Goal: Task Accomplishment & Management: Manage account settings

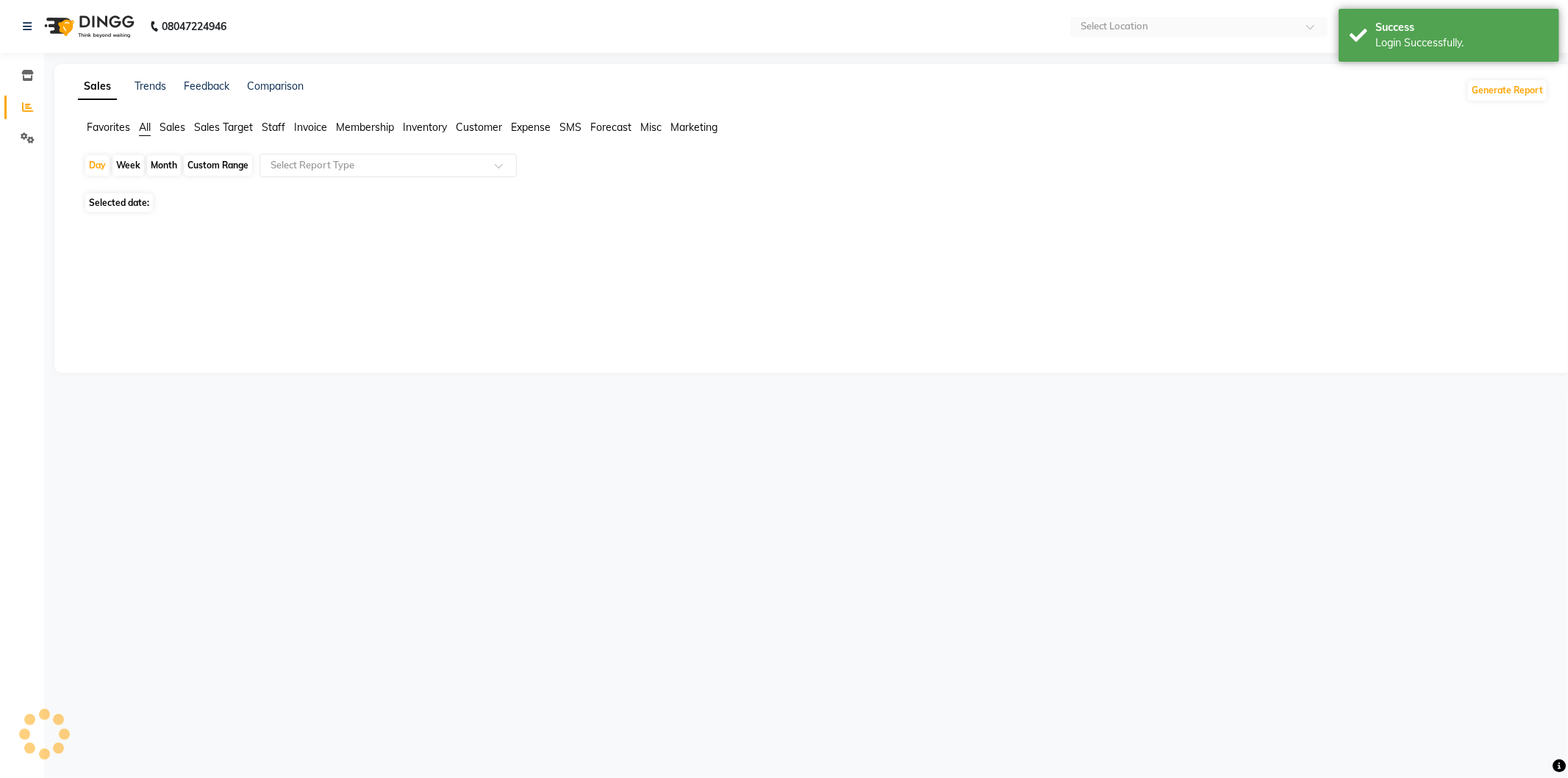
select select "en"
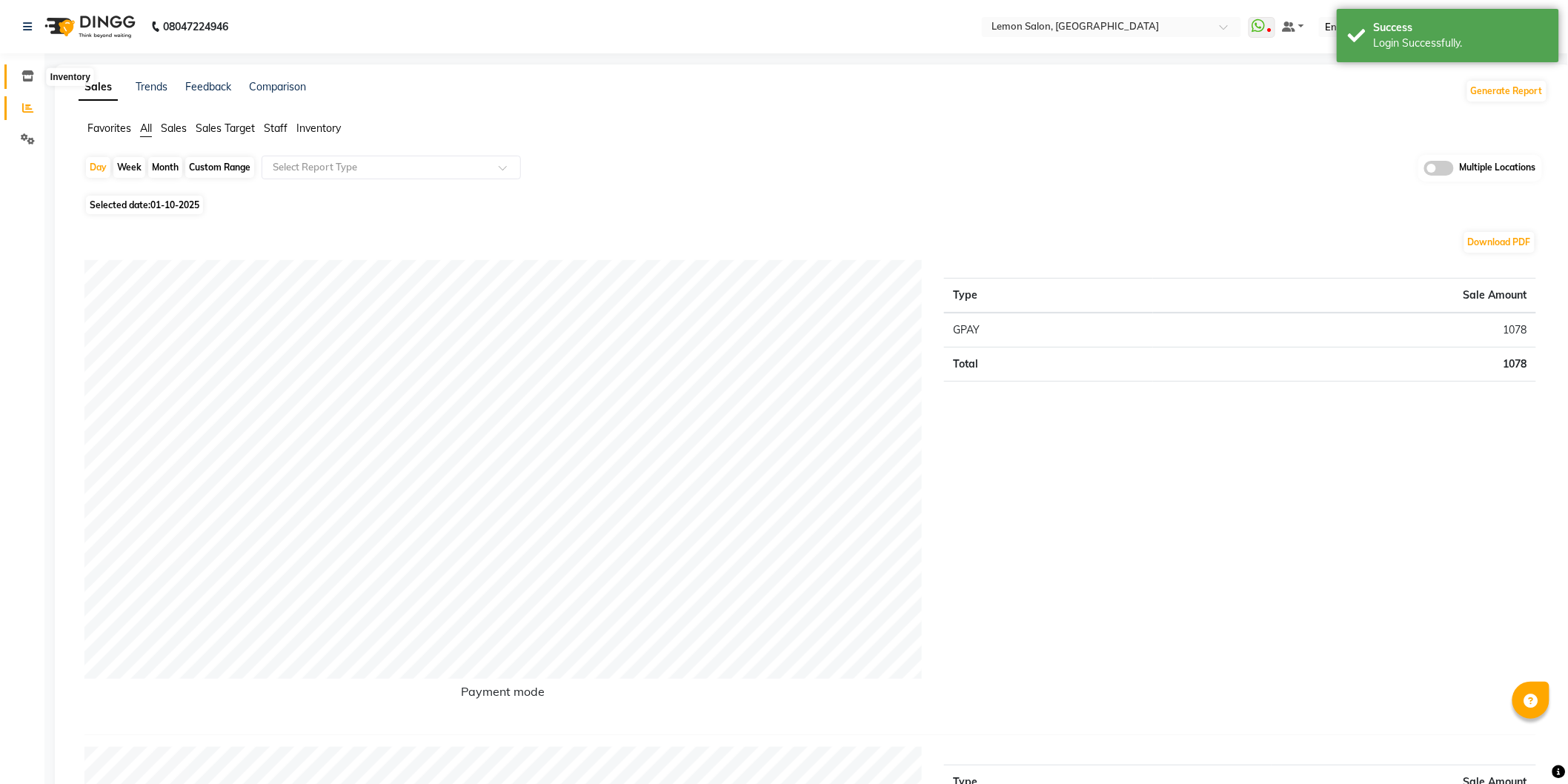
click at [23, 76] on icon at bounding box center [27, 75] width 13 height 11
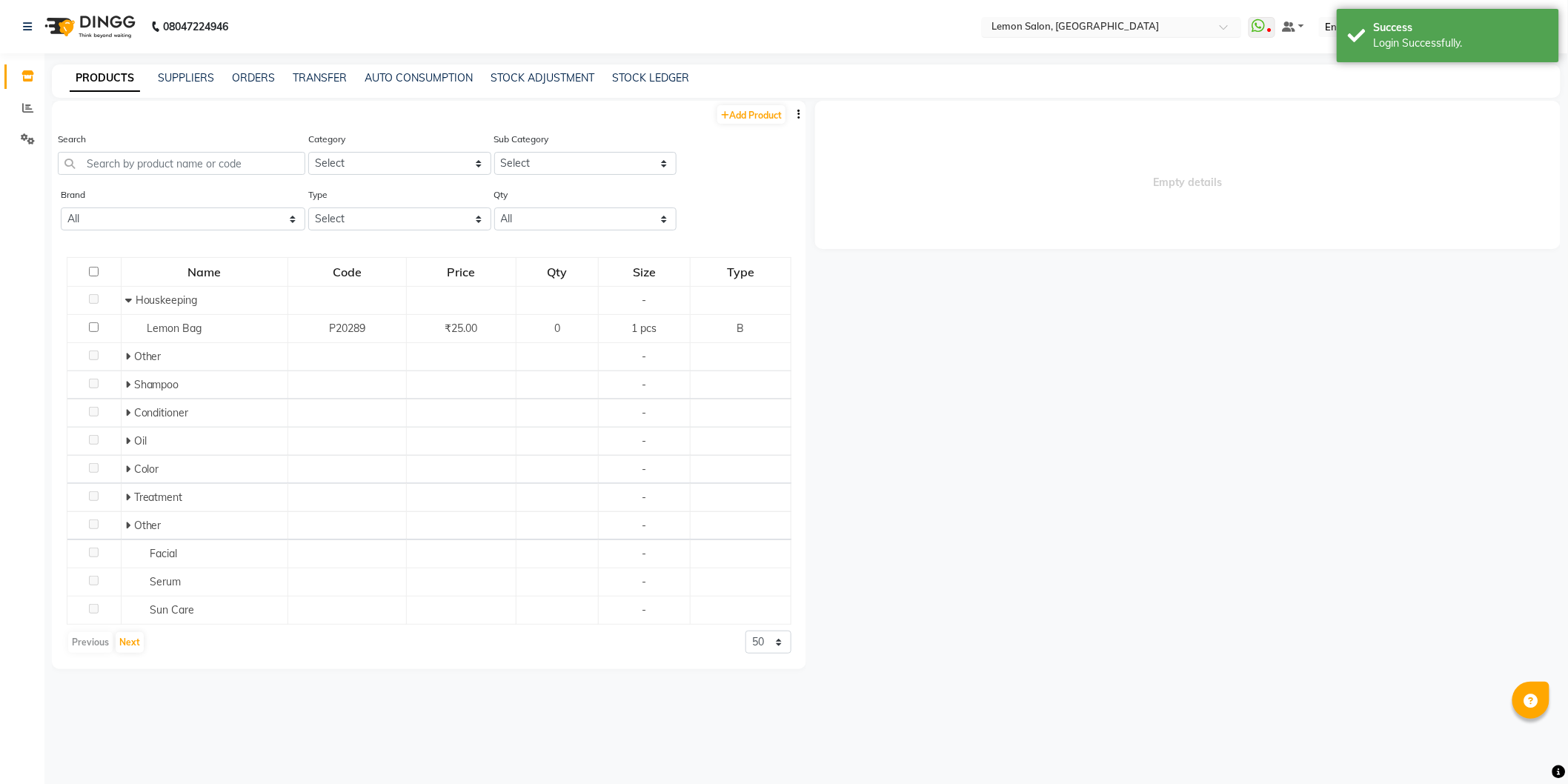
click at [1071, 20] on input "text" at bounding box center [1096, 27] width 215 height 15
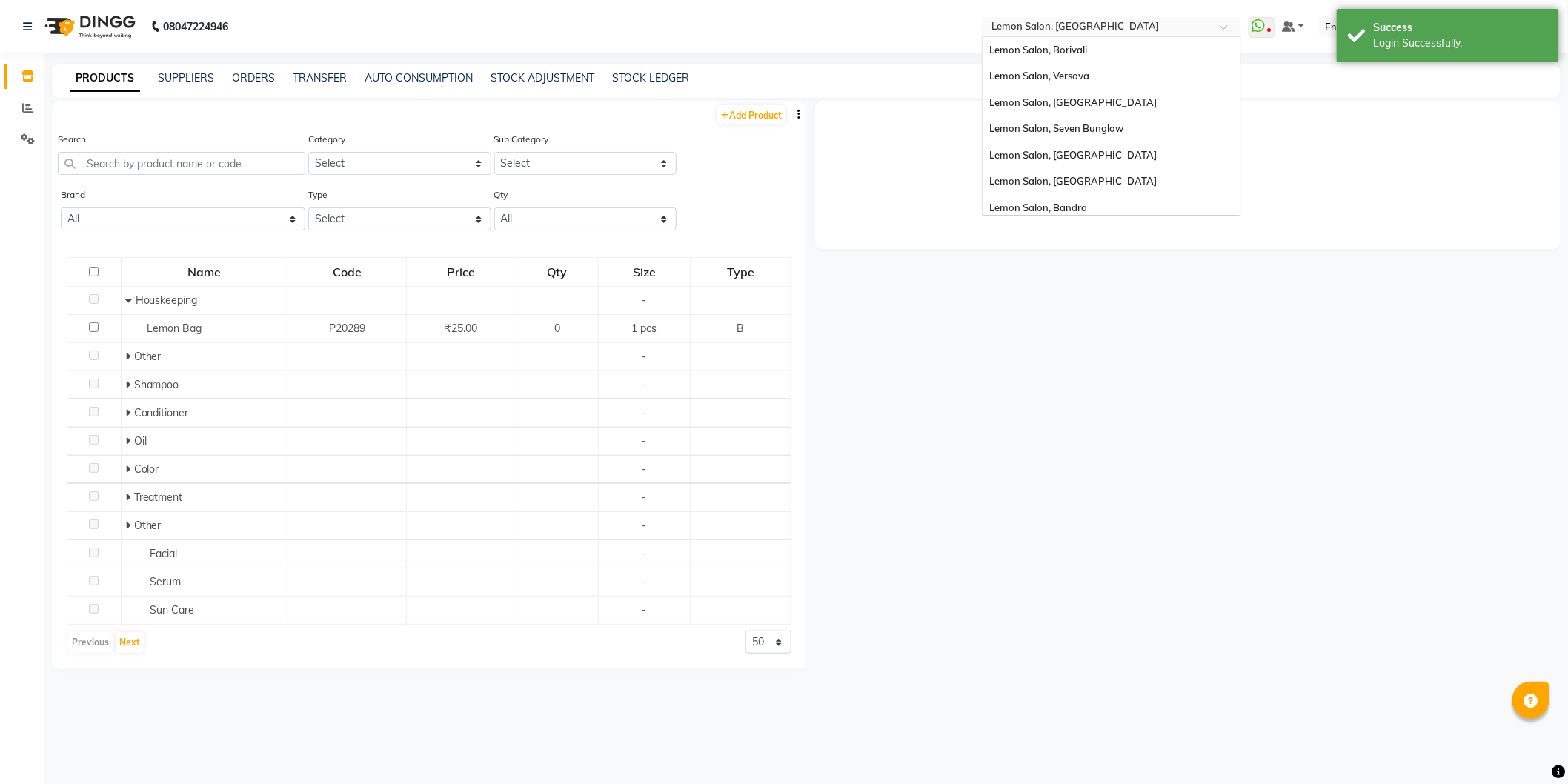
scroll to position [137, 0]
click at [1086, 171] on div "Lemon Salon Ho, Ho" at bounding box center [1112, 175] width 258 height 26
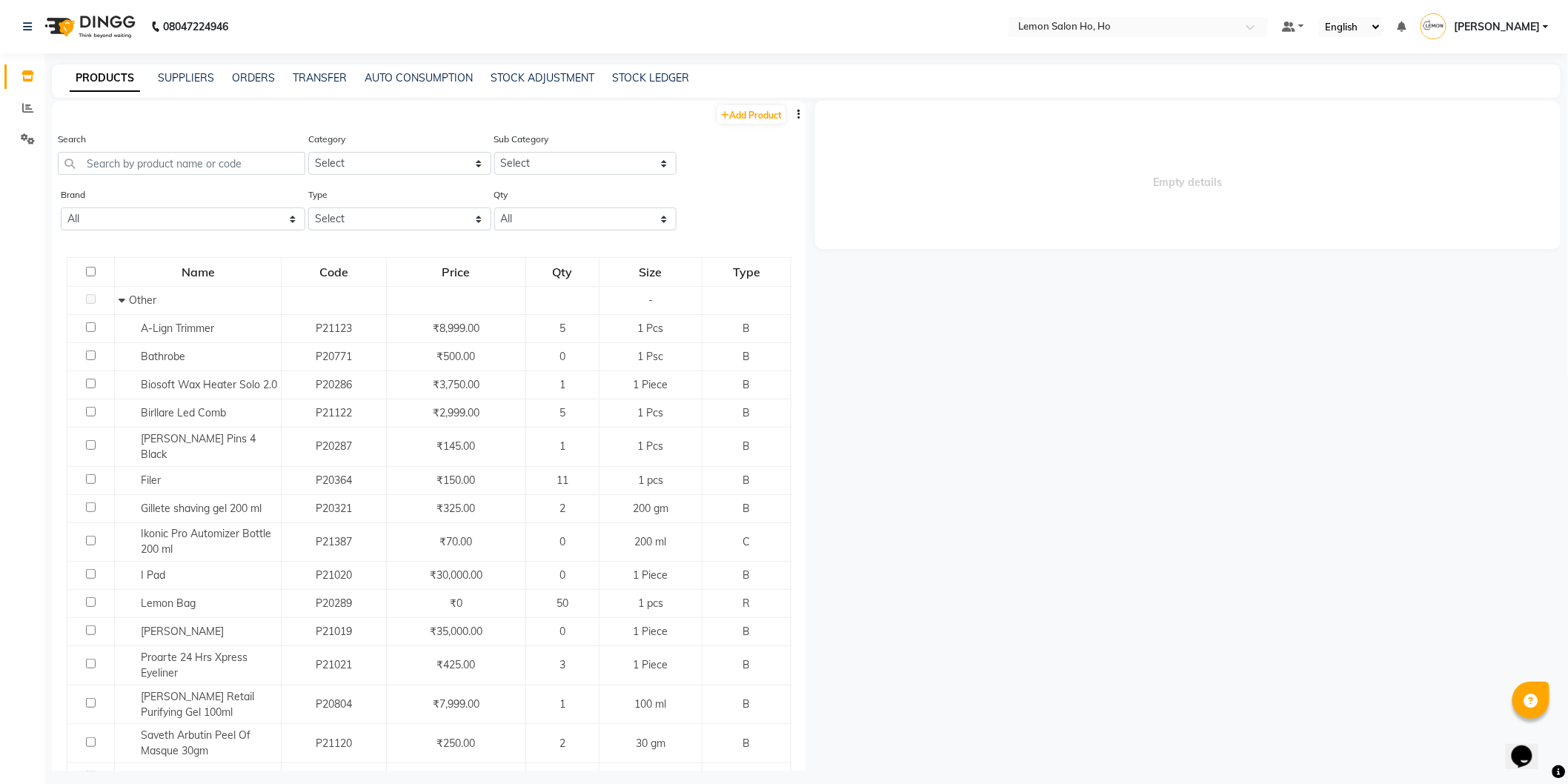
click at [167, 85] on div "SUPPLIERS" at bounding box center [186, 78] width 57 height 16
click at [178, 71] on link "SUPPLIERS" at bounding box center [186, 78] width 57 height 14
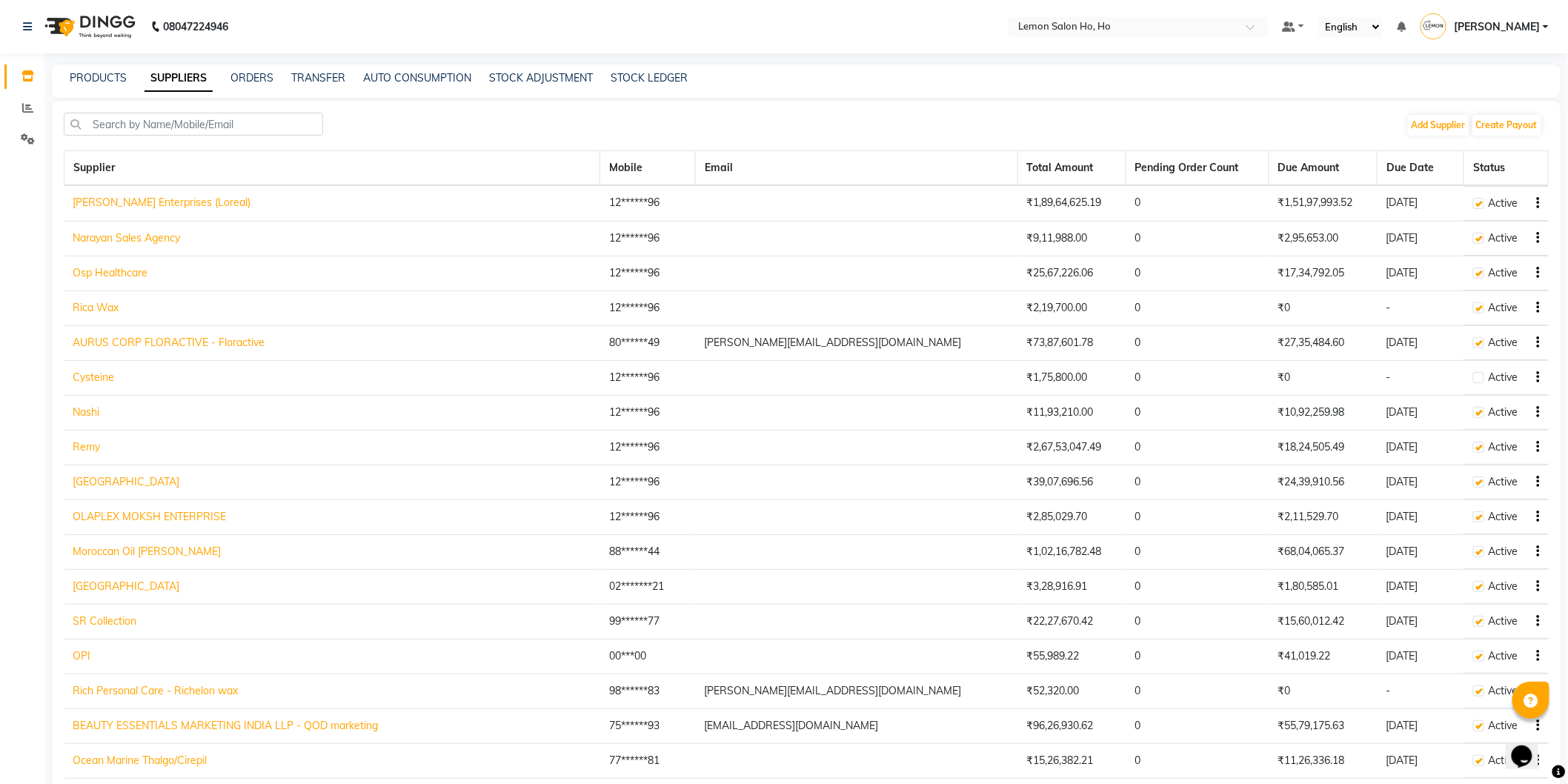
click at [148, 204] on link "[PERSON_NAME] Enterprises (Loreal)" at bounding box center [162, 203] width 178 height 14
select select "128"
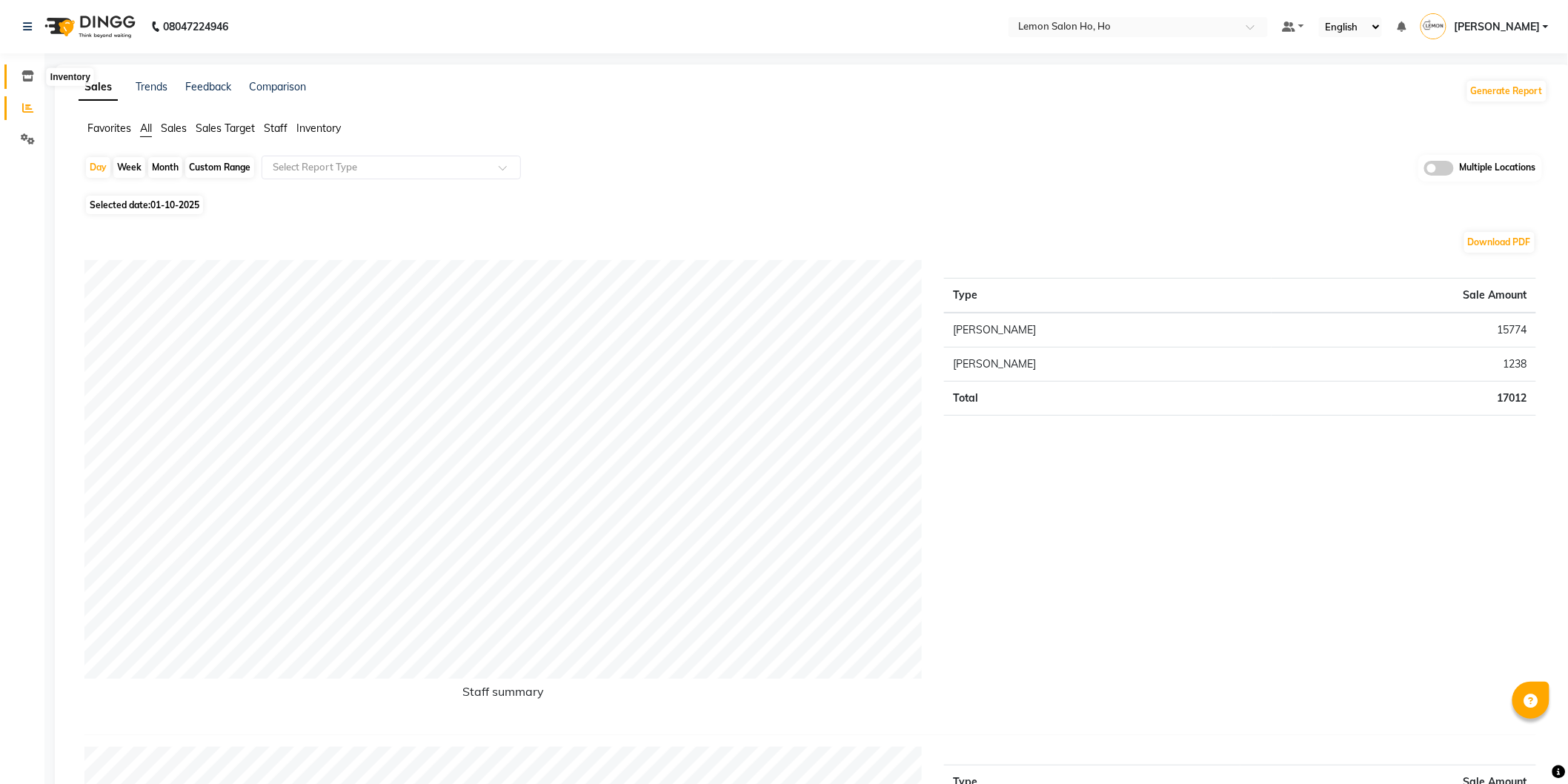
click at [35, 74] on span at bounding box center [27, 76] width 26 height 17
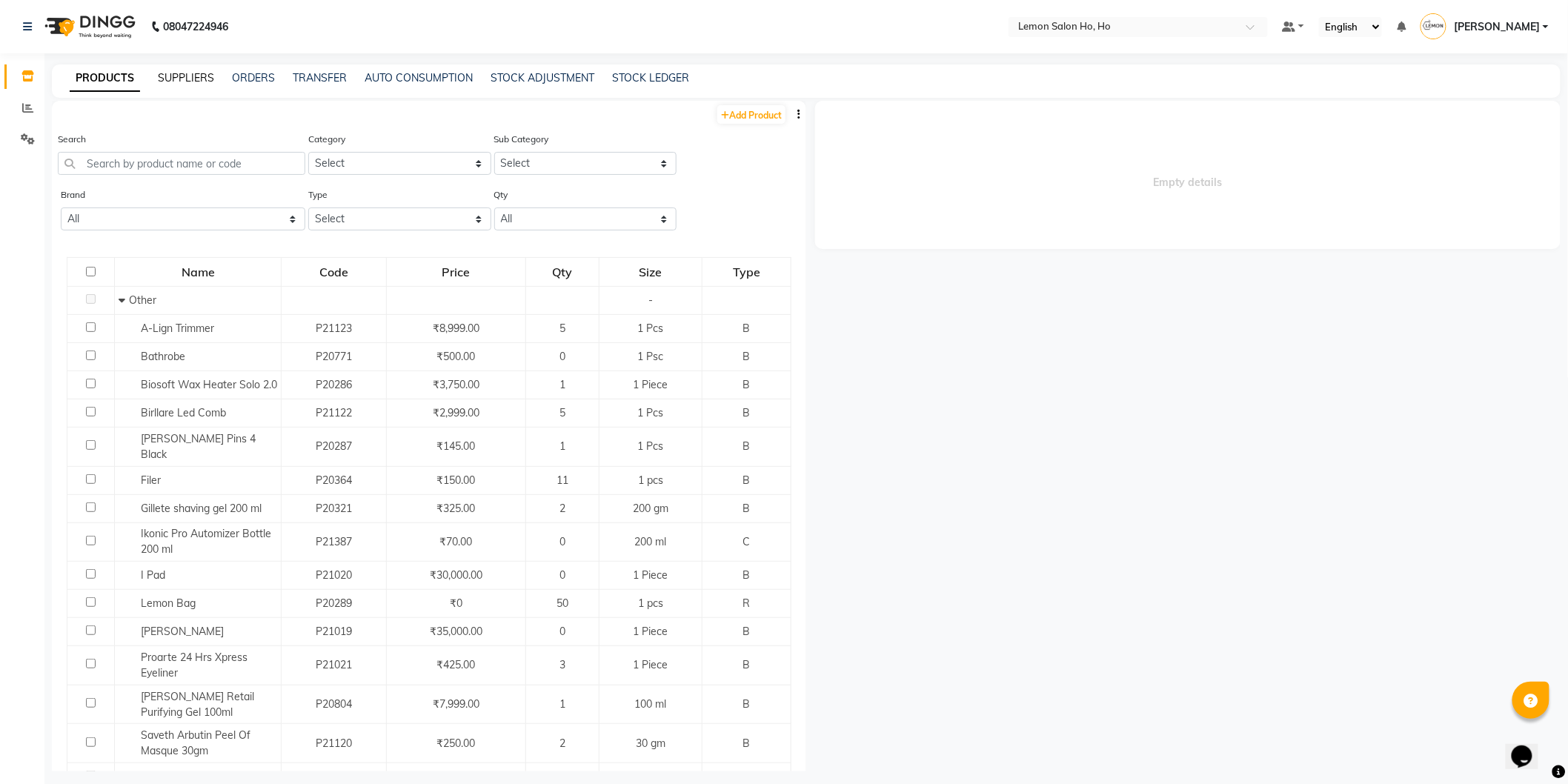
click at [195, 71] on link "SUPPLIERS" at bounding box center [186, 78] width 57 height 14
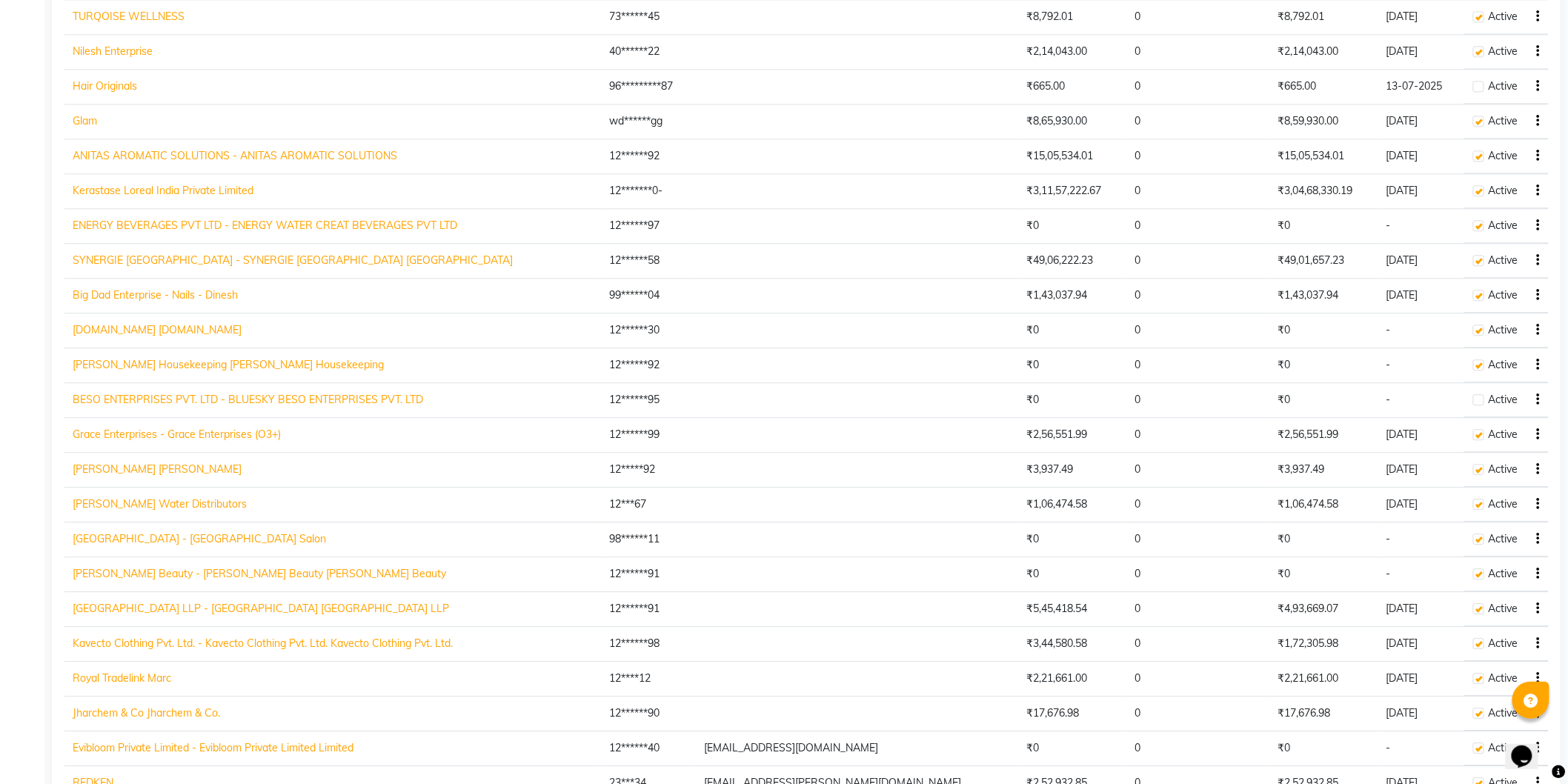
scroll to position [1615, 0]
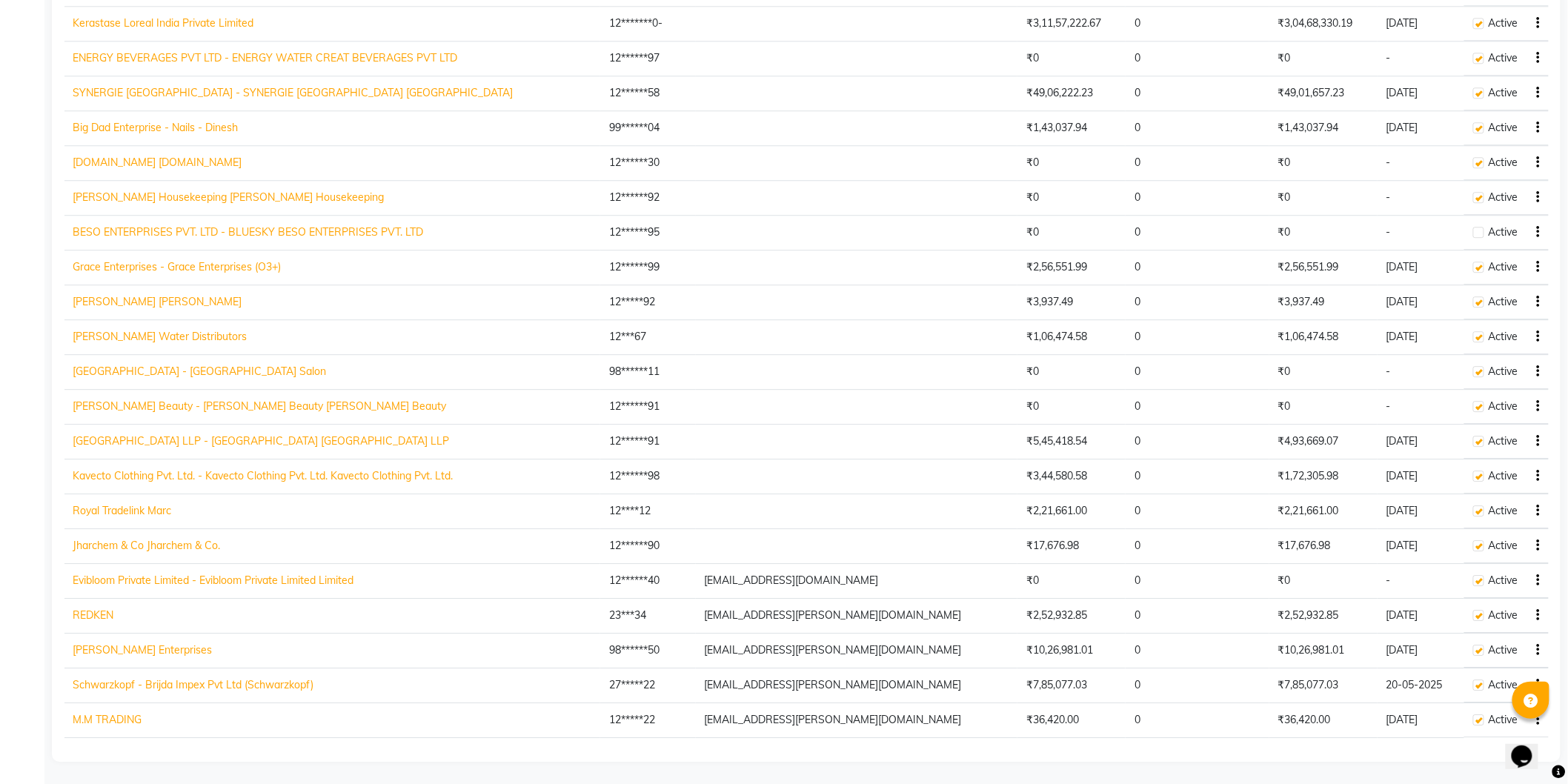
click at [153, 689] on link "Schwarzkopf - Brijda Impex Pvt Ltd (Schwarzkopf)" at bounding box center [193, 685] width 241 height 14
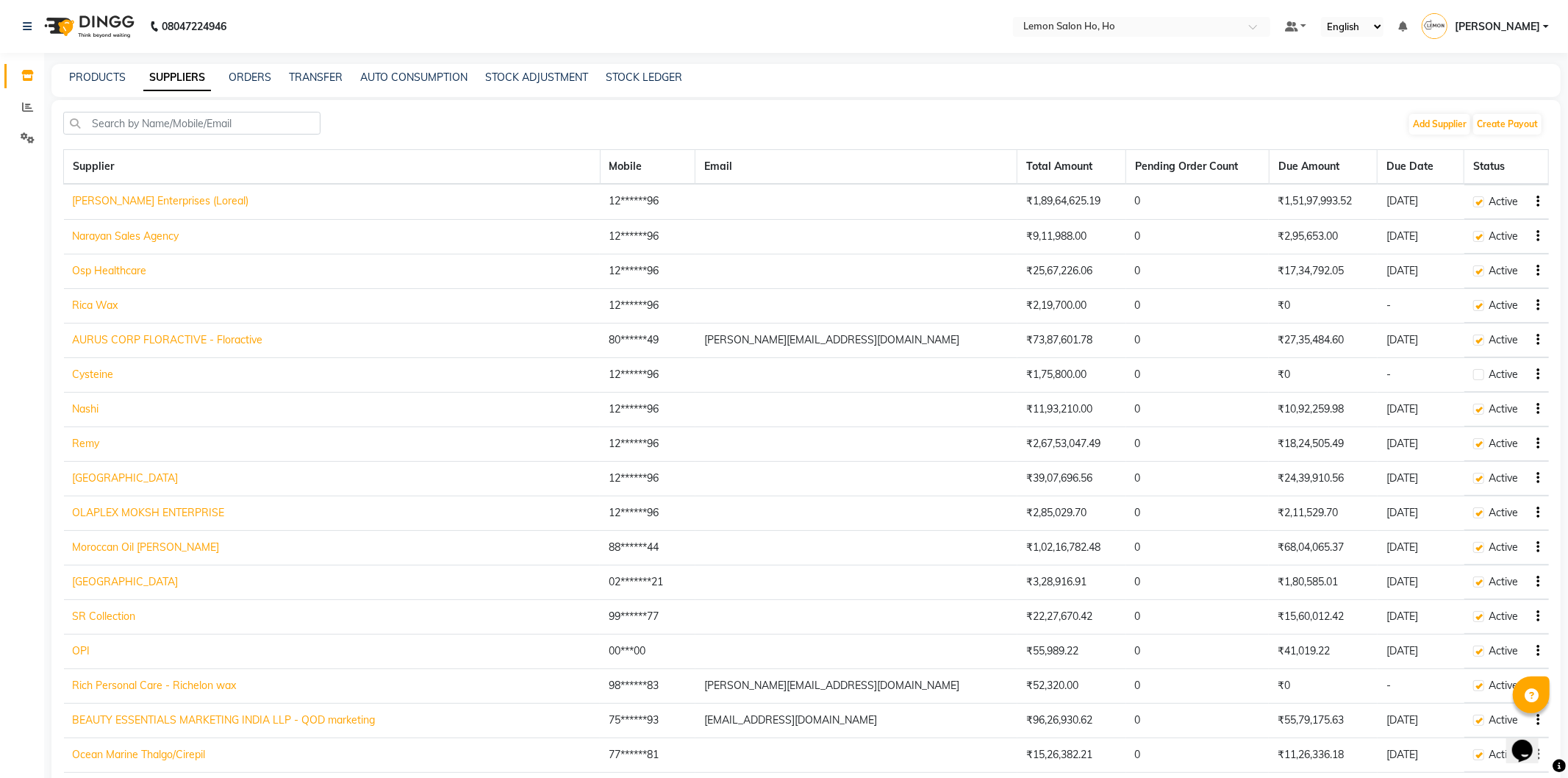
select select "4513"
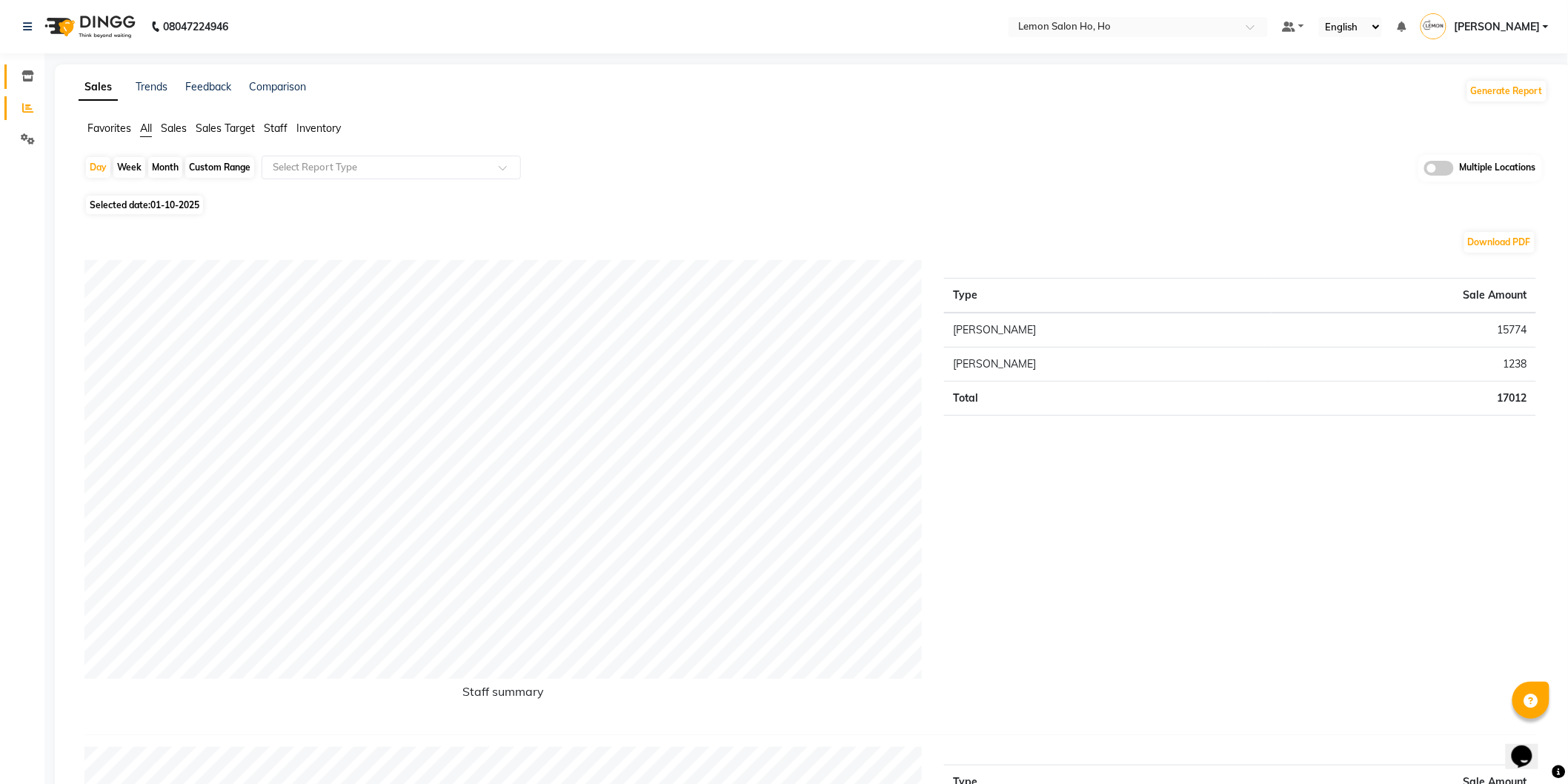
click at [25, 64] on link "Inventory" at bounding box center [22, 76] width 36 height 24
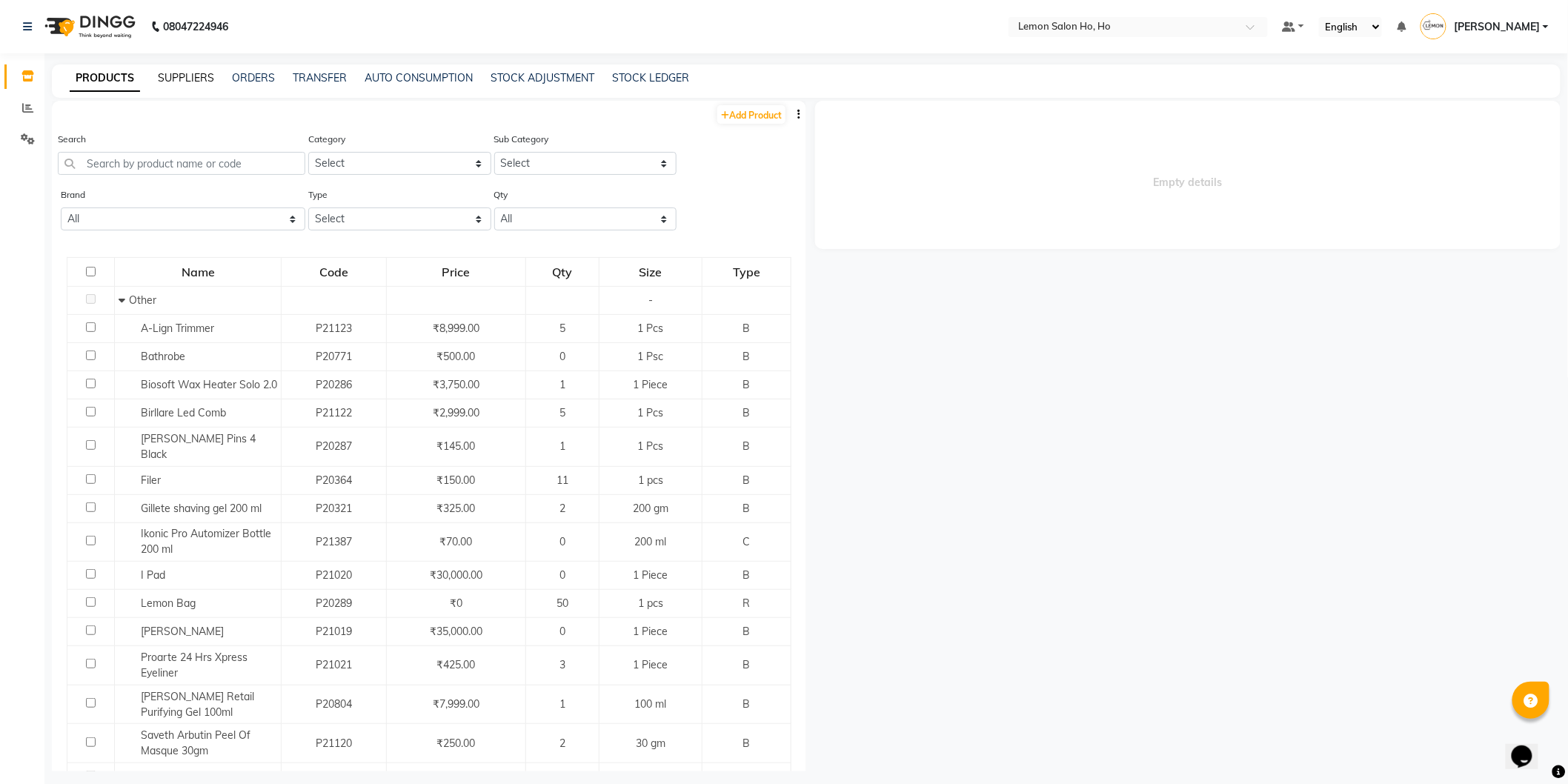
click at [199, 76] on link "SUPPLIERS" at bounding box center [186, 78] width 57 height 14
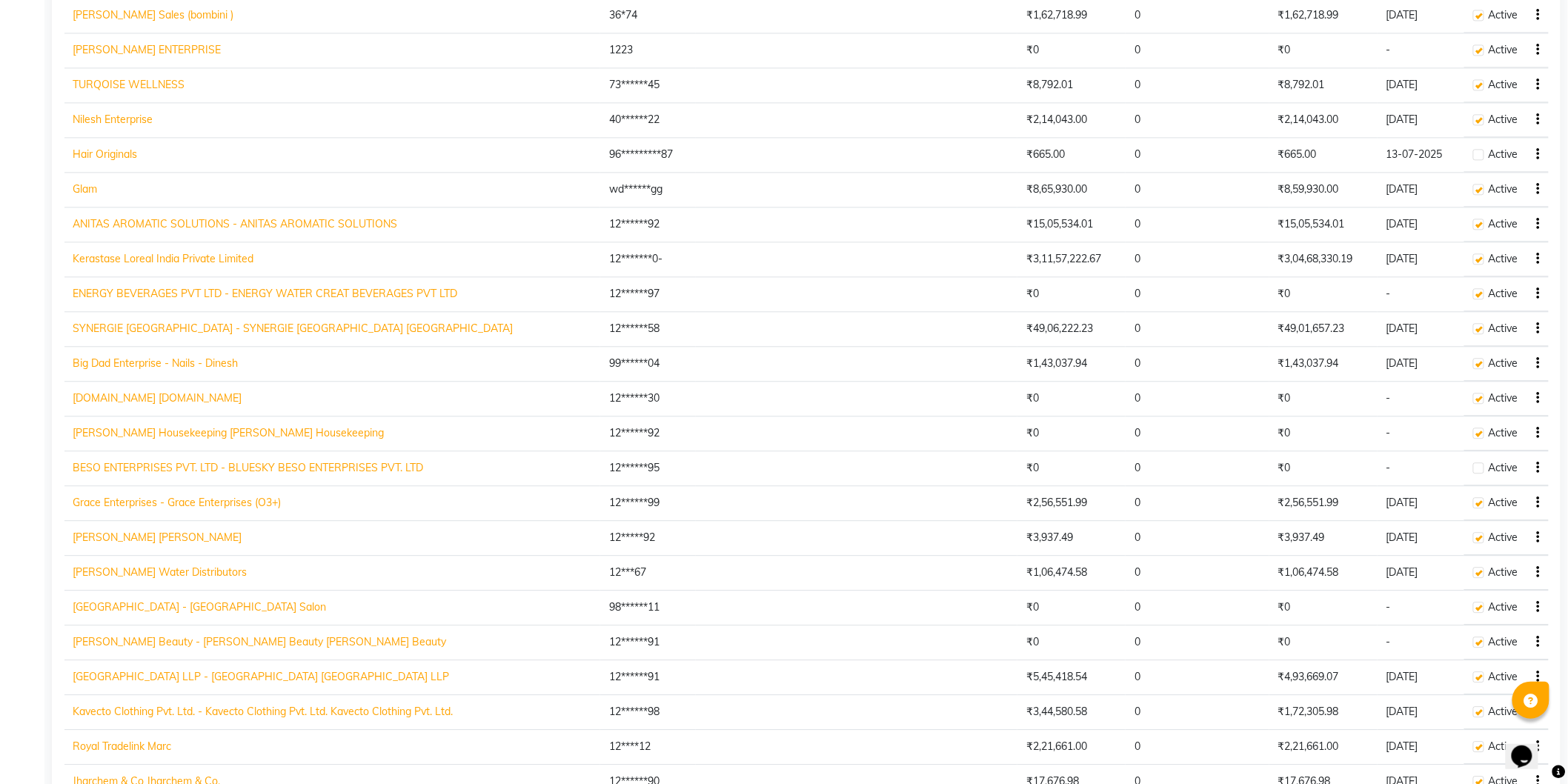
scroll to position [1615, 0]
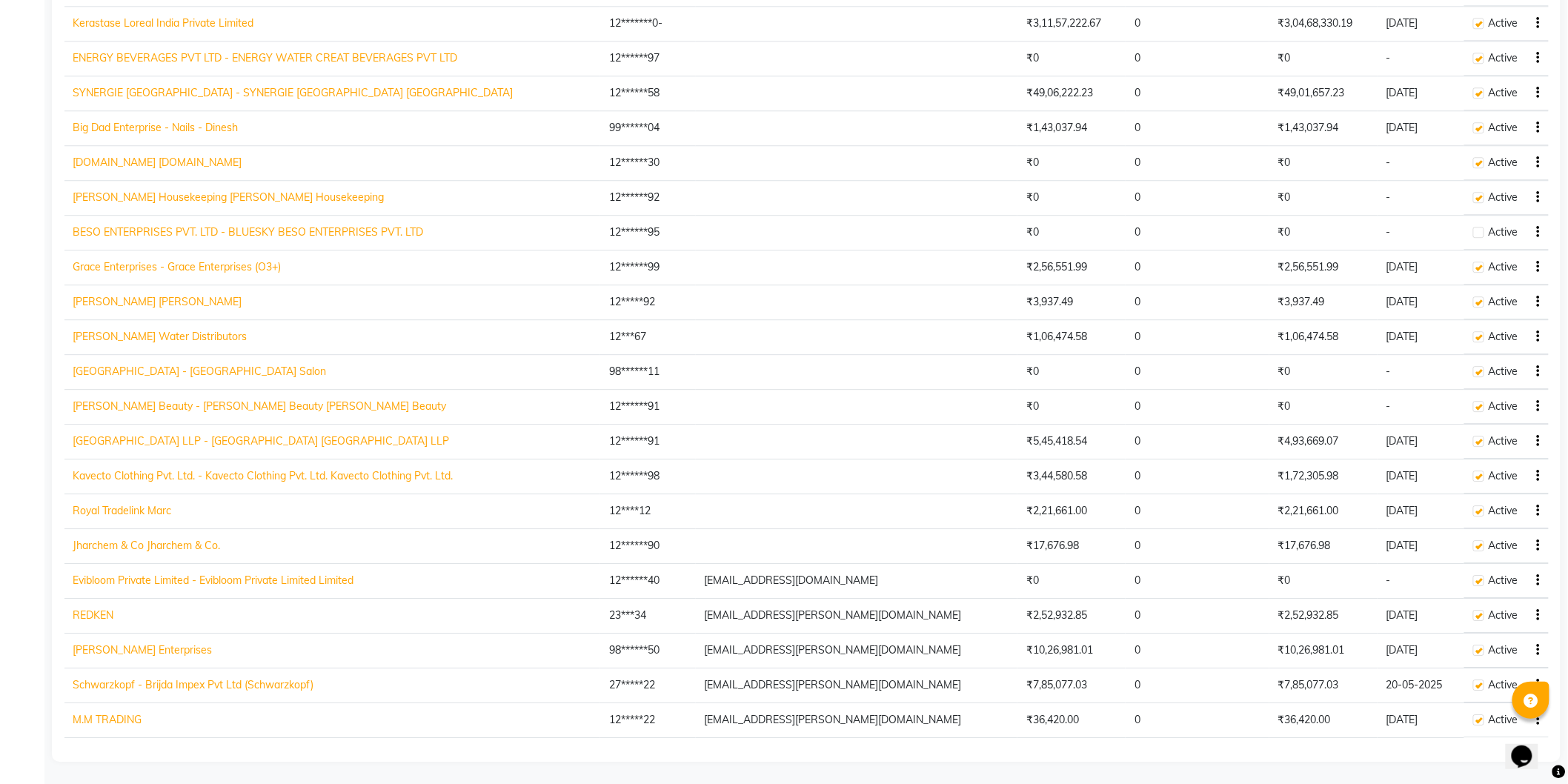
click at [198, 434] on link "Medigo Research Centre LLP - Medigo Research Centre LLP Medigo Research Centre …" at bounding box center [261, 441] width 376 height 14
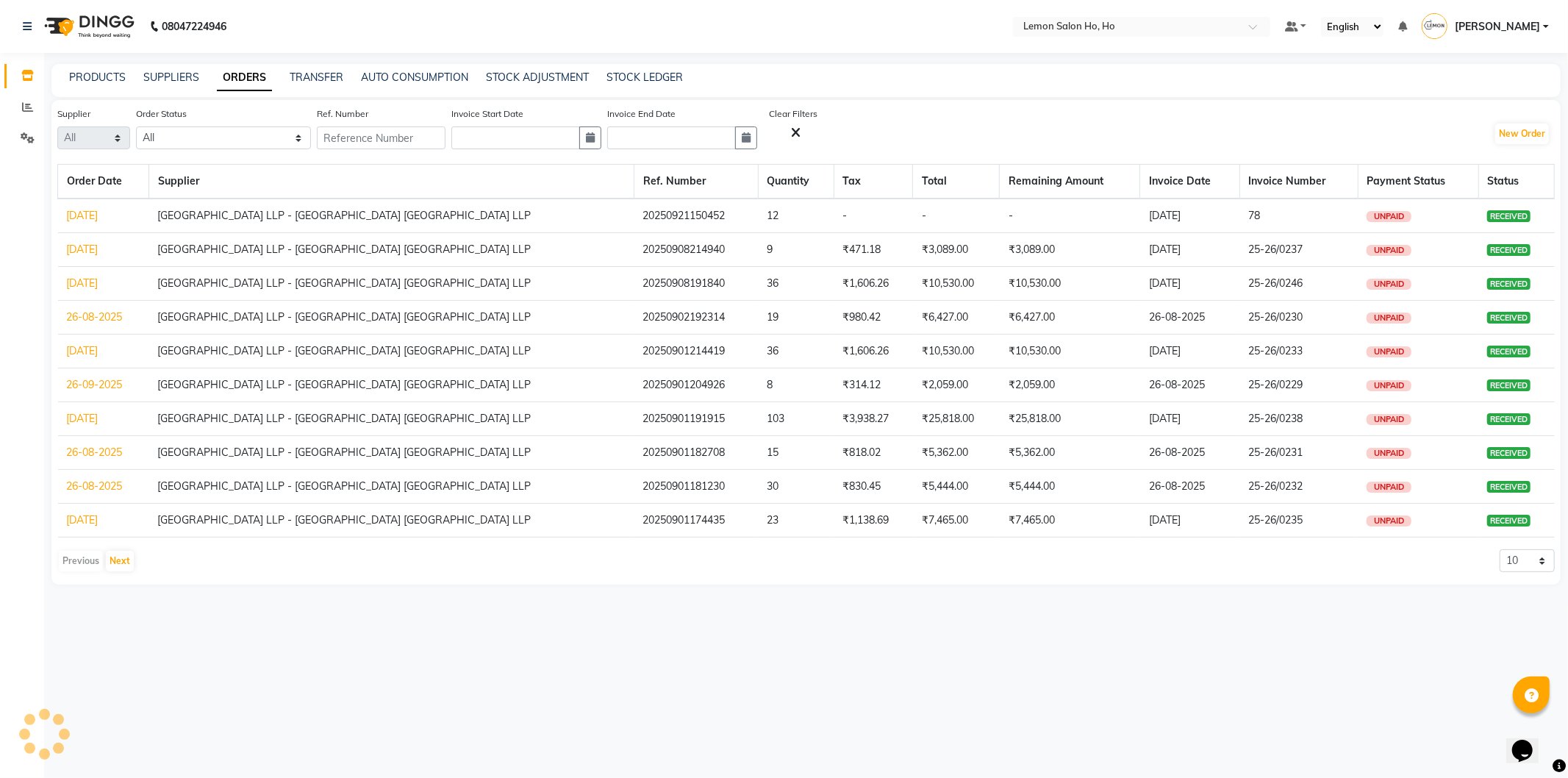
select select "2959"
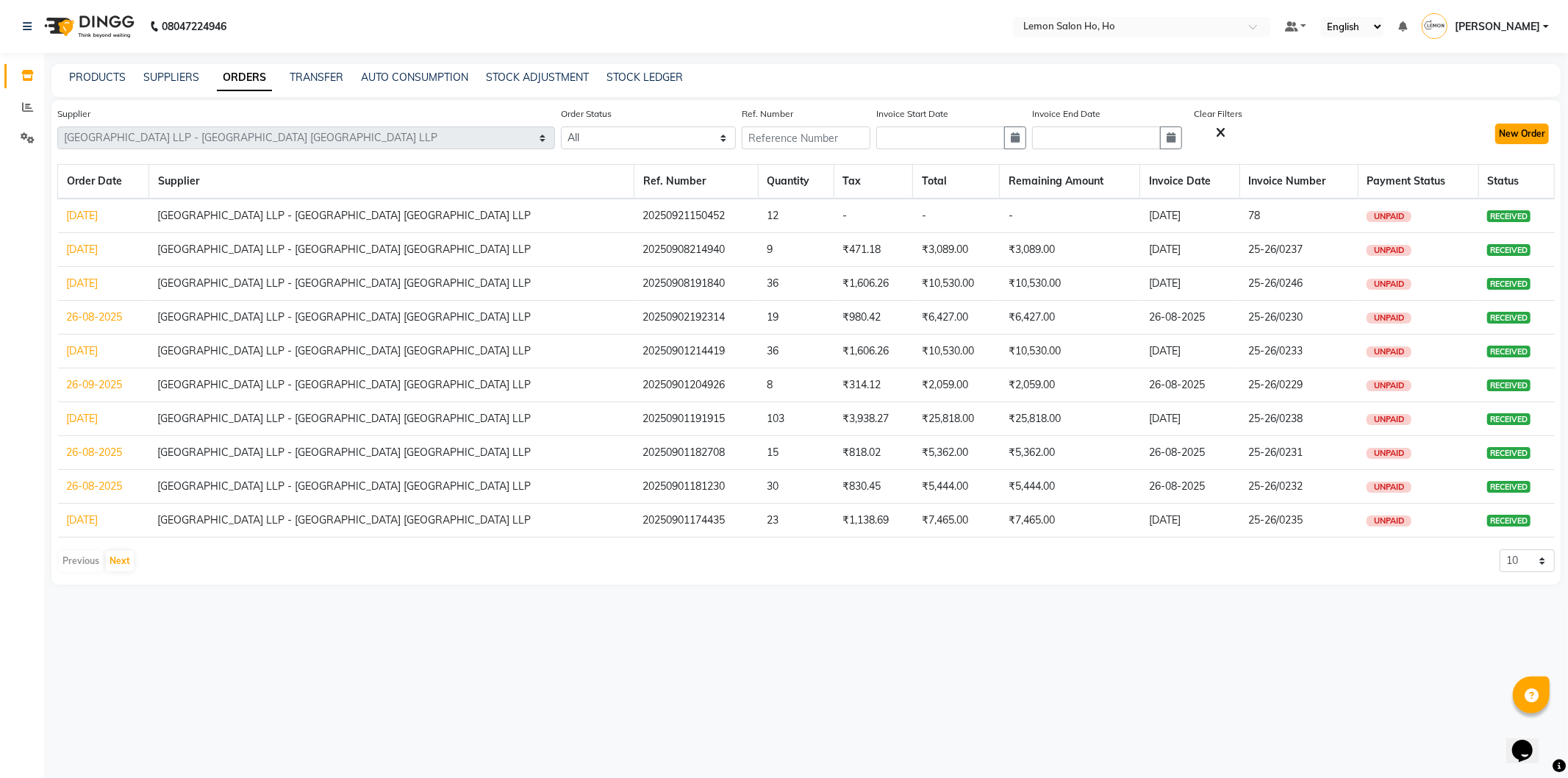
click at [1521, 130] on button "New Order" at bounding box center [1523, 133] width 54 height 20
select select "true"
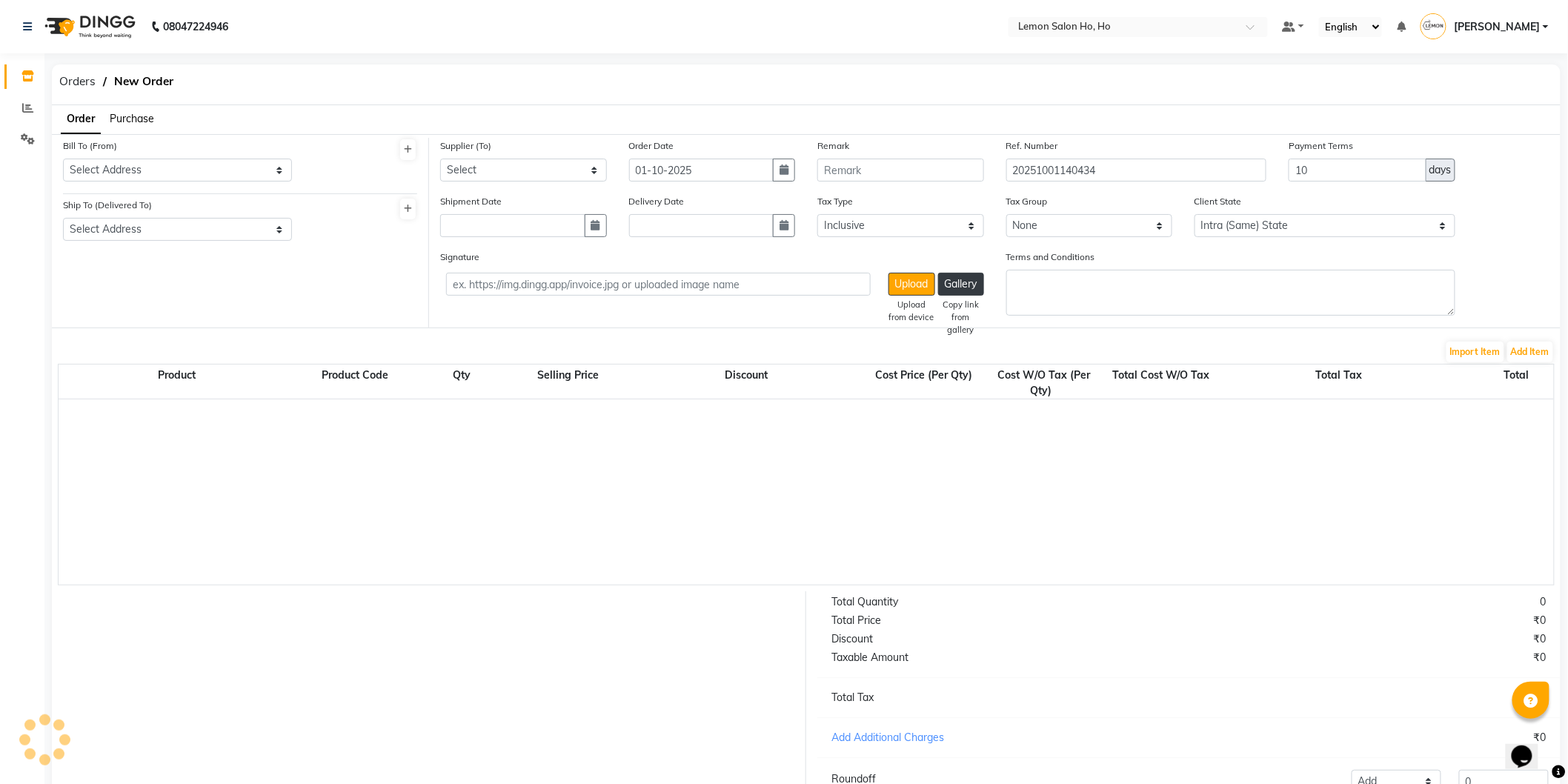
select select "2069"
click at [150, 117] on span "Purchase" at bounding box center [133, 119] width 45 height 14
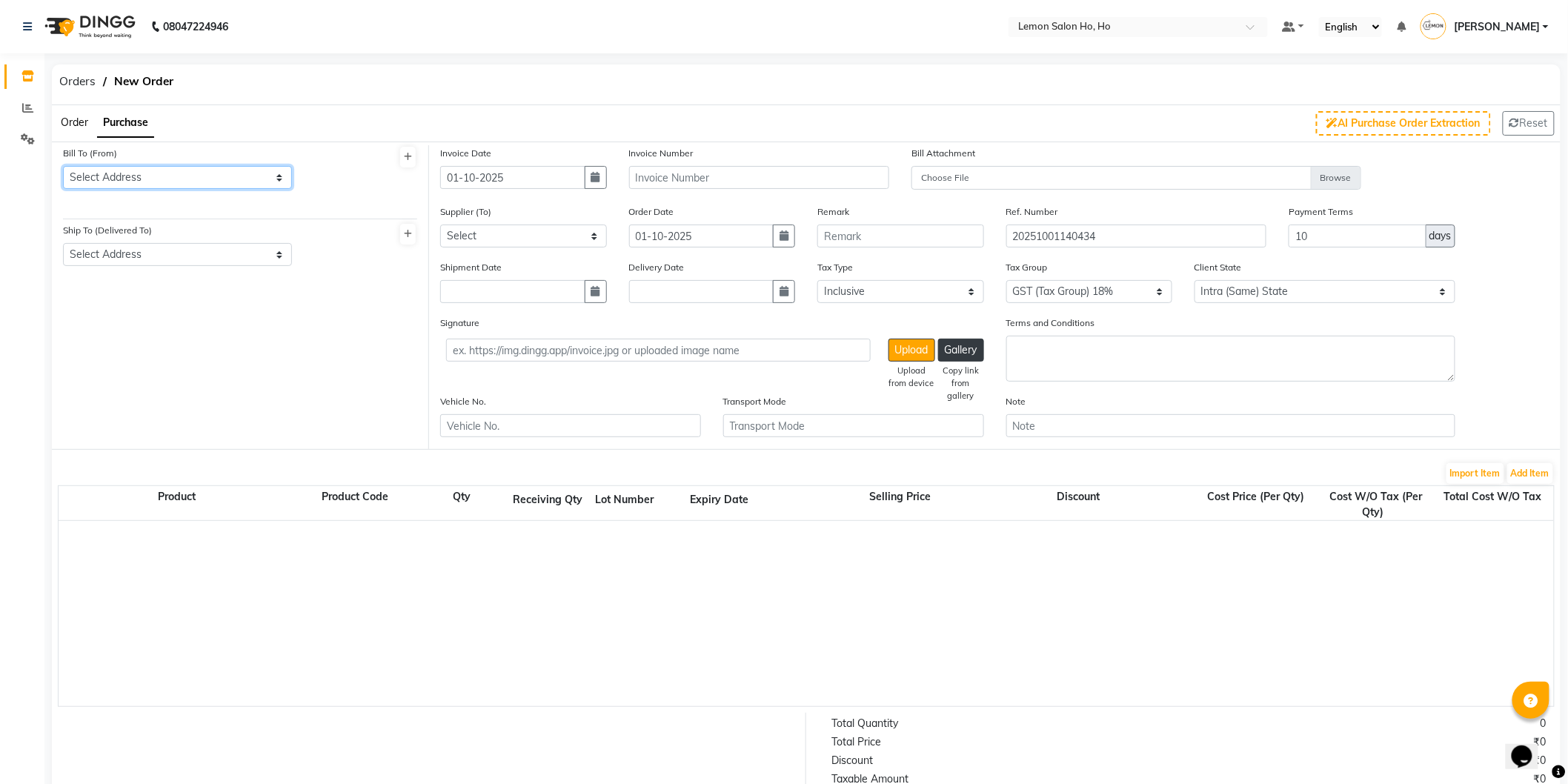
drag, startPoint x: 159, startPoint y: 168, endPoint x: 163, endPoint y: 179, distance: 11.7
click at [163, 179] on select "Select Address shop no-1 samarth siddhi near andheri west mumbai 400053 HO GG Ho" at bounding box center [177, 177] width 229 height 23
select select "7"
click at [63, 166] on select "Select Address shop no-1 samarth siddhi near andheri west mumbai 400053 HO GG Ho" at bounding box center [177, 177] width 229 height 23
drag, startPoint x: 194, startPoint y: 255, endPoint x: 199, endPoint y: 271, distance: 16.8
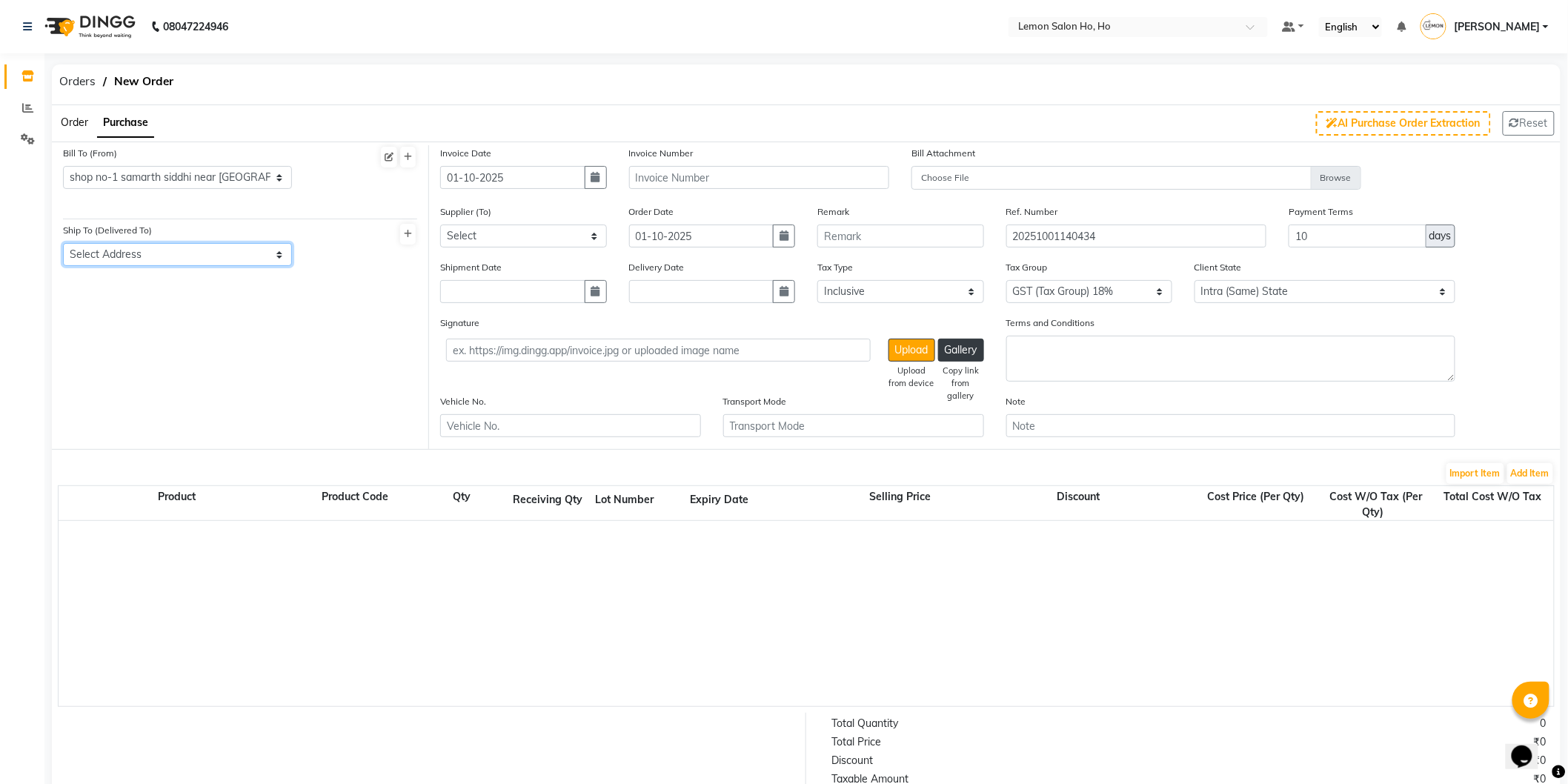
click at [199, 271] on div "Ship To (Delivered To) Select Address shop no-1 samarth siddhi near joggers par…" at bounding box center [177, 249] width 251 height 56
select select "8"
click at [63, 243] on select "Select Address shop no-1 samarth siddhi near joggers park opp starbucks andheri…" at bounding box center [177, 254] width 229 height 23
click at [583, 186] on input "01-10-2025" at bounding box center [513, 177] width 145 height 23
select select "10"
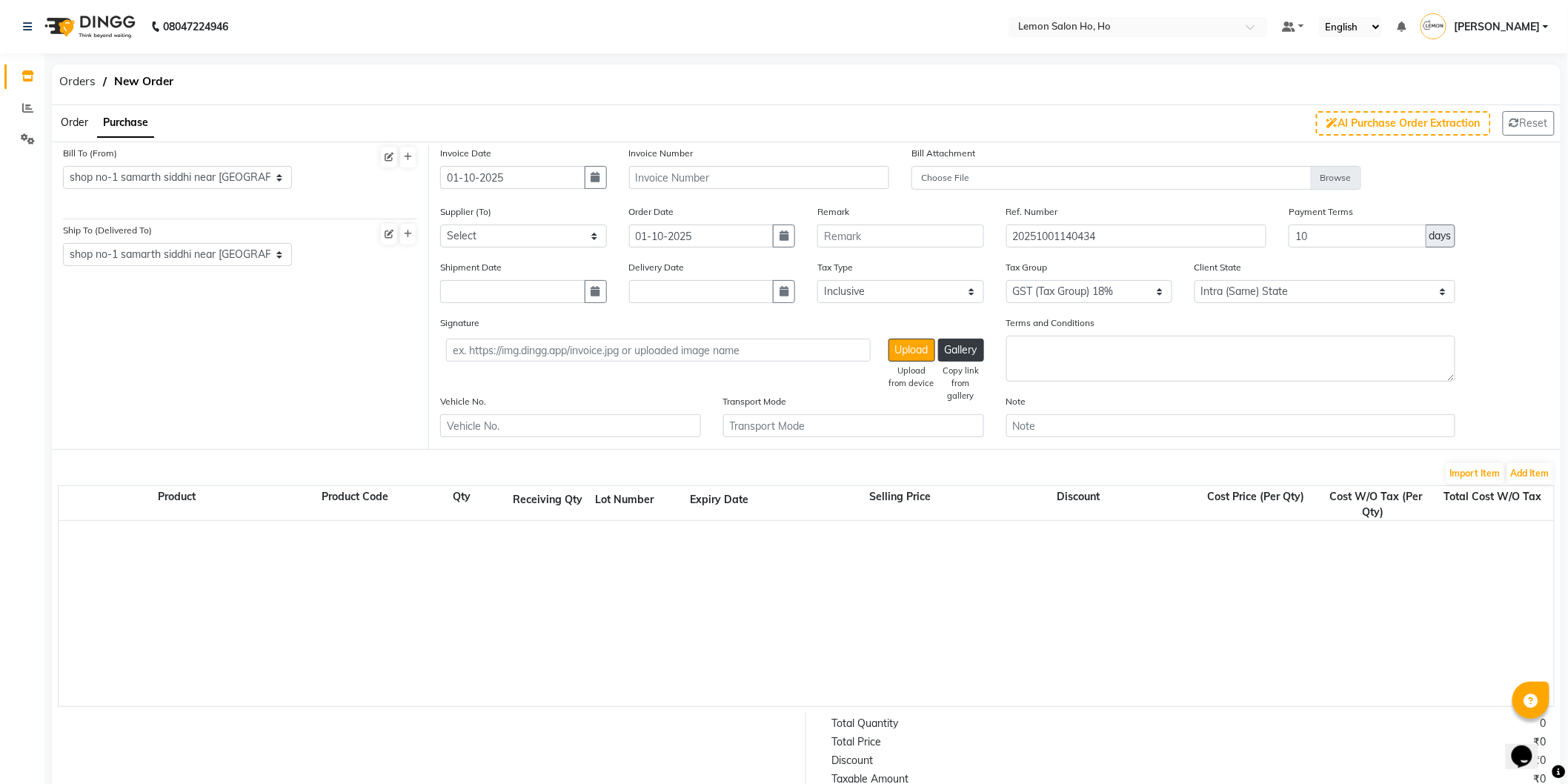
select select "2025"
click at [455, 197] on button "Previous month" at bounding box center [453, 206] width 13 height 23
select select "9"
click at [460, 323] on div "22" at bounding box center [456, 325] width 23 height 23
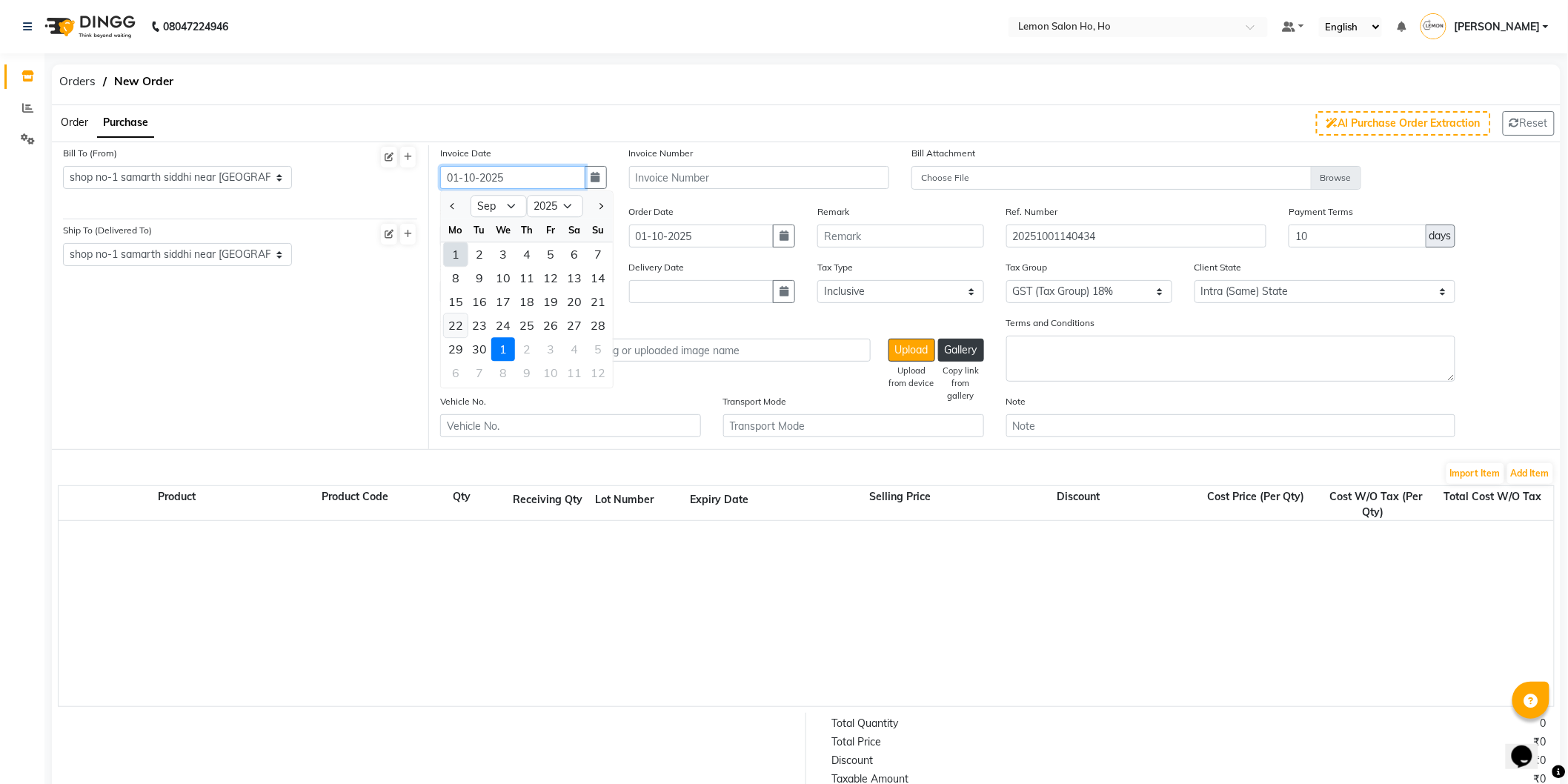
type input "22-09-2025"
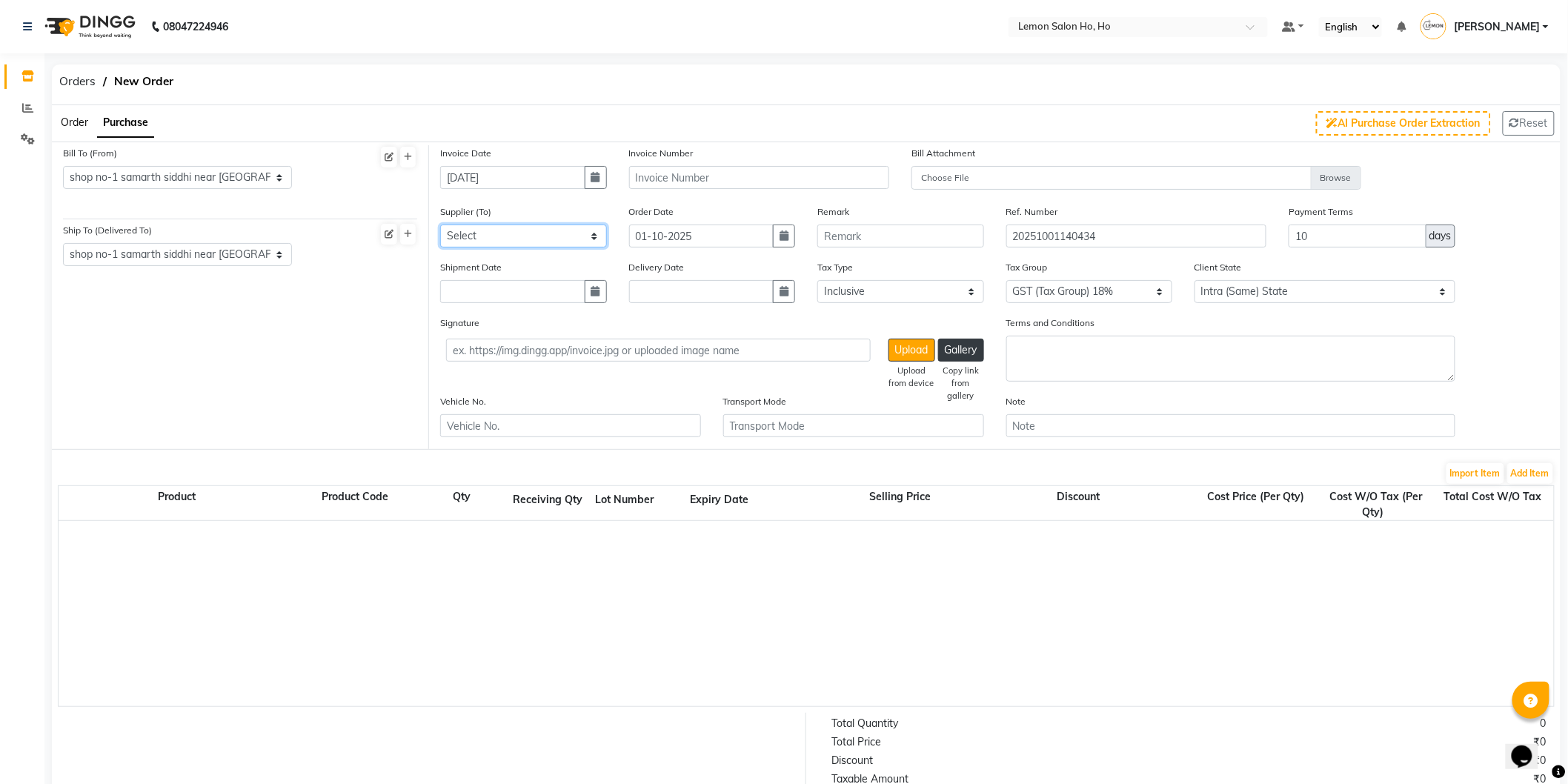
click at [537, 242] on select "Select Komal Enterprises (Loreal) Narayan Sales Agency Osp Healthcare Rica Wax …" at bounding box center [523, 236] width 167 height 23
select select "2959"
click at [440, 224] on select "Select Komal Enterprises (Loreal) Narayan Sales Agency Osp Healthcare Rica Wax …" at bounding box center [523, 236] width 167 height 23
click at [596, 284] on button "button" at bounding box center [595, 291] width 22 height 23
select select "10"
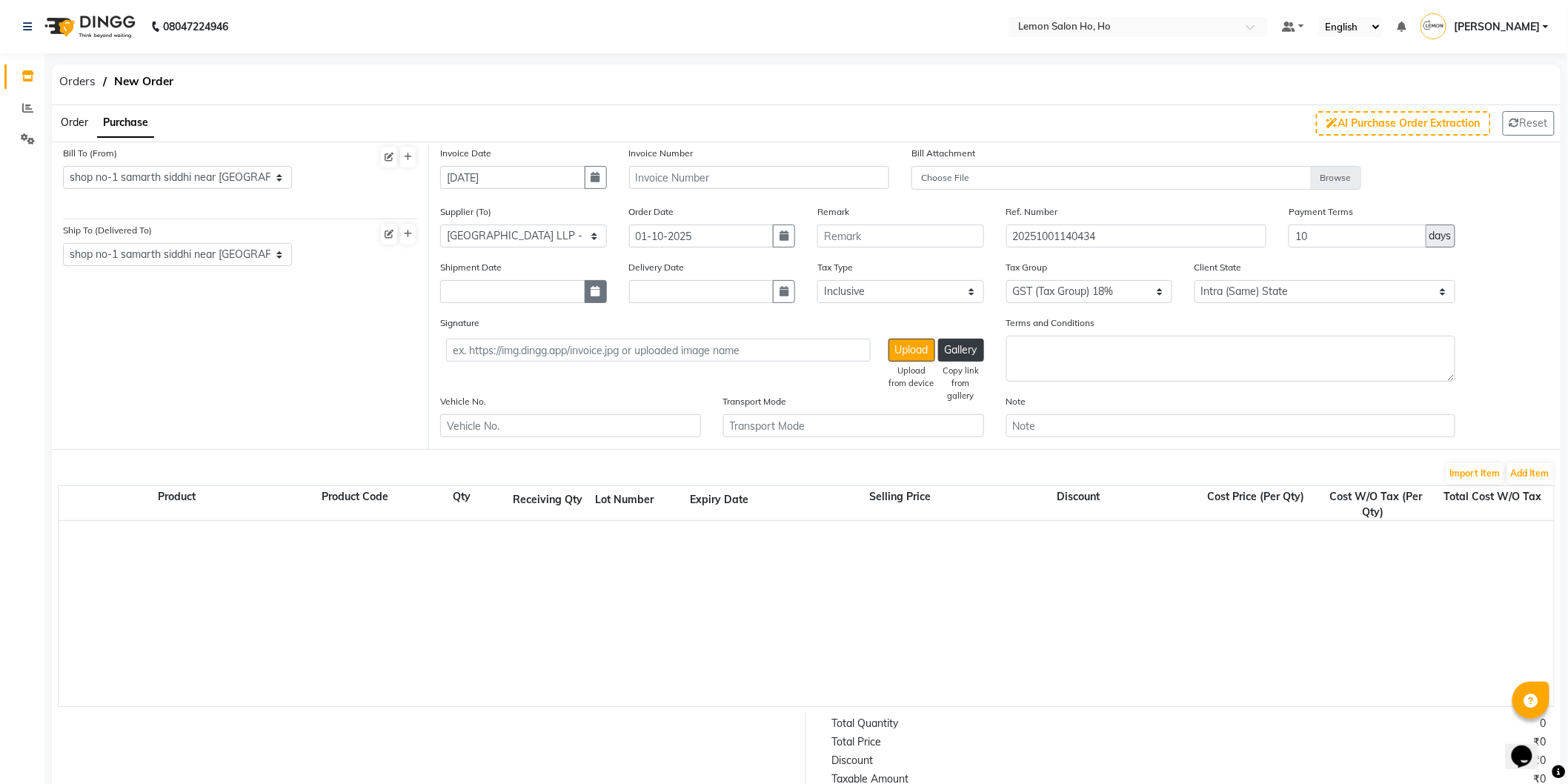
select select "2025"
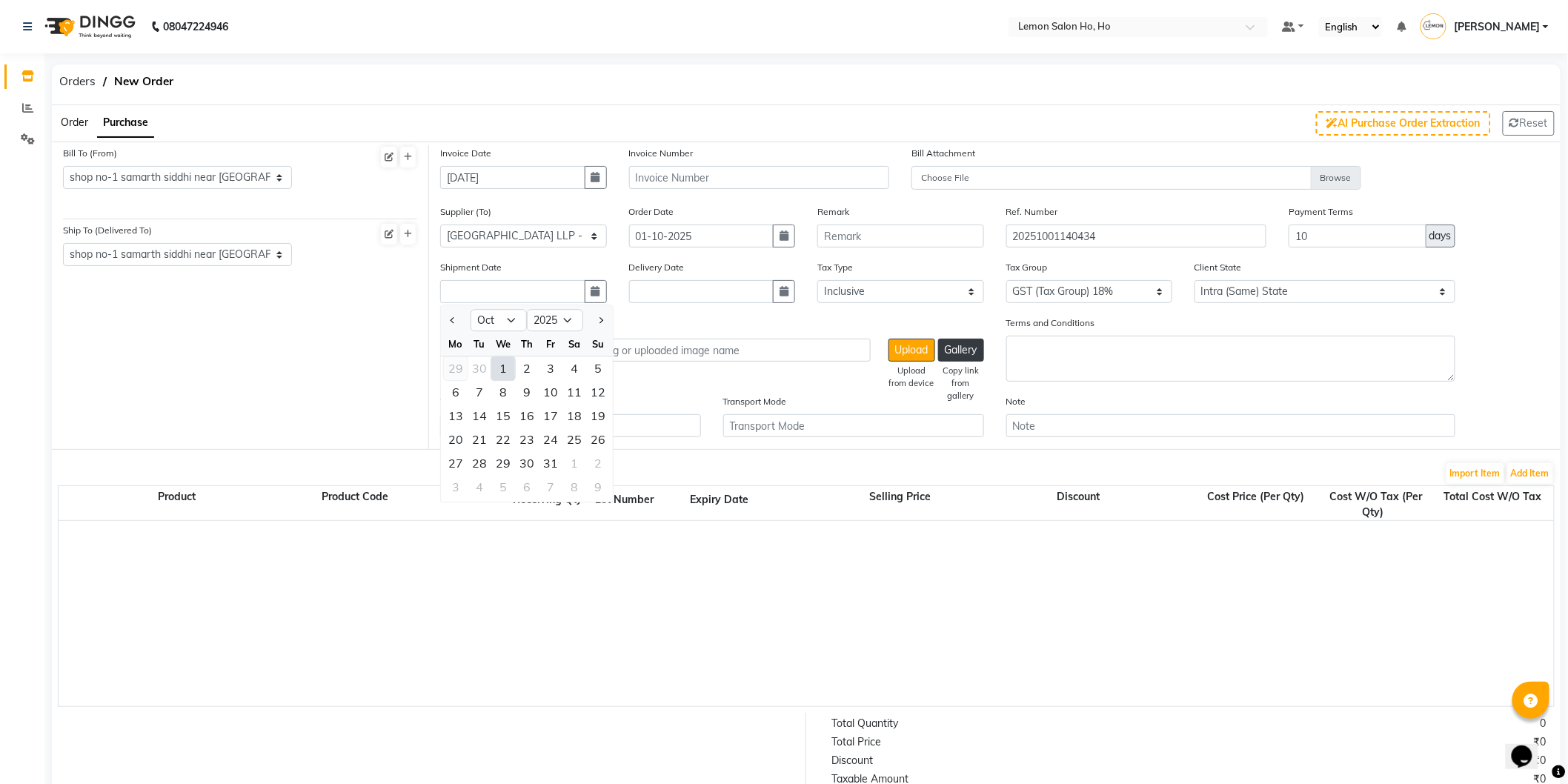
click at [460, 370] on div "29" at bounding box center [456, 369] width 23 height 23
type input "29-09-2025"
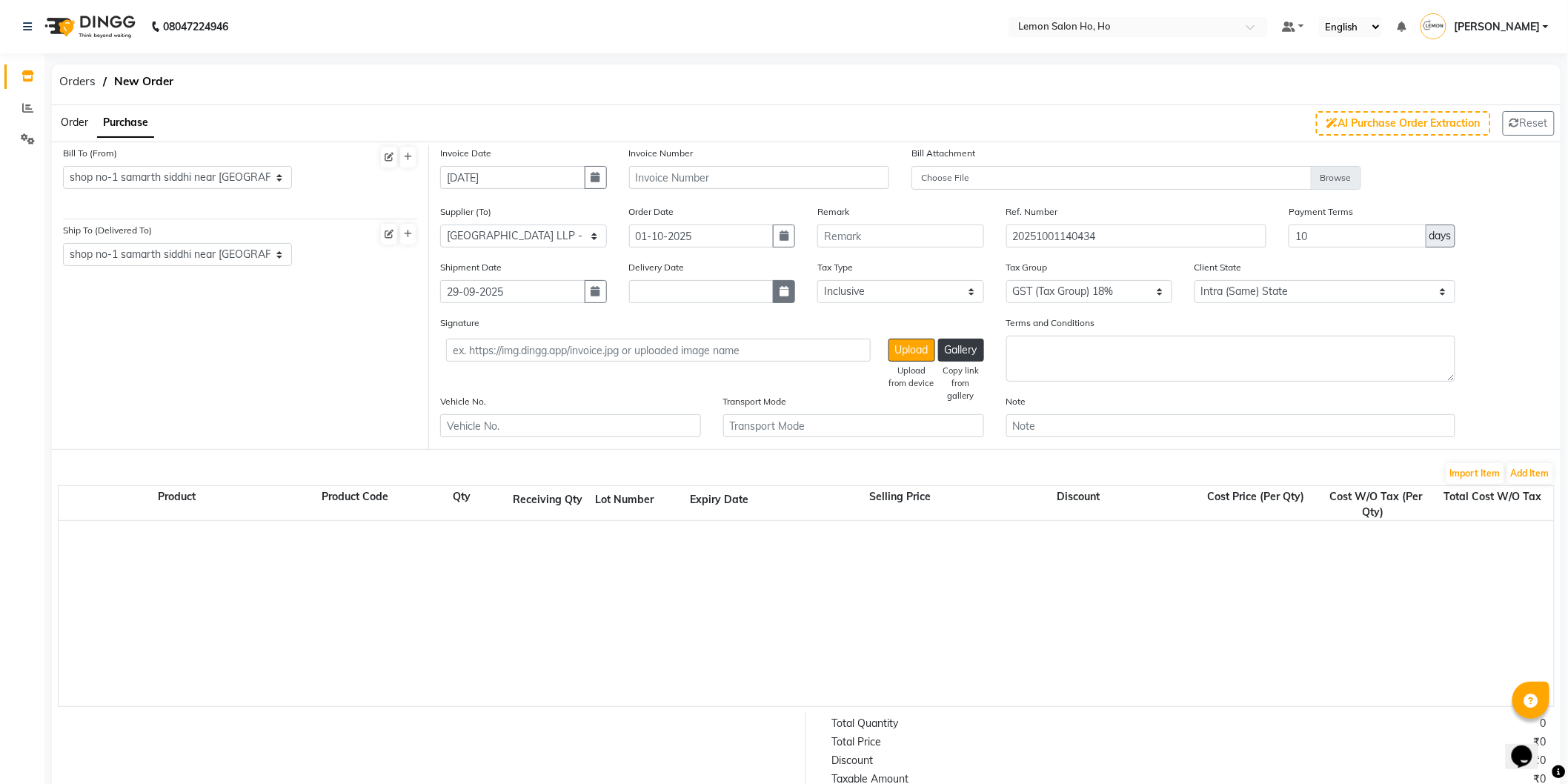
click at [789, 293] on button "button" at bounding box center [784, 291] width 22 height 23
select select "10"
select select "2025"
drag, startPoint x: 643, startPoint y: 365, endPoint x: 734, endPoint y: 280, distance: 124.5
click at [645, 365] on div "29" at bounding box center [645, 369] width 23 height 23
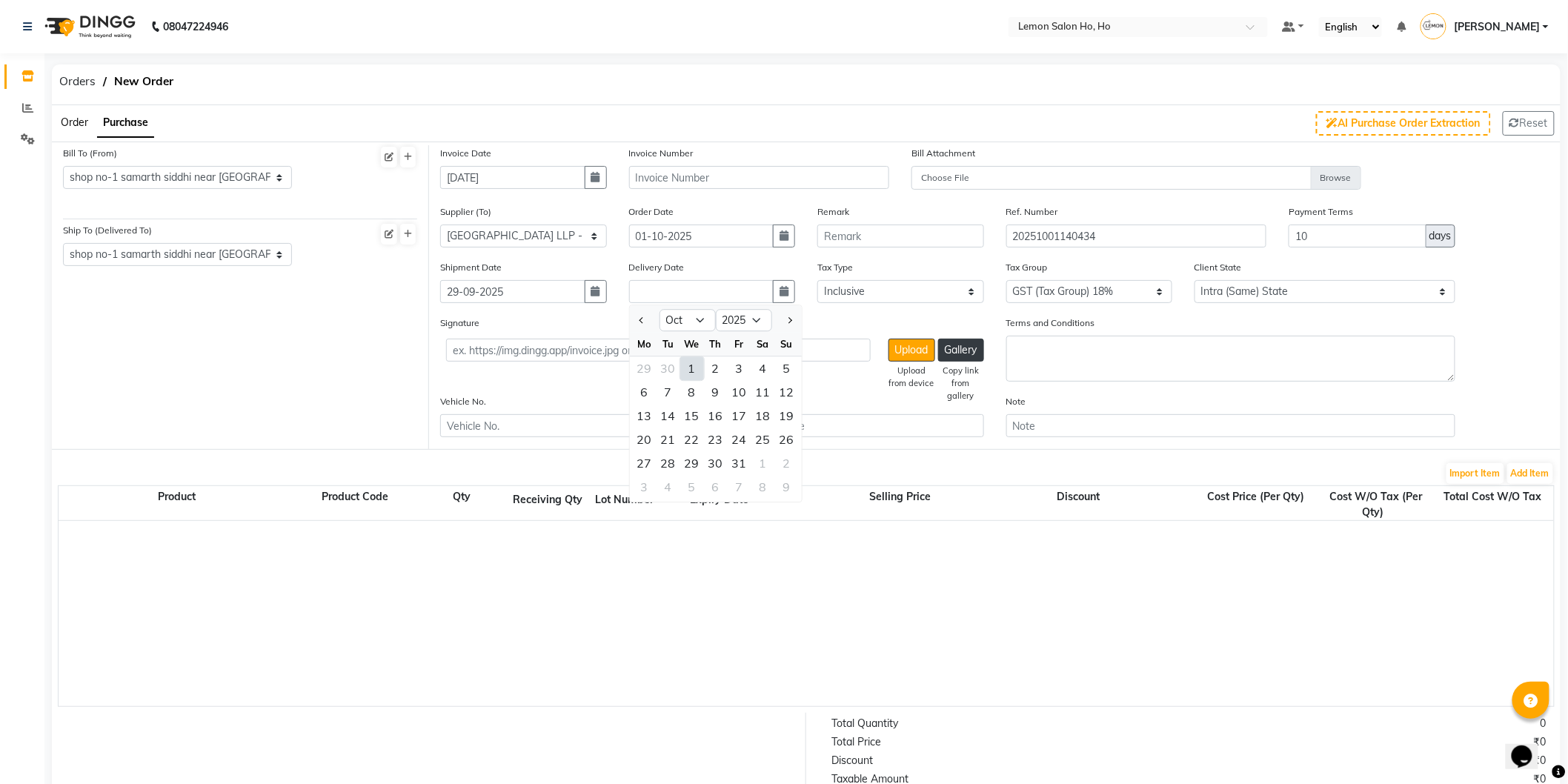
type input "29-09-2025"
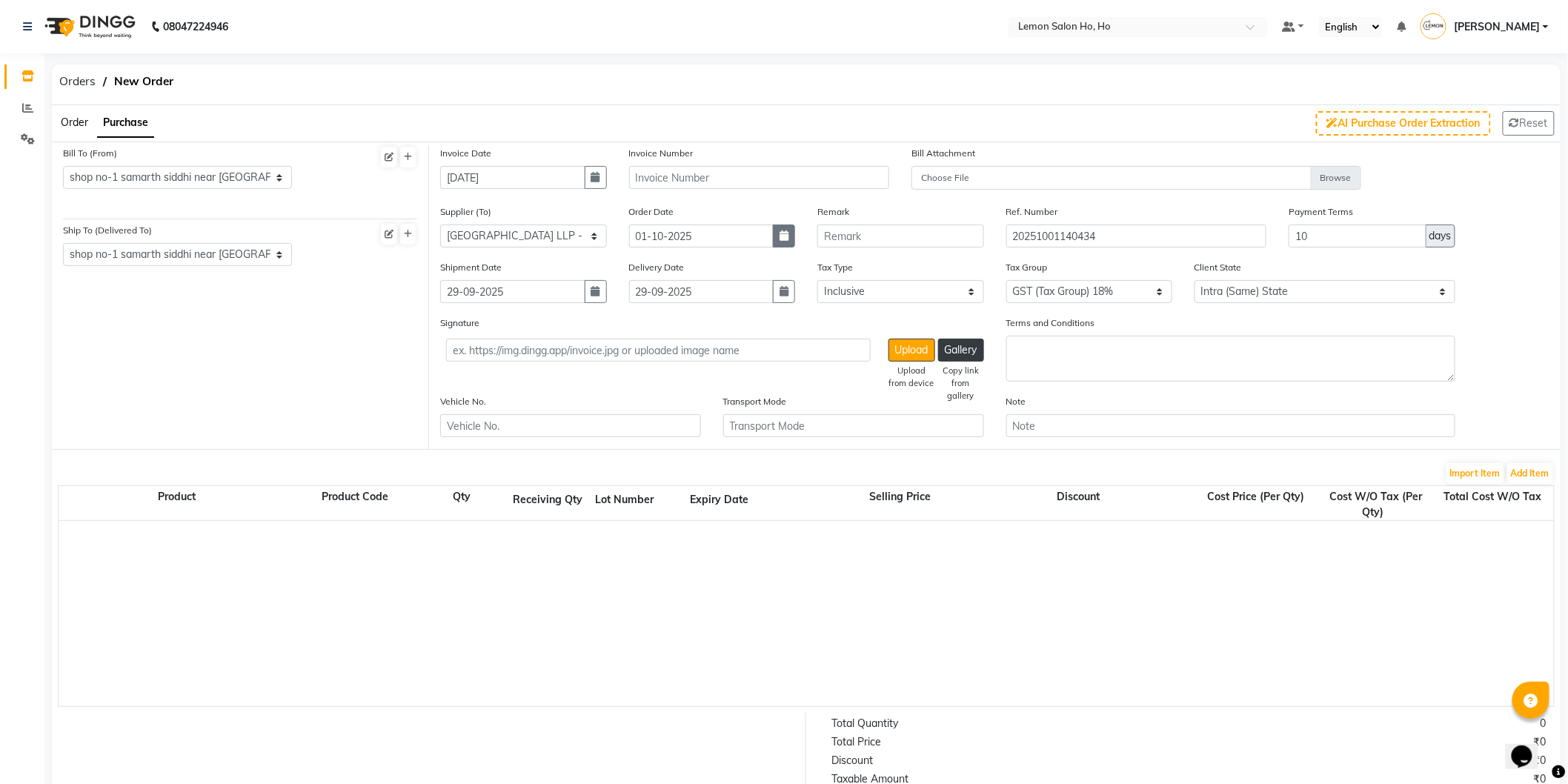
click at [790, 234] on button "button" at bounding box center [784, 236] width 22 height 23
select select "10"
select select "2025"
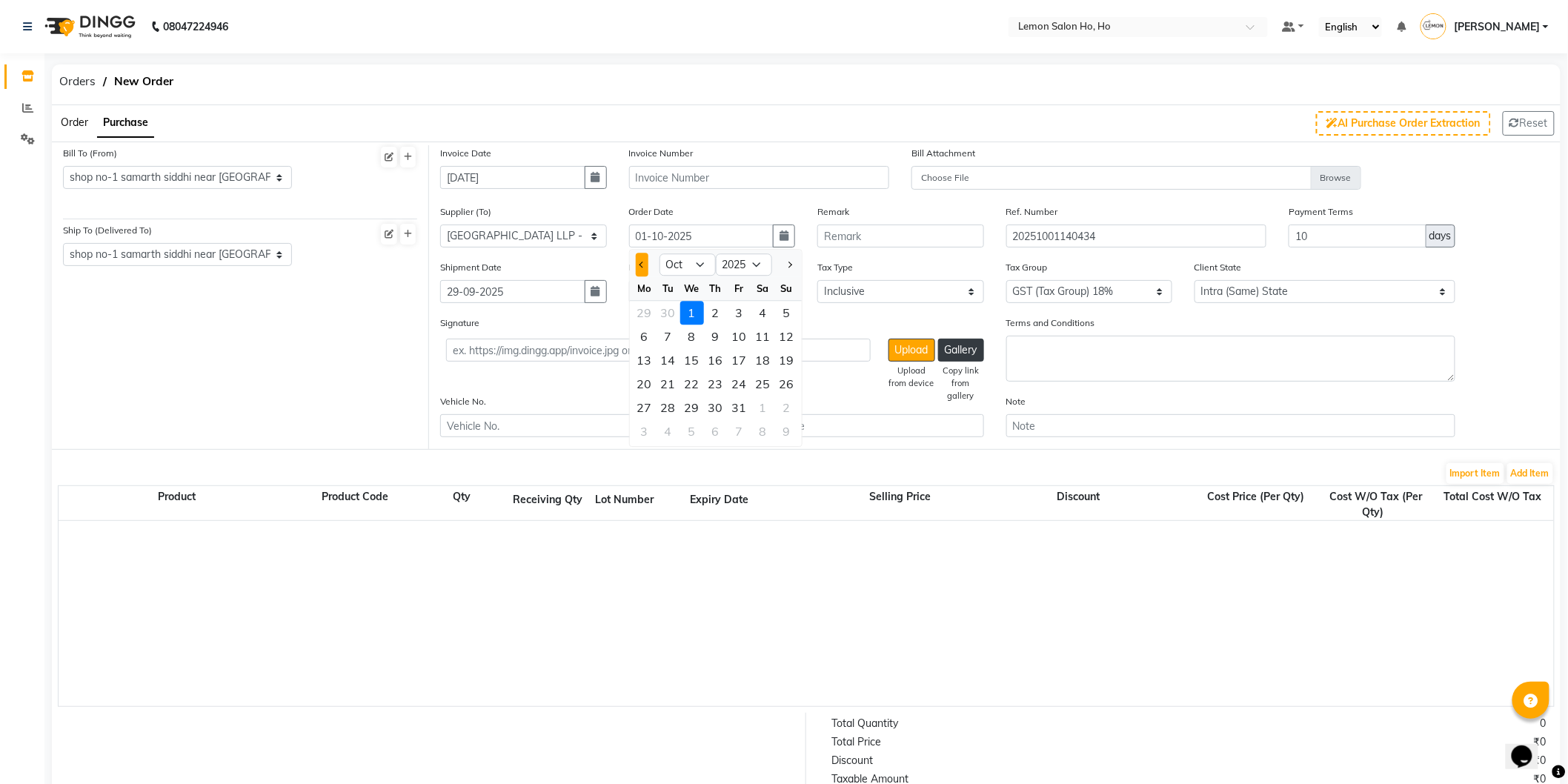
click at [640, 263] on span "Previous month" at bounding box center [642, 264] width 6 height 6
select select "9"
click at [651, 379] on div "22" at bounding box center [645, 385] width 23 height 23
type input "22-09-2025"
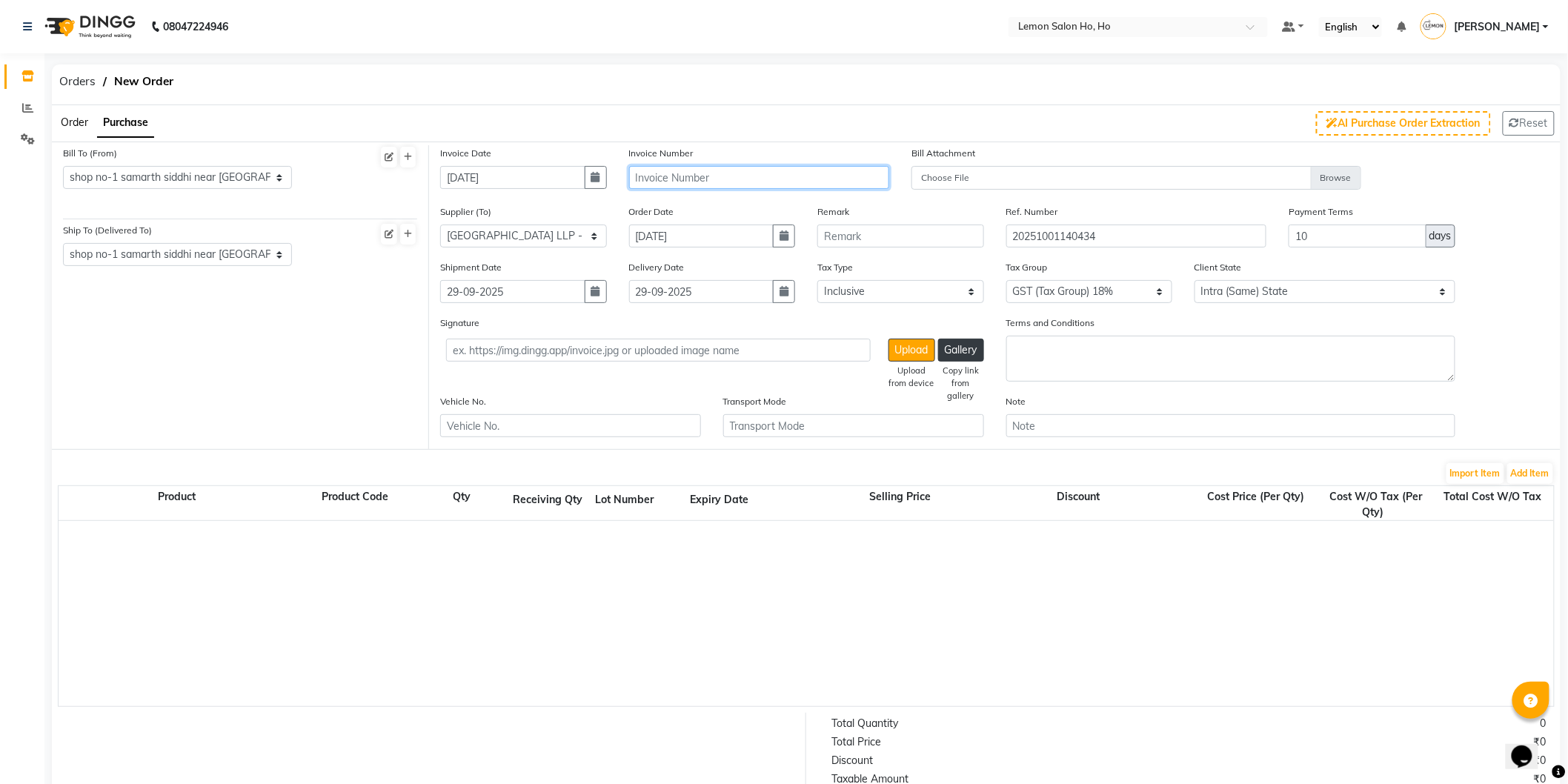
click at [712, 181] on input "text" at bounding box center [760, 177] width 261 height 23
type input "25-26/0264"
click at [1517, 471] on button "Add Item" at bounding box center [1530, 472] width 46 height 20
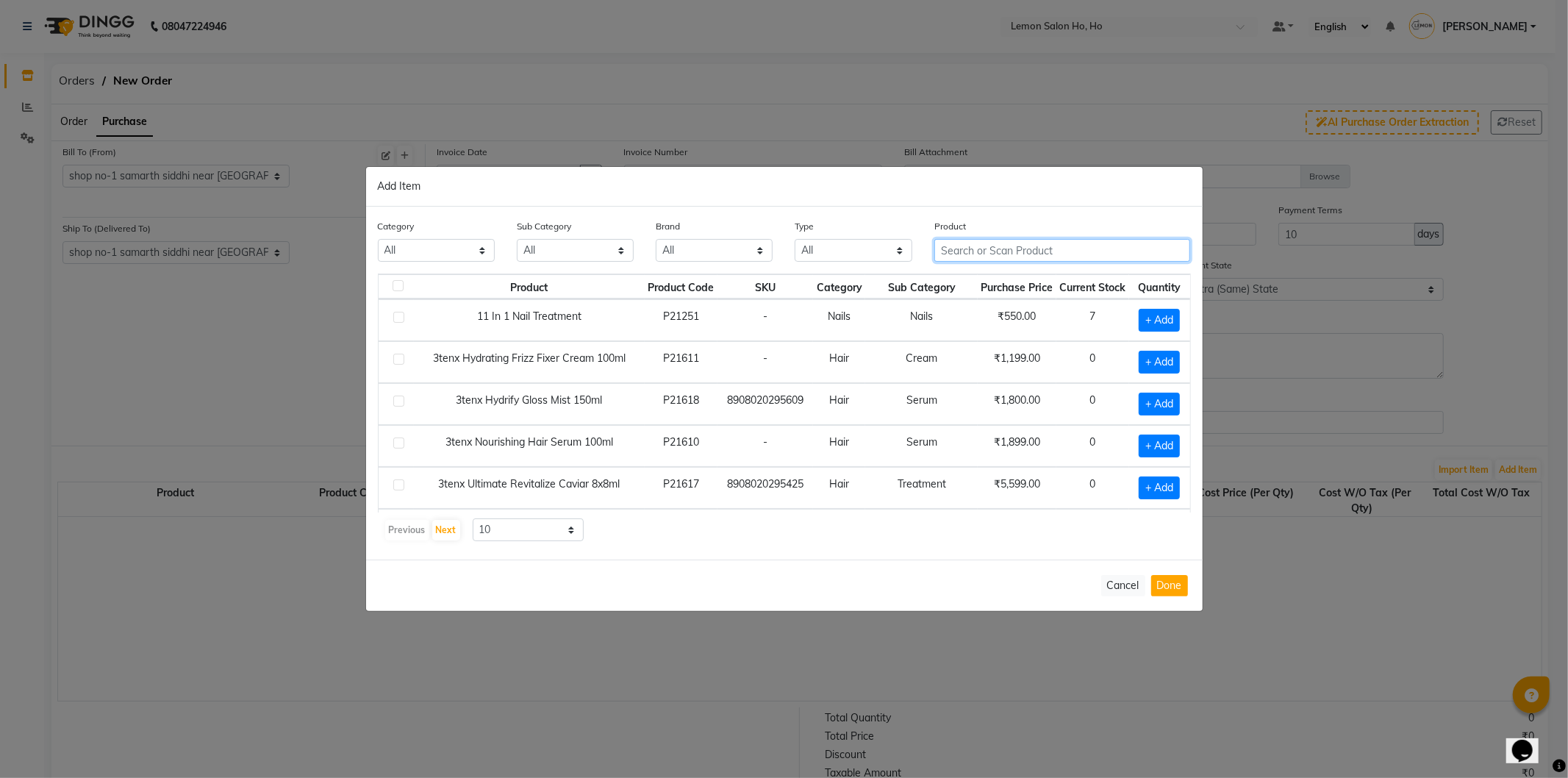
click at [1030, 244] on input "text" at bounding box center [1062, 250] width 256 height 23
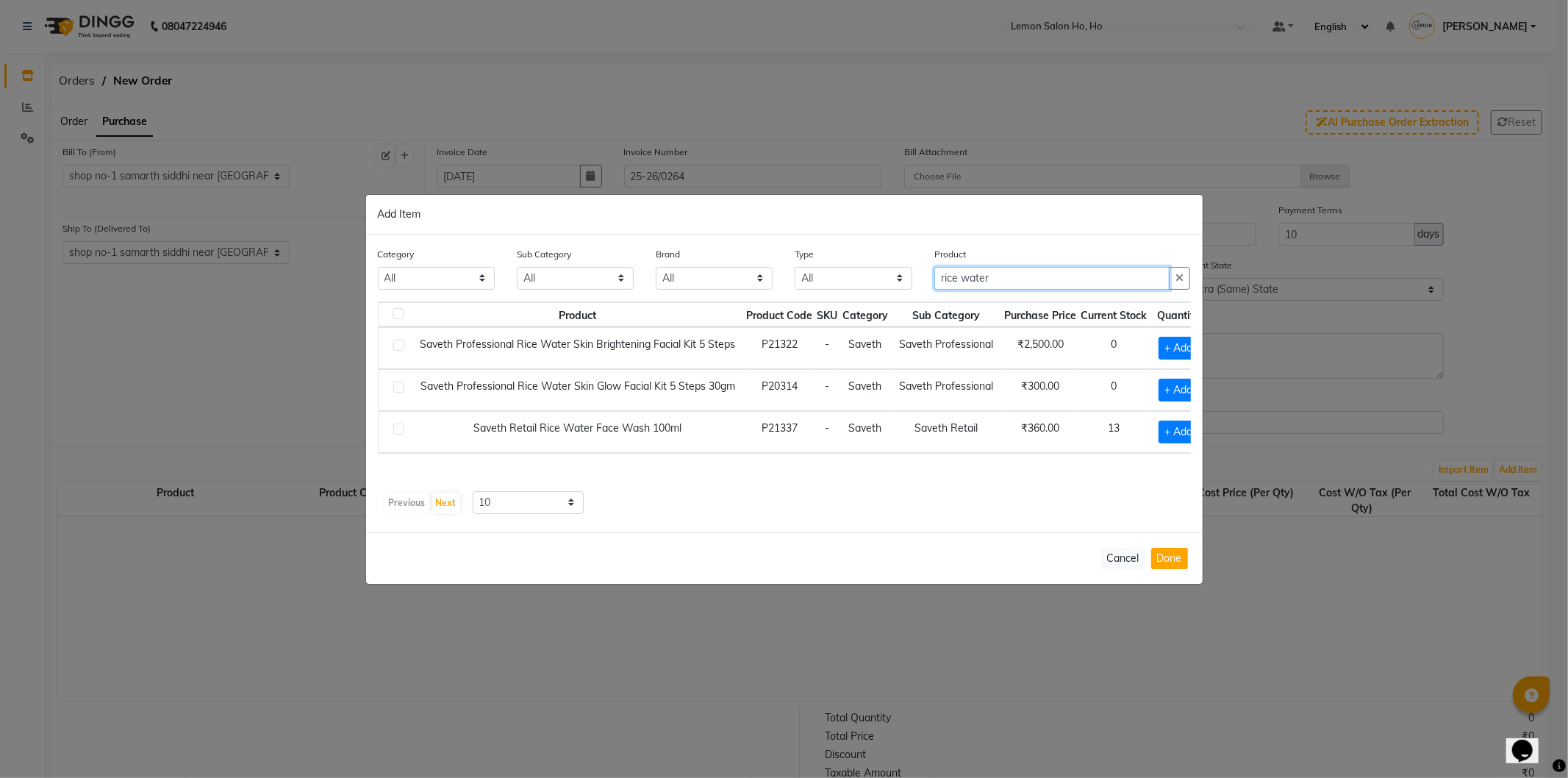
type input "rice water"
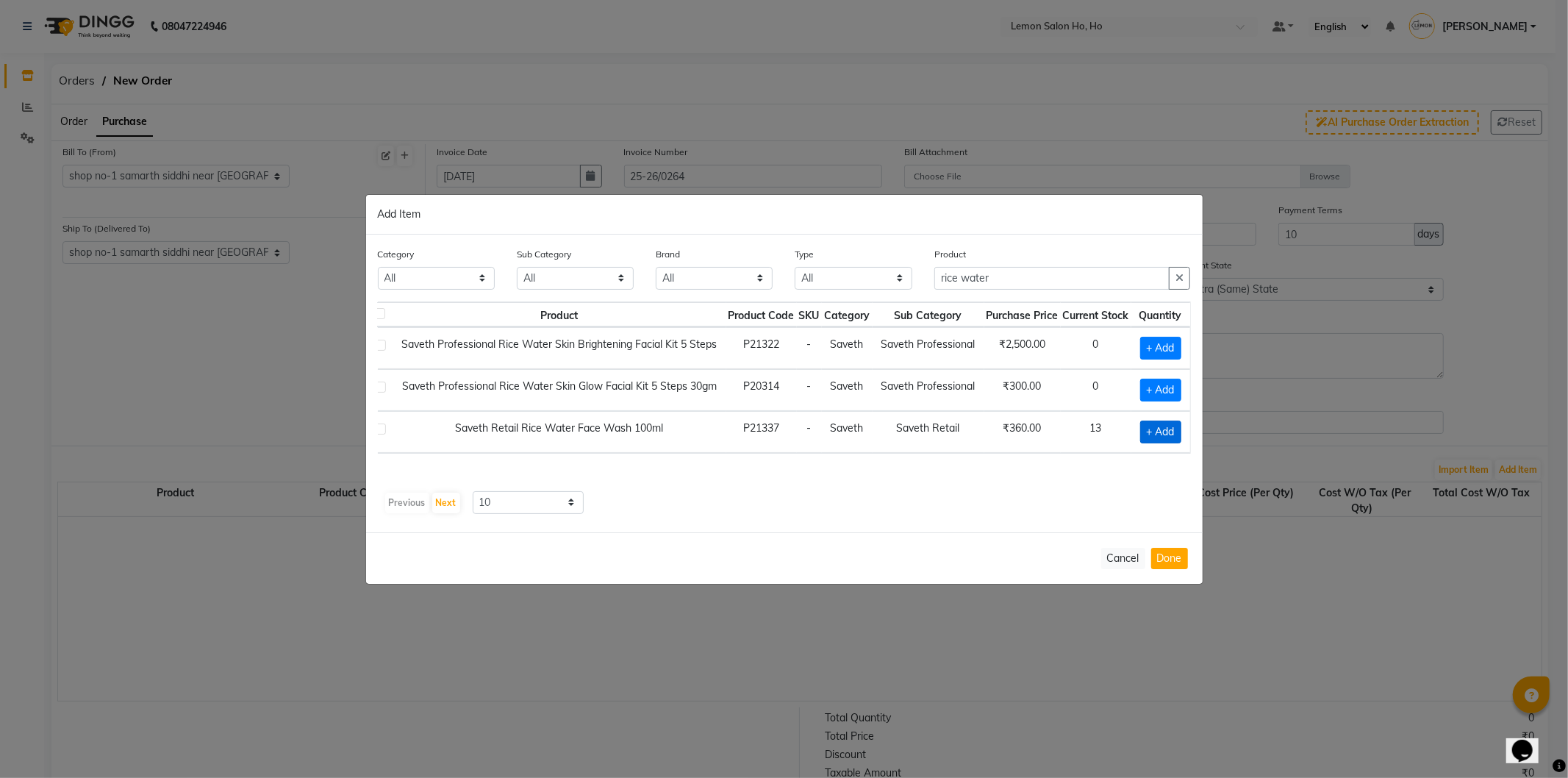
click at [1158, 435] on span "+ Add" at bounding box center [1161, 432] width 42 height 23
checkbox input "true"
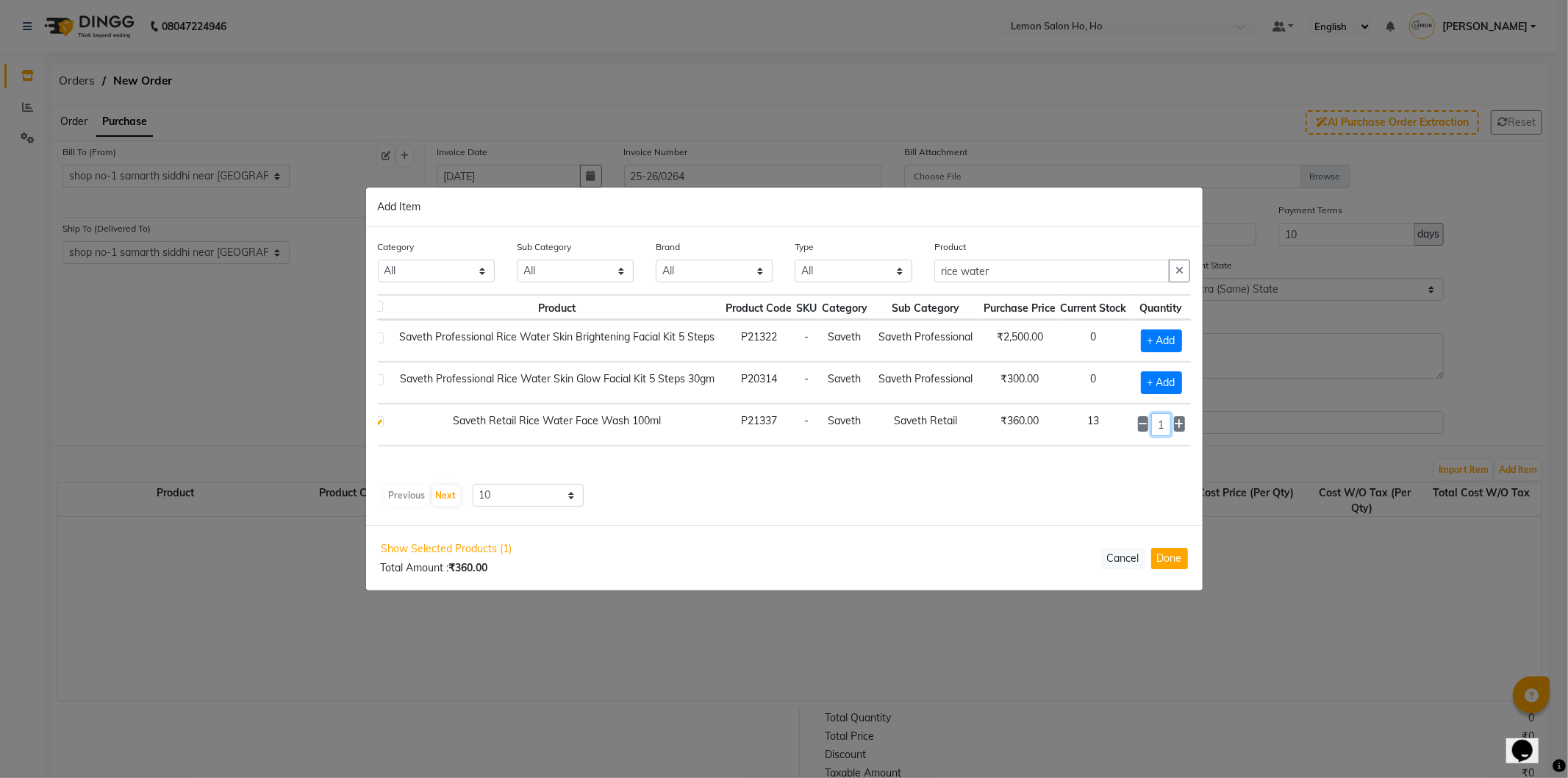
click at [1165, 429] on input "1" at bounding box center [1161, 424] width 20 height 23
type input "25"
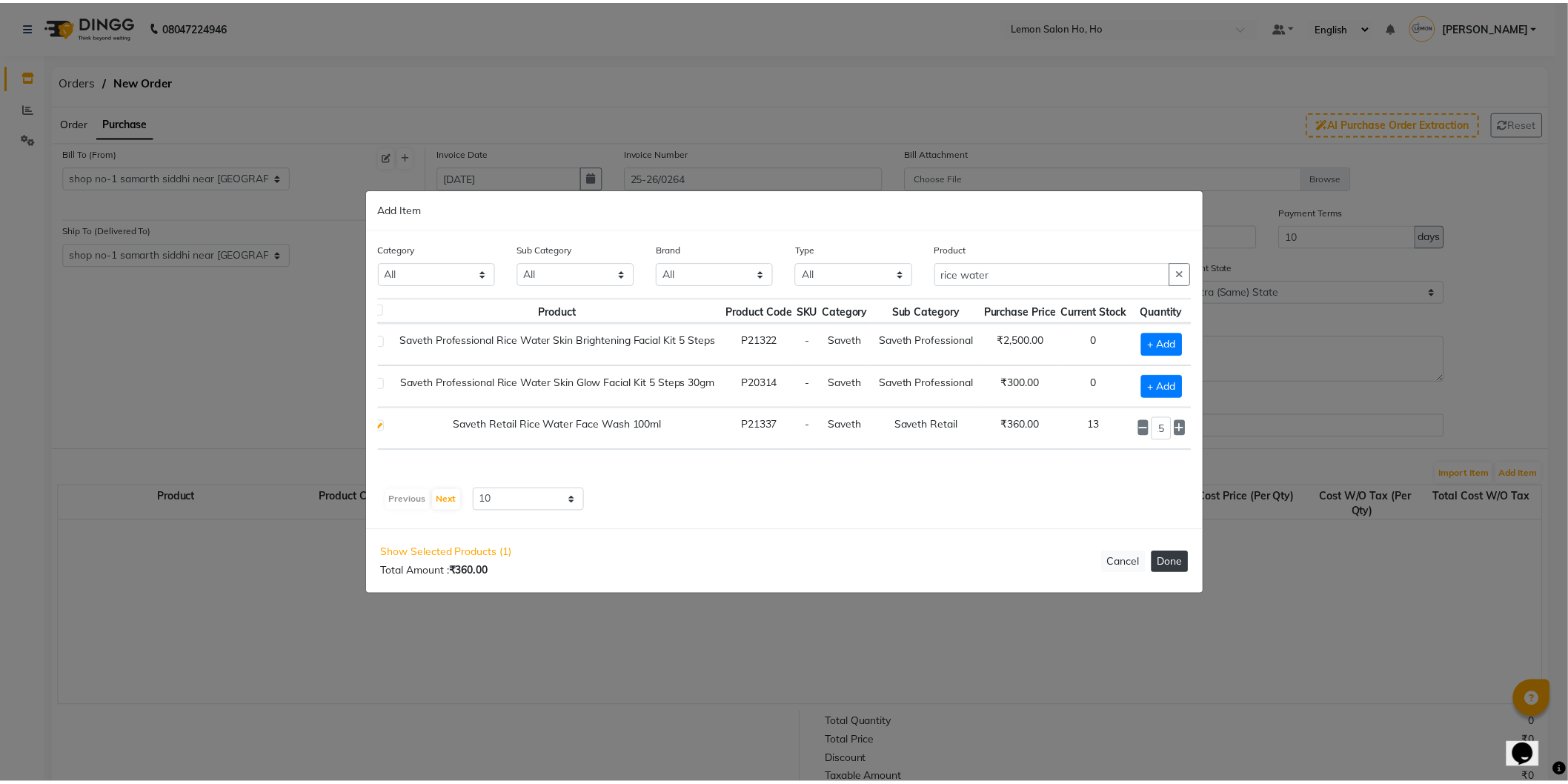
scroll to position [0, 0]
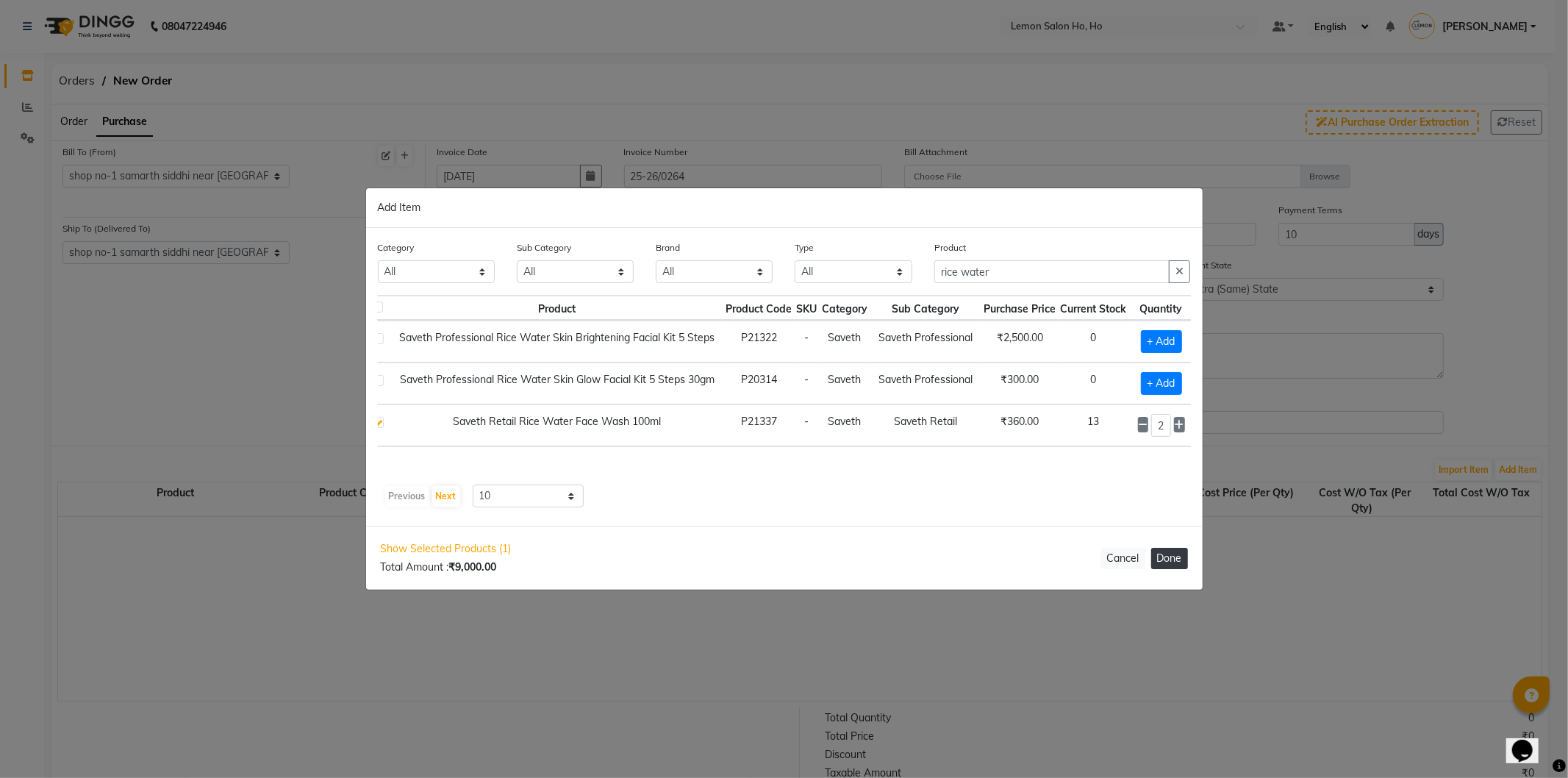
click at [1175, 558] on button "Done" at bounding box center [1170, 559] width 37 height 21
select select "2069"
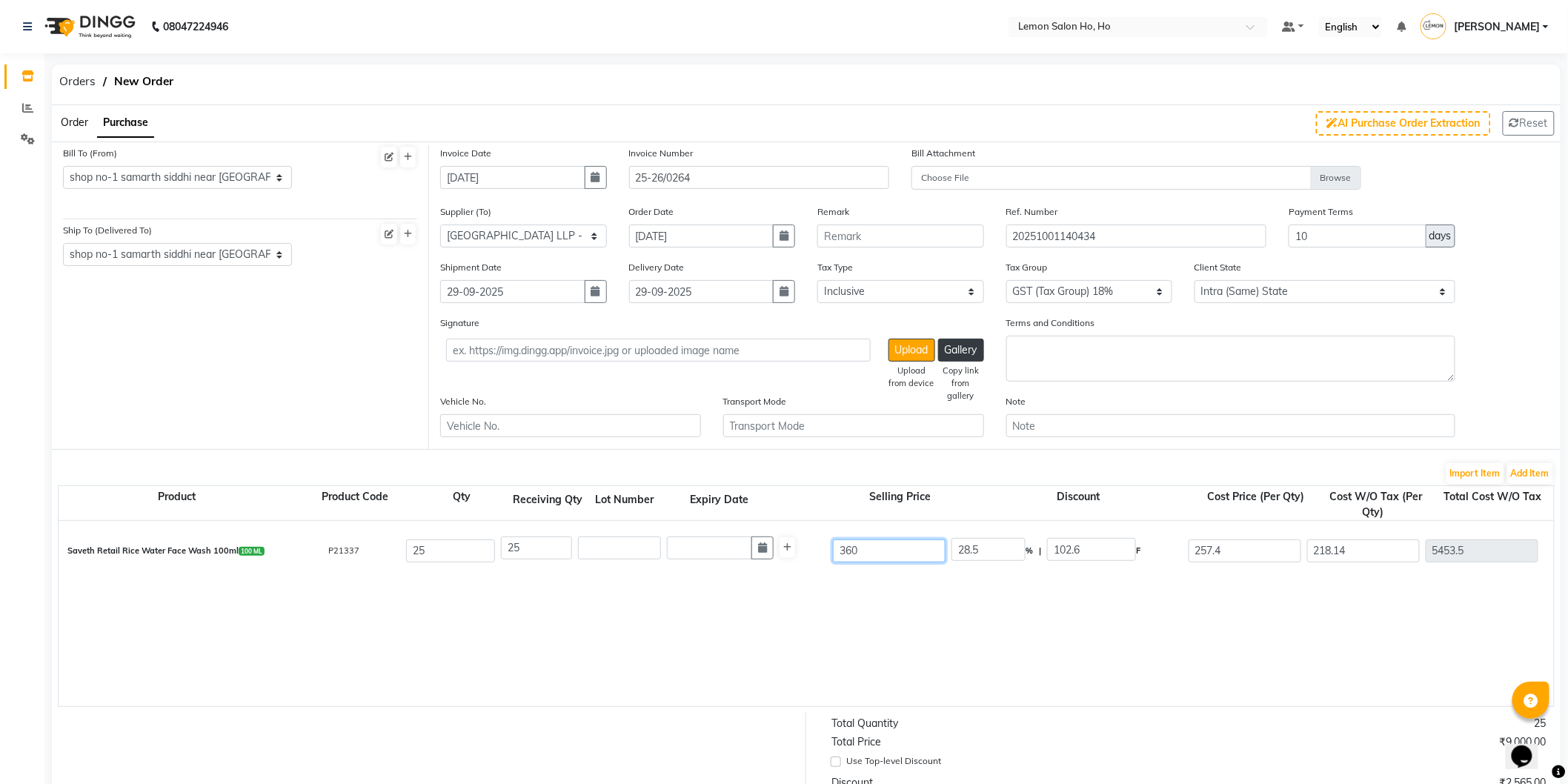
click at [943, 545] on input "360" at bounding box center [890, 551] width 113 height 23
type input "35"
type input "126"
type input "234"
type input "198.31"
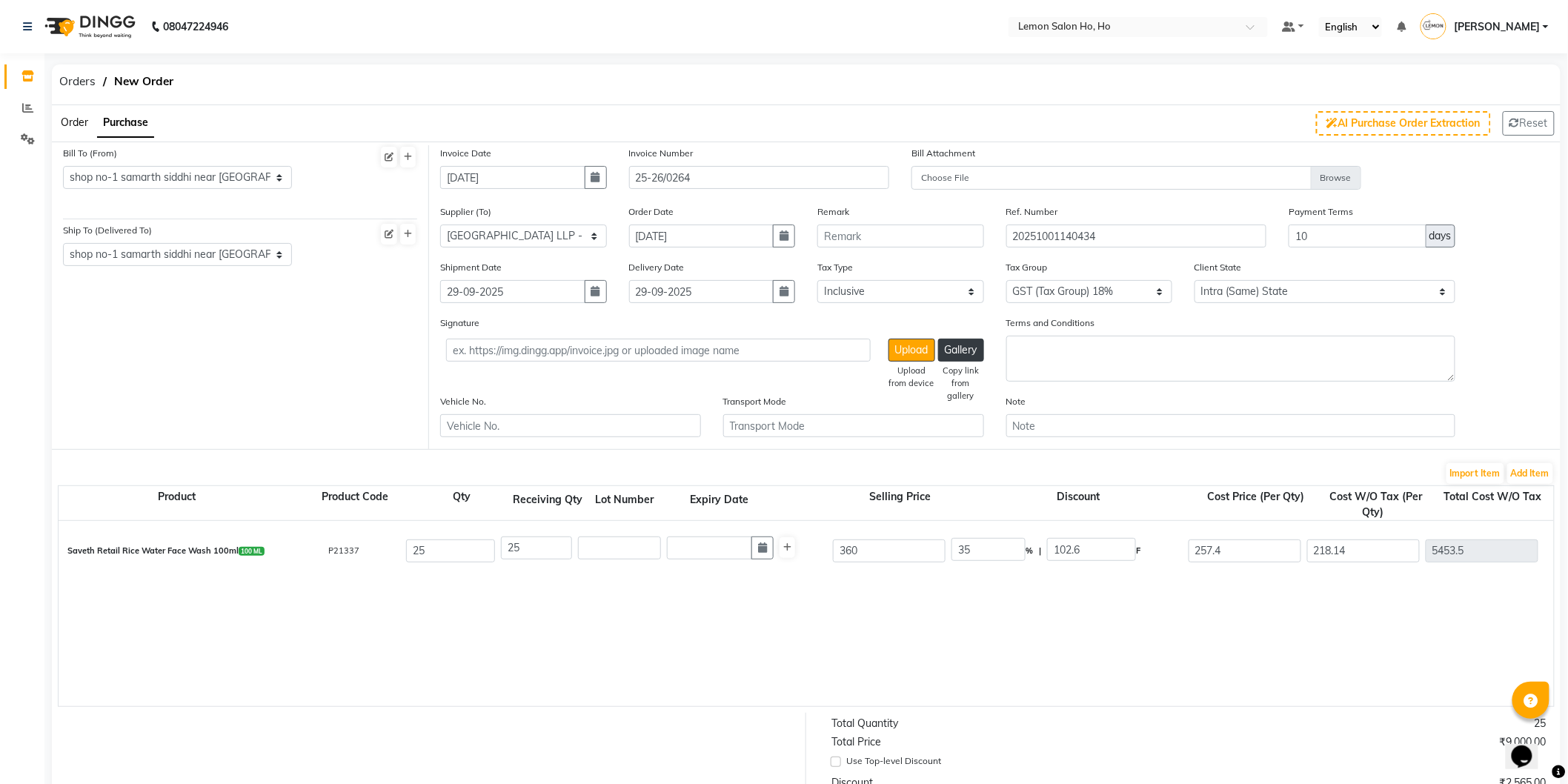
type input "4957.75"
type input "892.39"
type input "5850.14"
click at [996, 605] on div "Saveth Retail Rice Water Face Wash 100ml 100 ML P21337 25 25 360 35 % | 126 F 2…" at bounding box center [1554, 614] width 2992 height 185
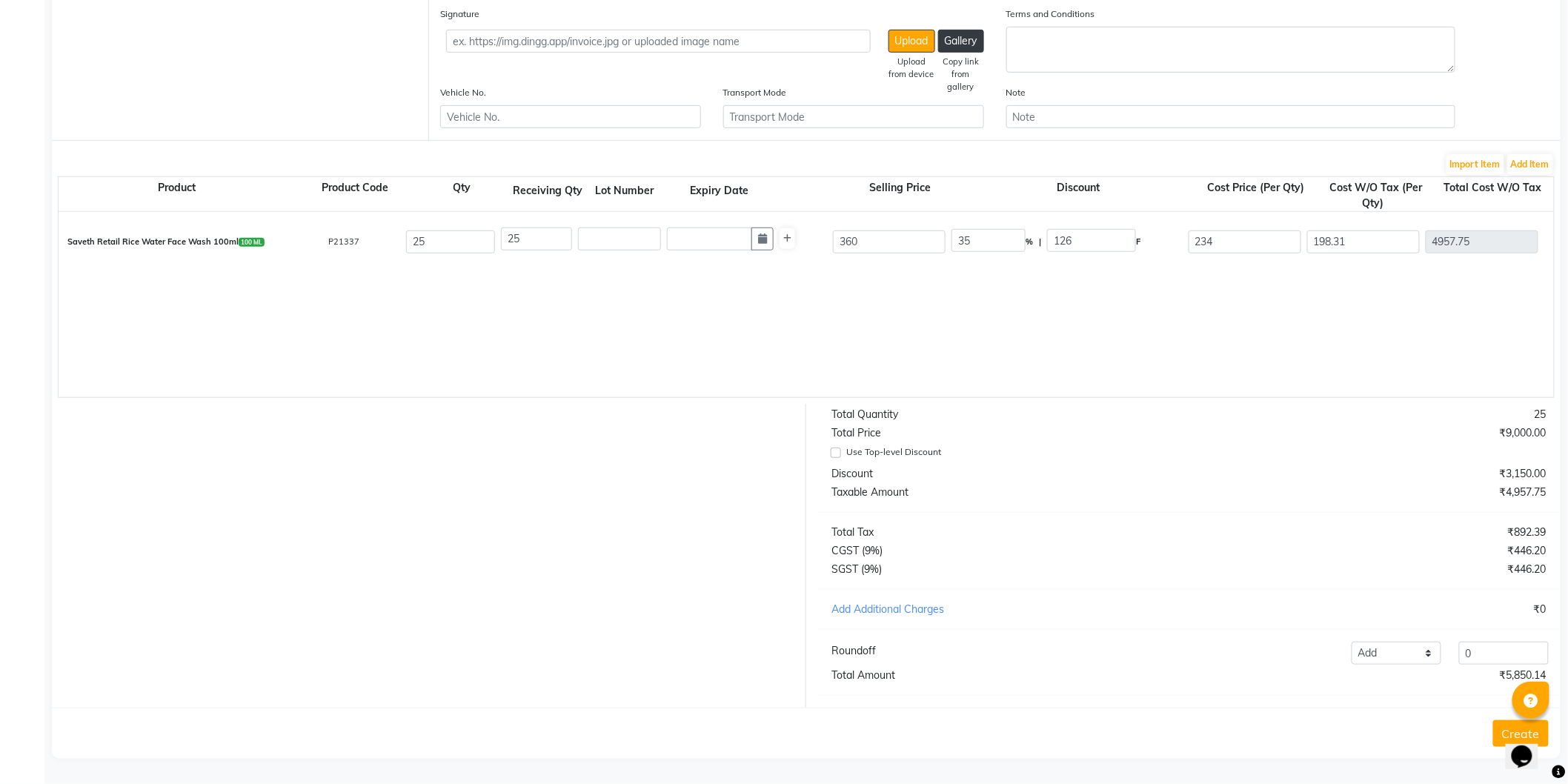
scroll to position [320, 0]
click at [1032, 274] on div "Saveth Retail Rice Water Face Wash 100ml 100 ML P21337 25 25 360 35 % | 126 F 2…" at bounding box center [1554, 305] width 2992 height 185
click at [853, 231] on input "360" at bounding box center [890, 243] width 113 height 23
type input "3"
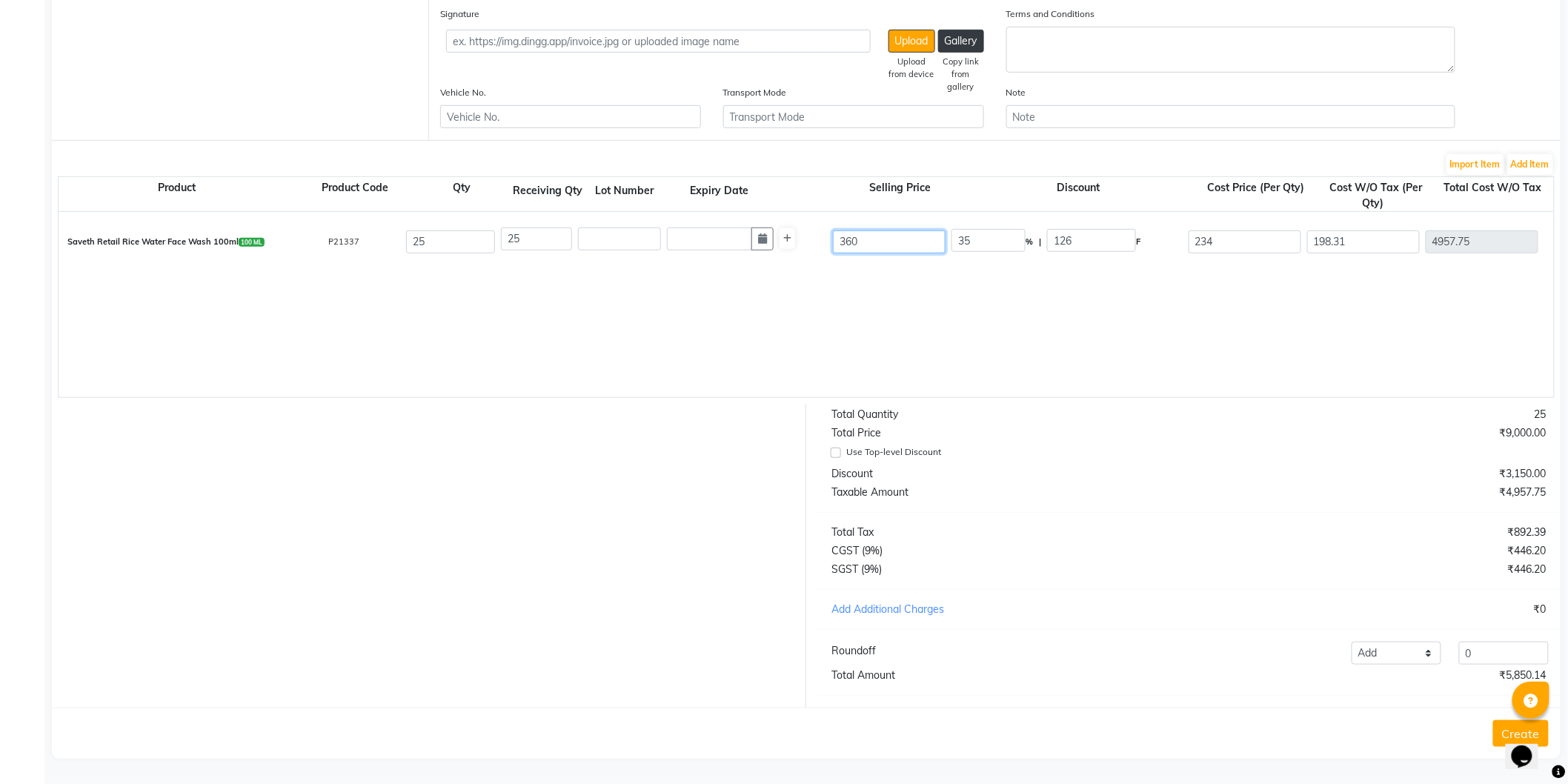
type input "4200"
type input "39"
type input "323.08"
type input "396"
type input "31.82"
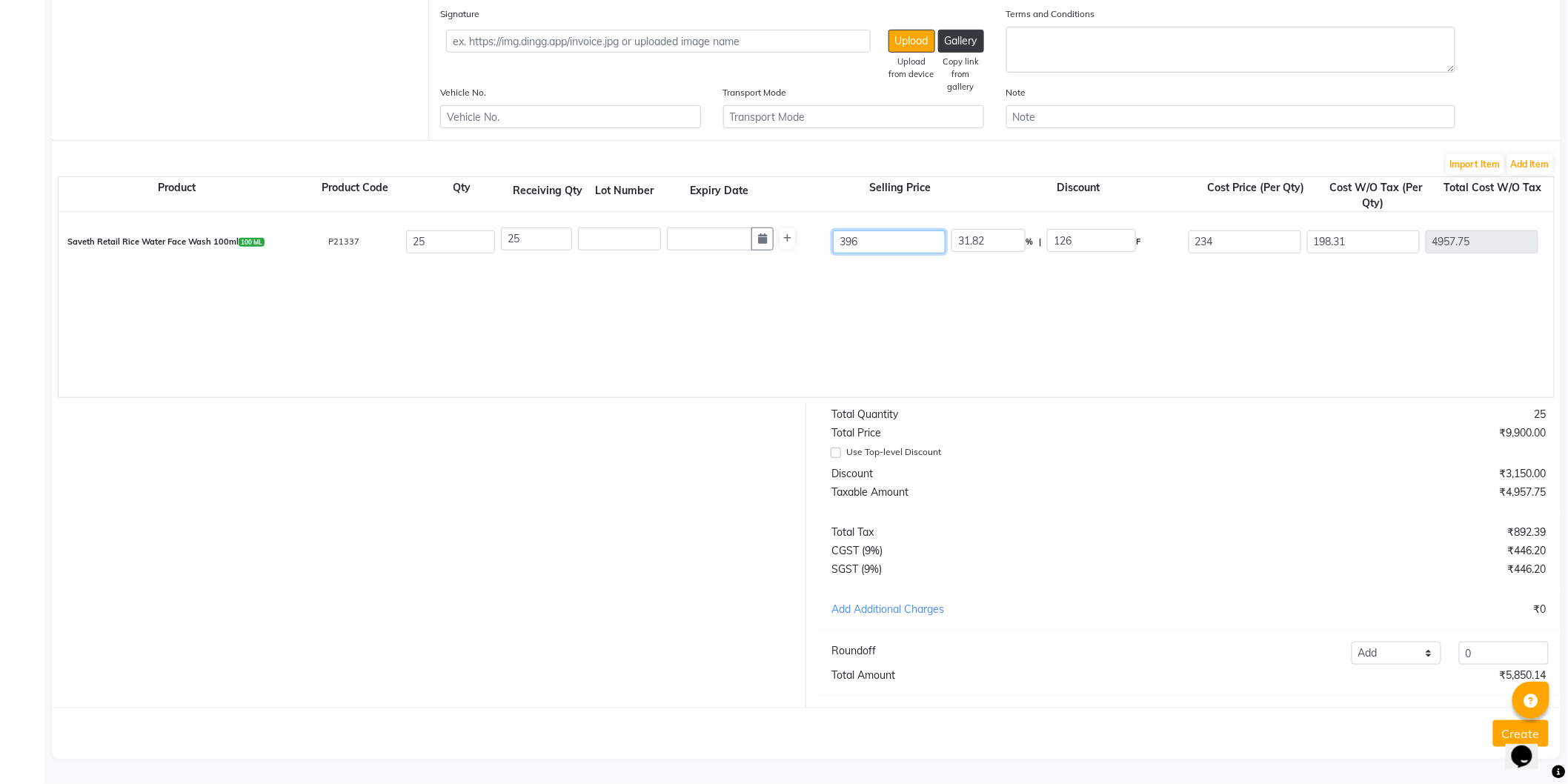
type input "396"
type input "40.91"
type input "162"
click at [853, 292] on div "Saveth Retail Rice Water Face Wash 100ml 100 ML P21337 25 25 396 40.91 % | 162 …" at bounding box center [1554, 305] width 2992 height 185
click at [611, 227] on input "text" at bounding box center [619, 239] width 83 height 23
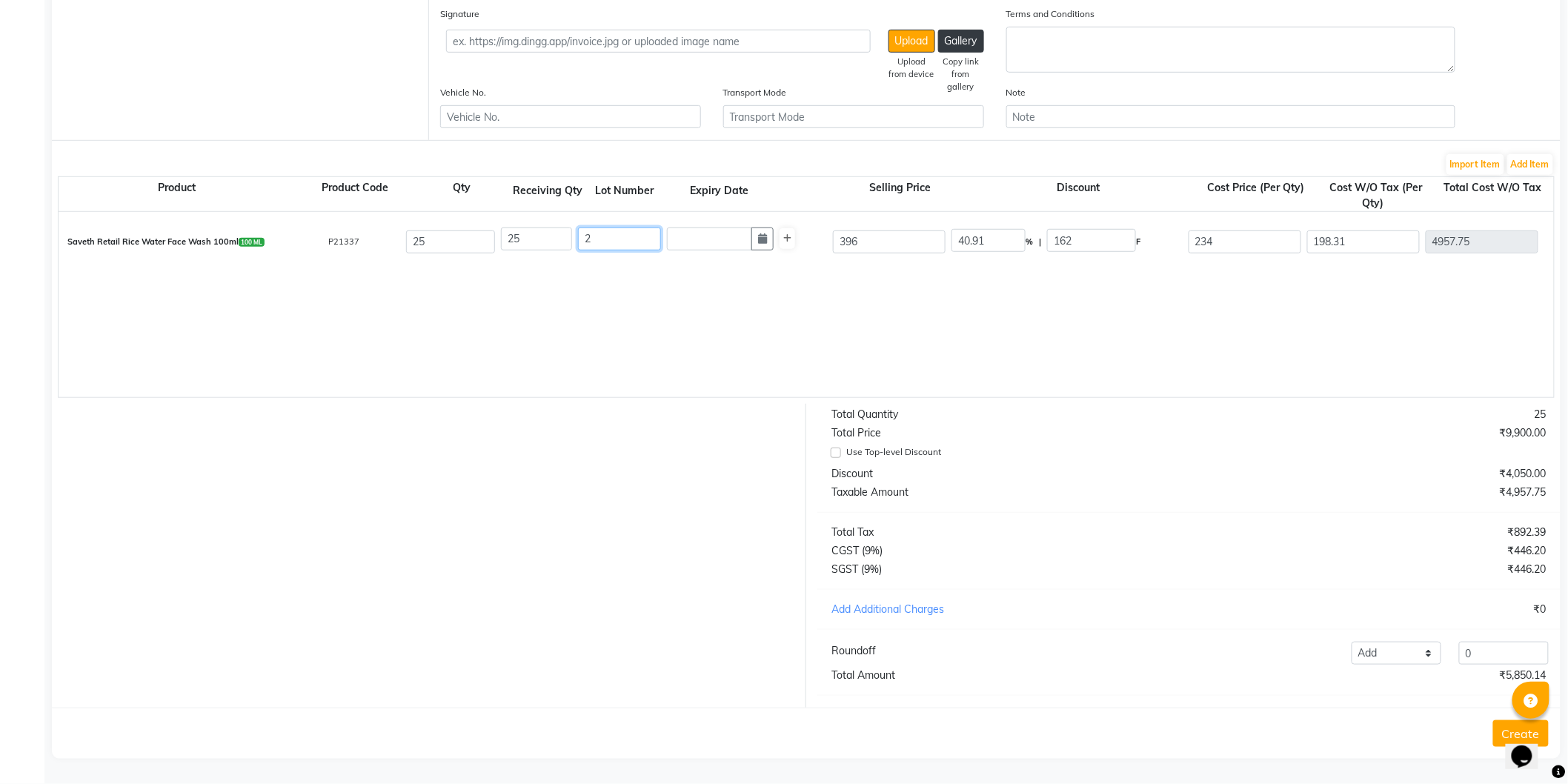
type input "2"
click at [968, 230] on input "40.91" at bounding box center [989, 241] width 74 height 23
type input "35"
type input "138.6"
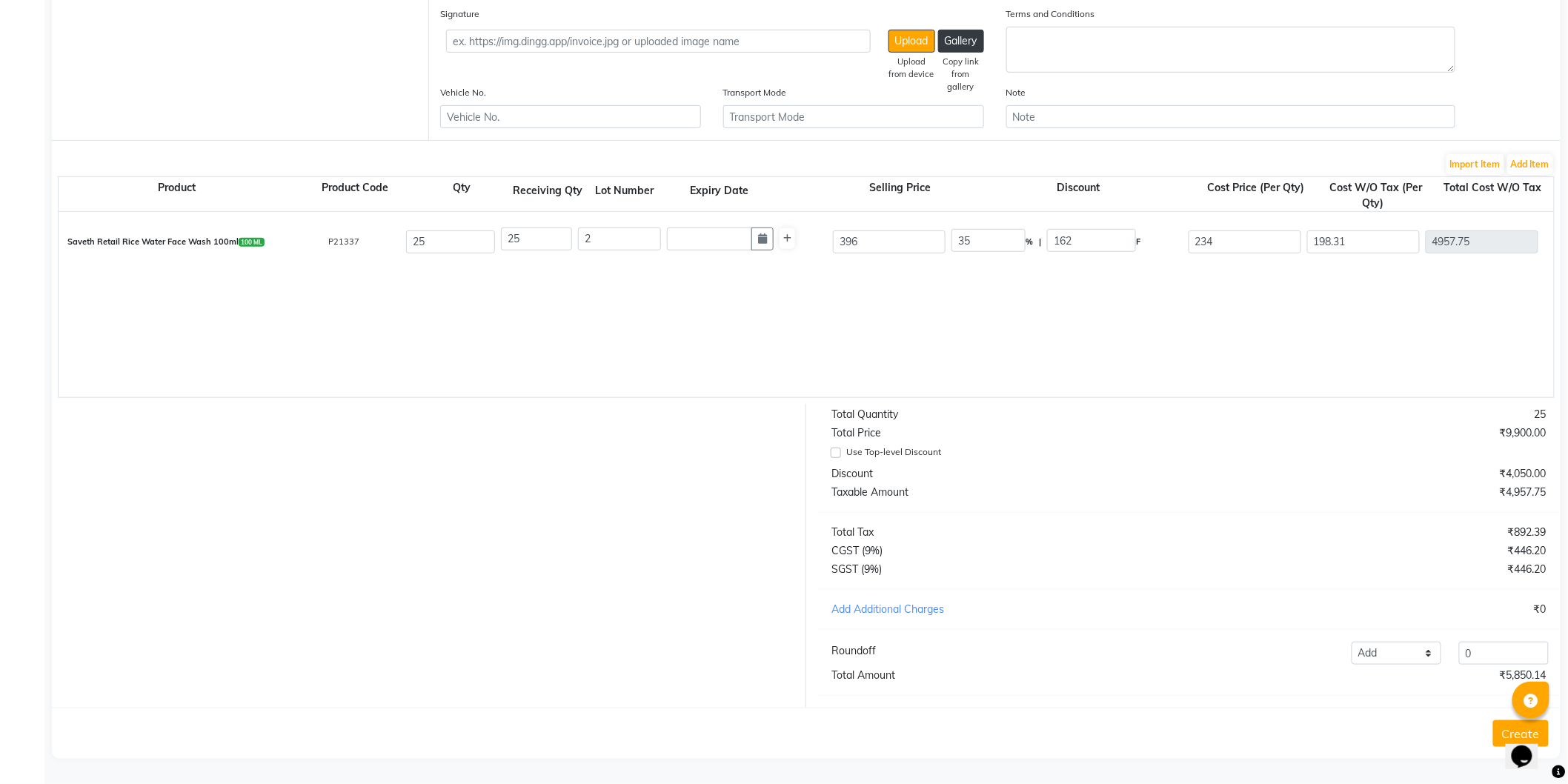
type input "257.4"
type input "218.14"
type input "5453.5"
type input "981.63"
type input "6435.13"
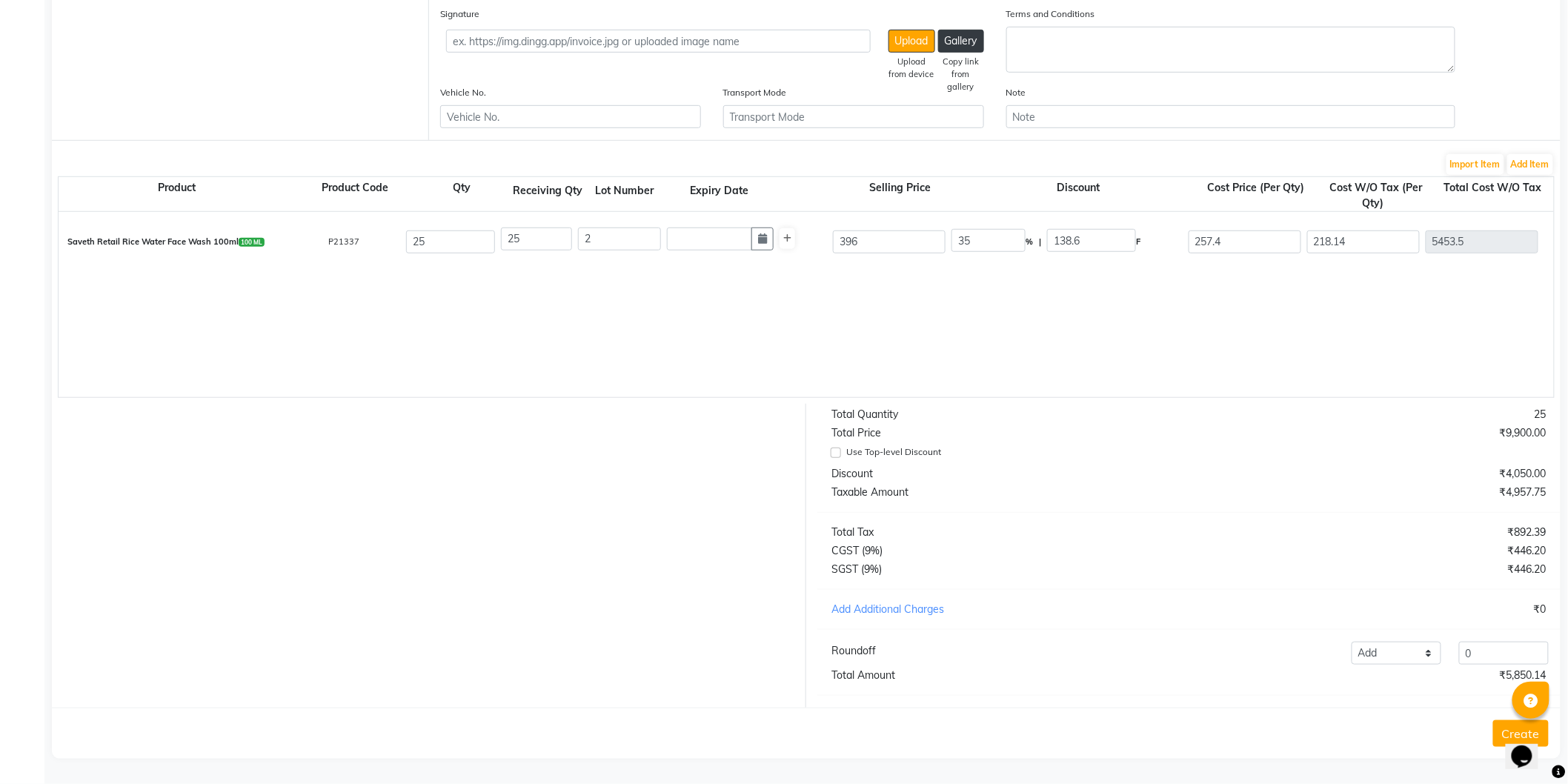
click at [1076, 336] on div "Saveth Retail Rice Water Face Wash 100ml 100 ML P21337 25 25 2 396 35 % | 138.6…" at bounding box center [1554, 305] width 2992 height 185
click at [1396, 648] on select "Add Reduce" at bounding box center [1396, 653] width 90 height 23
select select "reduce"
click at [1352, 642] on select "Add Reduce" at bounding box center [1396, 653] width 90 height 23
click at [1502, 650] on input "0" at bounding box center [1505, 653] width 90 height 23
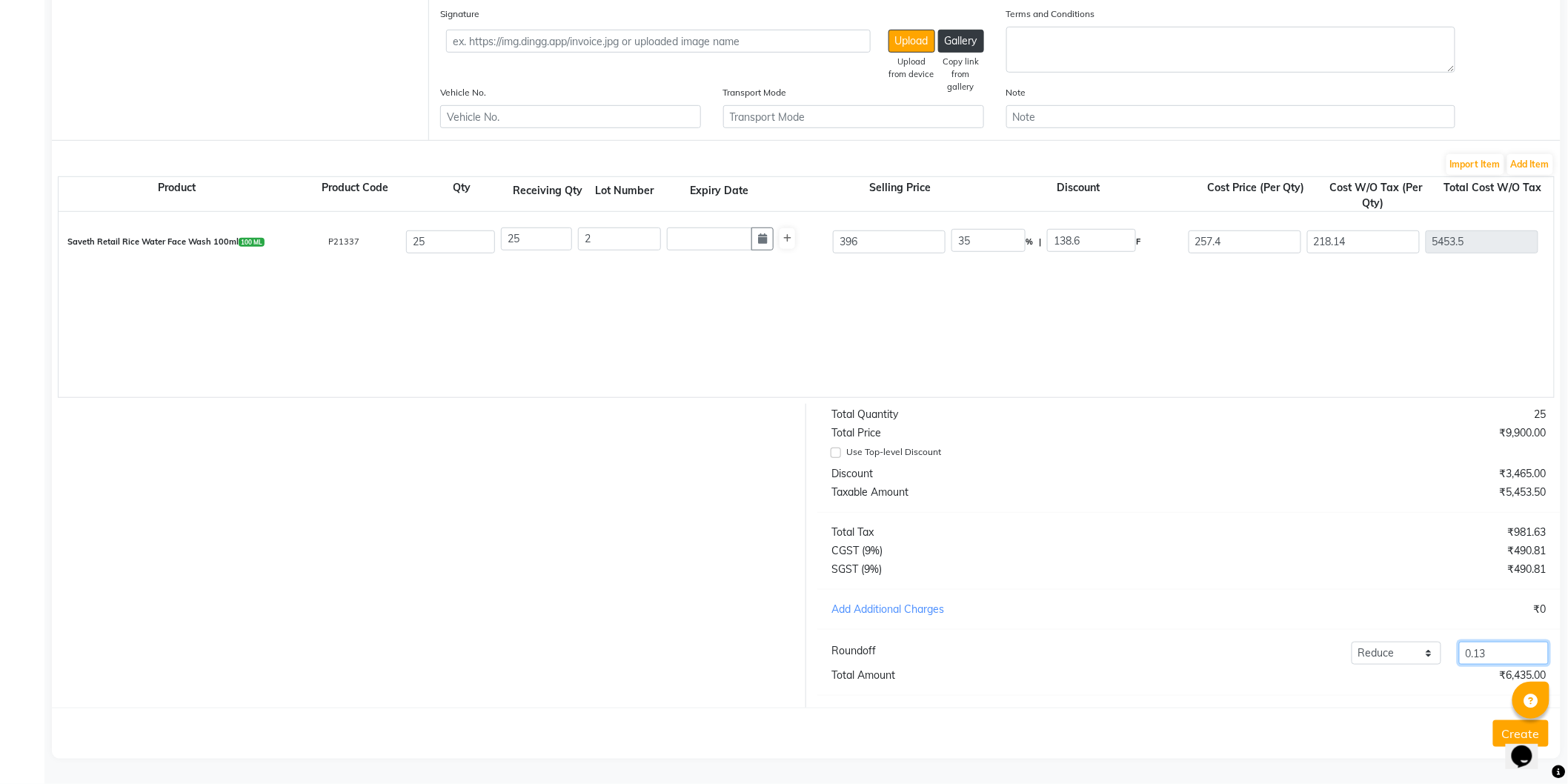
type input "0.13"
click at [1503, 725] on button "Create" at bounding box center [1521, 732] width 56 height 26
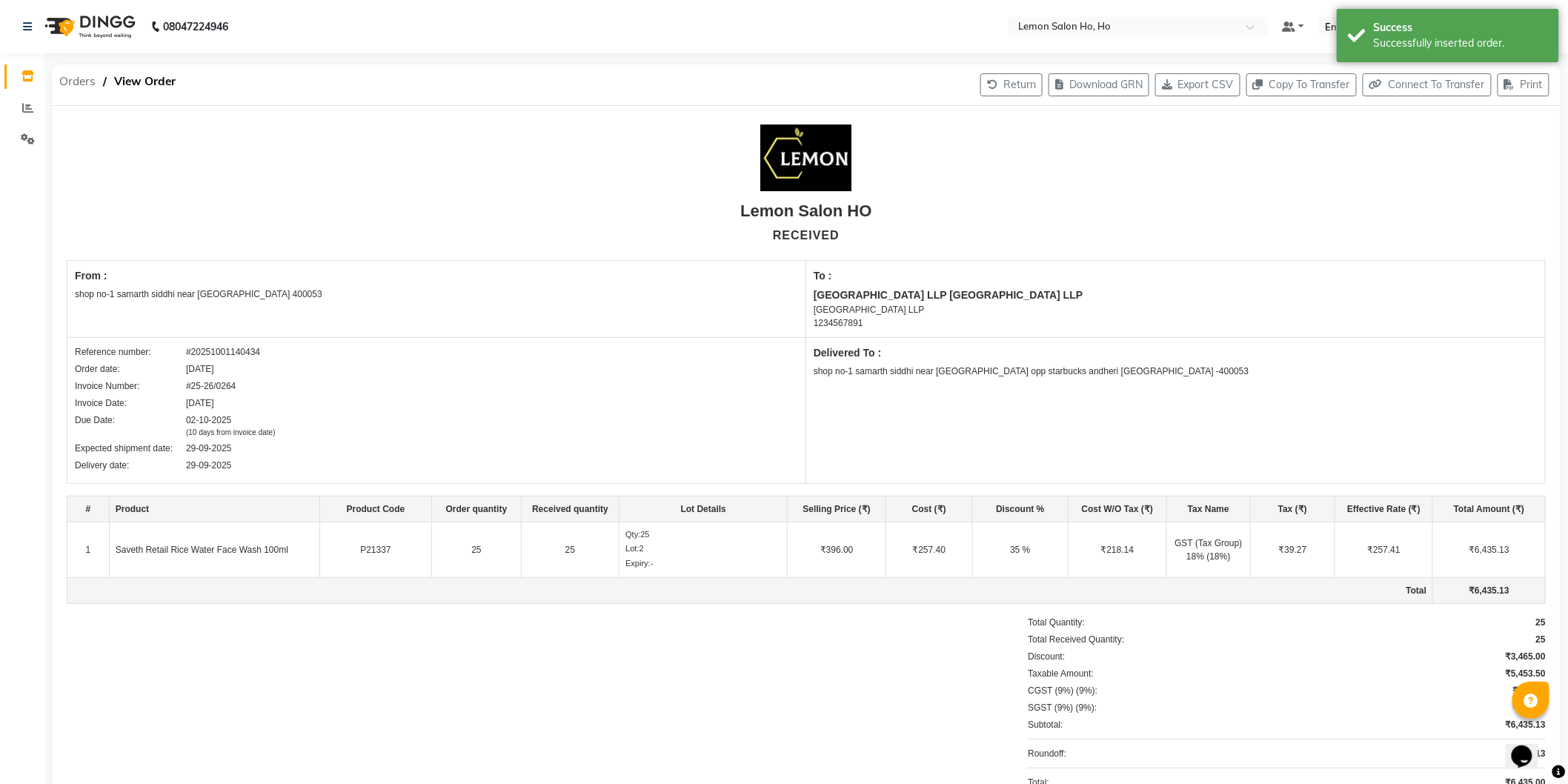
click at [79, 80] on span "Orders" at bounding box center [77, 81] width 51 height 26
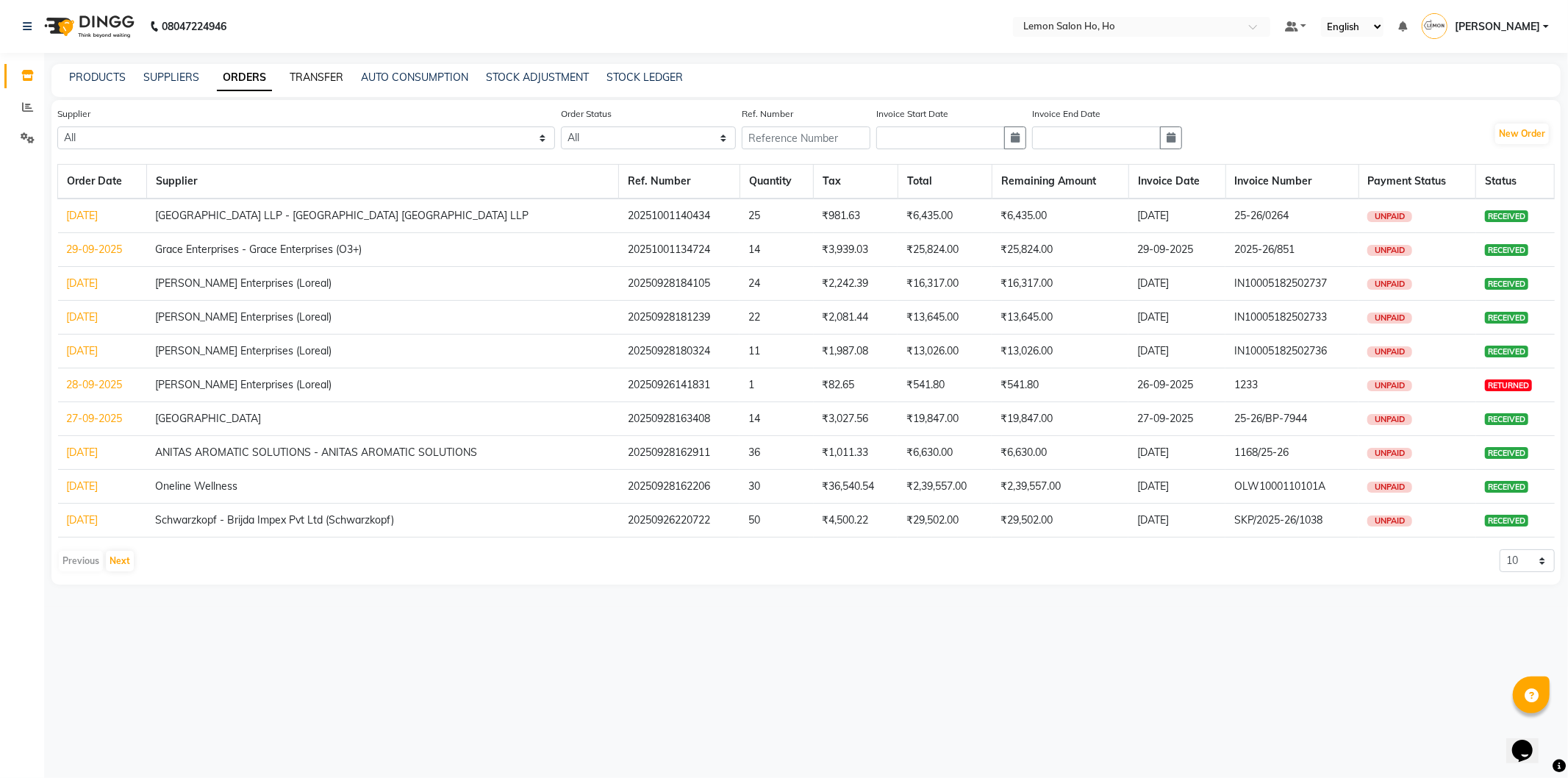
click at [321, 79] on link "TRANSFER" at bounding box center [317, 77] width 54 height 14
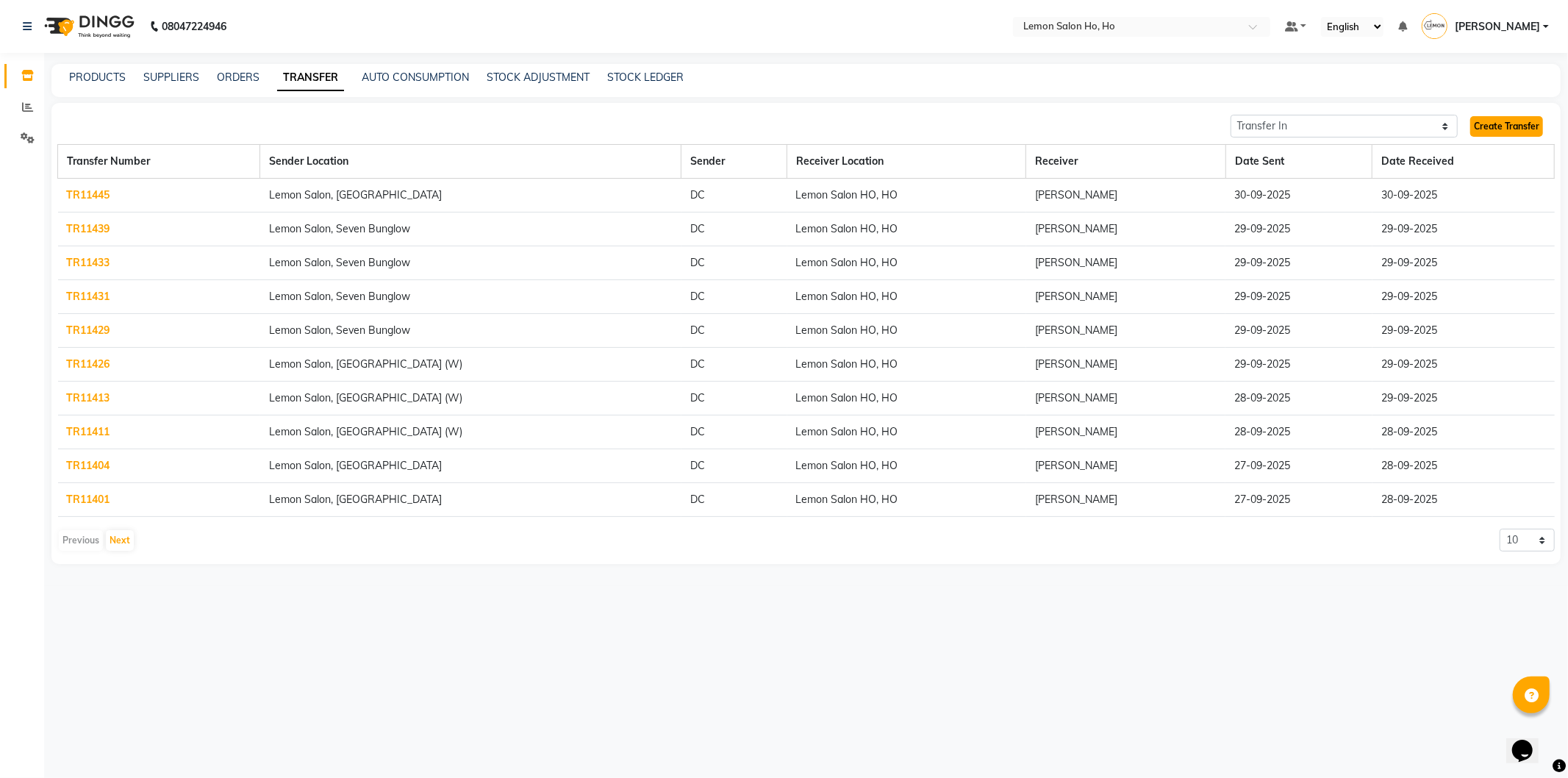
click at [1530, 127] on link "Create Transfer" at bounding box center [1506, 126] width 73 height 20
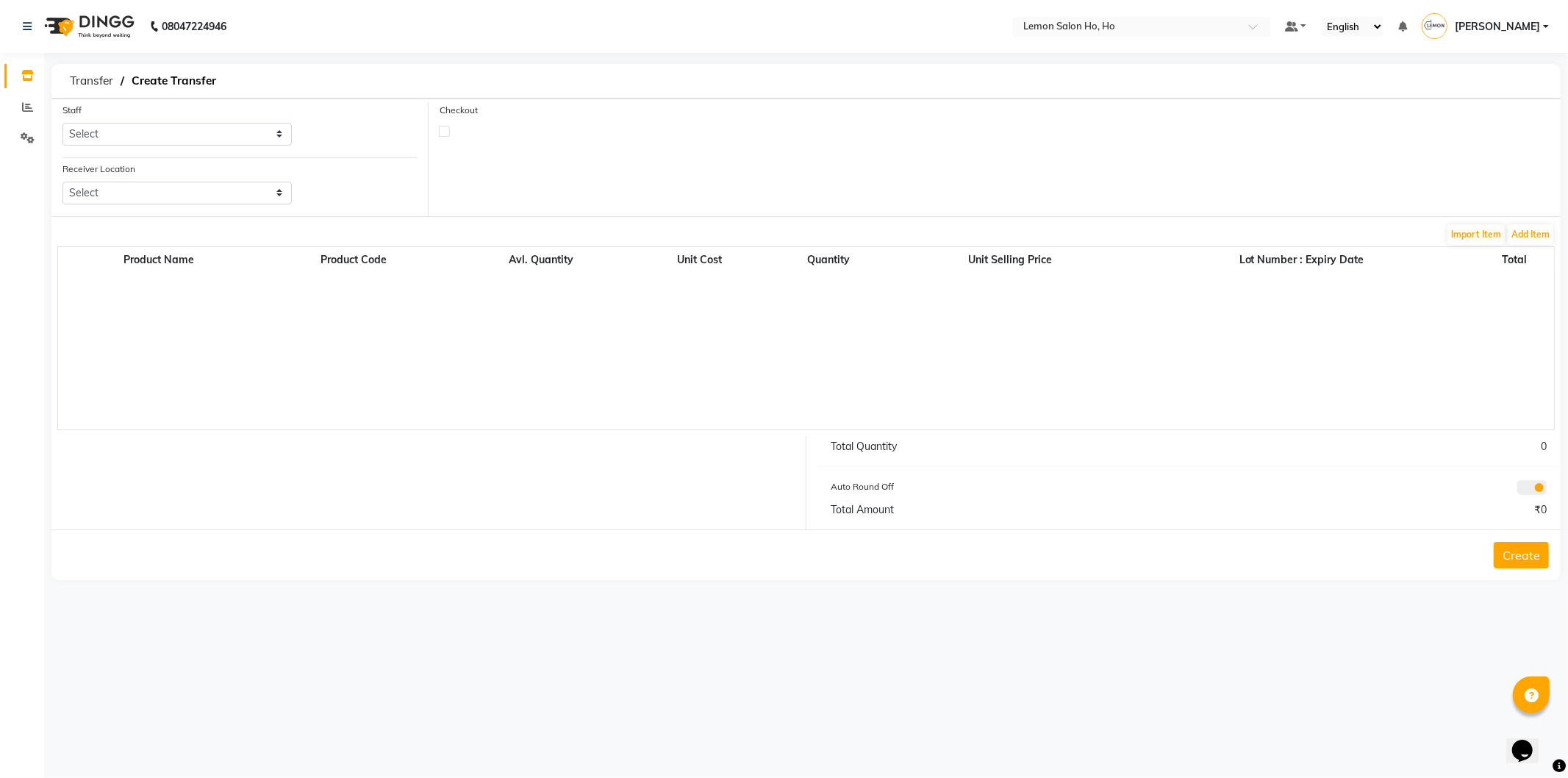
click at [446, 126] on label at bounding box center [444, 130] width 11 height 11
click at [446, 126] on input "checkbox" at bounding box center [445, 130] width 10 height 10
checkbox input "true"
select select "true"
select select "2069"
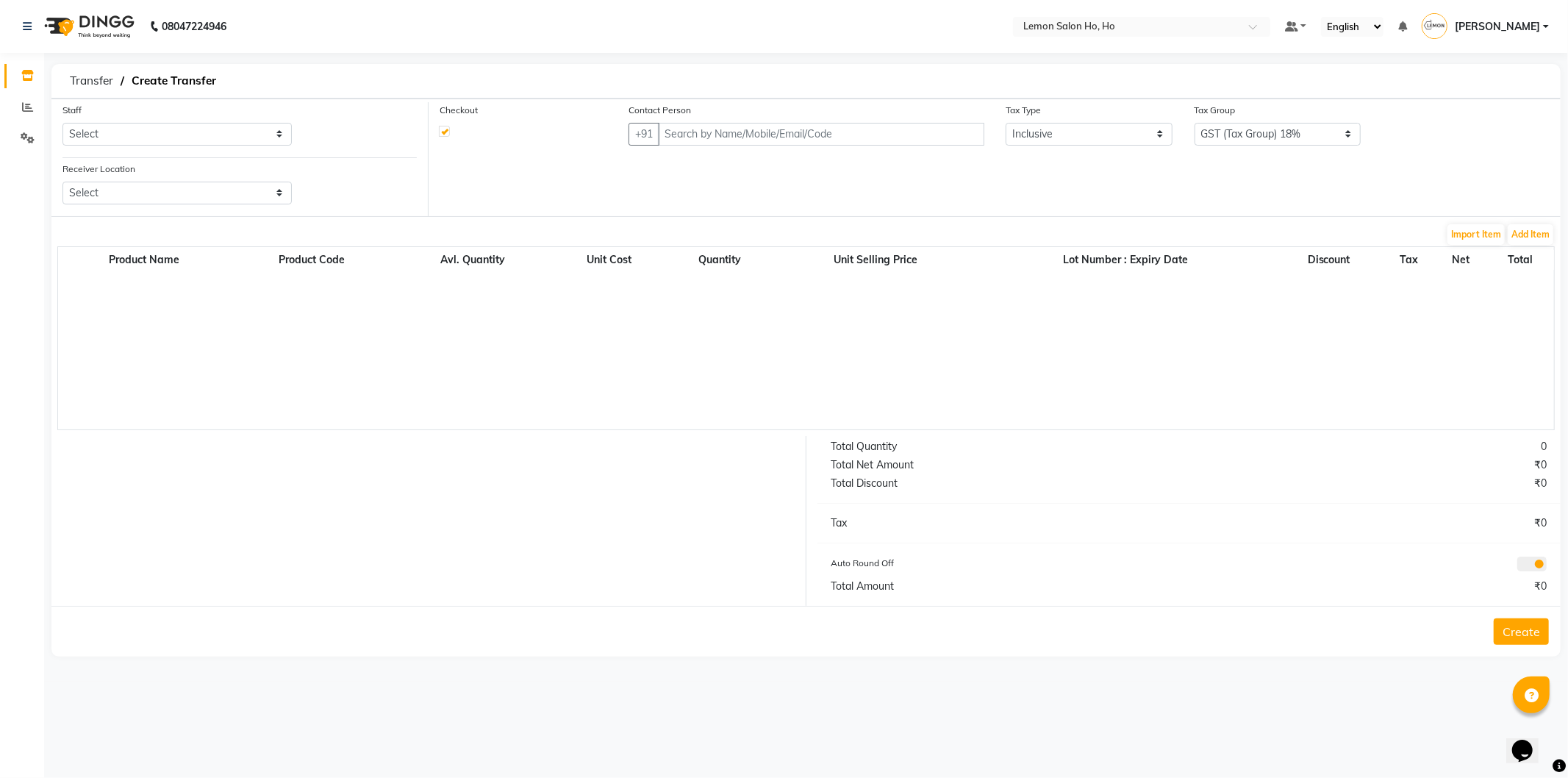
click at [447, 132] on label at bounding box center [444, 130] width 11 height 11
click at [447, 132] on input "checkbox" at bounding box center [445, 130] width 10 height 10
checkbox input "false"
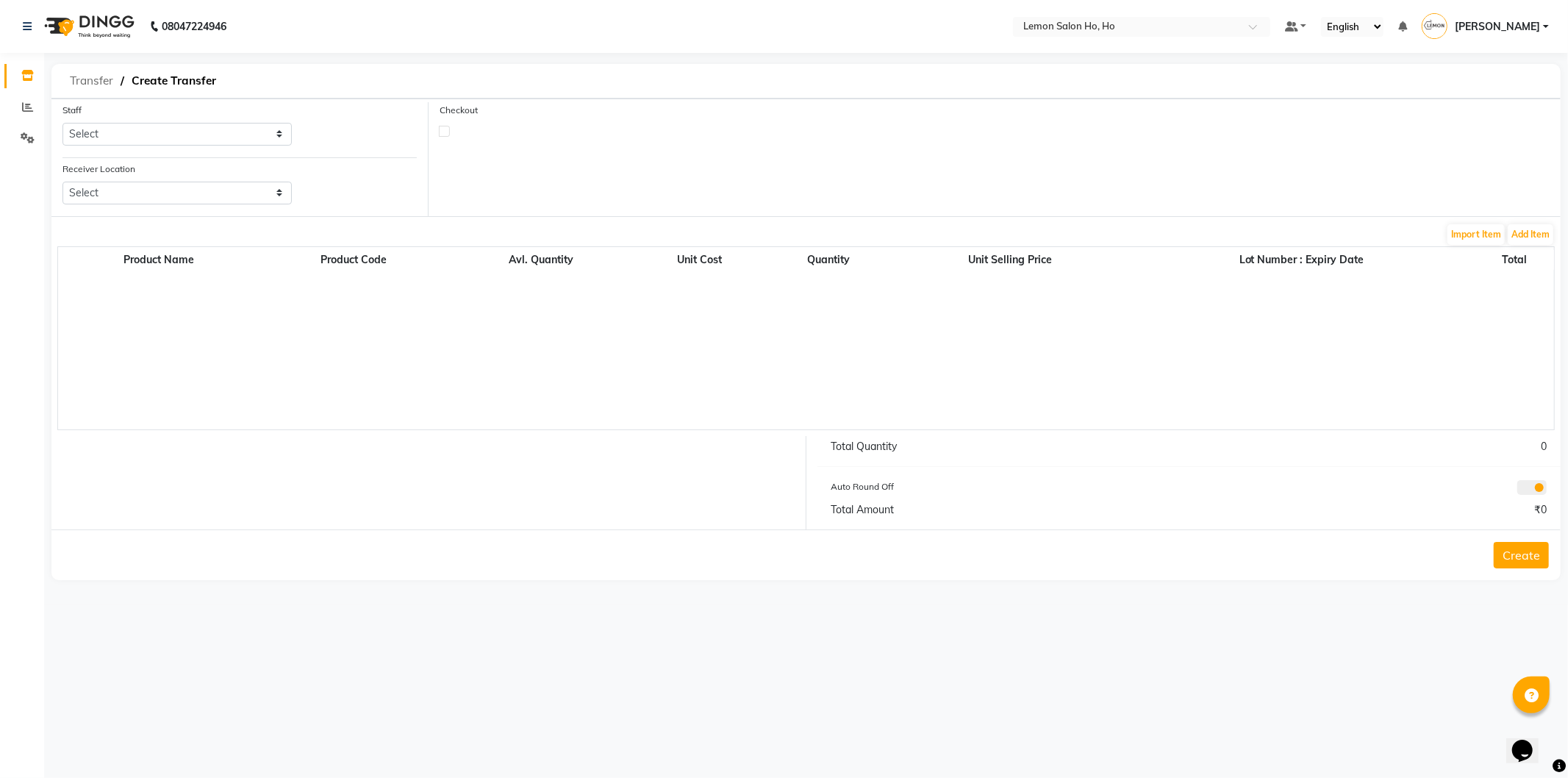
click at [100, 82] on span "Transfer" at bounding box center [92, 80] width 58 height 26
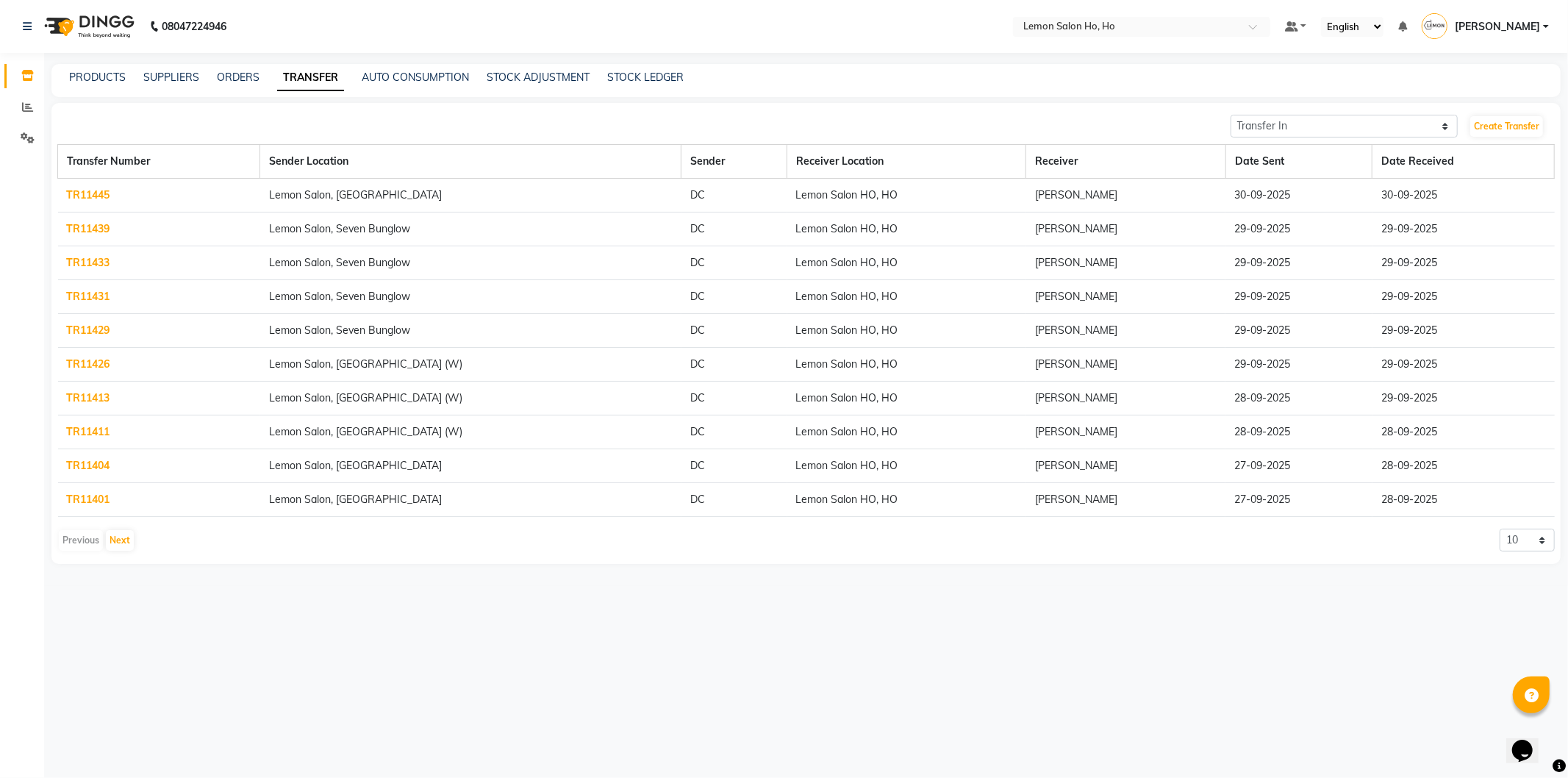
click at [89, 425] on link "TR11411" at bounding box center [88, 432] width 44 height 14
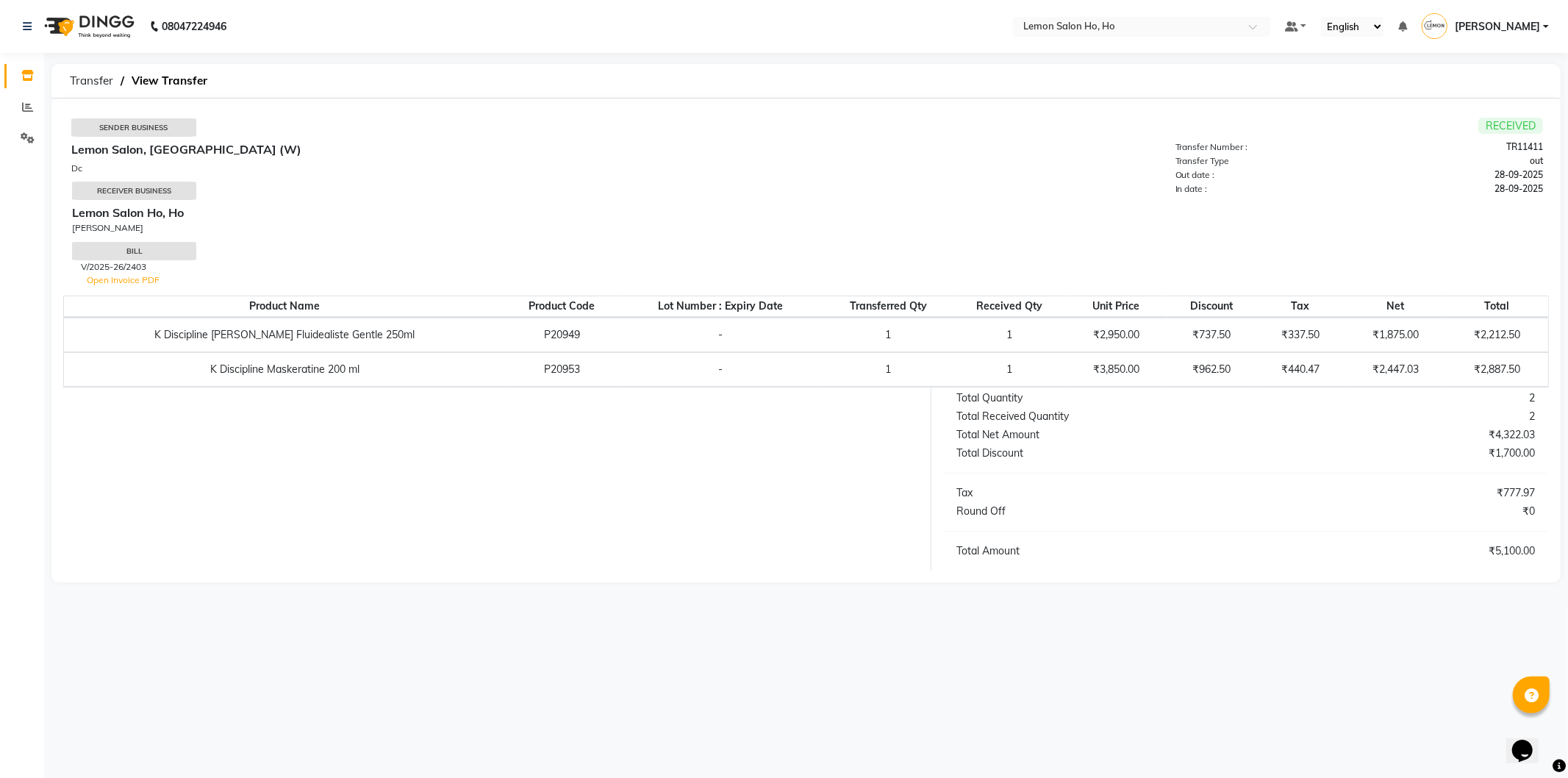
click at [88, 64] on app-breadcrumb "Transfer View Transfer" at bounding box center [149, 80] width 172 height 34
click at [91, 78] on span "Transfer" at bounding box center [92, 80] width 58 height 26
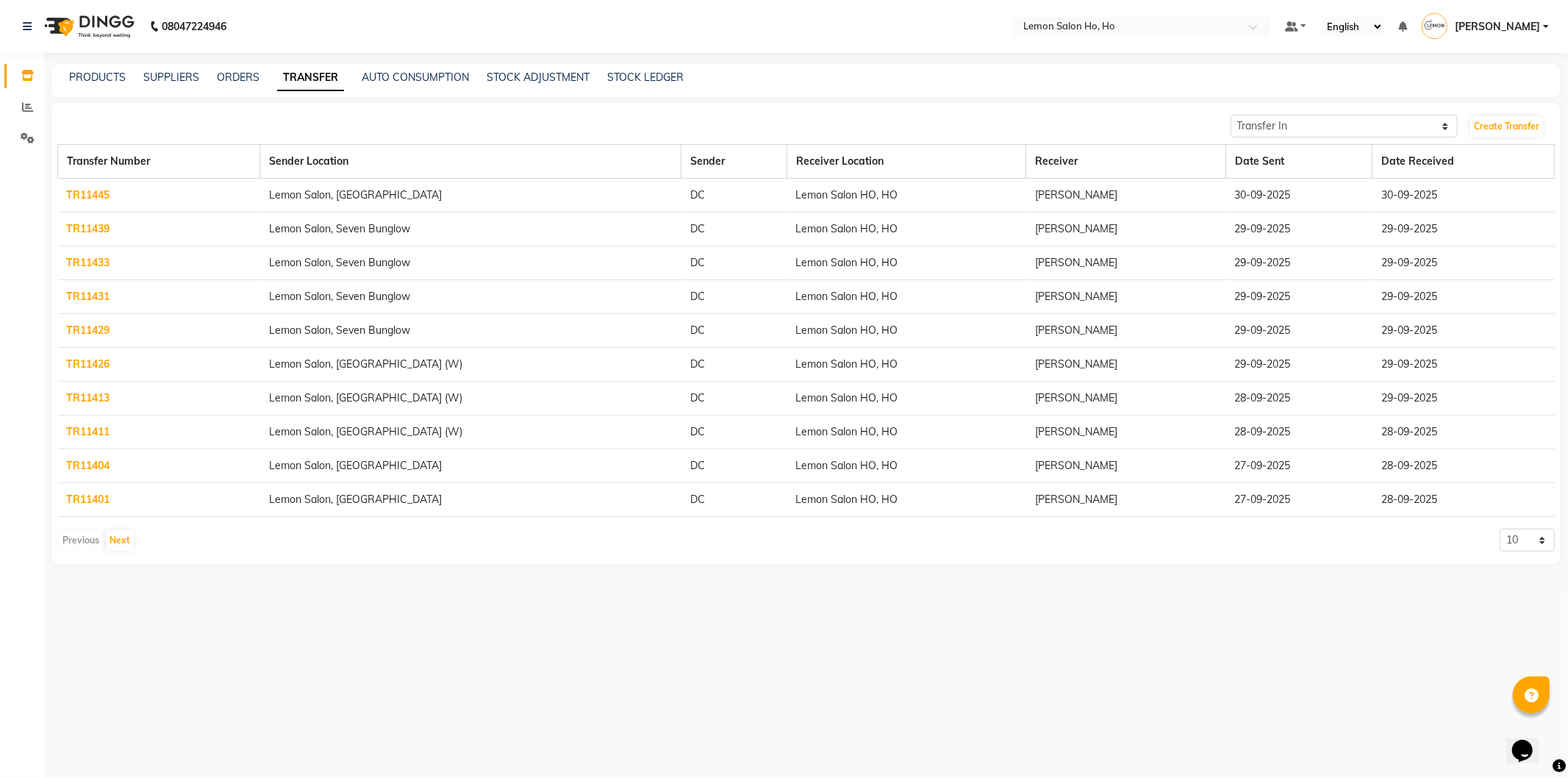
click at [87, 397] on link "TR11413" at bounding box center [88, 398] width 44 height 14
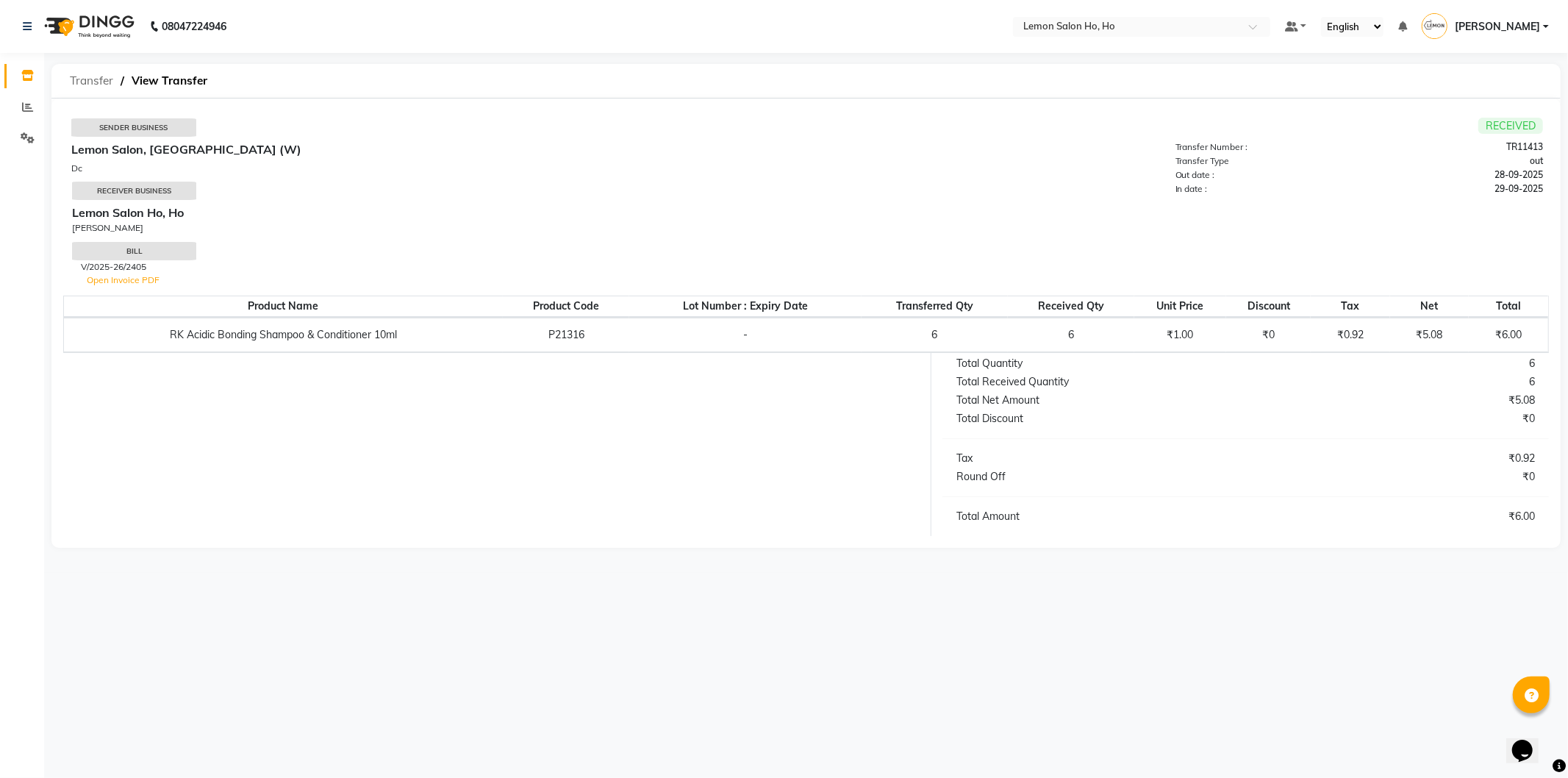
click at [86, 77] on span "Transfer" at bounding box center [92, 80] width 58 height 26
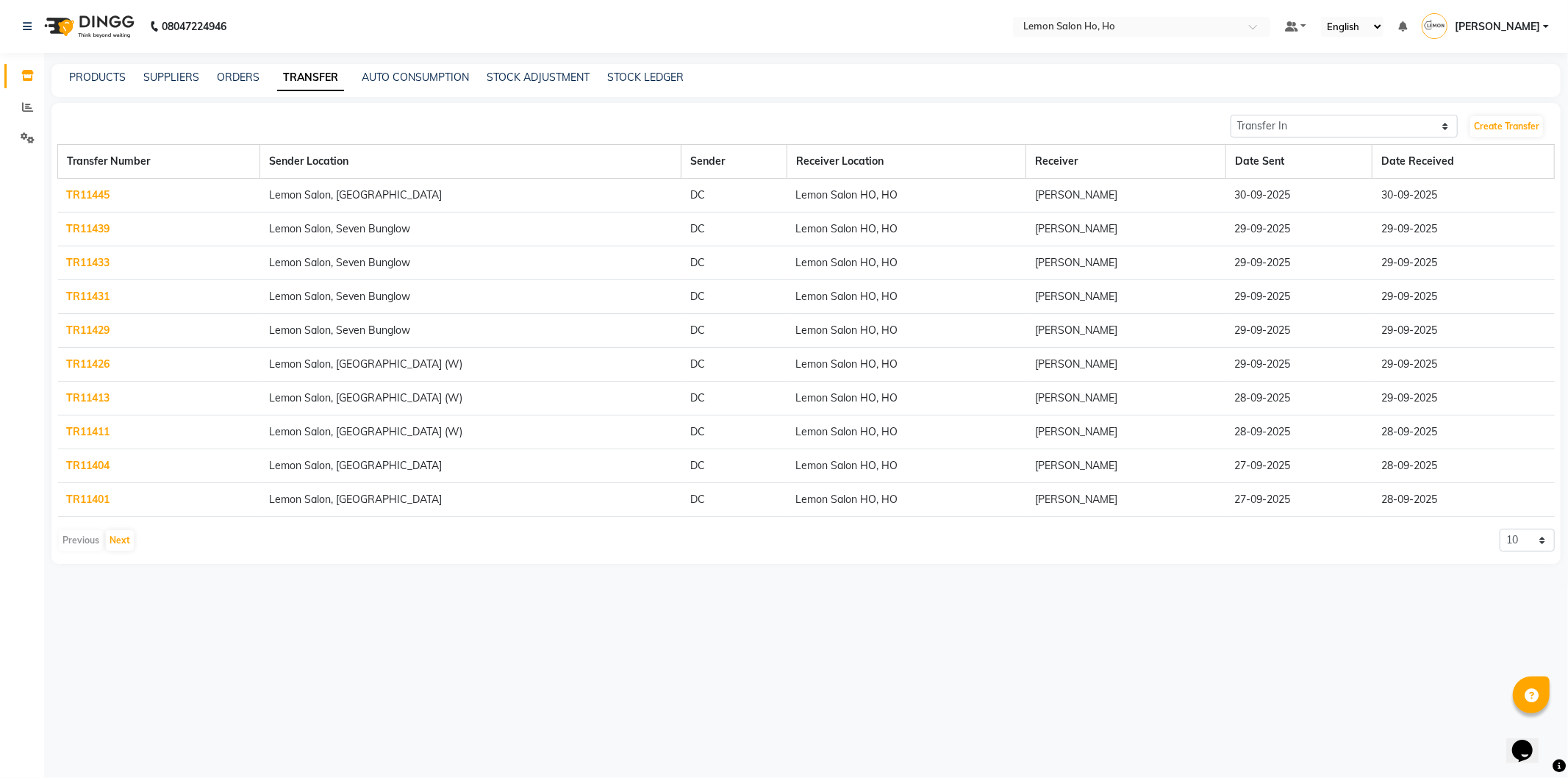
click at [84, 361] on link "TR11426" at bounding box center [88, 364] width 44 height 14
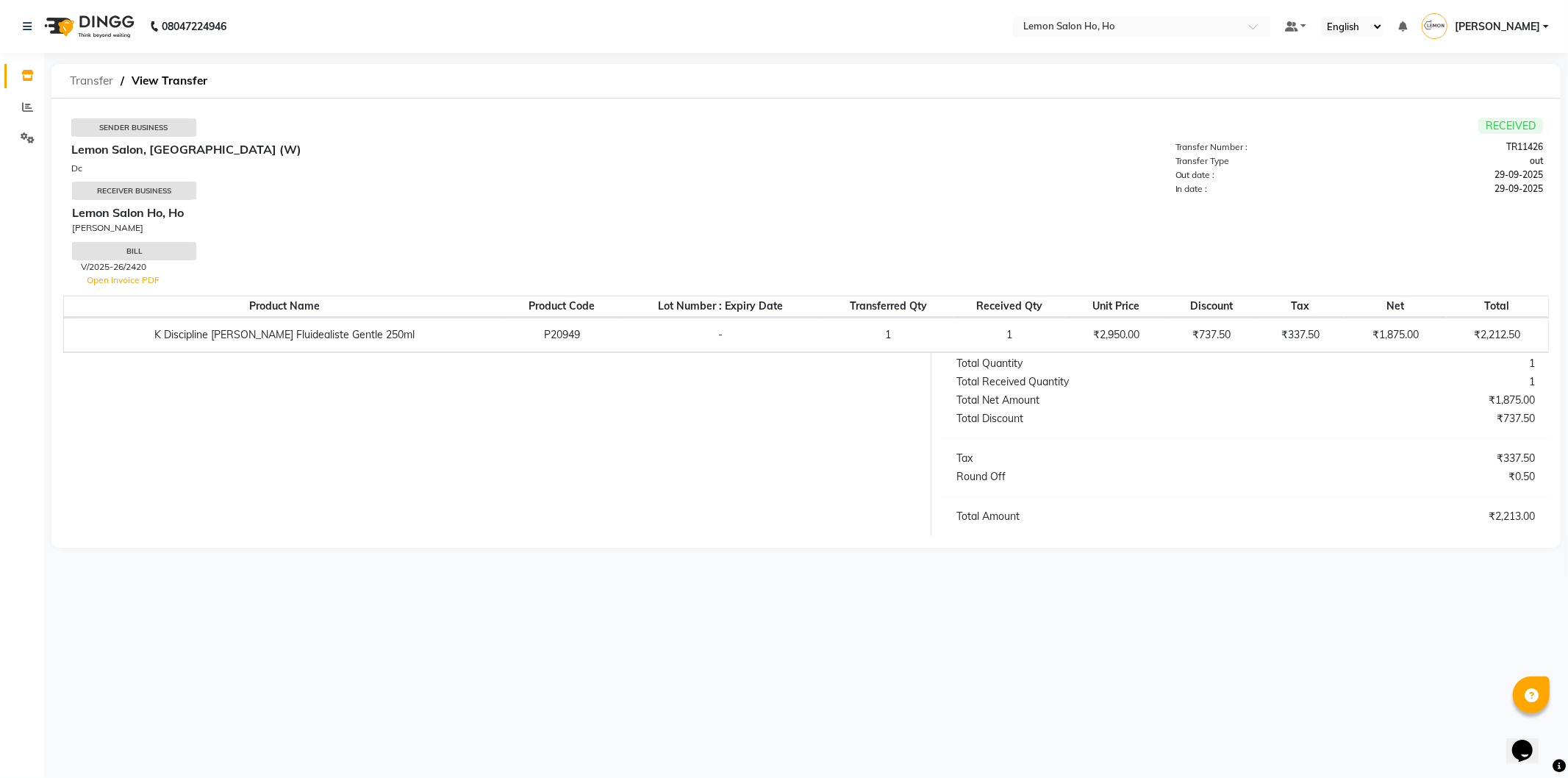
click at [94, 82] on span "Transfer" at bounding box center [92, 80] width 58 height 26
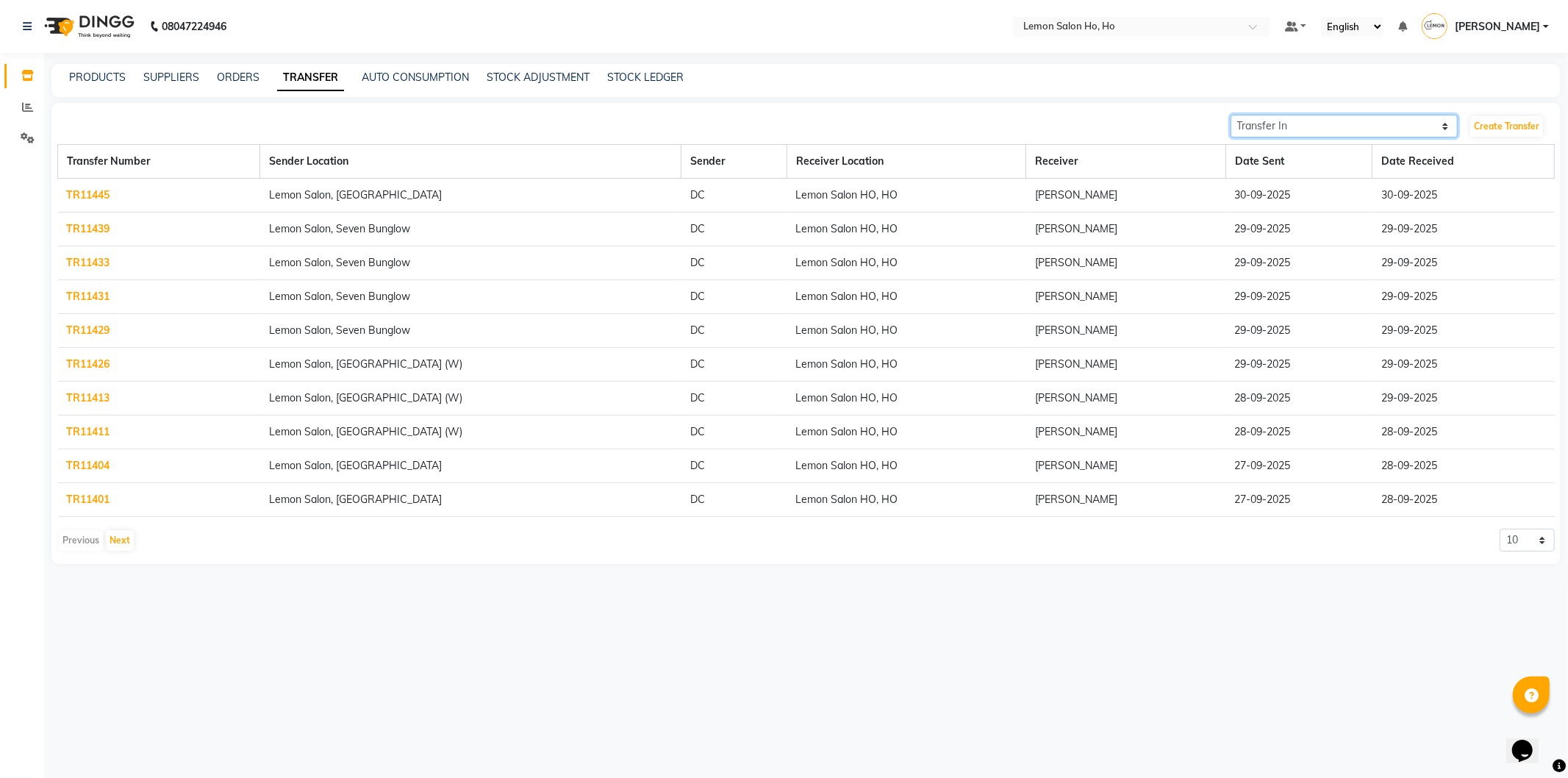
click at [1362, 125] on select "Transfer In Transfer Out" at bounding box center [1345, 127] width 228 height 23
select select "sender"
click at [1231, 115] on select "Transfer In Transfer Out" at bounding box center [1345, 127] width 228 height 23
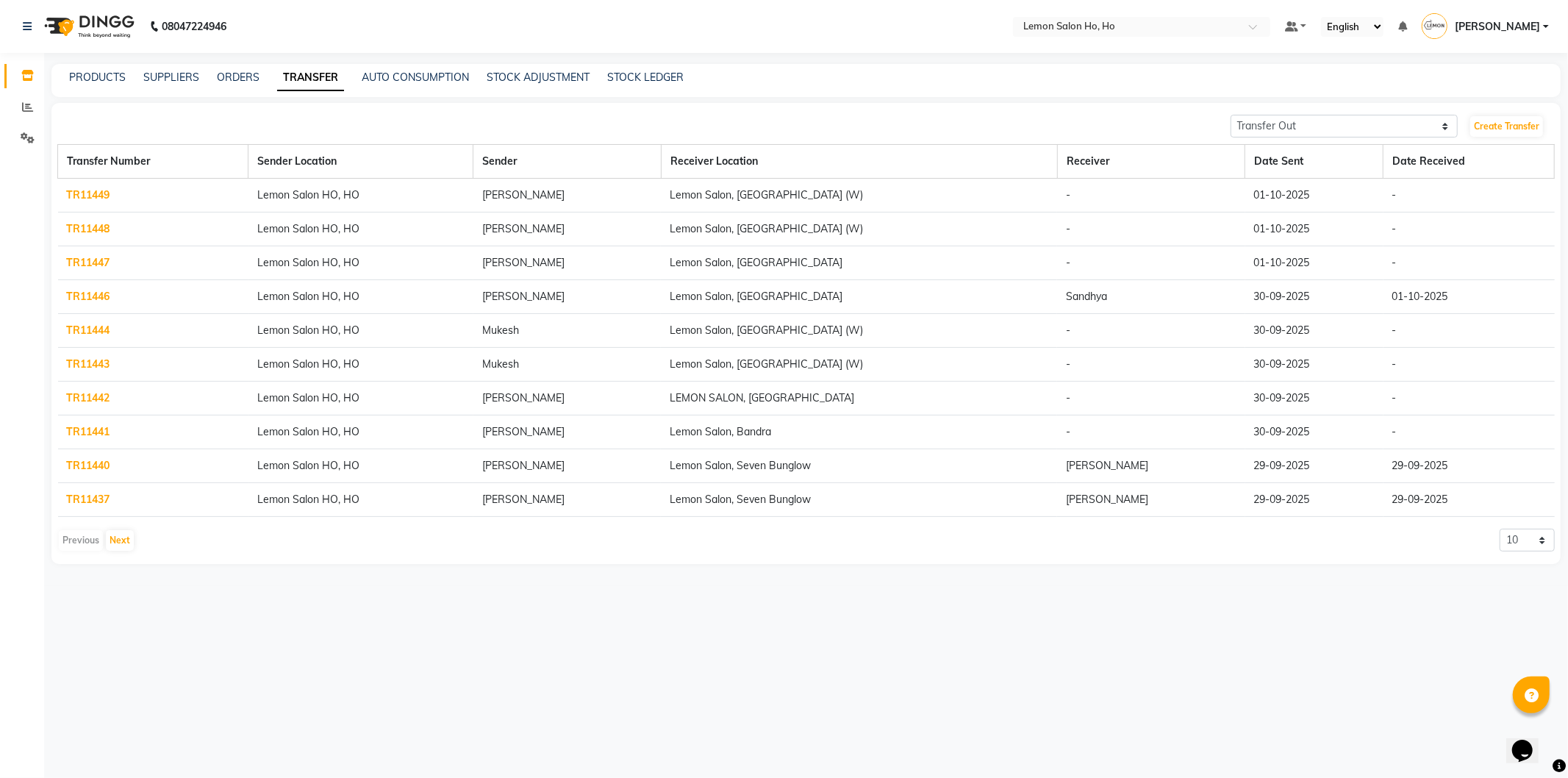
click at [84, 195] on link "TR11449" at bounding box center [88, 195] width 44 height 14
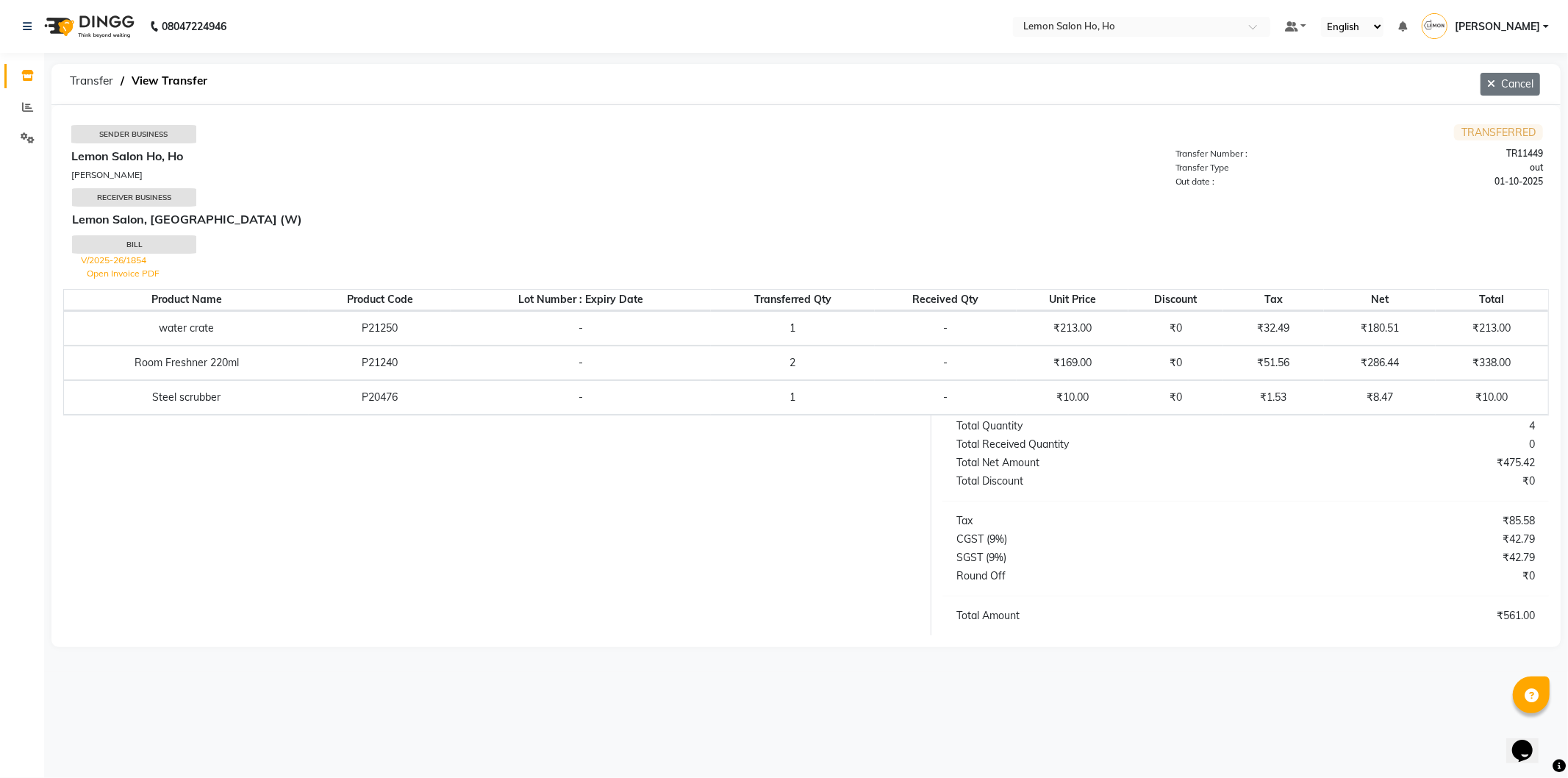
click at [1497, 87] on icon "button" at bounding box center [1495, 83] width 14 height 11
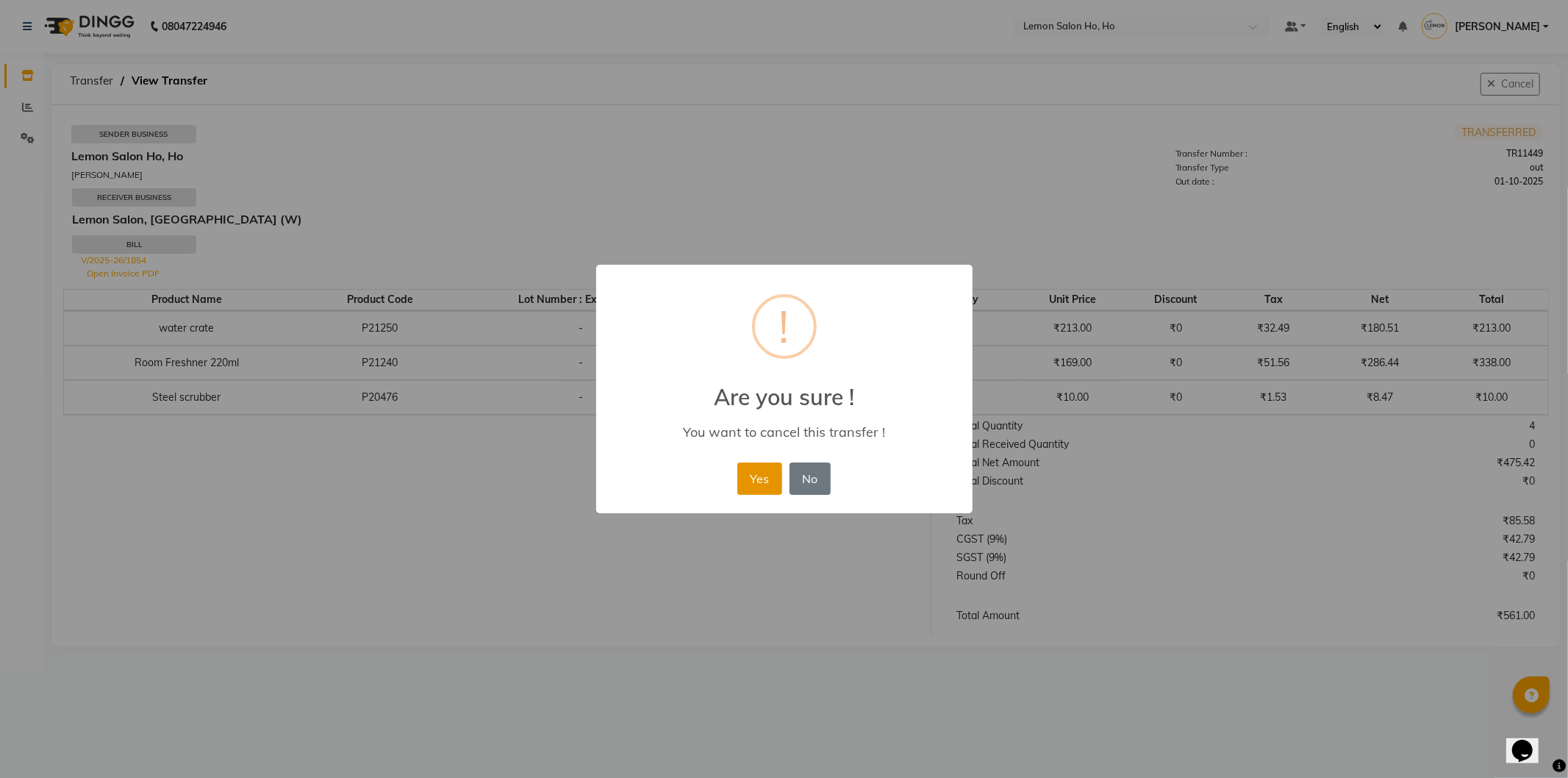
click at [760, 468] on button "Yes" at bounding box center [760, 477] width 44 height 32
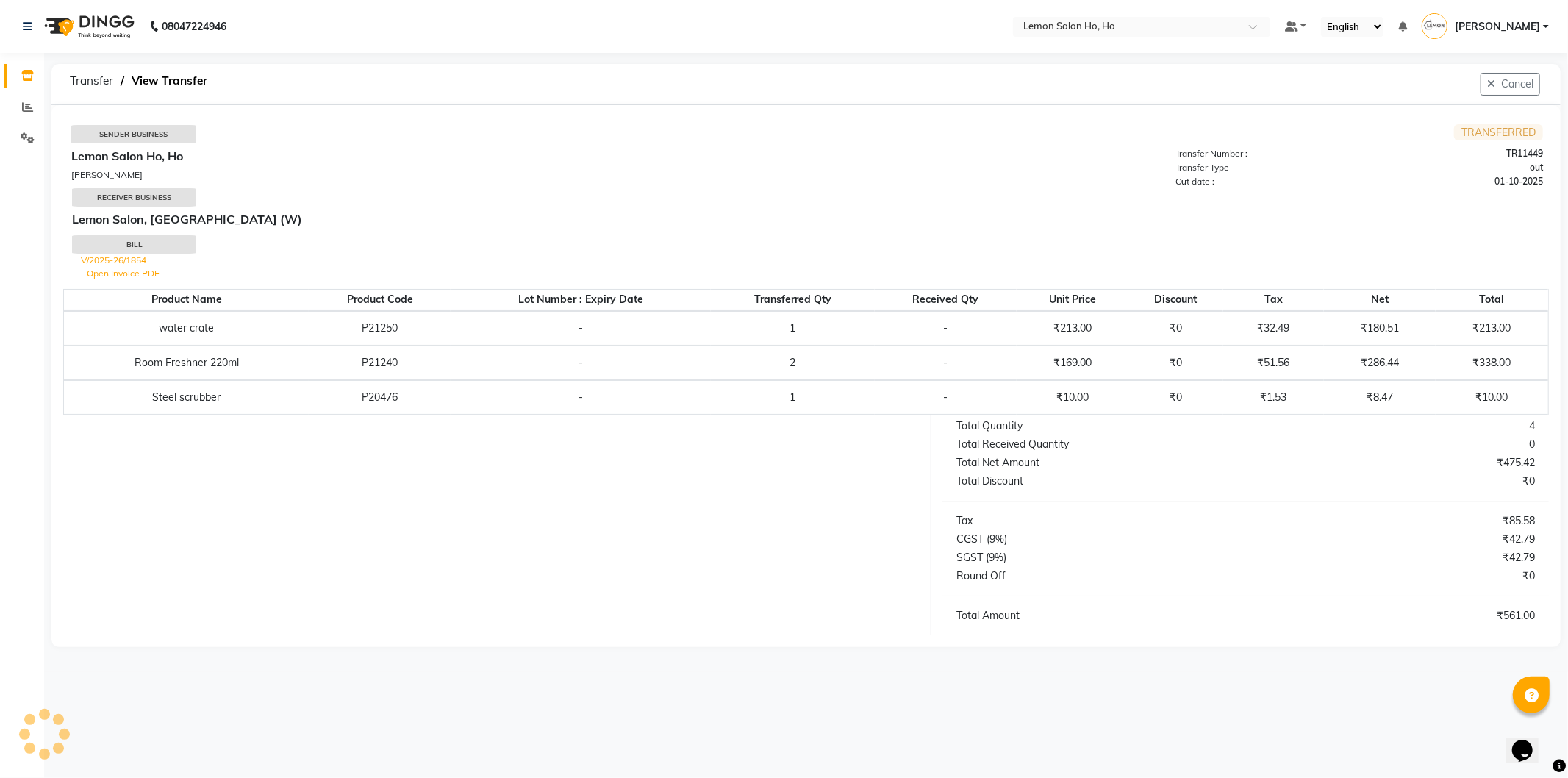
select select "sender"
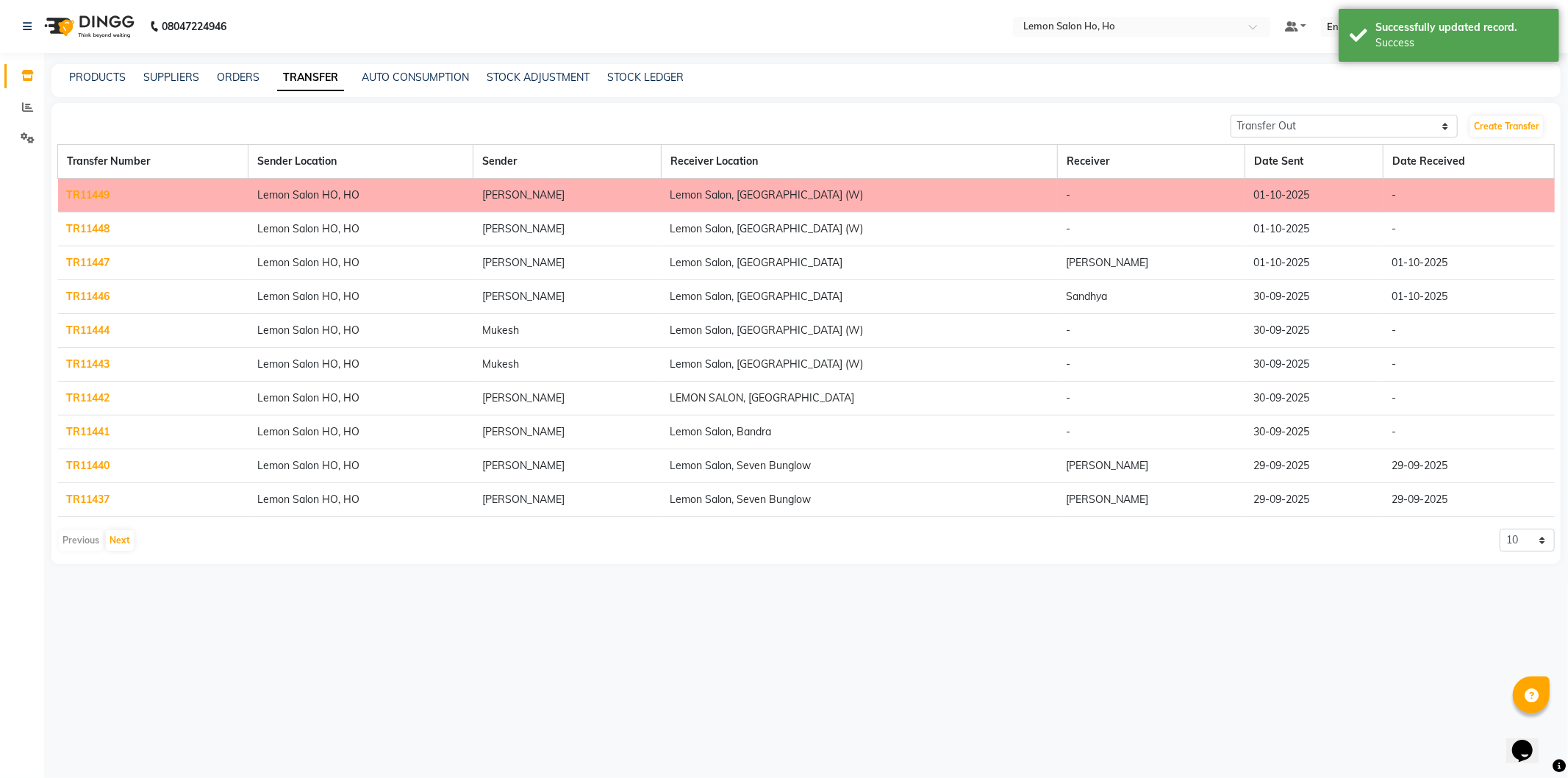
click at [78, 226] on link "TR11448" at bounding box center [88, 229] width 44 height 14
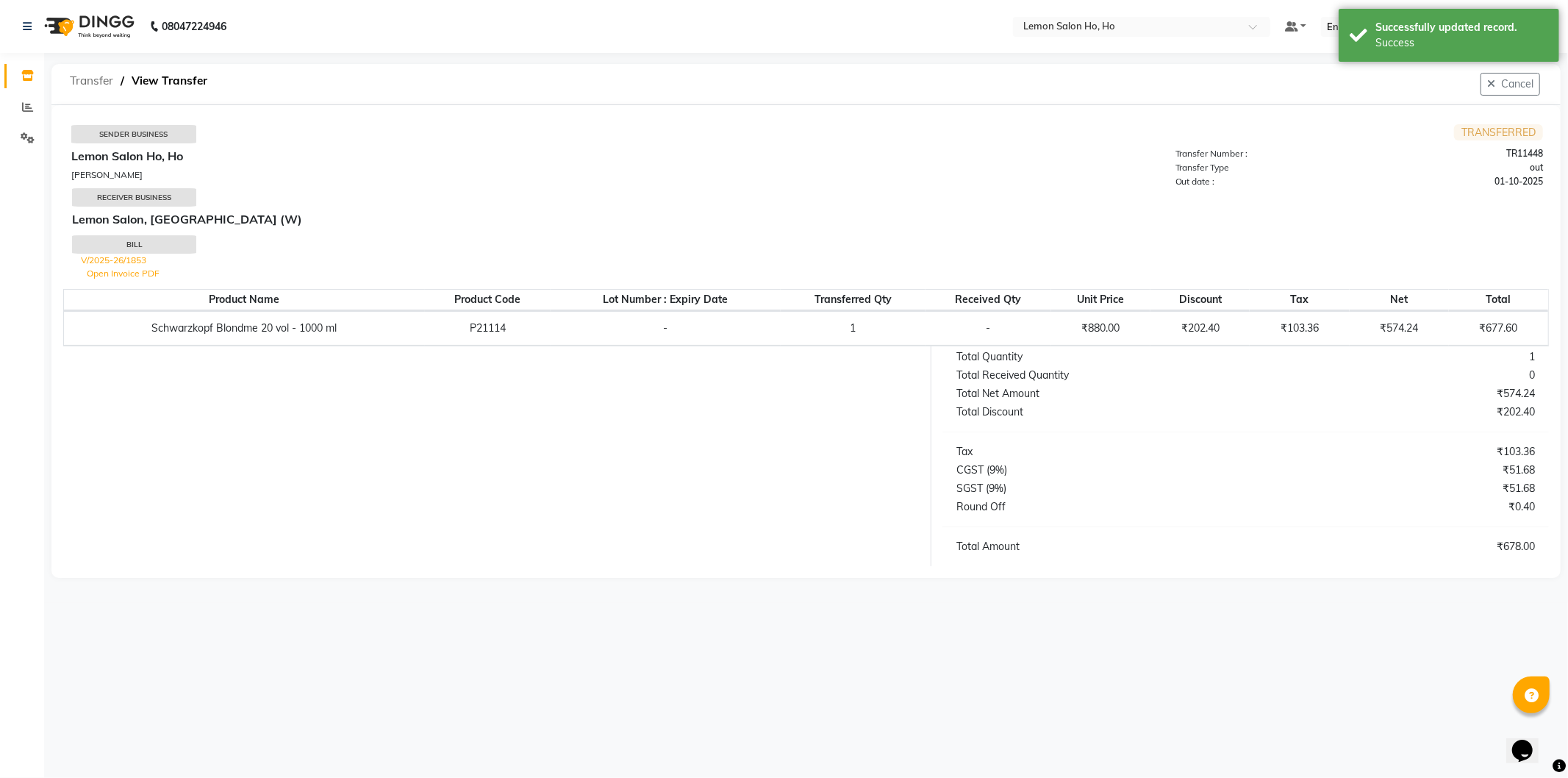
click at [89, 70] on span "Transfer" at bounding box center [92, 80] width 58 height 26
select select "sender"
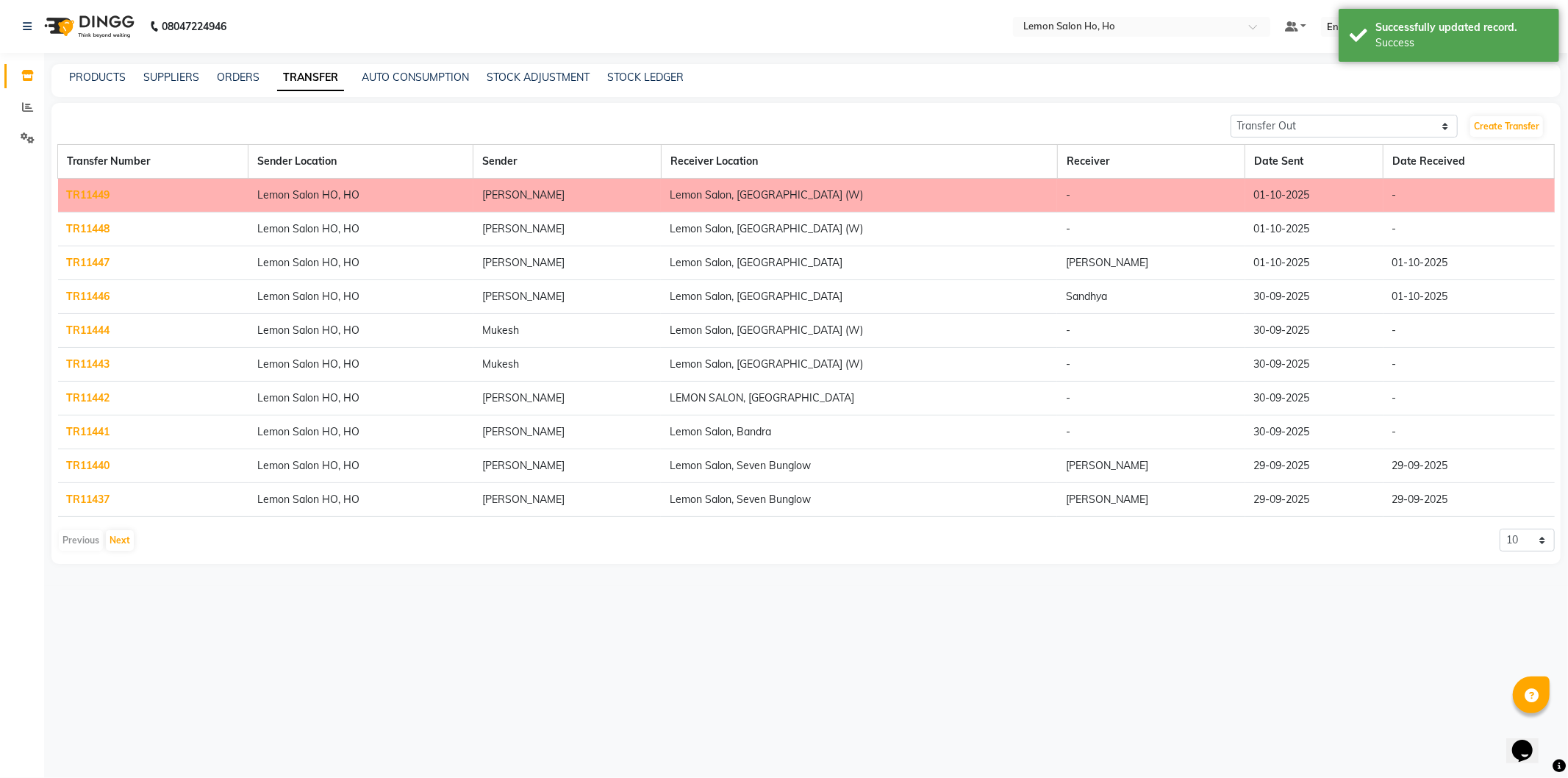
click at [84, 195] on link "TR11449" at bounding box center [88, 195] width 44 height 14
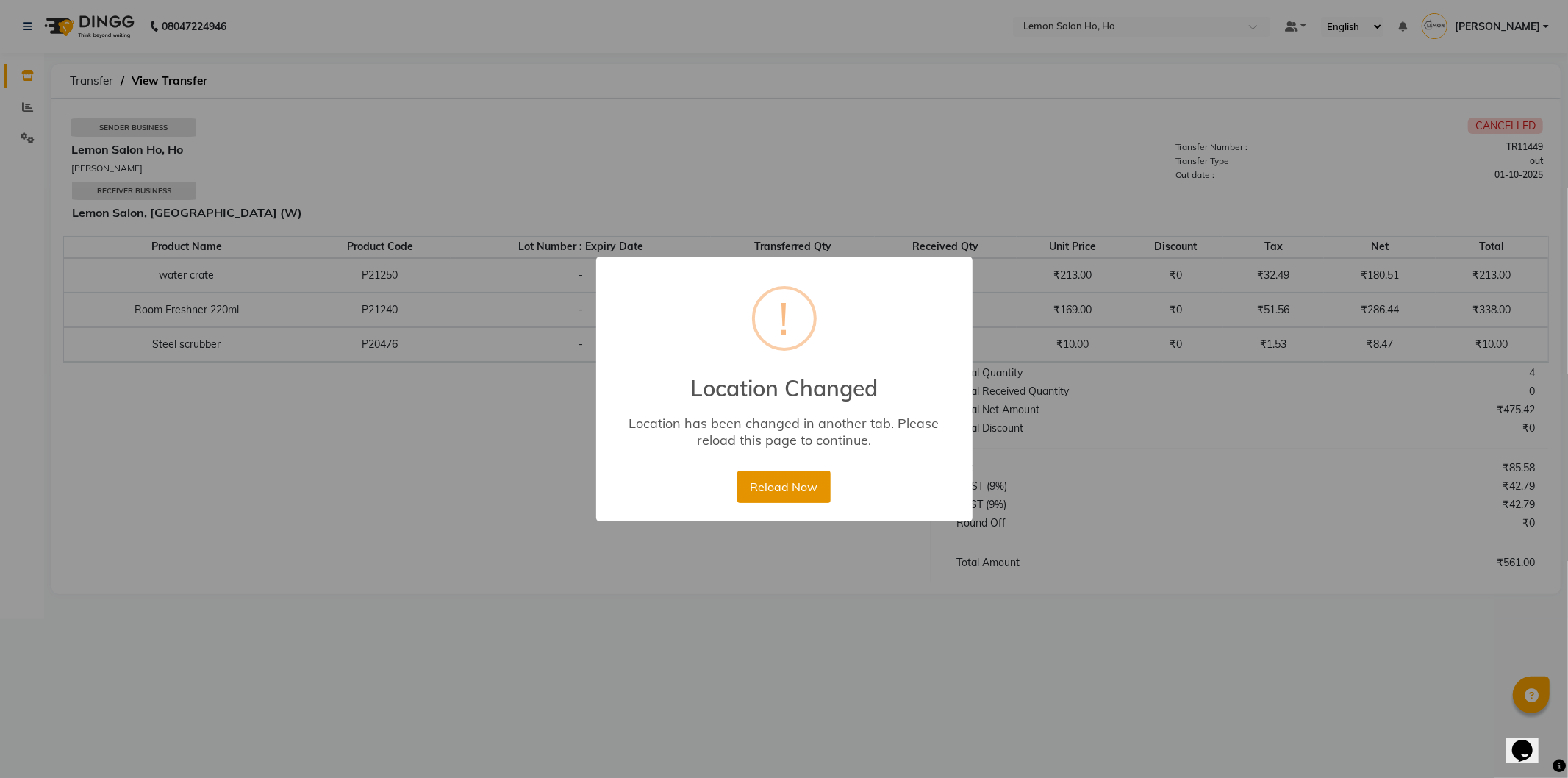
click at [796, 496] on button "Reload Now" at bounding box center [784, 486] width 94 height 32
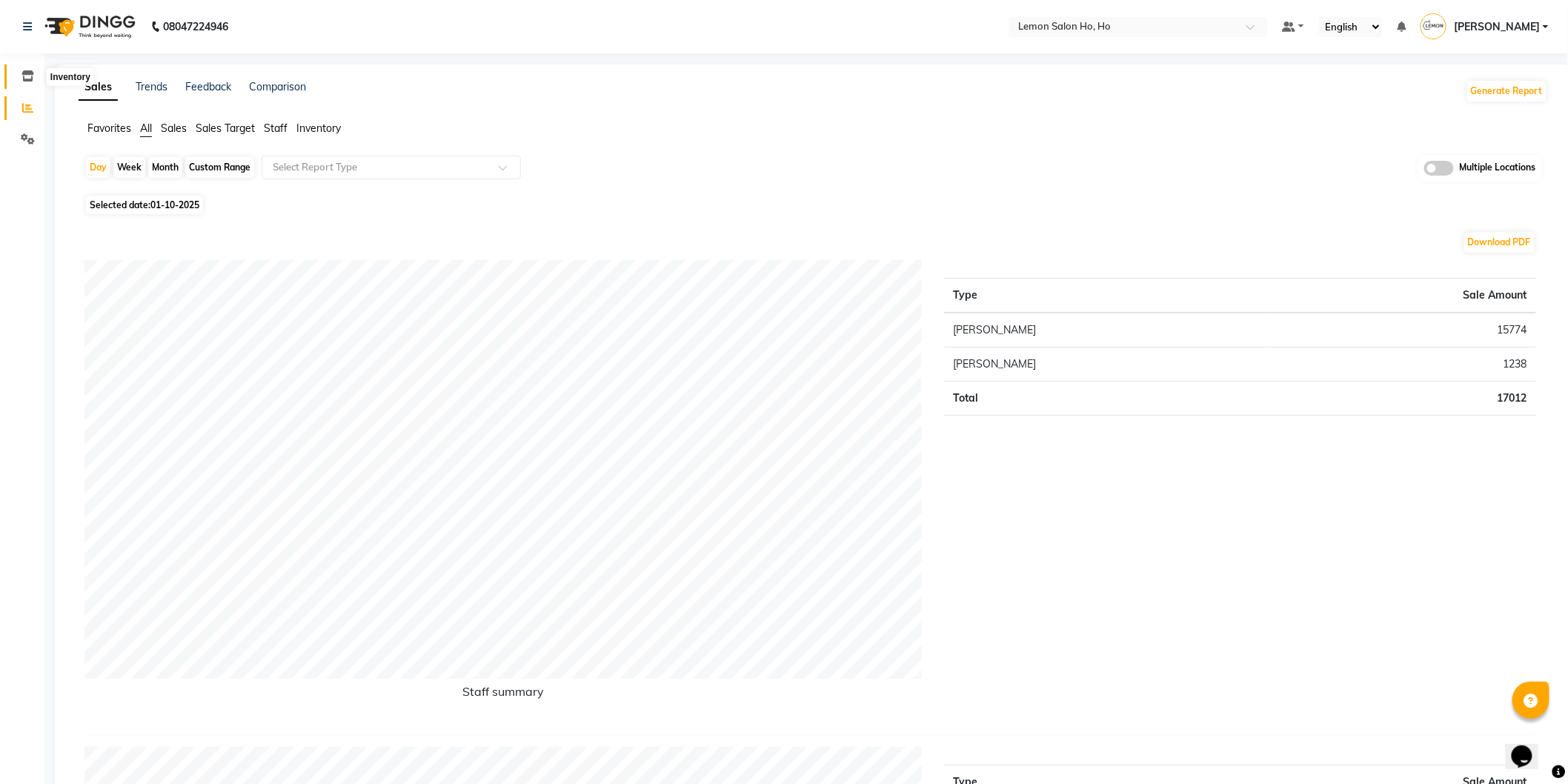
click at [19, 79] on span at bounding box center [27, 76] width 26 height 17
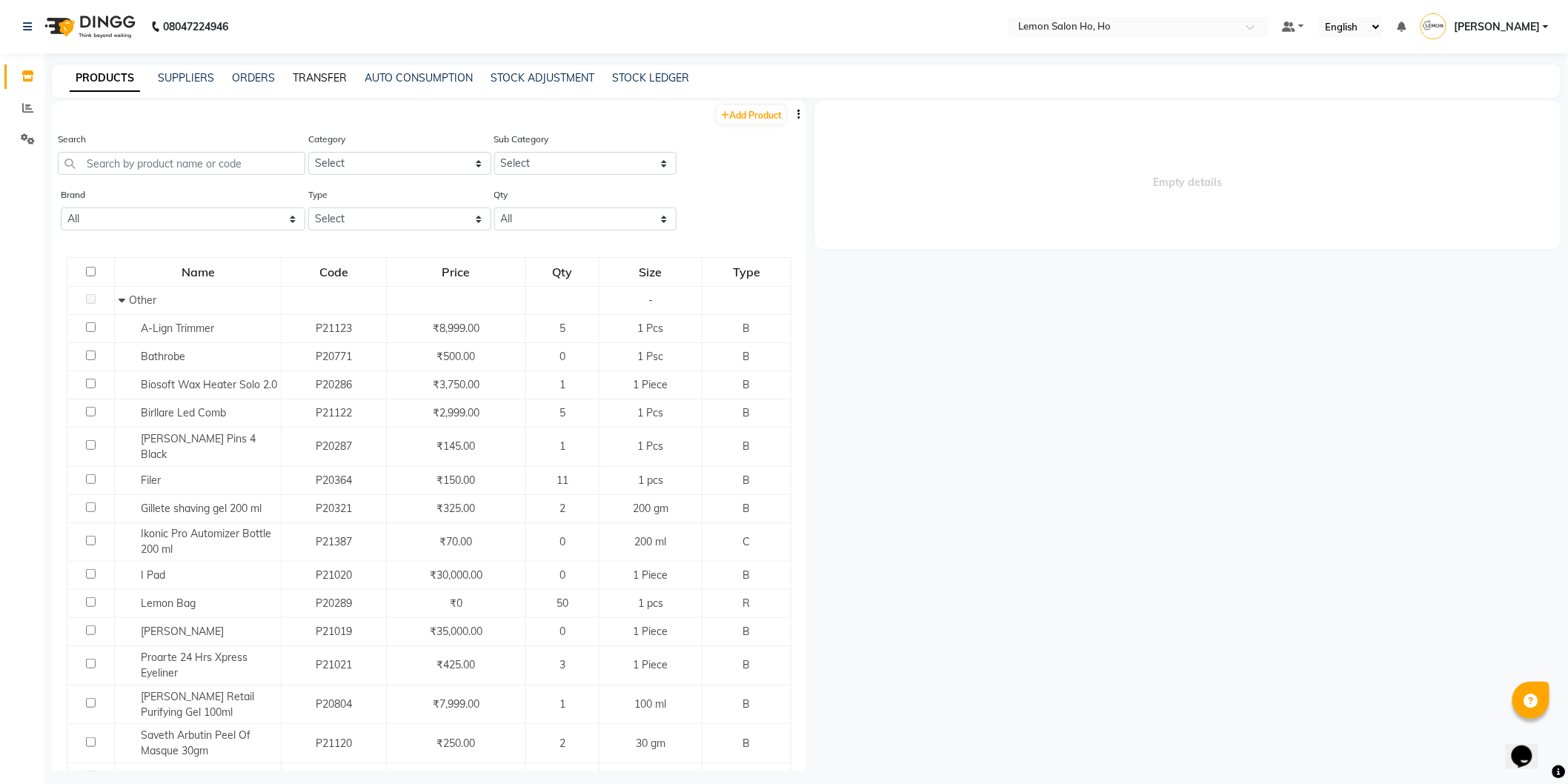
click at [316, 73] on link "TRANSFER" at bounding box center [320, 78] width 55 height 14
select select "sender"
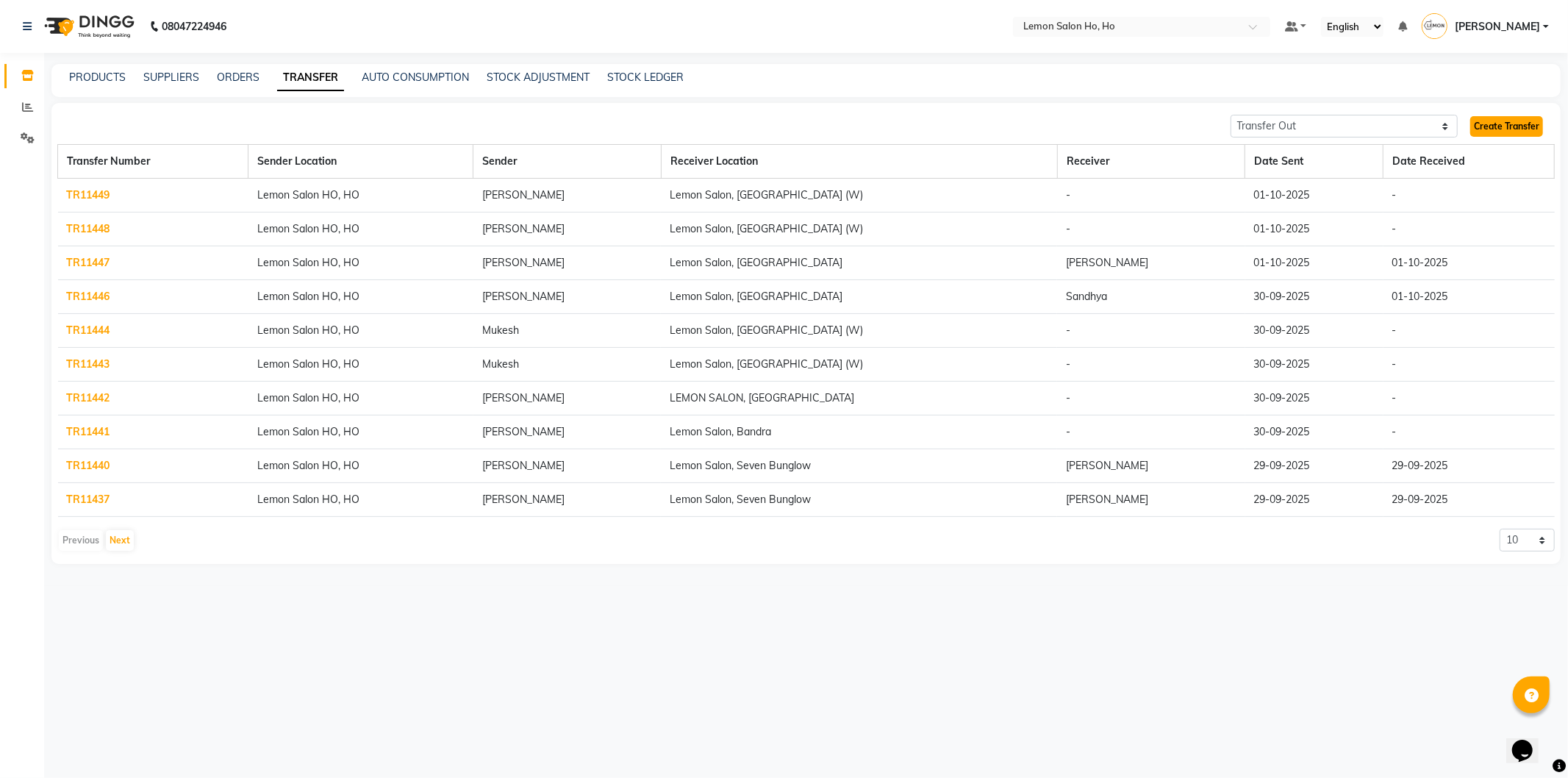
click at [1488, 130] on link "Create Transfer" at bounding box center [1506, 126] width 73 height 20
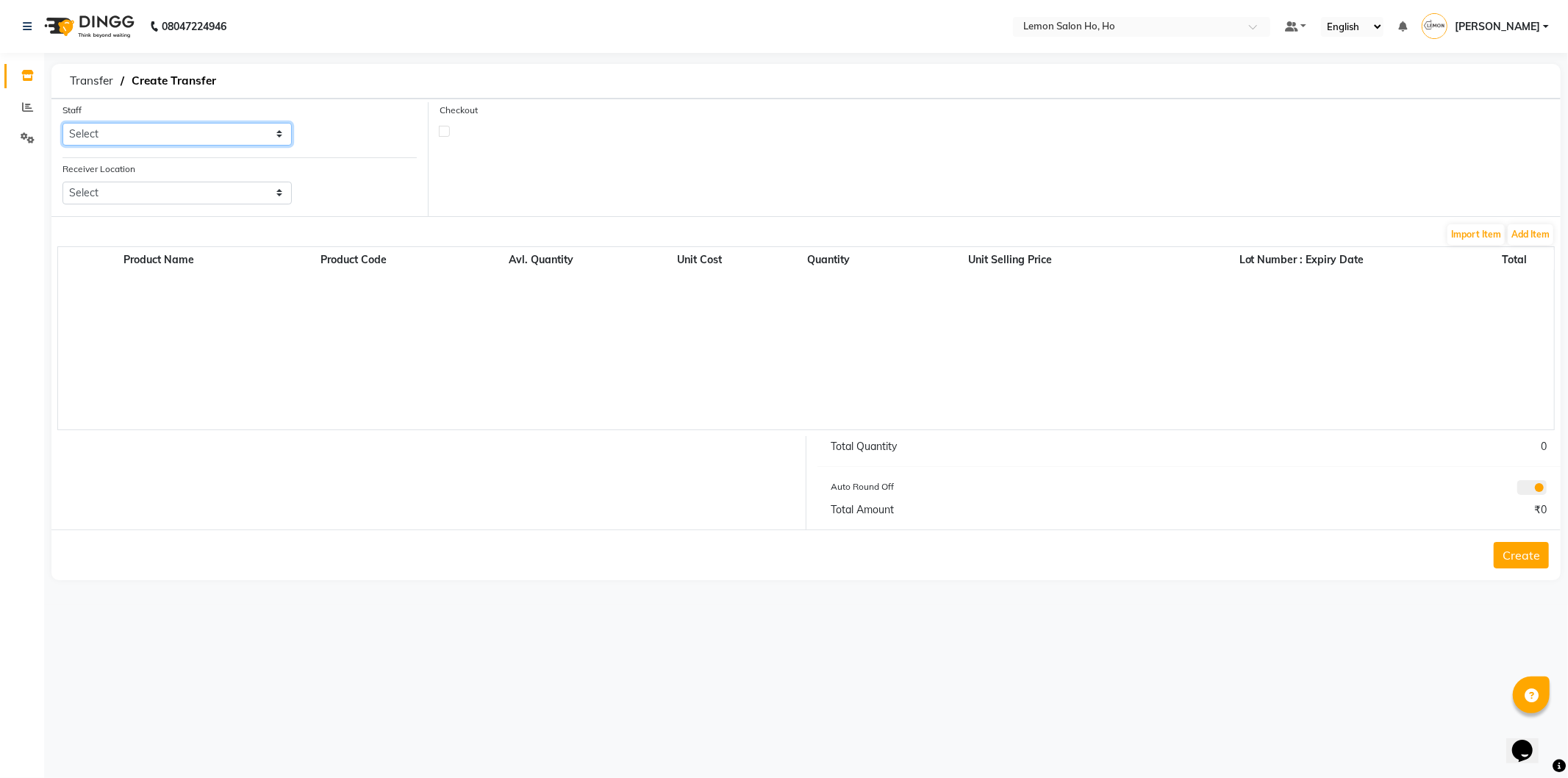
click at [180, 129] on select "Select Annie Aquib Khan DC DINGG Support Farheen Ansari Kalpesh Kumavat Mohamme…" at bounding box center [177, 134] width 229 height 23
select select "34406"
click at [63, 123] on select "Select Annie Aquib Khan DC DINGG Support Farheen Ansari Kalpesh Kumavat Mohamme…" at bounding box center [177, 134] width 229 height 23
drag, startPoint x: 212, startPoint y: 178, endPoint x: 212, endPoint y: 188, distance: 10.0
click at [212, 179] on div "Receiver Location Select Lemon Salon, Lokhandwala Lemon Salon, Malad Lemon Salo…" at bounding box center [177, 183] width 229 height 43
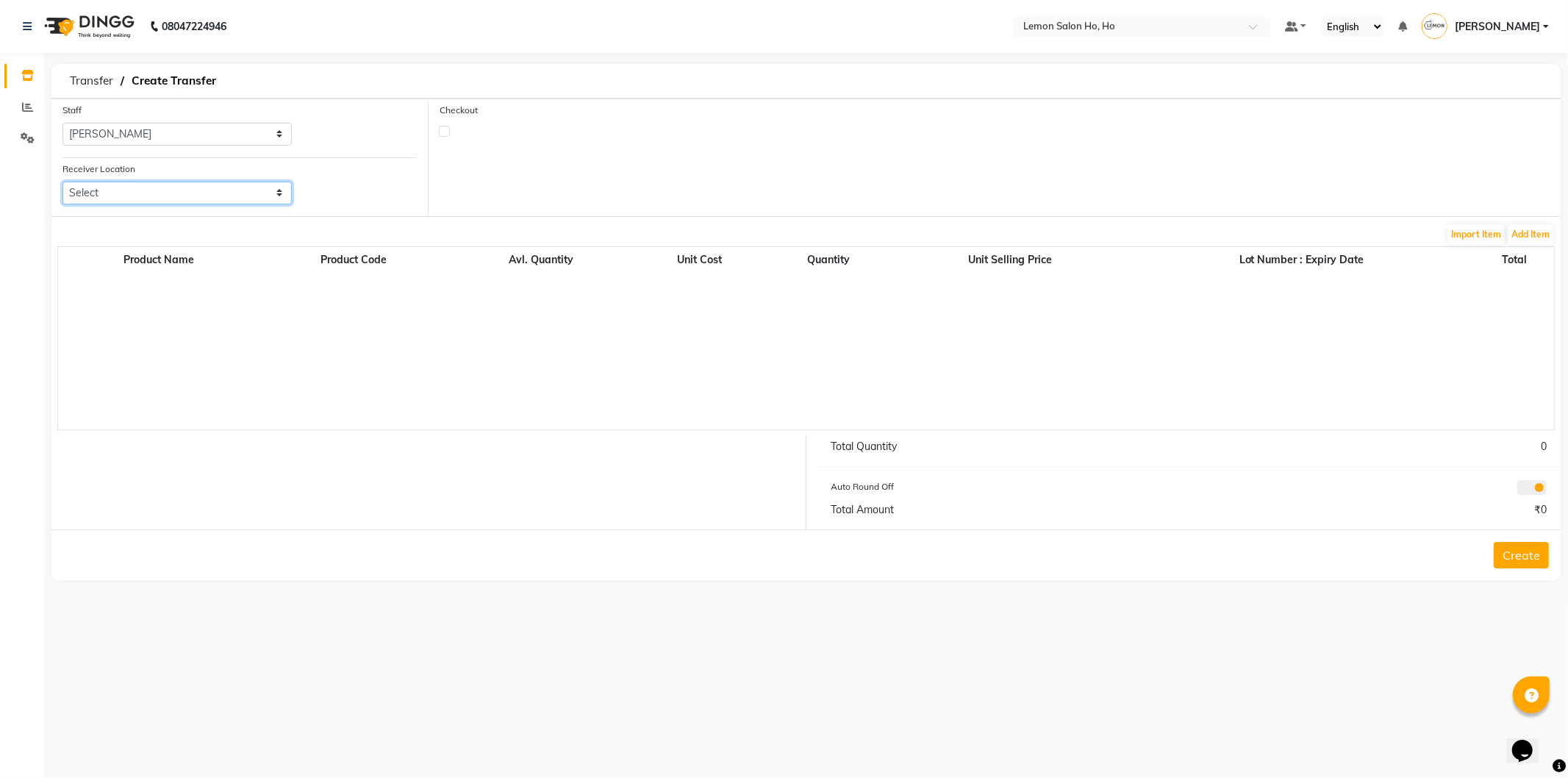
click at [212, 188] on select "Select Lemon Salon, Lokhandwala Lemon Salon, Malad Lemon Salon, Seven Bunglow L…" at bounding box center [177, 193] width 229 height 23
select select "3565"
click at [63, 182] on select "Select Lemon Salon, Lokhandwala Lemon Salon, Malad Lemon Salon, Seven Bunglow L…" at bounding box center [177, 193] width 229 height 23
click at [1535, 232] on button "Add Item" at bounding box center [1530, 234] width 45 height 20
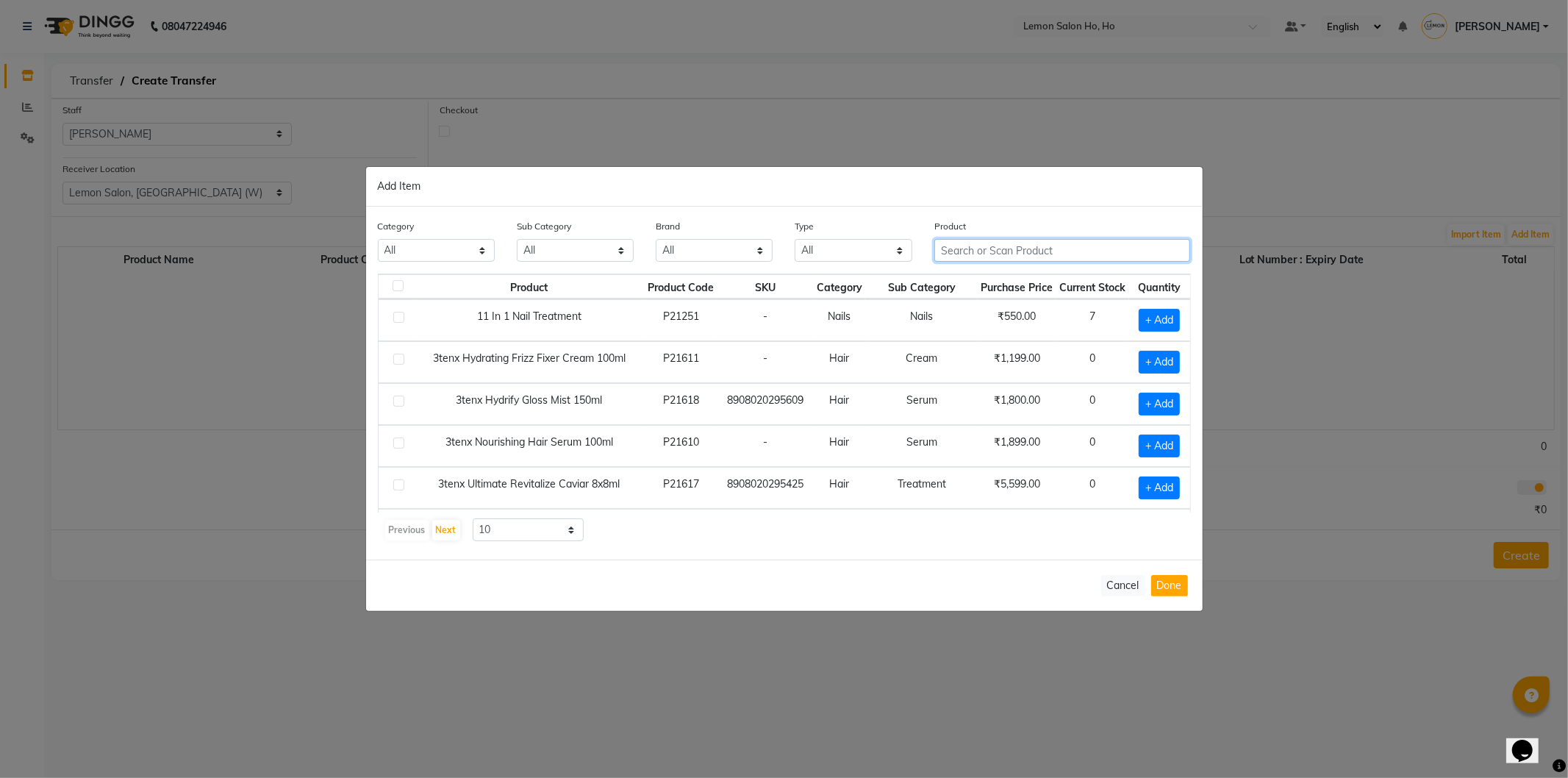
click at [973, 250] on input "text" at bounding box center [1062, 250] width 256 height 23
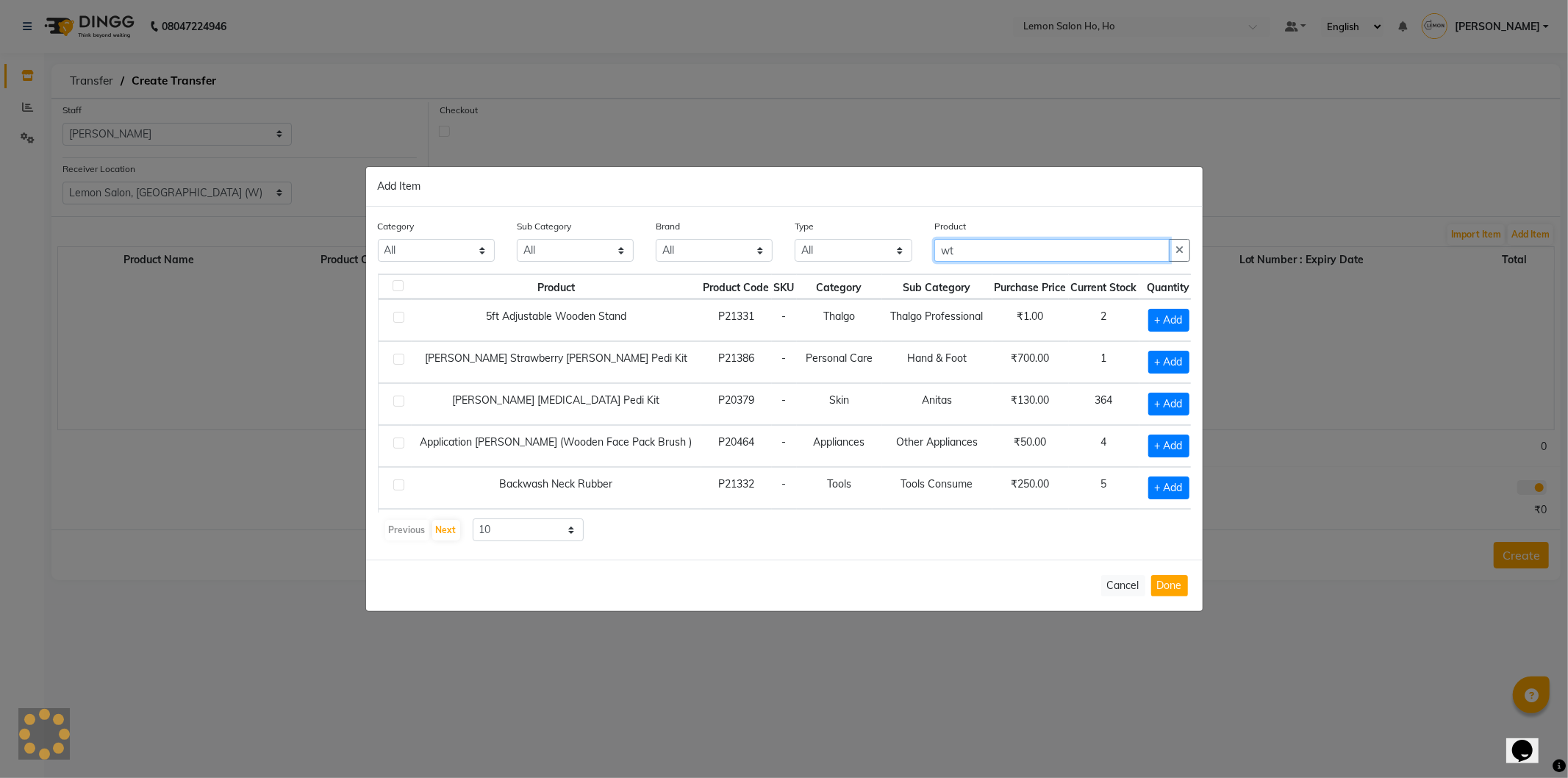
type input "w"
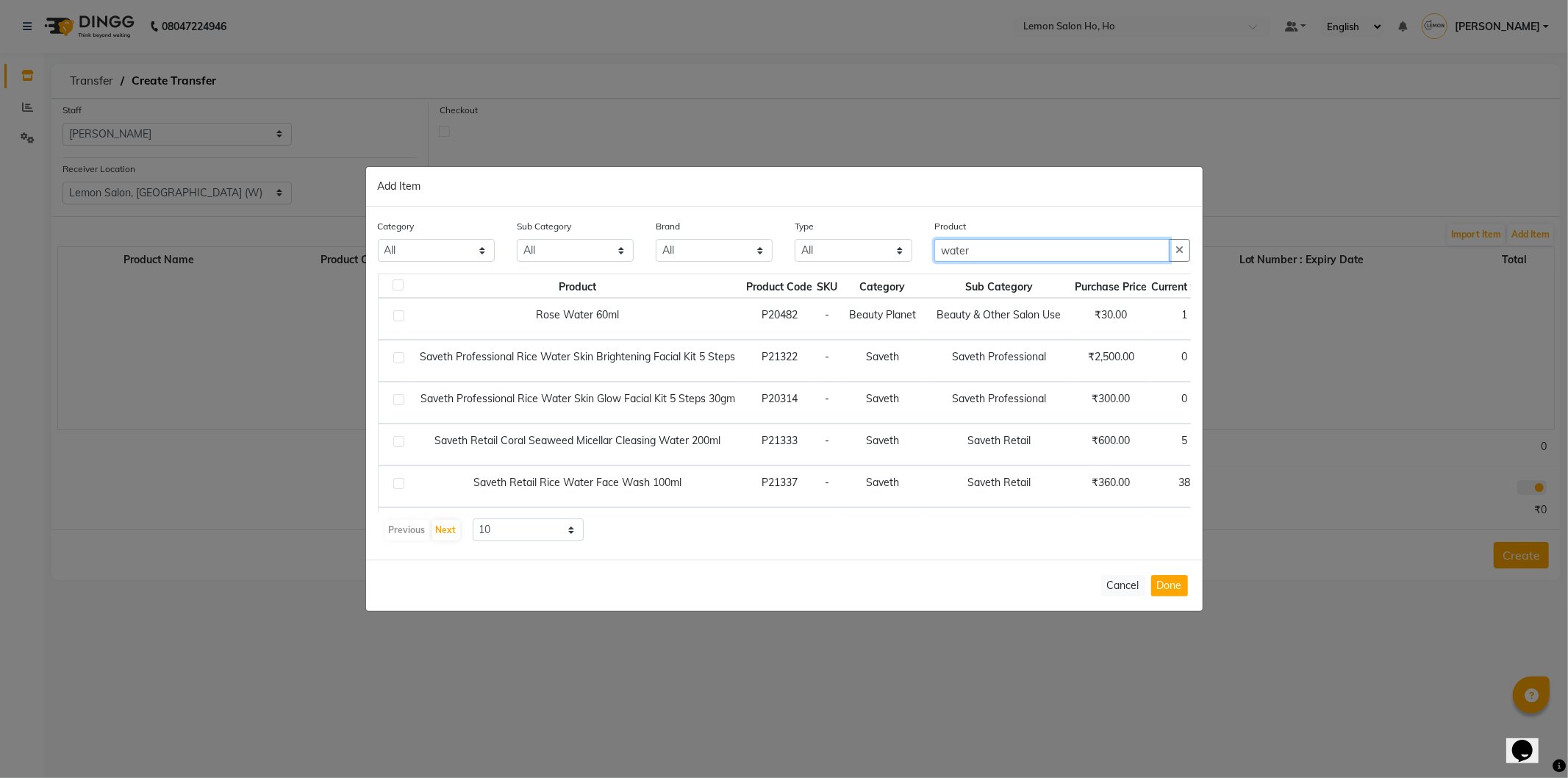
scroll to position [217, 0]
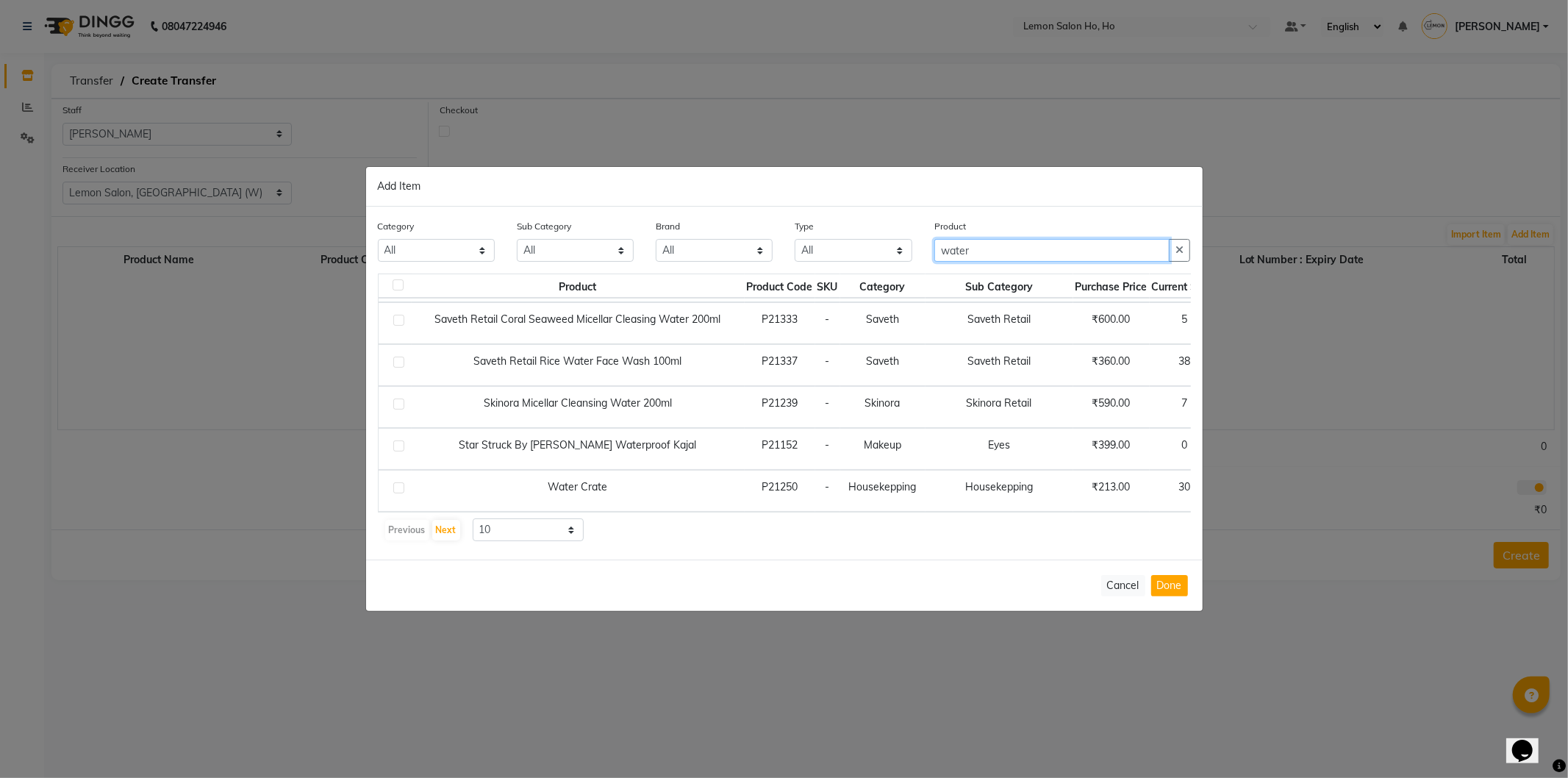
type input "water"
click at [1118, 518] on div "Previous Next 10 50 100" at bounding box center [784, 530] width 801 height 23
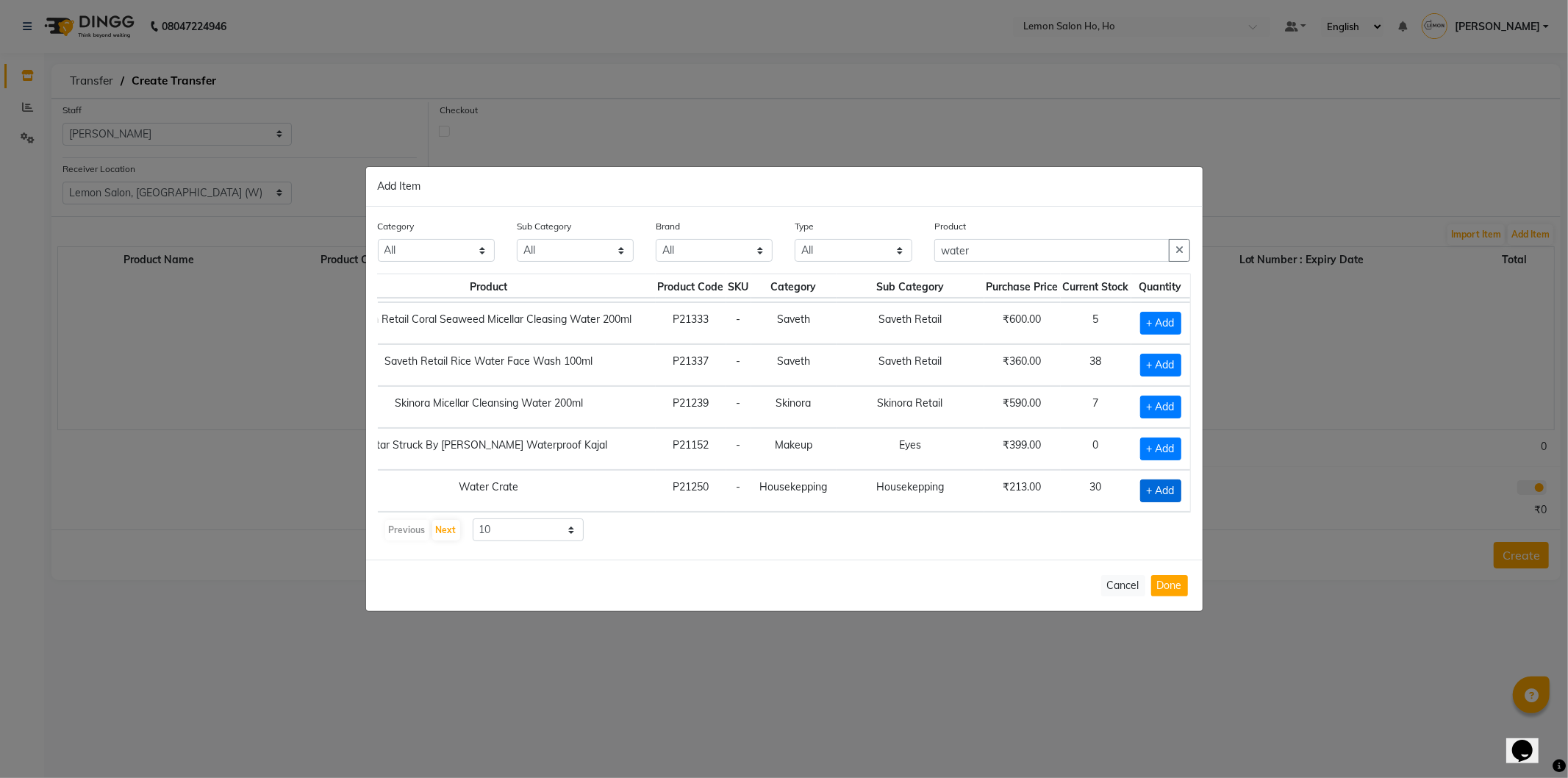
click at [1141, 479] on span "+ Add" at bounding box center [1161, 491] width 42 height 23
checkbox input "true"
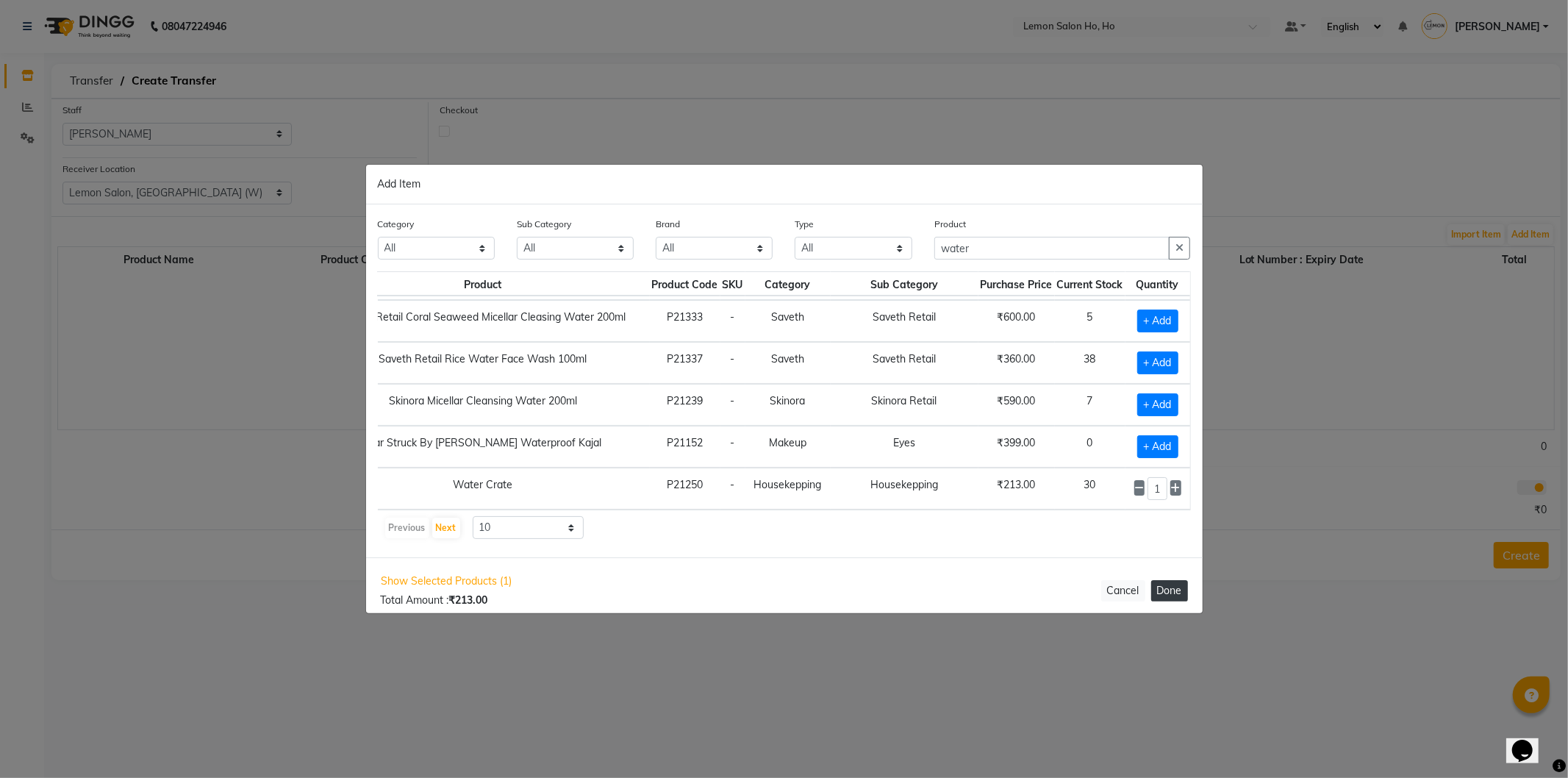
click at [1169, 582] on button "Done" at bounding box center [1170, 591] width 37 height 21
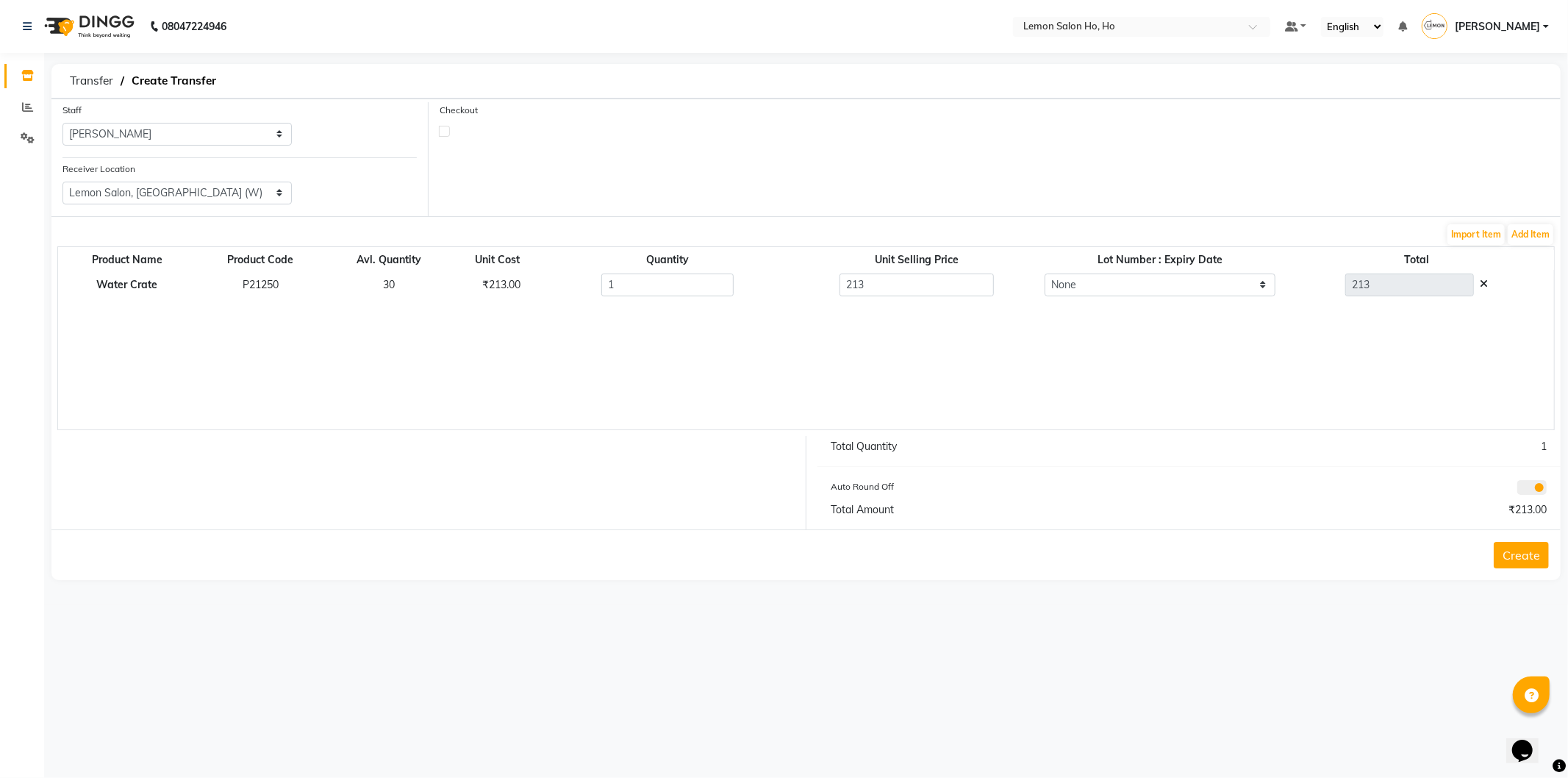
click at [447, 129] on label at bounding box center [444, 130] width 11 height 11
click at [447, 129] on input "checkbox" at bounding box center [445, 130] width 10 height 10
checkbox input "true"
select select "true"
select select "2069"
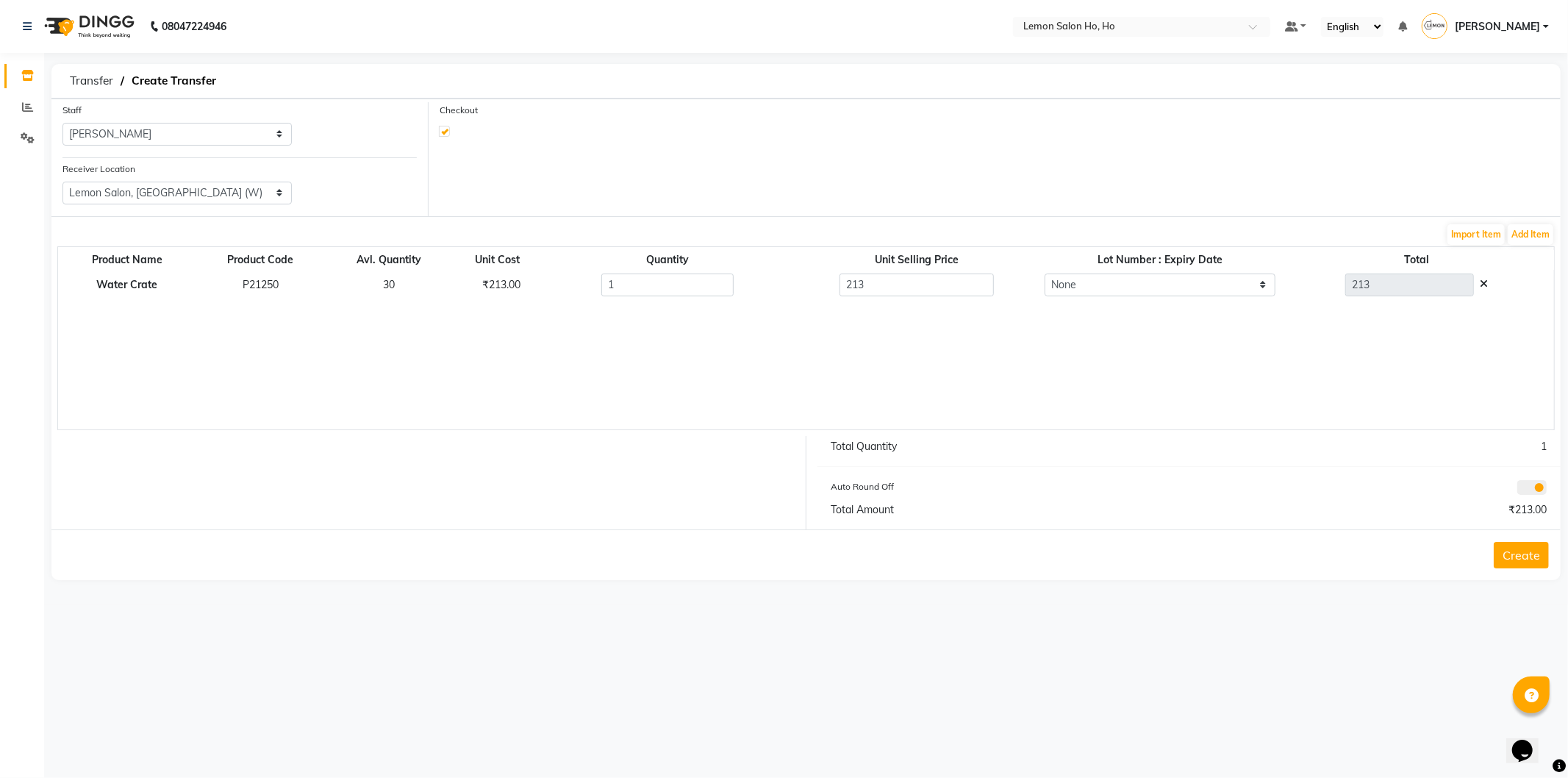
select select "2069"
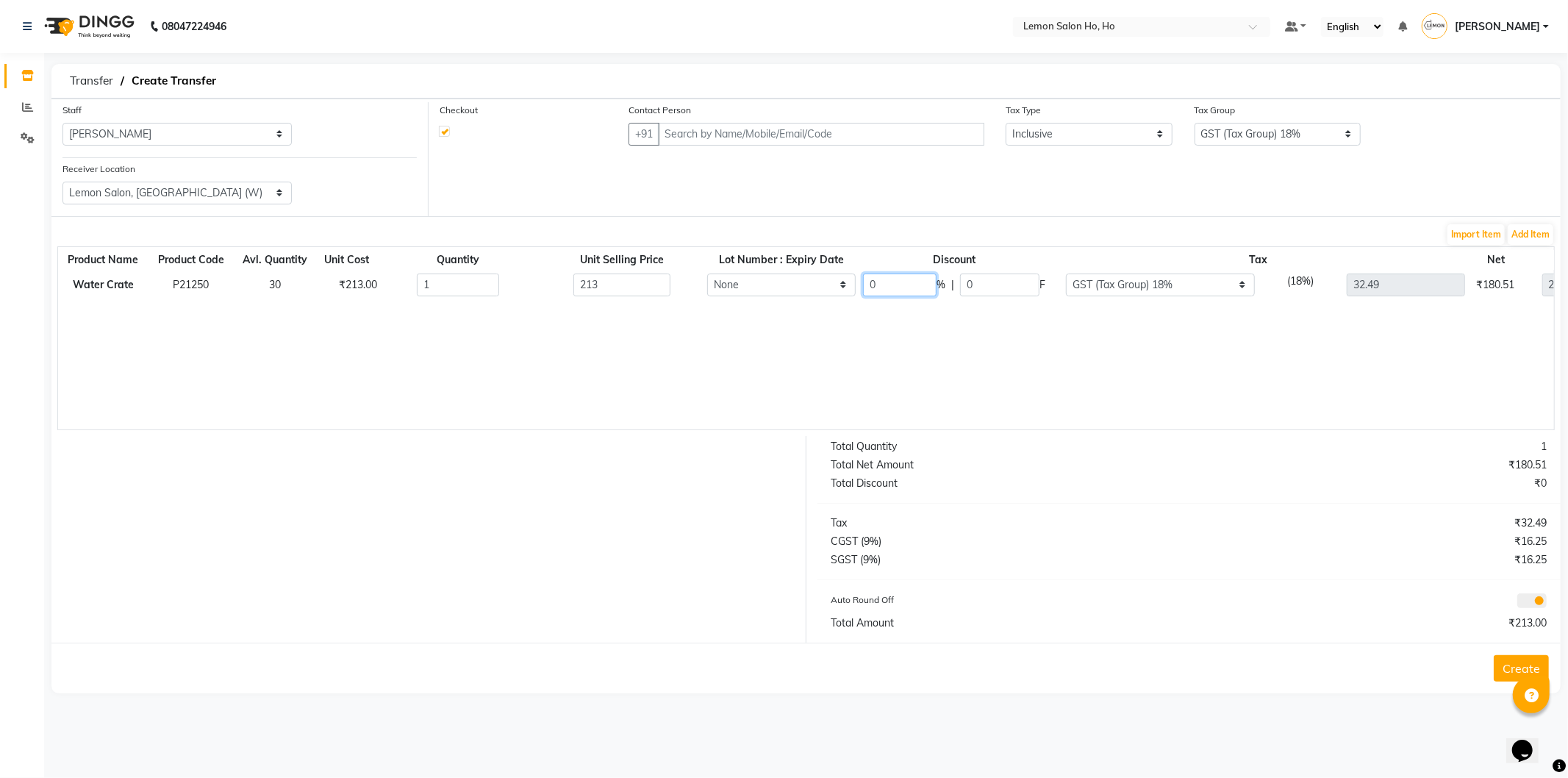
click at [894, 295] on input "0" at bounding box center [900, 285] width 73 height 23
type input "1"
type input "0"
click at [950, 380] on div "Product Name Product Code Avl. Quantity Unit Cost Quantity Unit Selling Price L…" at bounding box center [805, 338] width 1497 height 184
click at [790, 132] on input "text" at bounding box center [822, 134] width 327 height 23
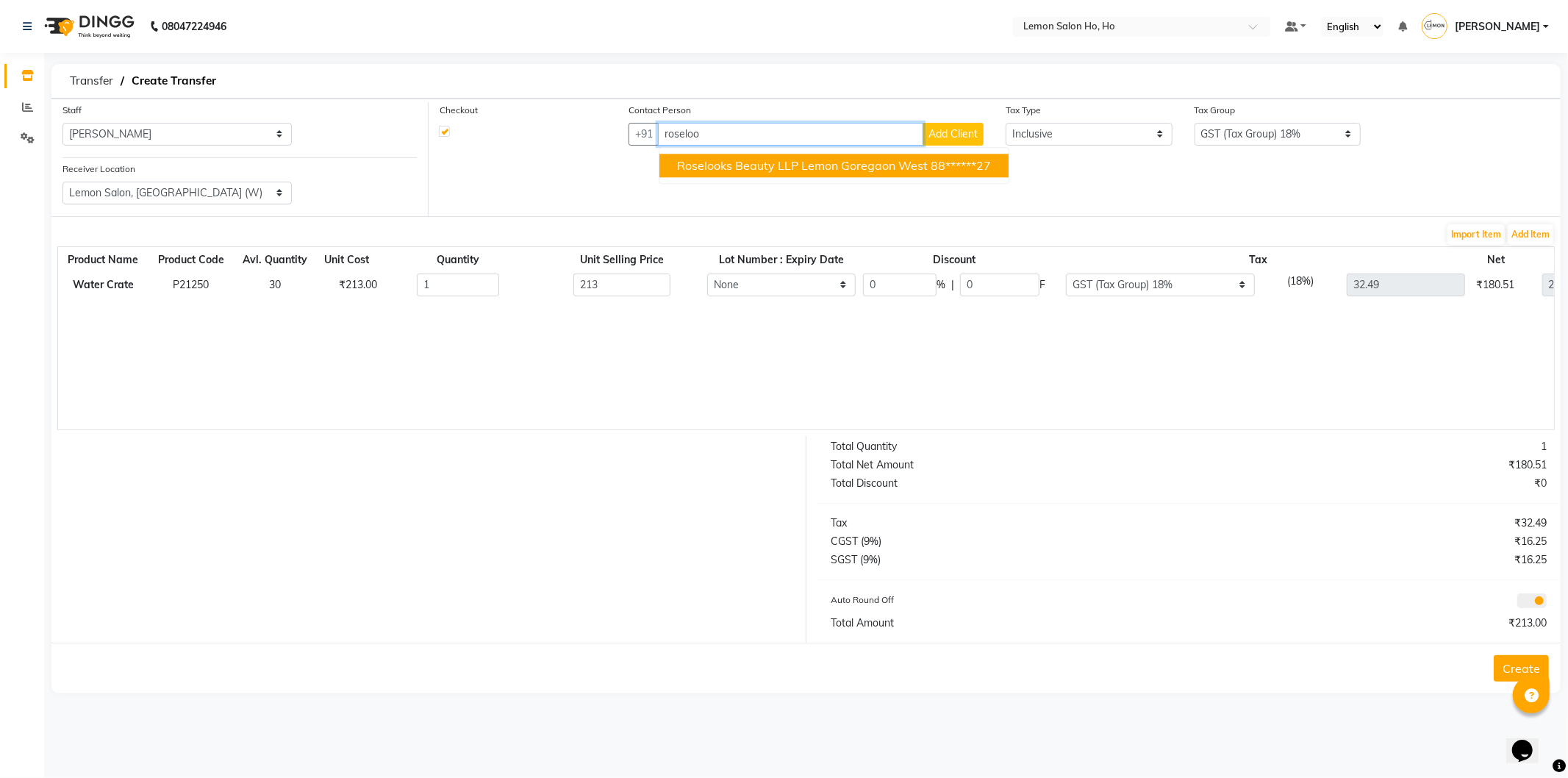
click at [775, 169] on span "Roselooks Beauty LLP Lemon Goregaon West" at bounding box center [801, 165] width 250 height 14
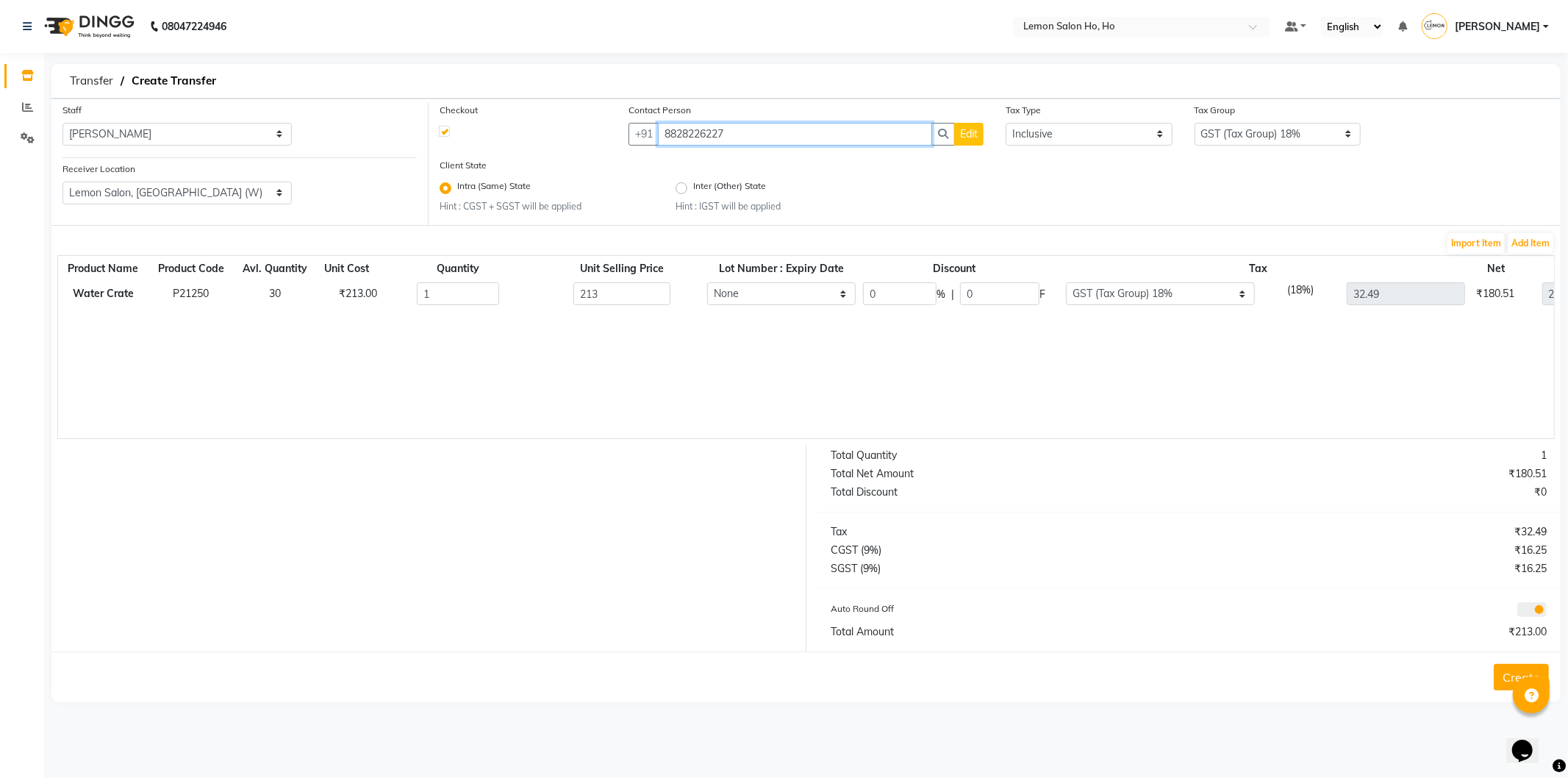
type input "8828226227"
click at [1498, 682] on button "Create" at bounding box center [1521, 677] width 55 height 26
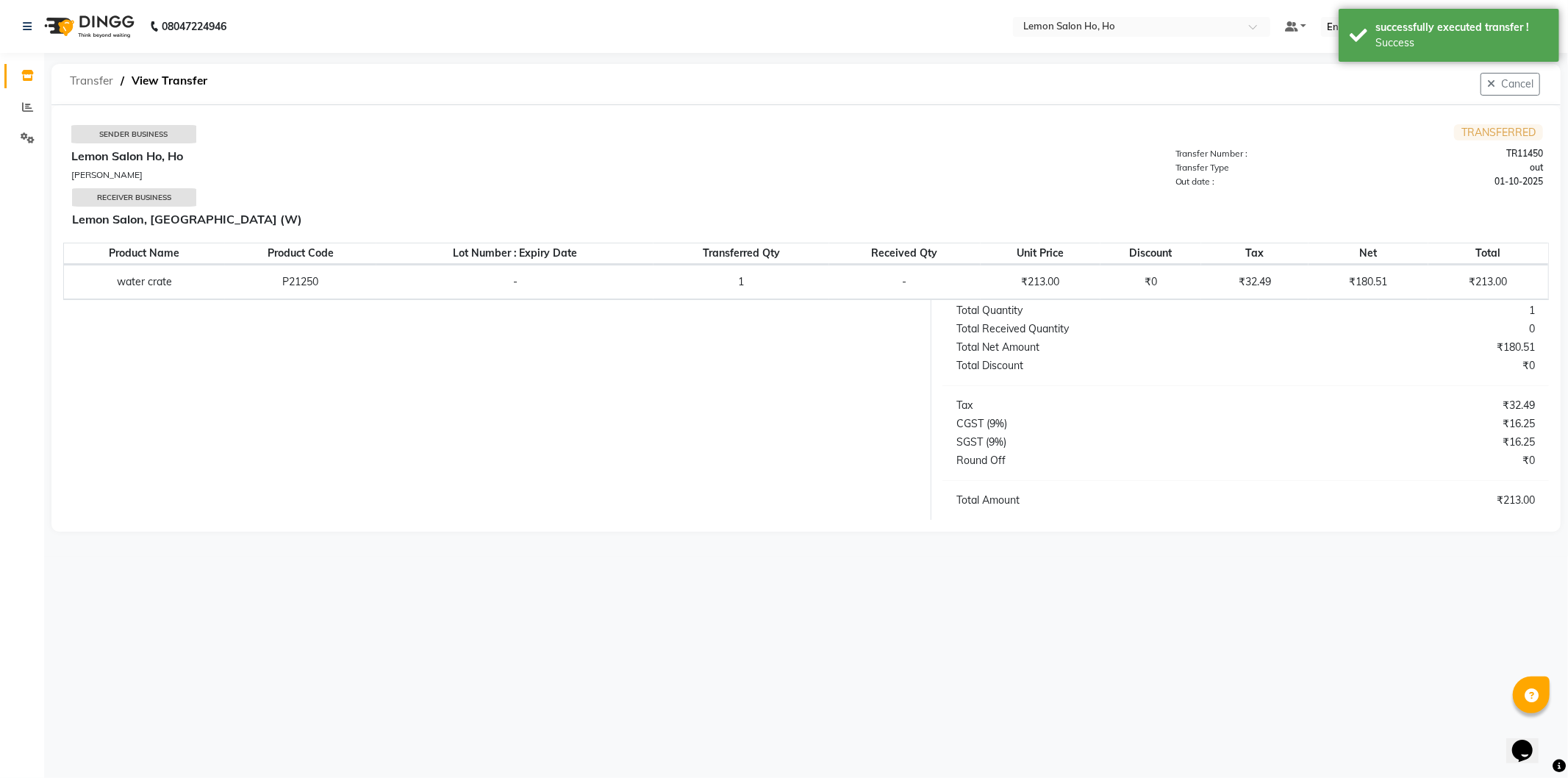
click at [102, 78] on span "Transfer" at bounding box center [92, 80] width 58 height 26
select select "sender"
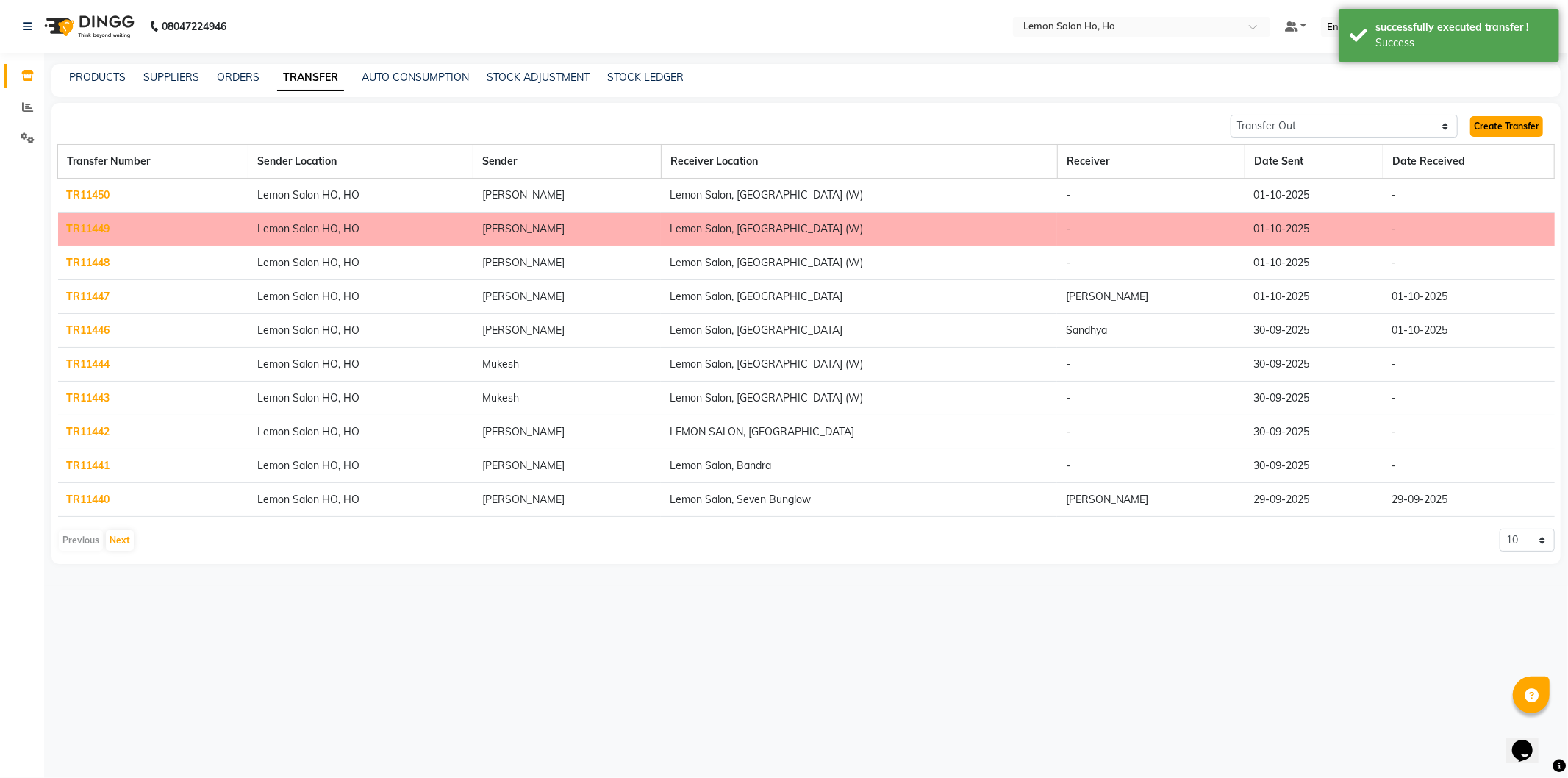
click at [1507, 127] on link "Create Transfer" at bounding box center [1506, 126] width 73 height 20
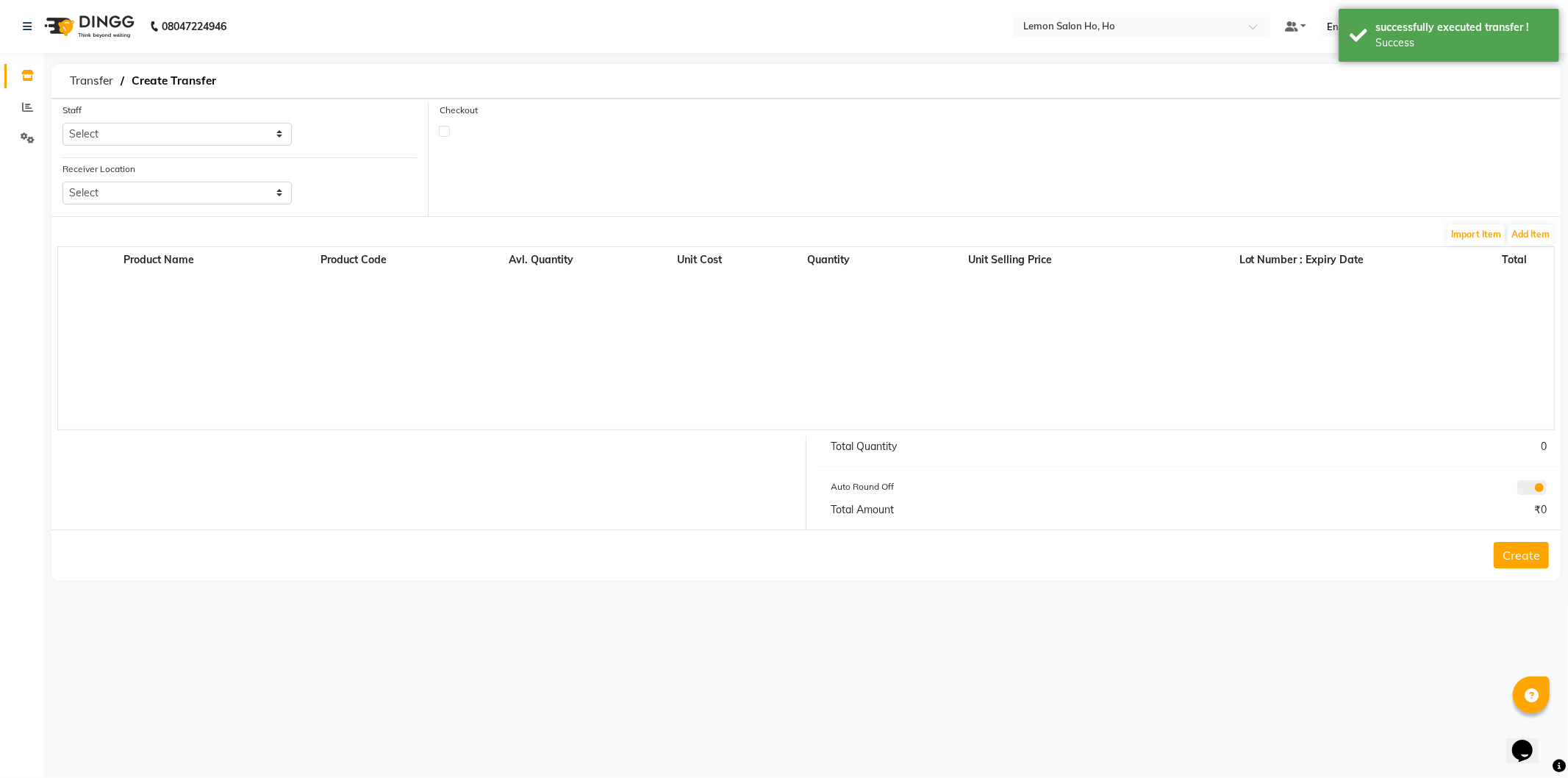
click at [178, 123] on div "Staff Select Annie Aquib Khan DC DINGG Support Farheen Ansari Kalpesh Kumavat M…" at bounding box center [177, 124] width 229 height 43
click at [178, 125] on select "Select Annie Aquib Khan DC DINGG Support Farheen Ansari Kalpesh Kumavat Mohamme…" at bounding box center [177, 134] width 229 height 23
select select "34406"
click at [63, 123] on select "Select Annie Aquib Khan DC DINGG Support Farheen Ansari Kalpesh Kumavat Mohamme…" at bounding box center [177, 134] width 229 height 23
click at [198, 192] on select "Select Lemon Salon, Lokhandwala Lemon Salon, Malad Lemon Salon, Seven Bunglow L…" at bounding box center [177, 193] width 229 height 23
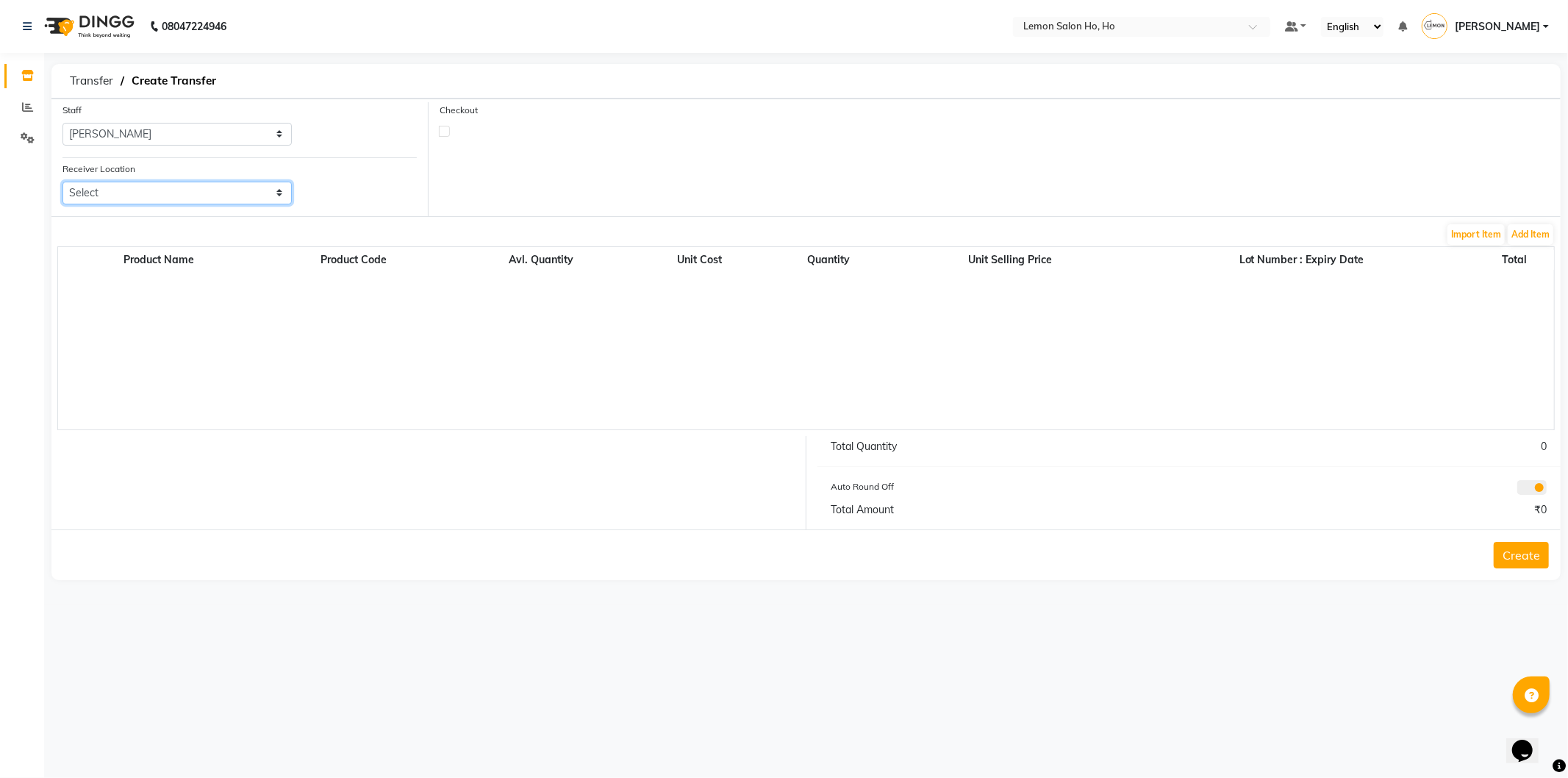
select select "3565"
click at [63, 182] on select "Select Lemon Salon, Lokhandwala Lemon Salon, Malad Lemon Salon, Seven Bunglow L…" at bounding box center [177, 193] width 229 height 23
click at [1537, 239] on button "Add Item" at bounding box center [1530, 234] width 45 height 20
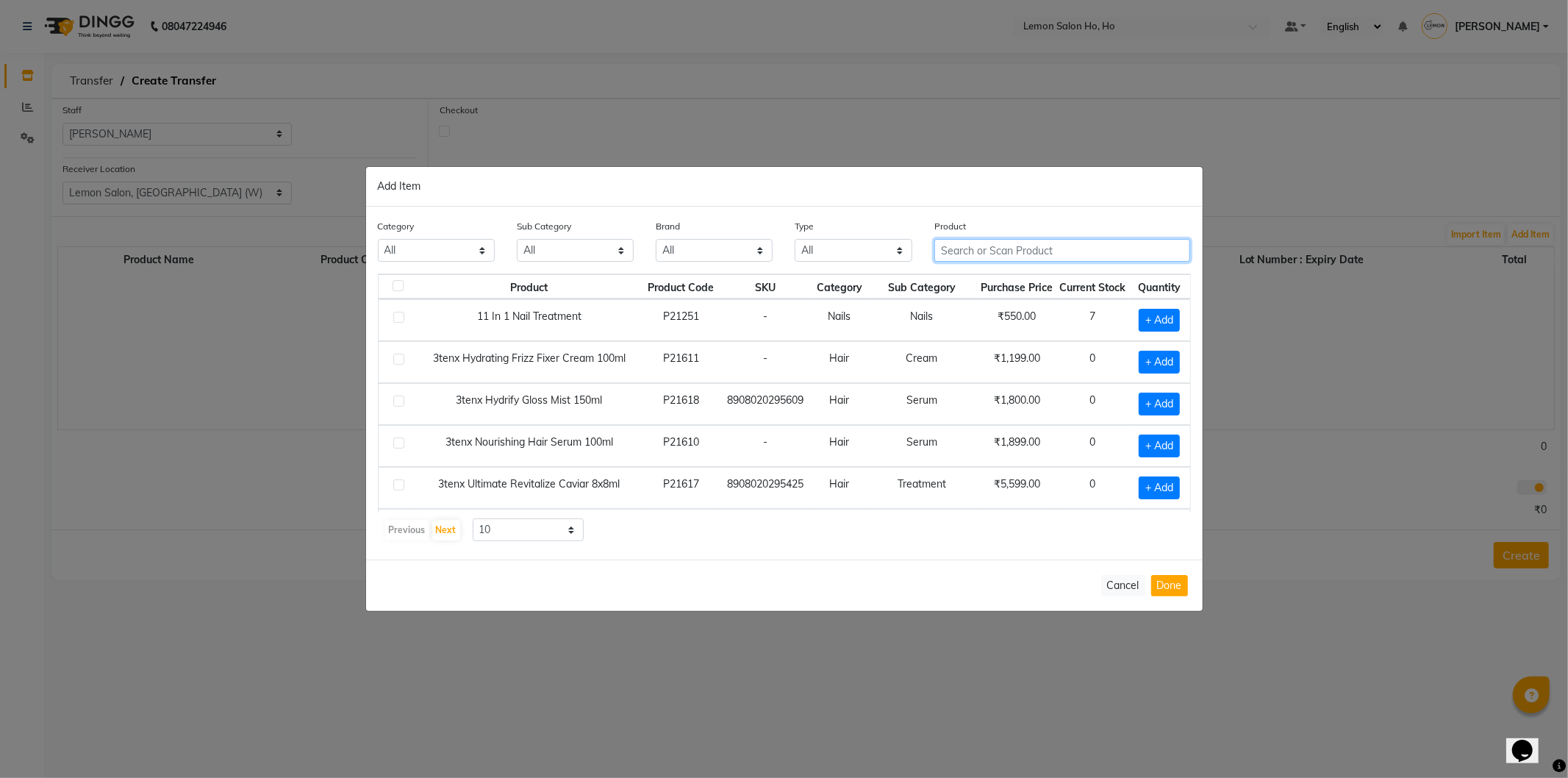
click at [1027, 250] on input "text" at bounding box center [1062, 250] width 256 height 23
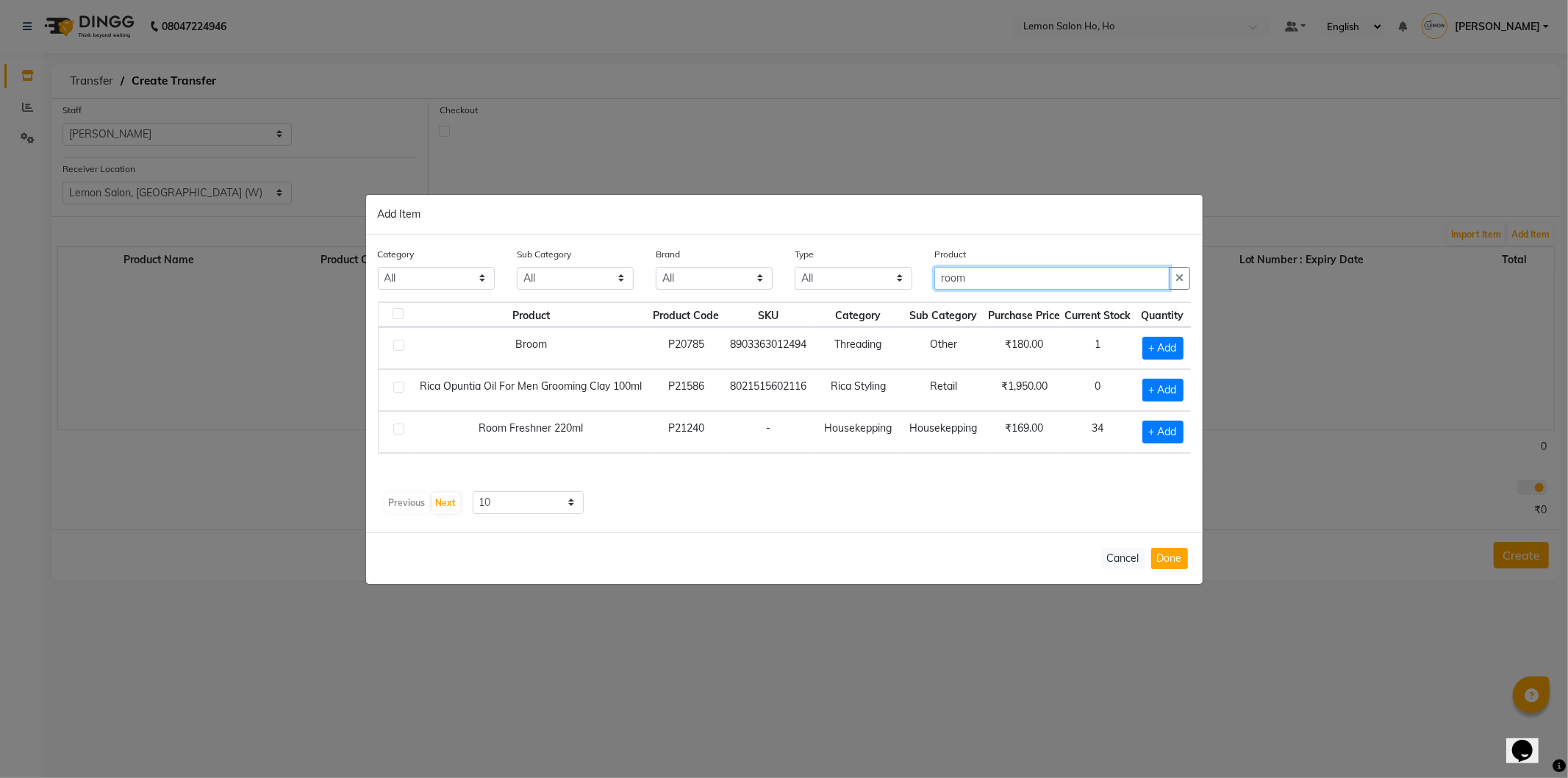
type input "room"
click at [1166, 428] on span "+ Add" at bounding box center [1161, 432] width 42 height 23
checkbox input "true"
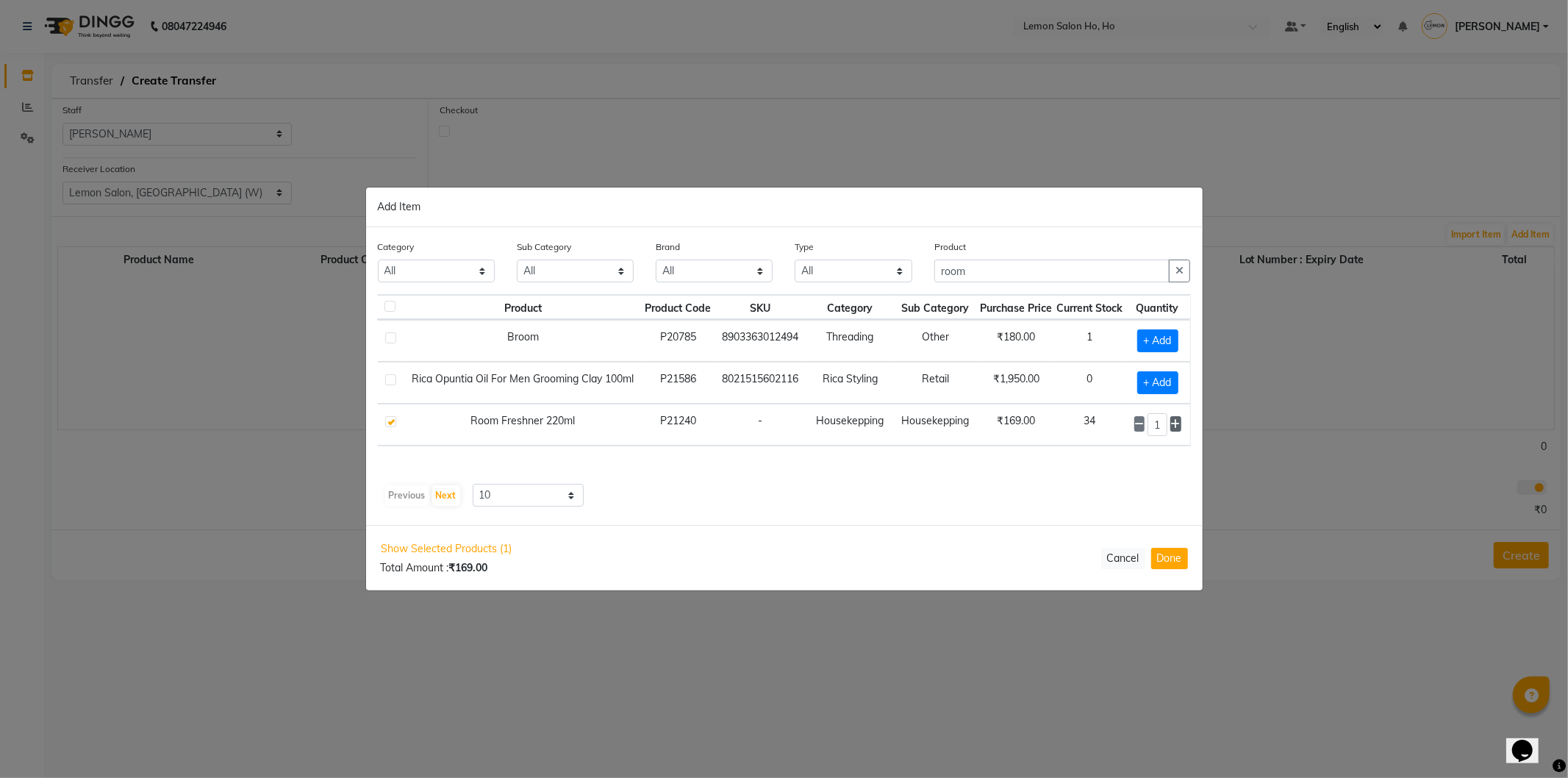
click at [1176, 422] on icon at bounding box center [1176, 424] width 10 height 11
type input "2"
drag, startPoint x: 998, startPoint y: 280, endPoint x: 923, endPoint y: 281, distance: 75.0
click at [924, 280] on div "Product room" at bounding box center [1062, 267] width 278 height 55
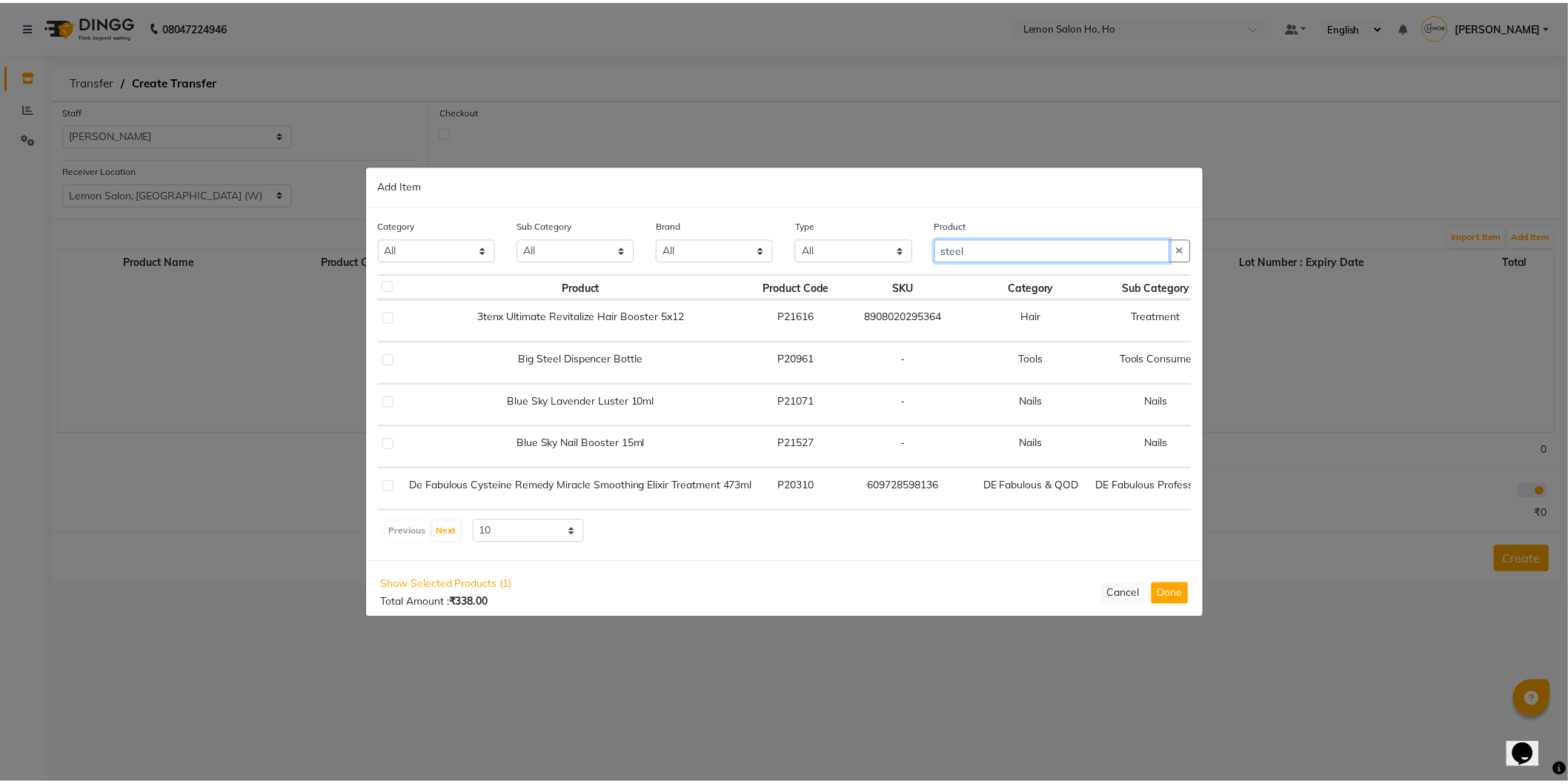
scroll to position [0, 0]
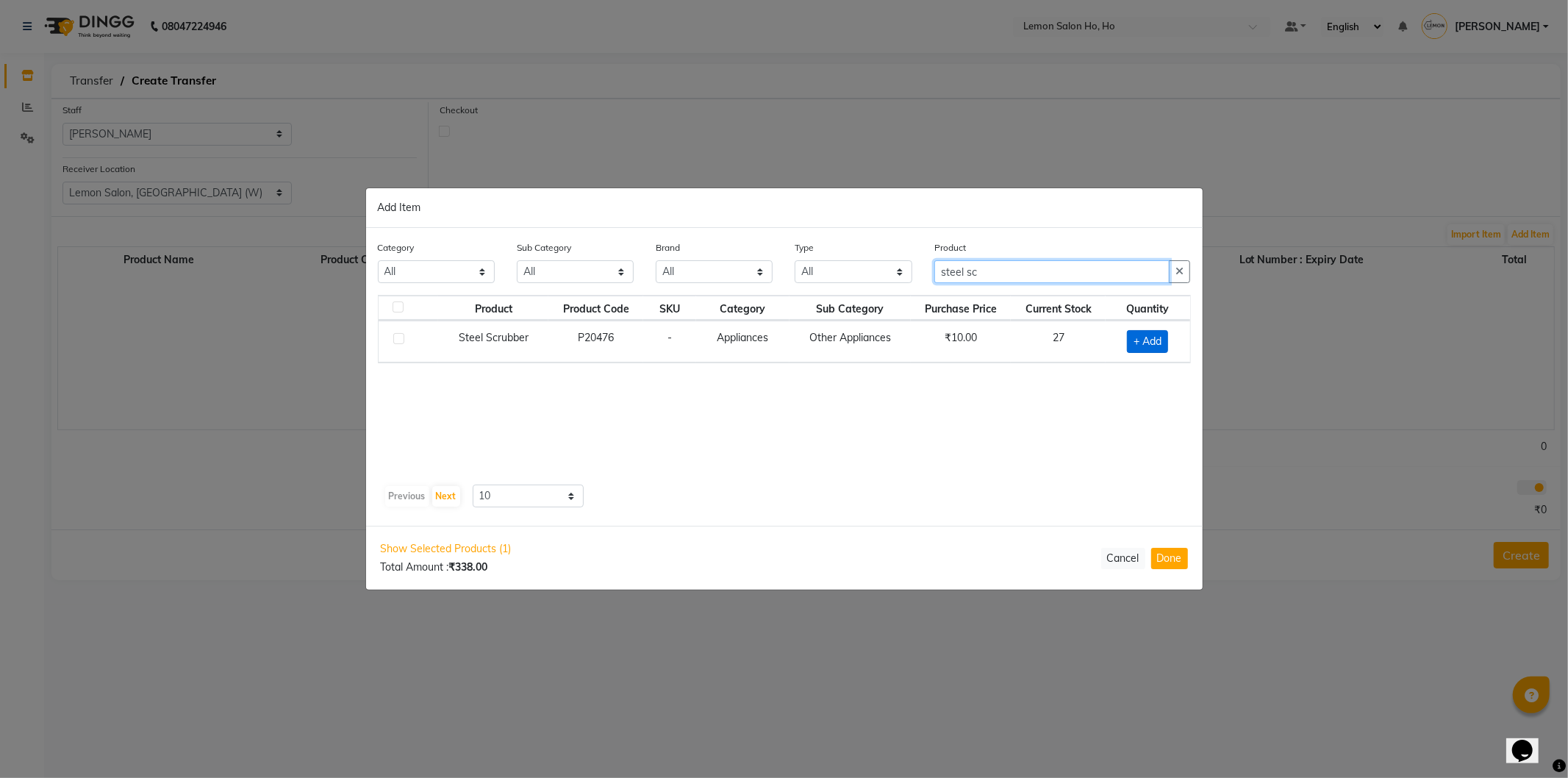
type input "steel sc"
click at [1150, 335] on span "+ Add" at bounding box center [1147, 342] width 42 height 23
checkbox input "true"
click at [1165, 548] on button "Done" at bounding box center [1170, 559] width 37 height 21
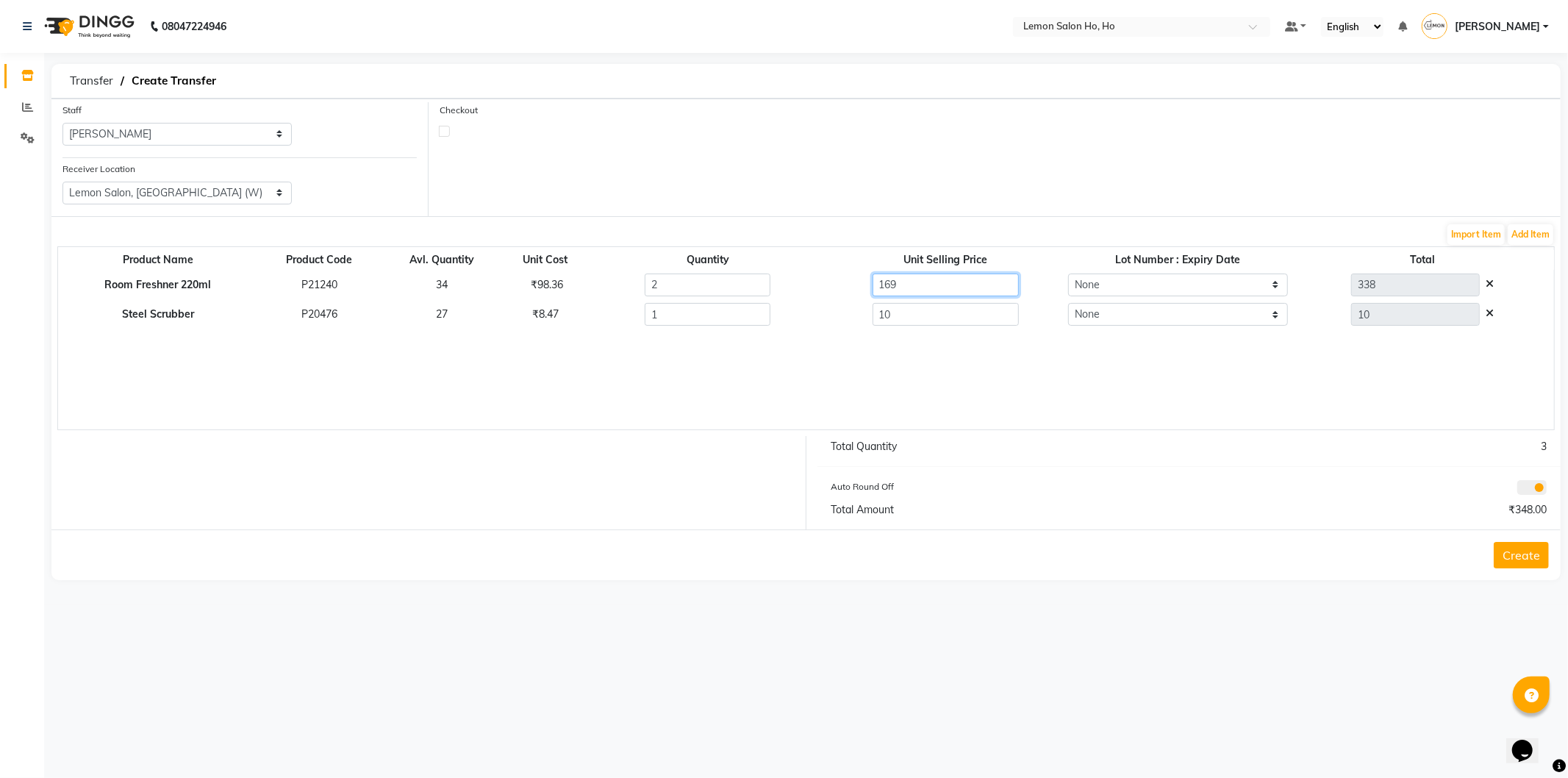
click at [880, 295] on input "169" at bounding box center [945, 285] width 146 height 23
type input "115"
type input "230"
click at [897, 360] on div "Product Name Product Code Avl. Quantity Unit Cost Quantity Unit Selling Price L…" at bounding box center [805, 338] width 1497 height 184
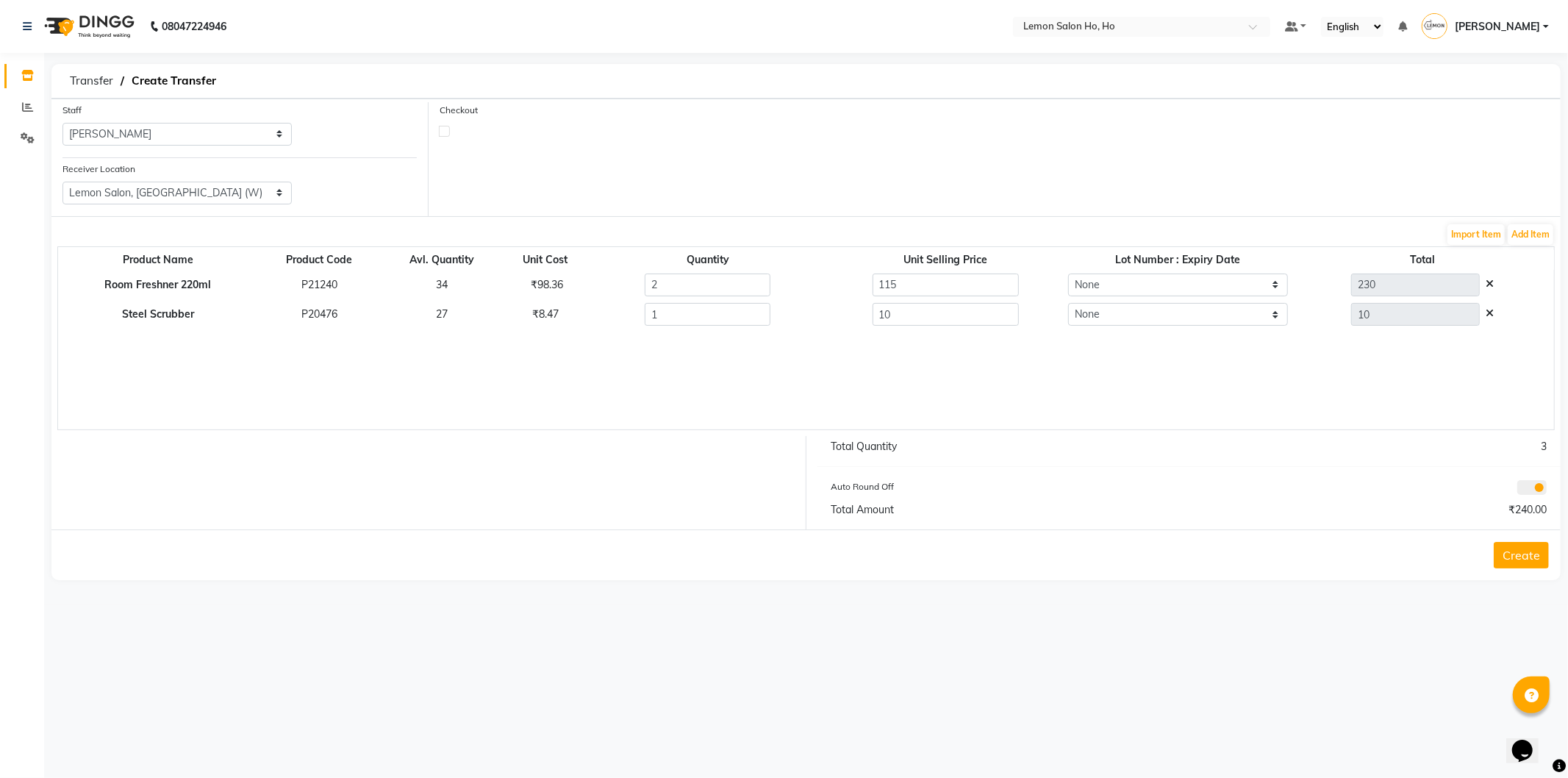
click at [1523, 557] on button "Create" at bounding box center [1521, 555] width 55 height 26
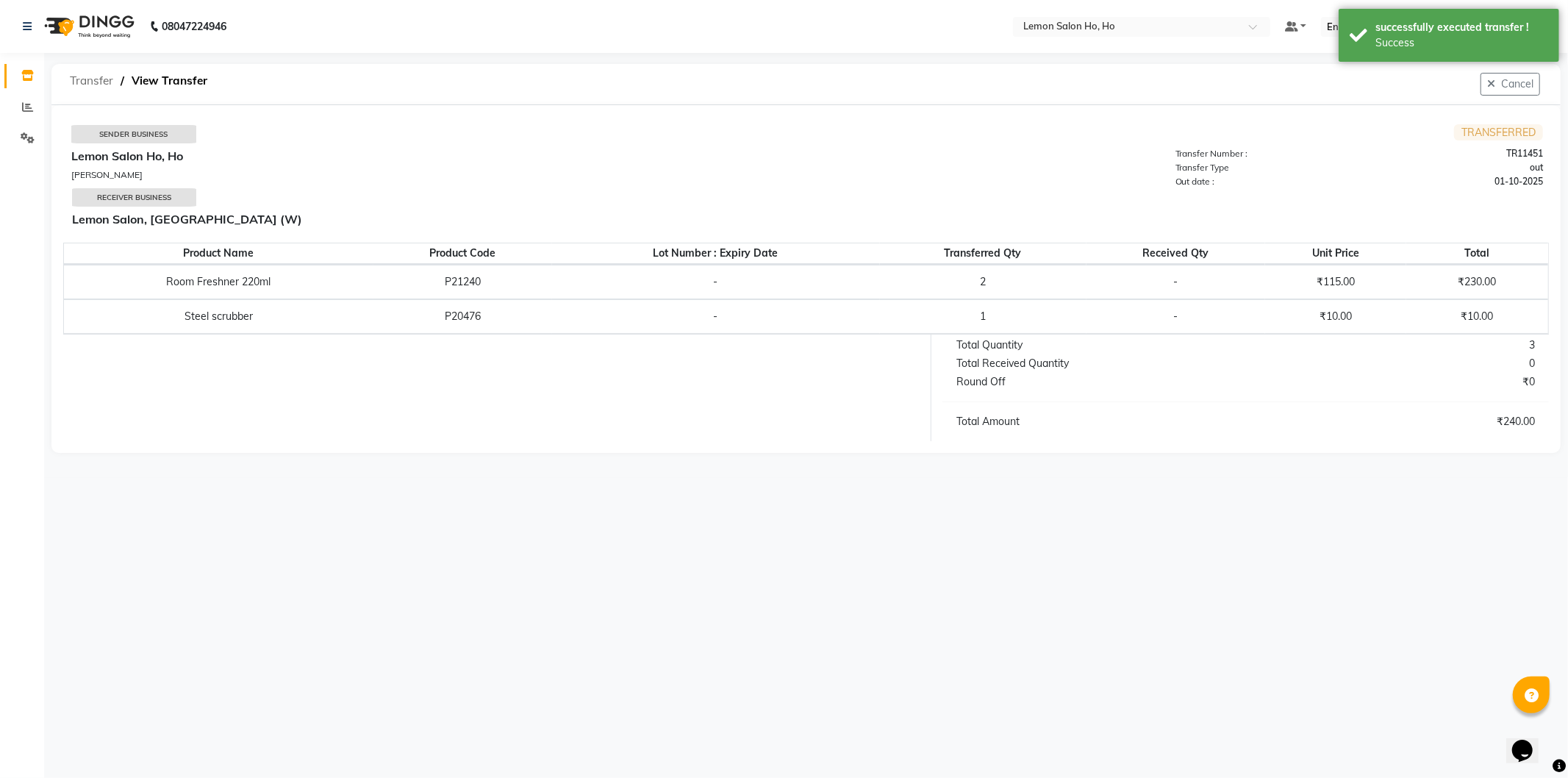
click at [87, 68] on span "Transfer" at bounding box center [92, 80] width 58 height 26
select select "sender"
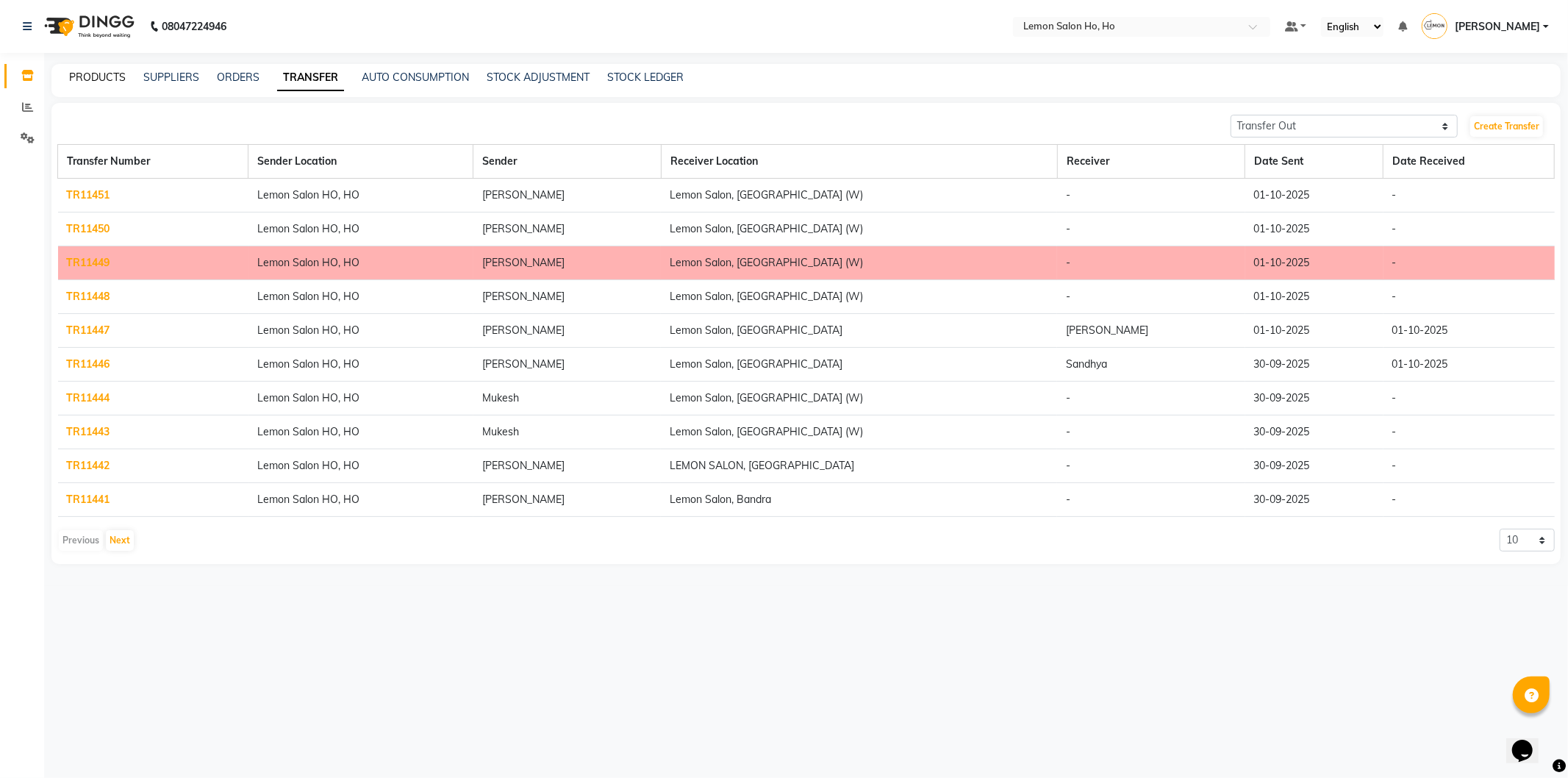
click at [85, 73] on link "PRODUCTS" at bounding box center [97, 77] width 57 height 14
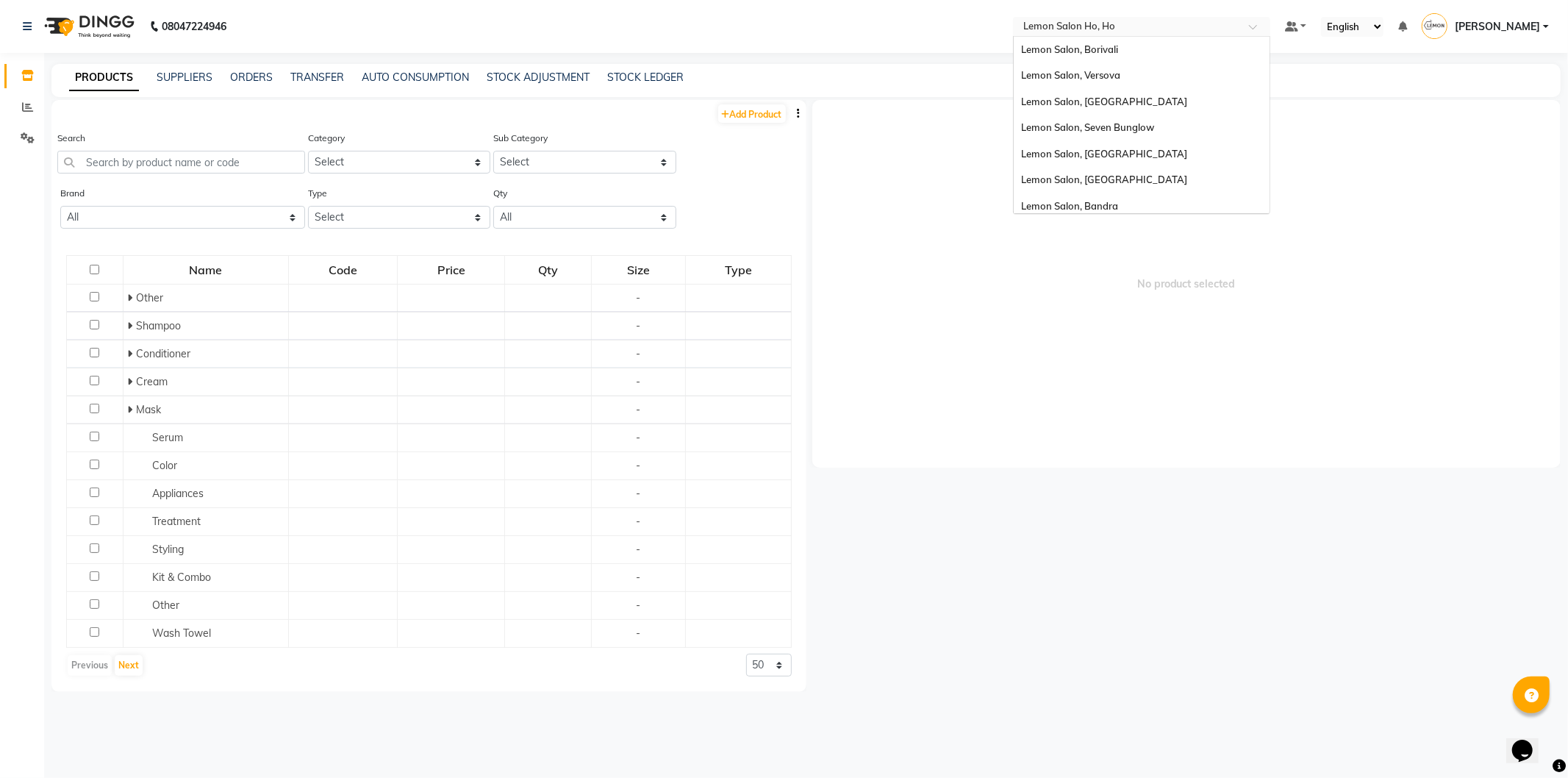
click at [1188, 26] on input "text" at bounding box center [1127, 27] width 214 height 14
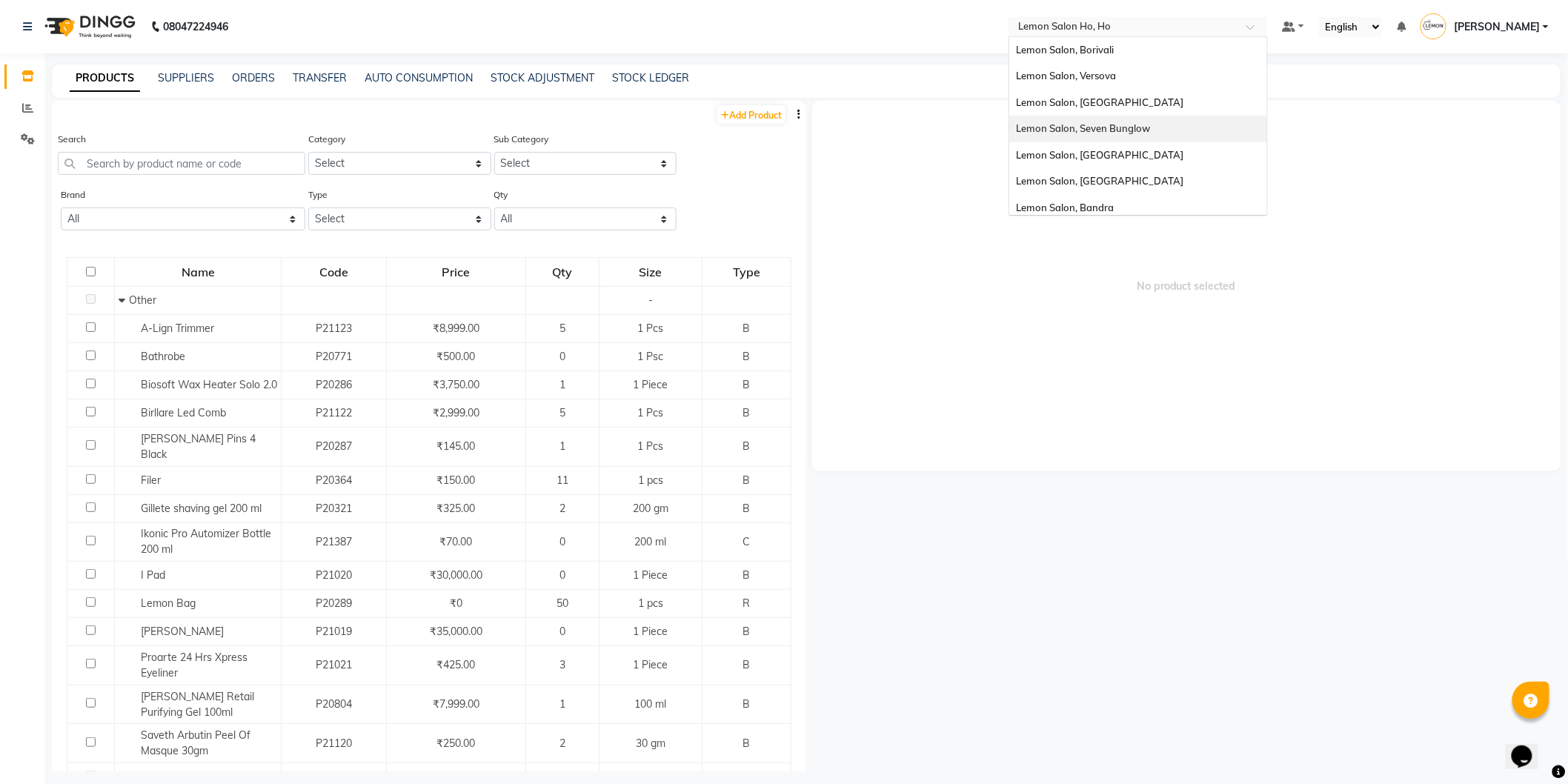
click at [1144, 120] on div "Lemon Salon, Seven Bunglow" at bounding box center [1138, 129] width 258 height 26
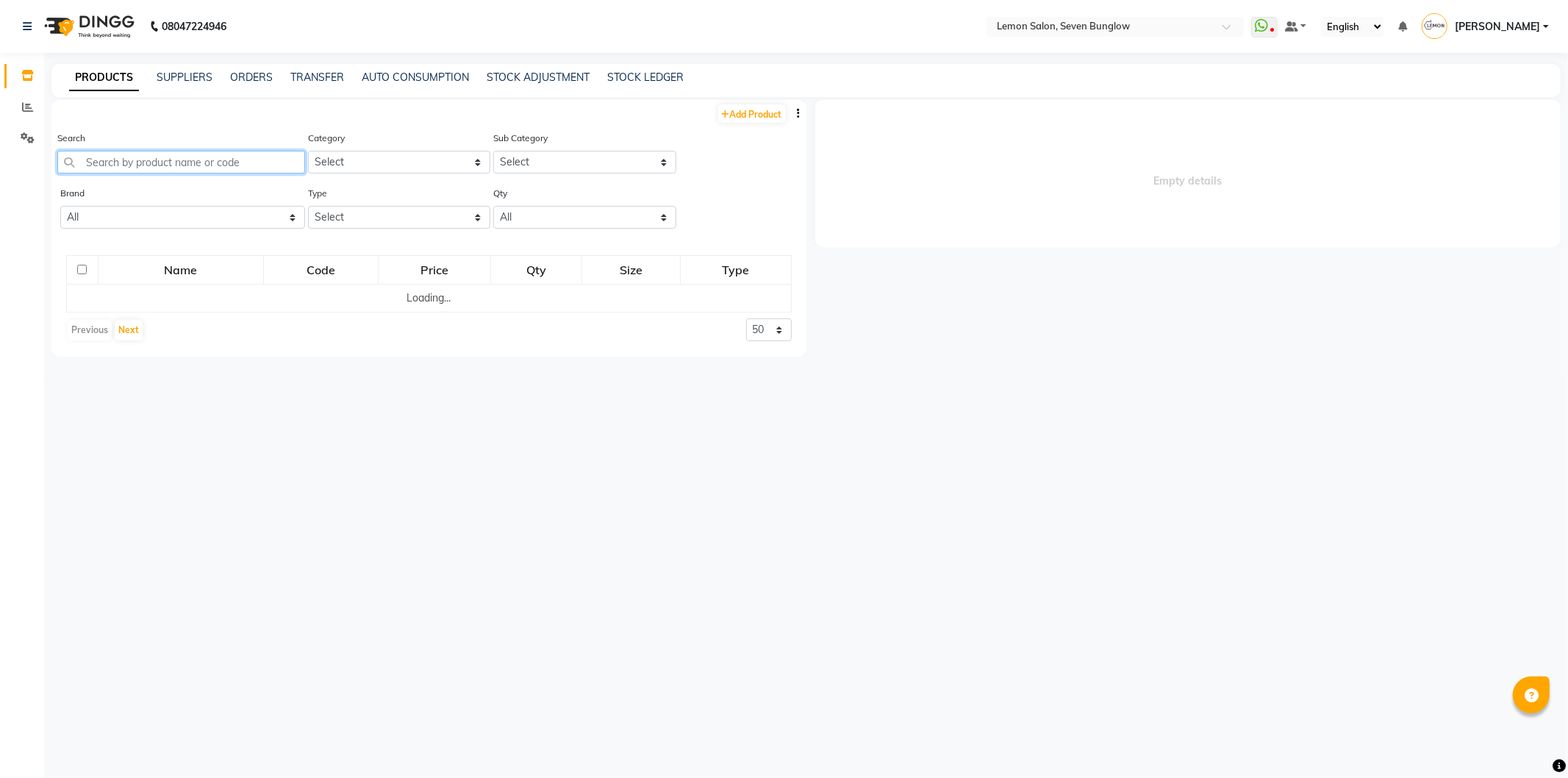
click at [175, 163] on input "text" at bounding box center [181, 162] width 247 height 23
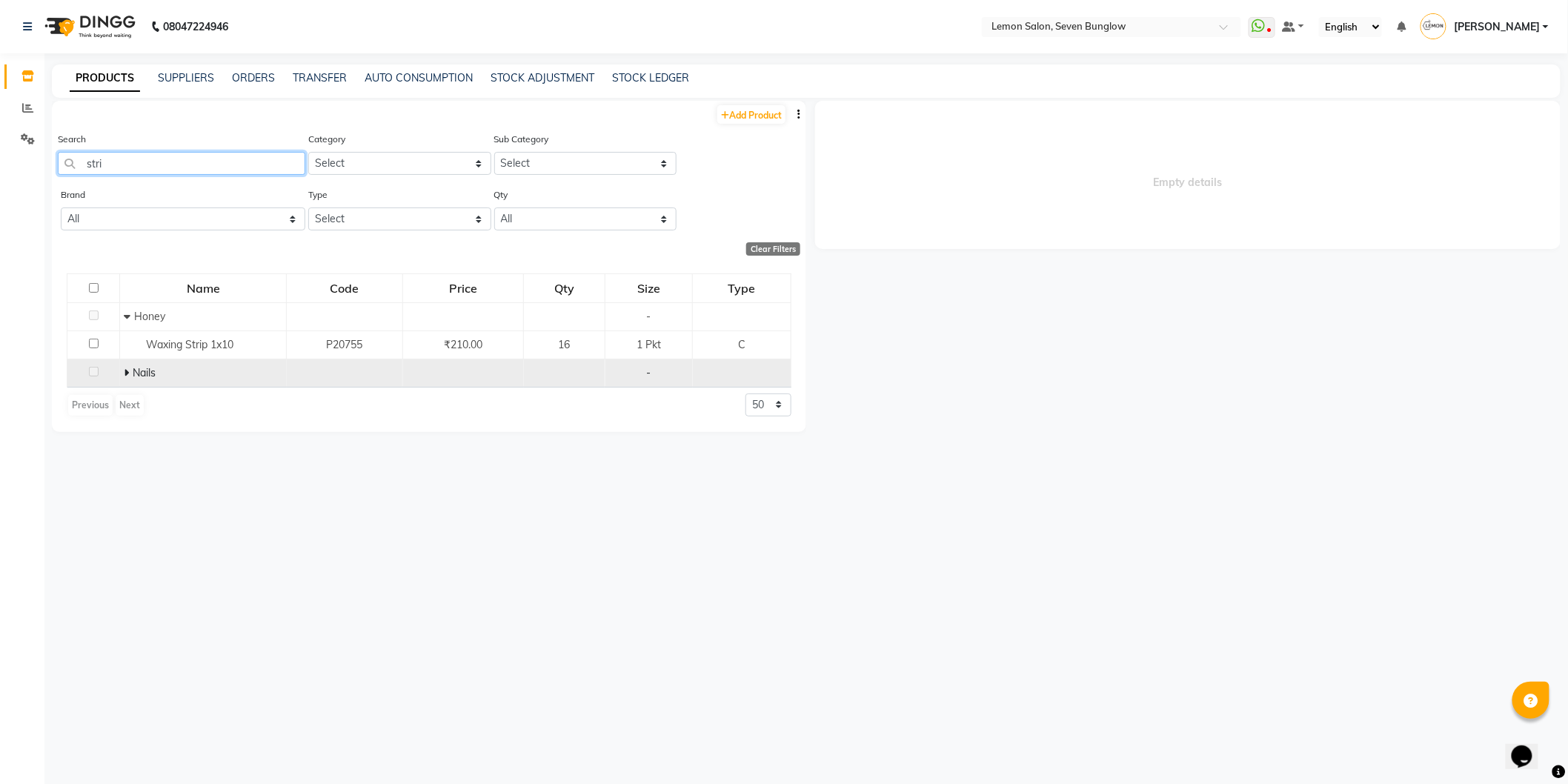
type input "stri"
click at [124, 374] on icon at bounding box center [126, 372] width 5 height 11
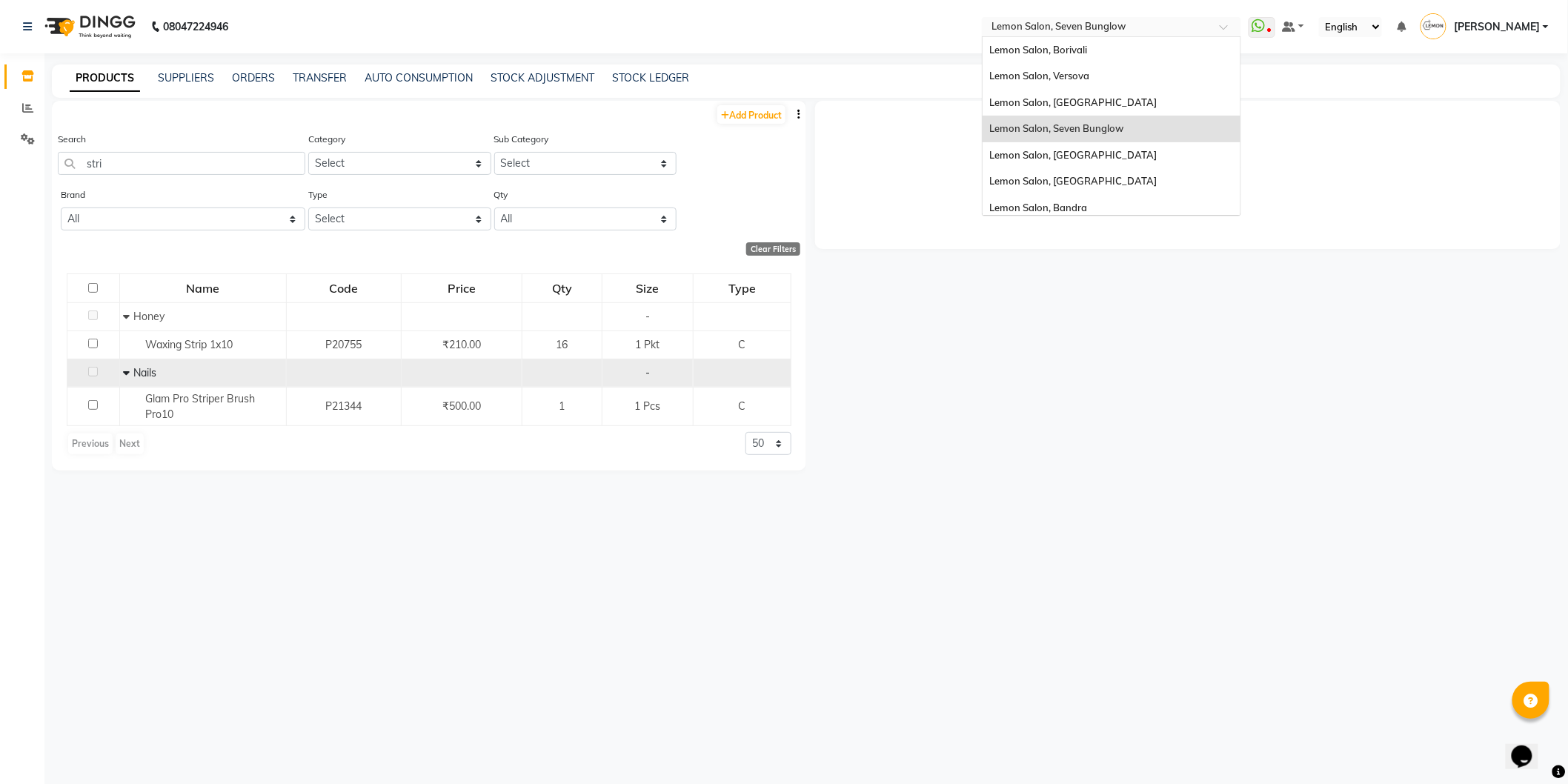
click at [1054, 20] on input "text" at bounding box center [1096, 27] width 215 height 15
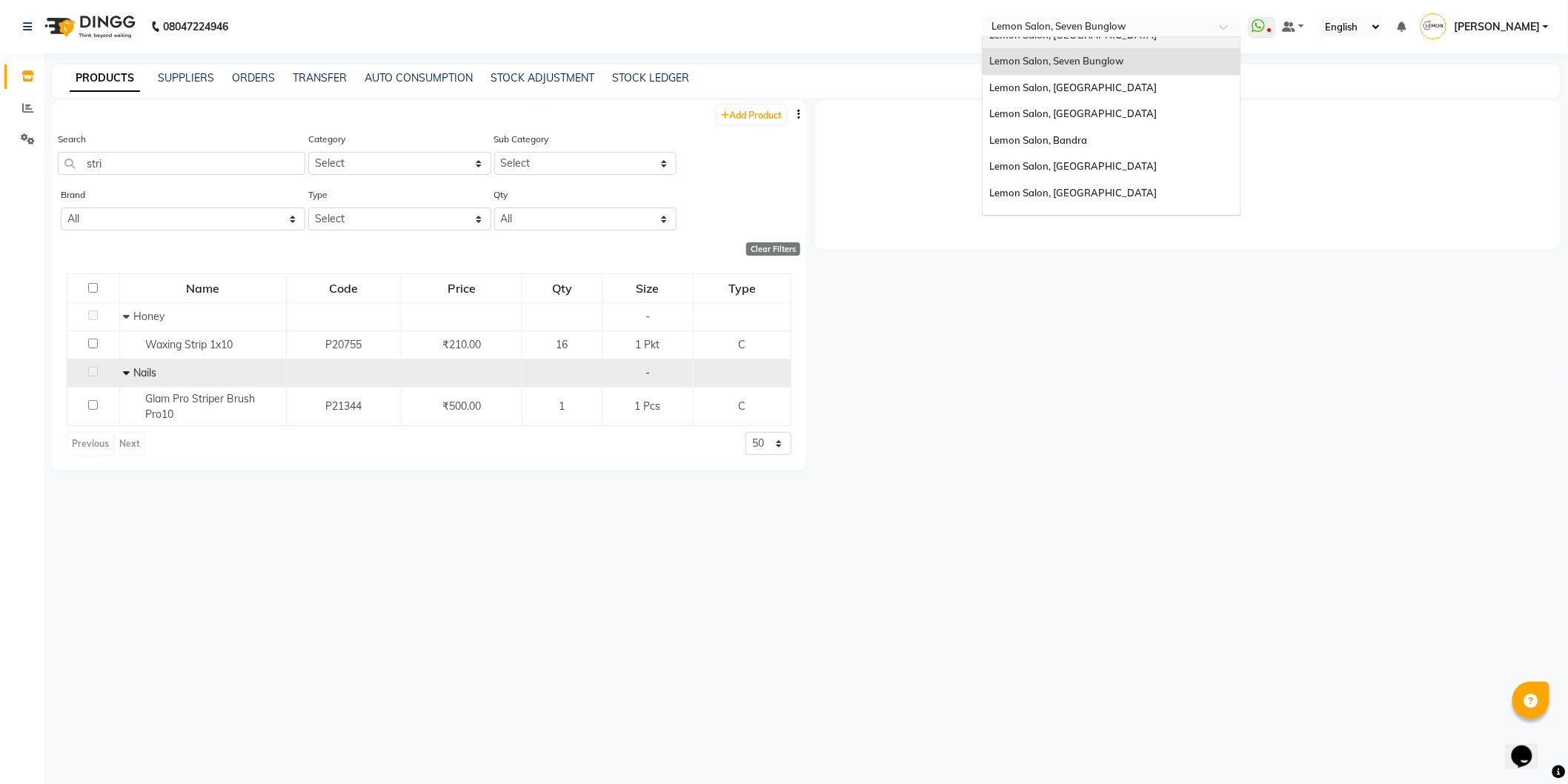
scroll to position [137, 0]
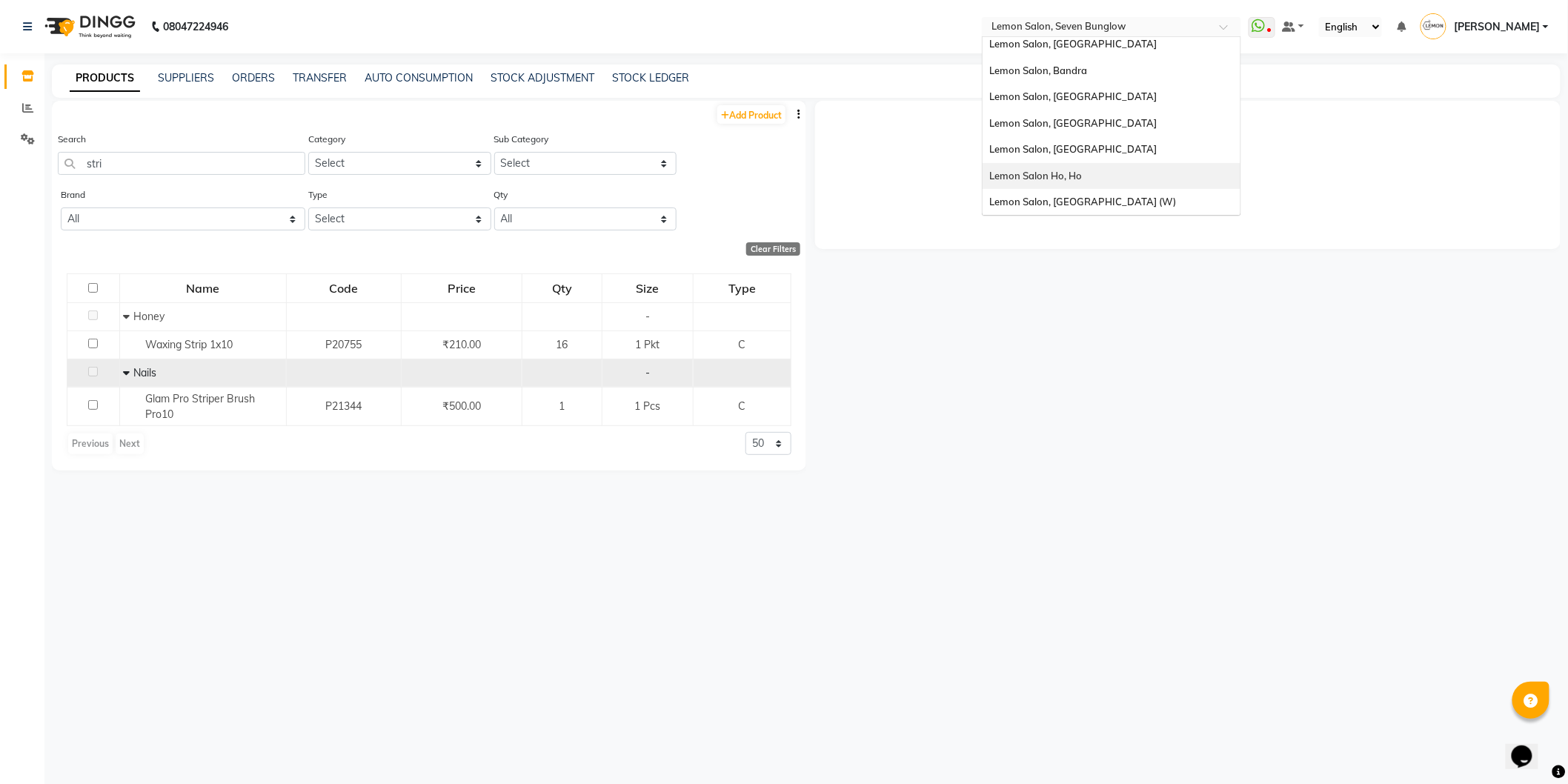
click at [1079, 174] on span "Lemon Salon Ho, Ho" at bounding box center [1036, 175] width 93 height 12
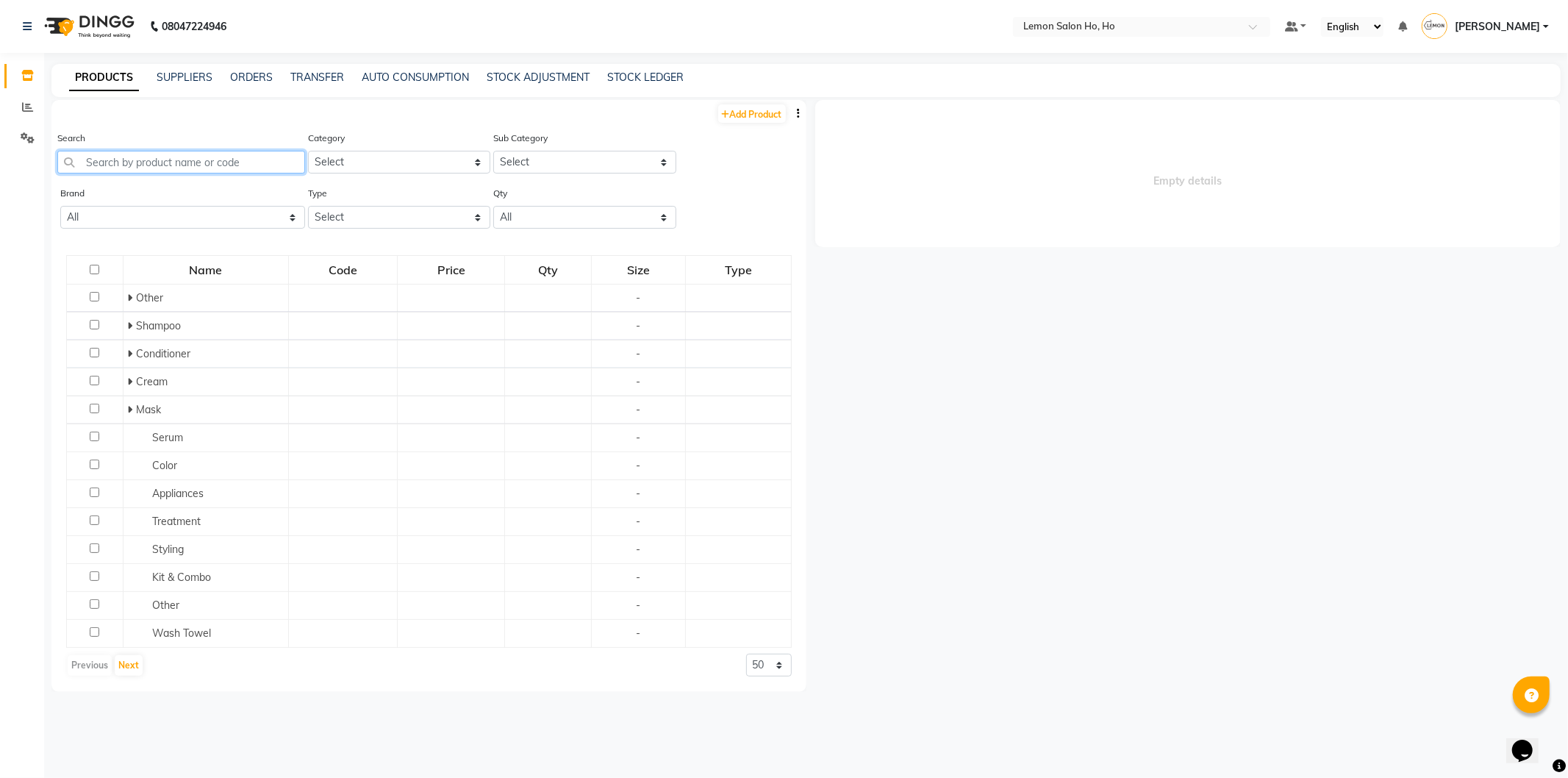
click at [181, 163] on input "text" at bounding box center [181, 162] width 247 height 23
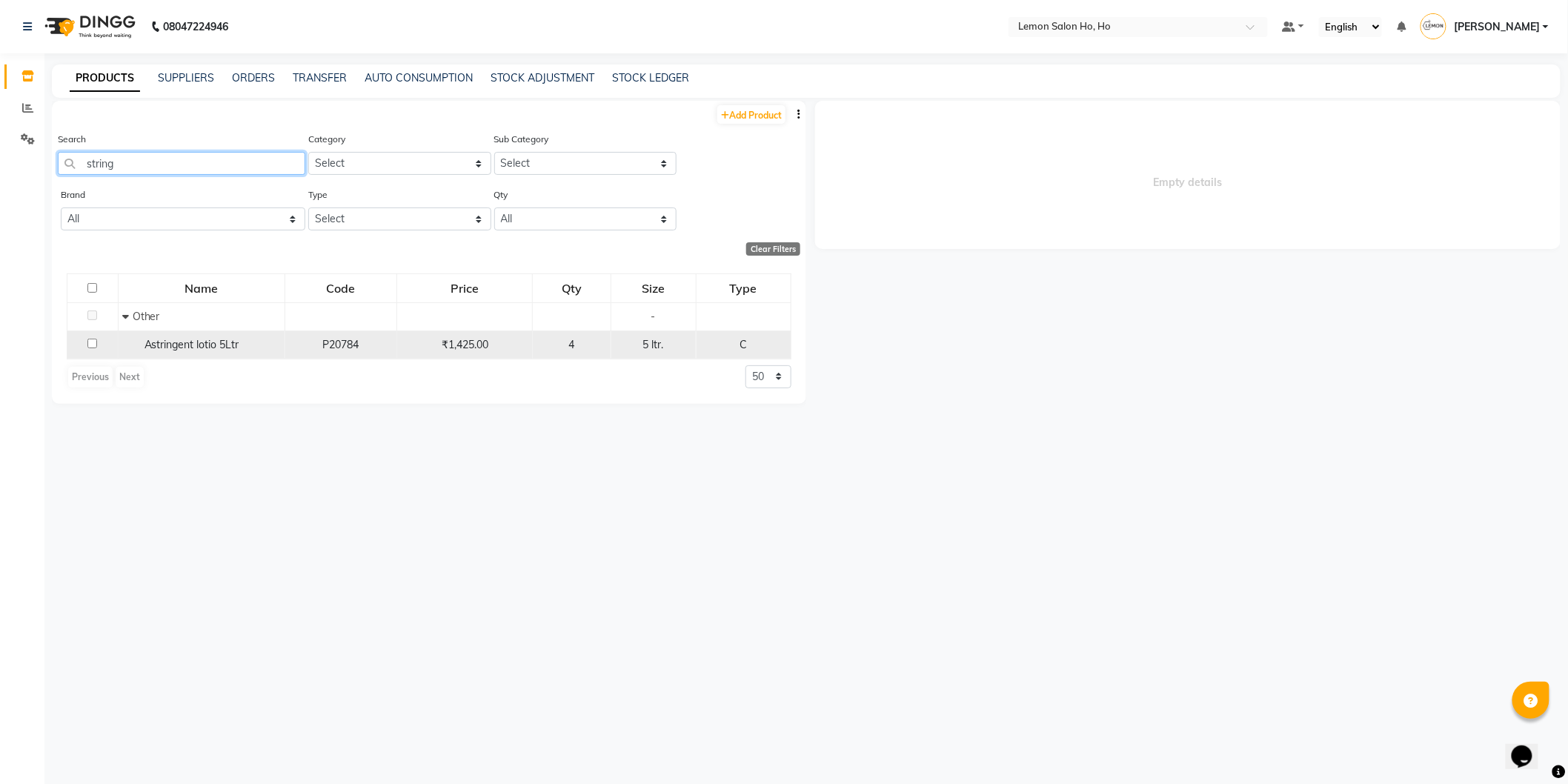
type input "string"
drag, startPoint x: 136, startPoint y: 344, endPoint x: 242, endPoint y: 337, distance: 106.2
click at [242, 337] on div "Astringent lotio 5Ltr" at bounding box center [201, 345] width 159 height 16
select select
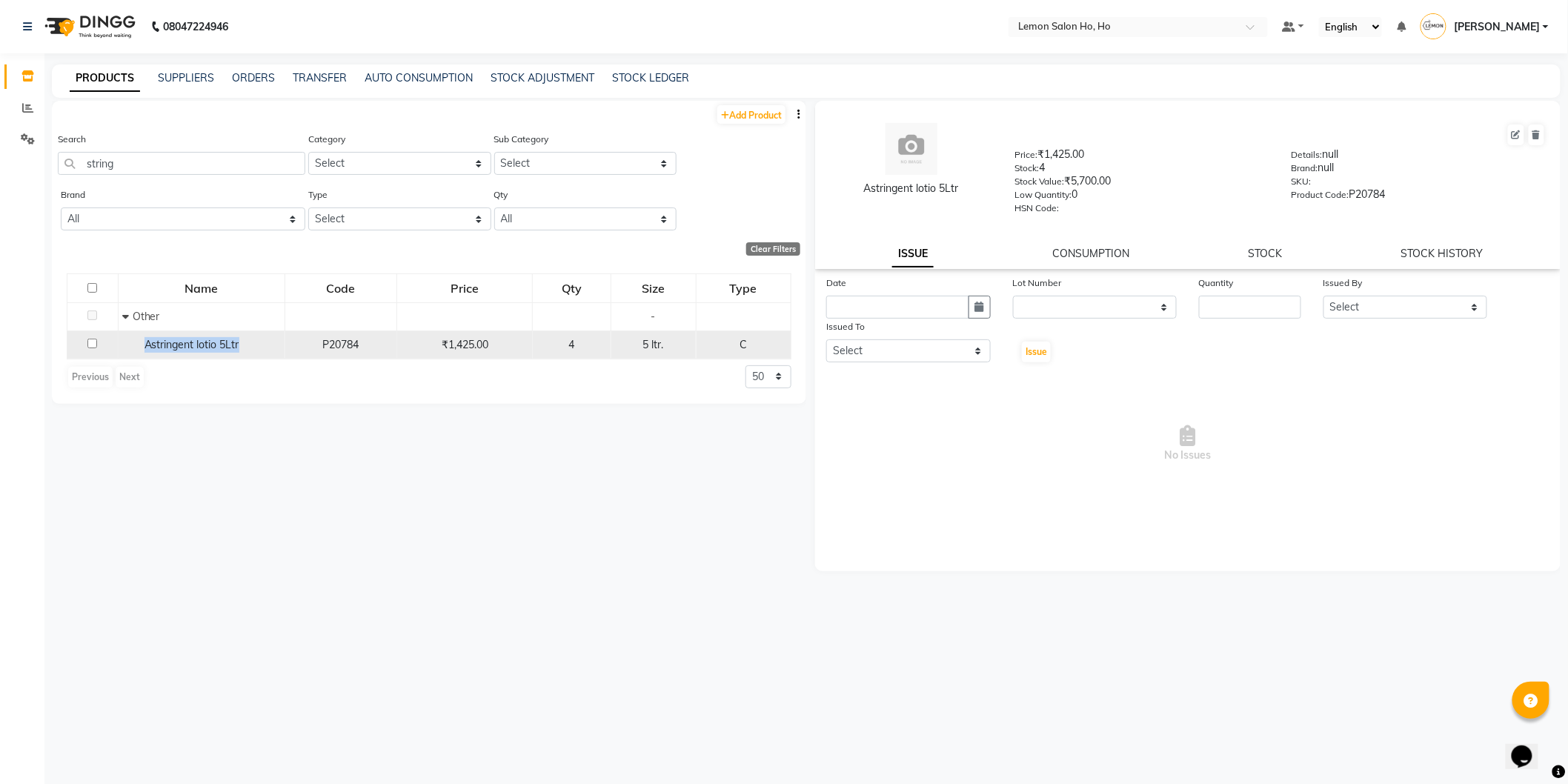
copy span "Astringent lotio 5Ltr"
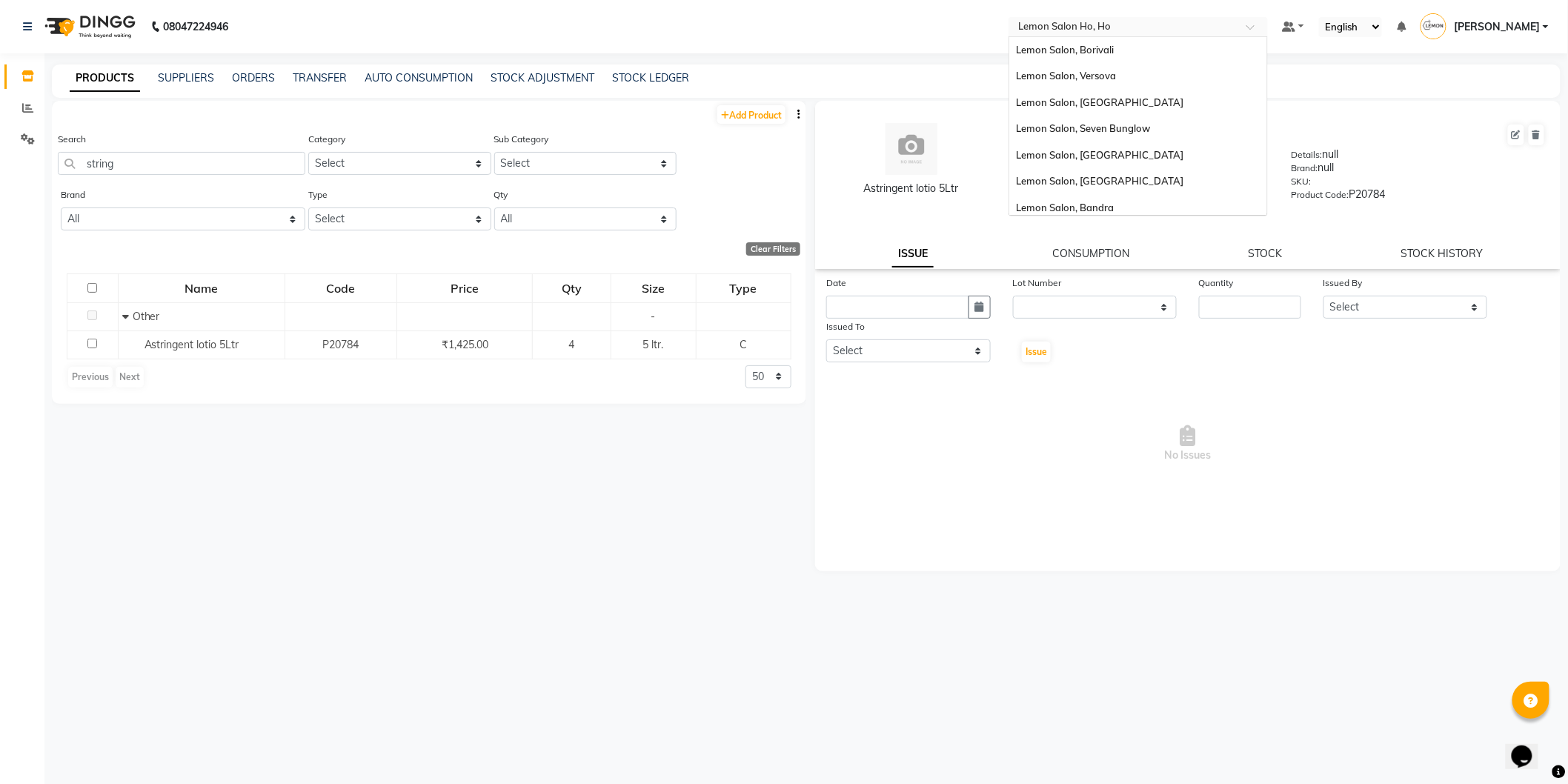
click at [1018, 30] on input "text" at bounding box center [1124, 27] width 215 height 15
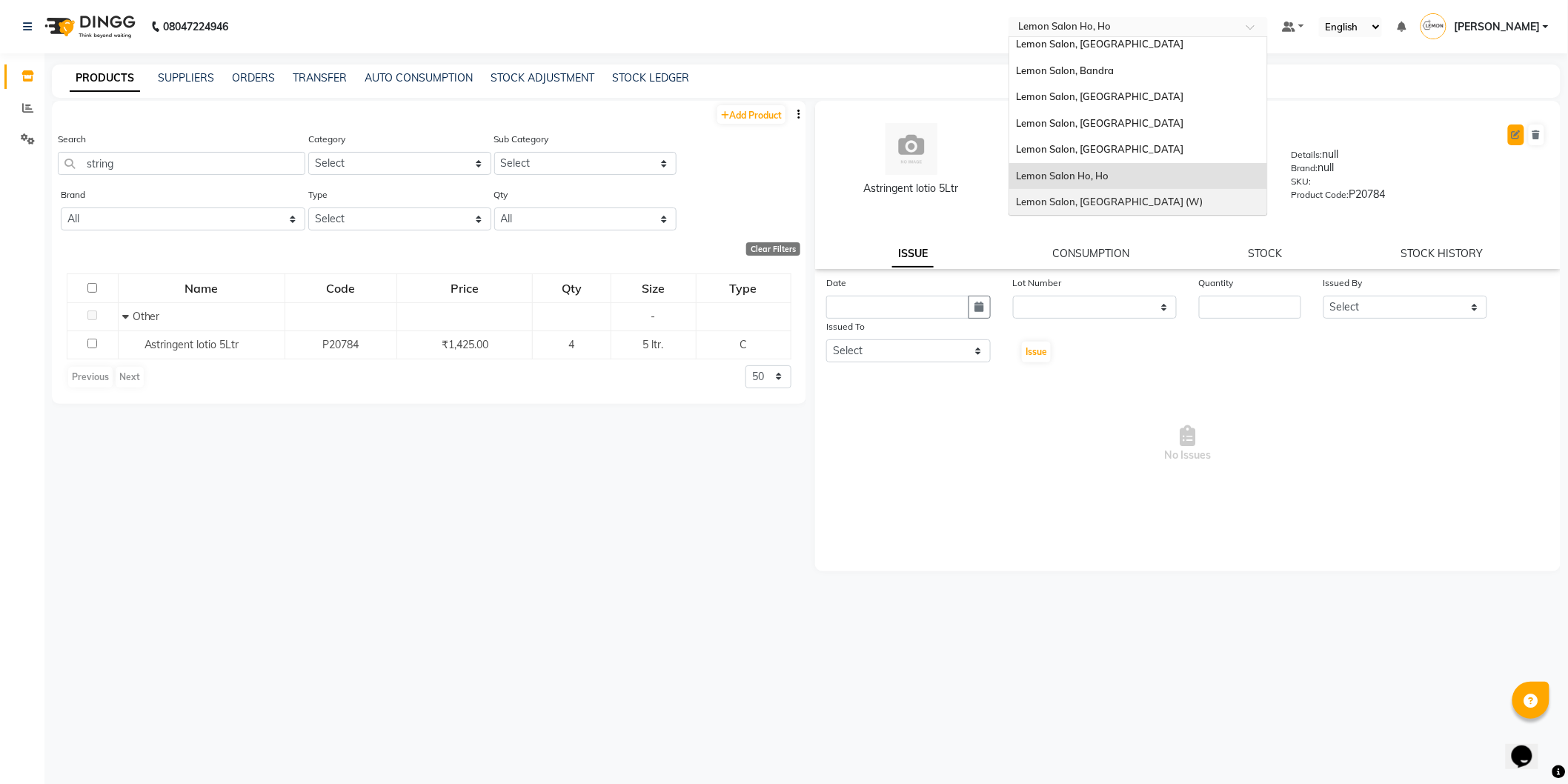
click at [1520, 135] on icon at bounding box center [1516, 134] width 9 height 9
select select "C"
select select "213701900"
select select "true"
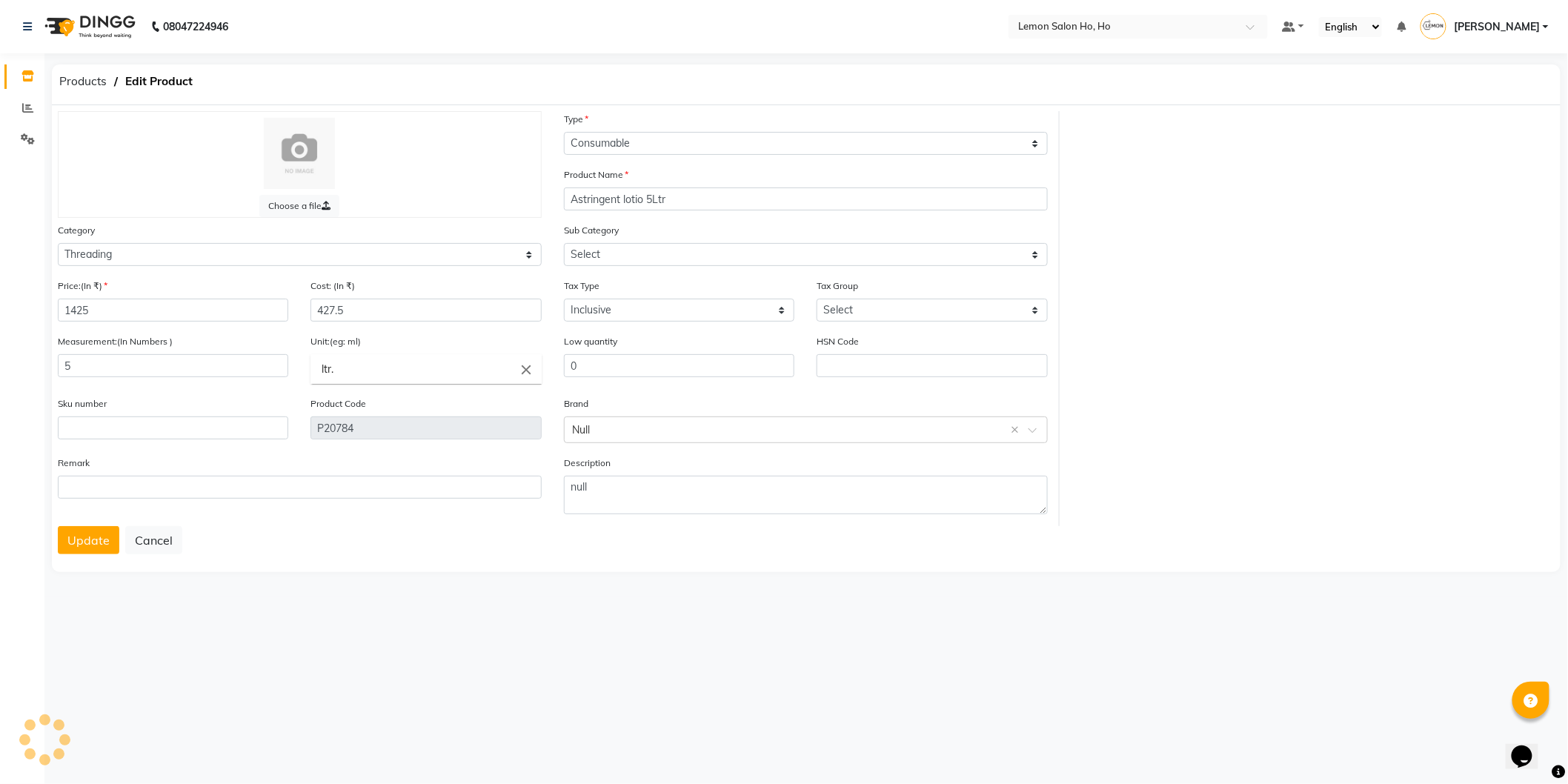
select select "213701904"
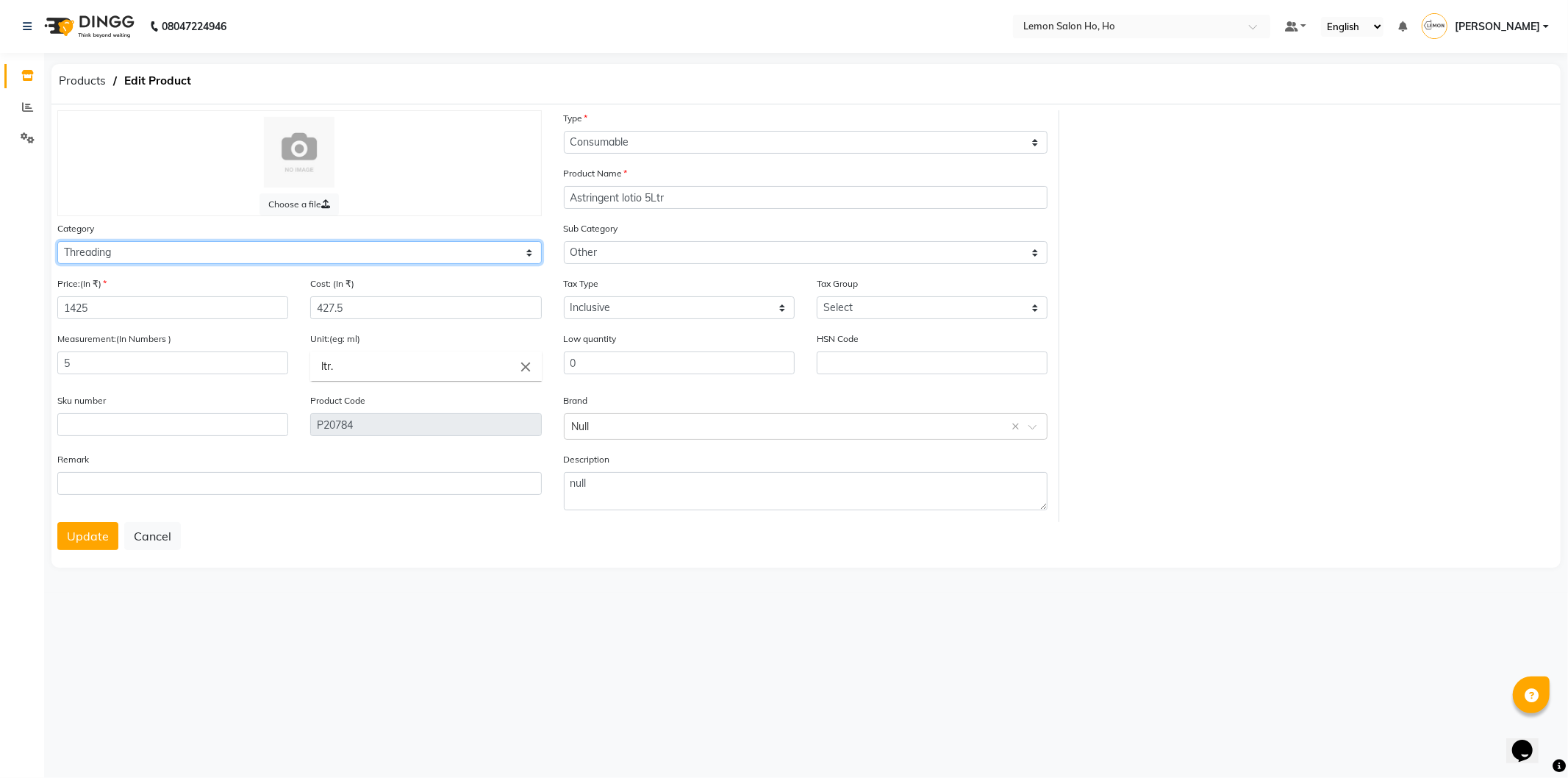
click at [145, 245] on select "Select Hair Skin Makeup Personal Care Appliances Beard Waxing Disposable Thread…" at bounding box center [299, 252] width 484 height 23
select select "213702950"
click at [57, 241] on select "Select Hair Skin Makeup Personal Care Appliances Beard Waxing Disposable Thread…" at bounding box center [299, 252] width 484 height 23
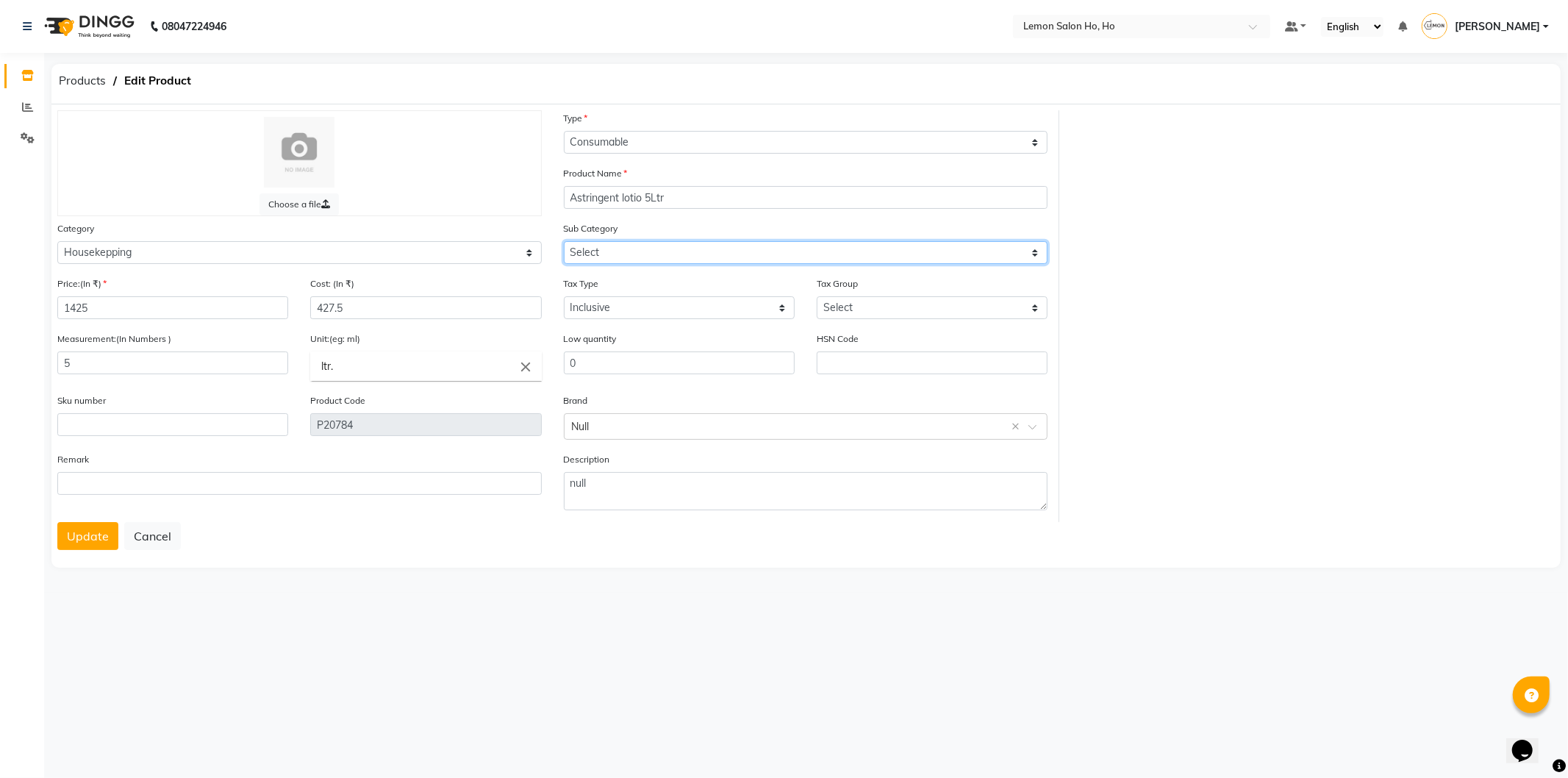
click at [630, 251] on select "Select Housekepping" at bounding box center [805, 252] width 484 height 23
select select "2137029501"
click at [564, 241] on select "Select Housekepping" at bounding box center [805, 252] width 484 height 23
click at [73, 531] on button "Update" at bounding box center [87, 535] width 61 height 28
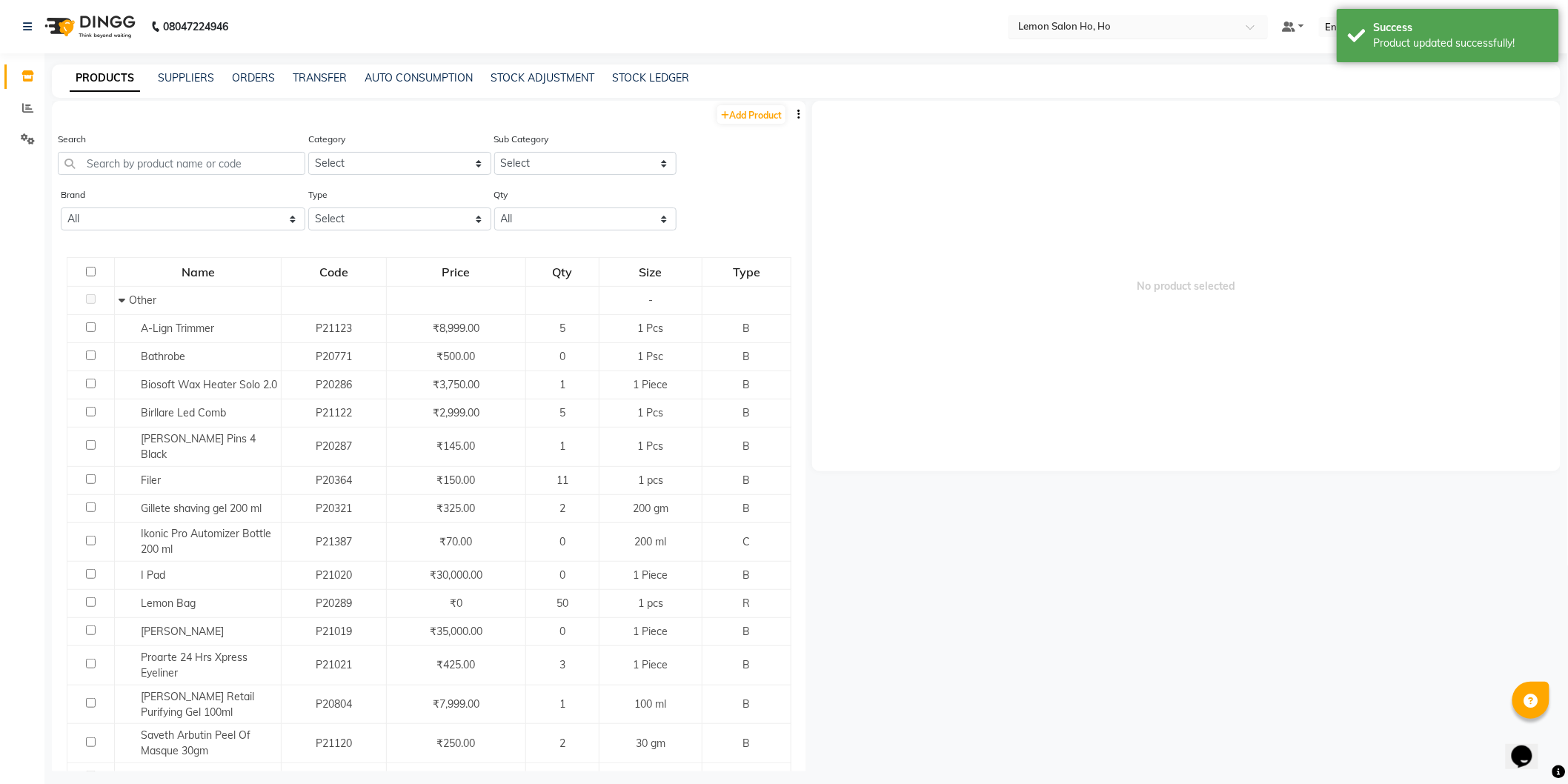
click at [1151, 16] on div "Select Location × Lemon Salon Ho, Ho" at bounding box center [1138, 26] width 259 height 23
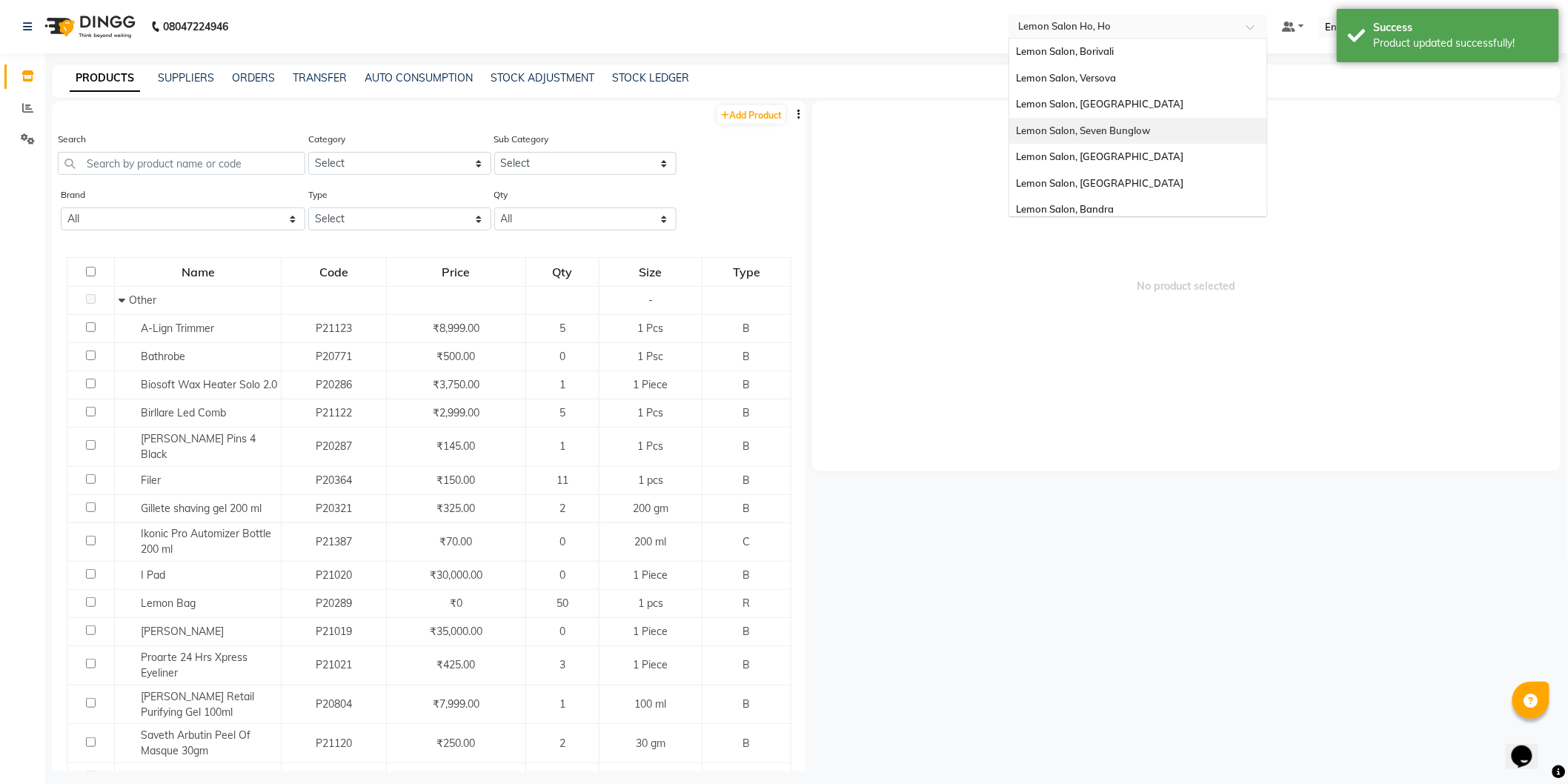
click at [1116, 129] on span "Lemon Salon, Seven Bunglow" at bounding box center [1085, 131] width 134 height 12
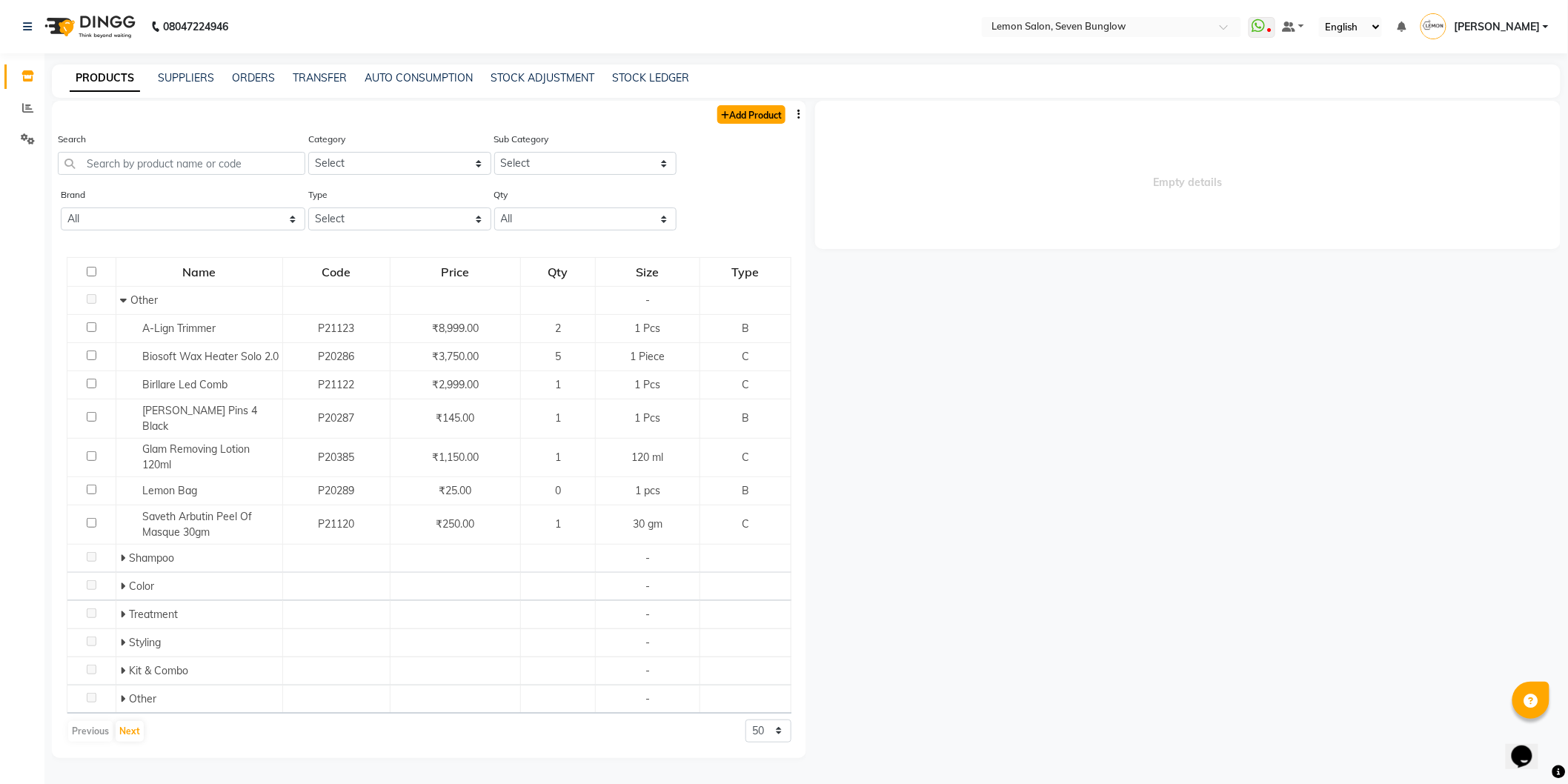
click at [757, 111] on link "Add Product" at bounding box center [751, 114] width 68 height 19
select select "true"
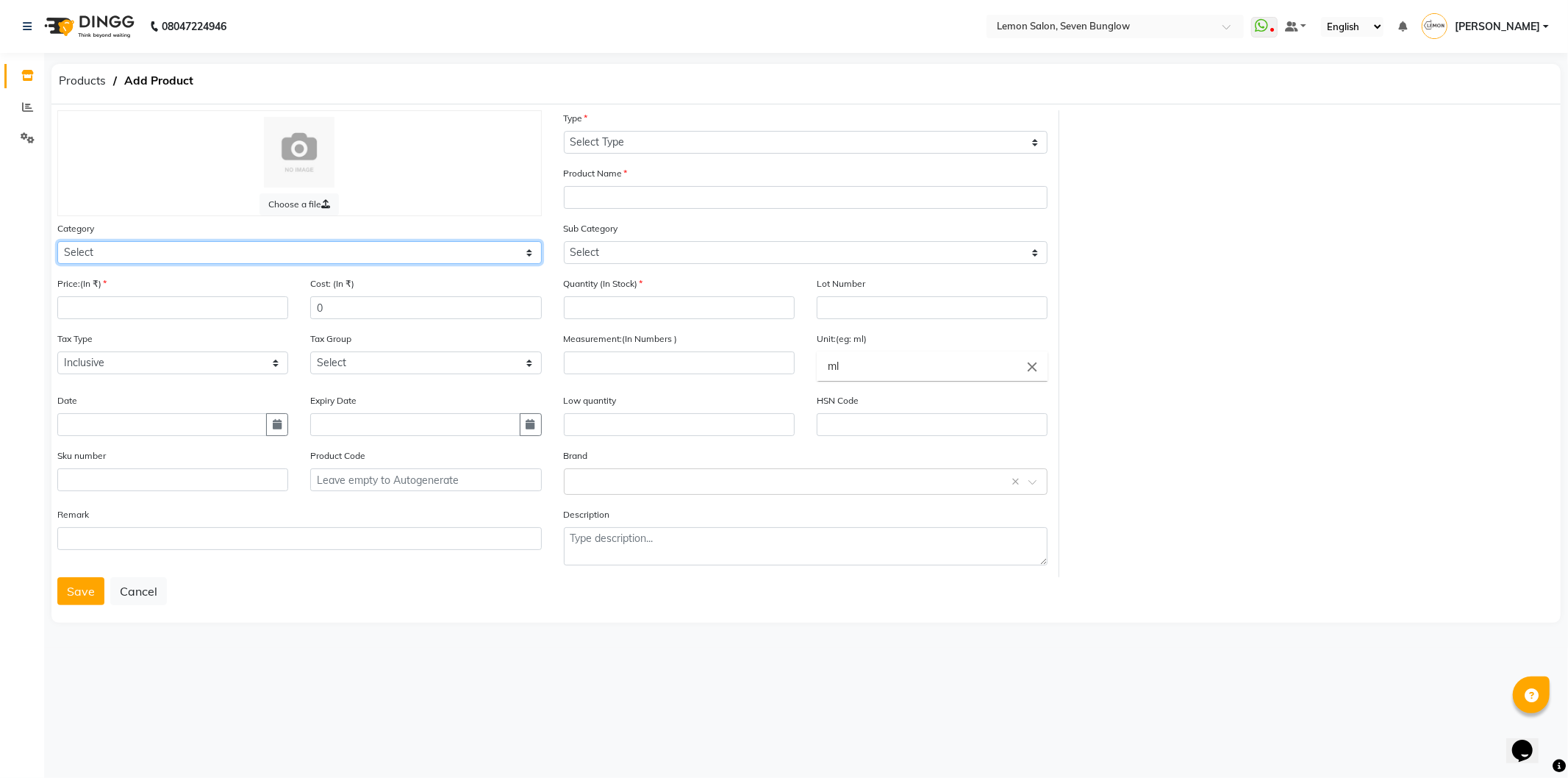
click at [253, 245] on select "Select Hair Skin Makeup Personal Care Appliances Beard Waxing Disposable Thread…" at bounding box center [299, 252] width 484 height 23
select select "213702950"
click at [57, 241] on select "Select Hair Skin Makeup Personal Care Appliances Beard Waxing Disposable Thread…" at bounding box center [299, 252] width 484 height 23
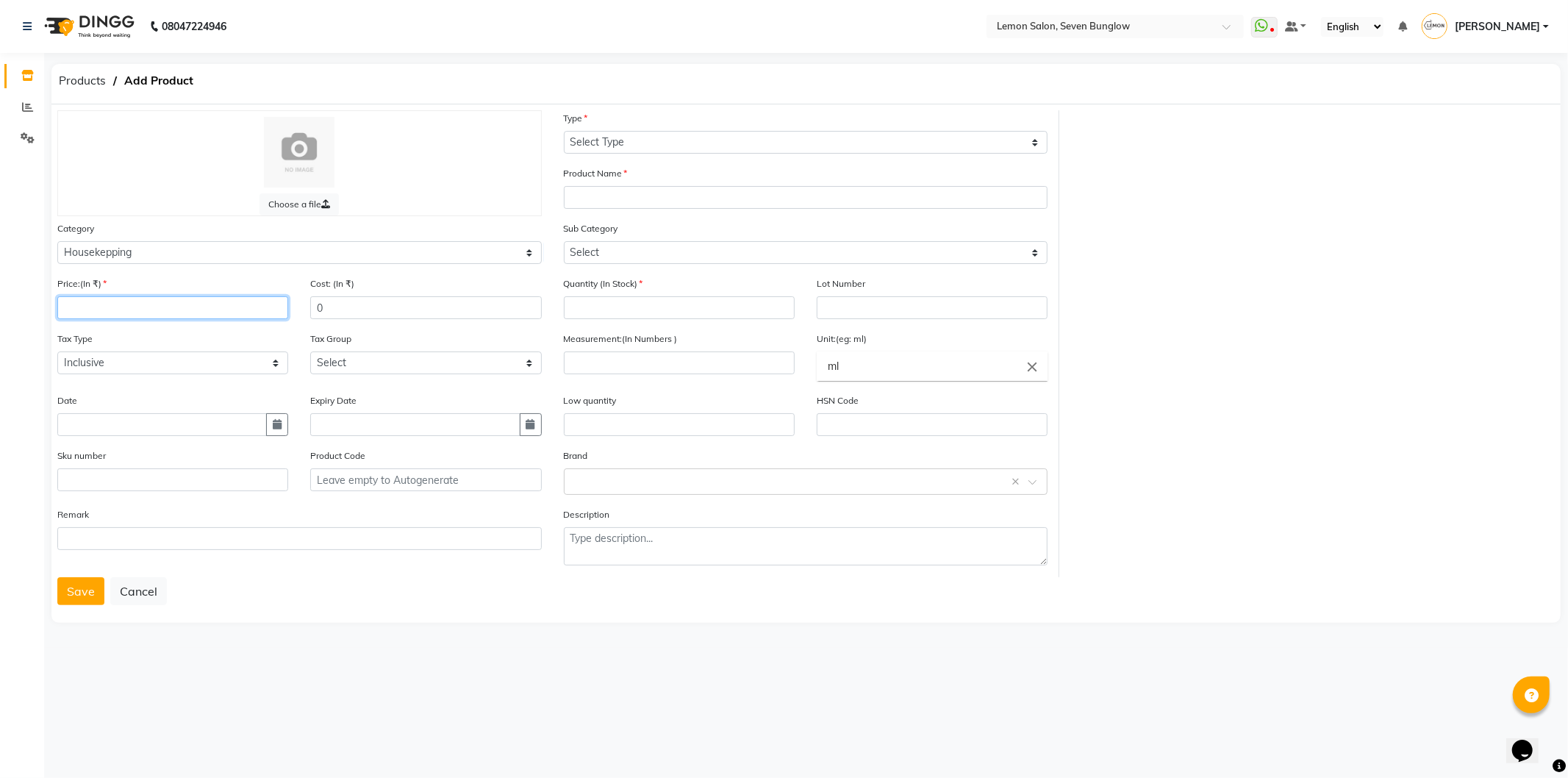
click at [178, 316] on input "number" at bounding box center [172, 308] width 231 height 23
type input "1425"
type input "1"
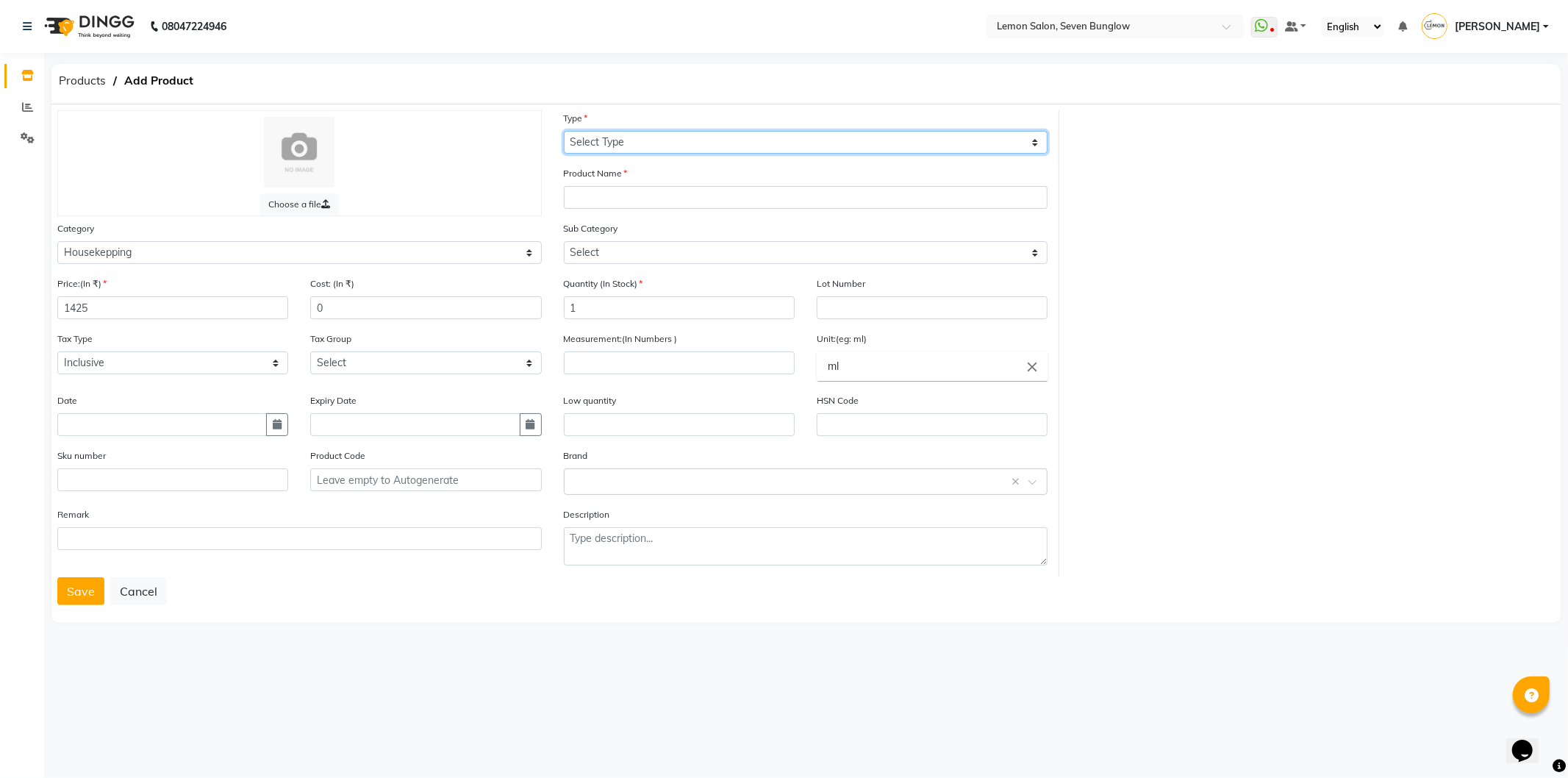
click at [806, 143] on select "Select Type Both Retail Consumable" at bounding box center [805, 142] width 484 height 23
select select "C"
click at [564, 130] on select "Select Type Both Retail Consumable" at bounding box center [805, 142] width 484 height 23
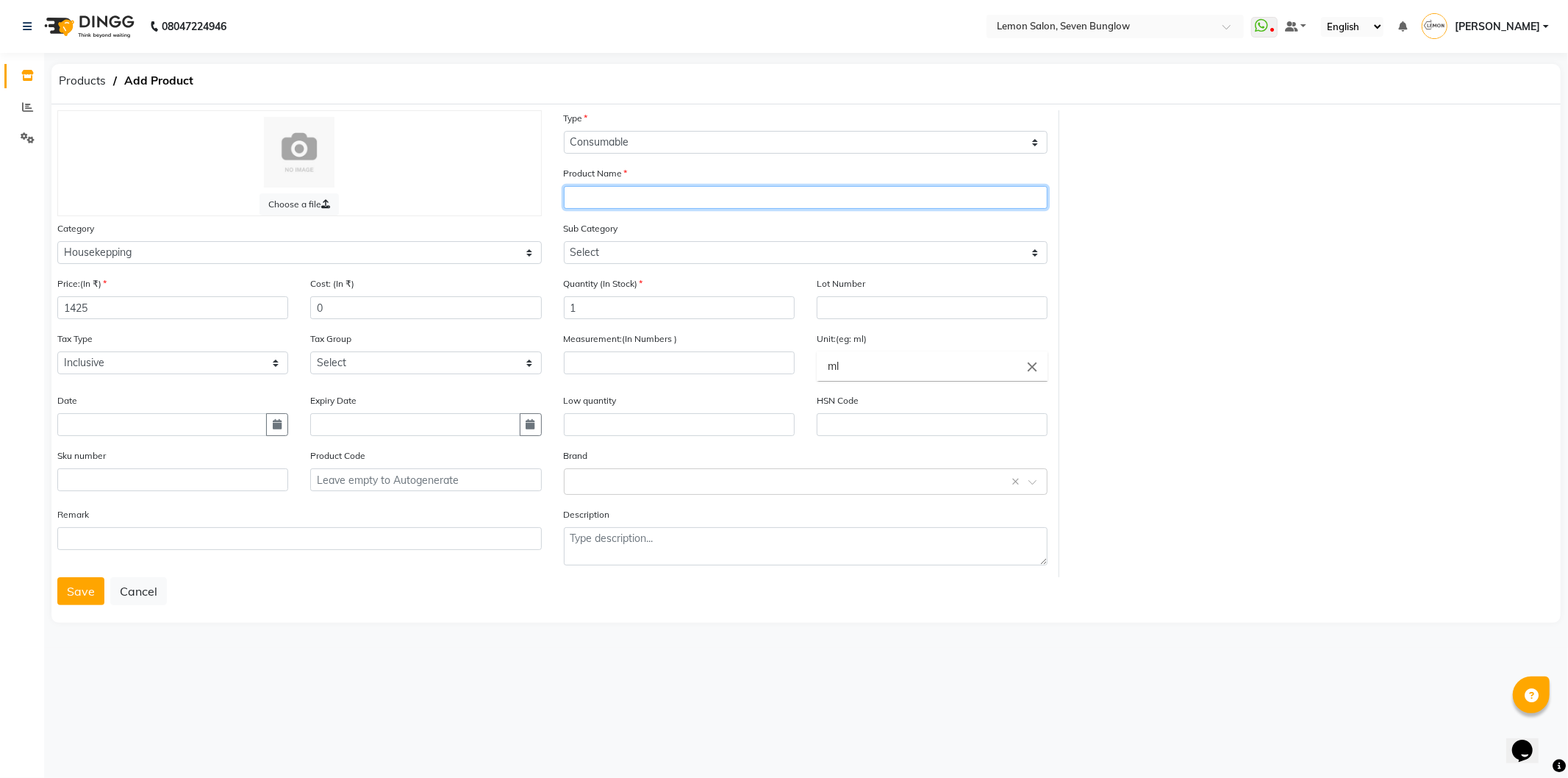
click at [769, 204] on input "text" at bounding box center [805, 197] width 484 height 23
paste input "Astringent lotio 5Ltr"
type input "Astringent lotio 5Ltr"
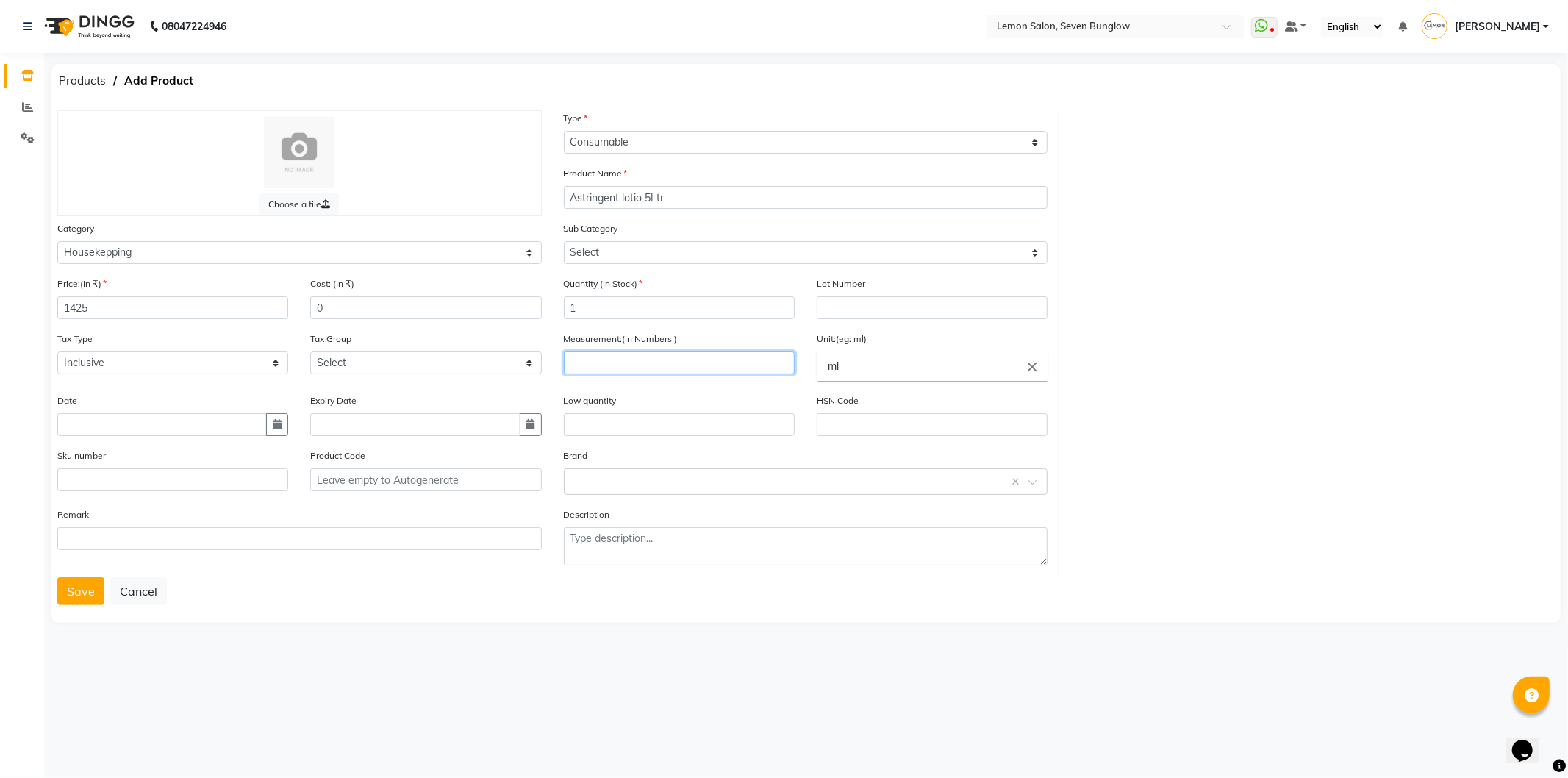
click at [652, 364] on input "number" at bounding box center [679, 363] width 231 height 23
type input "5"
click at [841, 431] on link "l tr." at bounding box center [932, 437] width 231 height 38
type input "ltr."
click at [78, 585] on button "Save" at bounding box center [80, 591] width 47 height 28
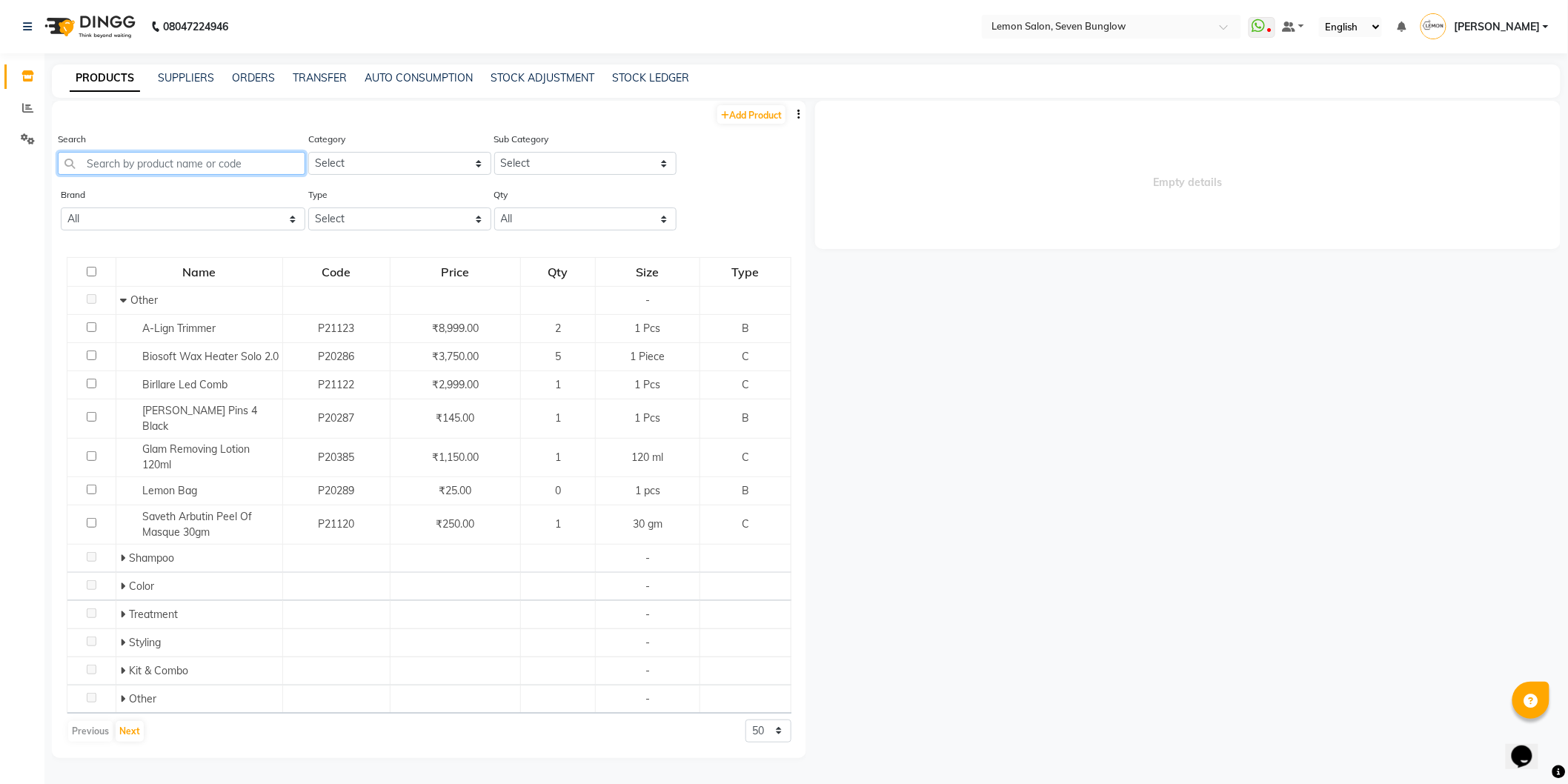
click at [153, 167] on input "text" at bounding box center [181, 164] width 248 height 23
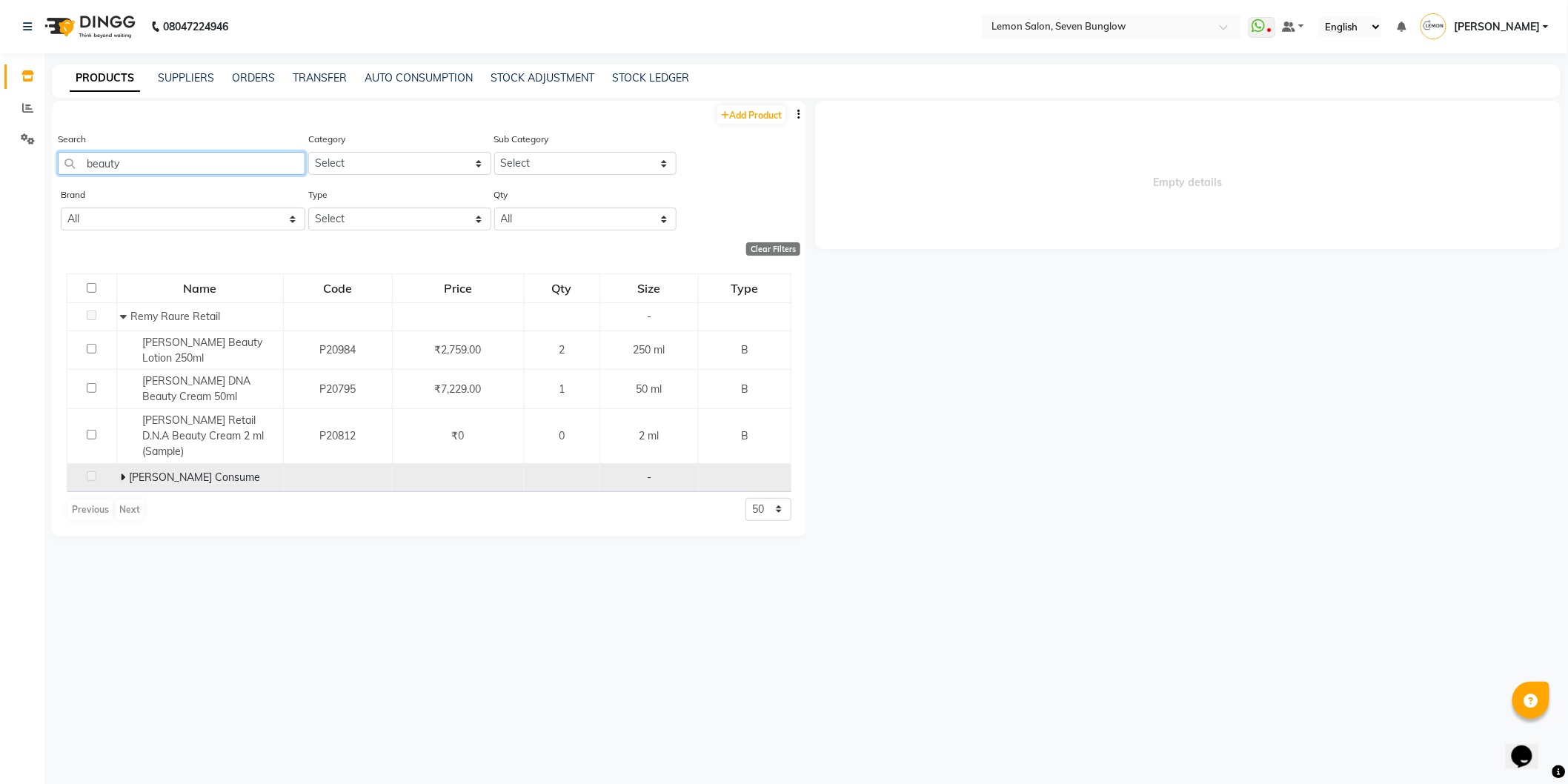
type input "beauty"
click at [121, 475] on icon at bounding box center [123, 476] width 5 height 11
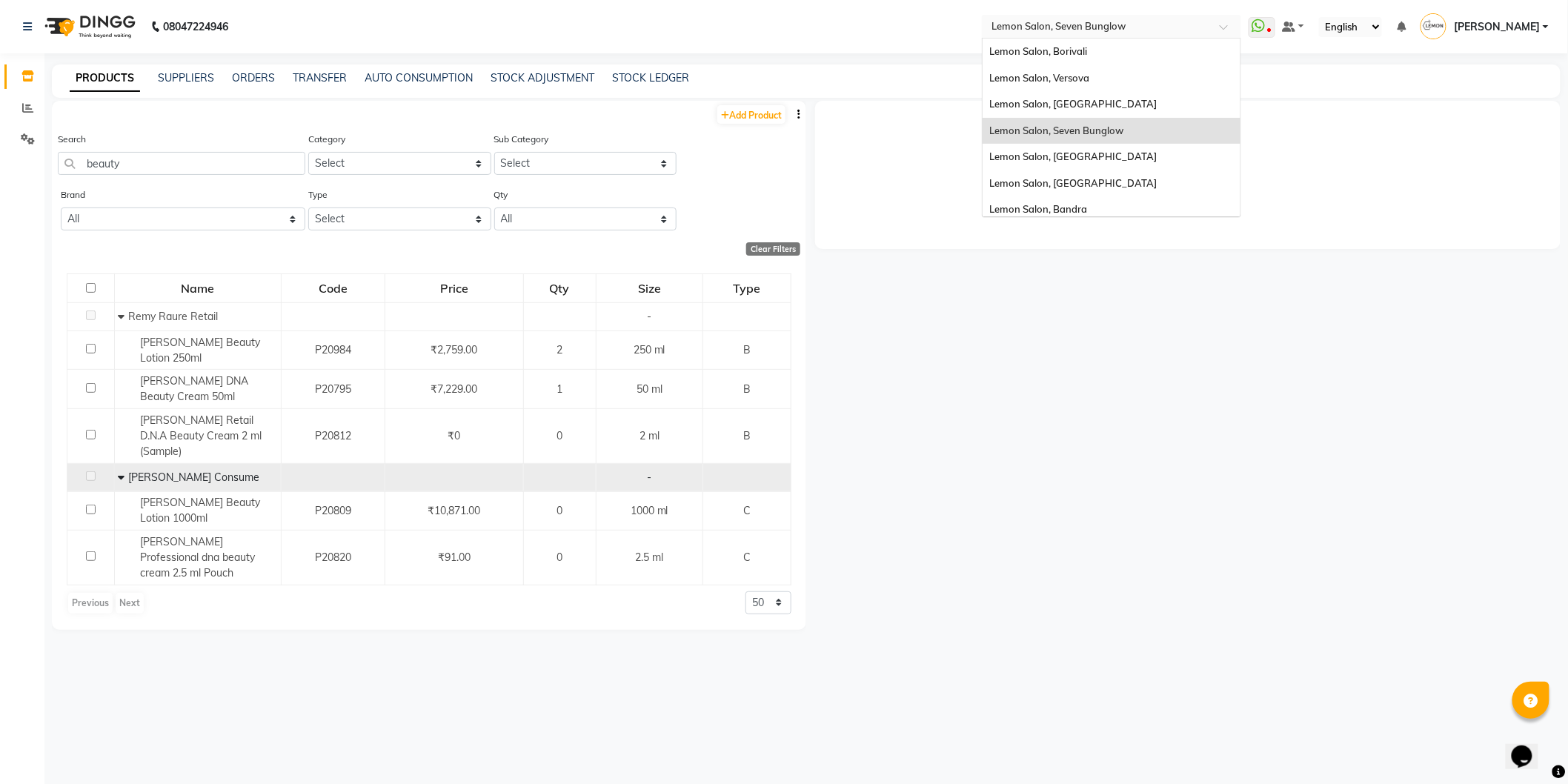
click at [1095, 30] on input "text" at bounding box center [1096, 25] width 215 height 15
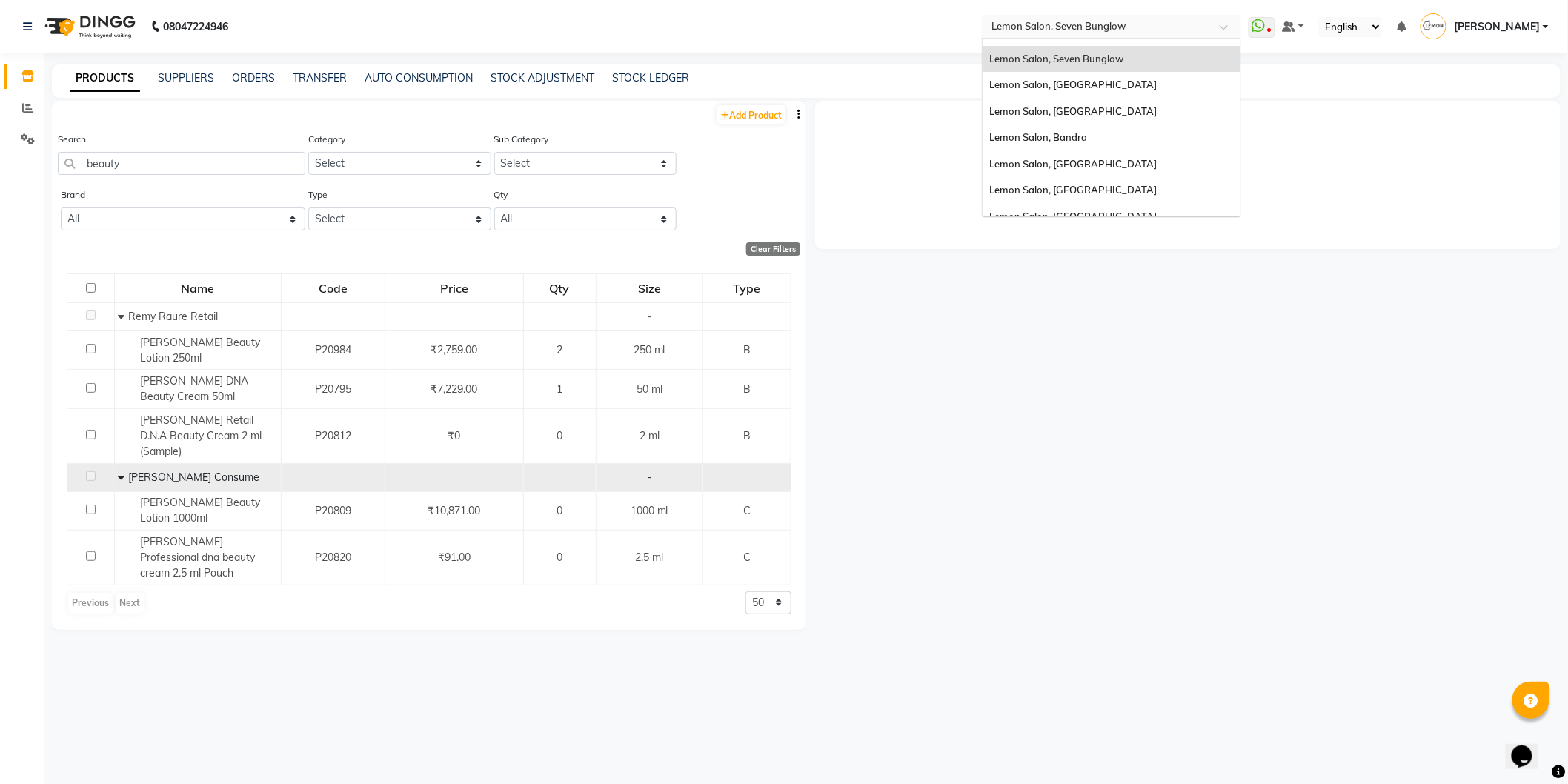
scroll to position [109, 0]
click at [1110, 205] on div "Lemon Salon Ho, Ho" at bounding box center [1112, 205] width 258 height 26
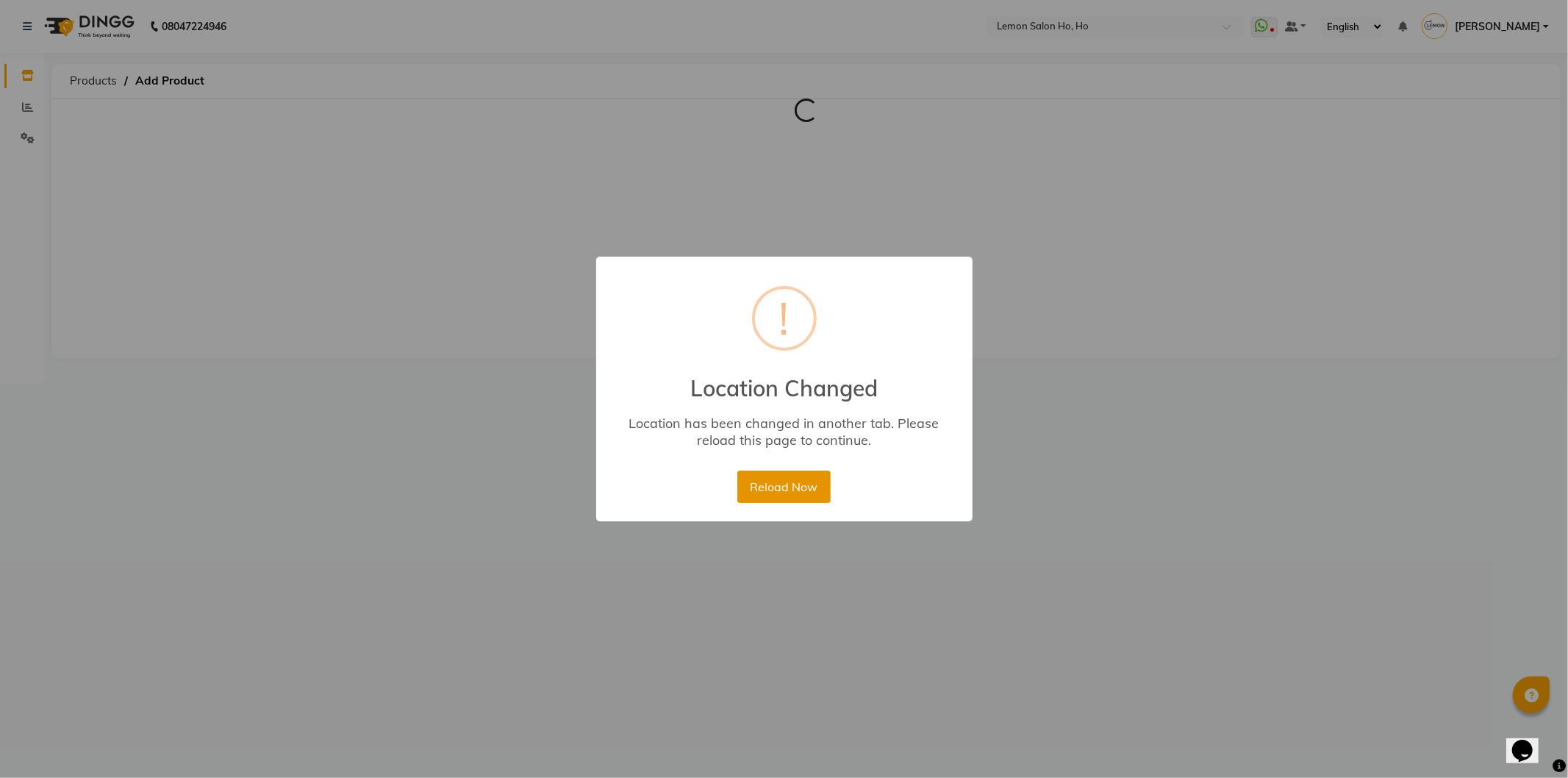
click at [755, 478] on button "Reload Now" at bounding box center [784, 486] width 94 height 32
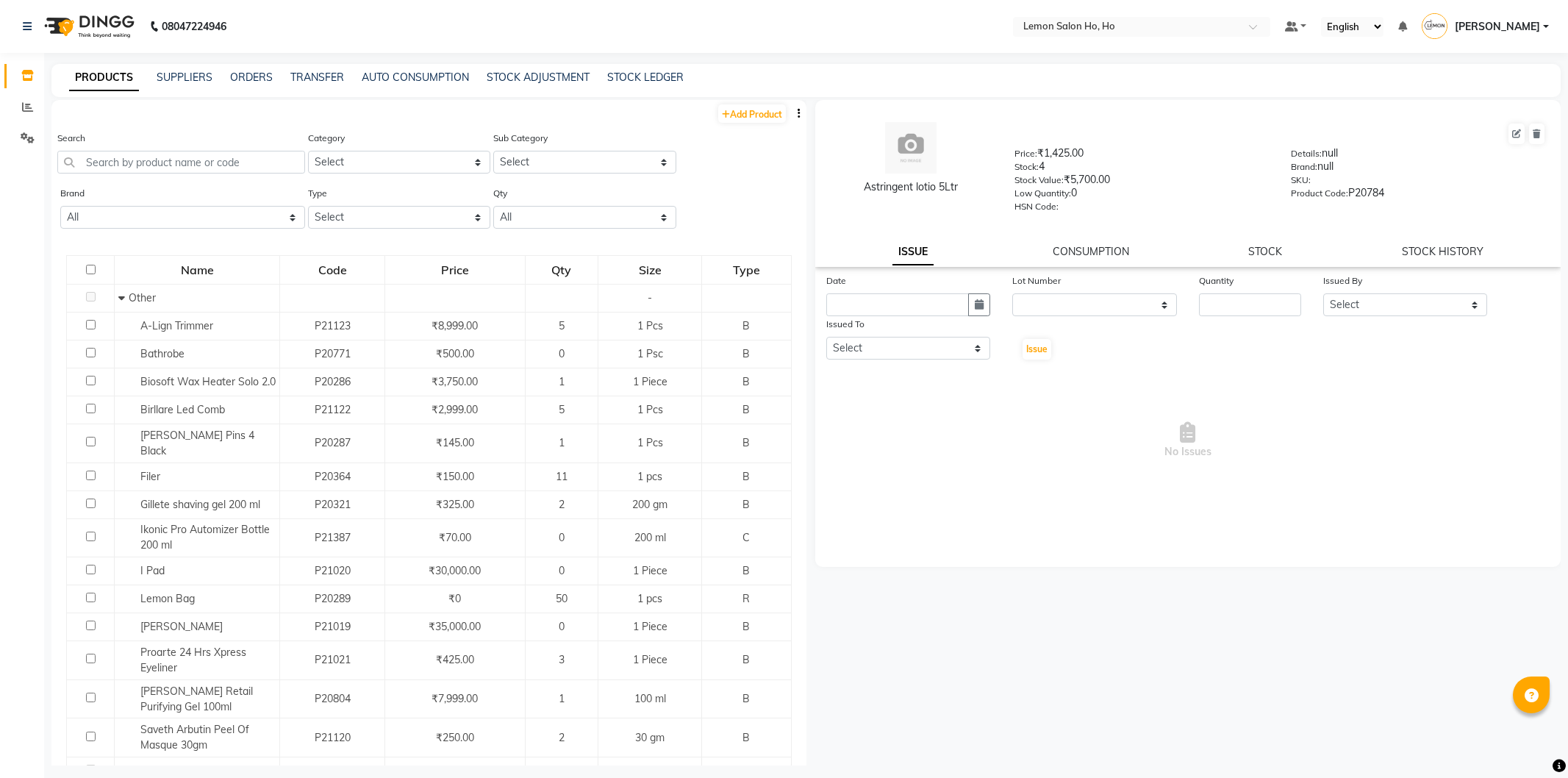
select select
click at [167, 167] on input "text" at bounding box center [180, 162] width 246 height 23
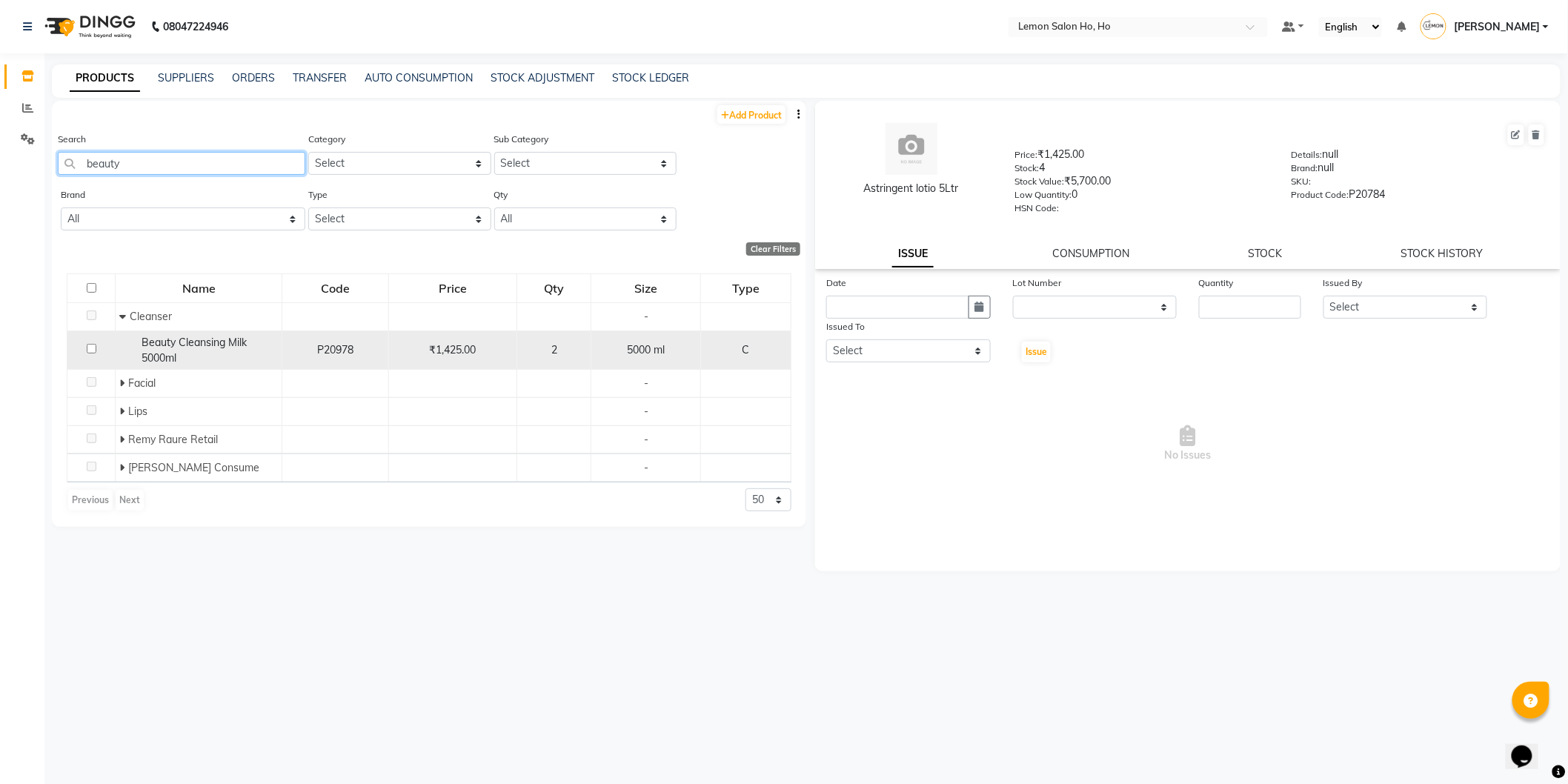
type input "beauty"
drag, startPoint x: 134, startPoint y: 341, endPoint x: 186, endPoint y: 361, distance: 55.7
click at [186, 361] on div "Beauty Cleansing Milk 5000ml" at bounding box center [198, 351] width 159 height 31
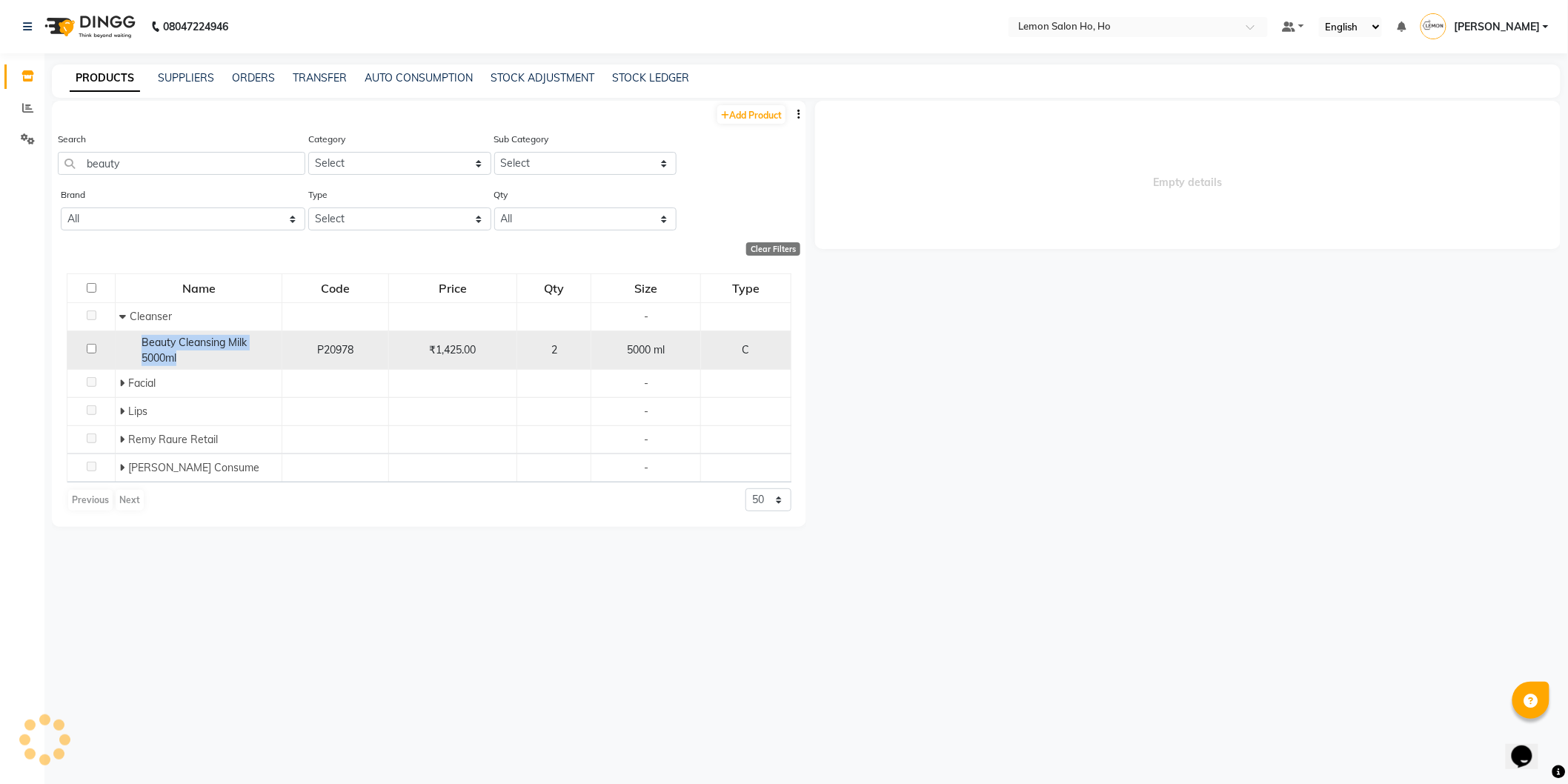
select select
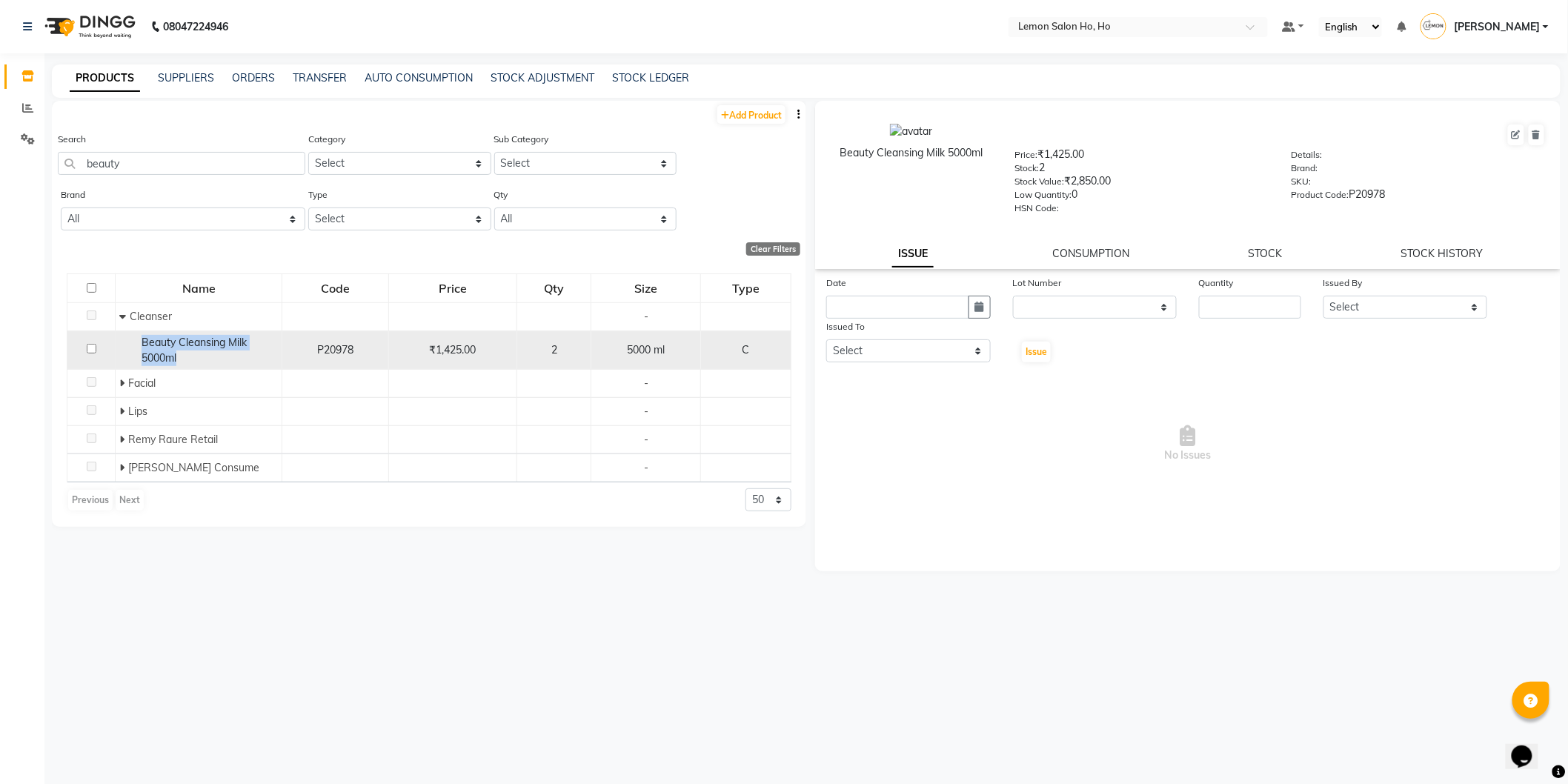
copy span "Beauty Cleansing Milk 5000ml"
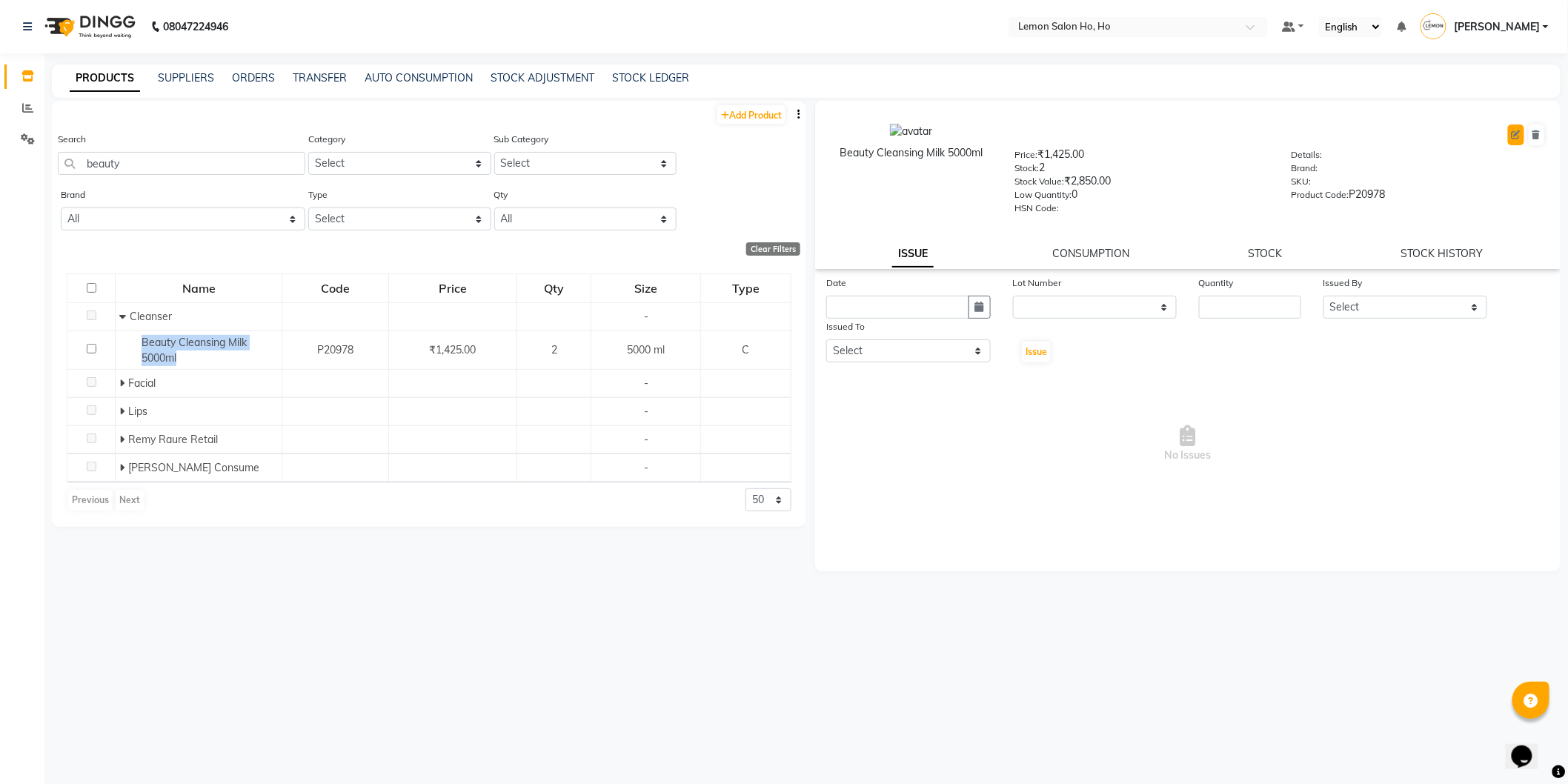
click at [1514, 135] on icon at bounding box center [1516, 134] width 9 height 9
select select "C"
select select "213701150"
select select "true"
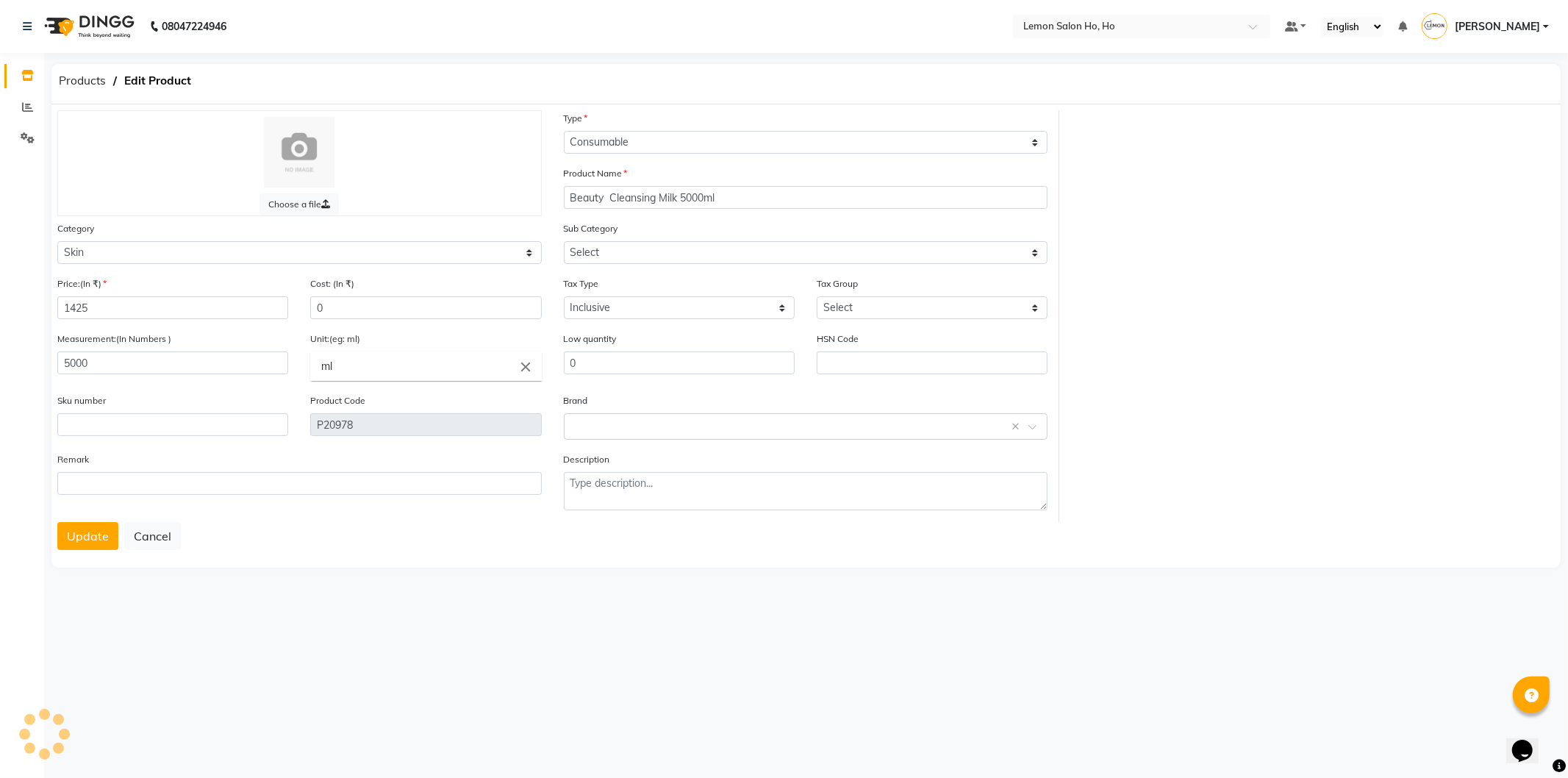
select select "213701151"
click at [87, 535] on button "Update" at bounding box center [87, 535] width 61 height 28
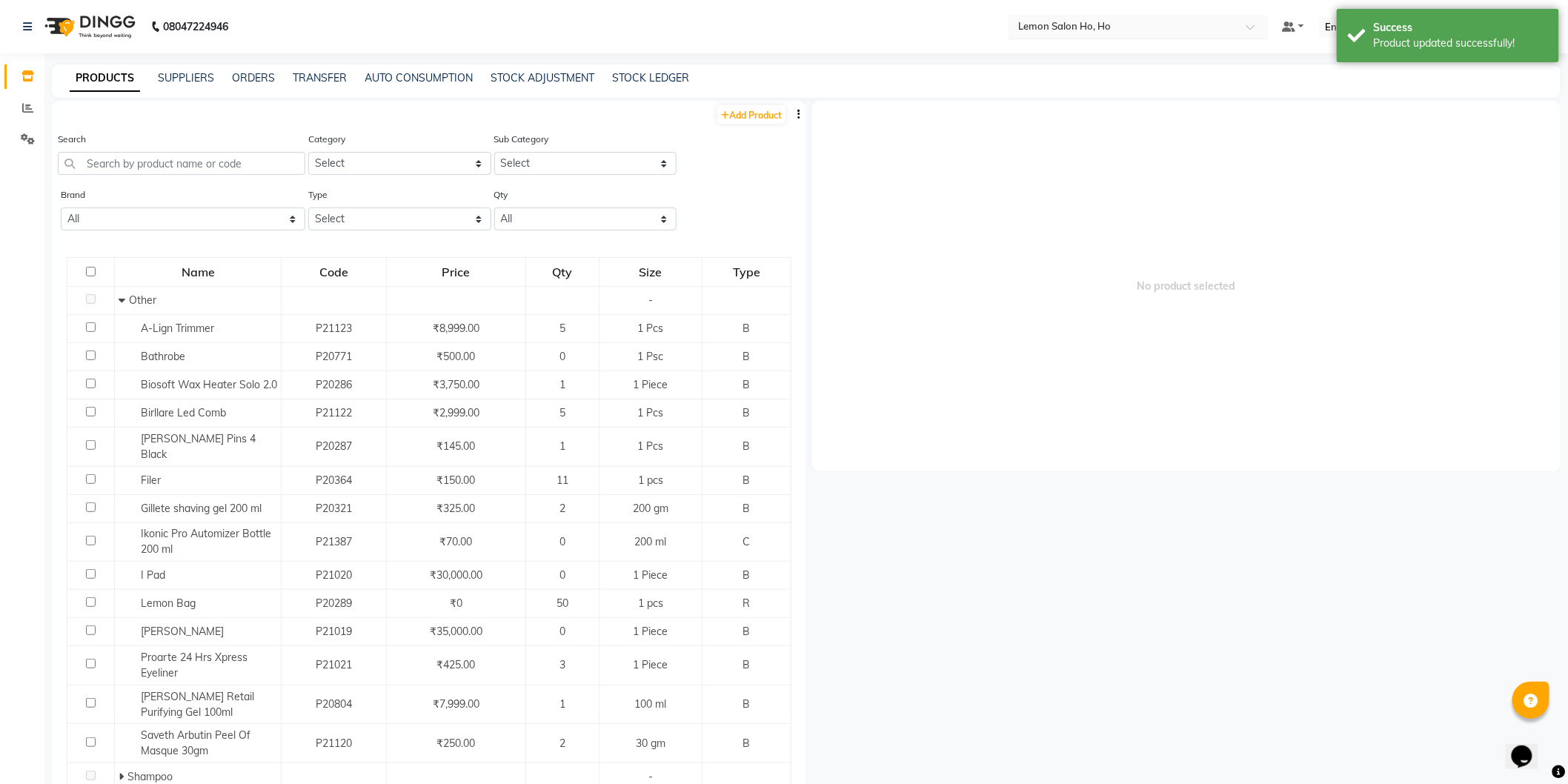
click at [1083, 30] on input "text" at bounding box center [1124, 25] width 215 height 15
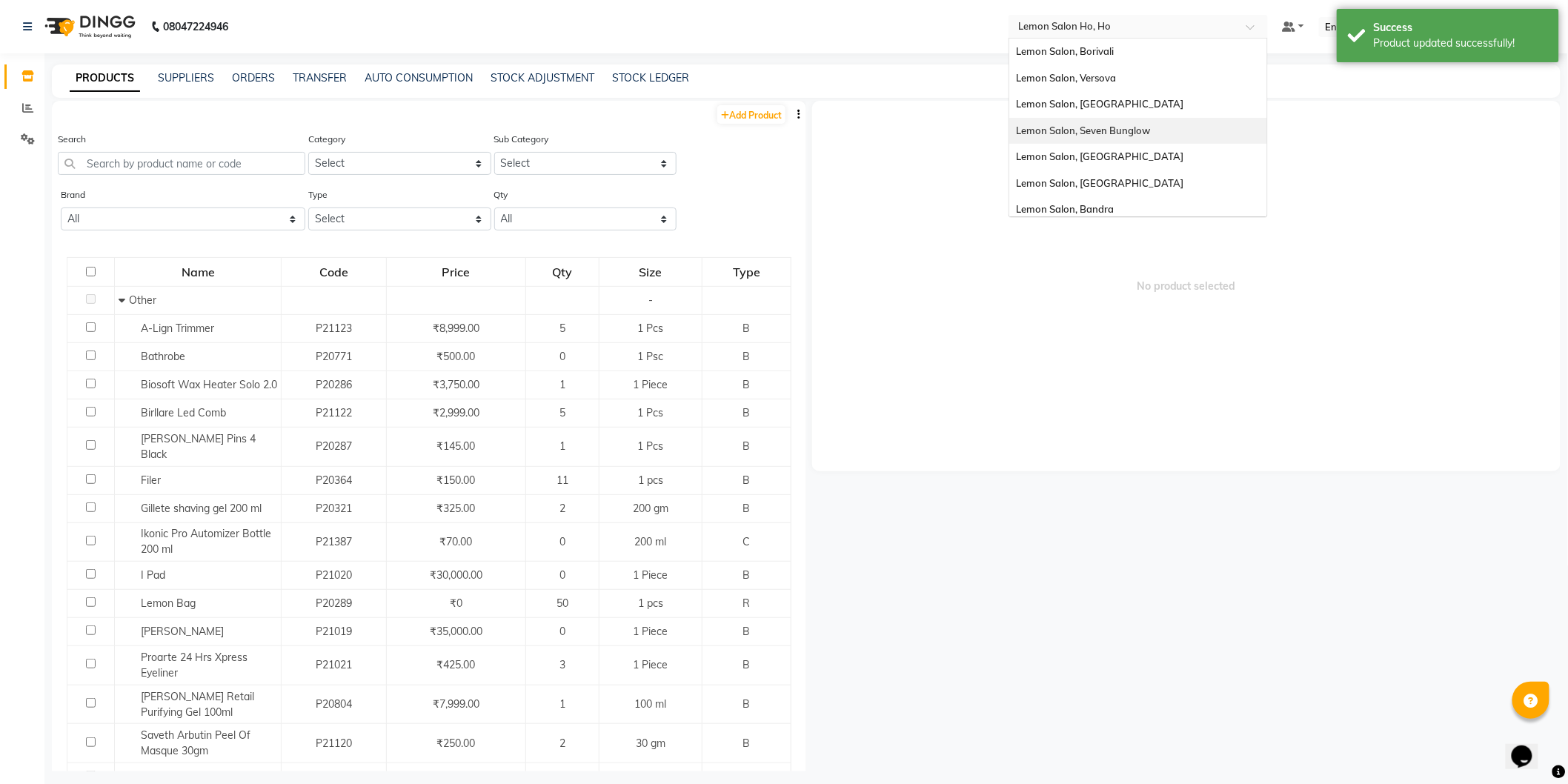
click at [1157, 121] on div "Lemon Salon, Seven Bunglow" at bounding box center [1138, 131] width 258 height 26
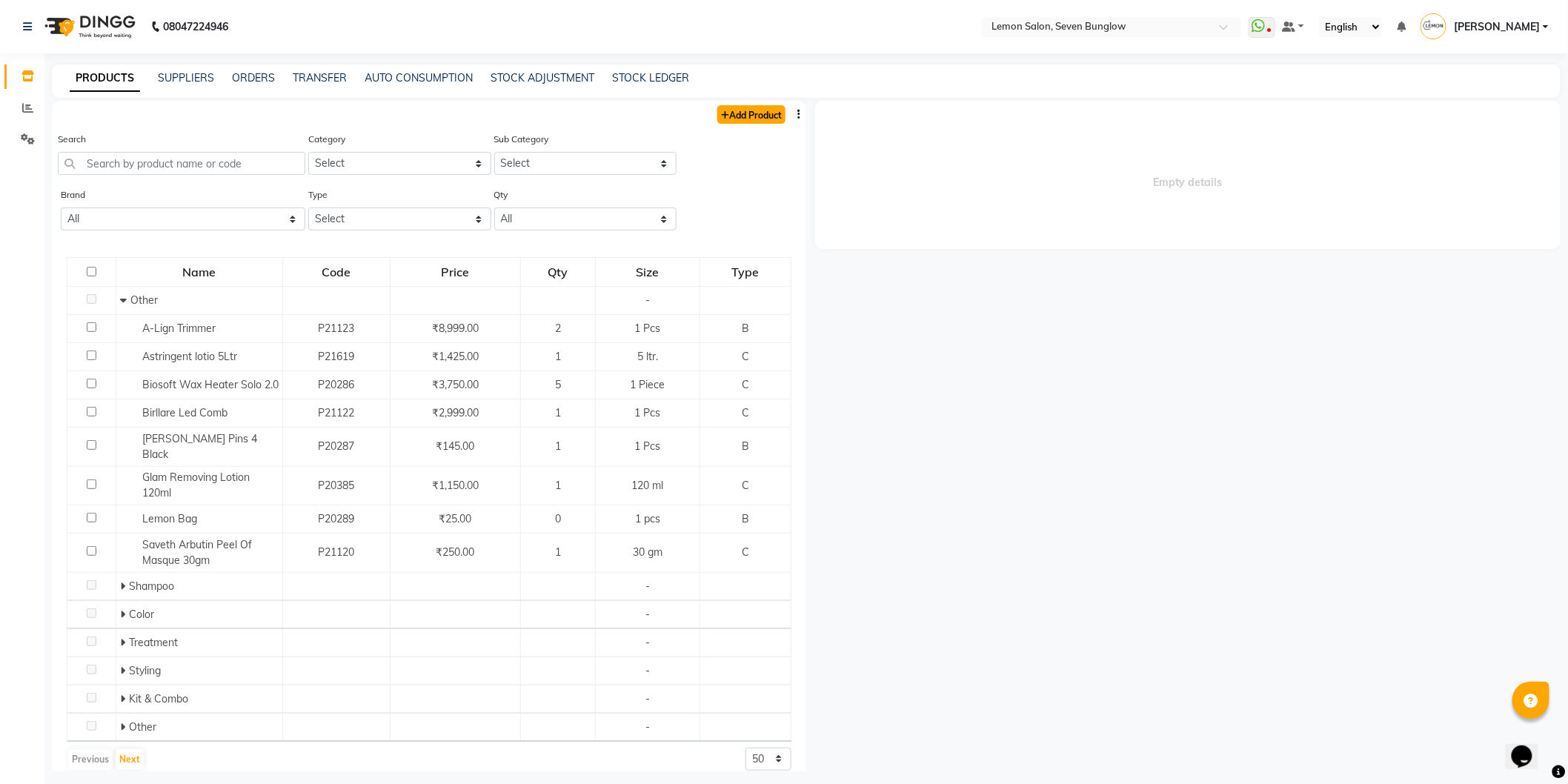
click at [765, 116] on link "Add Product" at bounding box center [751, 114] width 68 height 19
select select "true"
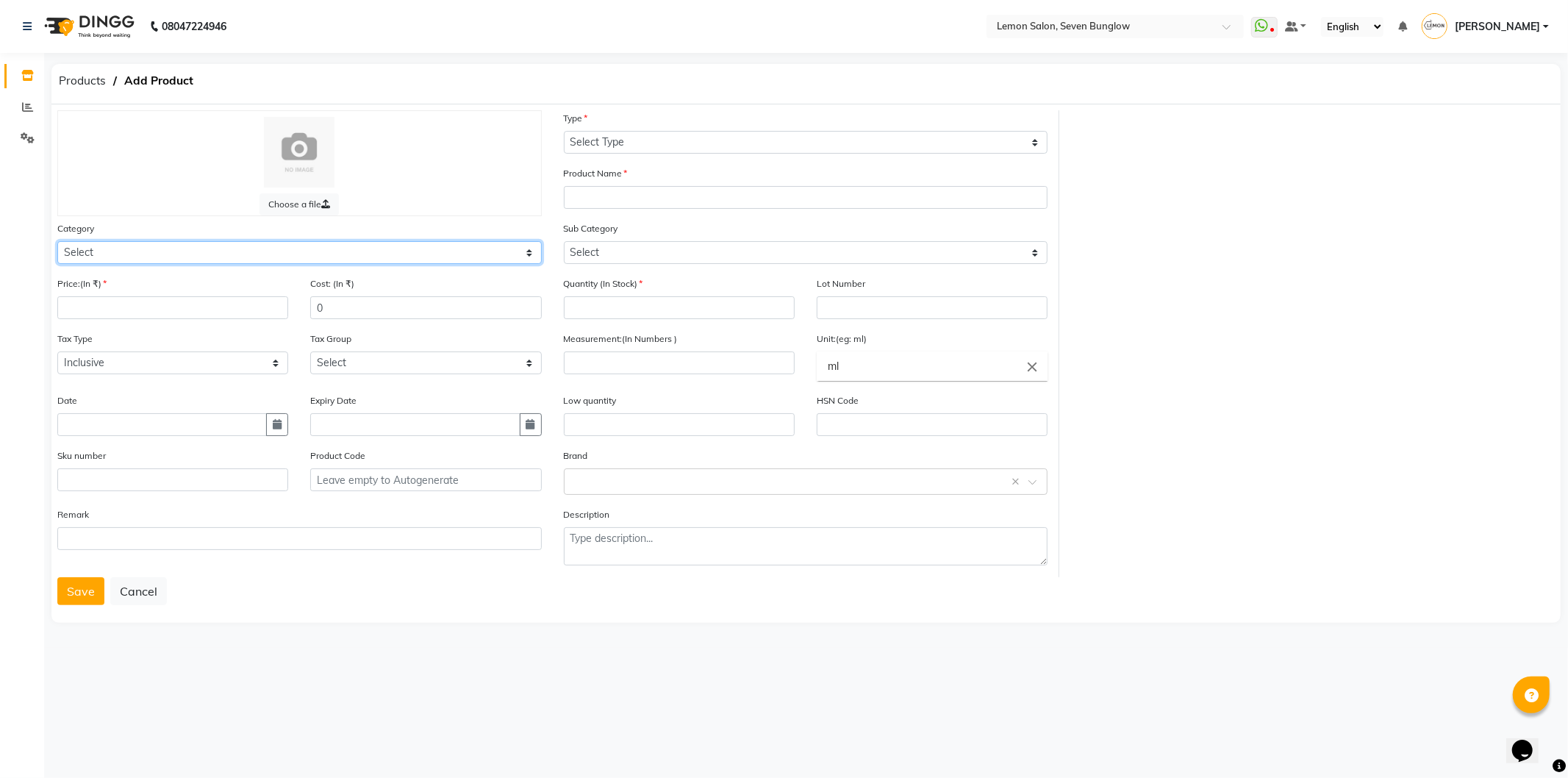
click at [147, 256] on select "Select Hair Skin Makeup Personal Care Appliances Beard Waxing Disposable Thread…" at bounding box center [299, 252] width 484 height 23
select select "213701150"
click at [57, 241] on select "Select Hair Skin Makeup Personal Care Appliances Beard Waxing Disposable Thread…" at bounding box center [299, 252] width 484 height 23
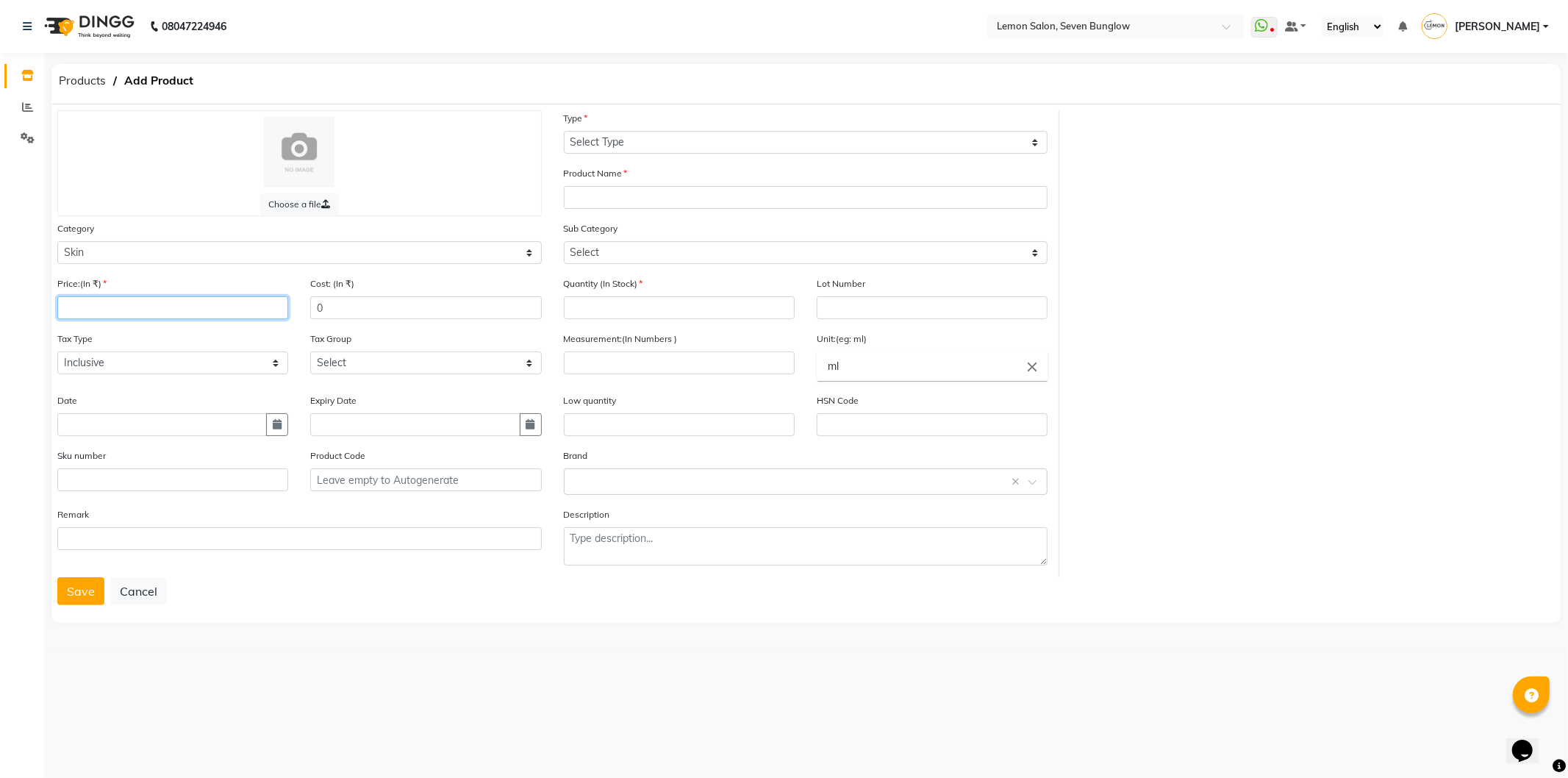
click at [143, 306] on input "number" at bounding box center [172, 308] width 231 height 23
type input "1425"
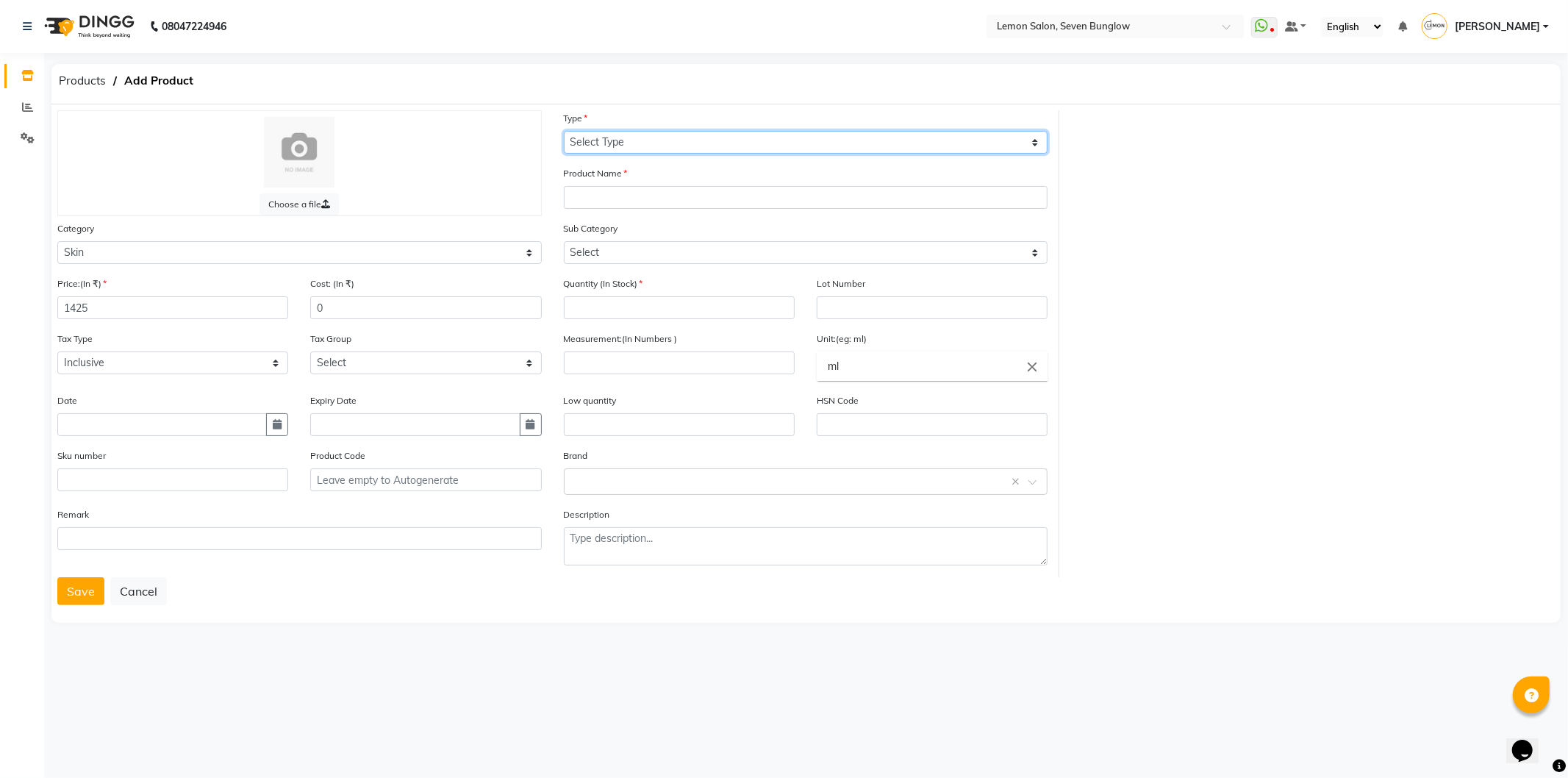
click at [674, 140] on select "Select Type Both Retail Consumable" at bounding box center [805, 142] width 484 height 23
select select "C"
click at [564, 130] on select "Select Type Both Retail Consumable" at bounding box center [805, 142] width 484 height 23
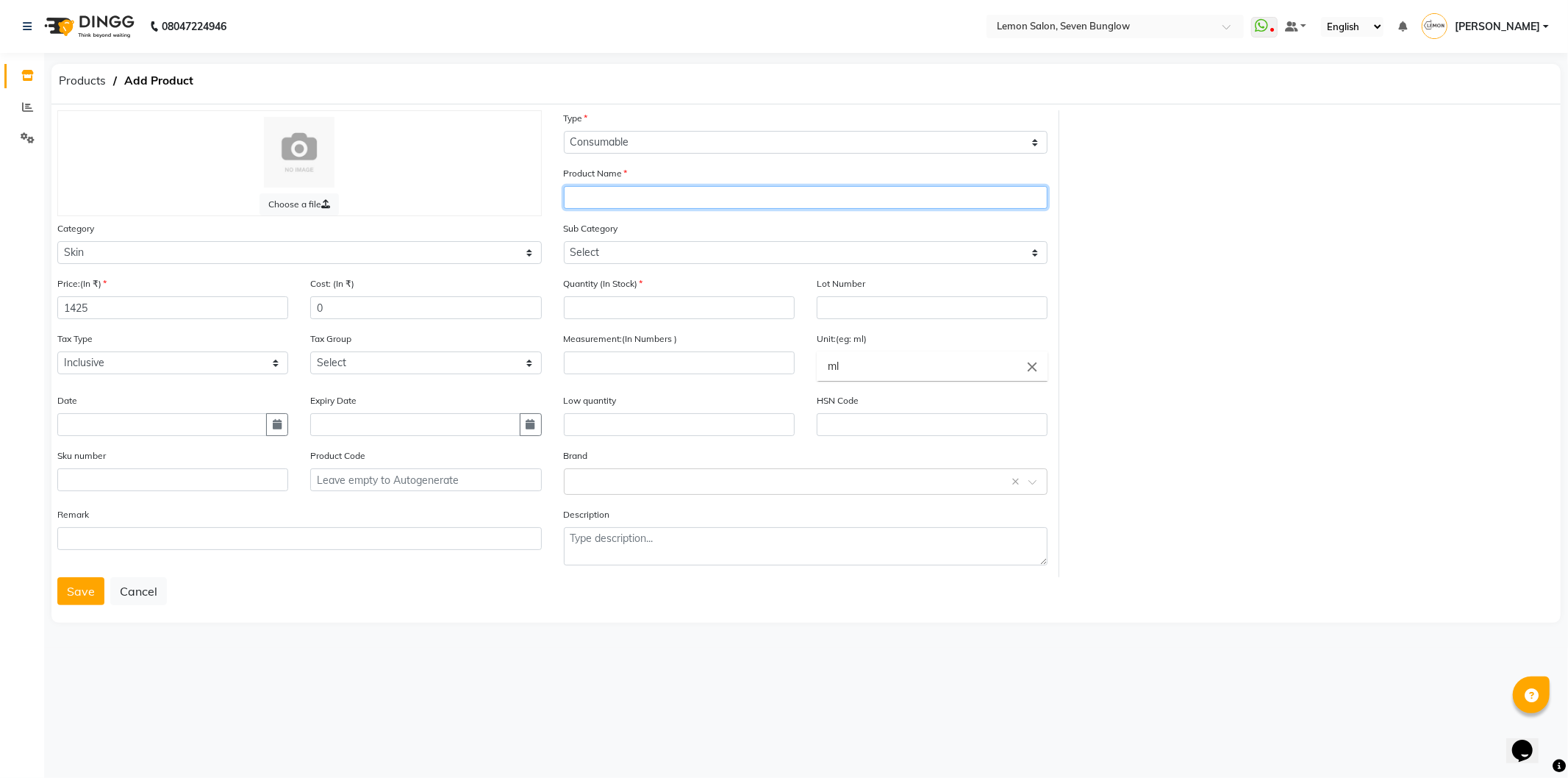
click at [653, 206] on input "text" at bounding box center [805, 197] width 484 height 23
paste input "Beauty Cleansing Milk 5000ml"
type input "Beauty Cleansing Milk 5000ml"
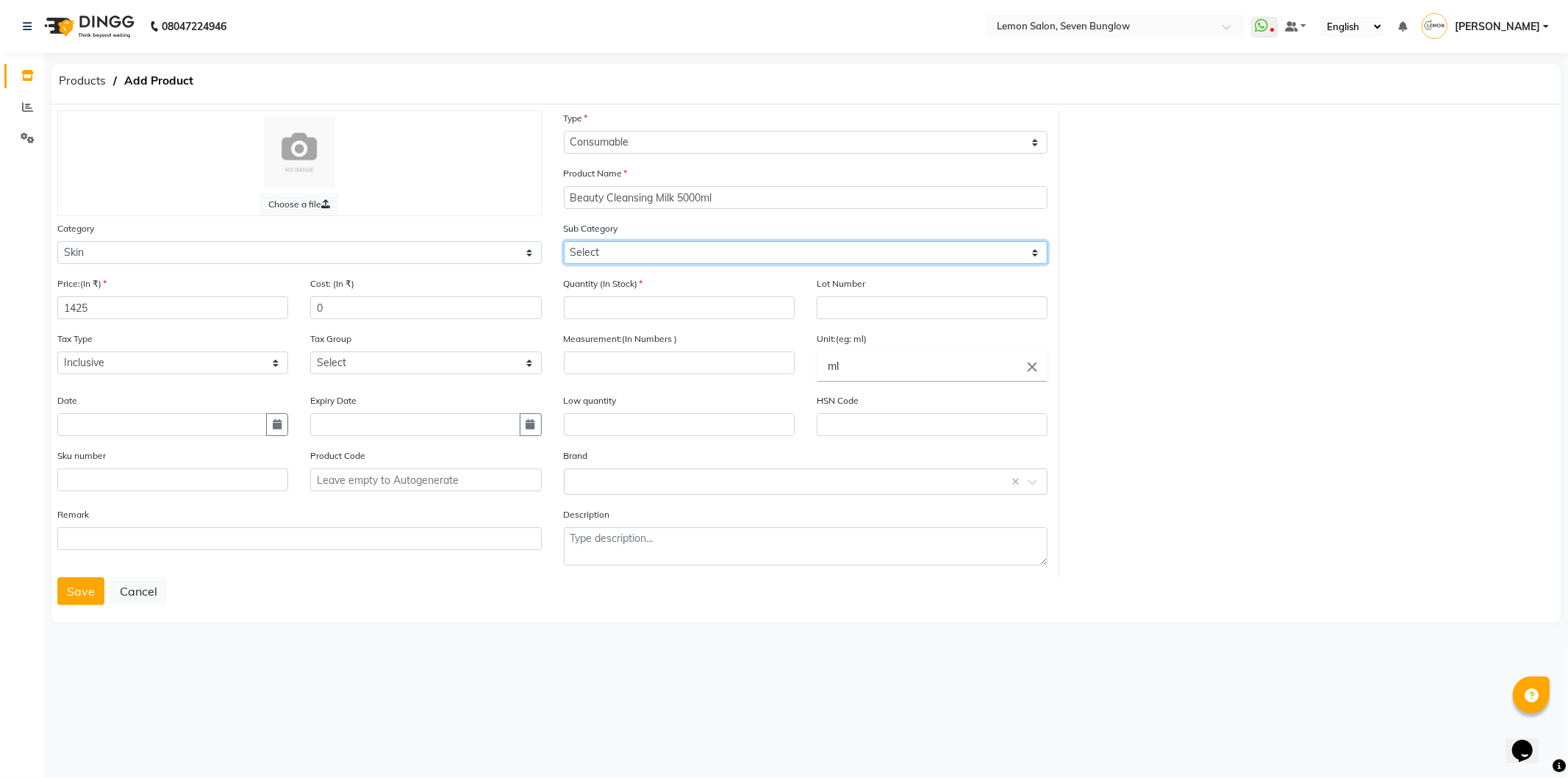
click at [683, 245] on select "Select Cleanser Facial Moisturiser Serum Toner Sun Care Masks Body Care Hand & …" at bounding box center [805, 252] width 484 height 23
select select "213701151"
click at [564, 241] on select "Select Cleanser Facial Moisturiser Serum Toner Sun Care Masks Body Care Hand & …" at bounding box center [805, 252] width 484 height 23
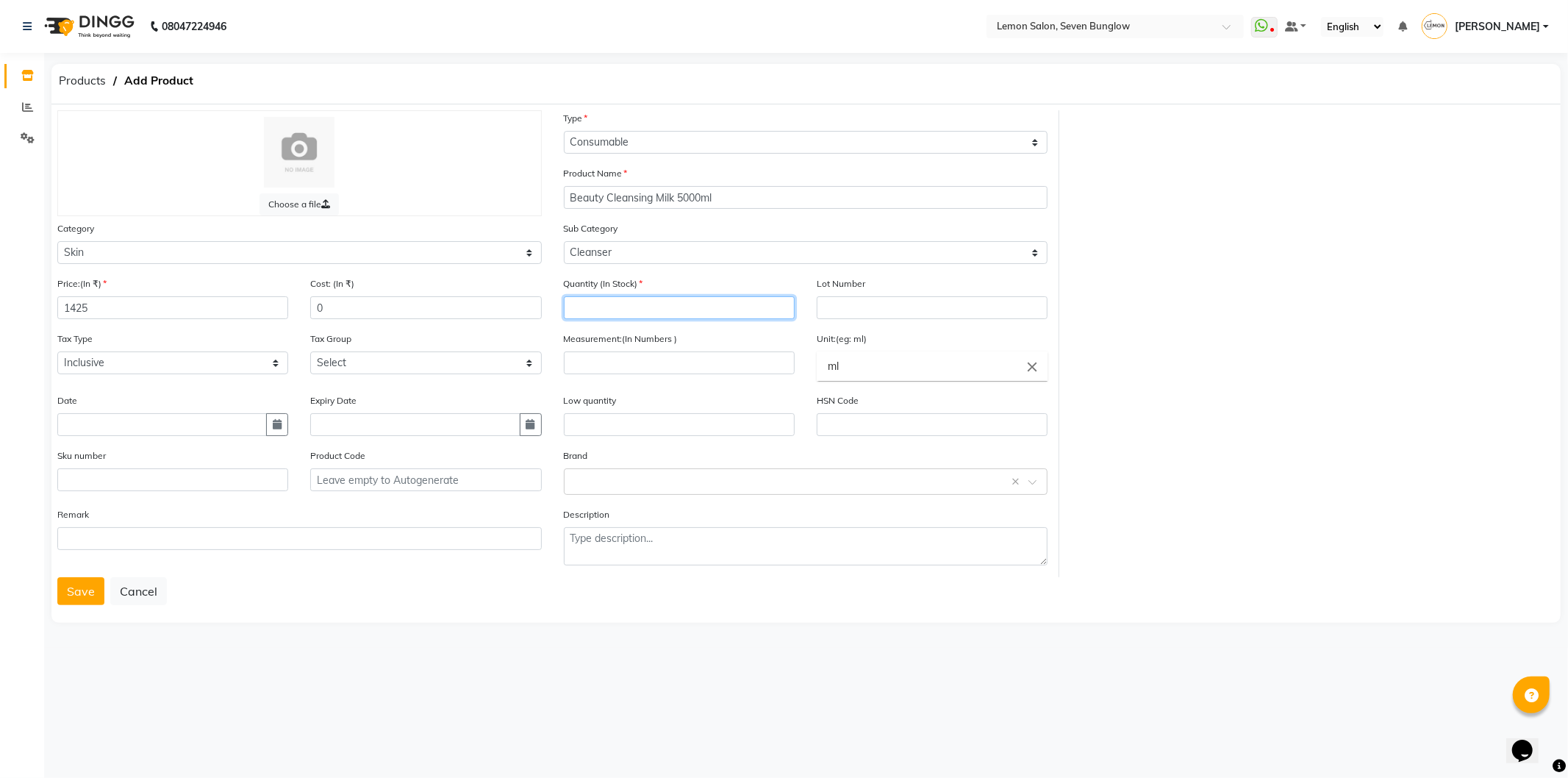
click at [653, 307] on input "number" at bounding box center [679, 308] width 231 height 23
type input "1"
click at [655, 363] on input "number" at bounding box center [679, 363] width 231 height 23
type input "5000"
click at [84, 600] on button "Save" at bounding box center [80, 591] width 47 height 28
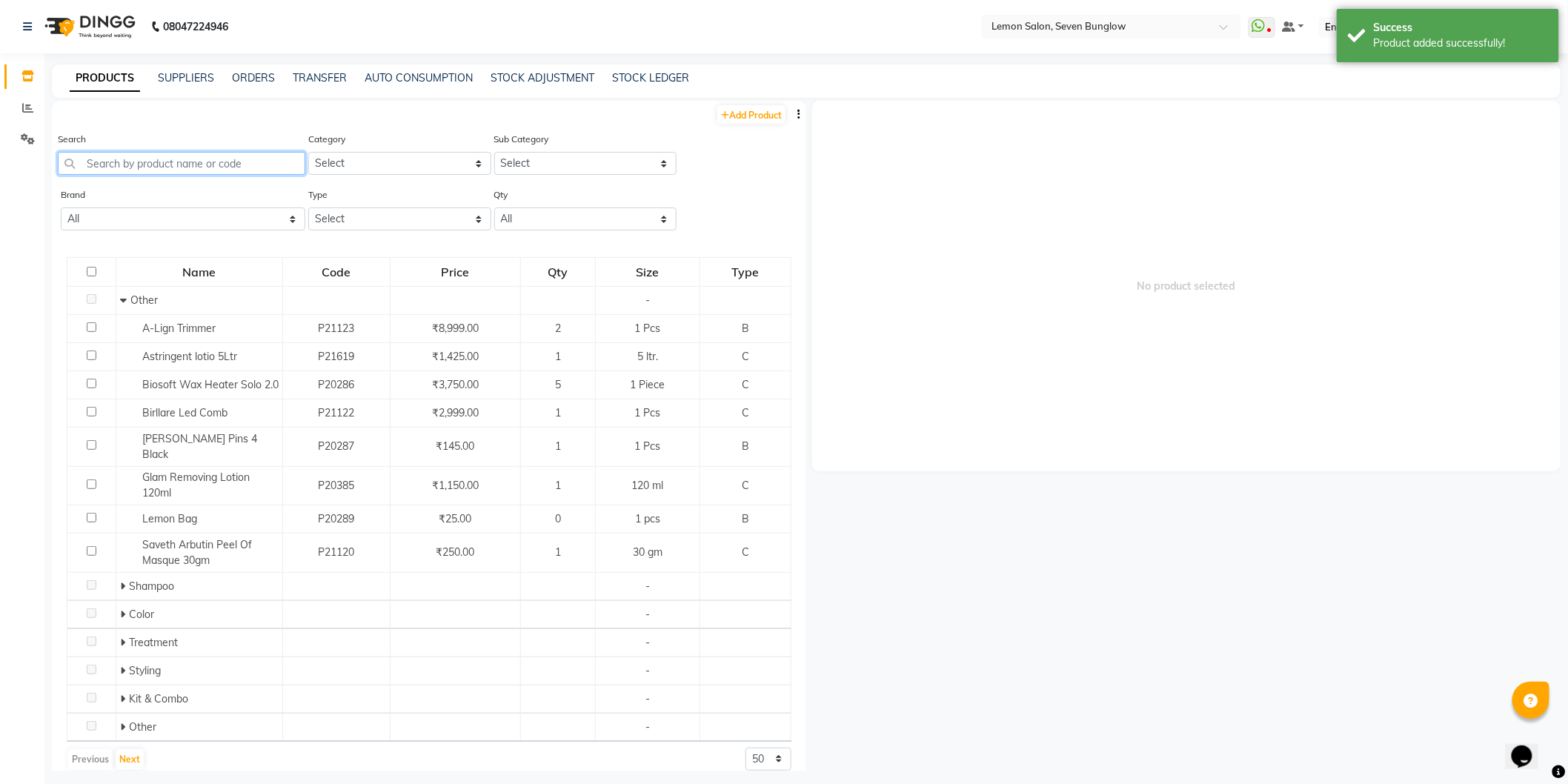
click at [147, 166] on input "text" at bounding box center [181, 164] width 248 height 23
paste input "Beauty Cleansing Milk 5000ml"
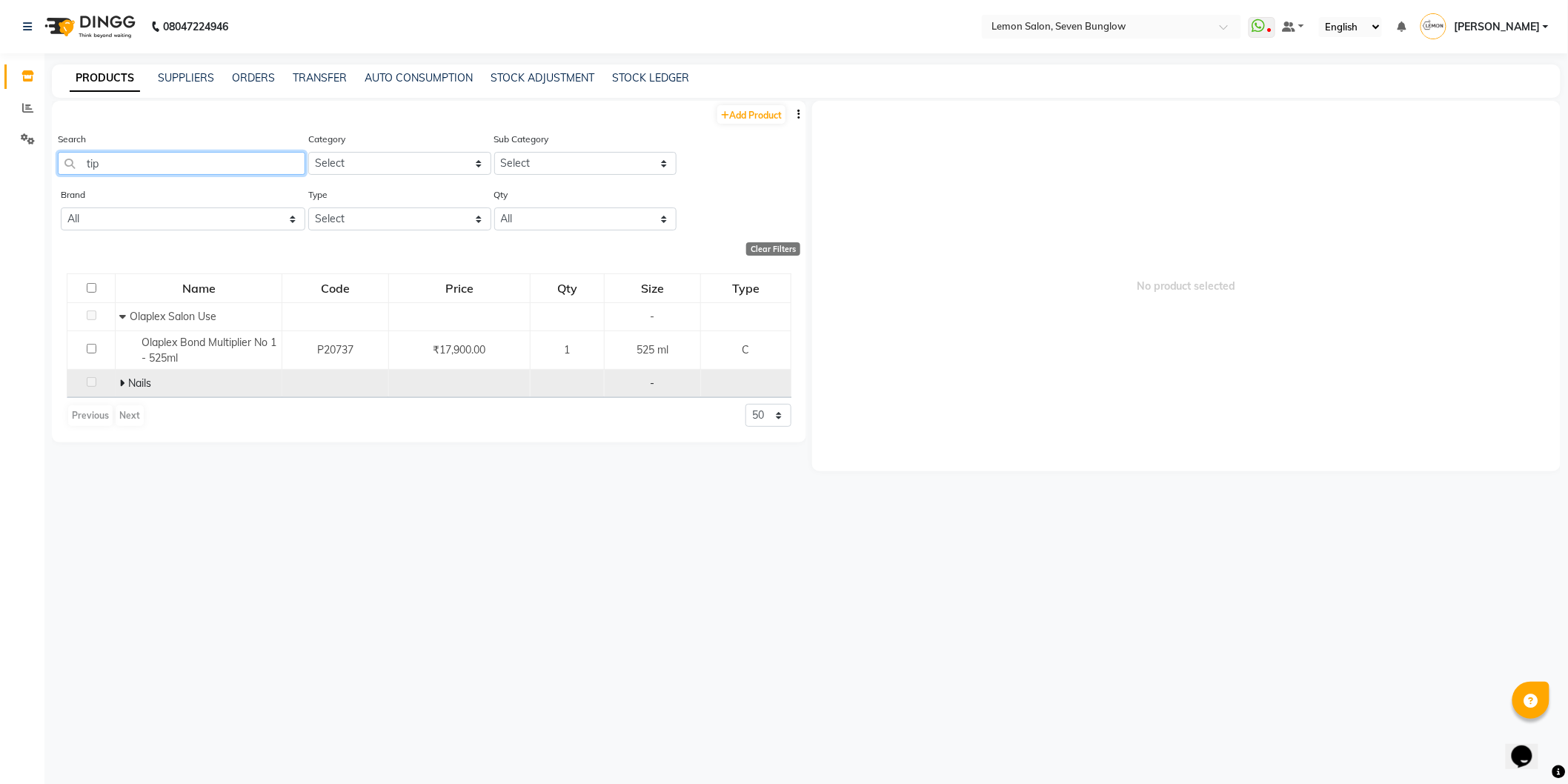
type input "tip"
click at [121, 382] on icon at bounding box center [121, 383] width 5 height 11
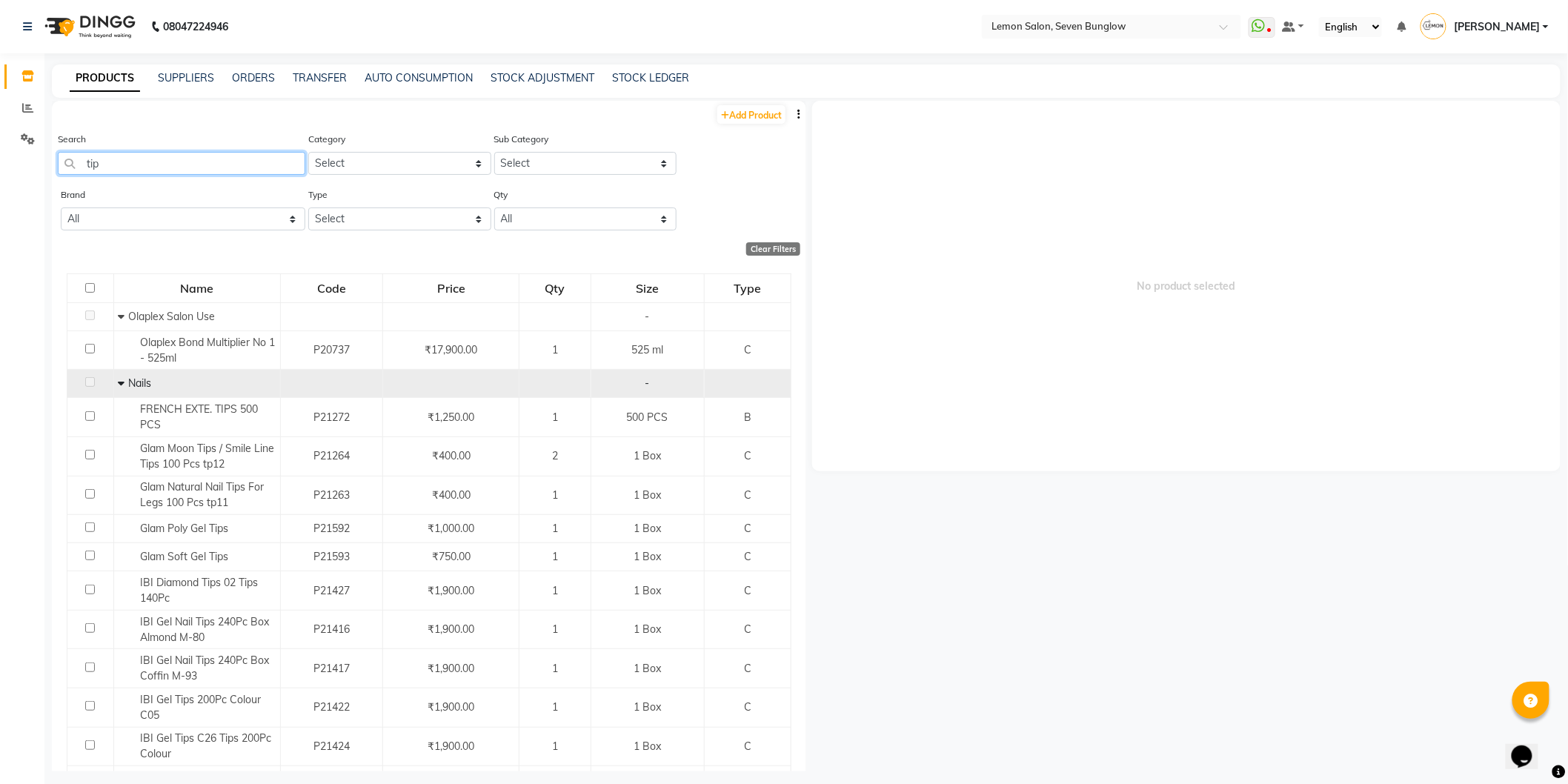
drag, startPoint x: 166, startPoint y: 167, endPoint x: 55, endPoint y: 158, distance: 111.4
click at [55, 158] on div "Search tip Category Select Hair Skin Makeup Personal Care Appliances Beard Waxi…" at bounding box center [429, 159] width 754 height 56
click at [1158, 15] on div "Select Location × Lemon Salon, Seven Bunglow" at bounding box center [1112, 26] width 259 height 23
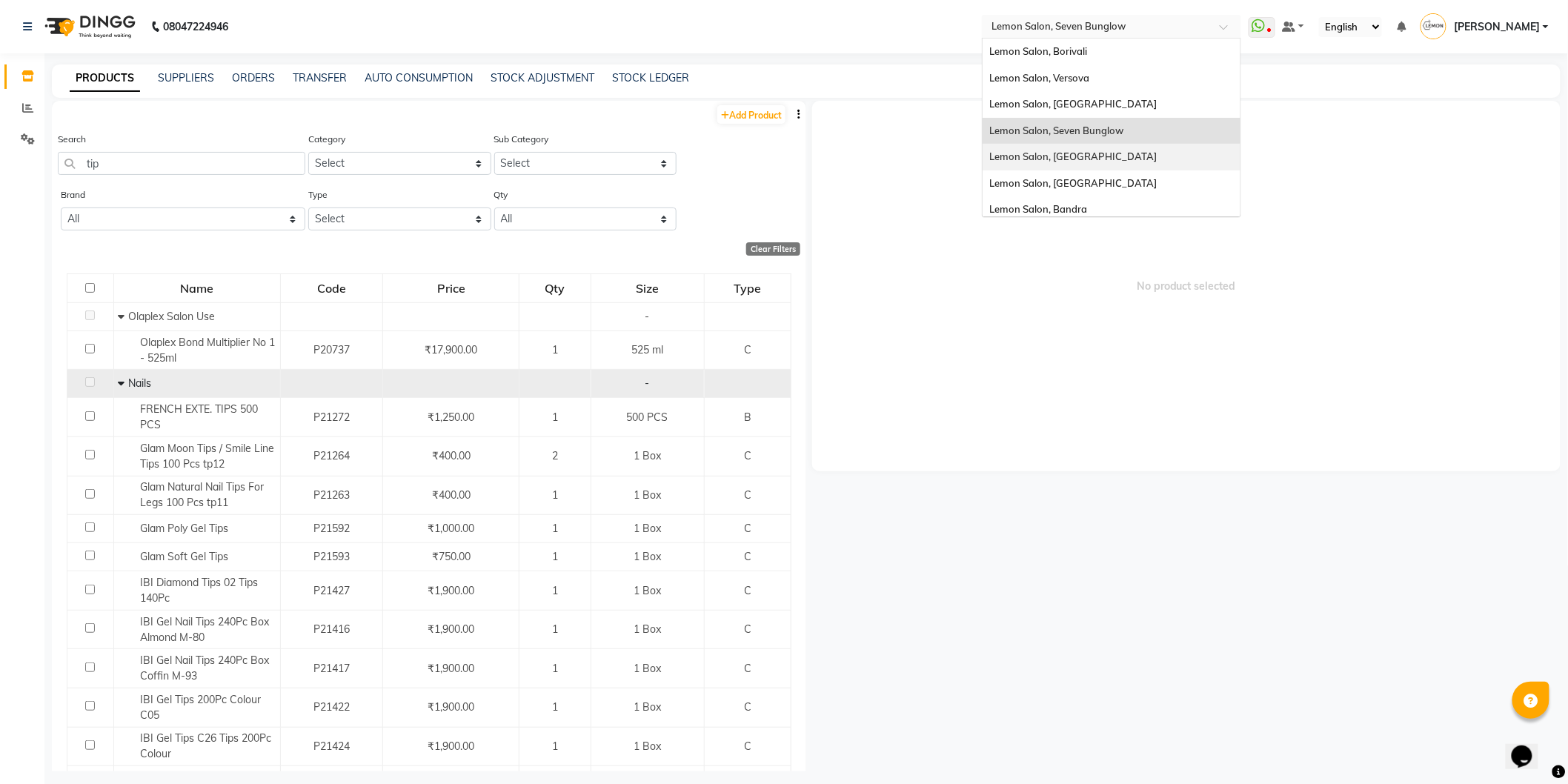
scroll to position [137, 0]
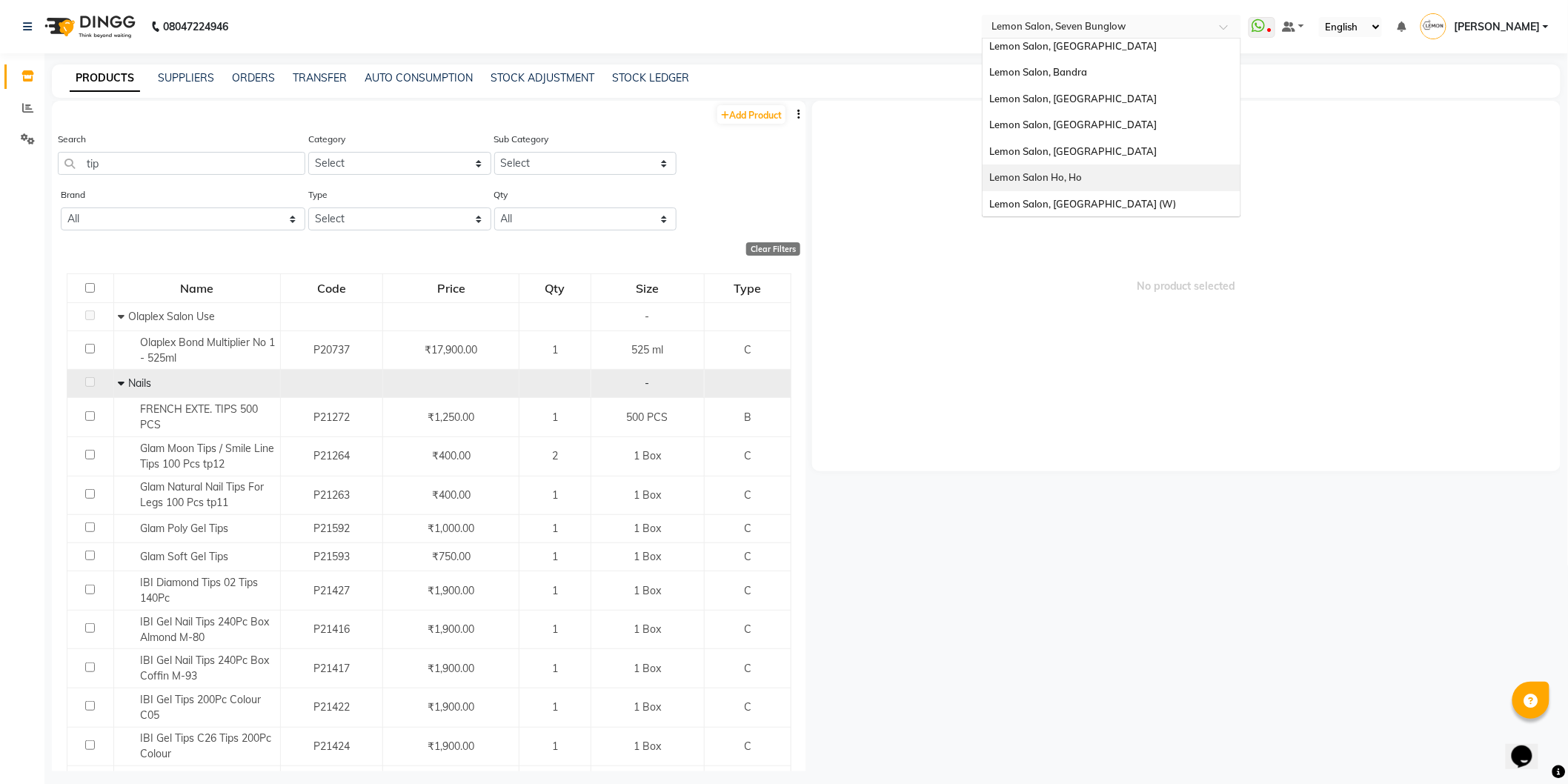
click at [1371, 253] on span "No product selected" at bounding box center [1187, 285] width 748 height 370
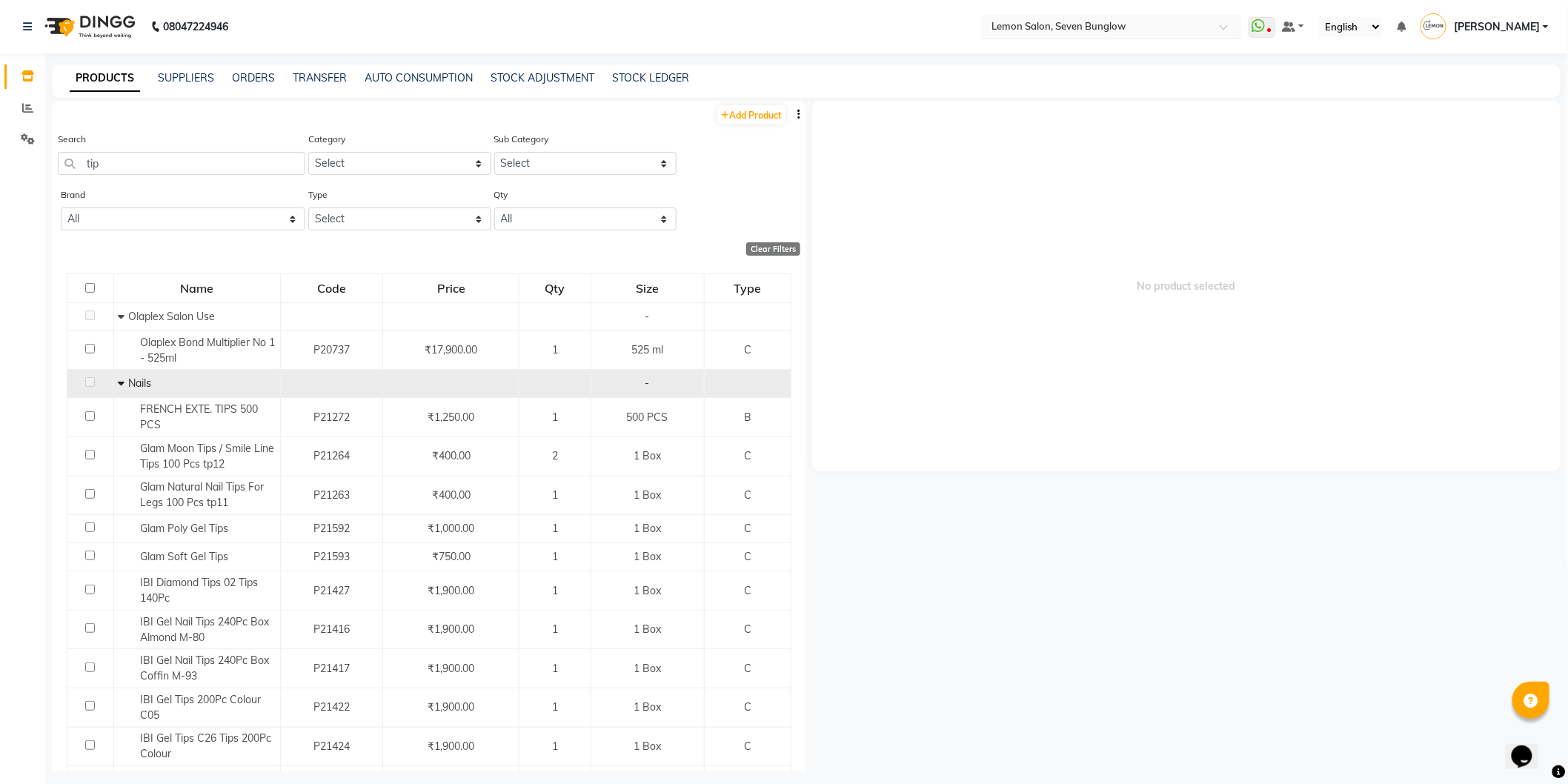
click at [1160, 31] on input "text" at bounding box center [1096, 25] width 215 height 15
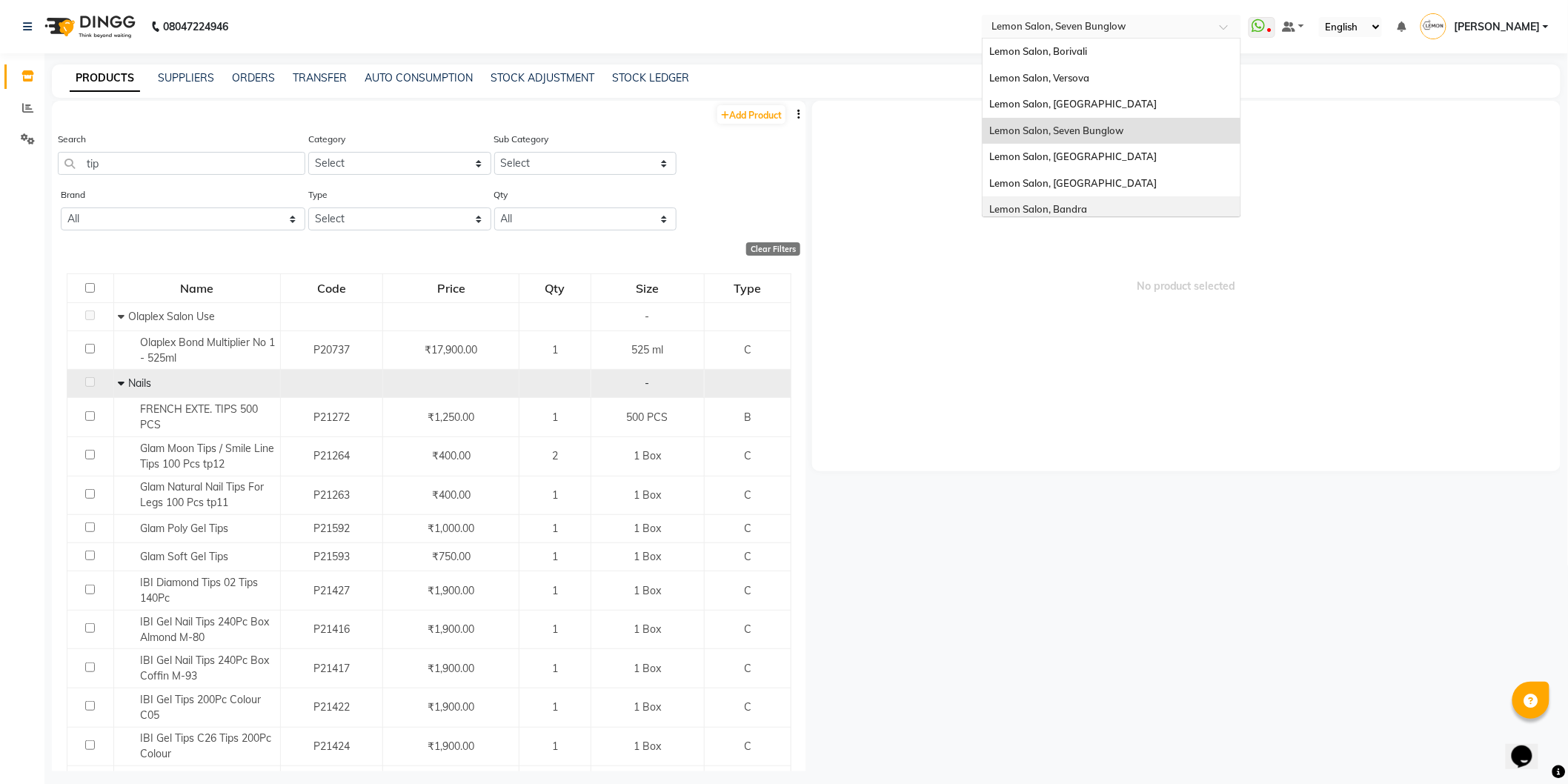
type input "s"
click at [1094, 166] on div "Lemon Salon Ho, Ho" at bounding box center [1112, 177] width 258 height 26
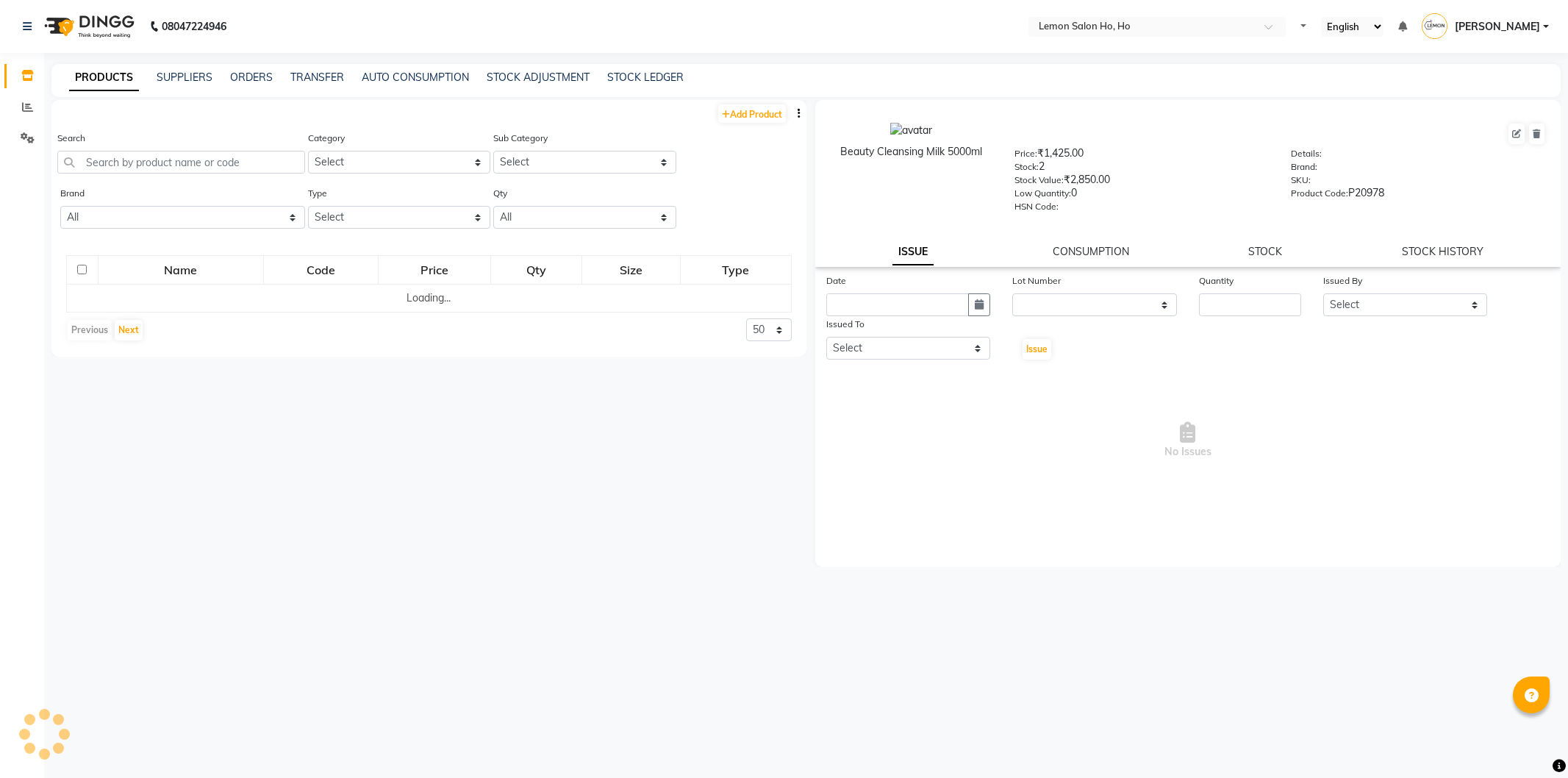
select select
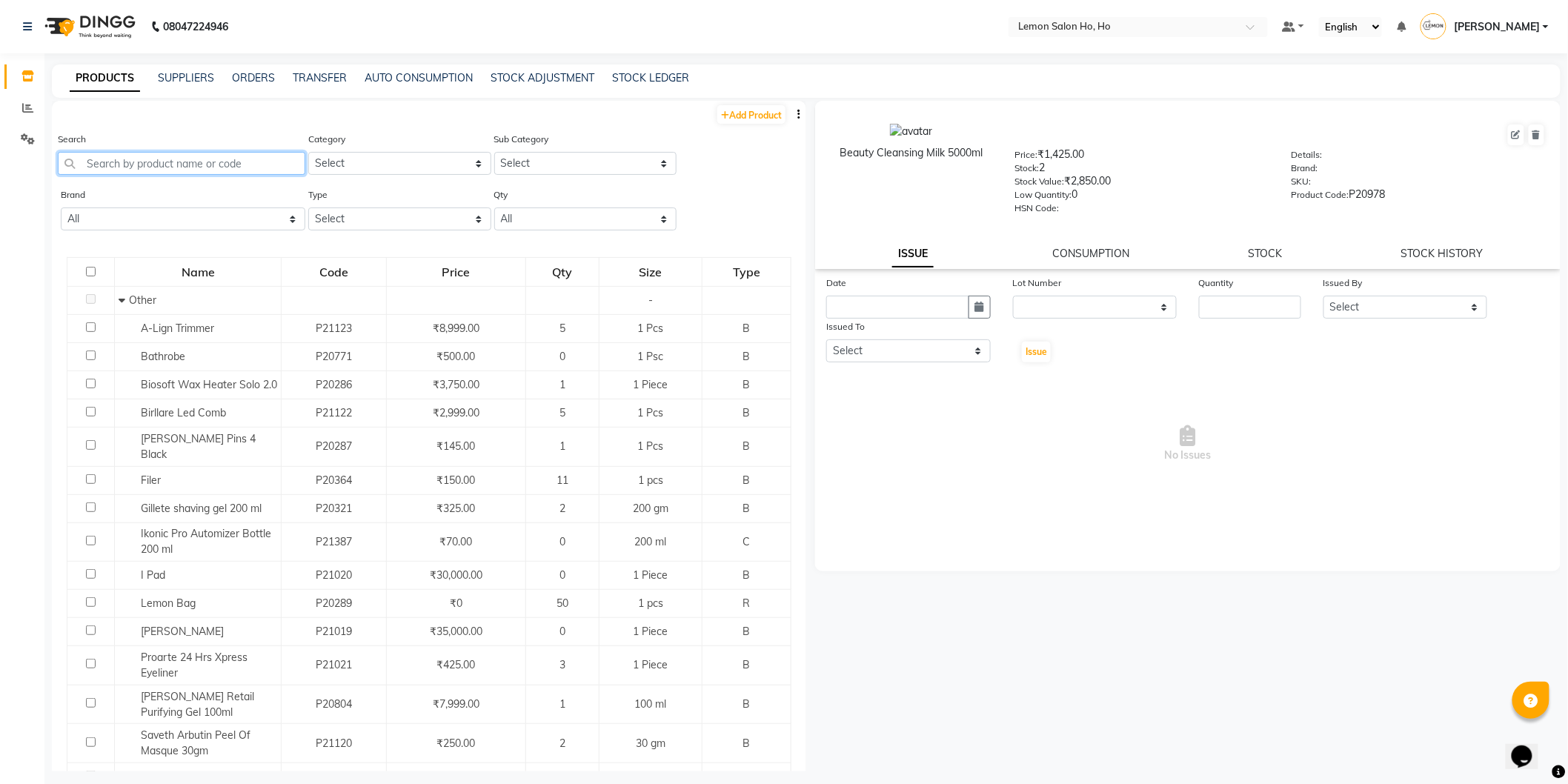
click at [212, 172] on input "text" at bounding box center [181, 164] width 248 height 23
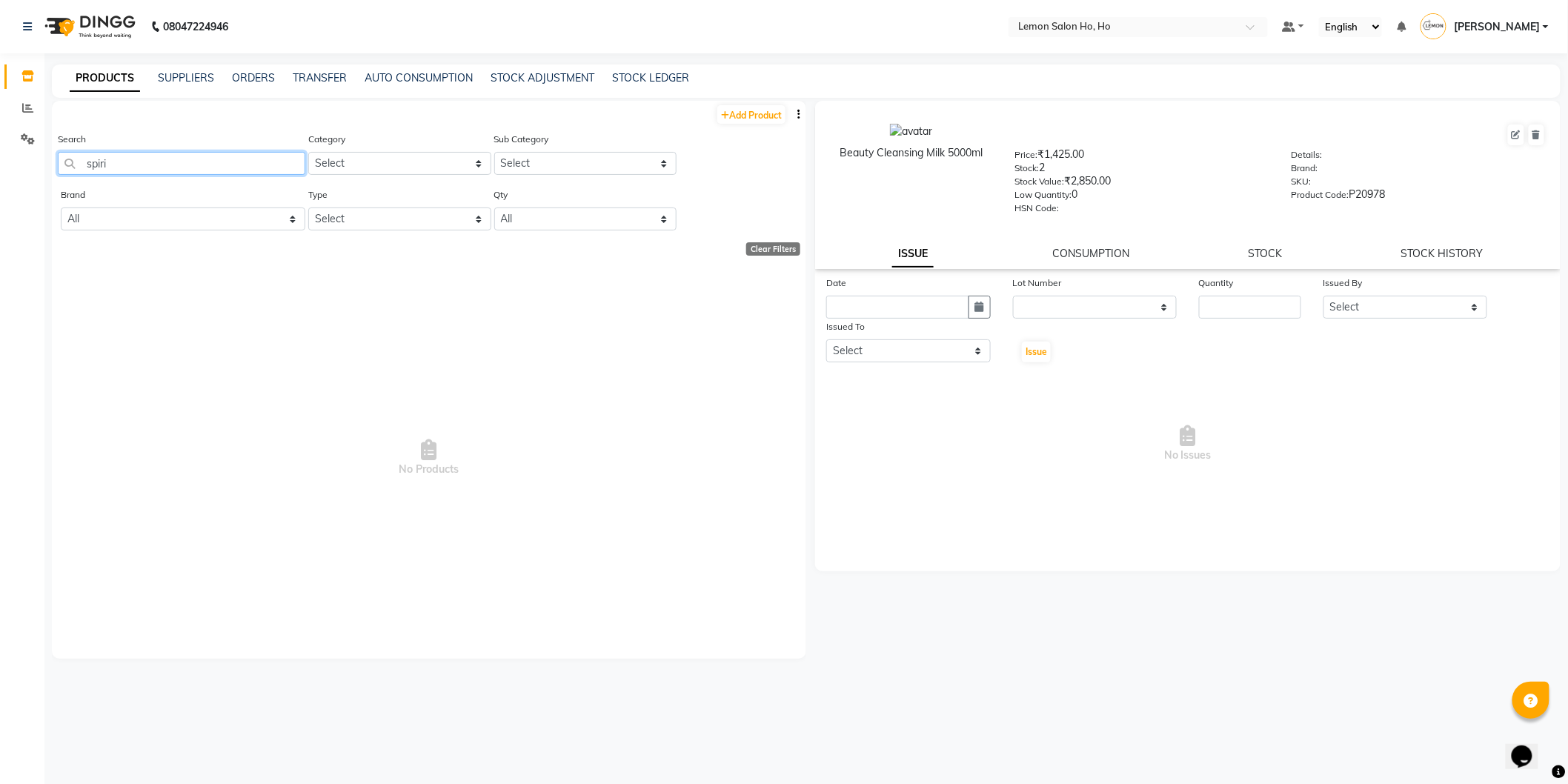
type input "sp"
drag, startPoint x: 179, startPoint y: 168, endPoint x: 39, endPoint y: 185, distance: 141.0
click at [39, 185] on app-home "08047224946 Select Location × Lemon Salon Ho, Ho Default Panel My Panel English…" at bounding box center [784, 396] width 1568 height 794
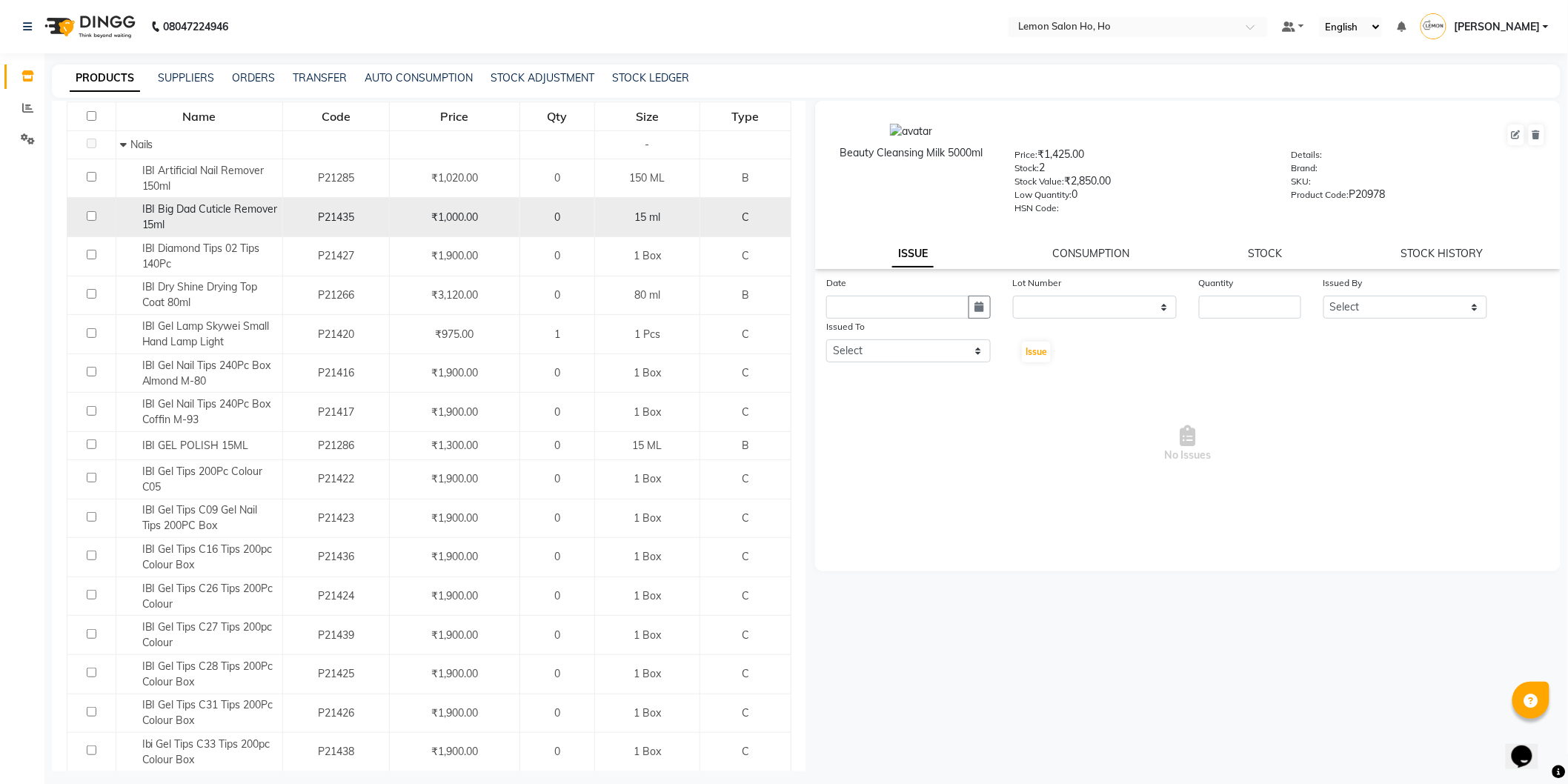
scroll to position [219, 0]
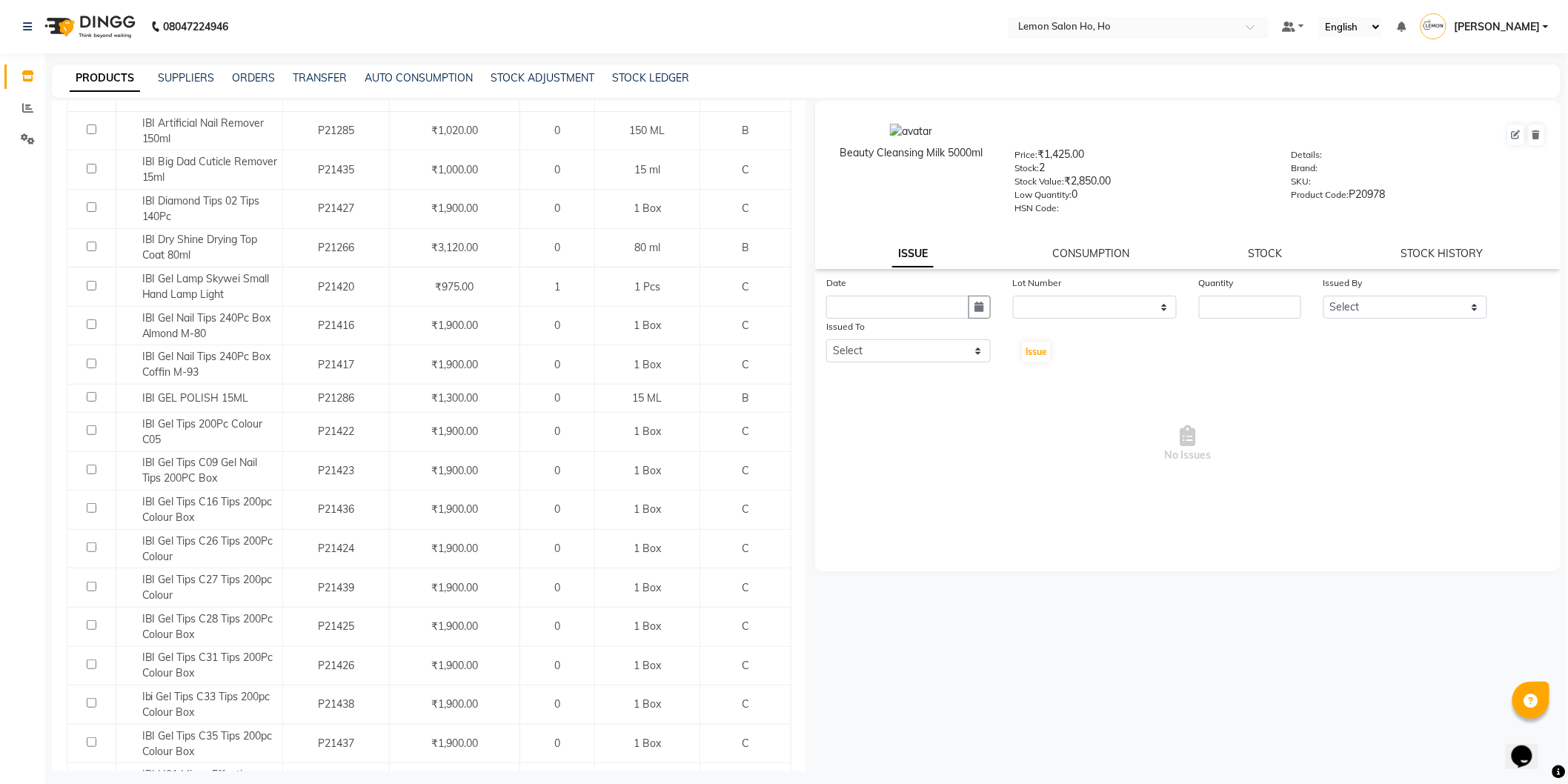
type input "ibi"
click at [1094, 19] on div "× Lemon Salon Ho, Ho" at bounding box center [1065, 26] width 93 height 15
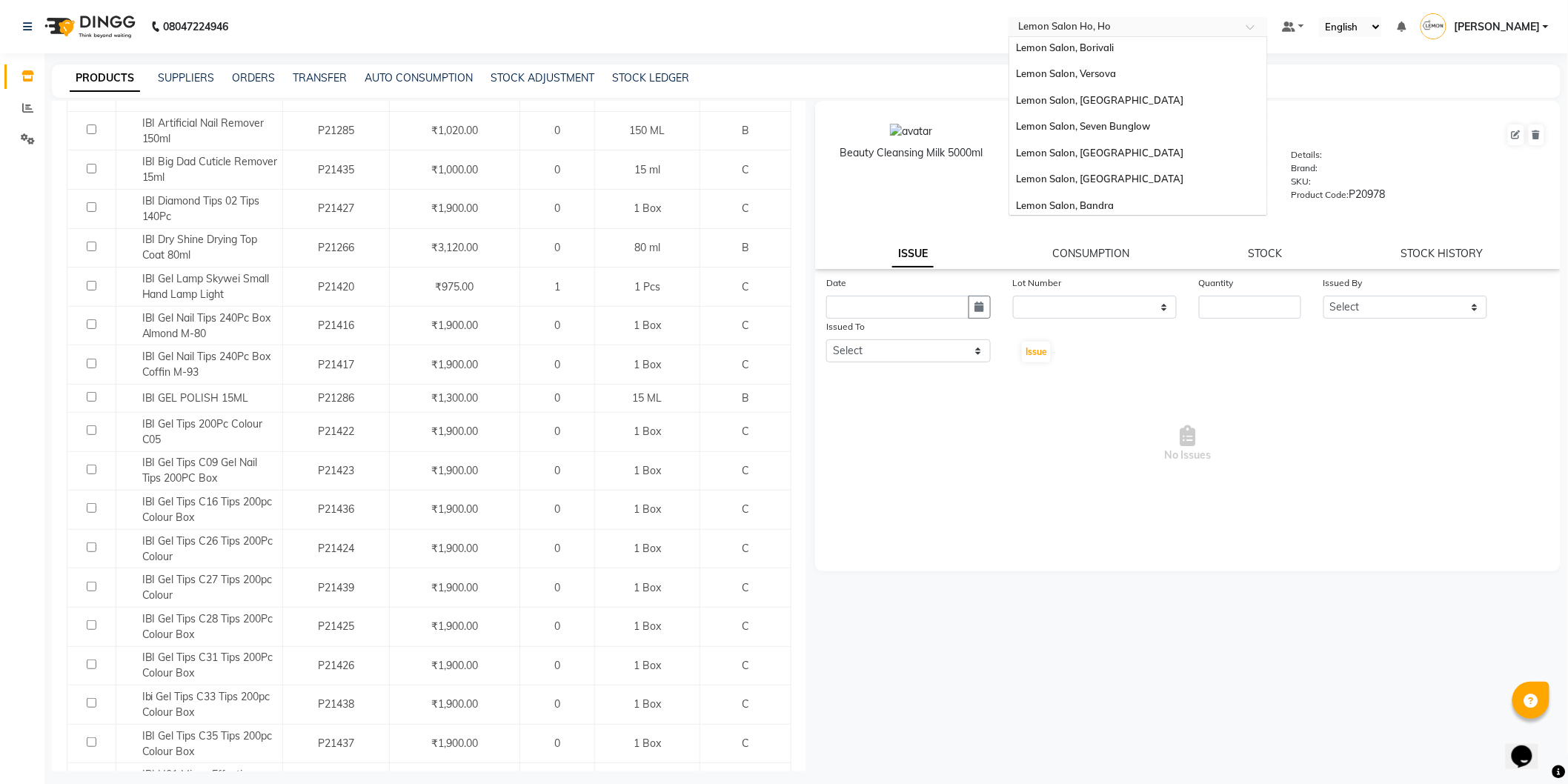
scroll to position [0, 0]
click at [1128, 120] on div "Lemon Salon, Seven Bunglow" at bounding box center [1138, 129] width 258 height 26
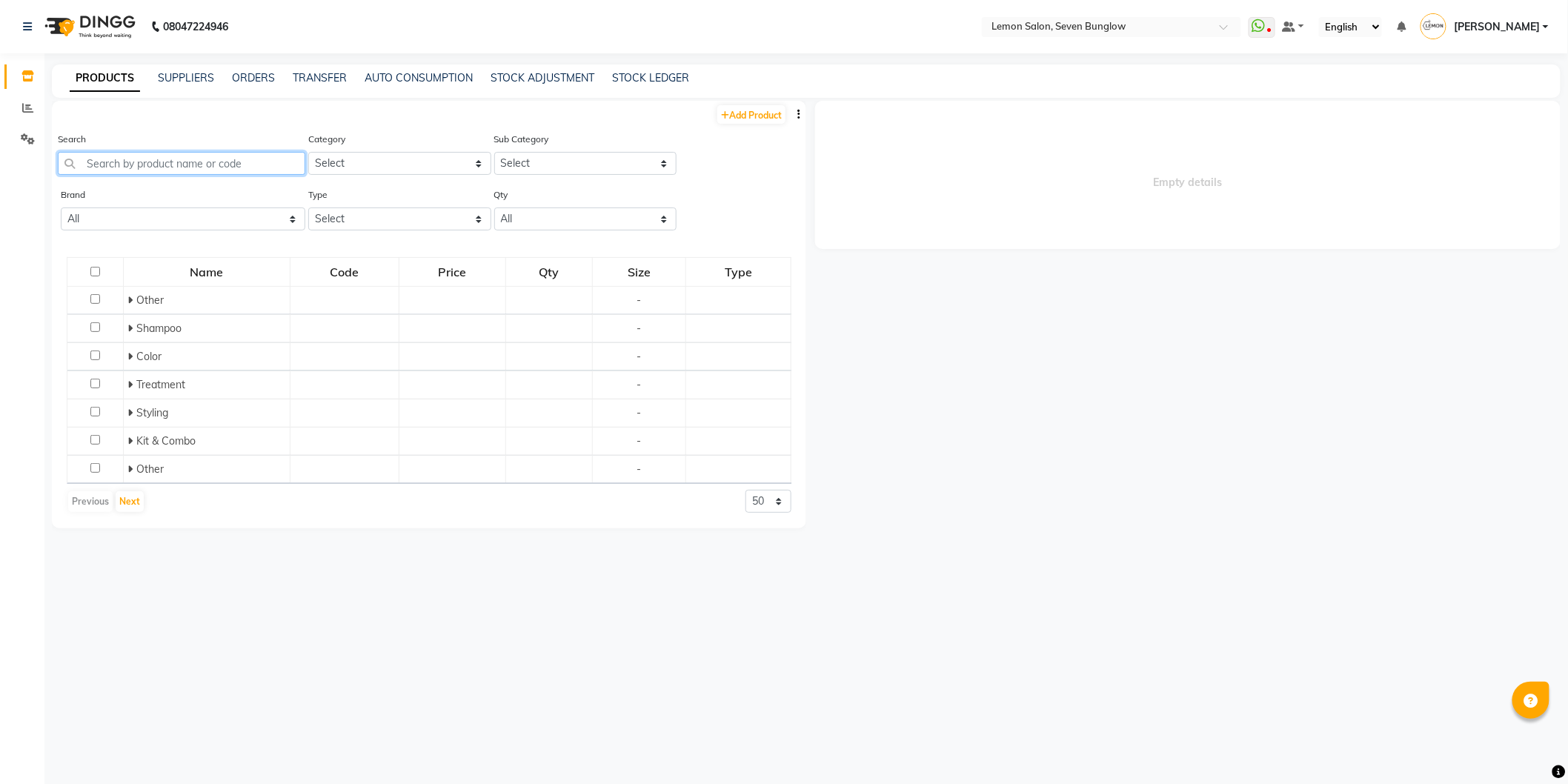
click at [228, 162] on input "text" at bounding box center [181, 164] width 248 height 23
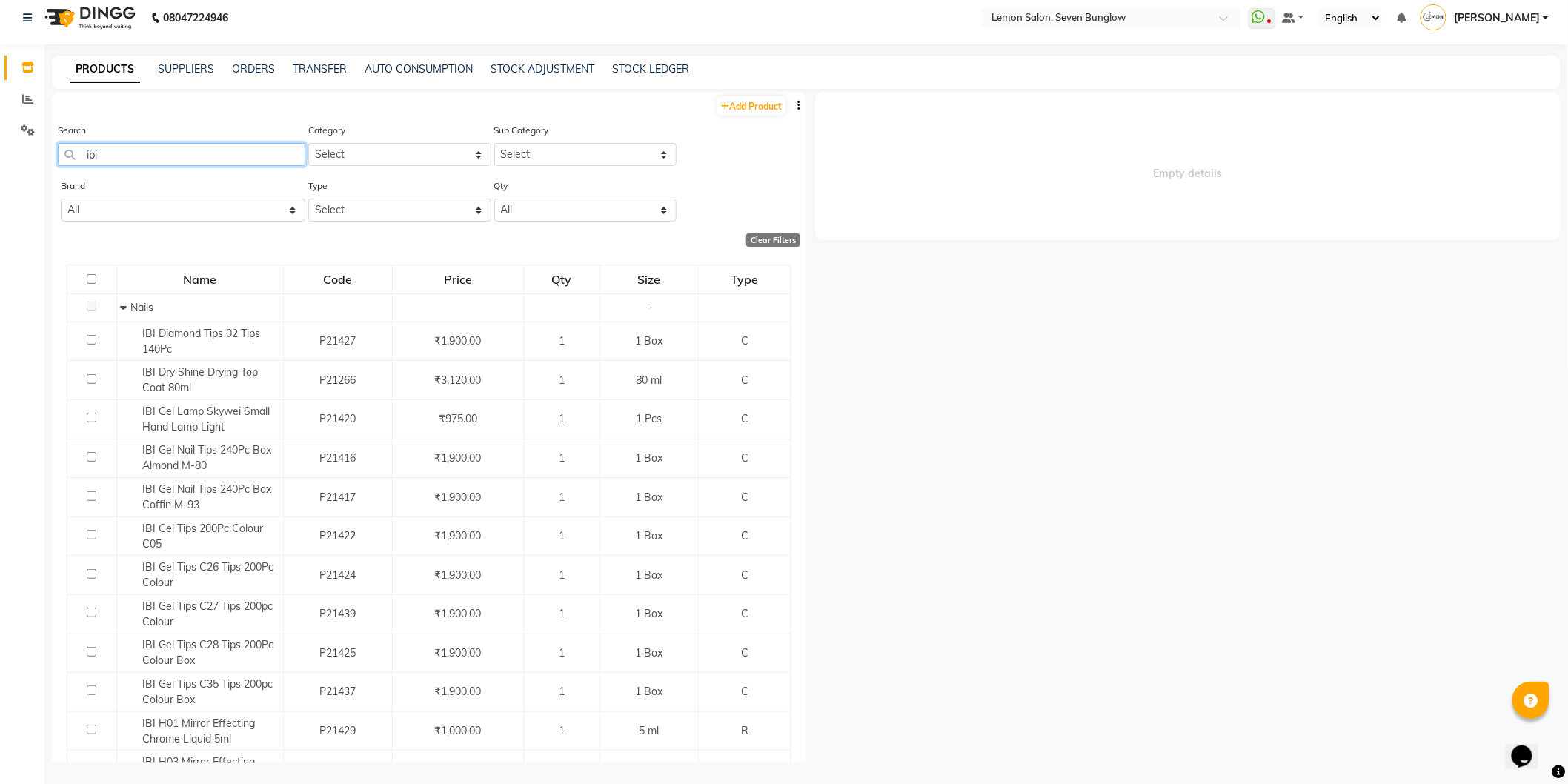
drag, startPoint x: 182, startPoint y: 166, endPoint x: 83, endPoint y: 167, distance: 99.0
click at [85, 167] on div "Search ibi" at bounding box center [181, 149] width 248 height 56
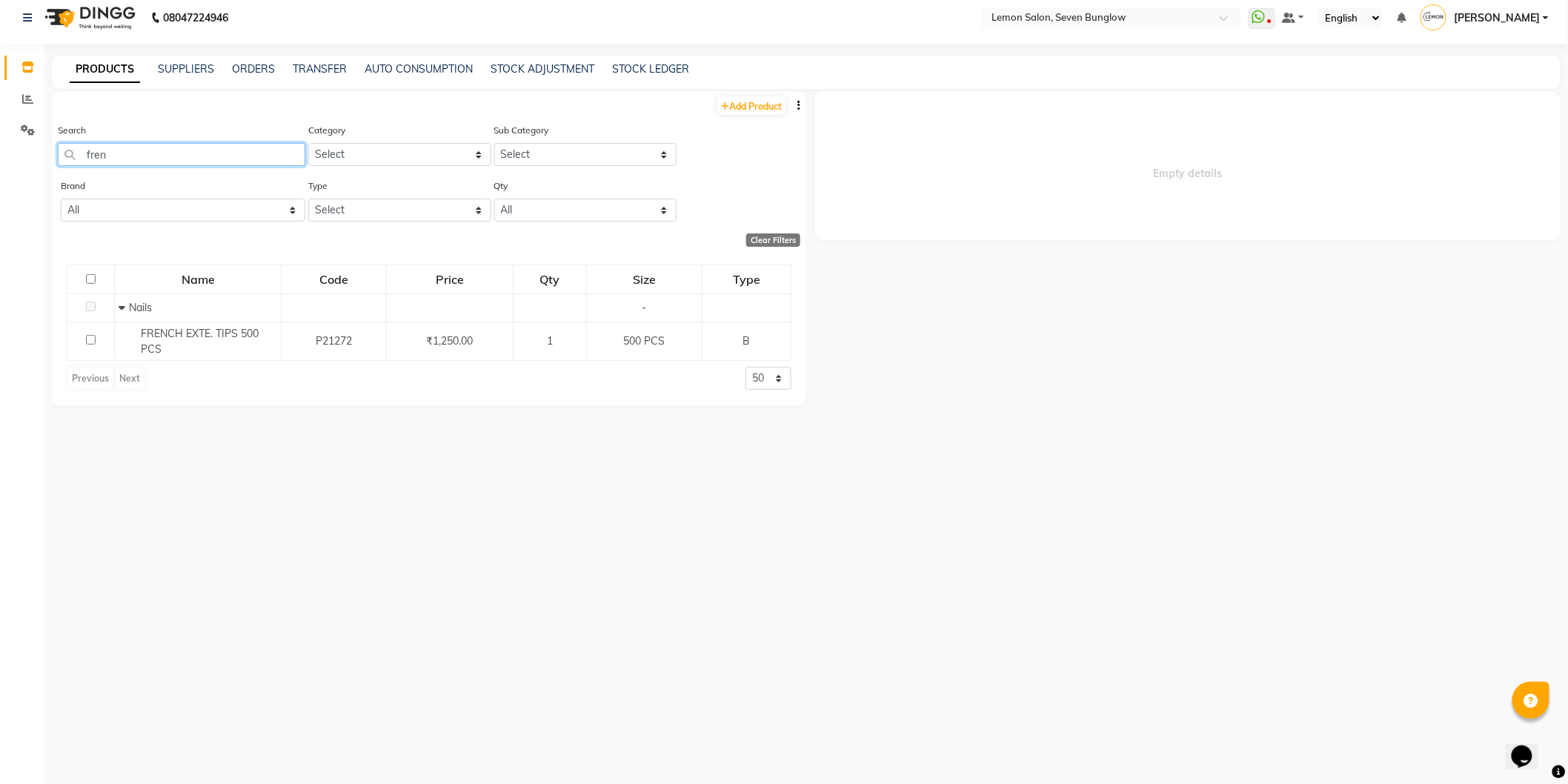
type input "fren"
click at [1137, 6] on nav "08047224946 Select Location × Lemon Salon, Seven Bunglow WhatsApp Status ✕ Stat…" at bounding box center [784, 18] width 1568 height 54
click at [1134, 17] on input "text" at bounding box center [1096, 19] width 215 height 15
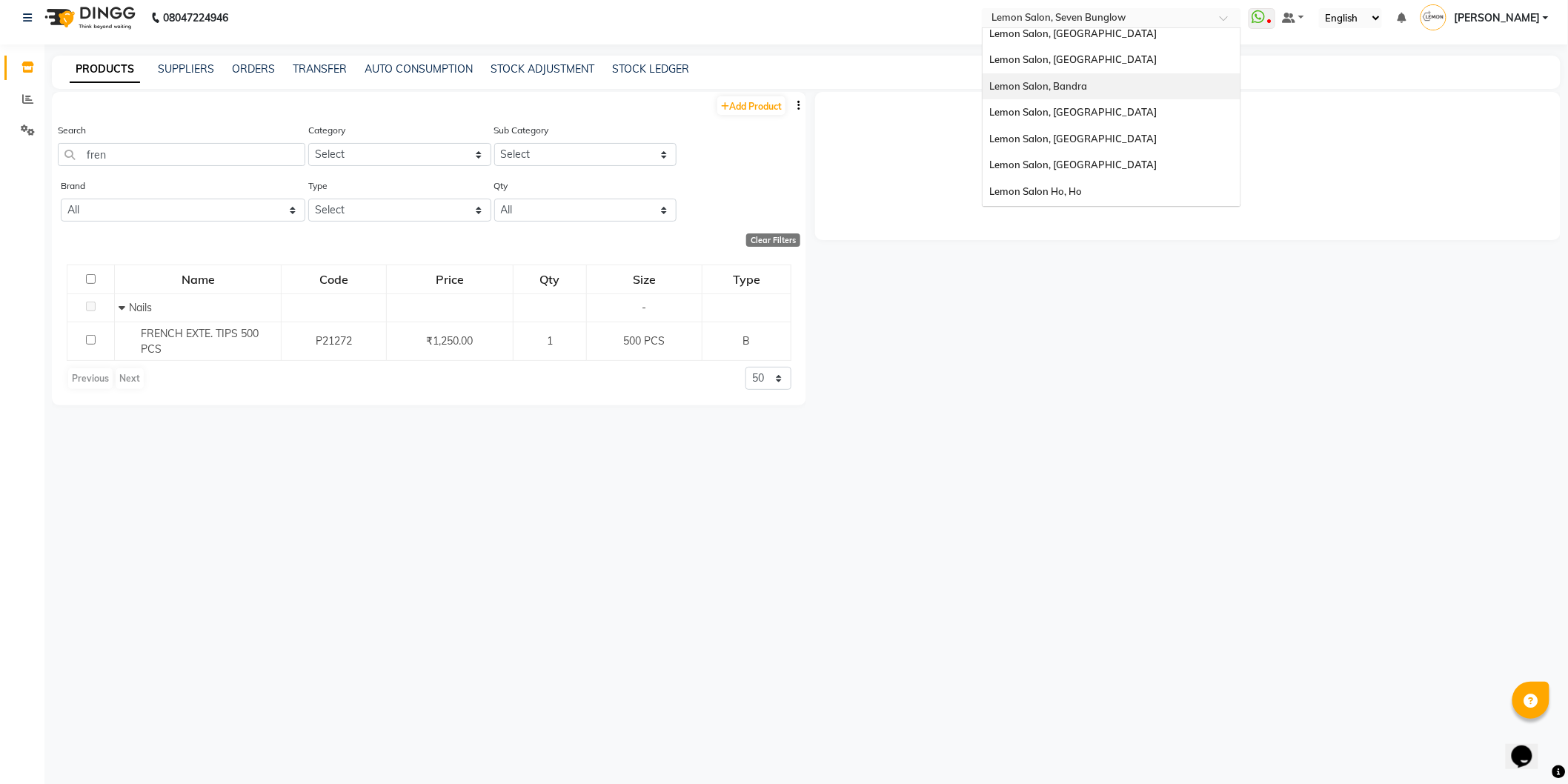
scroll to position [137, 0]
click at [1102, 171] on div "Lemon Salon Ho, Ho" at bounding box center [1112, 167] width 258 height 26
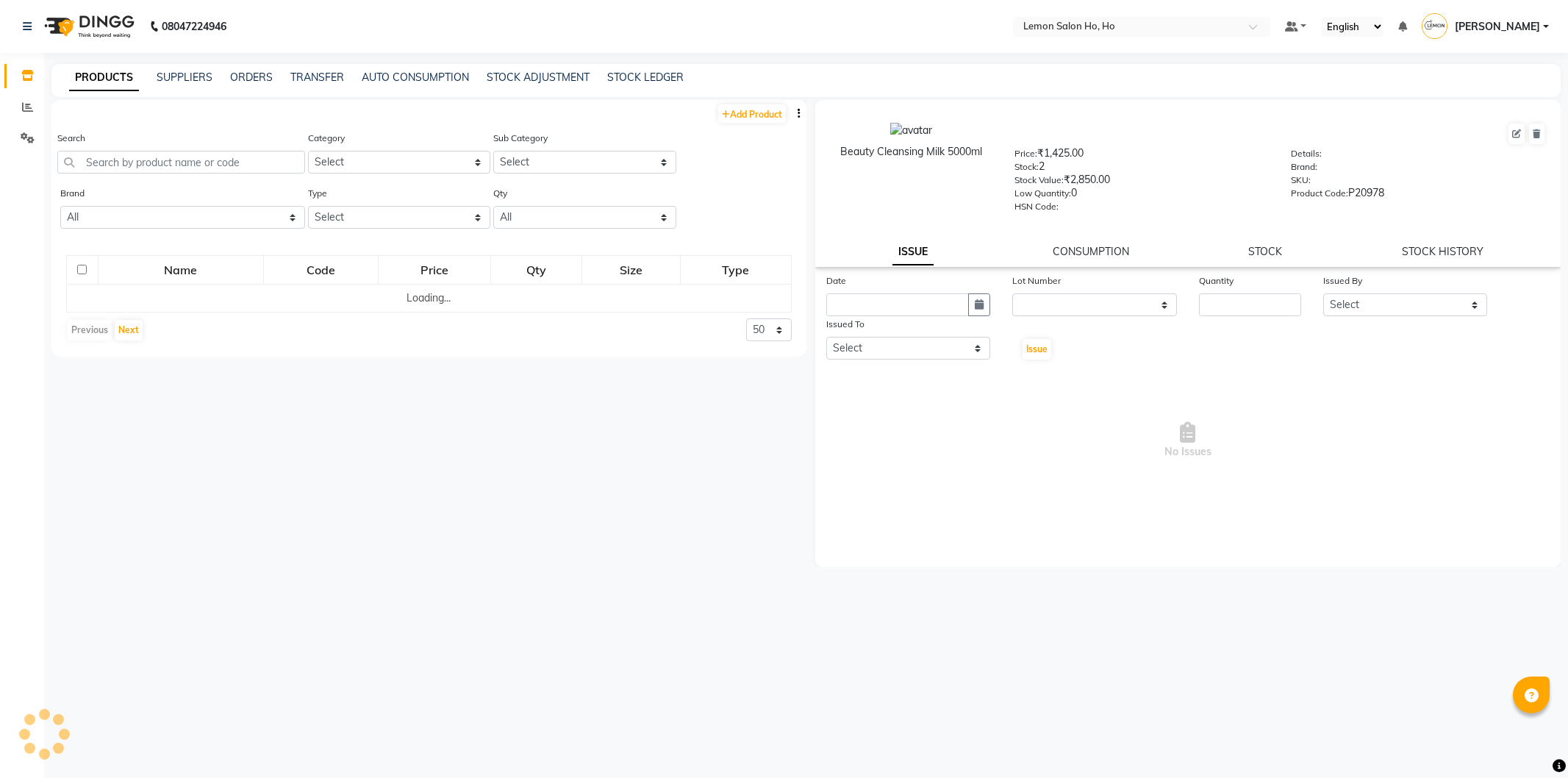
select select
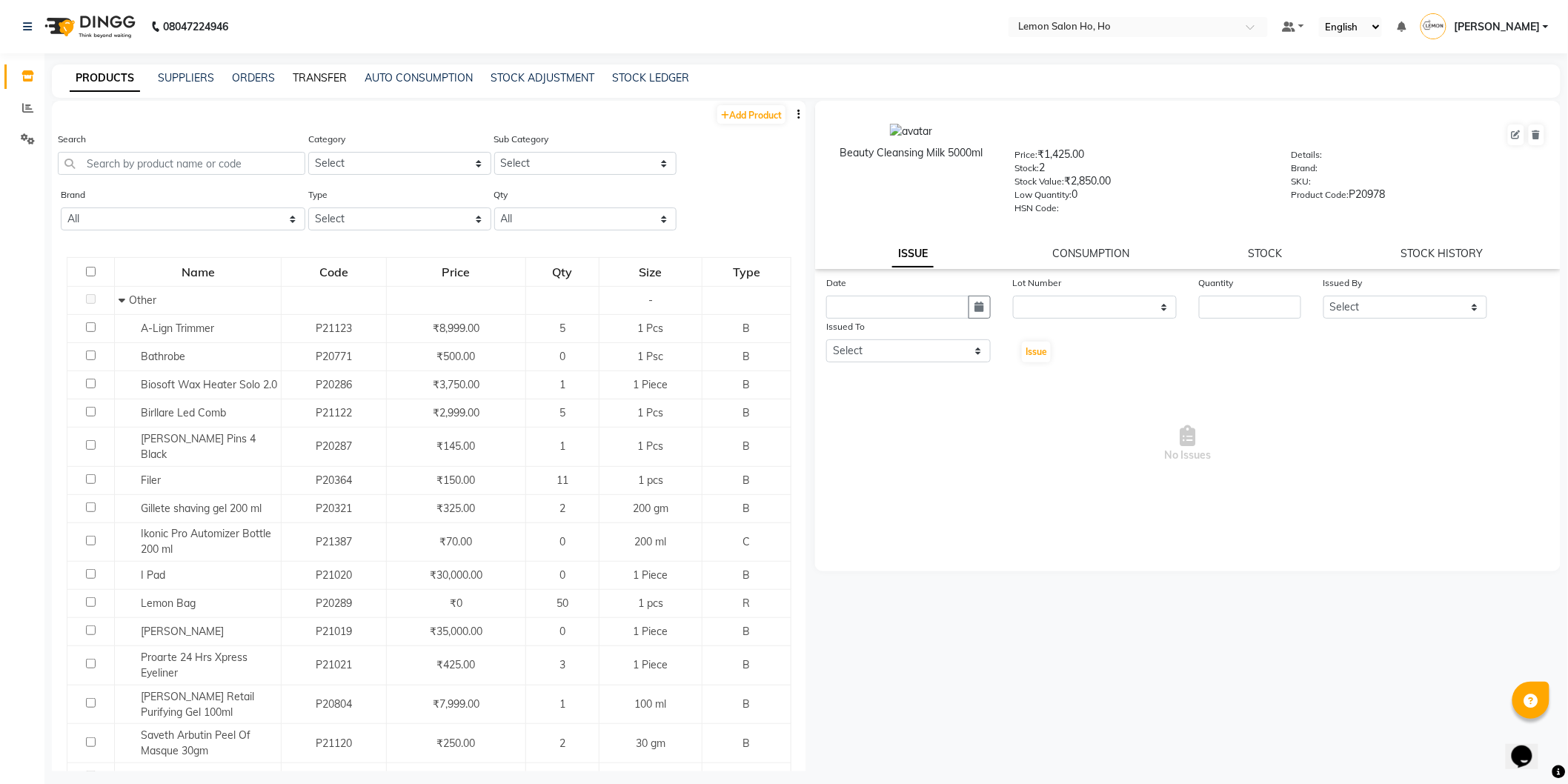
click at [320, 76] on link "TRANSFER" at bounding box center [320, 78] width 55 height 14
select select "sender"
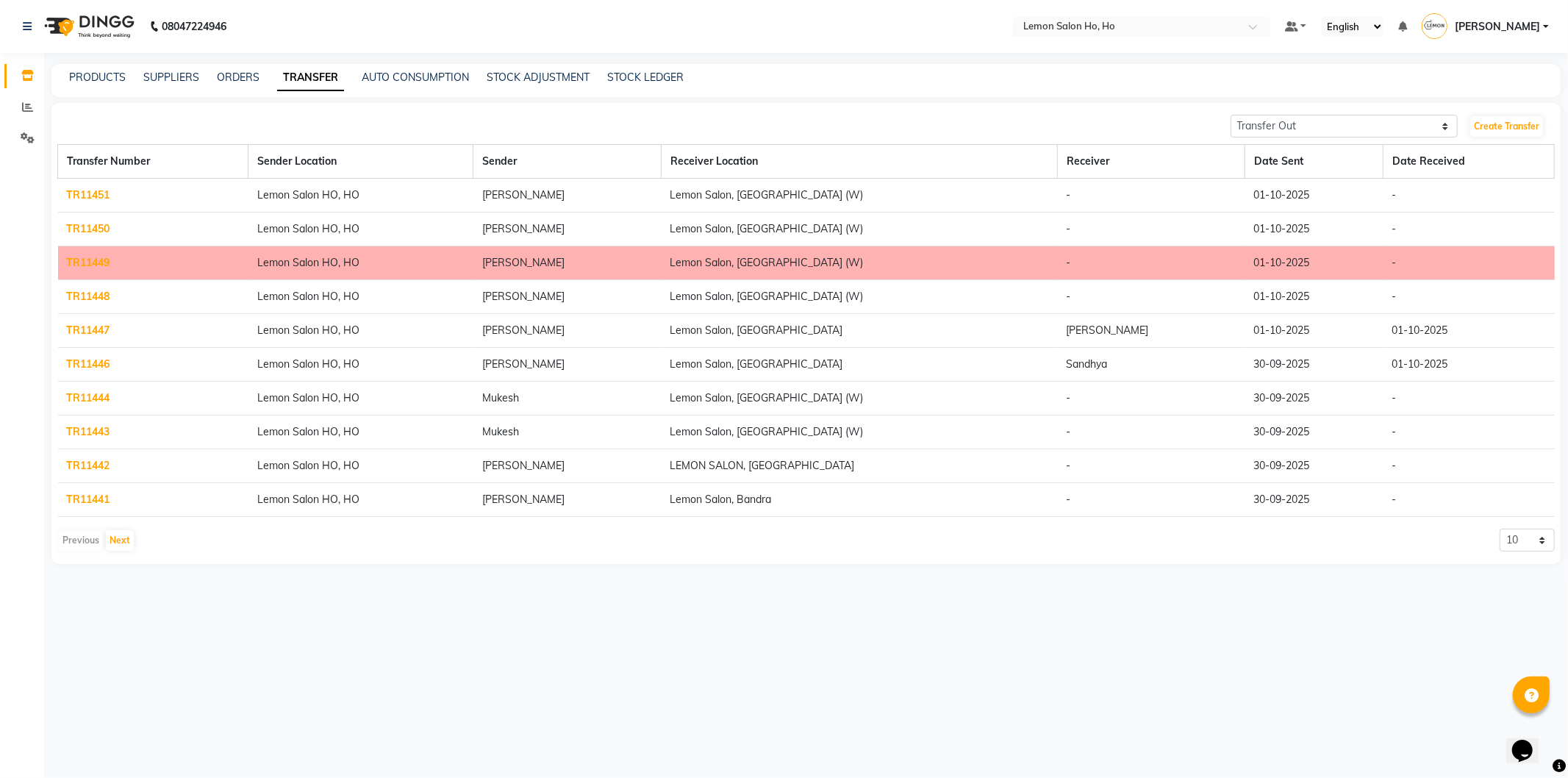
click at [1506, 115] on div "Create Transfer" at bounding box center [1512, 127] width 86 height 23
click at [1504, 121] on link "Create Transfer" at bounding box center [1506, 126] width 73 height 20
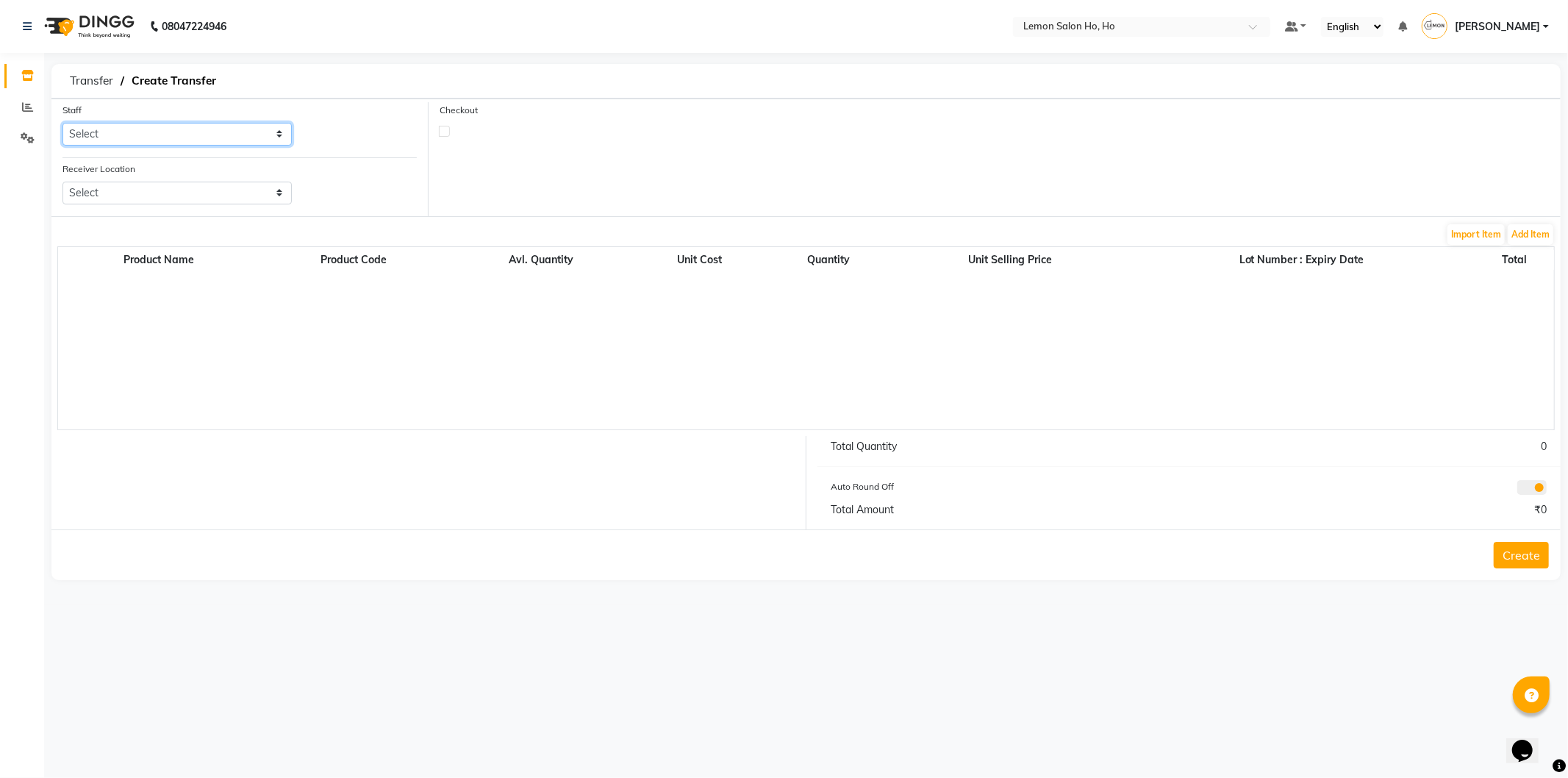
click at [201, 128] on select "Select [PERSON_NAME] [PERSON_NAME] DC DINGG Support [PERSON_NAME] [PERSON_NAME]…" at bounding box center [177, 134] width 229 height 23
select select "34406"
click at [63, 123] on select "Select [PERSON_NAME] [PERSON_NAME] DC DINGG Support [PERSON_NAME] [PERSON_NAME]…" at bounding box center [177, 134] width 229 height 23
click at [241, 199] on select "Select Lemon Salon, Lokhandwala [GEOGRAPHIC_DATA], [GEOGRAPHIC_DATA], Seven Bun…" at bounding box center [177, 193] width 229 height 23
select select "954"
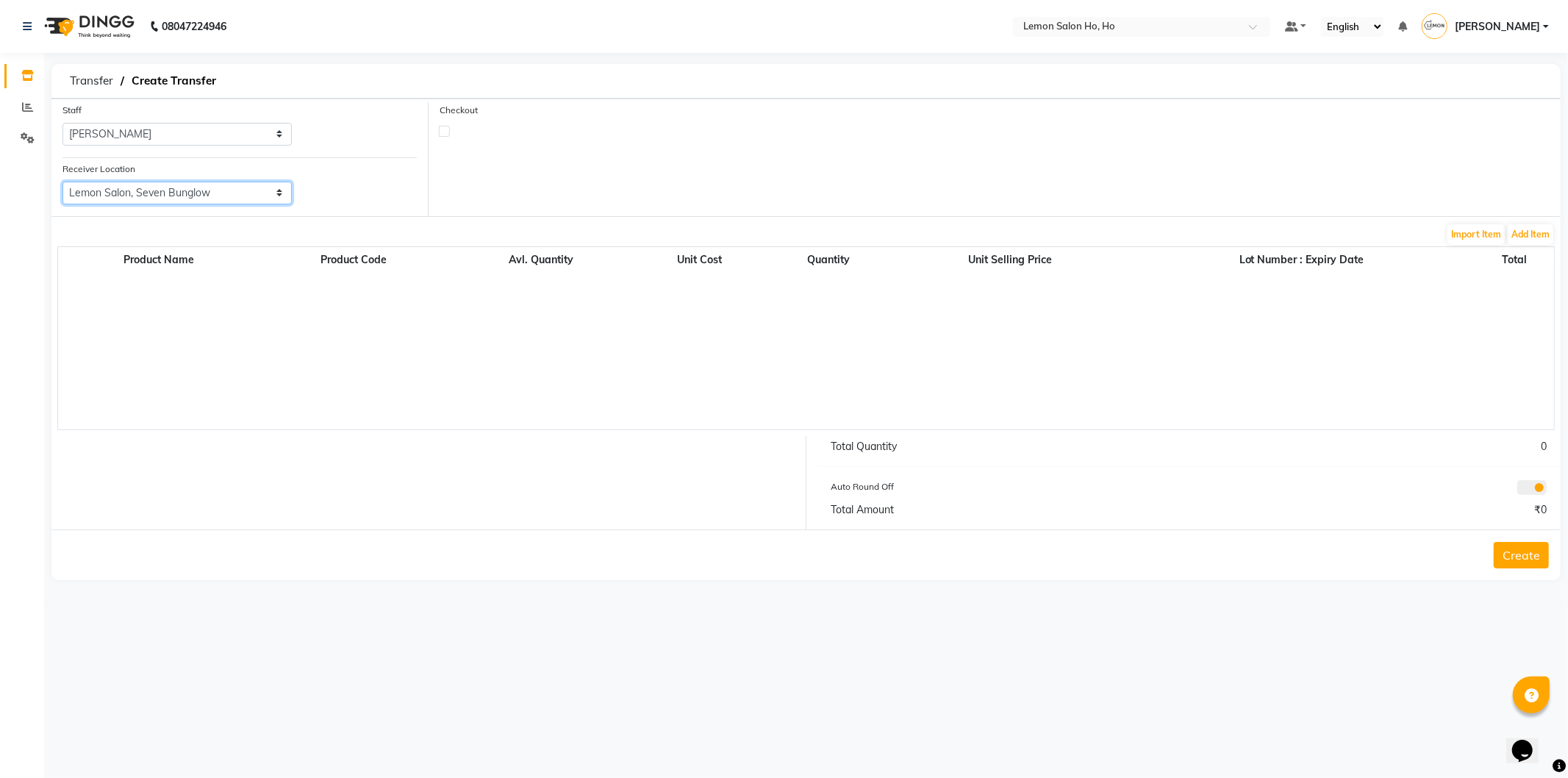
click at [63, 182] on select "Select Lemon Salon, Lokhandwala [GEOGRAPHIC_DATA], [GEOGRAPHIC_DATA], Seven Bun…" at bounding box center [177, 193] width 229 height 23
click at [1539, 229] on button "Add Item" at bounding box center [1530, 234] width 45 height 20
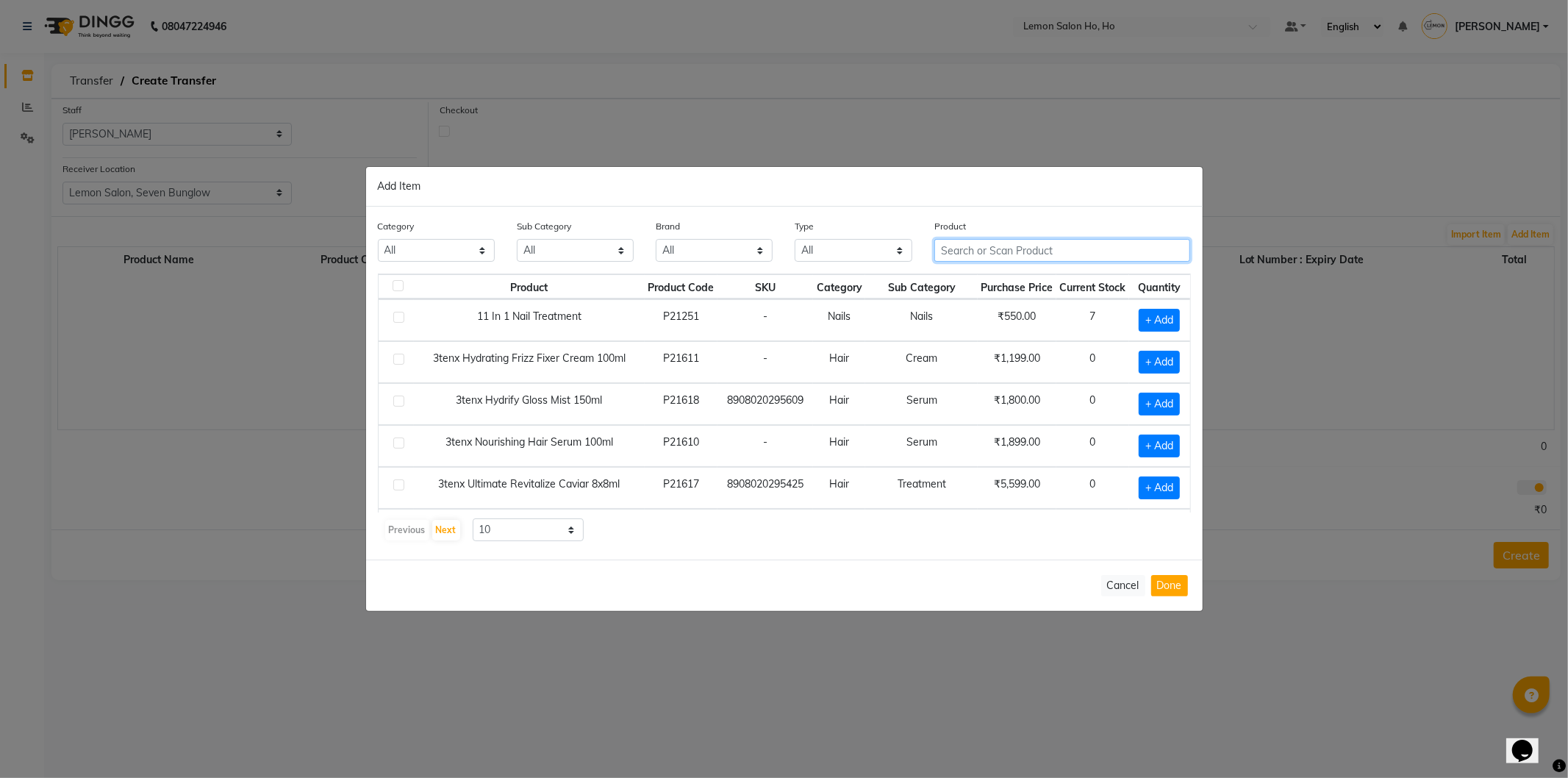
click at [991, 245] on input "text" at bounding box center [1062, 250] width 256 height 23
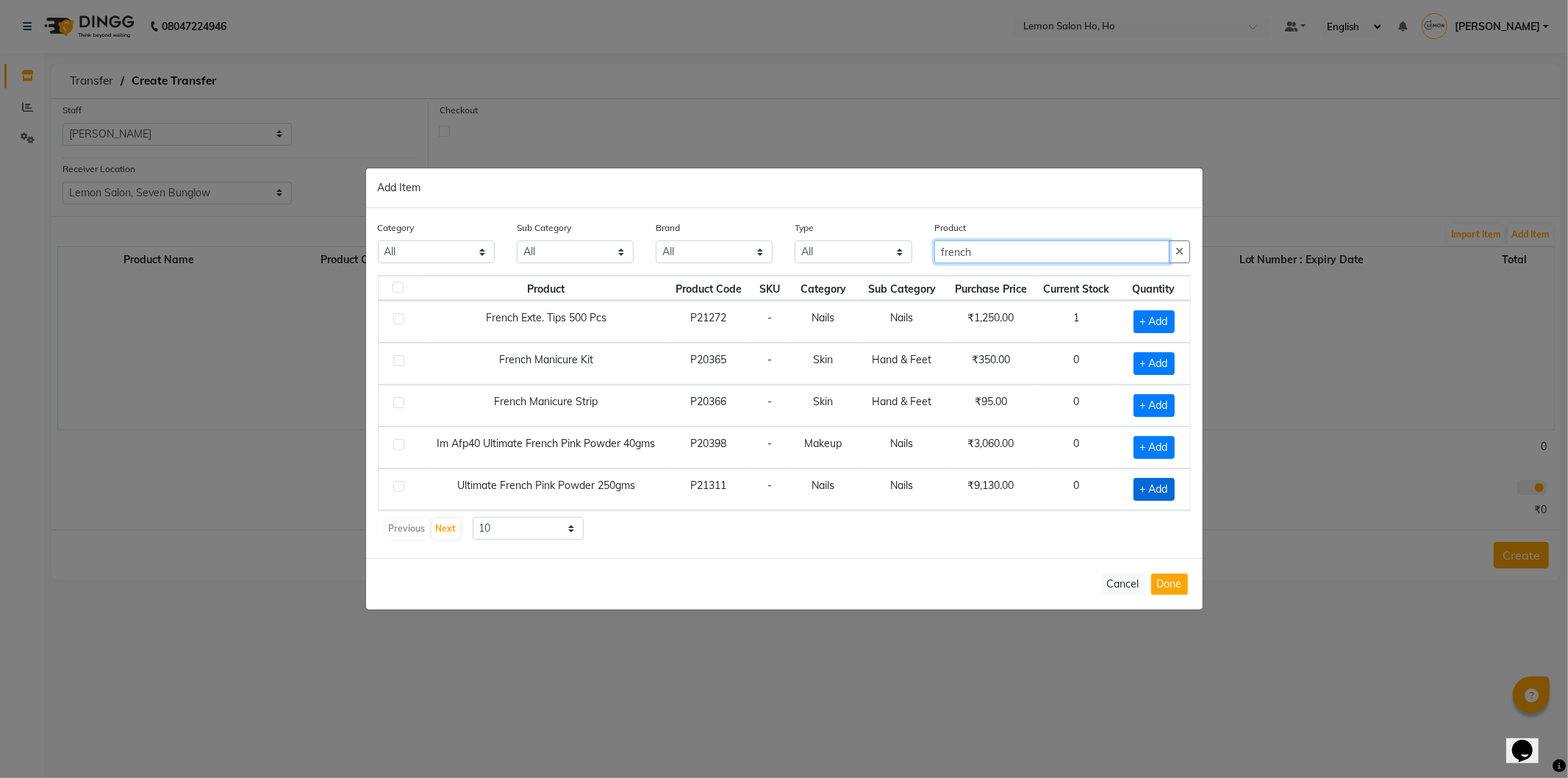
type input "french"
click at [1146, 490] on span "+ Add" at bounding box center [1154, 489] width 42 height 23
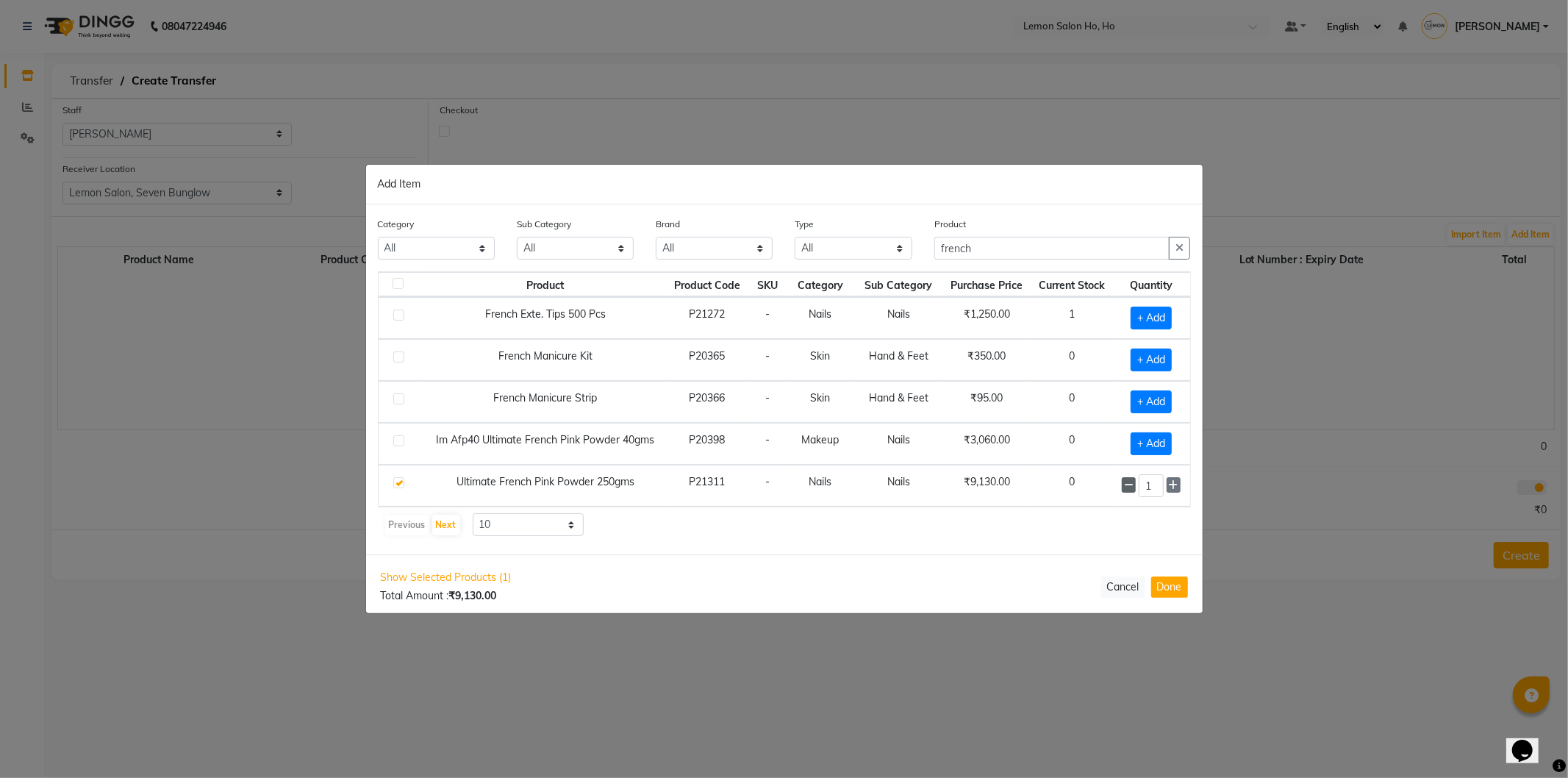
click at [1128, 488] on icon at bounding box center [1129, 485] width 10 height 11
checkbox input "false"
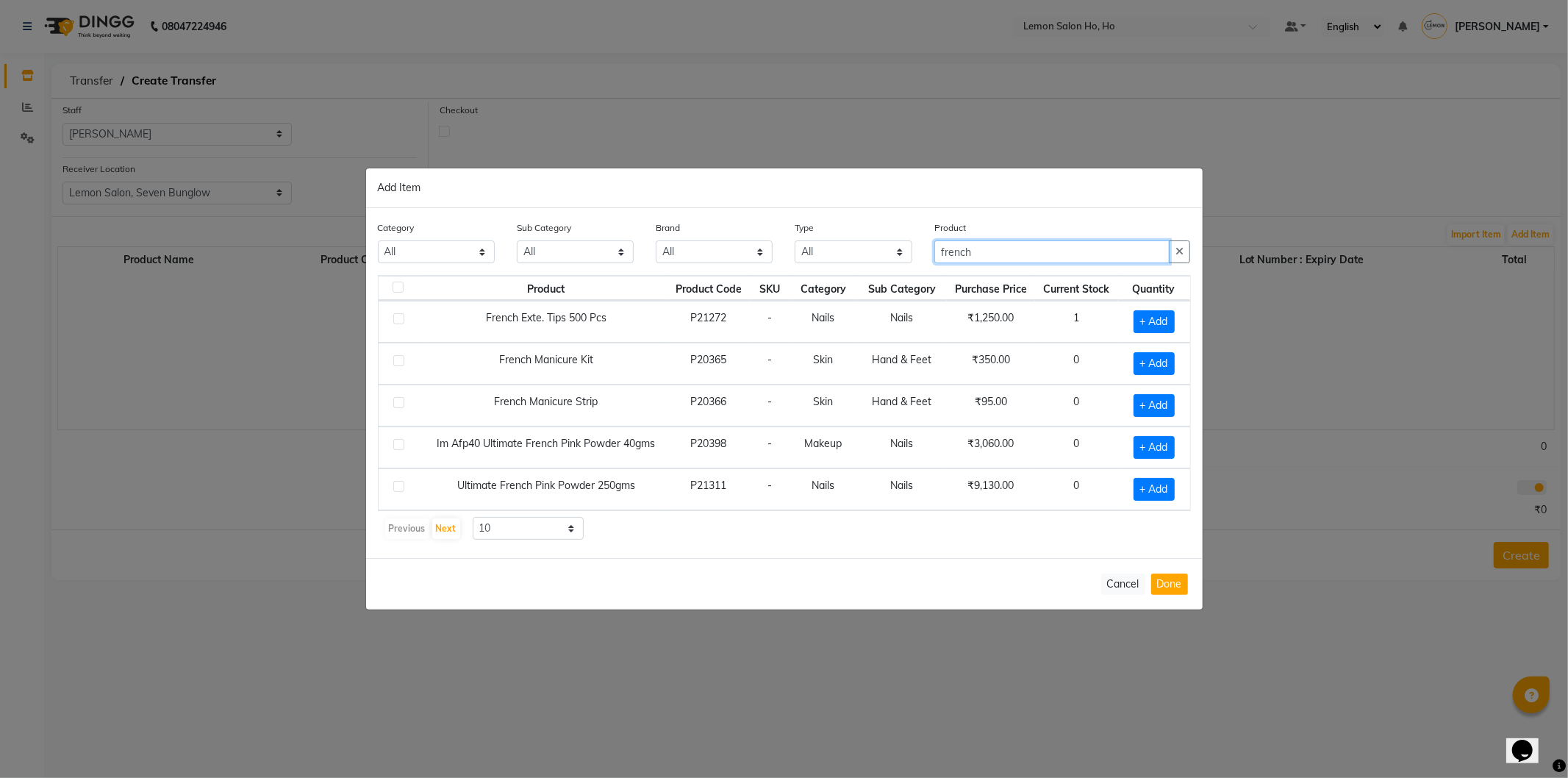
drag, startPoint x: 1000, startPoint y: 250, endPoint x: 890, endPoint y: 250, distance: 110.0
click at [890, 247] on div "Category All Hair Skin Makeup Personal Care Appliances [PERSON_NAME] Waxing Dis…" at bounding box center [785, 246] width 835 height 55
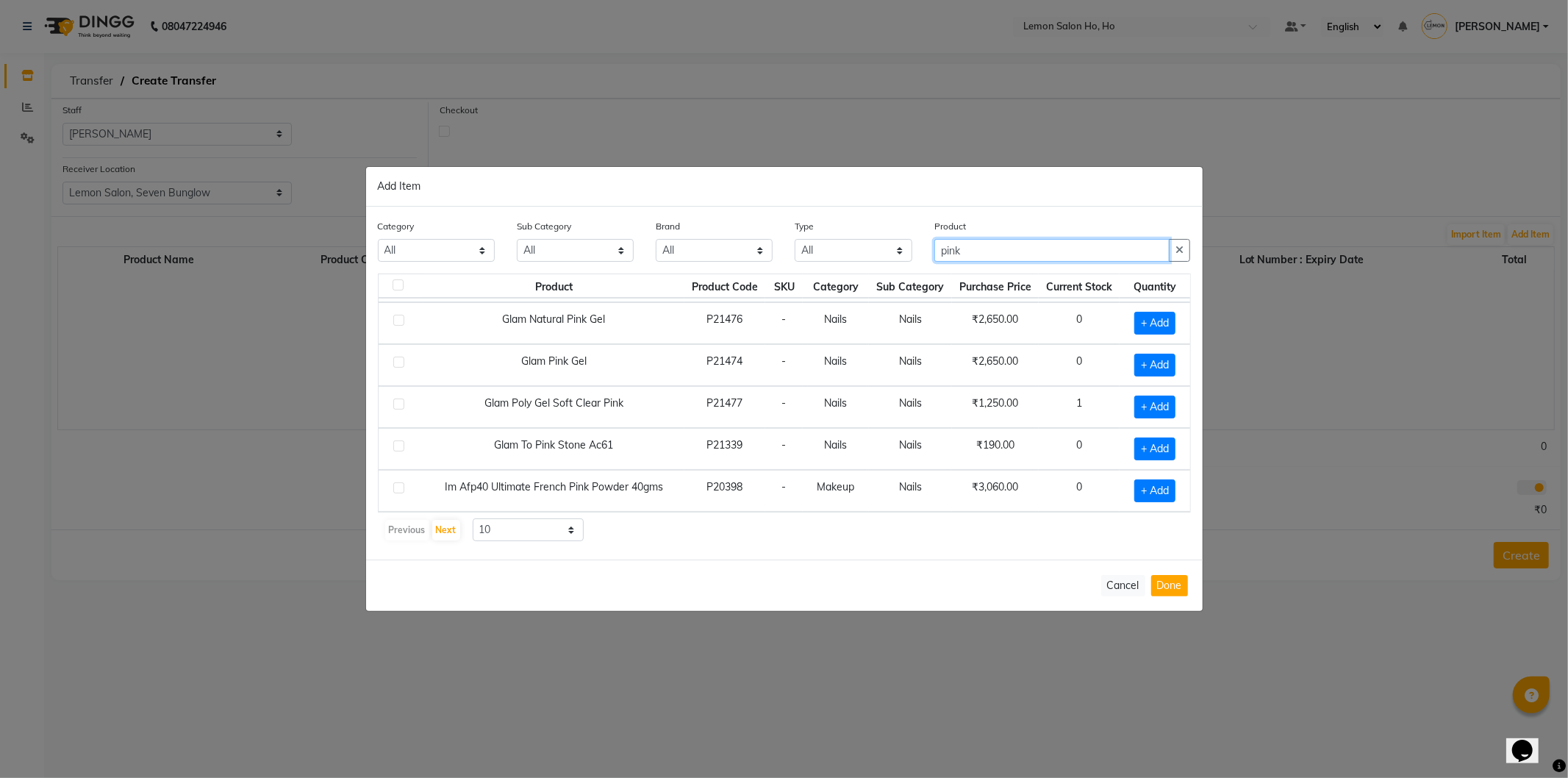
scroll to position [209, 0]
type input "pink"
click at [558, 538] on select "10 50 100" at bounding box center [529, 530] width 112 height 23
select select "50"
click at [473, 518] on select "10 50 100" at bounding box center [529, 530] width 112 height 23
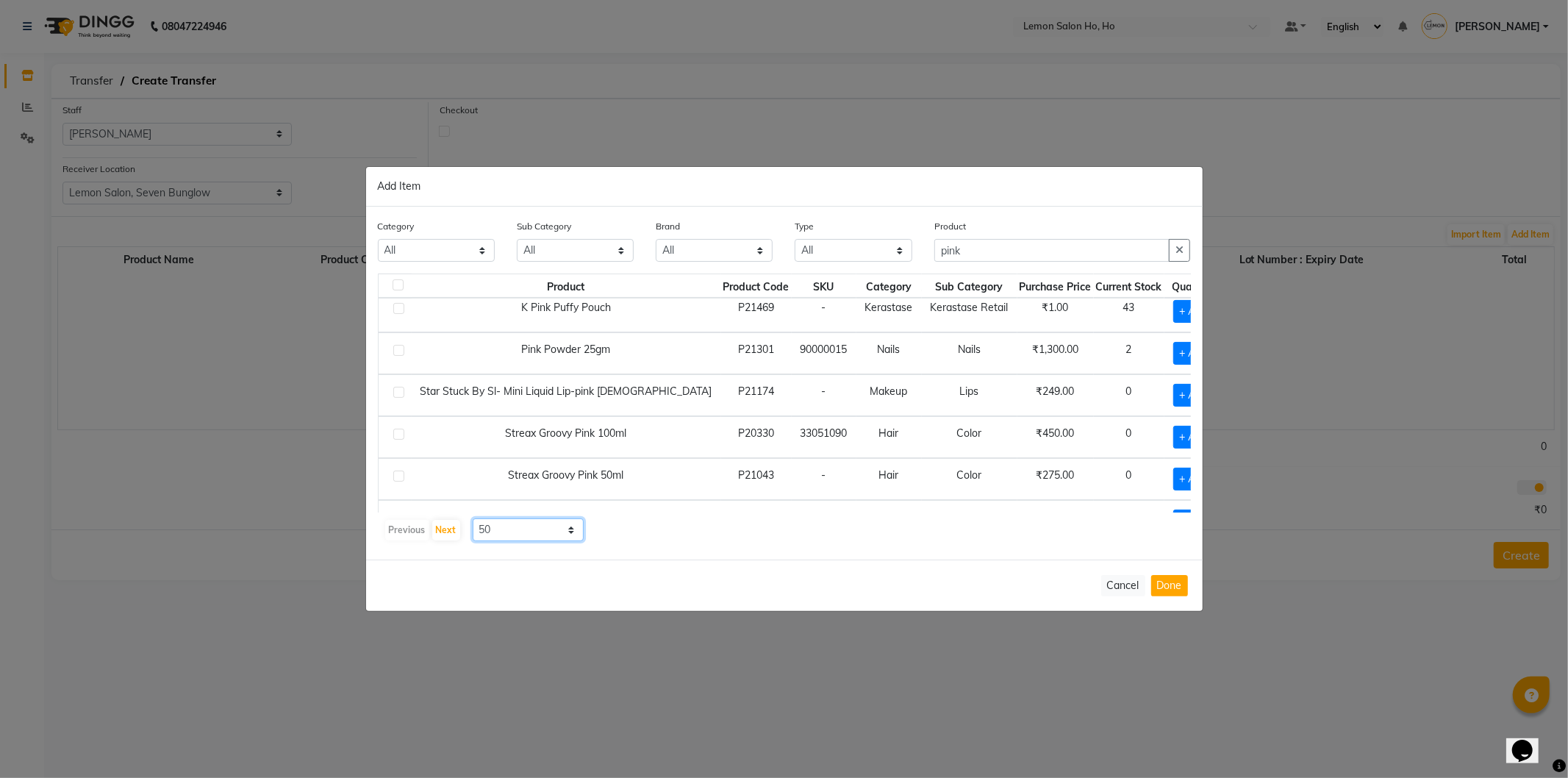
scroll to position [559, 0]
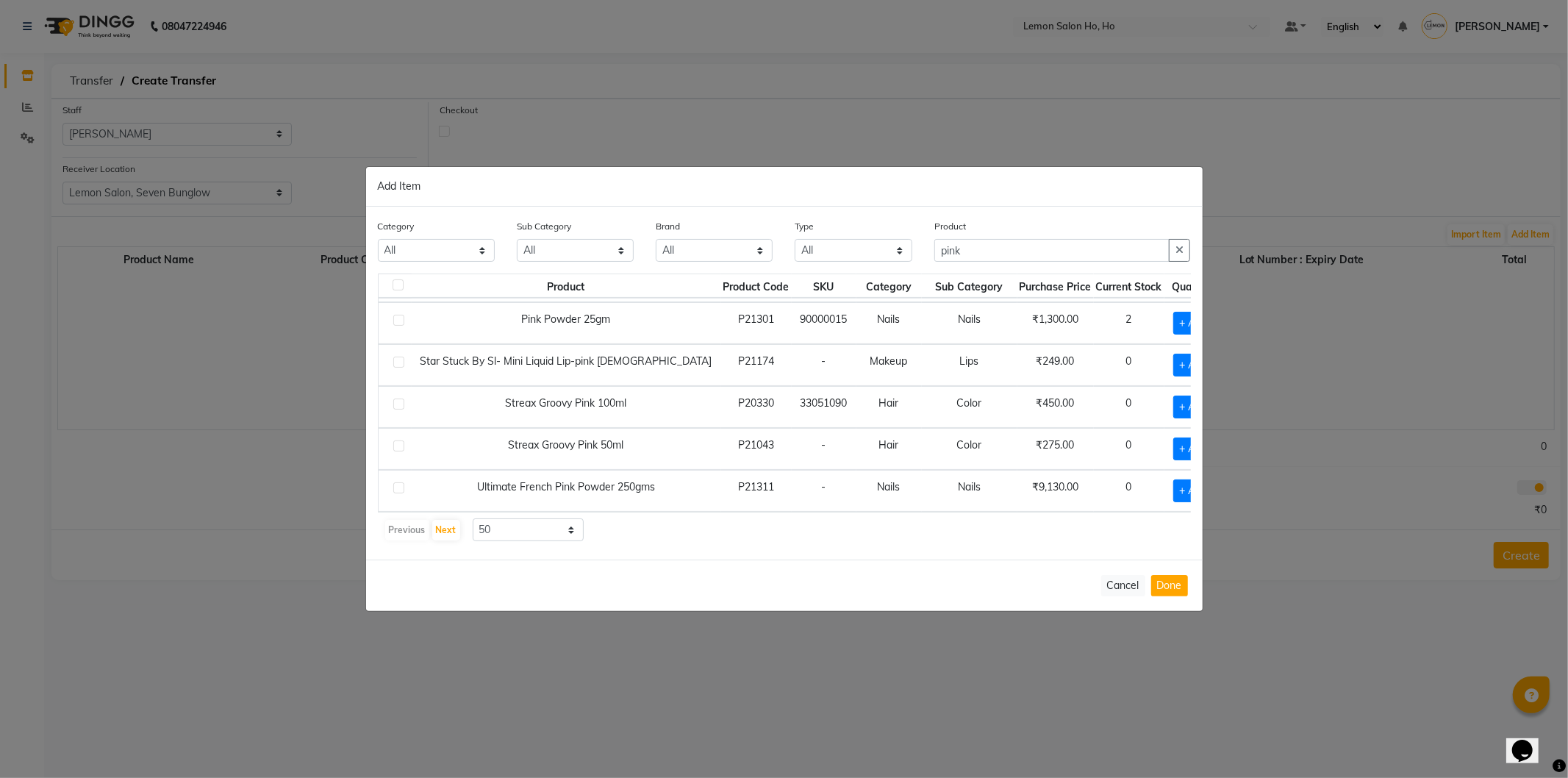
drag, startPoint x: 439, startPoint y: 475, endPoint x: 665, endPoint y: 494, distance: 226.8
click at [665, 494] on td "Ultimate French Pink Powder 250gms" at bounding box center [566, 490] width 309 height 42
copy td "Ultimate French Pink Powder 250gms"
click at [397, 482] on label at bounding box center [398, 487] width 11 height 11
click at [397, 483] on input "checkbox" at bounding box center [398, 488] width 10 height 10
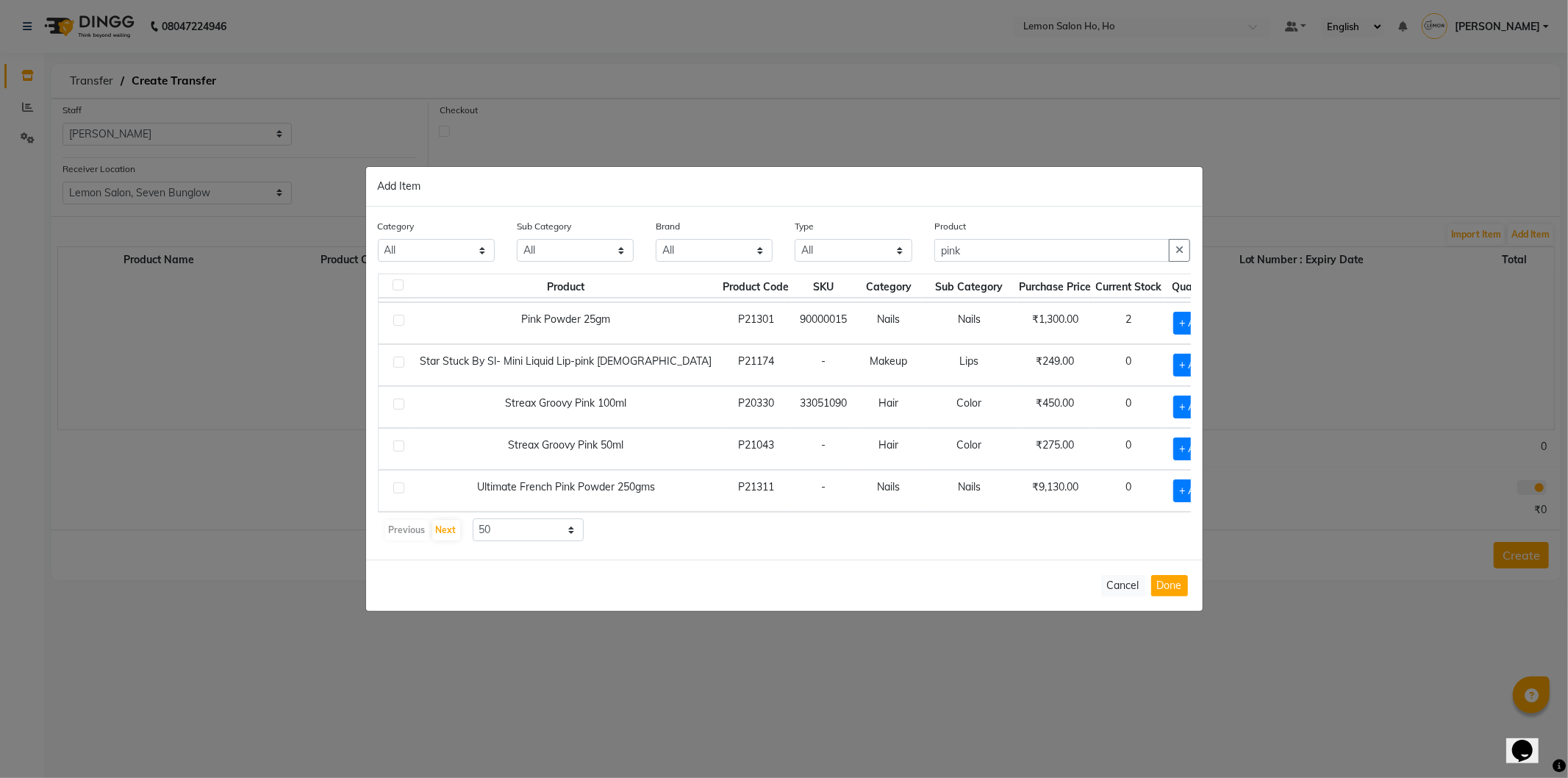
checkbox input "true"
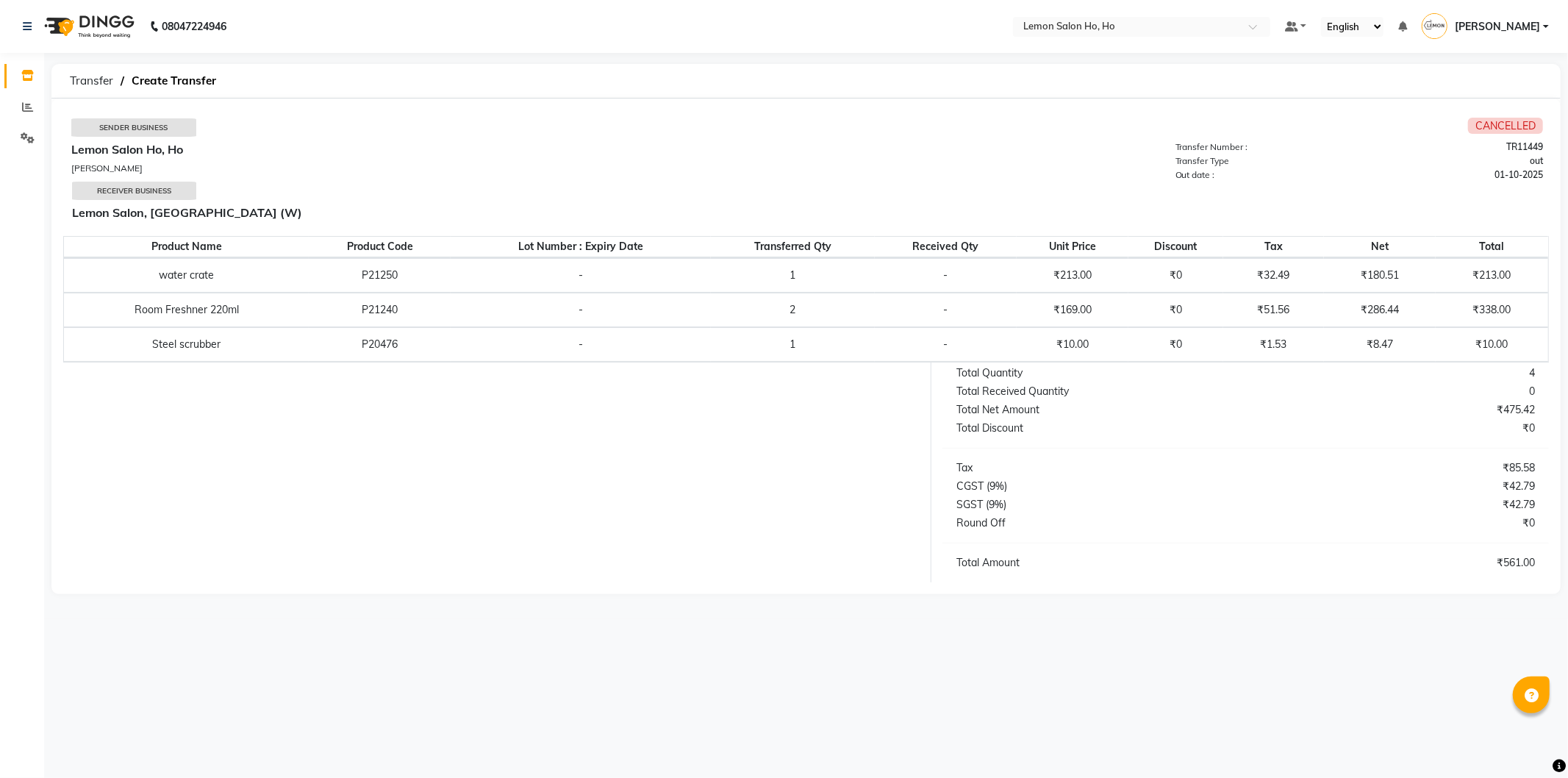
click at [94, 79] on span "Transfer" at bounding box center [92, 80] width 58 height 26
select select "sender"
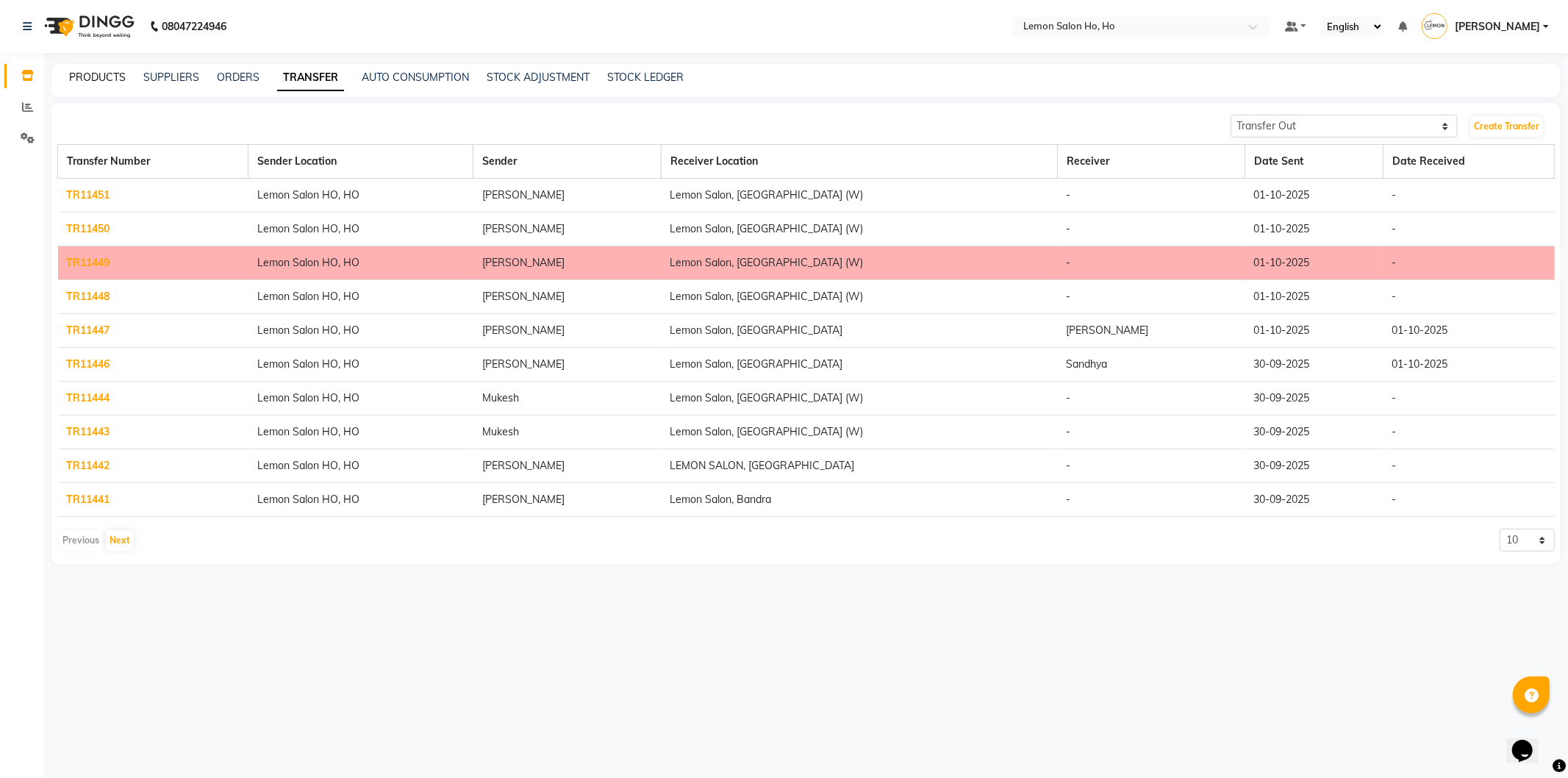
click at [101, 72] on link "PRODUCTS" at bounding box center [97, 77] width 57 height 14
select select
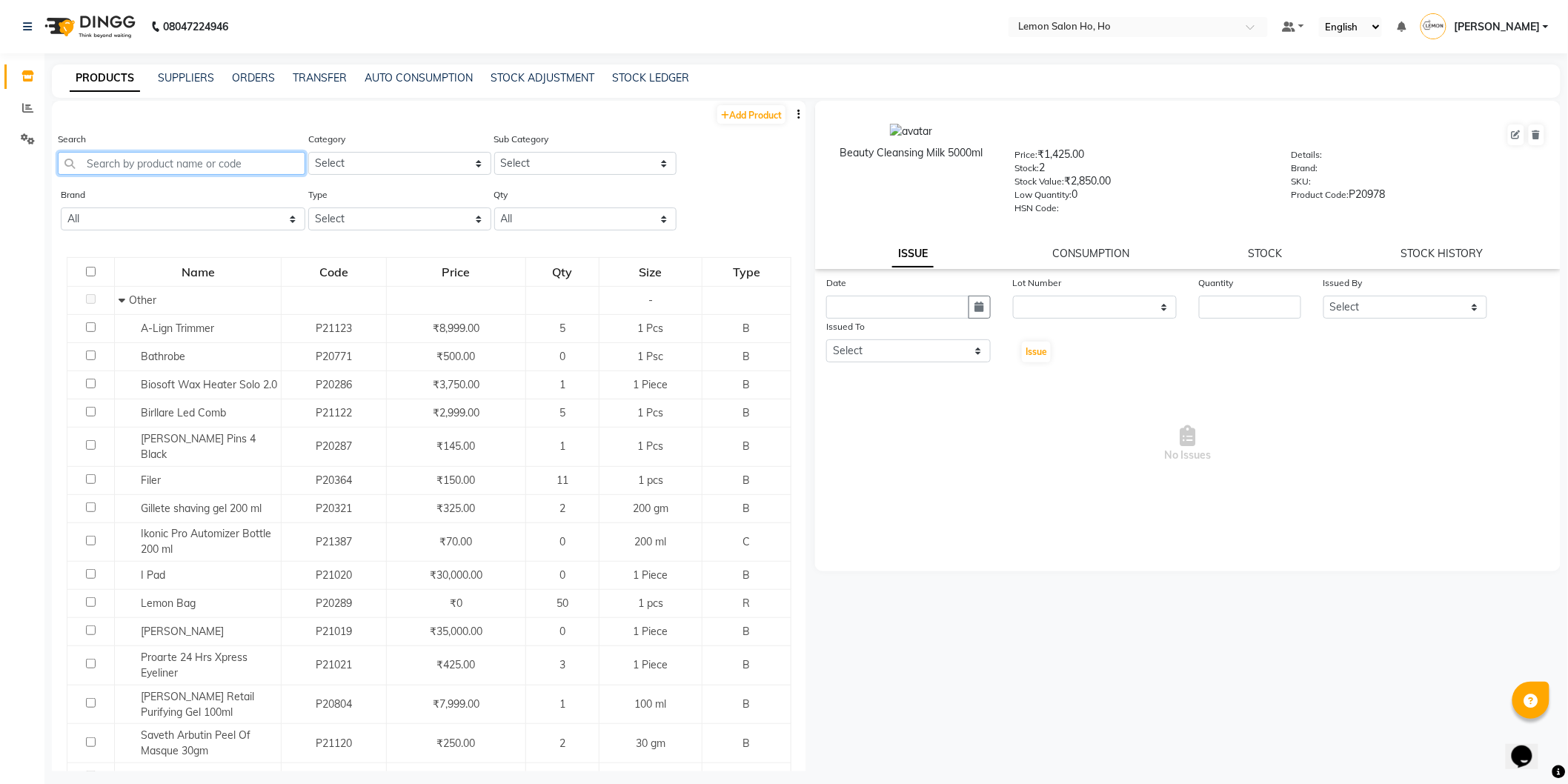
click at [162, 166] on input "text" at bounding box center [181, 164] width 248 height 23
paste input "Ultimate French Pink Powder 250gms"
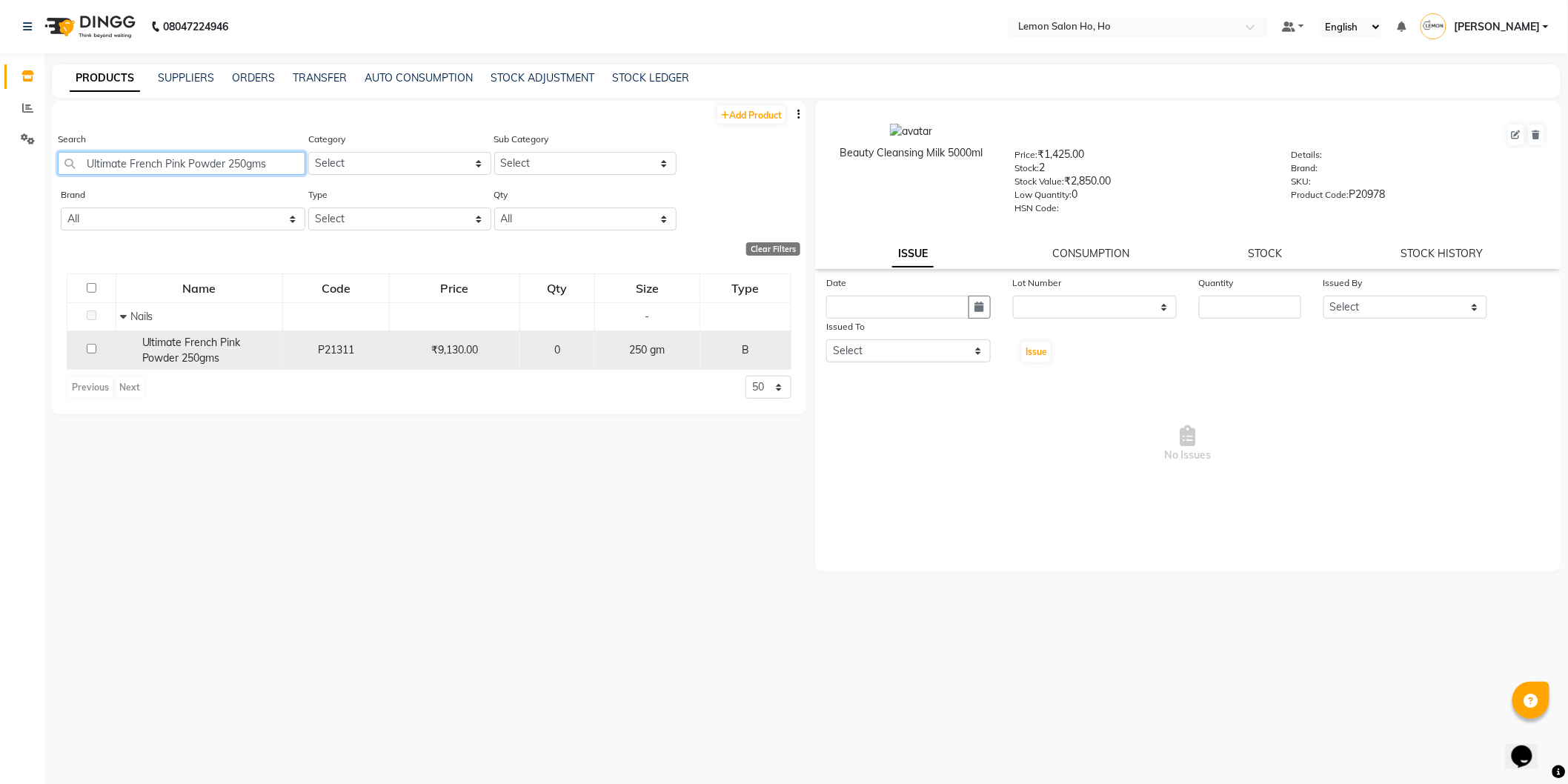
type input "Ultimate French Pink Powder 250gms"
click at [213, 361] on span "Ultimate French Pink Powder 250gms" at bounding box center [191, 351] width 98 height 29
select select
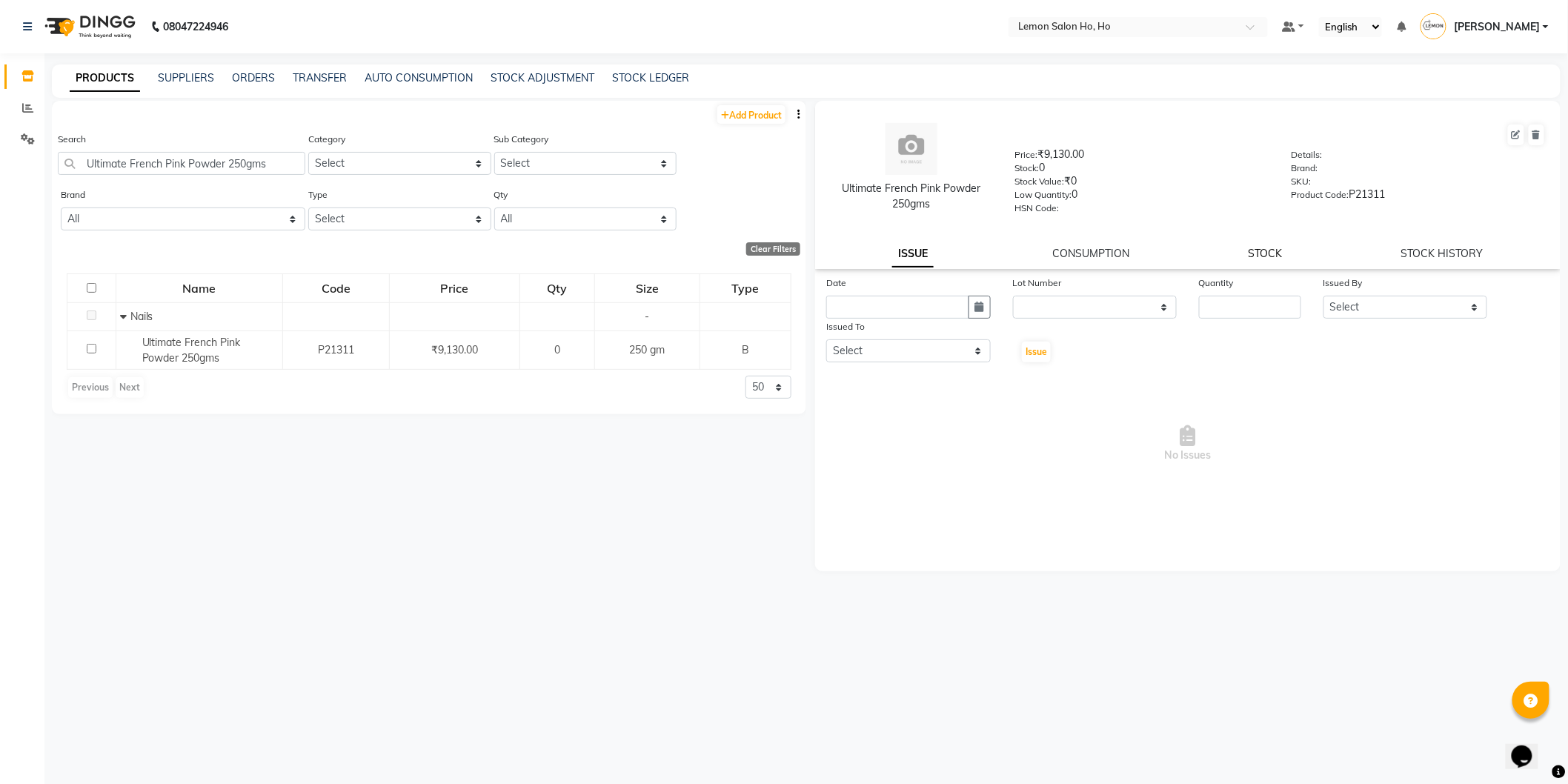
click at [1273, 257] on link "STOCK" at bounding box center [1266, 253] width 34 height 14
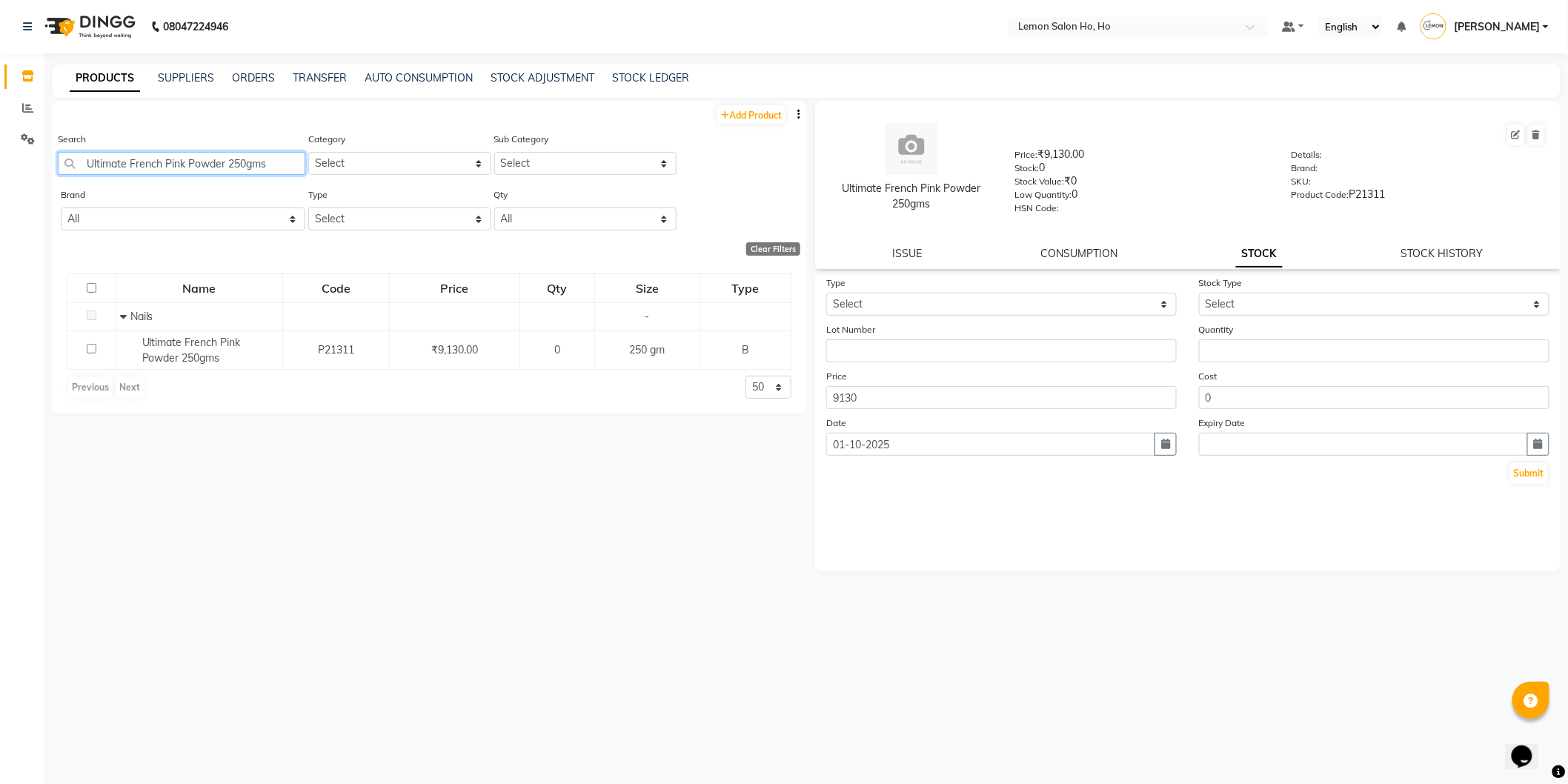
drag, startPoint x: 262, startPoint y: 163, endPoint x: 63, endPoint y: 187, distance: 200.4
click at [63, 187] on div "Add Product Search Ultimate French Pink Powder 250gms Category Select Hair Skin…" at bounding box center [429, 257] width 754 height 314
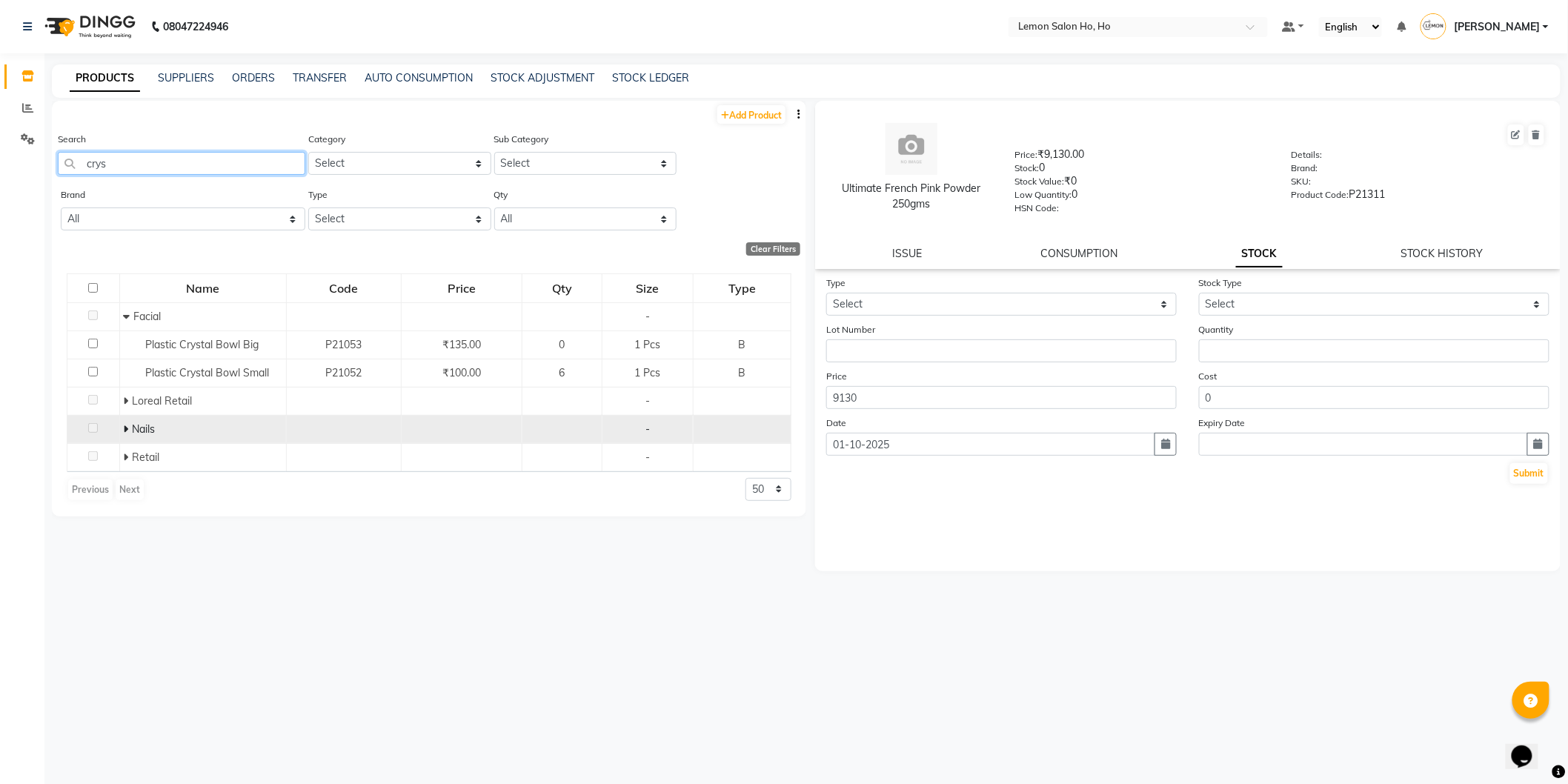
type input "crys"
click at [127, 428] on icon at bounding box center [126, 429] width 5 height 11
drag, startPoint x: 154, startPoint y: 166, endPoint x: 79, endPoint y: 185, distance: 77.4
click at [79, 185] on div "Search crys" at bounding box center [181, 159] width 248 height 56
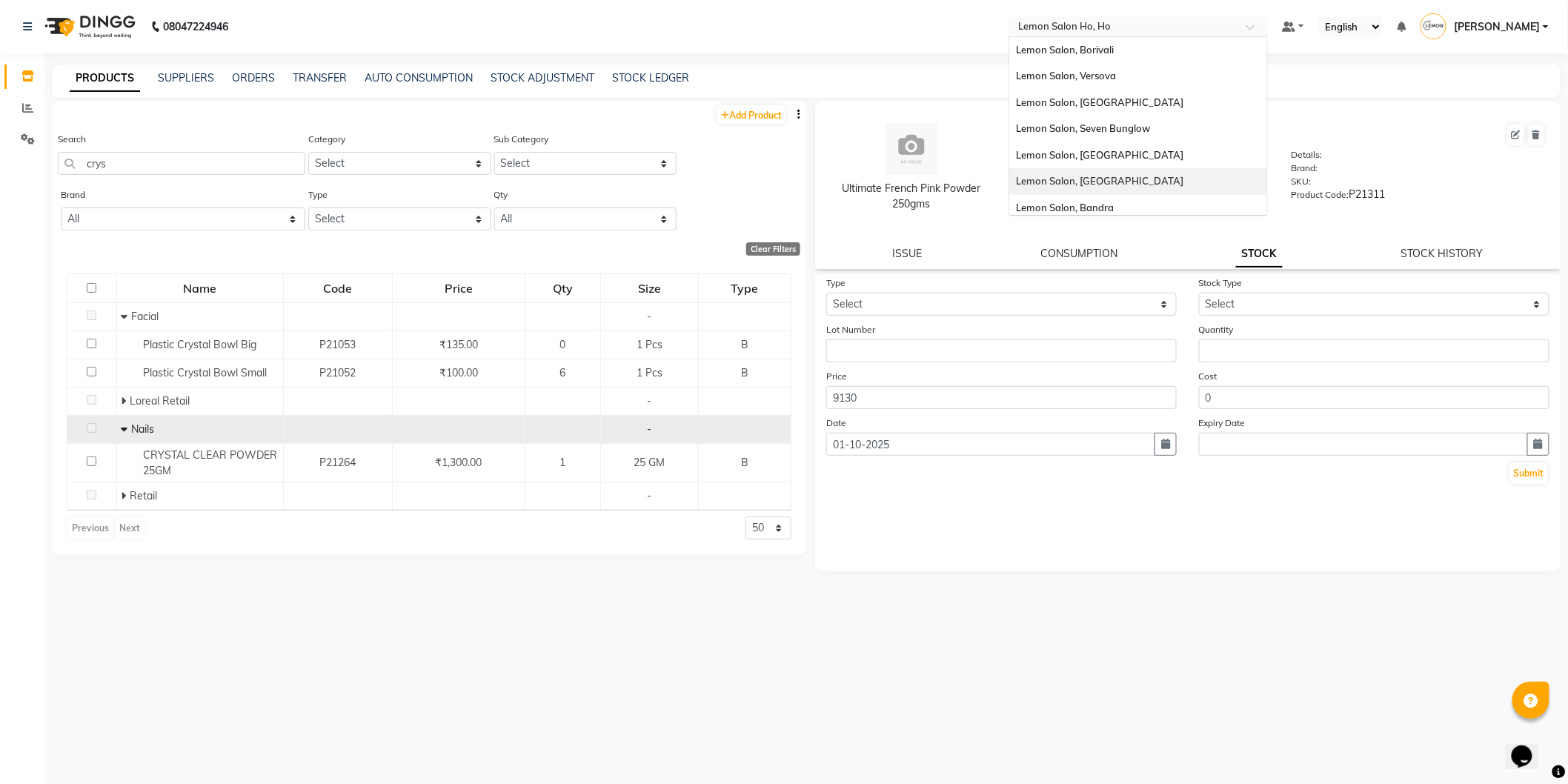
click at [1088, 36] on ng-select "Select Location × [GEOGRAPHIC_DATA], [GEOGRAPHIC_DATA], [GEOGRAPHIC_DATA] [GEOG…" at bounding box center [1138, 26] width 259 height 20
click at [1136, 128] on span "Lemon Salon, Seven Bunglow" at bounding box center [1085, 128] width 134 height 12
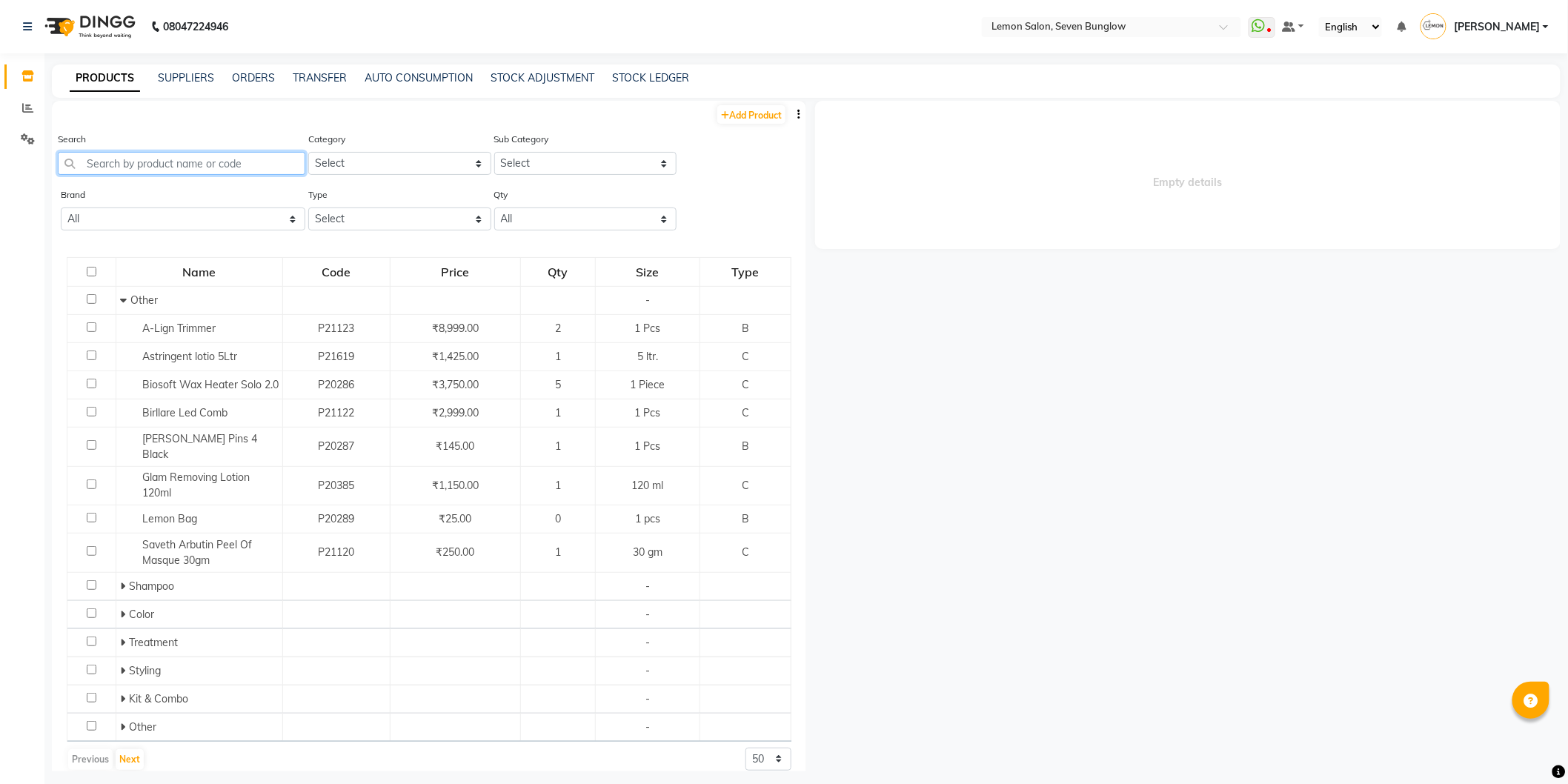
click at [172, 160] on input "text" at bounding box center [181, 164] width 248 height 23
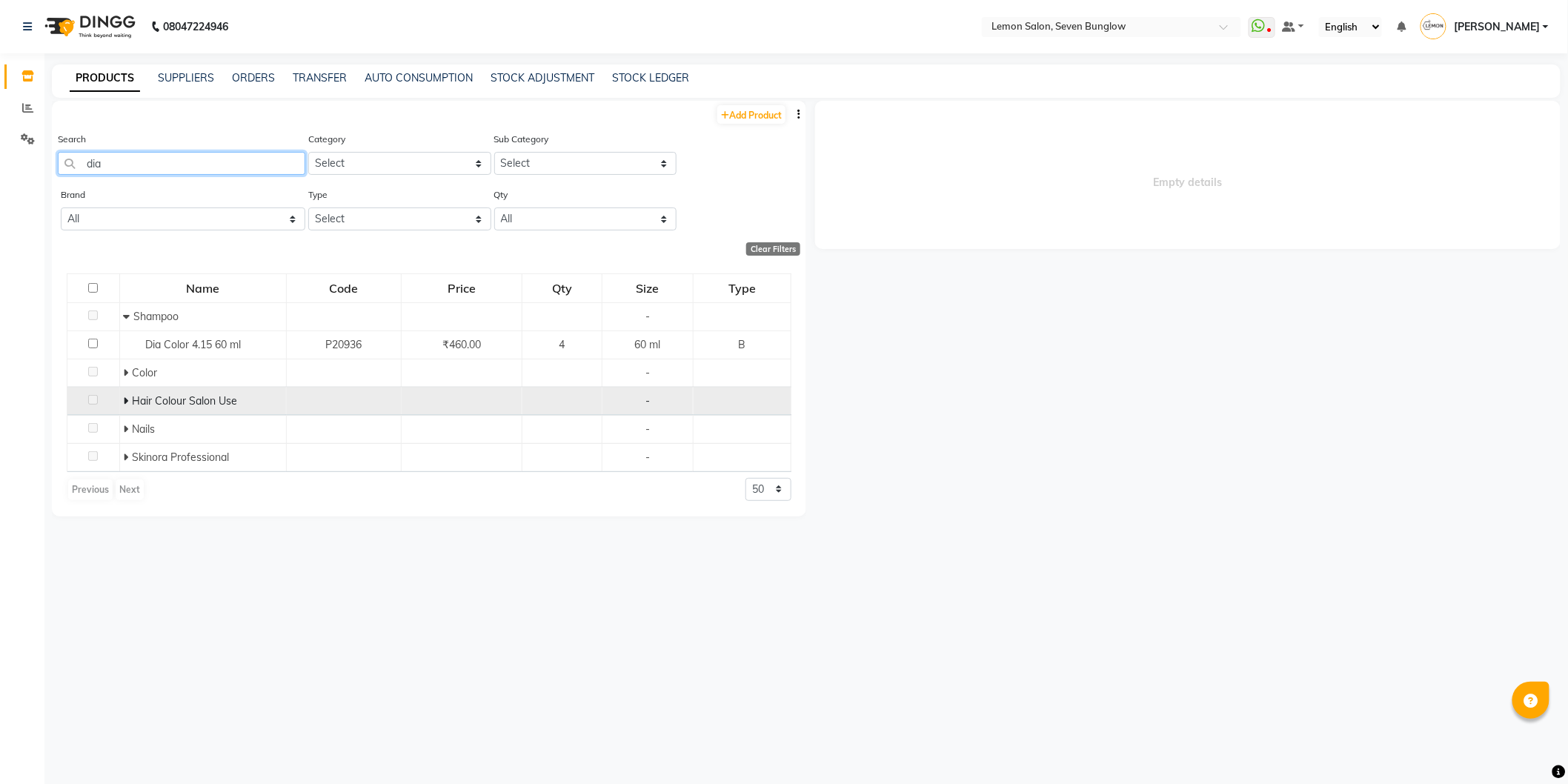
type input "dia"
click at [122, 400] on td "Hair Colour Salon Use" at bounding box center [202, 400] width 167 height 28
click at [125, 397] on icon at bounding box center [126, 400] width 5 height 11
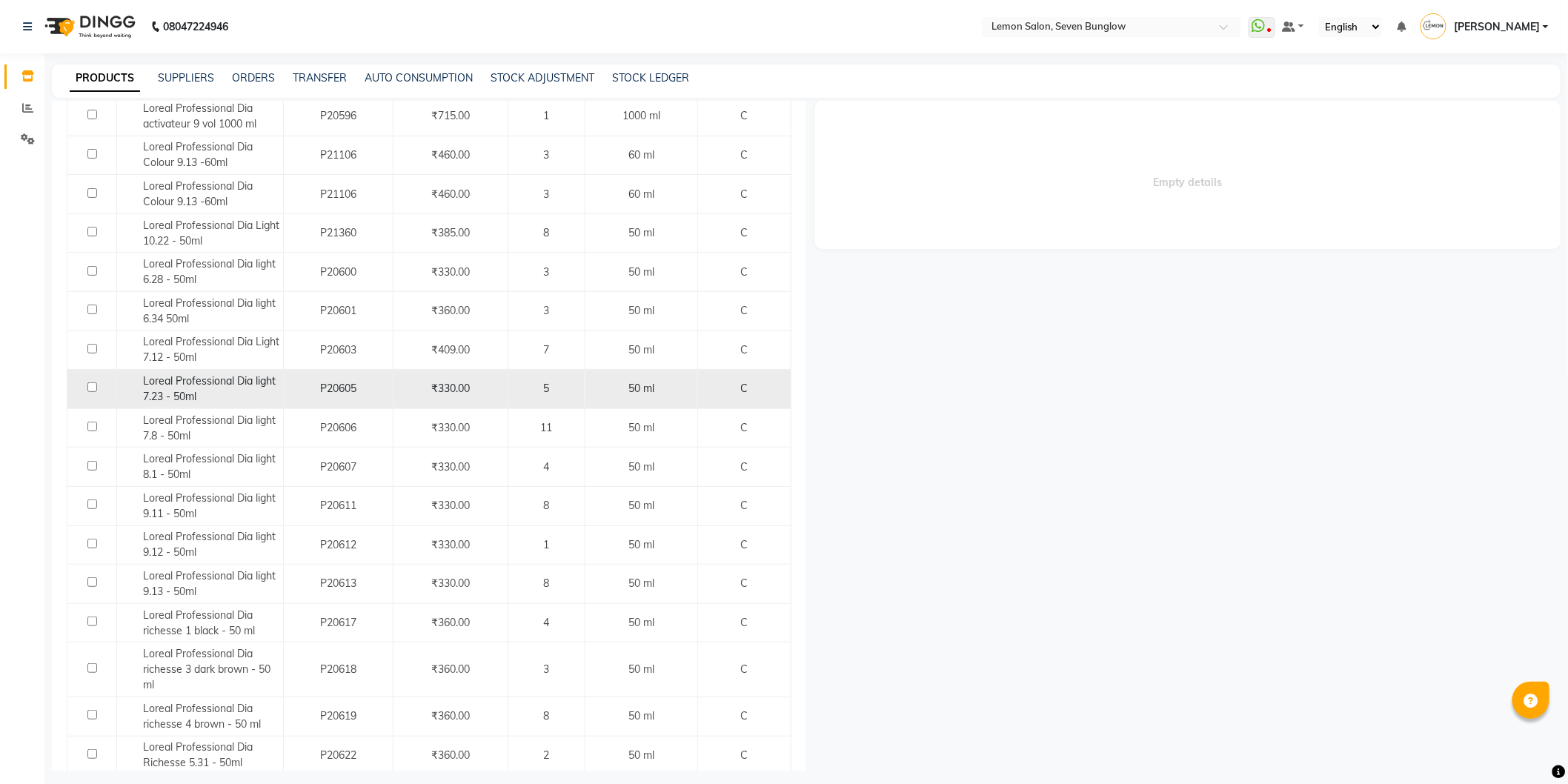
scroll to position [549, 0]
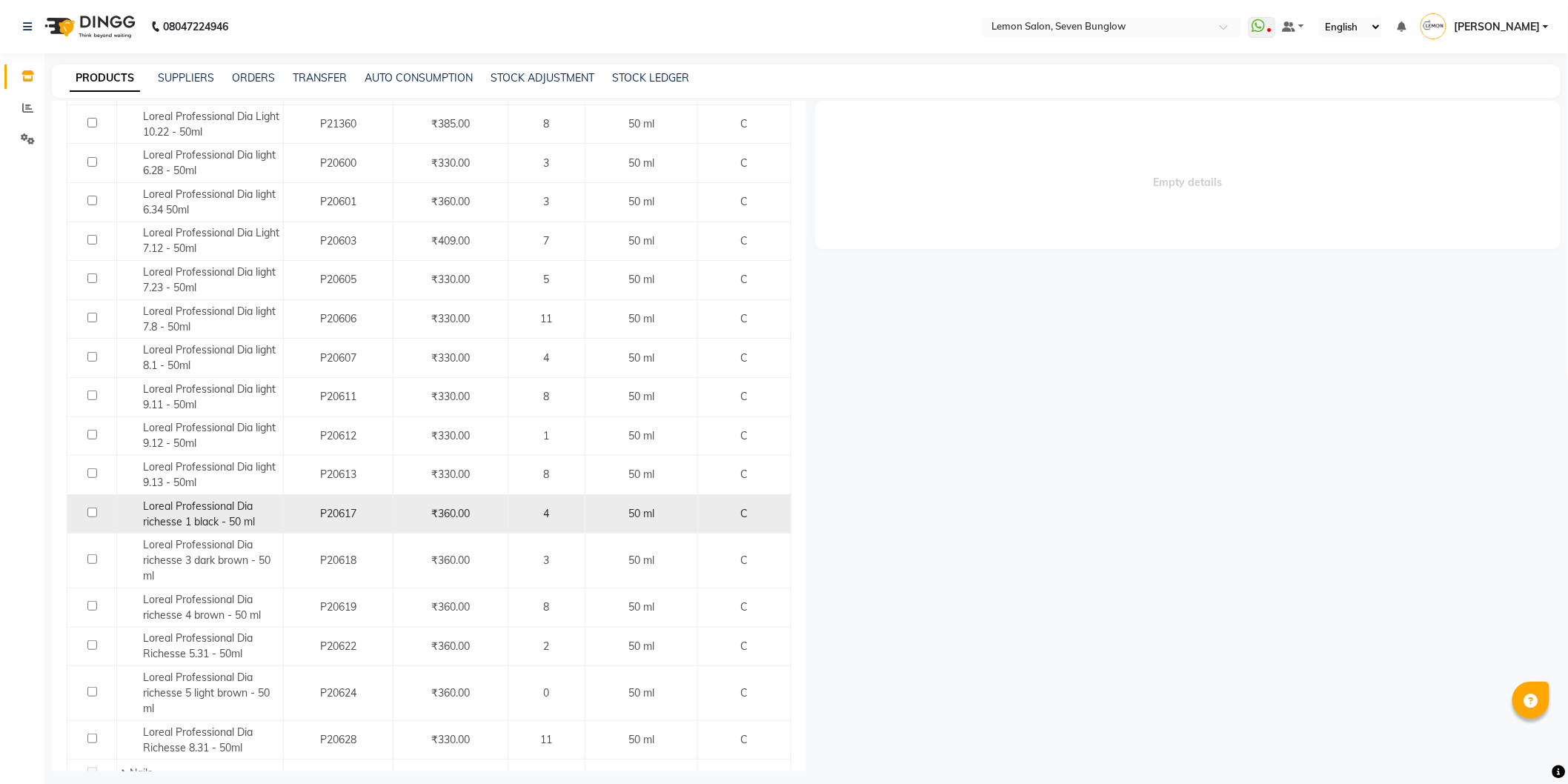
click at [231, 519] on span "Loreal Professional Dia richesse 1 black - 50 ml" at bounding box center [199, 514] width 112 height 29
select select
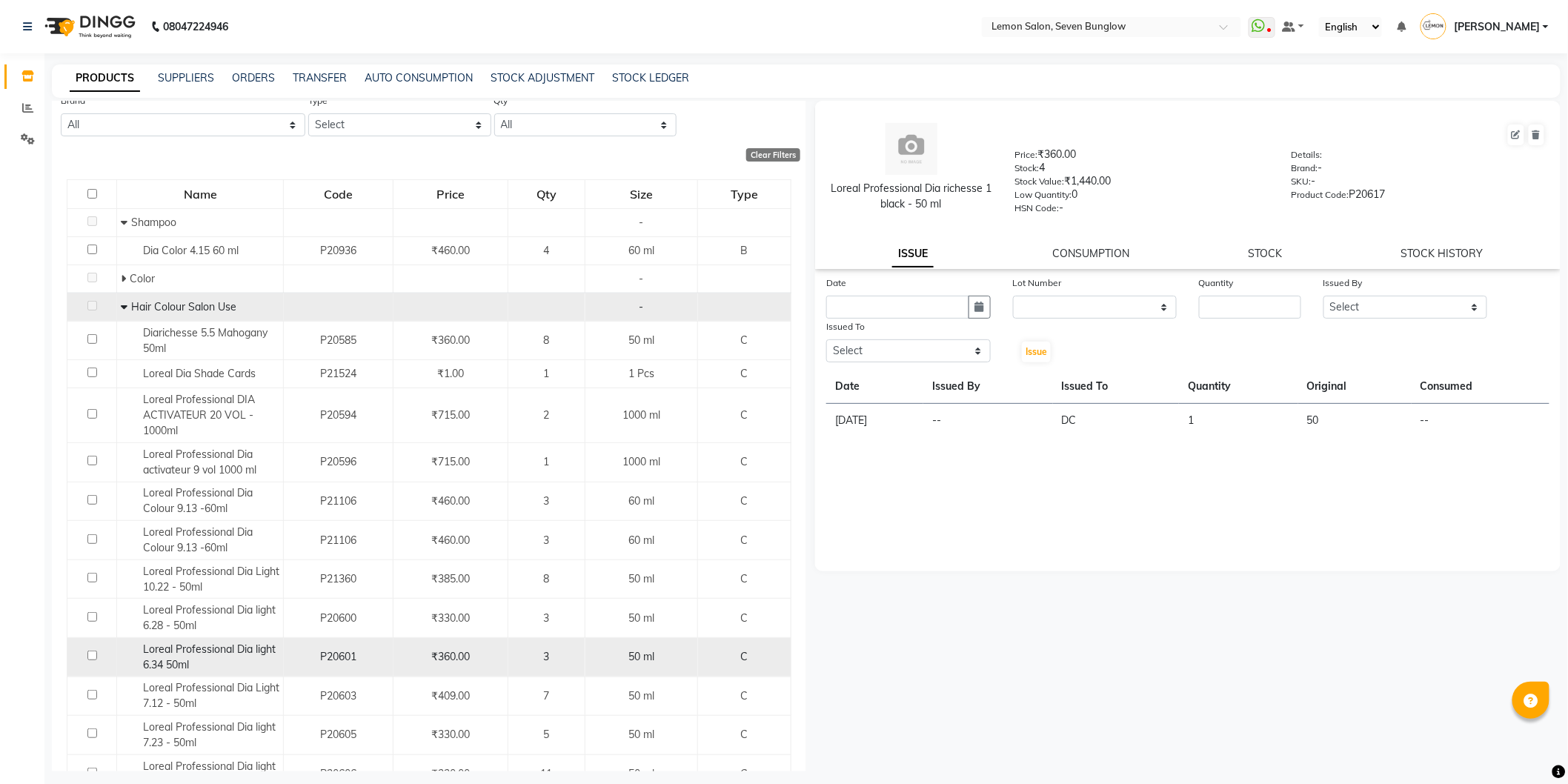
scroll to position [0, 0]
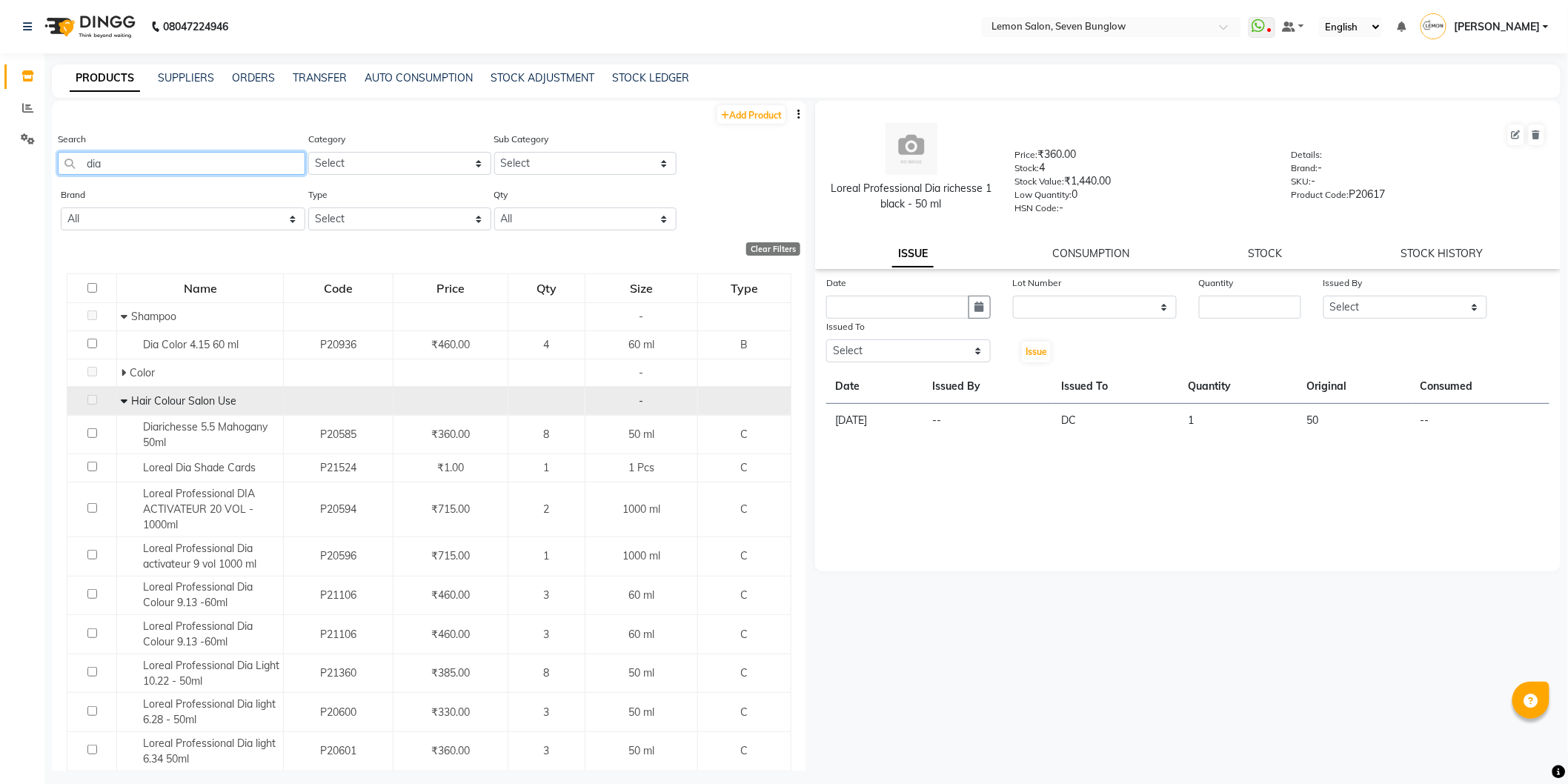
click at [230, 170] on input "dia" at bounding box center [181, 164] width 248 height 23
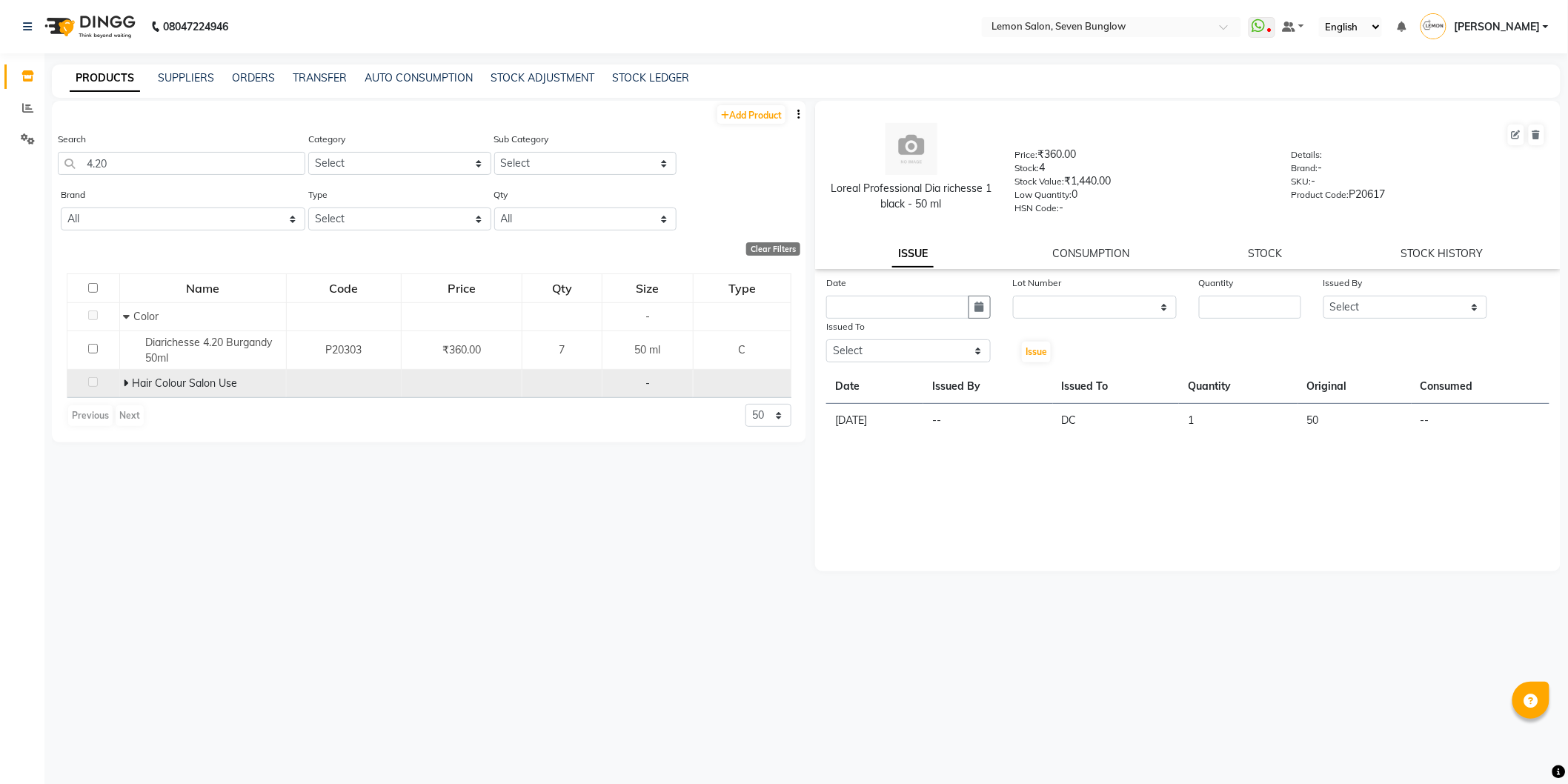
click at [126, 380] on icon at bounding box center [126, 383] width 5 height 11
click at [94, 157] on input "4.20" at bounding box center [181, 164] width 248 height 23
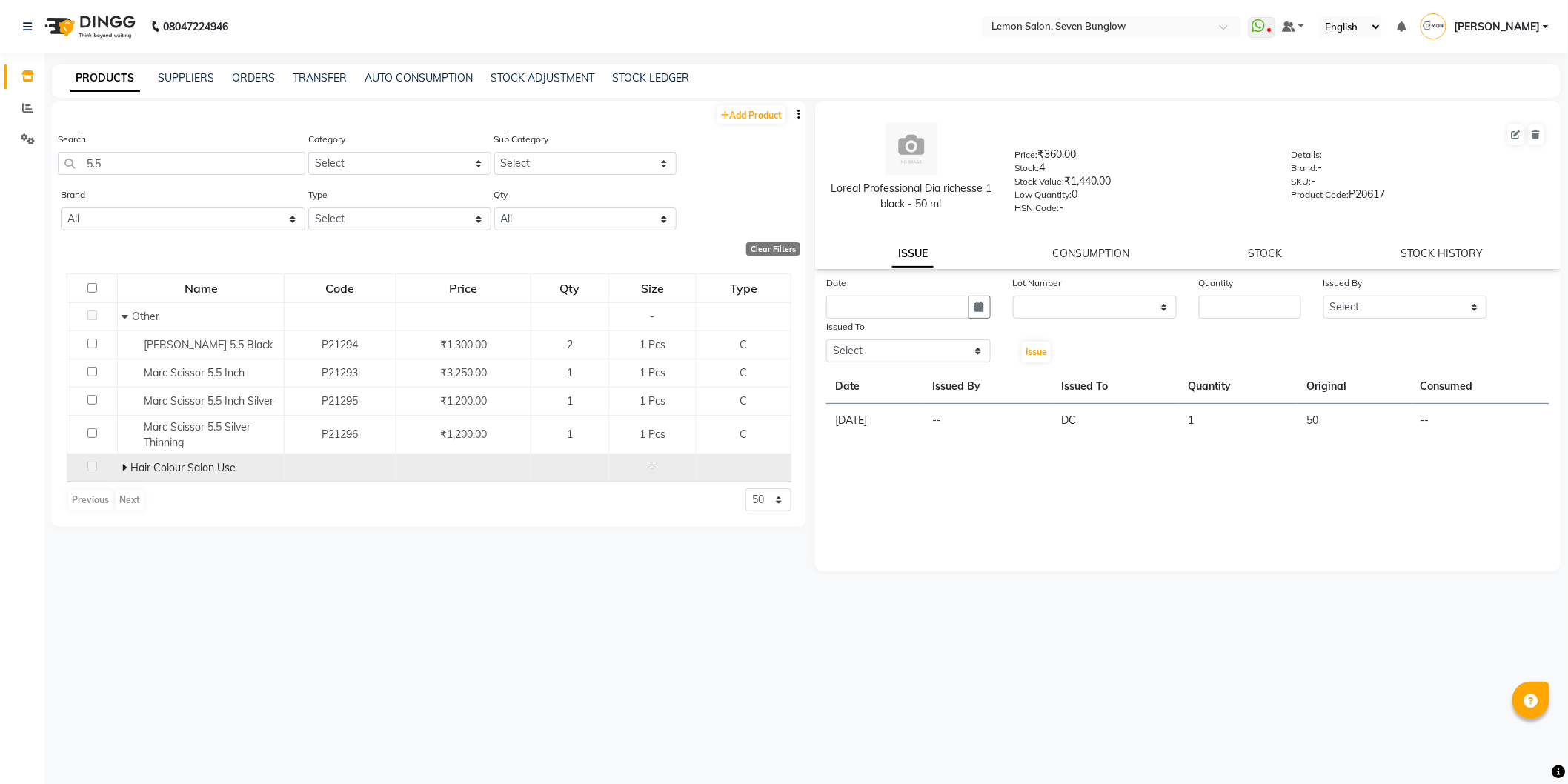
click at [123, 469] on icon at bounding box center [124, 467] width 5 height 11
click at [178, 150] on div "Search 5.5" at bounding box center [181, 153] width 248 height 44
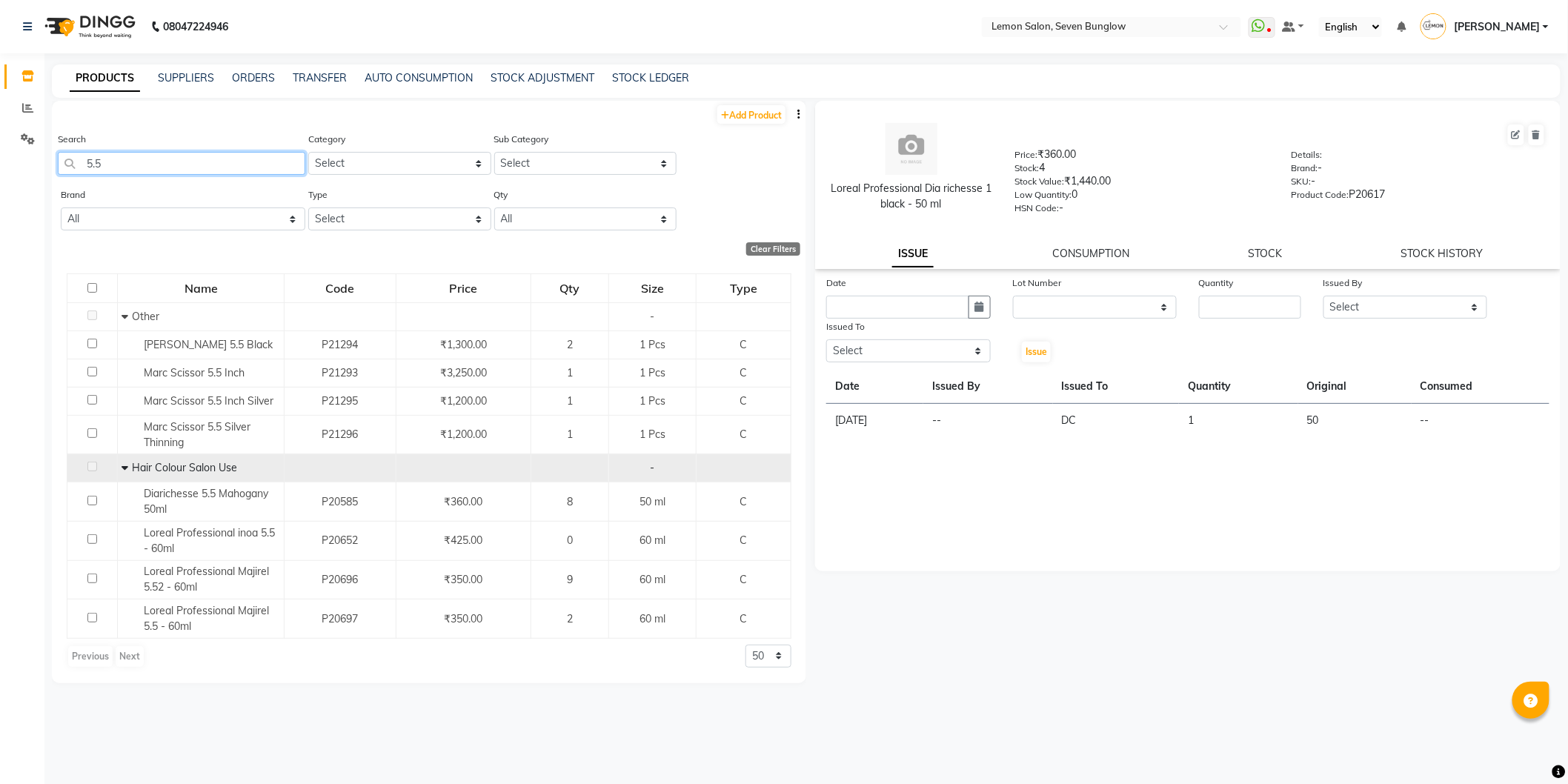
click at [174, 156] on input "5.5" at bounding box center [181, 164] width 248 height 23
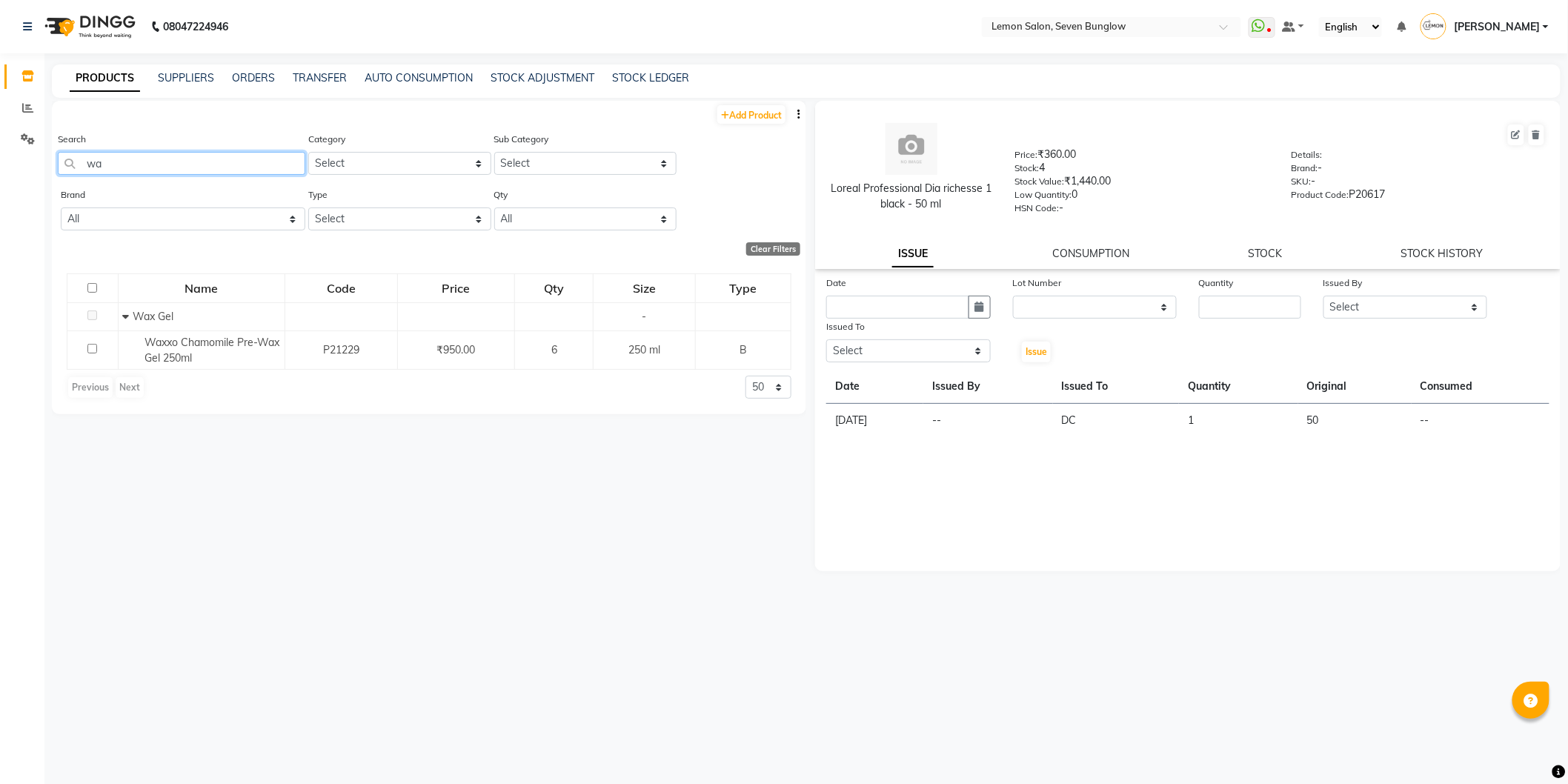
type input "w"
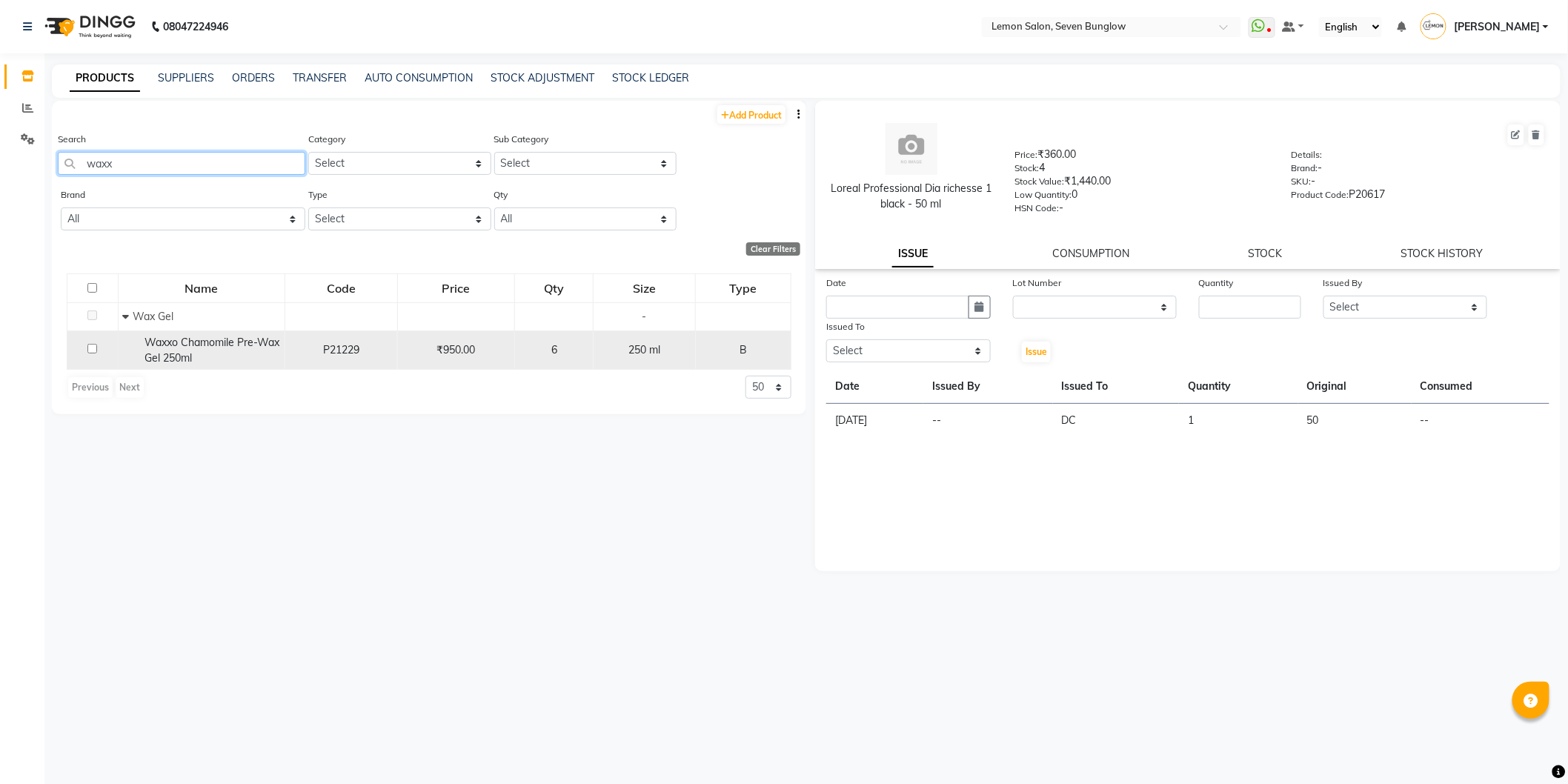
type input "waxx"
click at [209, 358] on div "Waxxo Chamomile Pre-Wax Gel 250ml" at bounding box center [201, 351] width 159 height 31
select select
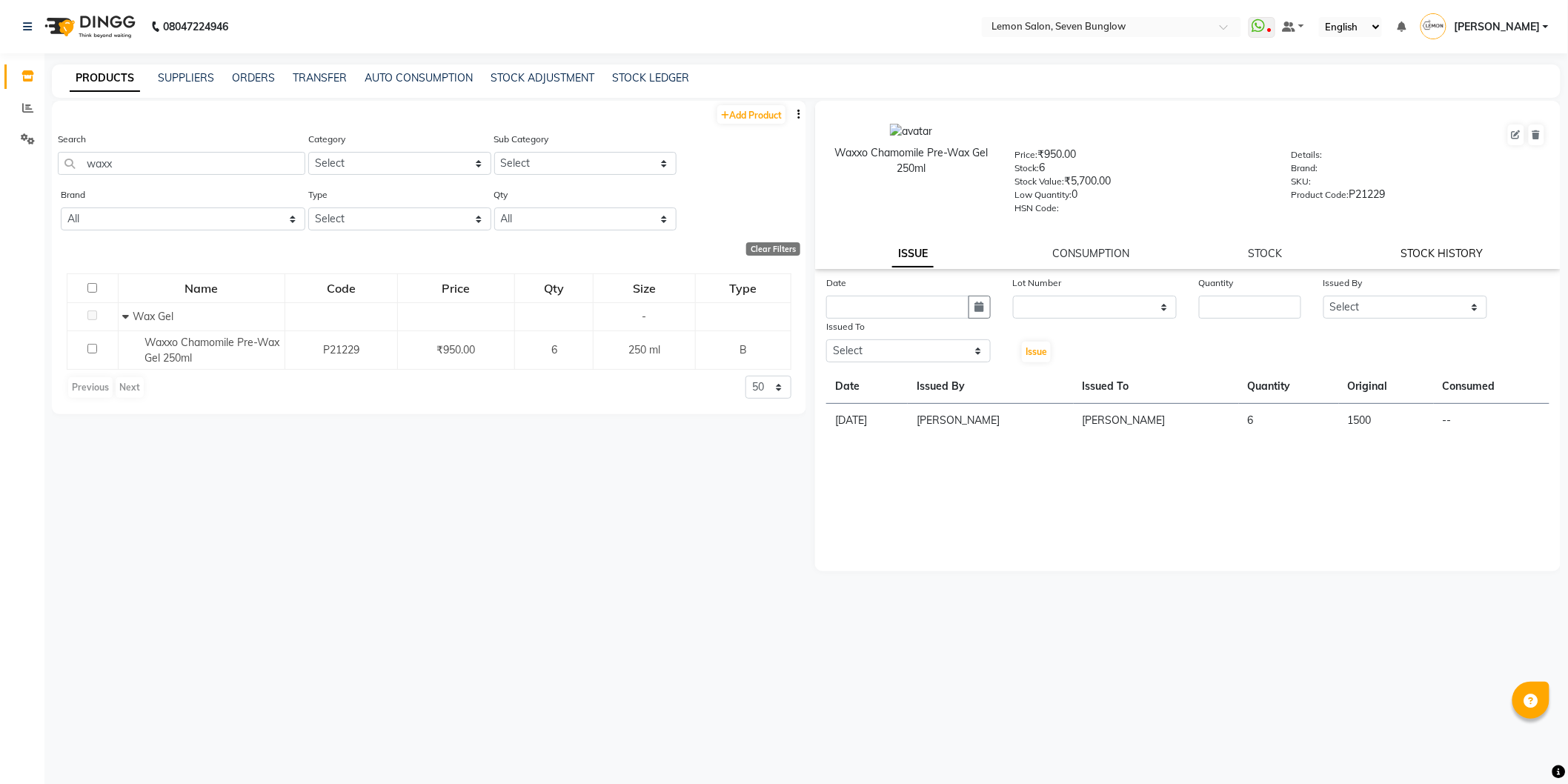
click at [1445, 247] on link "STOCK HISTORY" at bounding box center [1442, 253] width 82 height 14
select select "all"
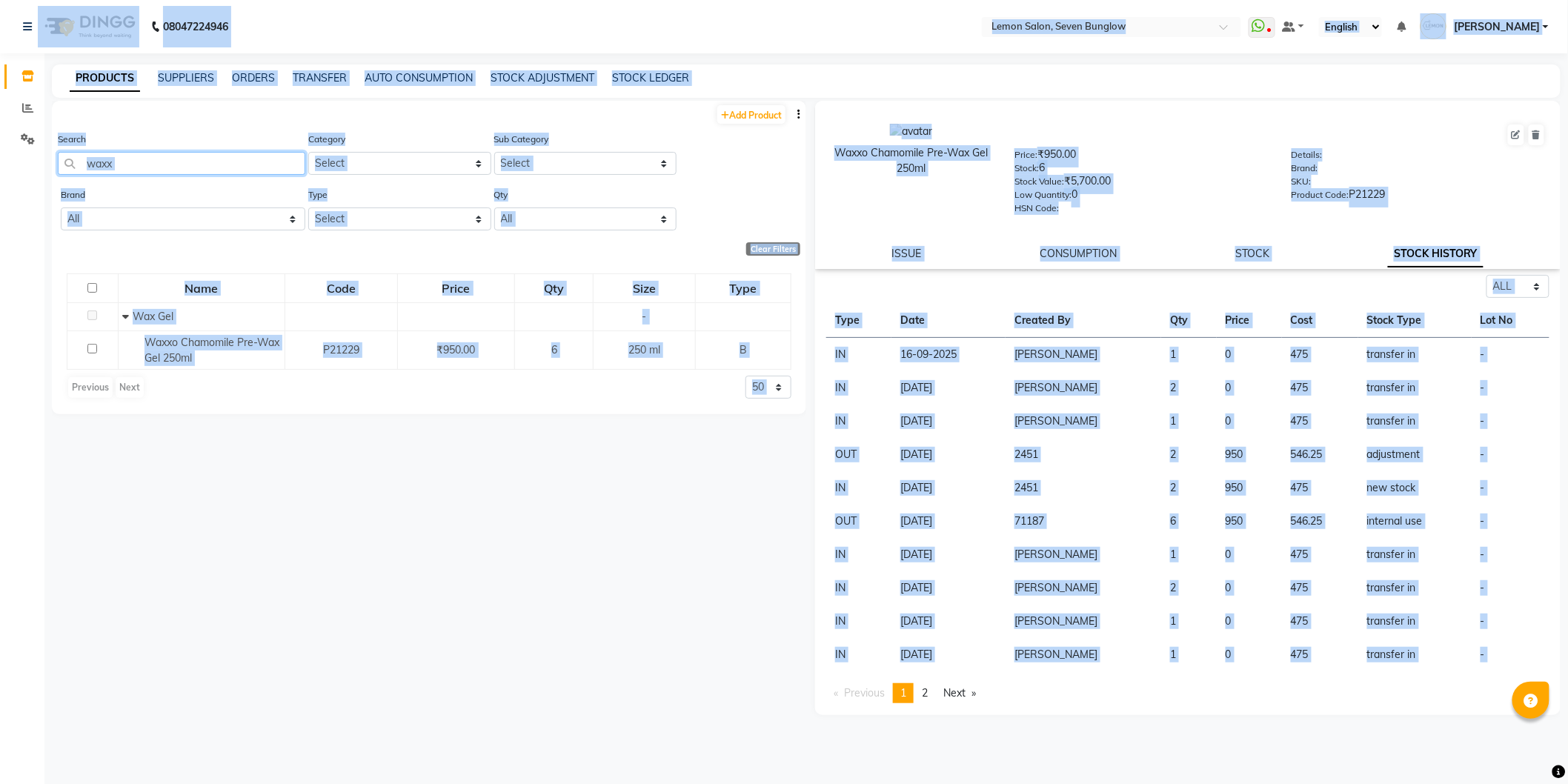
click at [206, 168] on input "waxx" at bounding box center [181, 164] width 248 height 23
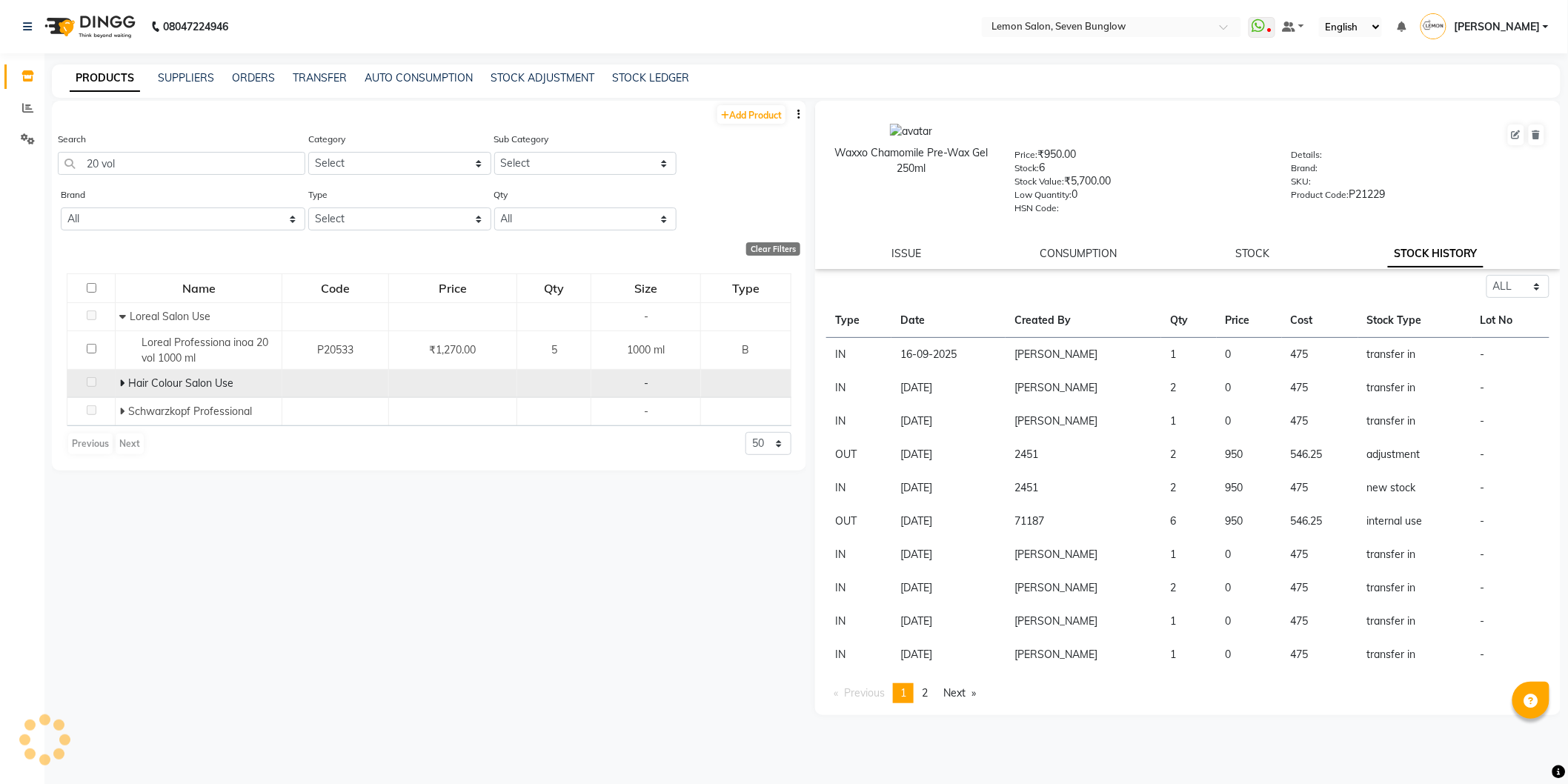
click at [120, 386] on icon at bounding box center [121, 383] width 5 height 11
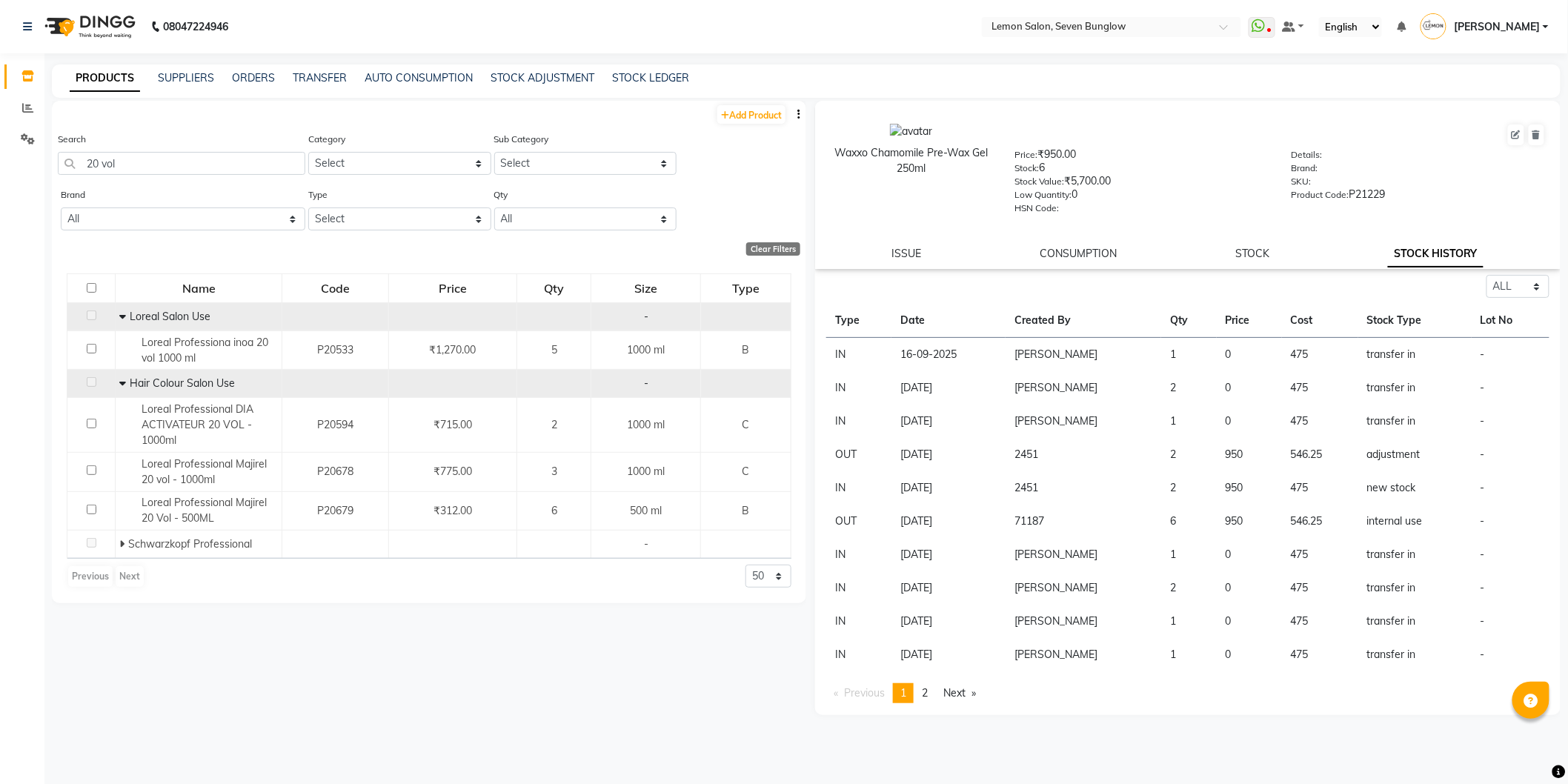
click at [121, 316] on icon at bounding box center [122, 316] width 7 height 11
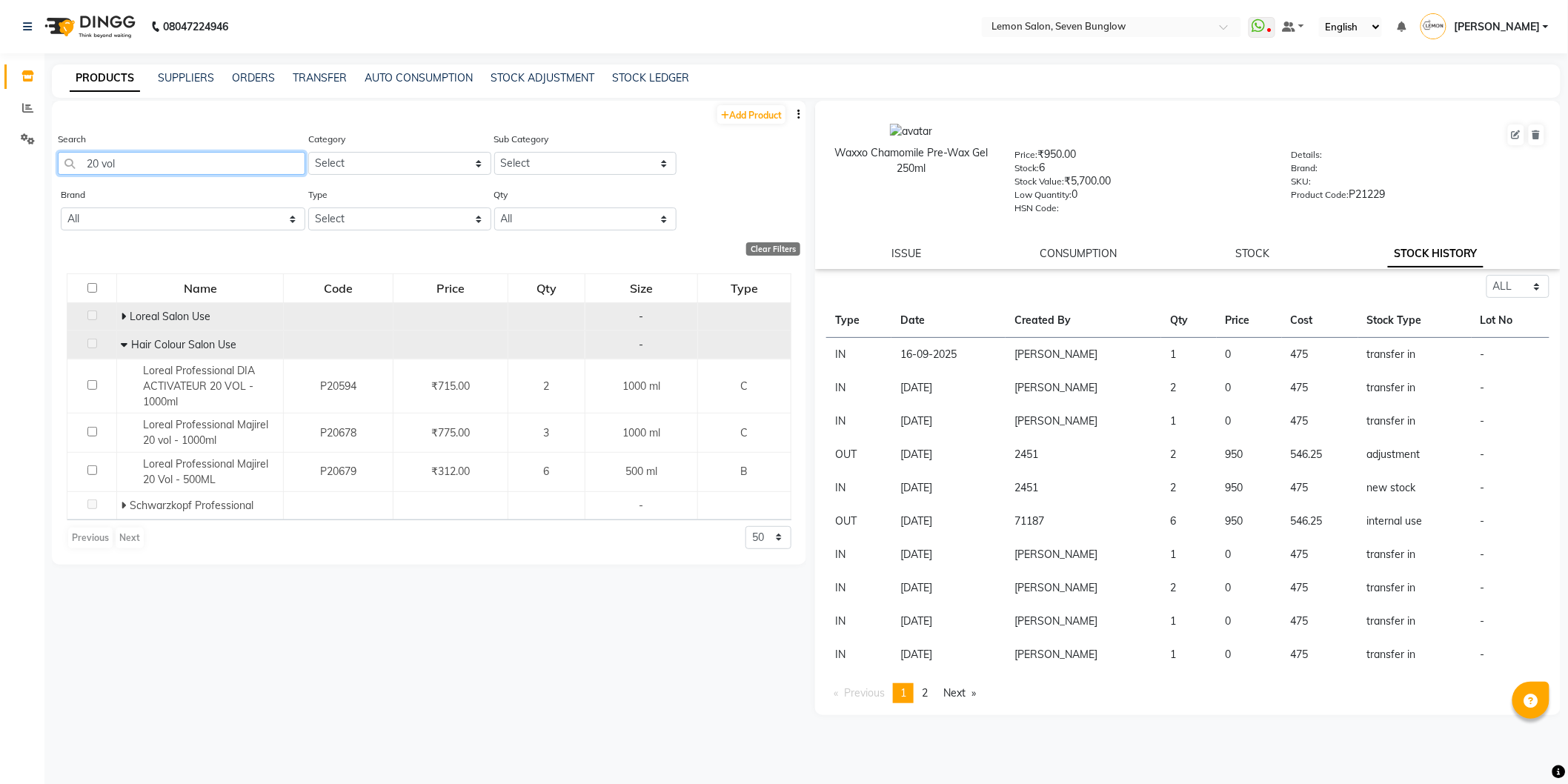
click at [95, 158] on input "20 vol" at bounding box center [181, 164] width 248 height 23
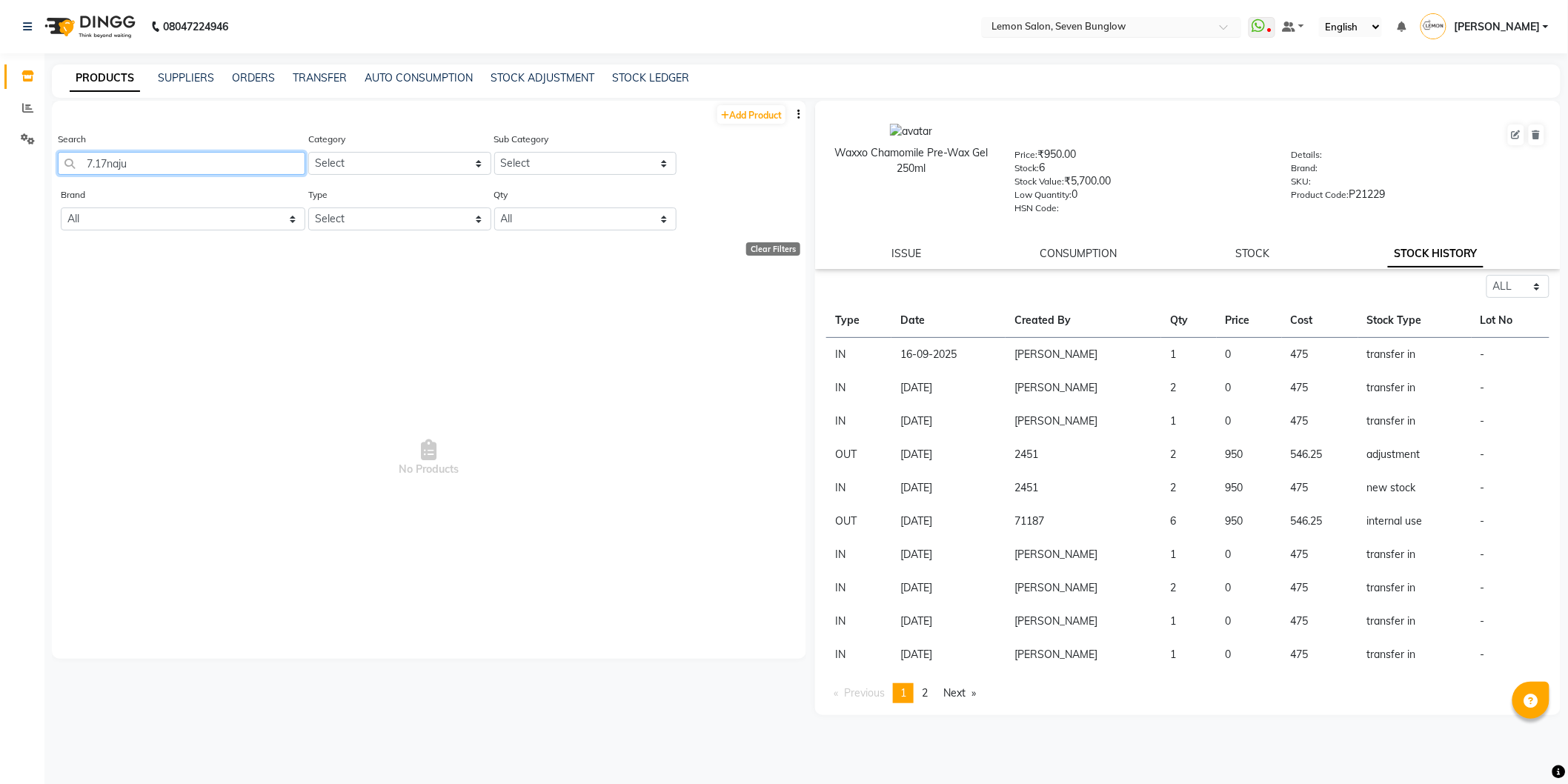
type input "7.17naju"
click at [1114, 28] on input "text" at bounding box center [1096, 27] width 215 height 15
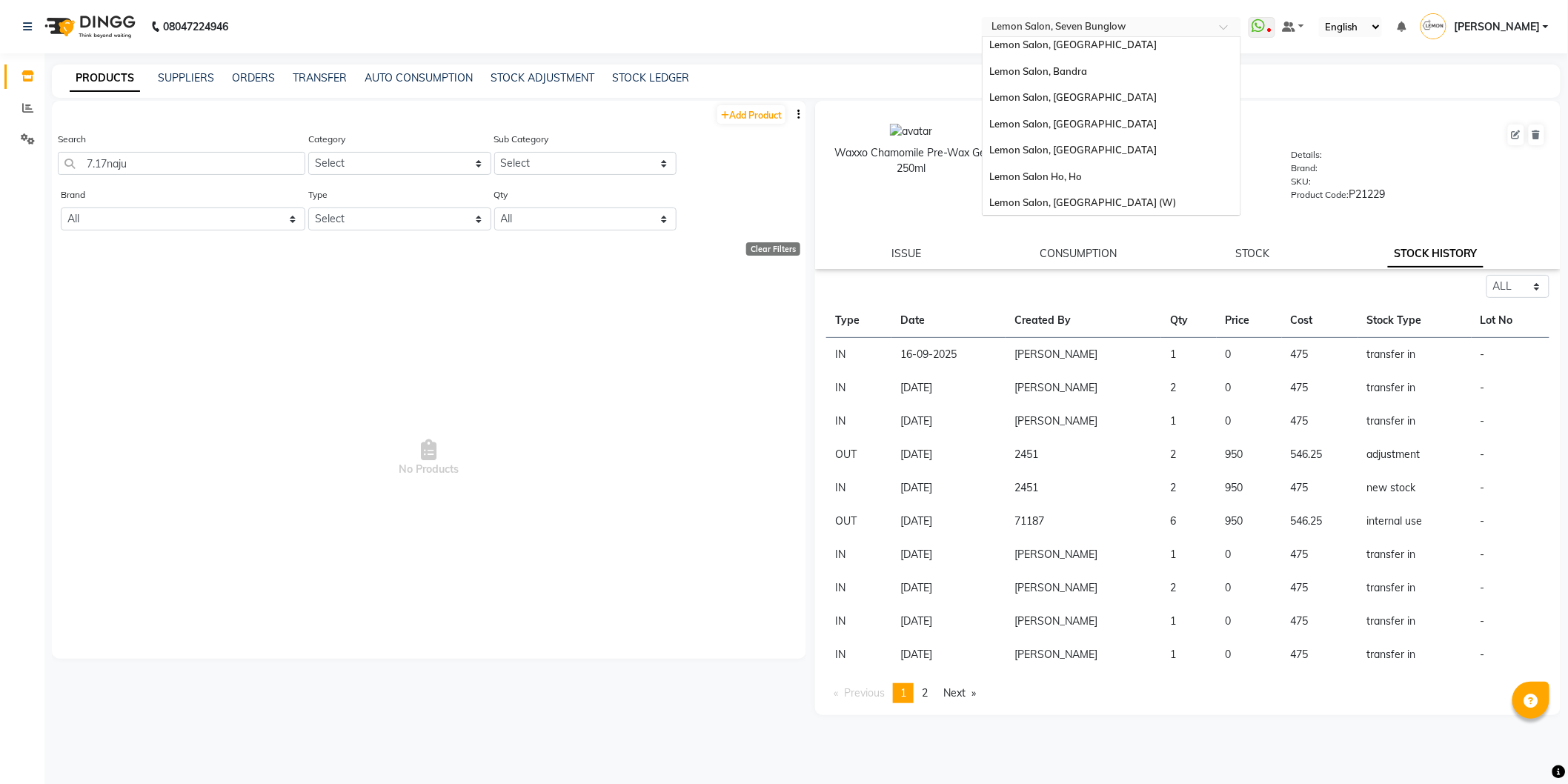
scroll to position [137, 0]
click at [1084, 184] on div "Lemon Salon Ho, Ho" at bounding box center [1112, 175] width 258 height 26
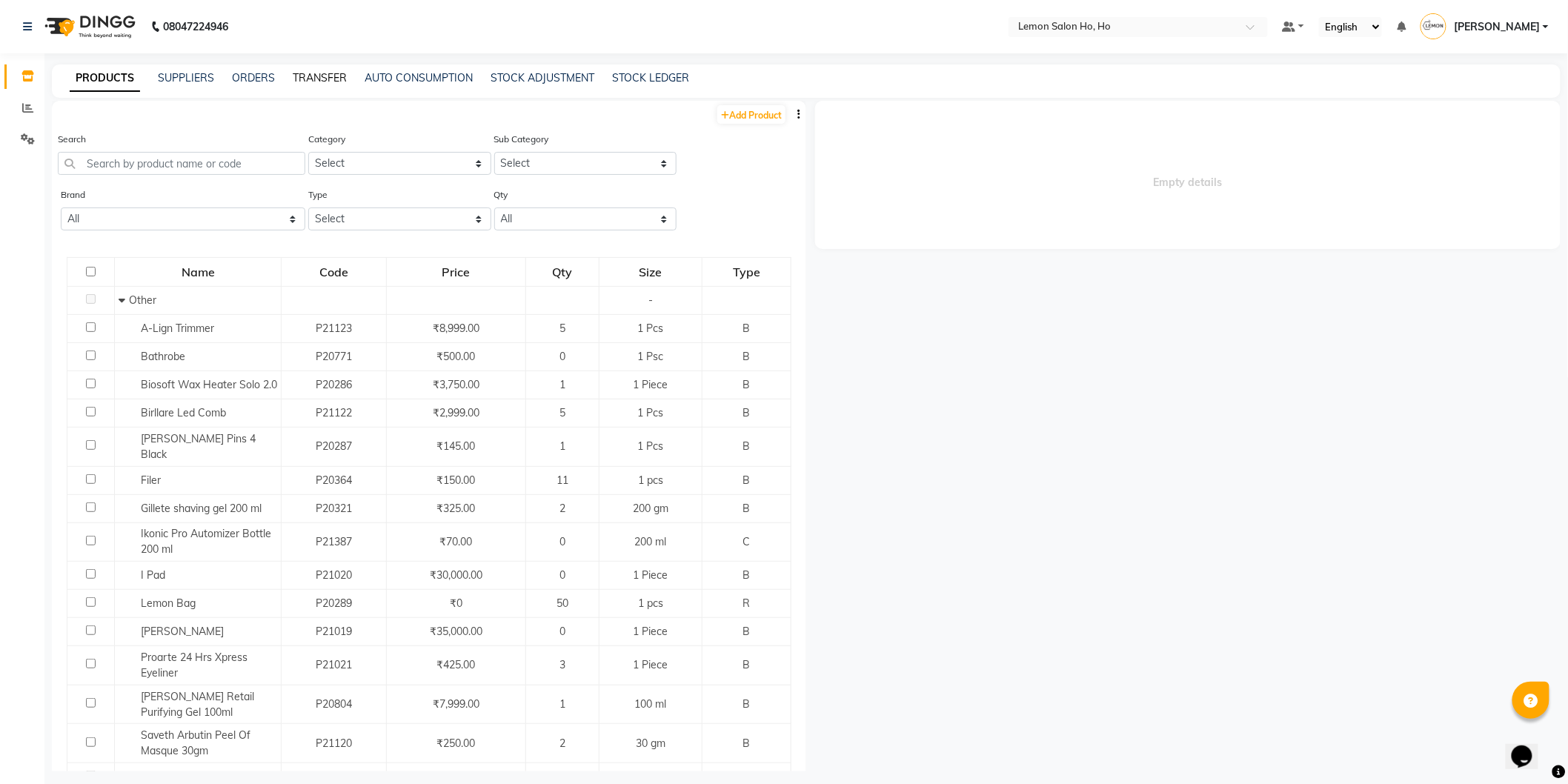
click at [331, 71] on link "TRANSFER" at bounding box center [320, 78] width 55 height 14
select select "sender"
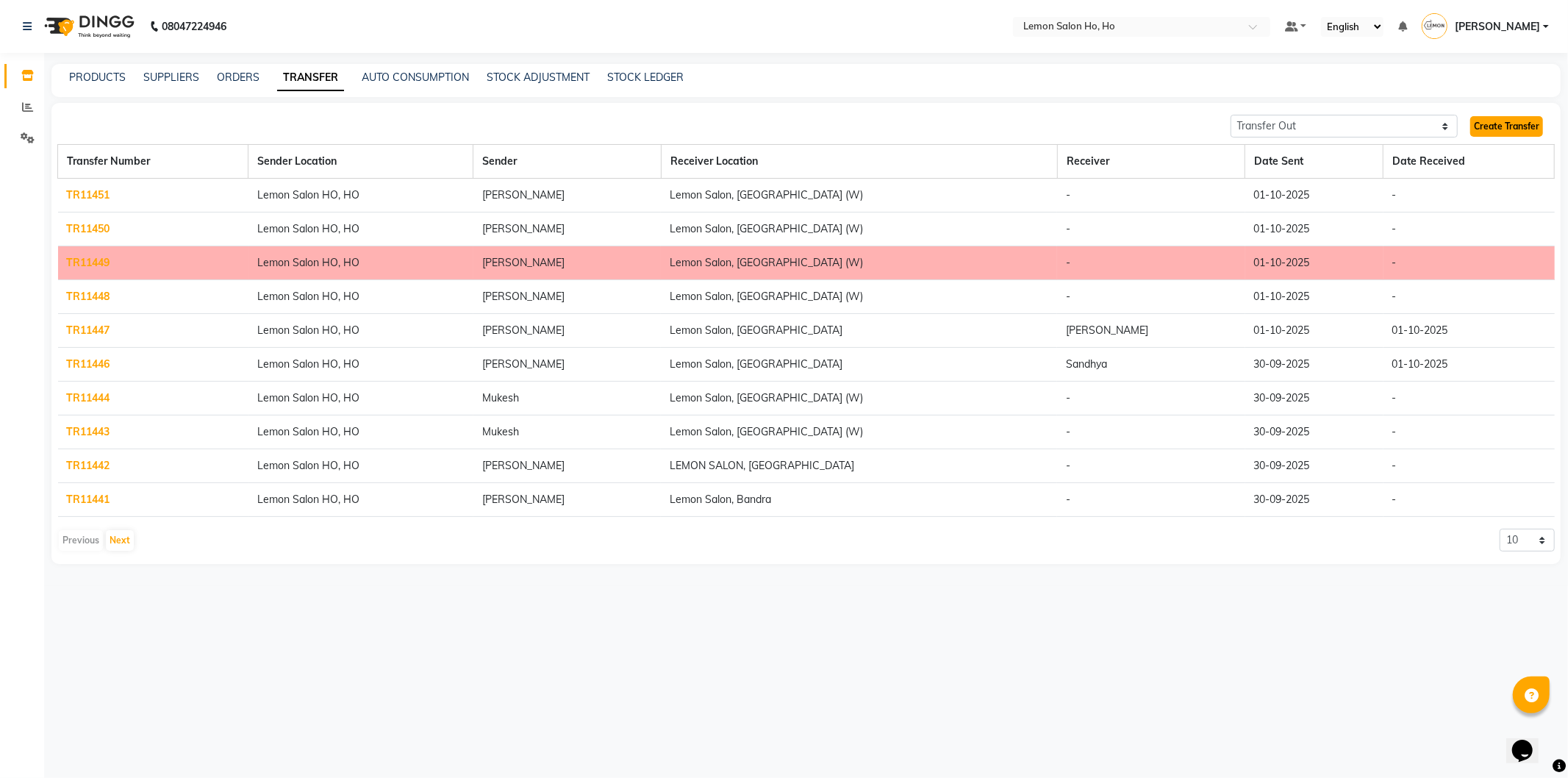
click at [1524, 128] on link "Create Transfer" at bounding box center [1506, 126] width 73 height 20
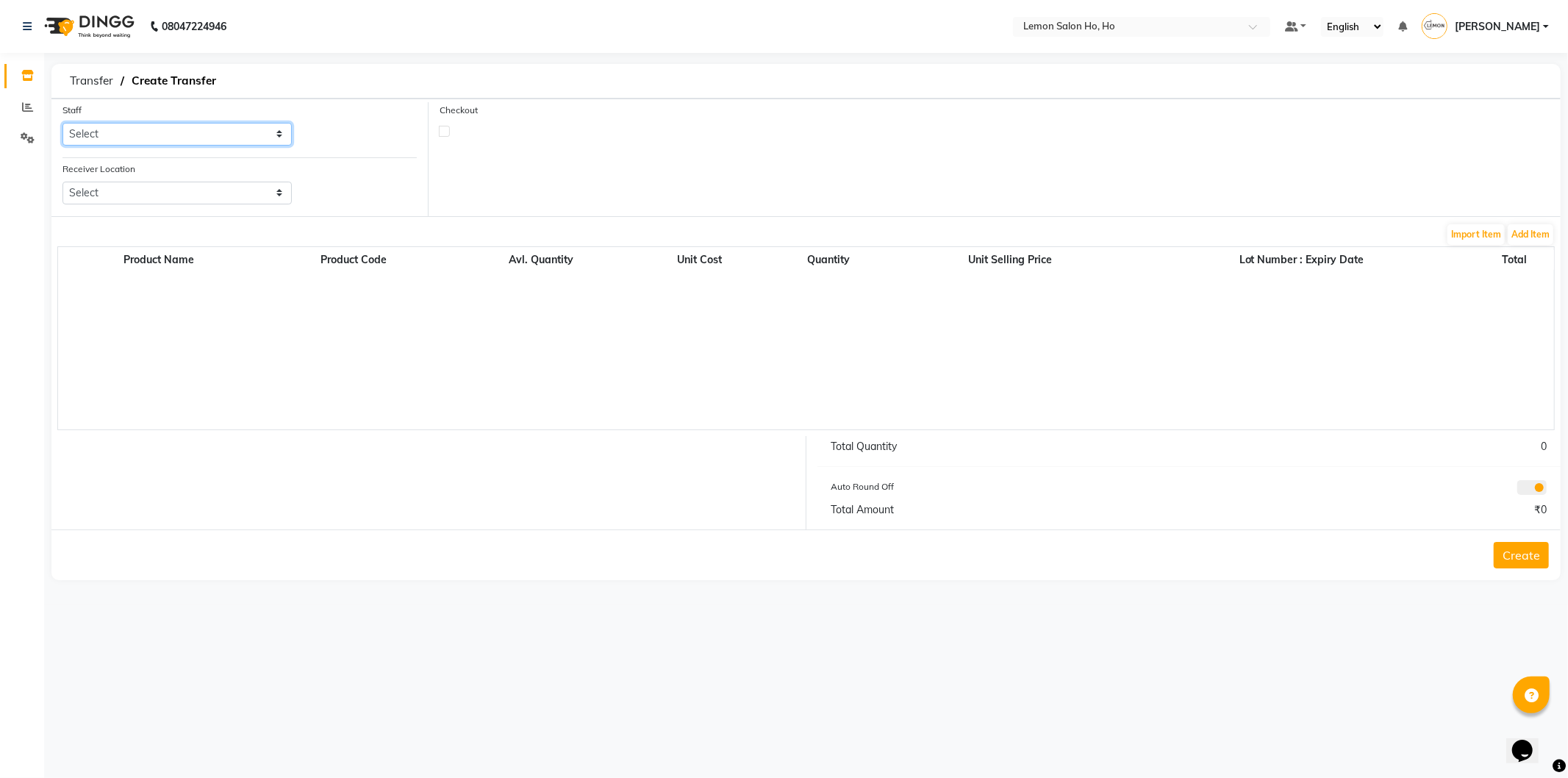
click at [174, 137] on select "Select [PERSON_NAME] [PERSON_NAME] DC DINGG Support [PERSON_NAME] [PERSON_NAME]…" at bounding box center [177, 134] width 229 height 23
select select "34406"
click at [63, 123] on select "Select [PERSON_NAME] [PERSON_NAME] DC DINGG Support [PERSON_NAME] [PERSON_NAME]…" at bounding box center [177, 134] width 229 height 23
click at [193, 195] on select "Select Lemon Salon, Lokhandwala [GEOGRAPHIC_DATA], [GEOGRAPHIC_DATA], Seven Bun…" at bounding box center [177, 193] width 229 height 23
select select "954"
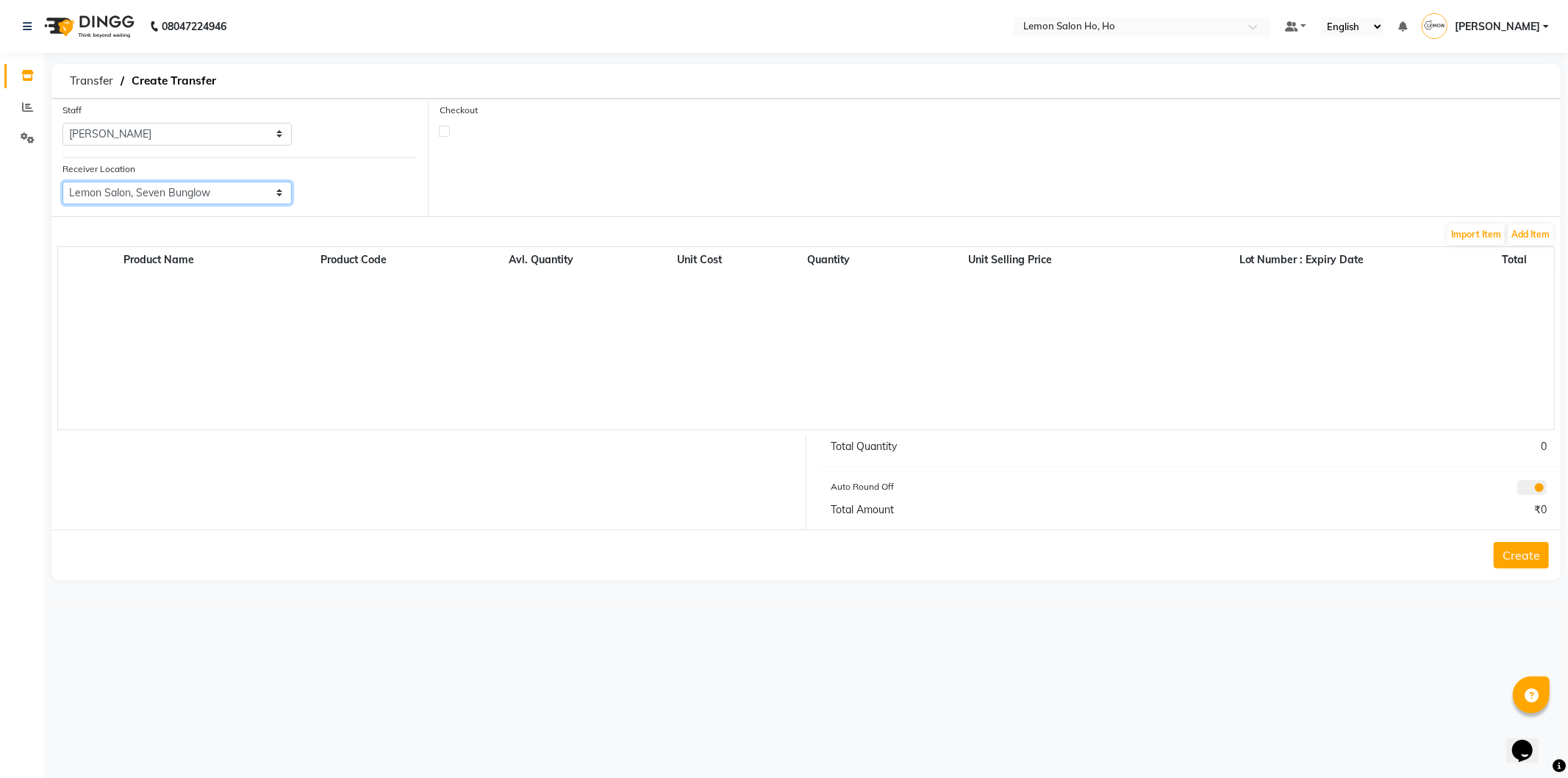
click at [63, 182] on select "Select Lemon Salon, Lokhandwala [GEOGRAPHIC_DATA], [GEOGRAPHIC_DATA], Seven Bun…" at bounding box center [177, 193] width 229 height 23
click at [1535, 239] on button "Add Item" at bounding box center [1530, 234] width 45 height 20
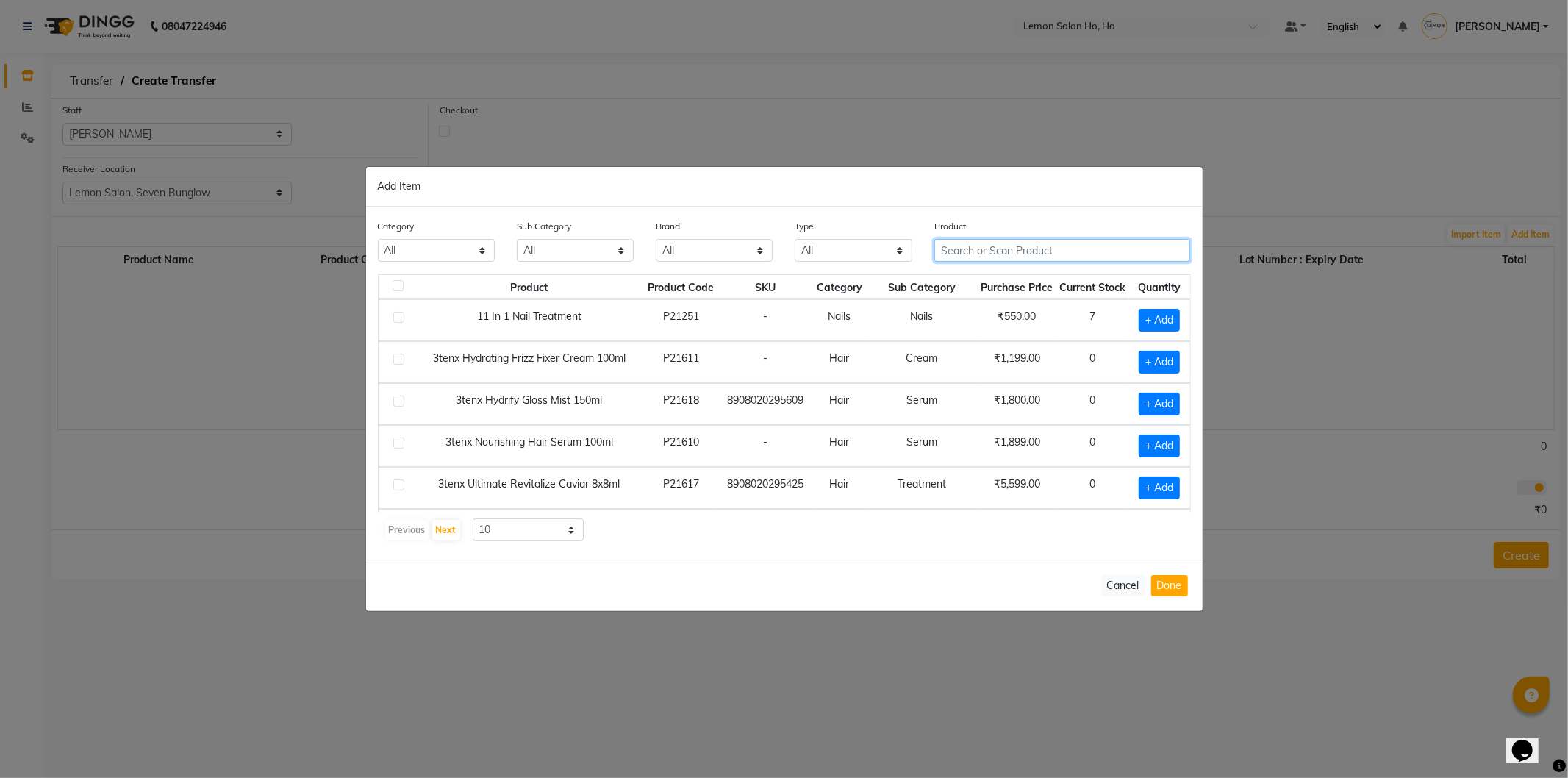
click at [1049, 248] on input "text" at bounding box center [1062, 250] width 256 height 23
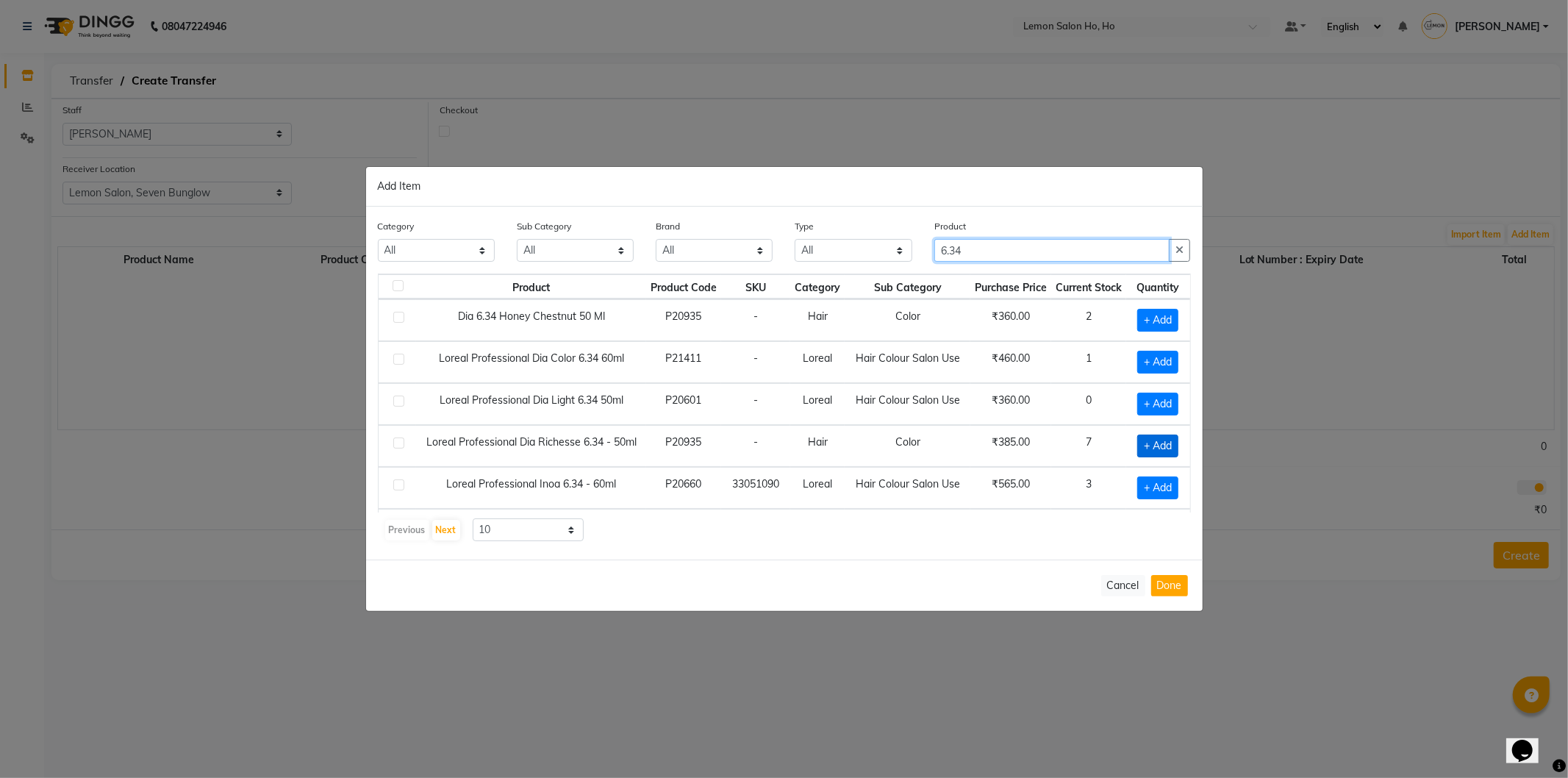
type input "6.34"
click at [1147, 444] on span "+ Add" at bounding box center [1158, 447] width 42 height 23
checkbox input "true"
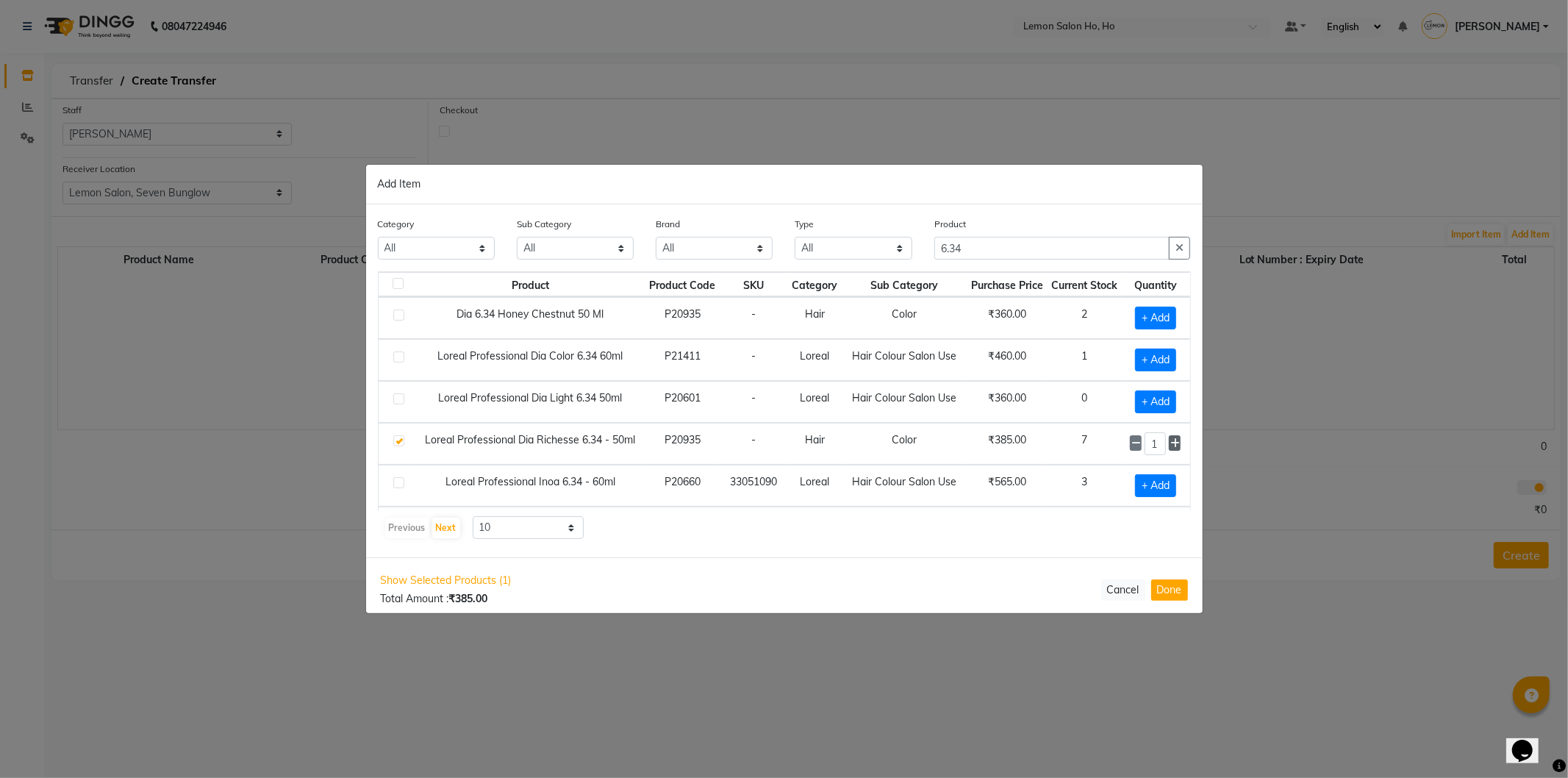
click at [1171, 439] on icon at bounding box center [1176, 443] width 10 height 11
type input "5"
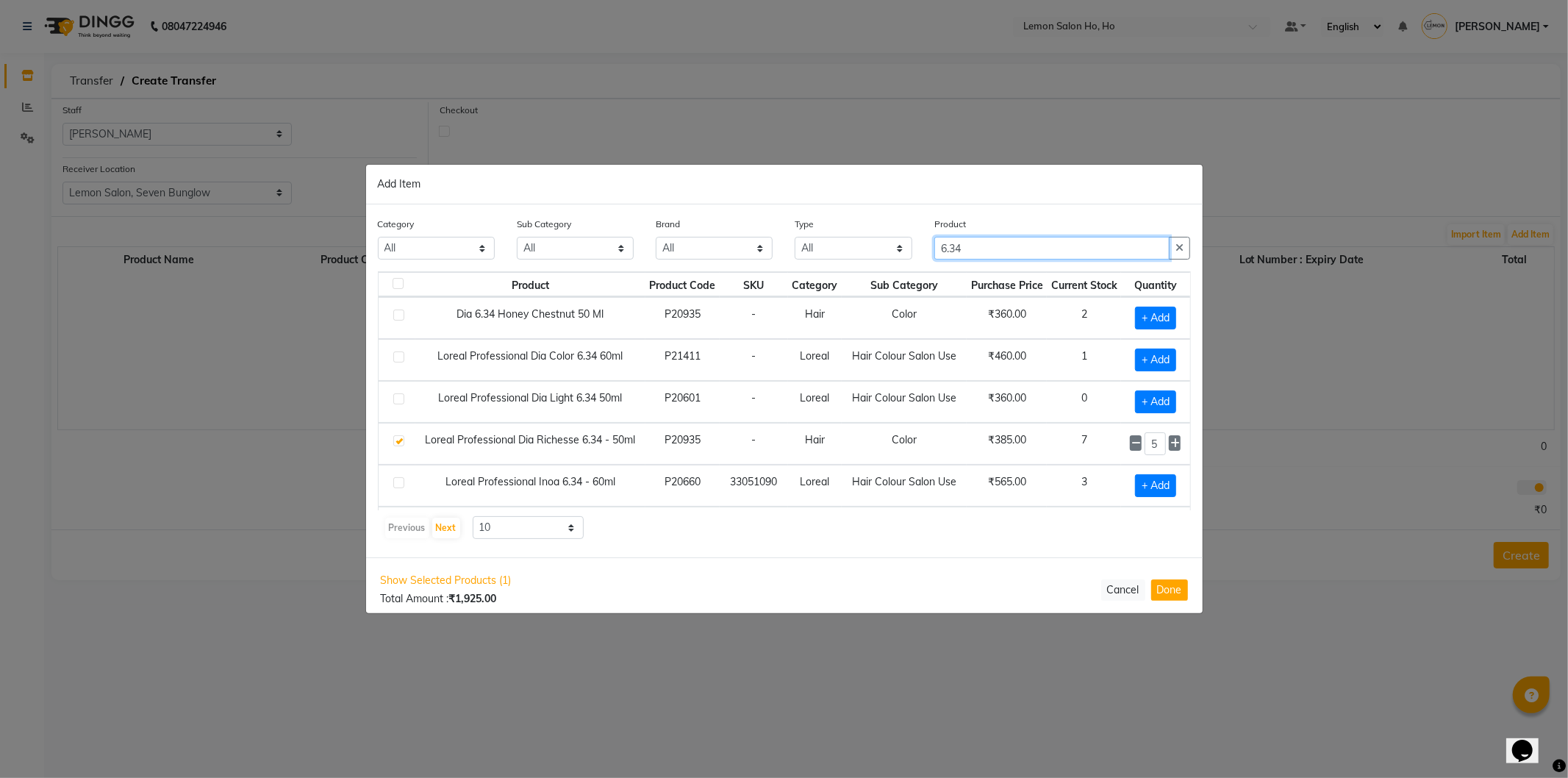
click at [944, 247] on input "6.34" at bounding box center [1053, 248] width 236 height 23
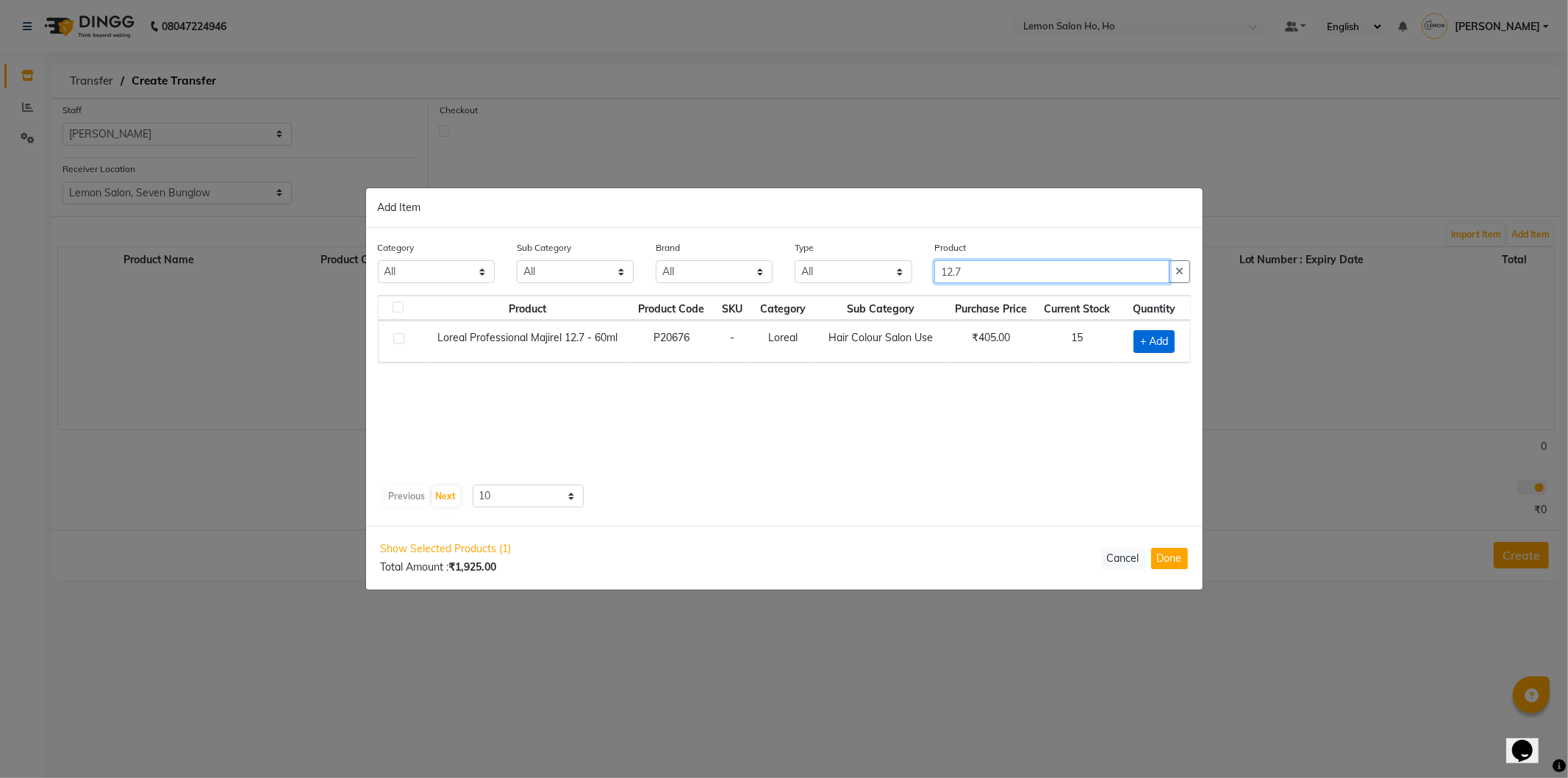
type input "12.7"
click at [1155, 340] on span "+ Add" at bounding box center [1154, 342] width 42 height 23
checkbox input "true"
click at [1172, 339] on icon at bounding box center [1174, 340] width 10 height 11
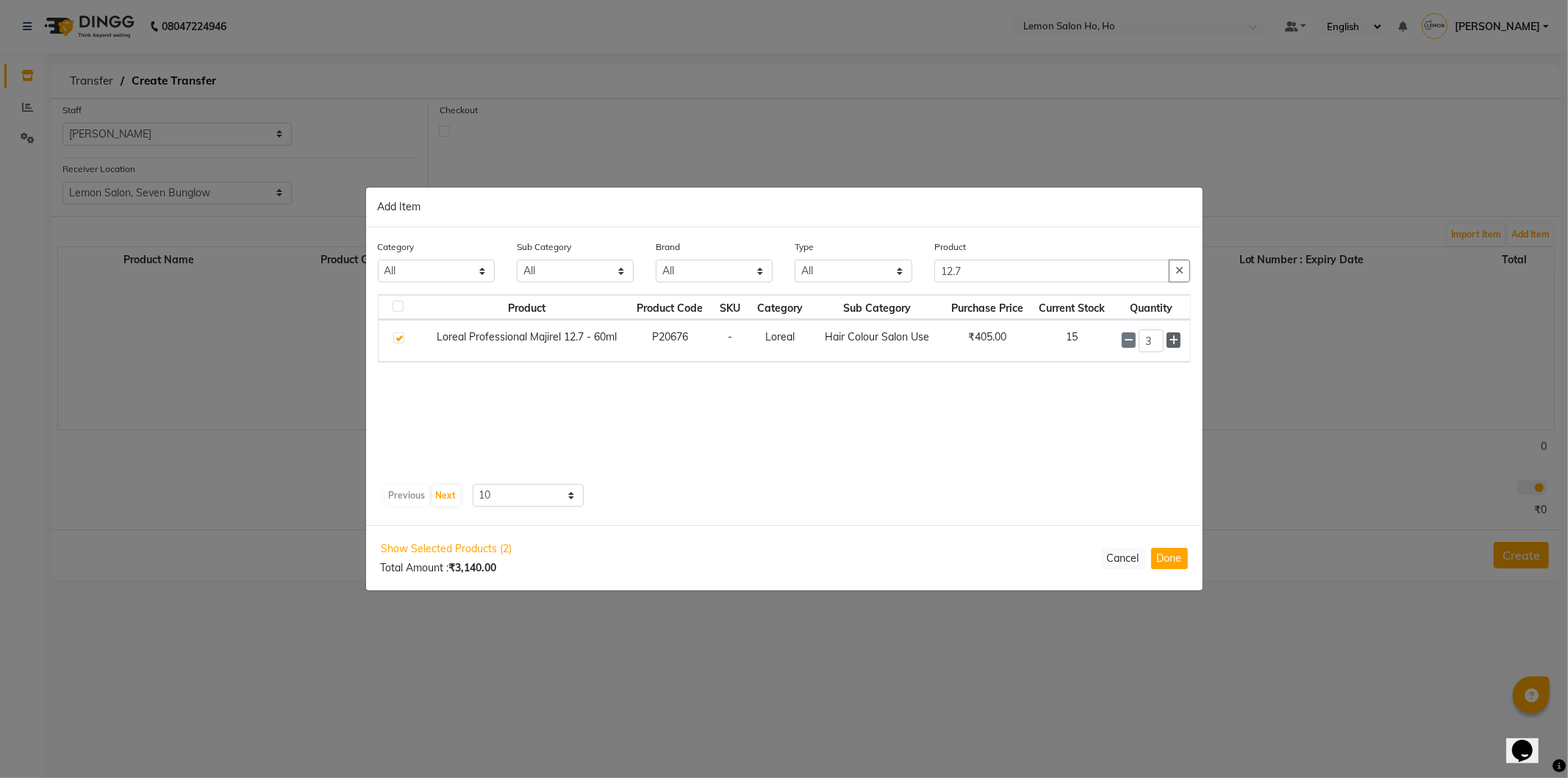
click at [1172, 339] on icon at bounding box center [1174, 340] width 10 height 11
click at [1128, 342] on icon at bounding box center [1129, 341] width 10 height 11
type input "5"
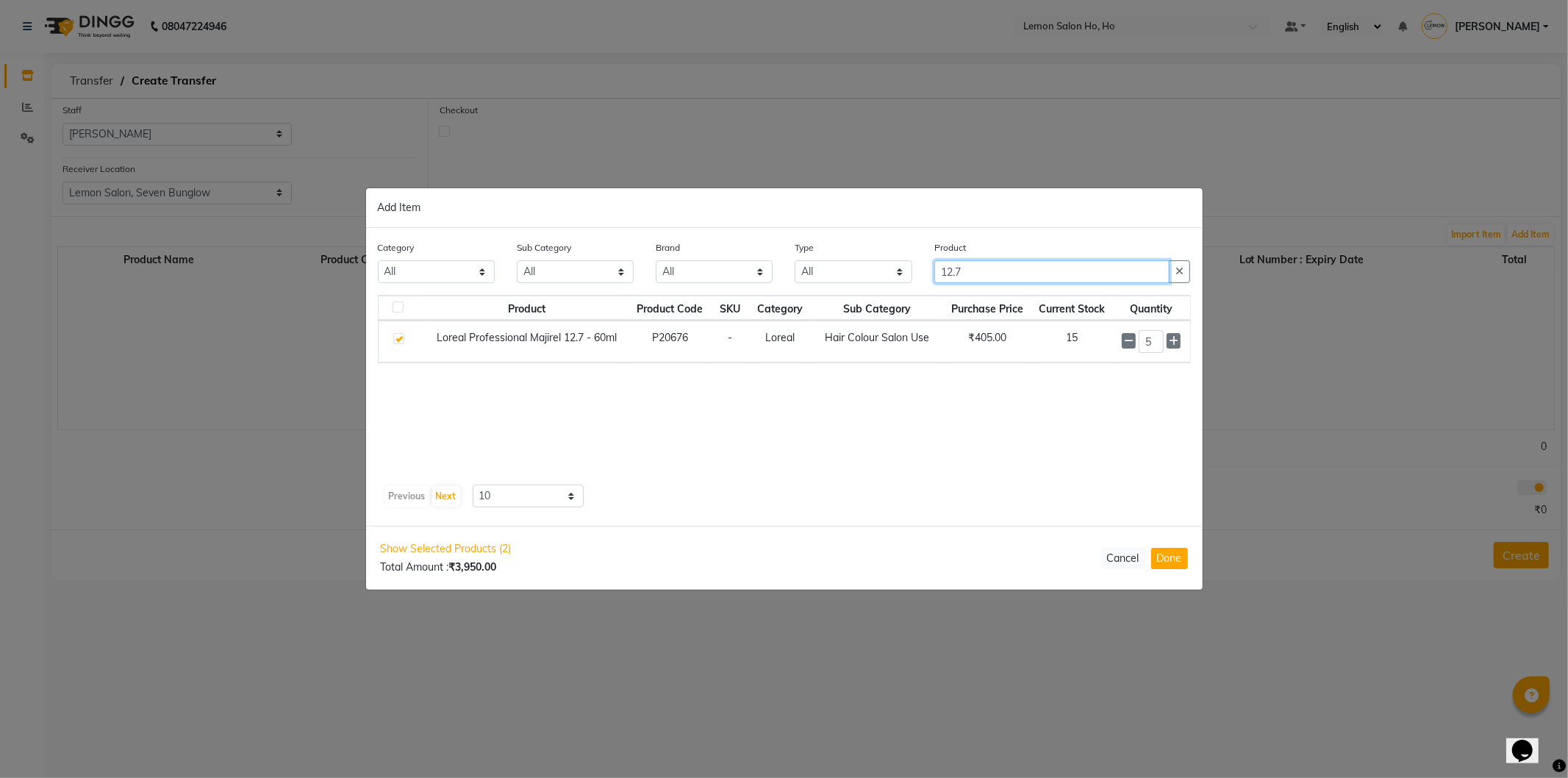
drag, startPoint x: 995, startPoint y: 266, endPoint x: 861, endPoint y: 287, distance: 135.6
click at [861, 287] on div "Category All Hair Skin Makeup Personal Care Appliances [PERSON_NAME] Waxing Dis…" at bounding box center [785, 267] width 835 height 55
type input "7.17"
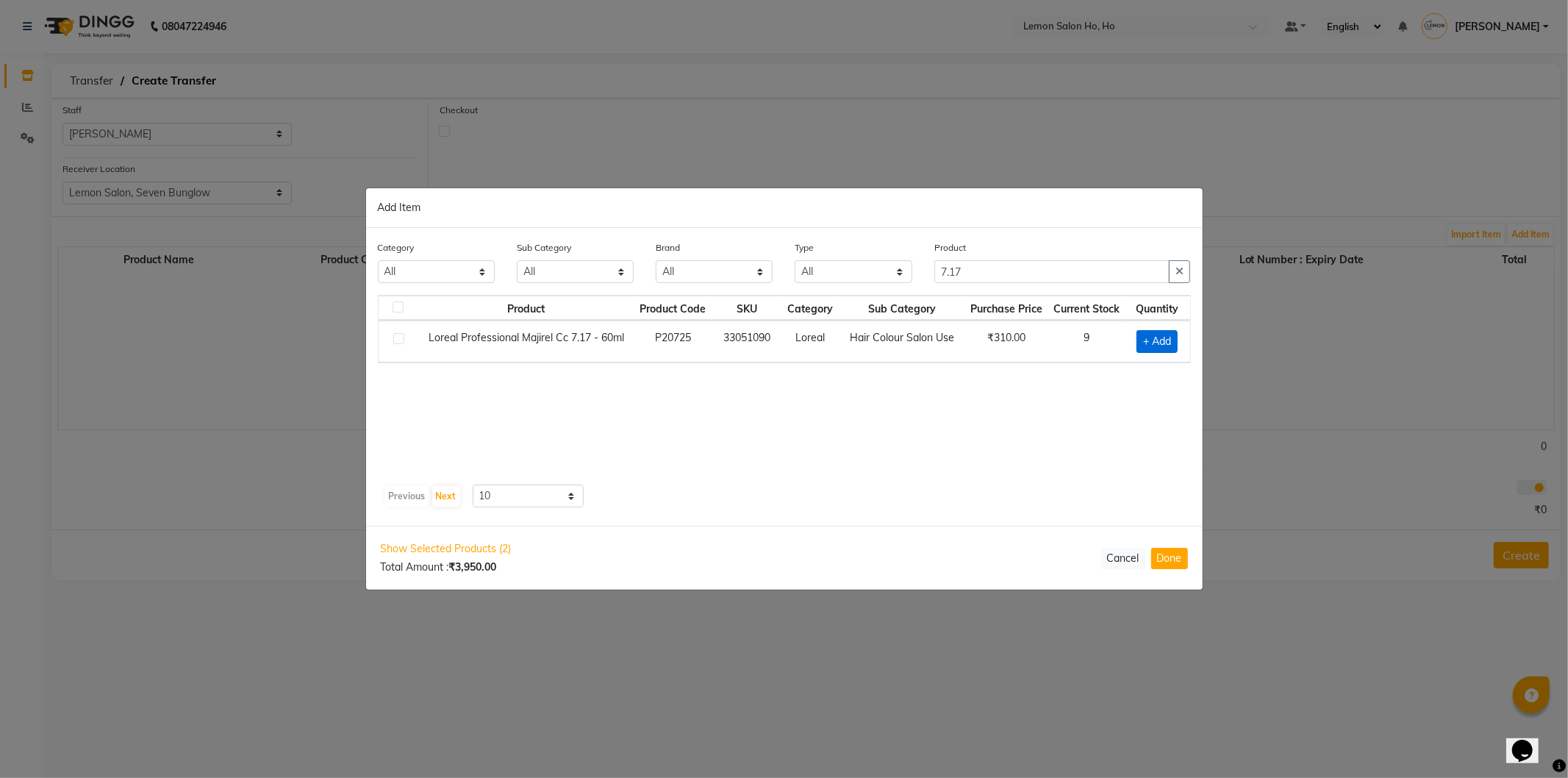
click at [1144, 334] on span "+ Add" at bounding box center [1157, 342] width 42 height 23
checkbox input "true"
click at [1172, 336] on icon at bounding box center [1176, 340] width 10 height 11
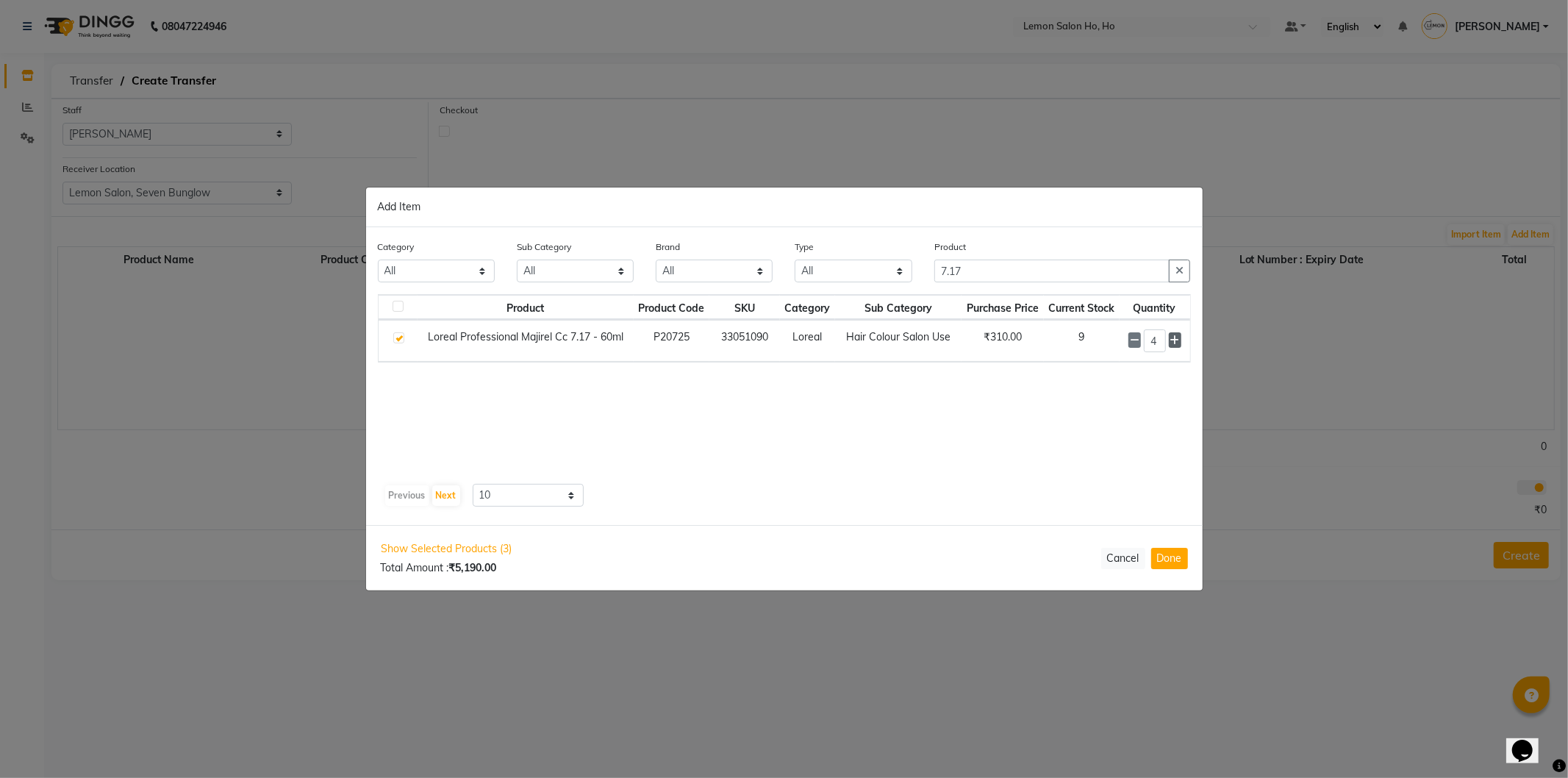
click at [1172, 336] on icon at bounding box center [1176, 340] width 10 height 11
click at [1172, 336] on icon at bounding box center [1176, 341] width 10 height 11
type input "7"
click at [1022, 268] on input "7.17" at bounding box center [1053, 272] width 236 height 23
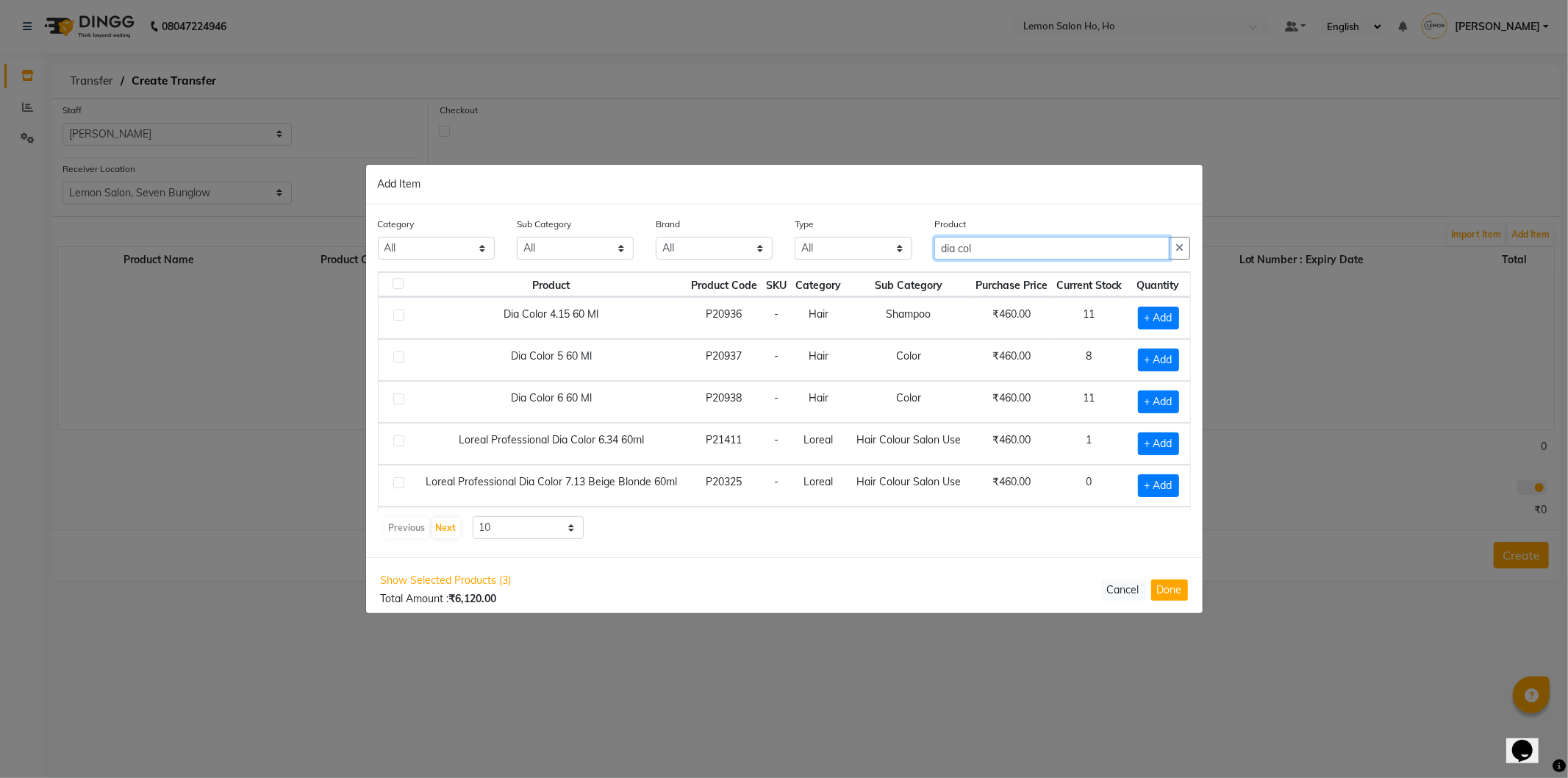
type input "dia col"
click at [526, 533] on select "10 50 100" at bounding box center [529, 528] width 112 height 23
select select "50"
click at [473, 516] on select "10 50 100" at bounding box center [529, 528] width 112 height 23
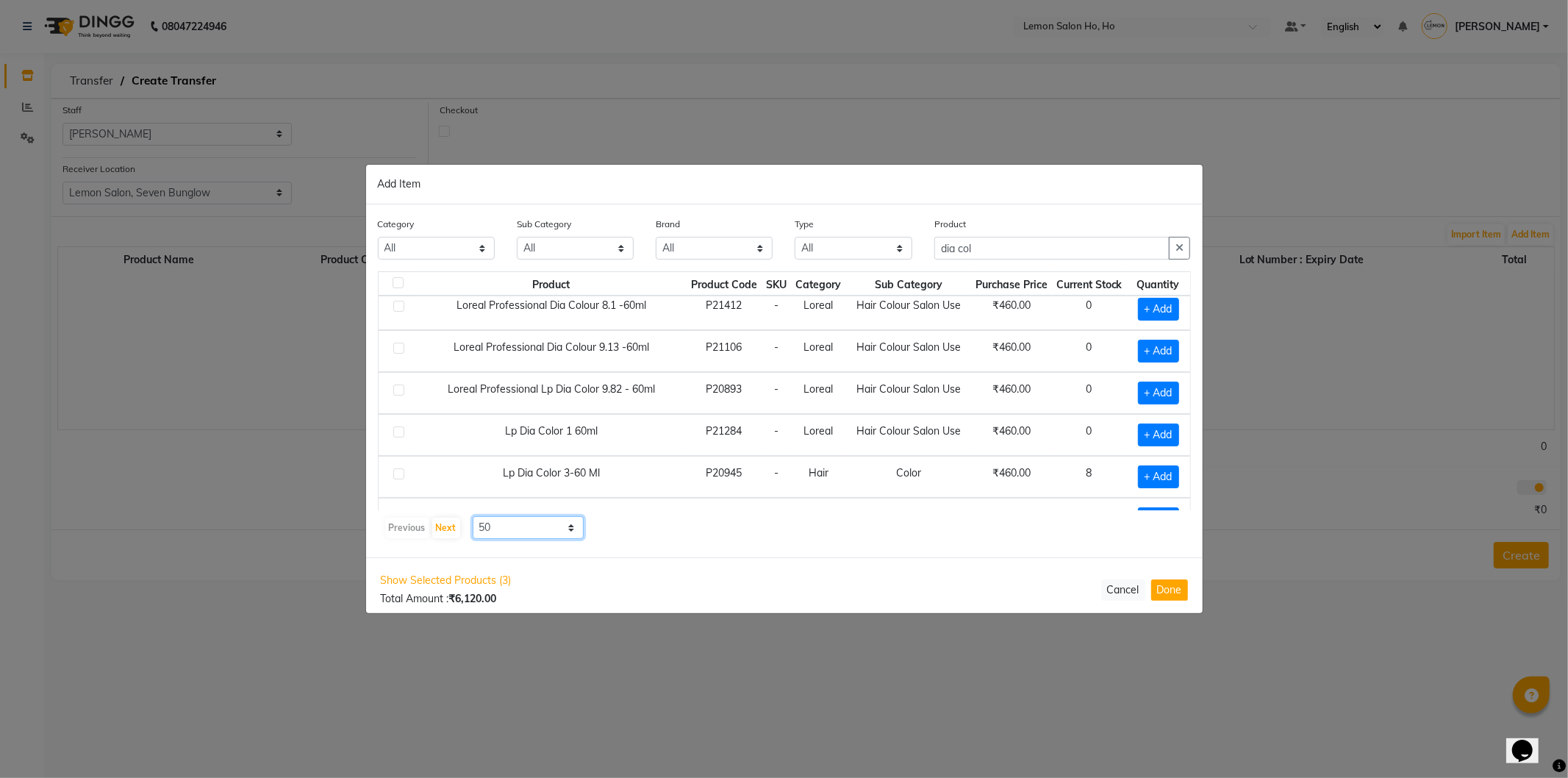
scroll to position [435, 0]
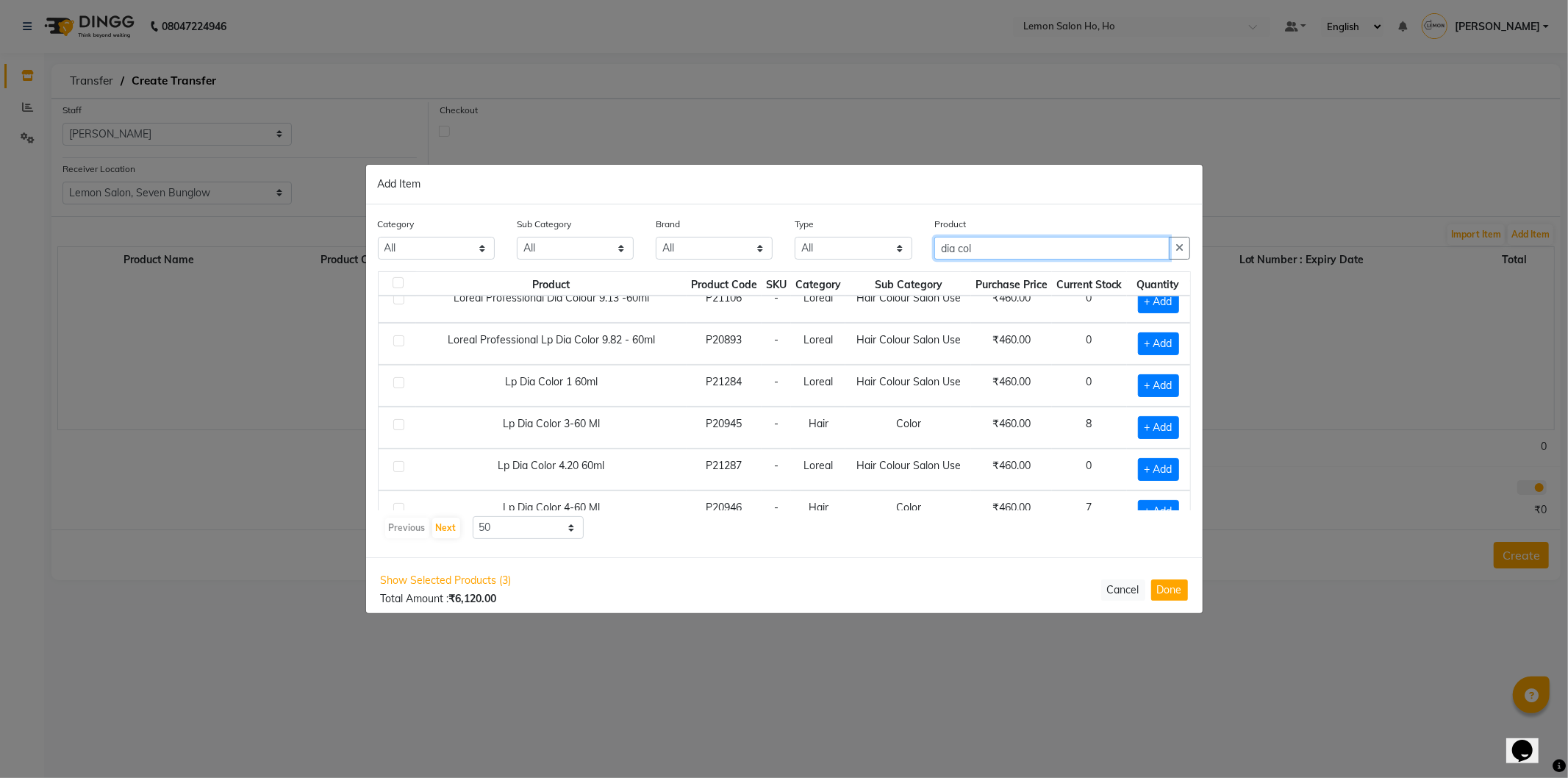
click at [1002, 253] on input "dia col" at bounding box center [1053, 248] width 236 height 23
drag, startPoint x: 1002, startPoint y: 253, endPoint x: 1091, endPoint y: 245, distance: 89.4
click at [1091, 245] on input "dia col" at bounding box center [1053, 248] width 236 height 23
drag, startPoint x: 490, startPoint y: 393, endPoint x: 620, endPoint y: 394, distance: 130.0
click at [620, 394] on td "Lp Dia Color 1 60ml" at bounding box center [551, 385] width 271 height 42
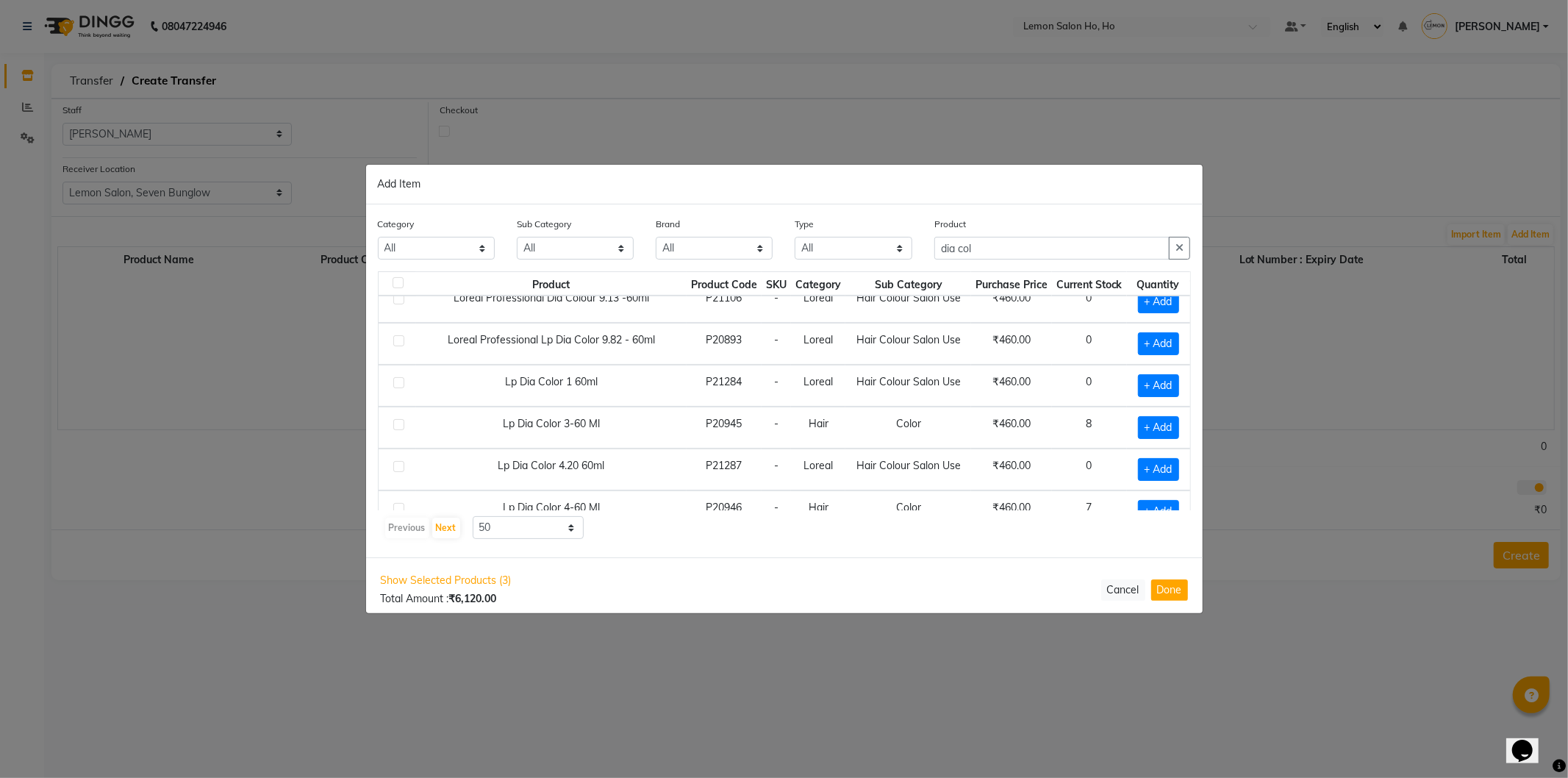
copy td "Lp Dia Color 1 60ml"
click at [1004, 250] on input "dia col" at bounding box center [1053, 248] width 236 height 23
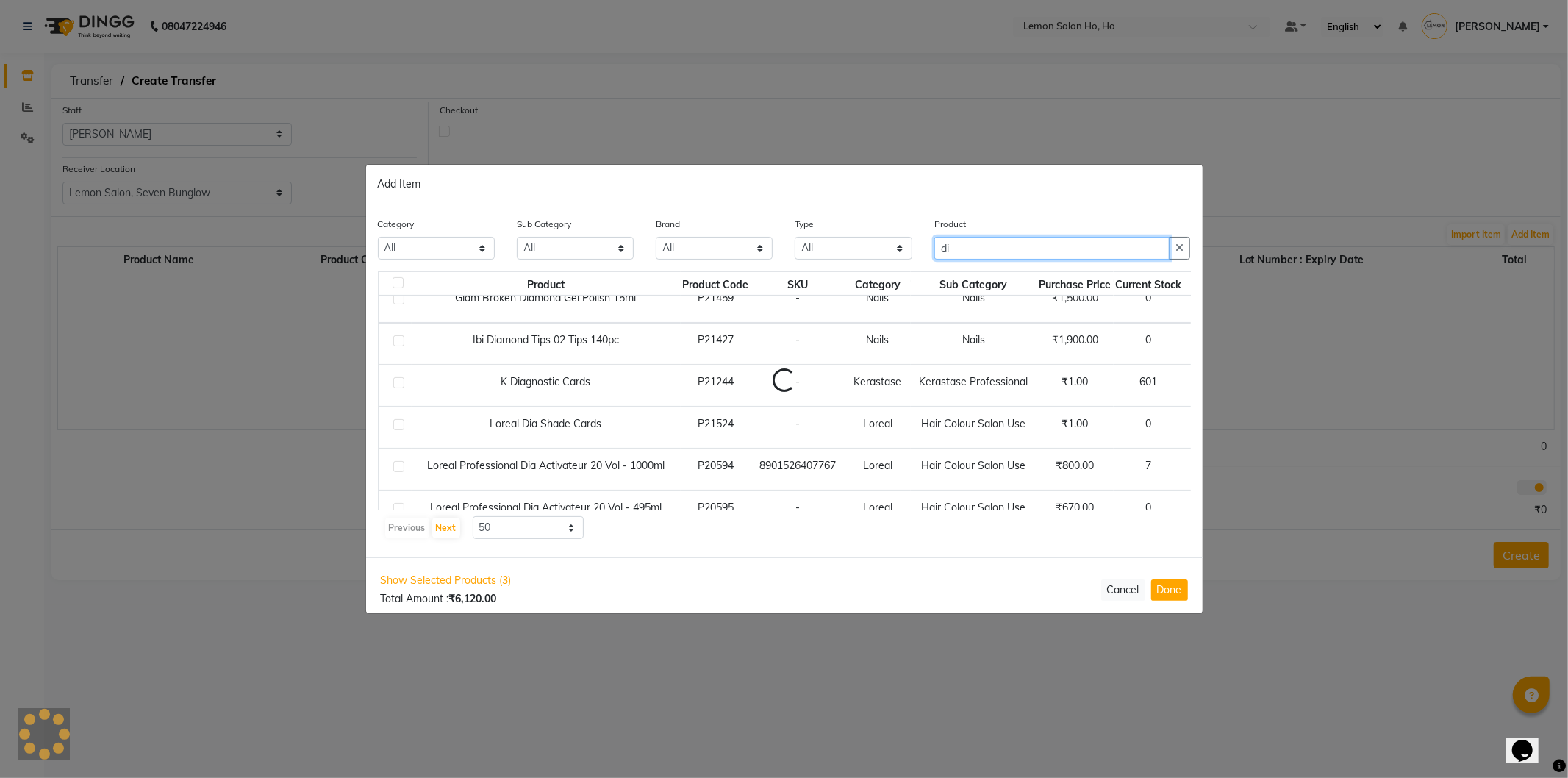
type input "d"
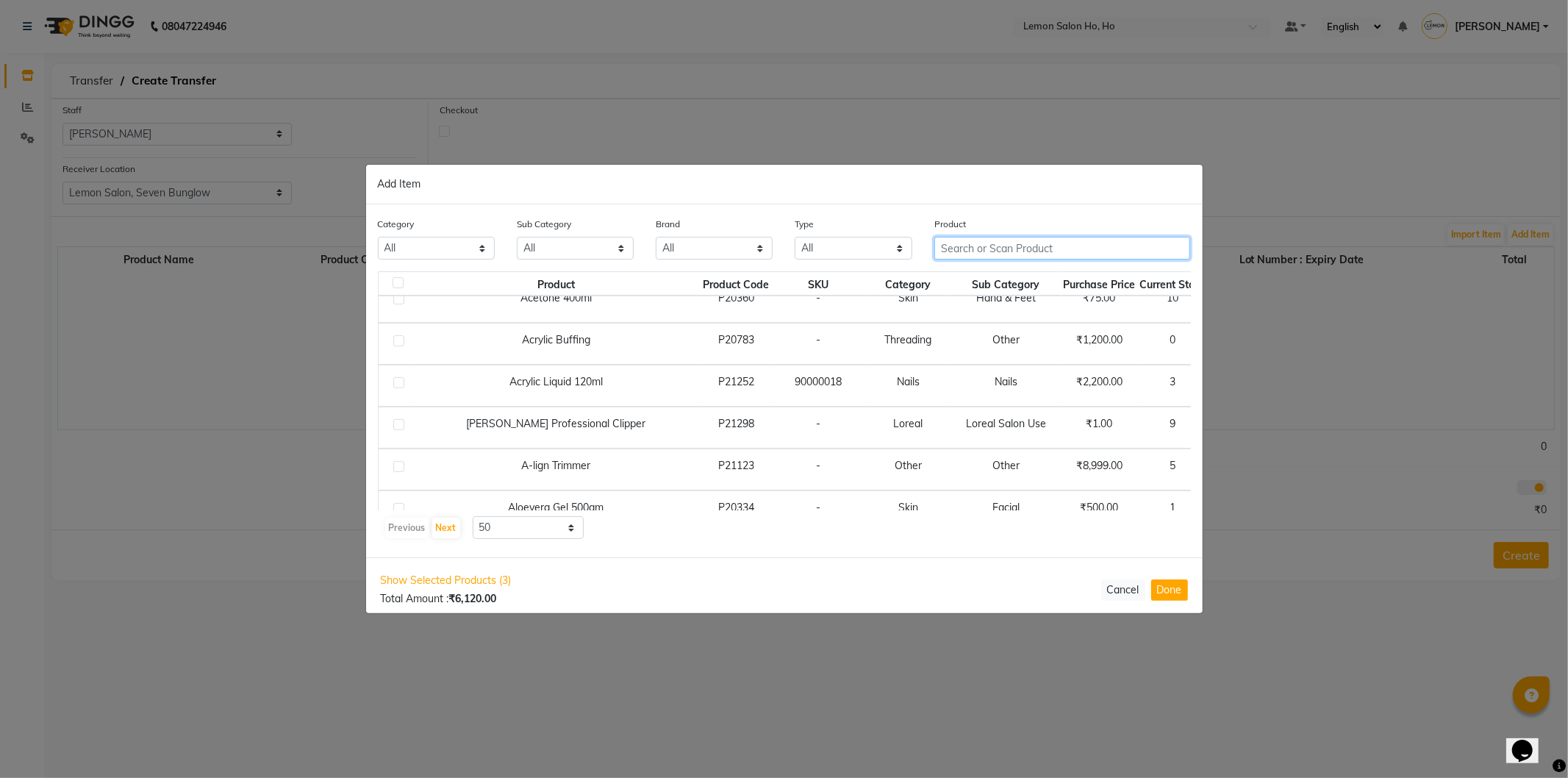
paste input "Lp Dia Color 1 60ml"
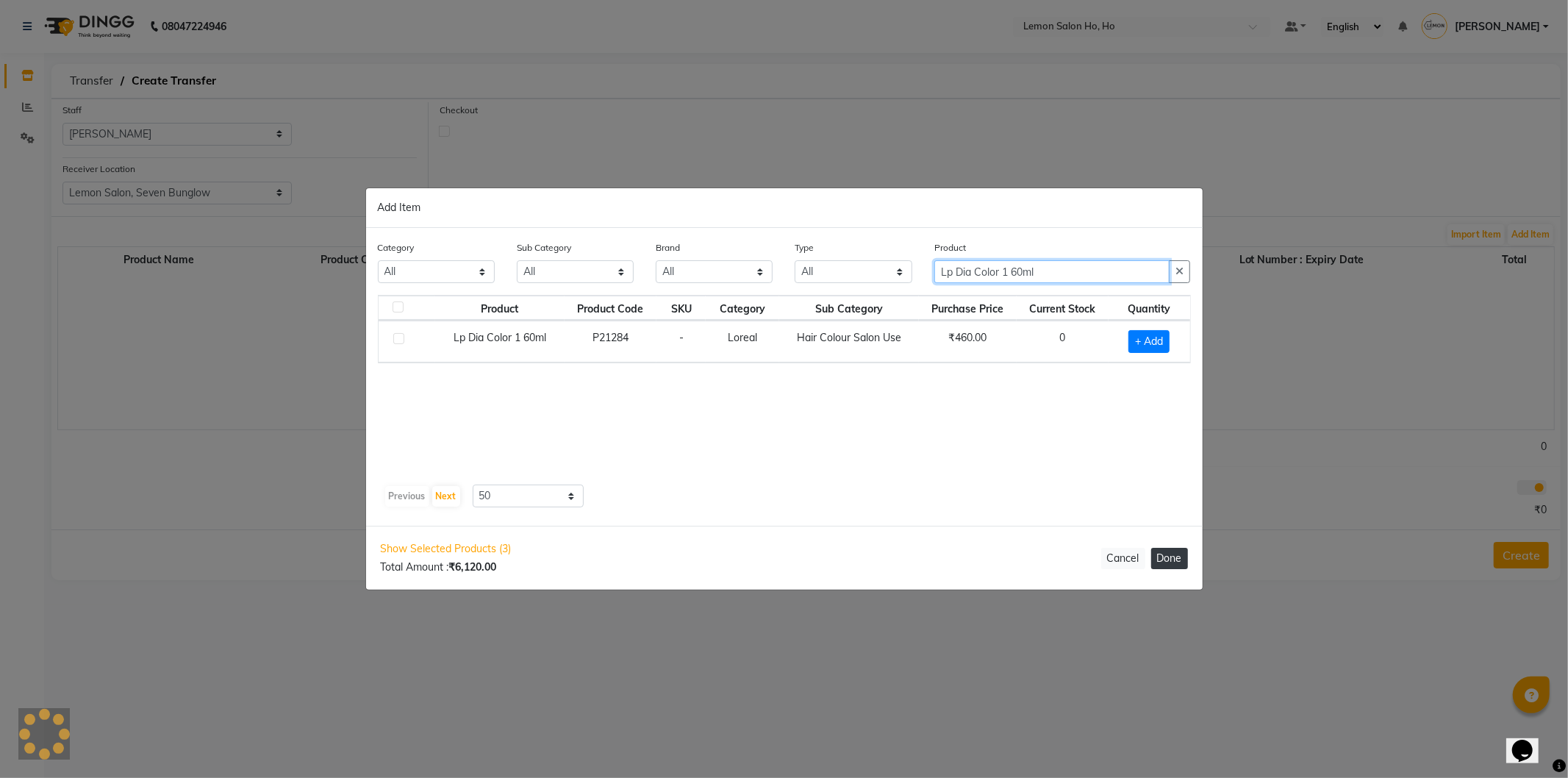
type input "Lp Dia Color 1 60ml"
click at [1158, 556] on button "Done" at bounding box center [1170, 559] width 37 height 21
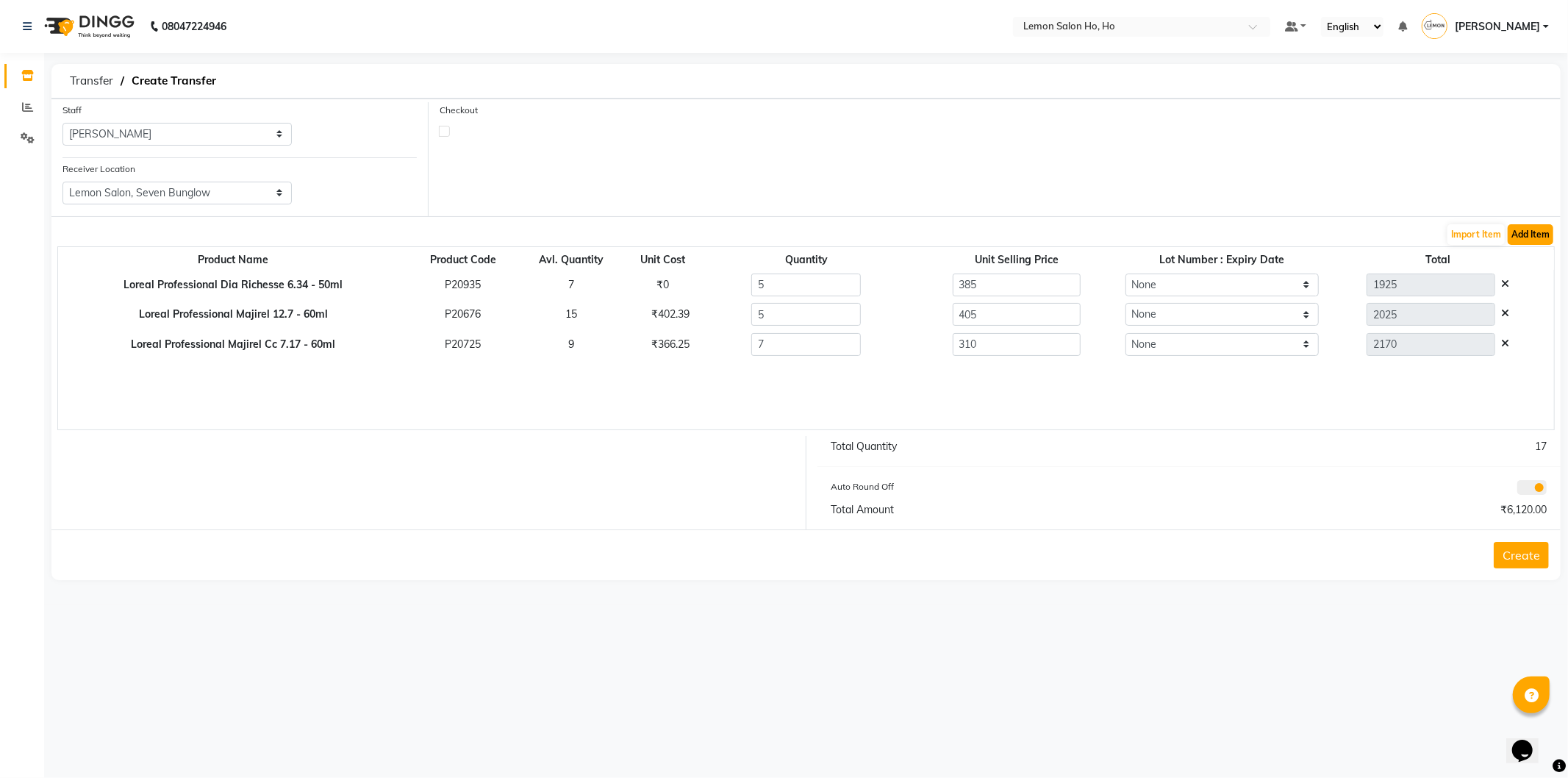
click at [1521, 226] on button "Add Item" at bounding box center [1530, 234] width 45 height 20
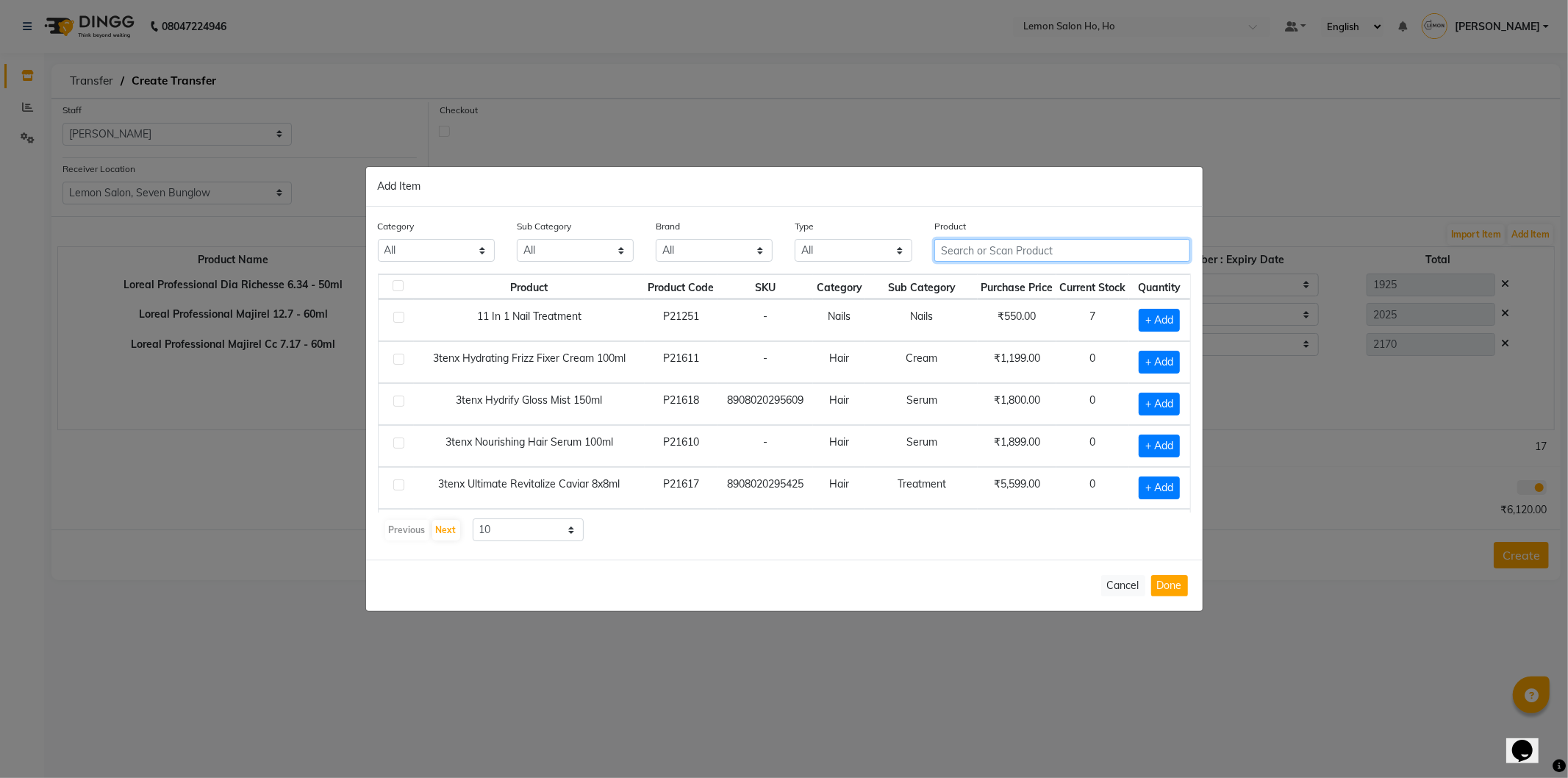
click at [995, 250] on input "text" at bounding box center [1062, 250] width 256 height 23
paste input "Lp Dia Color 1 60ml"
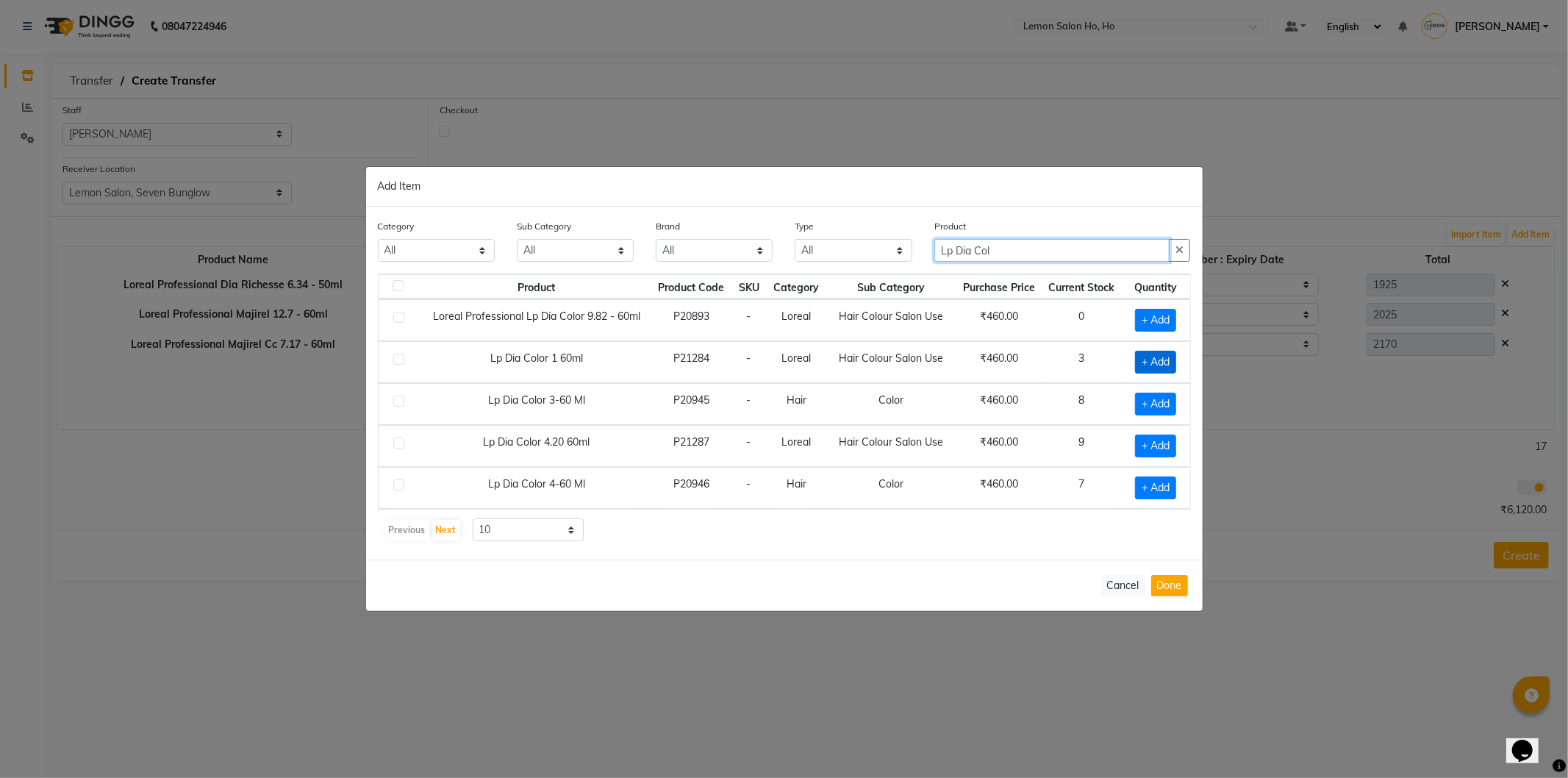
type input "Lp Dia Col"
click at [1135, 360] on span "+ Add" at bounding box center [1155, 362] width 42 height 23
checkbox input "true"
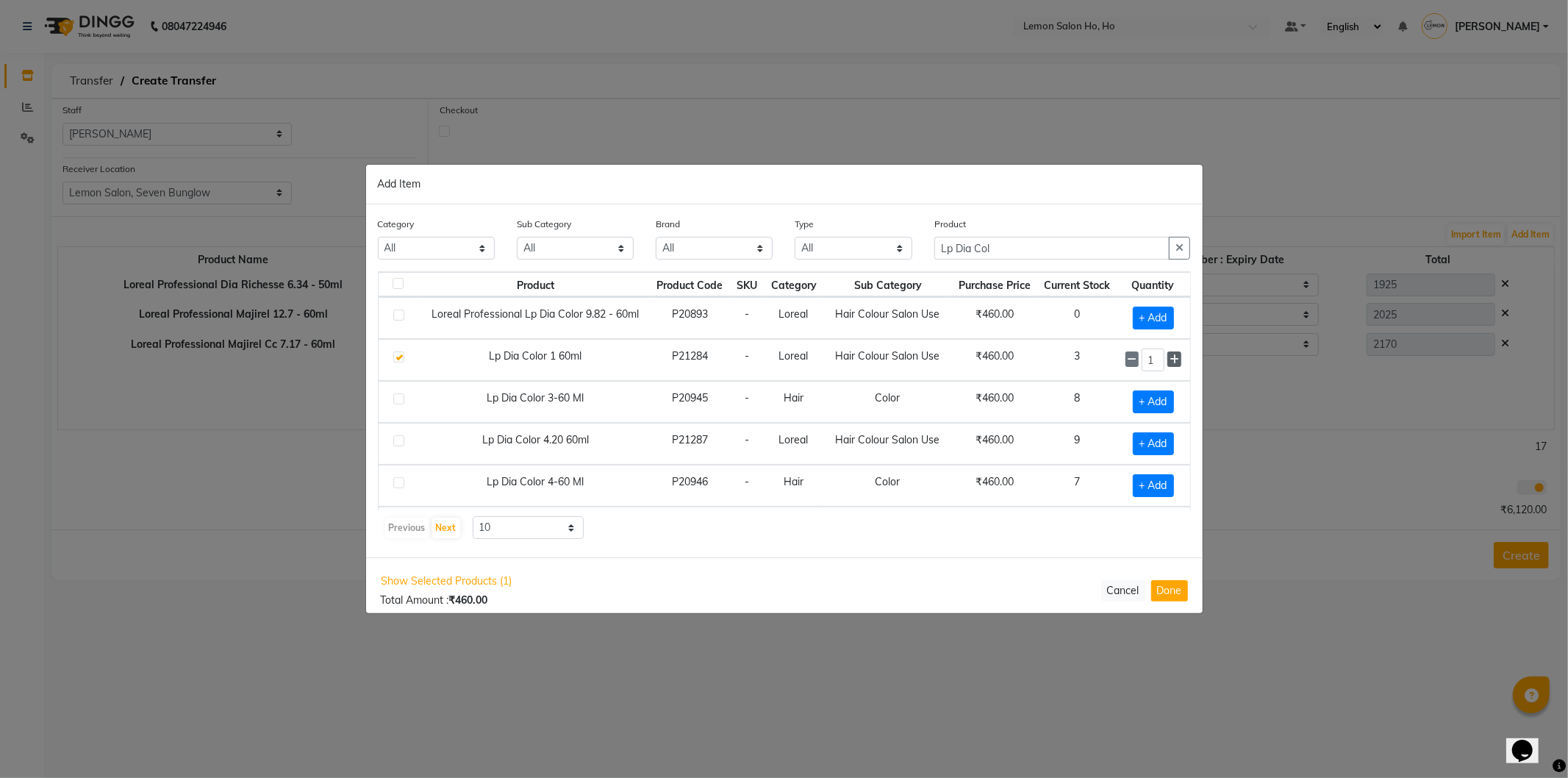
click at [1170, 361] on icon at bounding box center [1175, 360] width 10 height 11
type input "3"
drag, startPoint x: 929, startPoint y: 262, endPoint x: 887, endPoint y: 271, distance: 43.0
click at [889, 270] on div "Category All Hair Skin Makeup Personal Care Appliances Beard Waxing Disposable …" at bounding box center [785, 244] width 835 height 55
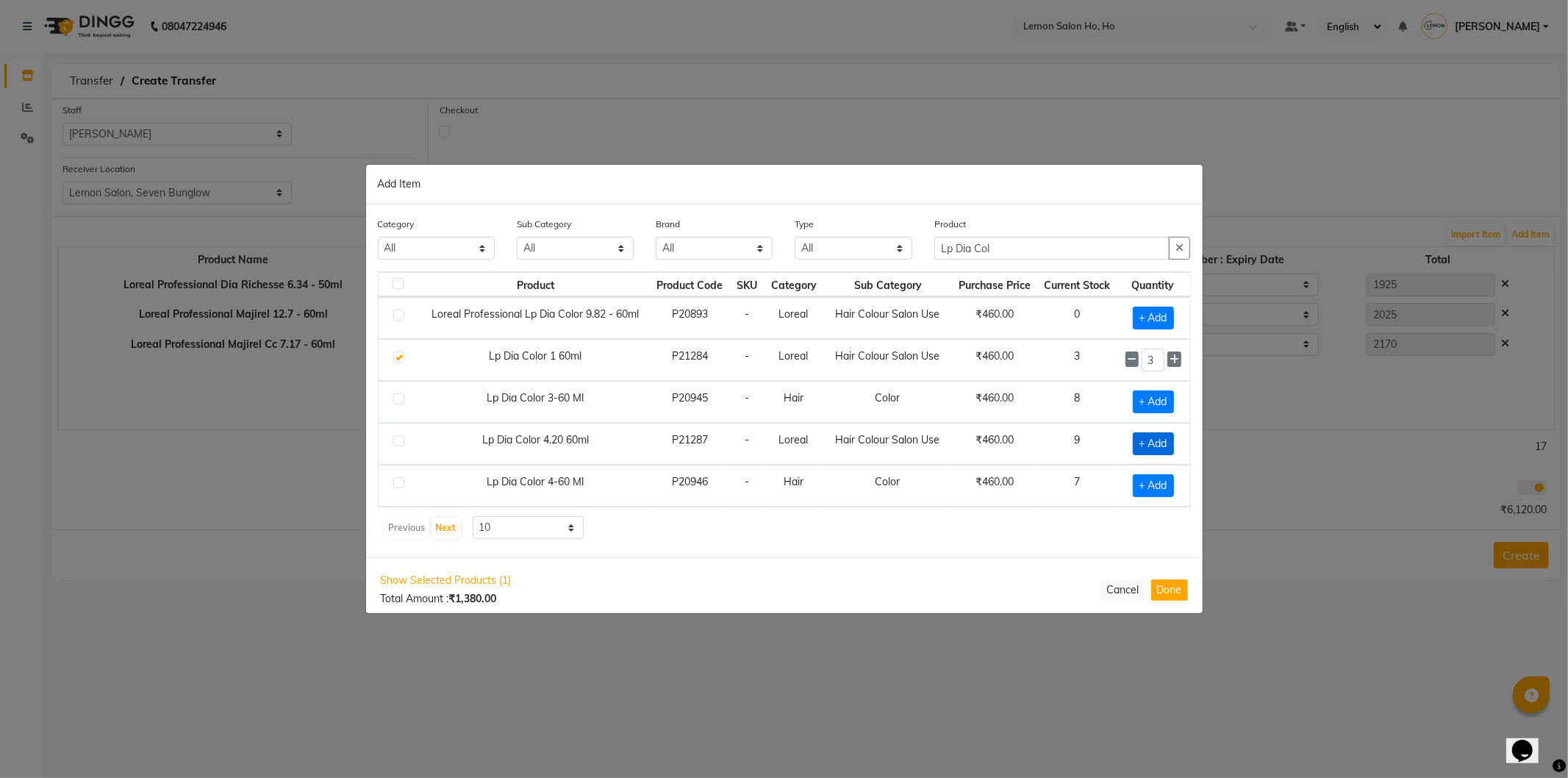
click at [1133, 442] on span "+ Add" at bounding box center [1153, 444] width 42 height 23
checkbox input "true"
click at [1147, 442] on input "1" at bounding box center [1153, 444] width 23 height 23
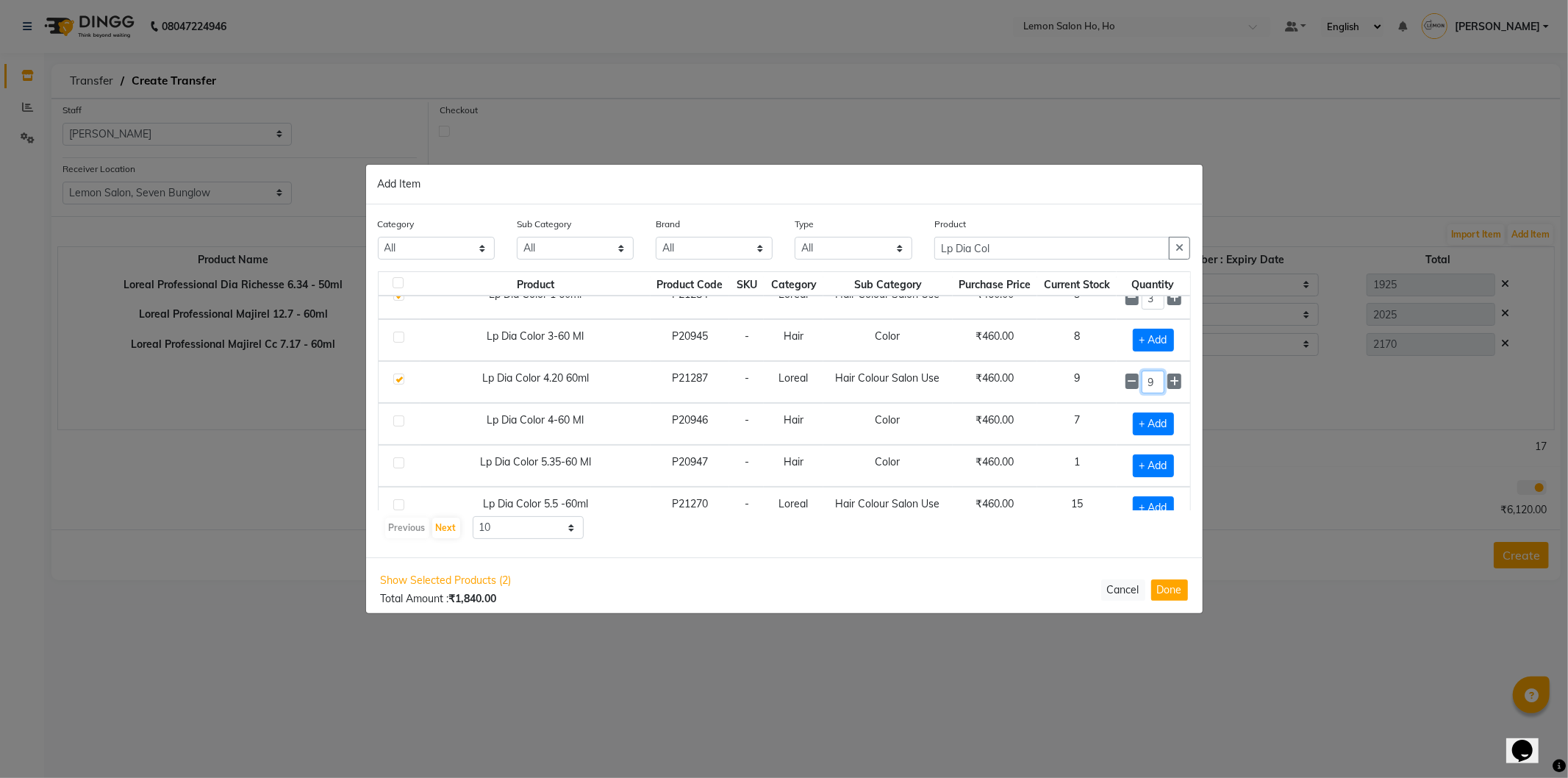
scroll to position [108, 0]
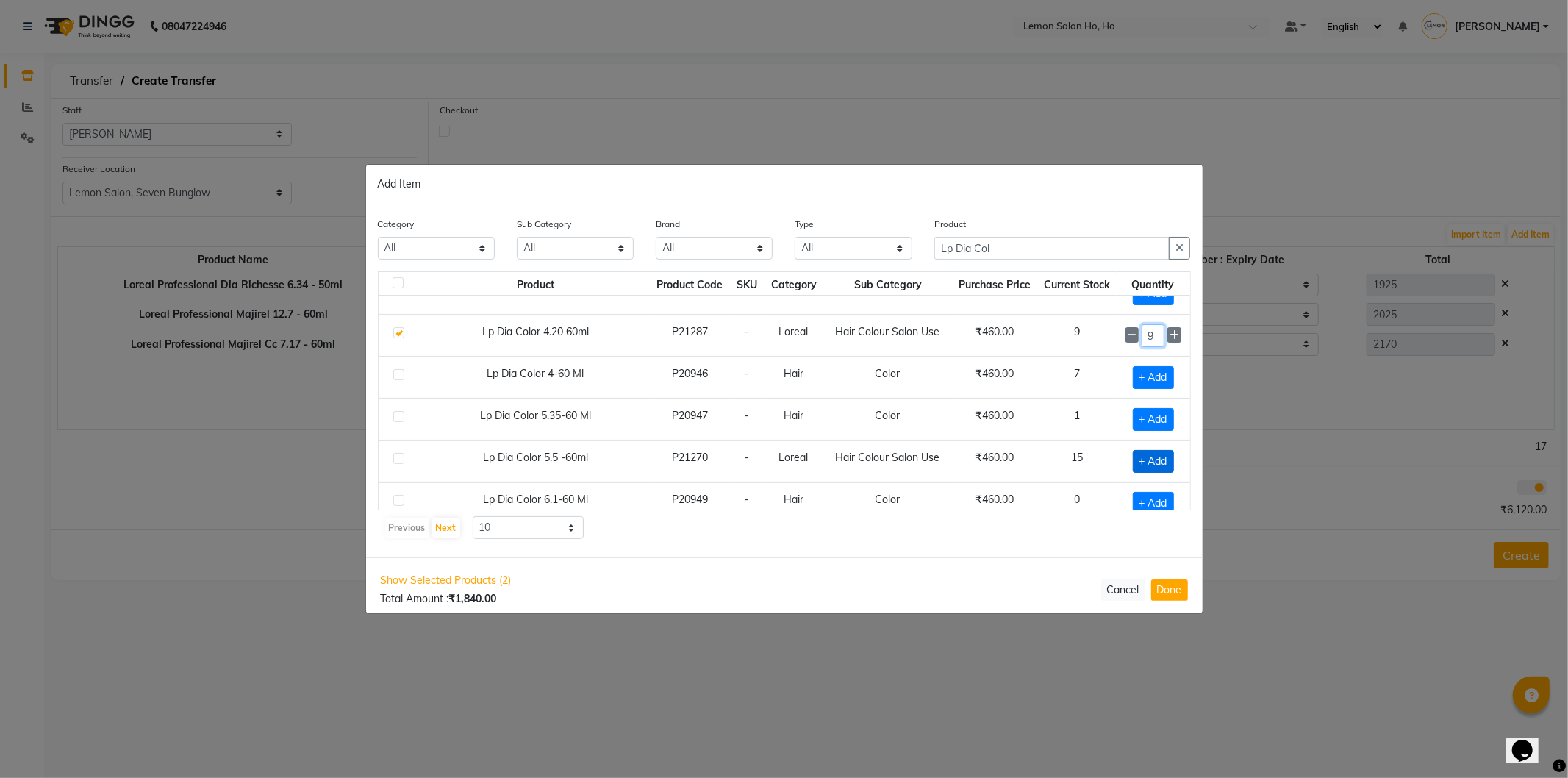
type input "9"
click at [1149, 465] on span "+ Add" at bounding box center [1153, 461] width 42 height 23
checkbox input "true"
click at [1148, 461] on input "1" at bounding box center [1153, 461] width 23 height 23
type input "5"
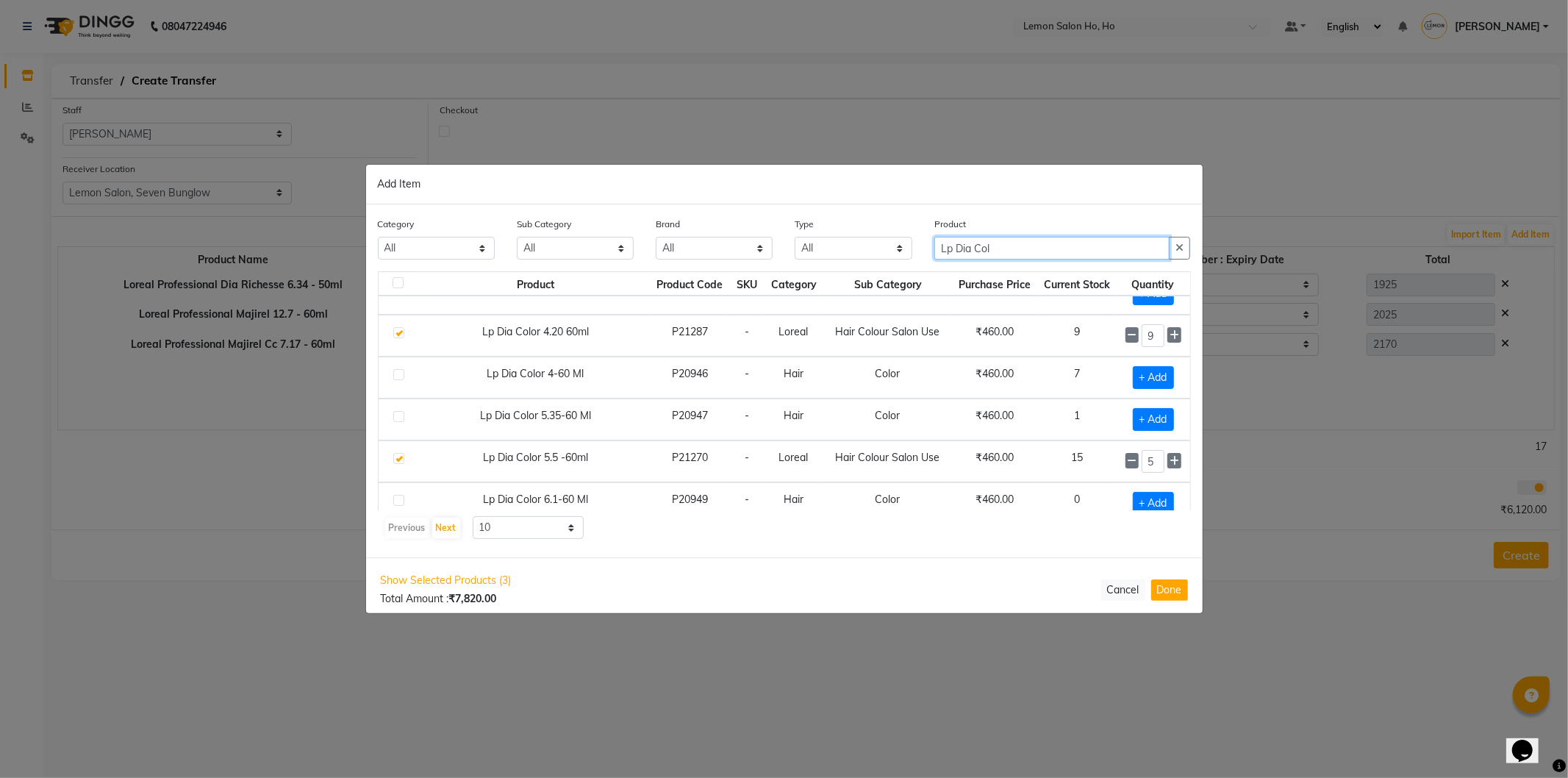
drag, startPoint x: 1002, startPoint y: 244, endPoint x: 855, endPoint y: 266, distance: 148.6
click at [855, 265] on div "Category All Hair Skin Makeup Personal Care Appliances Beard Waxing Disposable …" at bounding box center [785, 244] width 835 height 55
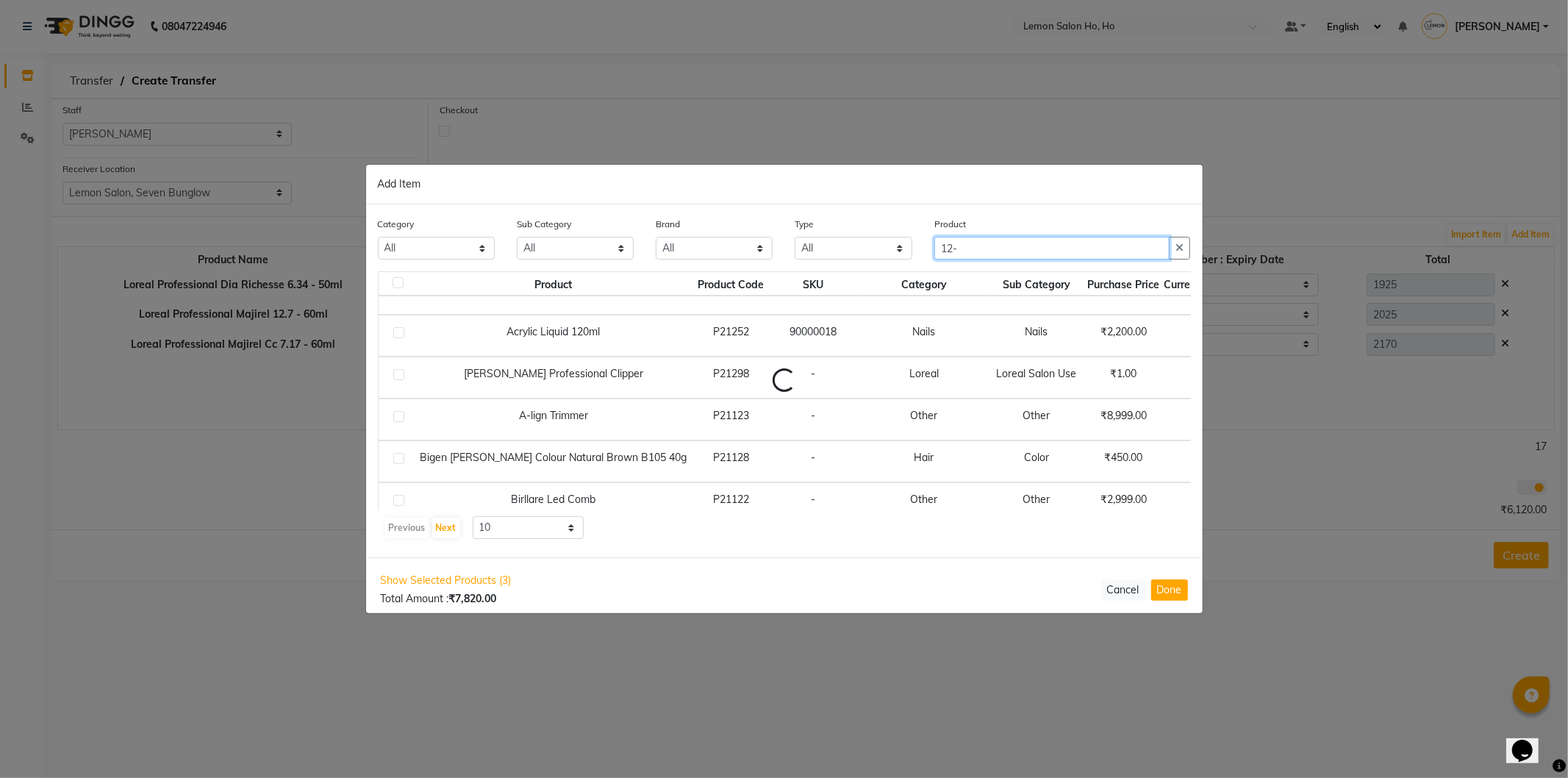
scroll to position [0, 0]
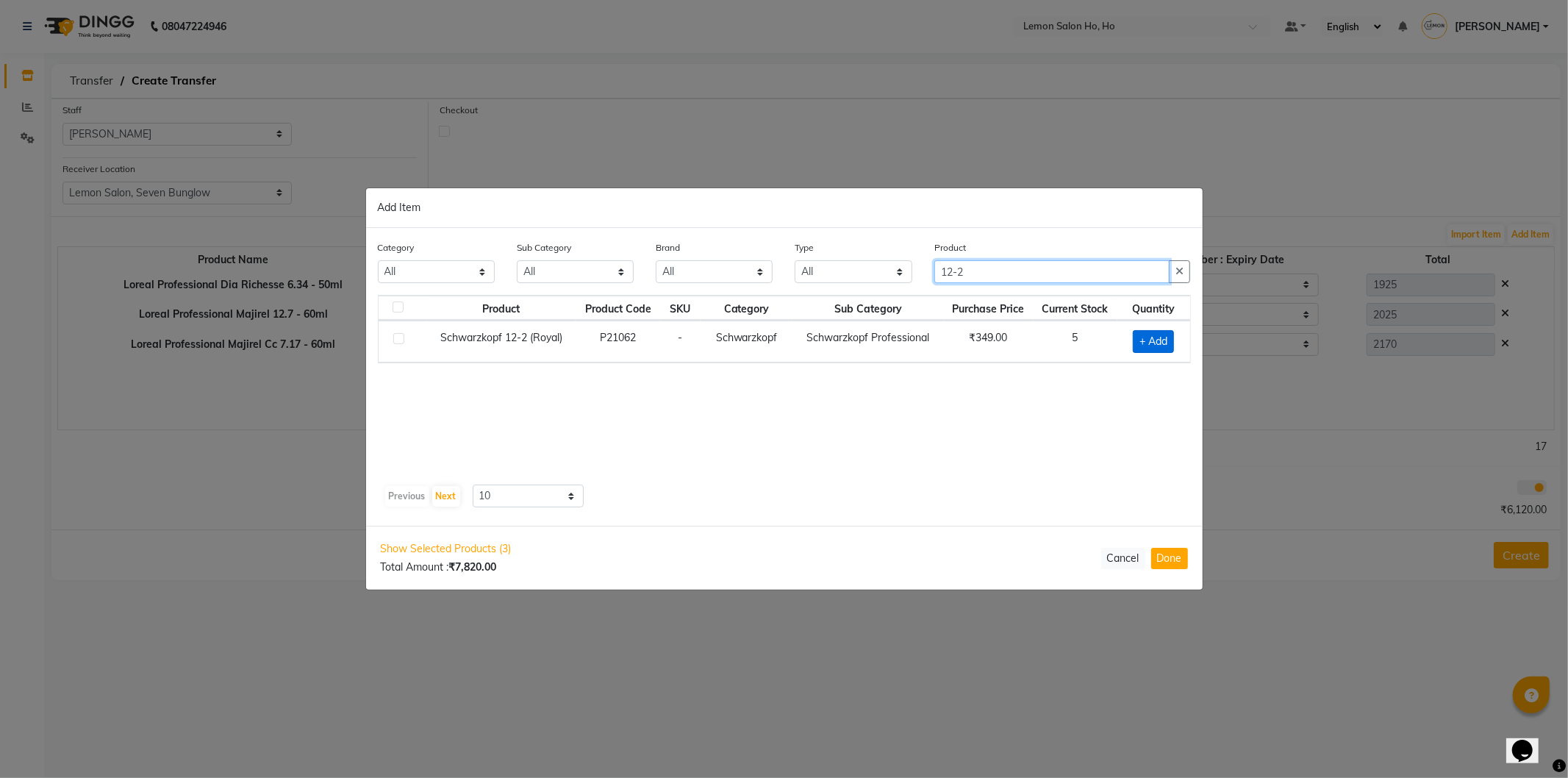
type input "12-2"
click at [1143, 333] on span "+ Add" at bounding box center [1153, 342] width 42 height 23
checkbox input "true"
drag, startPoint x: 1143, startPoint y: 333, endPoint x: 1172, endPoint y: 335, distance: 29.1
click at [1172, 336] on icon at bounding box center [1174, 340] width 10 height 11
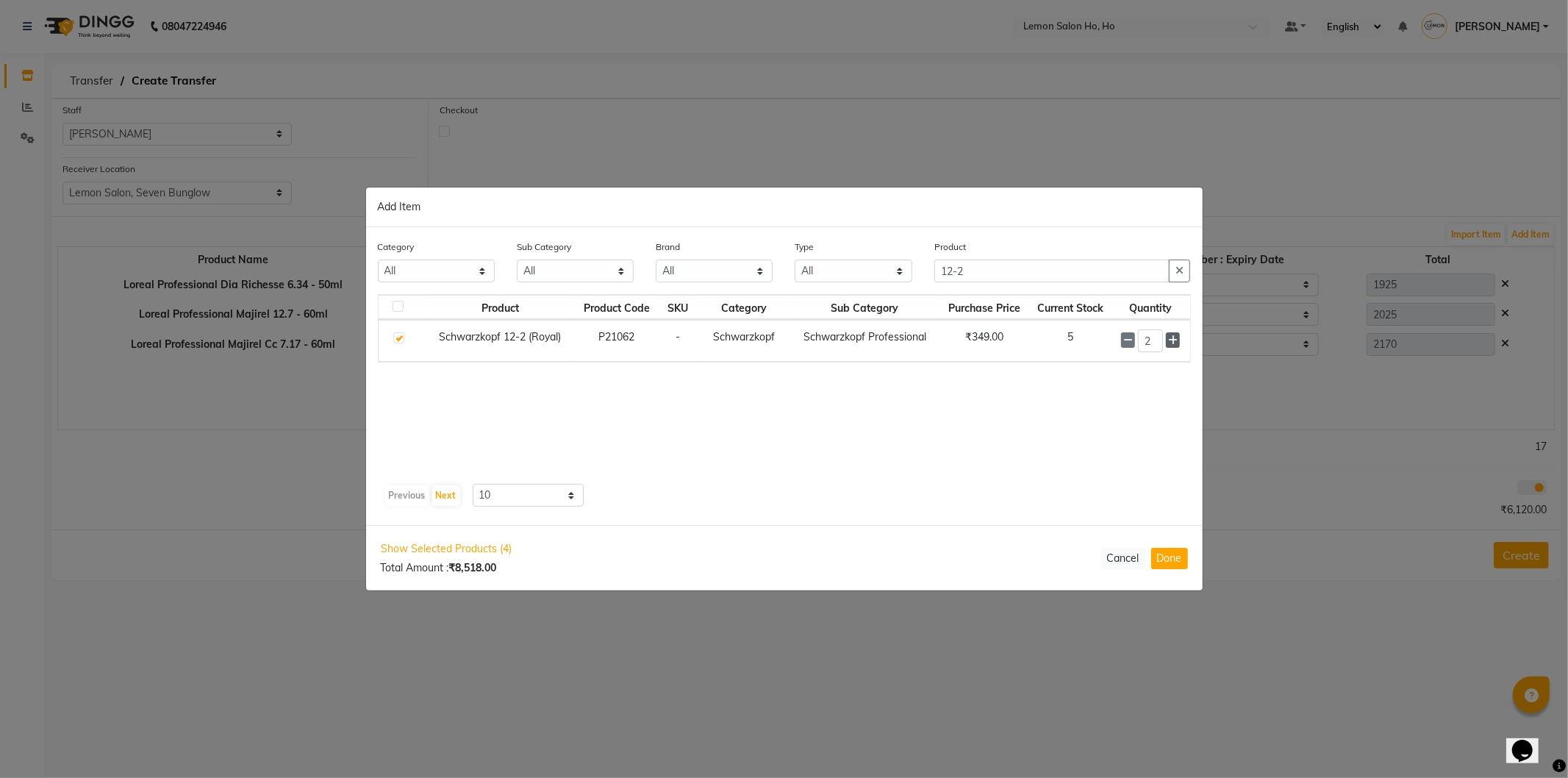
click at [1172, 335] on icon at bounding box center [1174, 340] width 10 height 11
type input "4"
click at [1052, 274] on input "12-2" at bounding box center [1053, 271] width 236 height 23
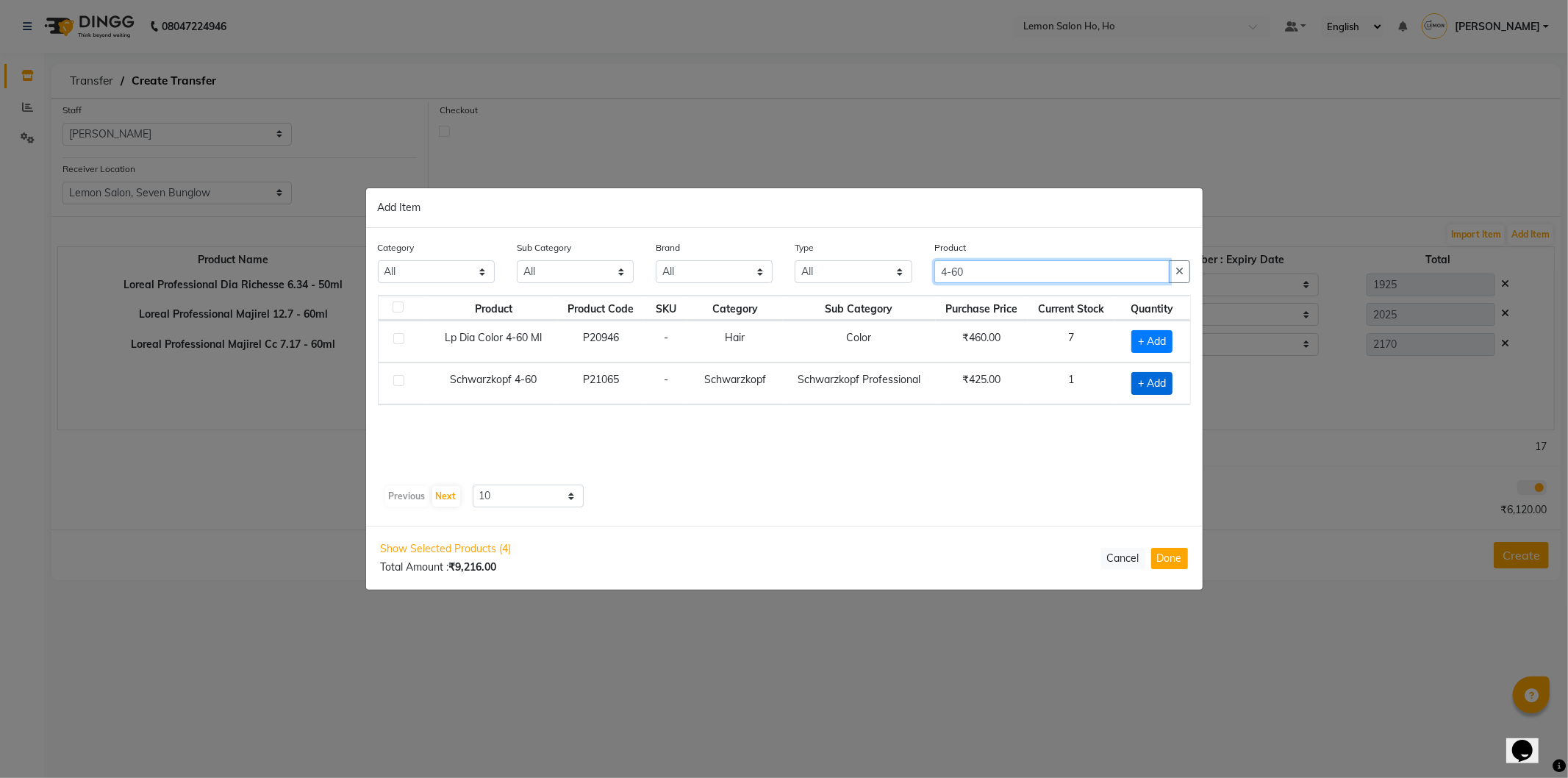
type input "4-60"
click at [1145, 377] on span "+ Add" at bounding box center [1152, 384] width 42 height 23
checkbox input "true"
click at [1012, 270] on input "4-60" at bounding box center [1053, 271] width 236 height 23
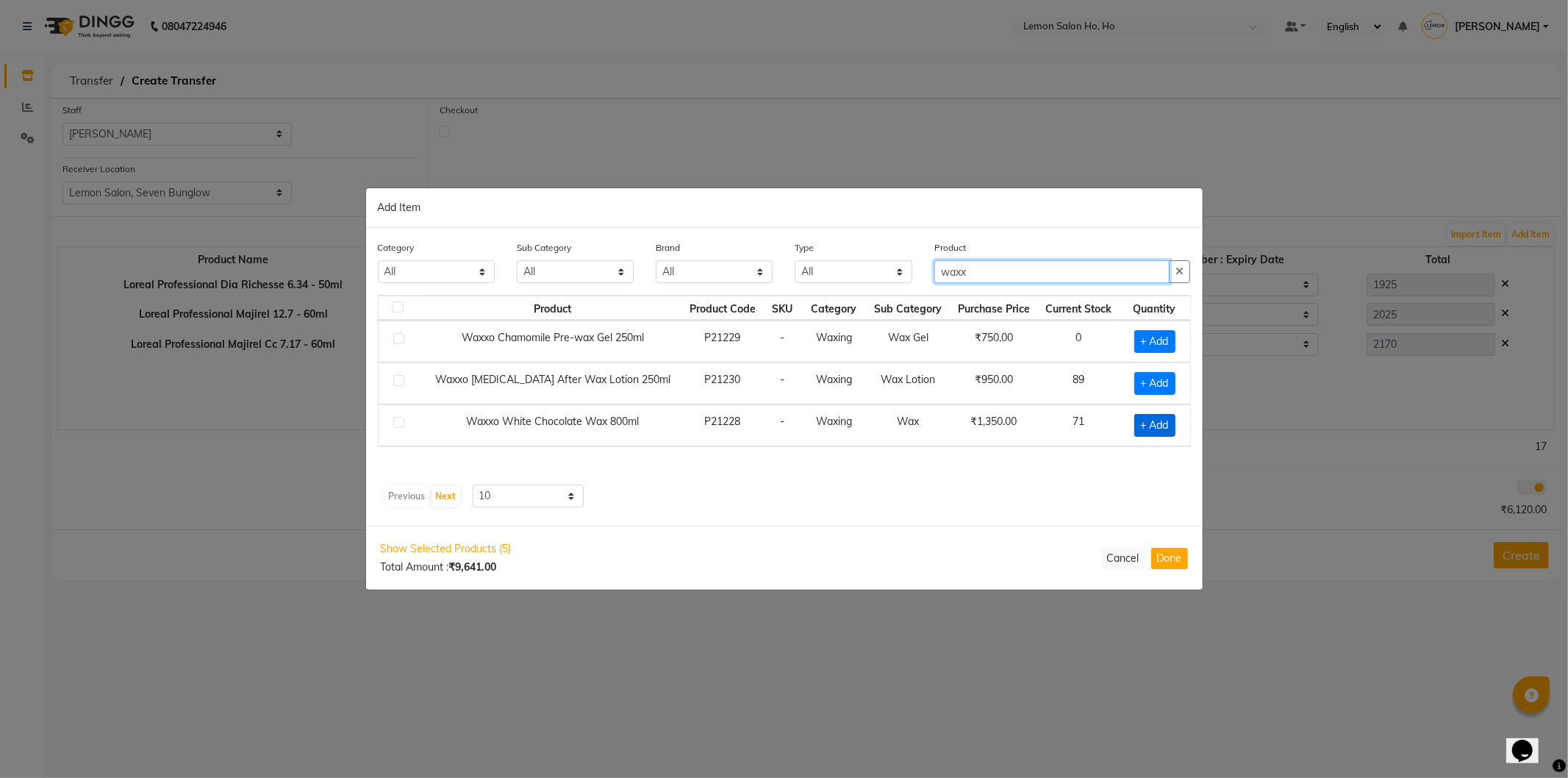
type input "waxx"
click at [1156, 426] on span "+ Add" at bounding box center [1155, 425] width 42 height 23
checkbox input "true"
drag, startPoint x: 994, startPoint y: 268, endPoint x: 894, endPoint y: 275, distance: 100.2
click at [894, 275] on div "Category All Hair Skin Makeup Personal Care Appliances Beard Waxing Disposable …" at bounding box center [785, 267] width 835 height 55
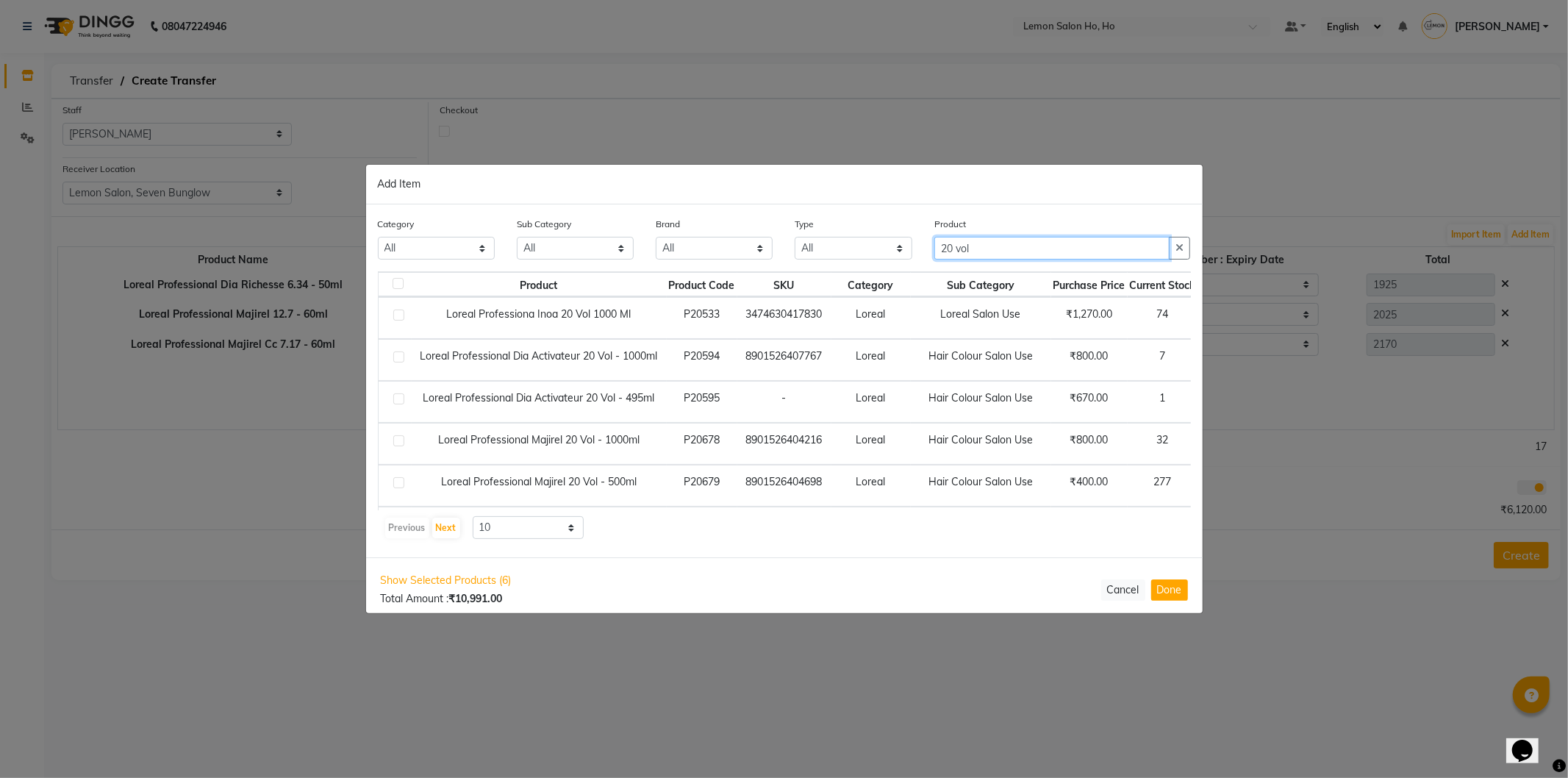
type input "20 vol"
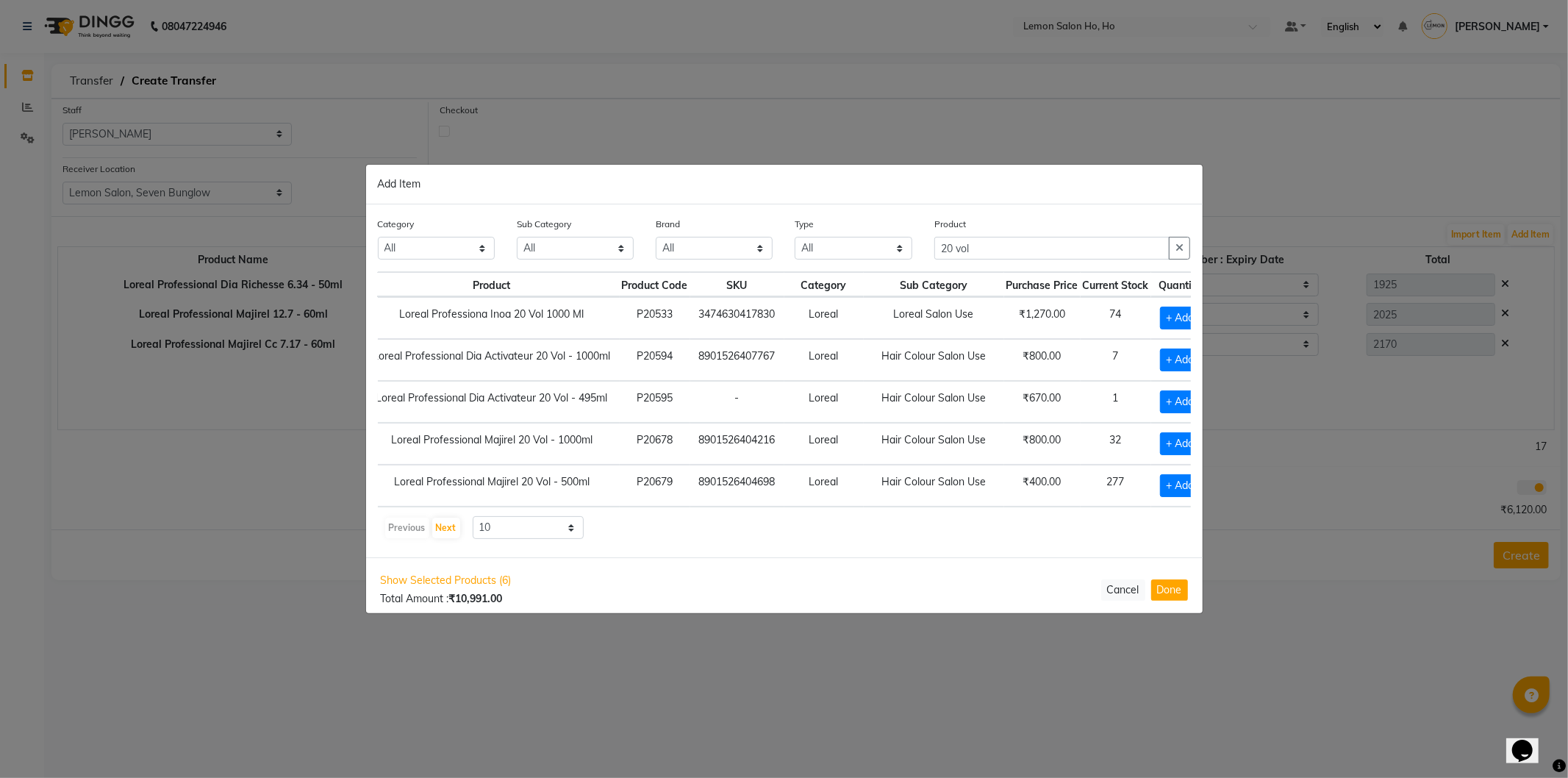
scroll to position [0, 89]
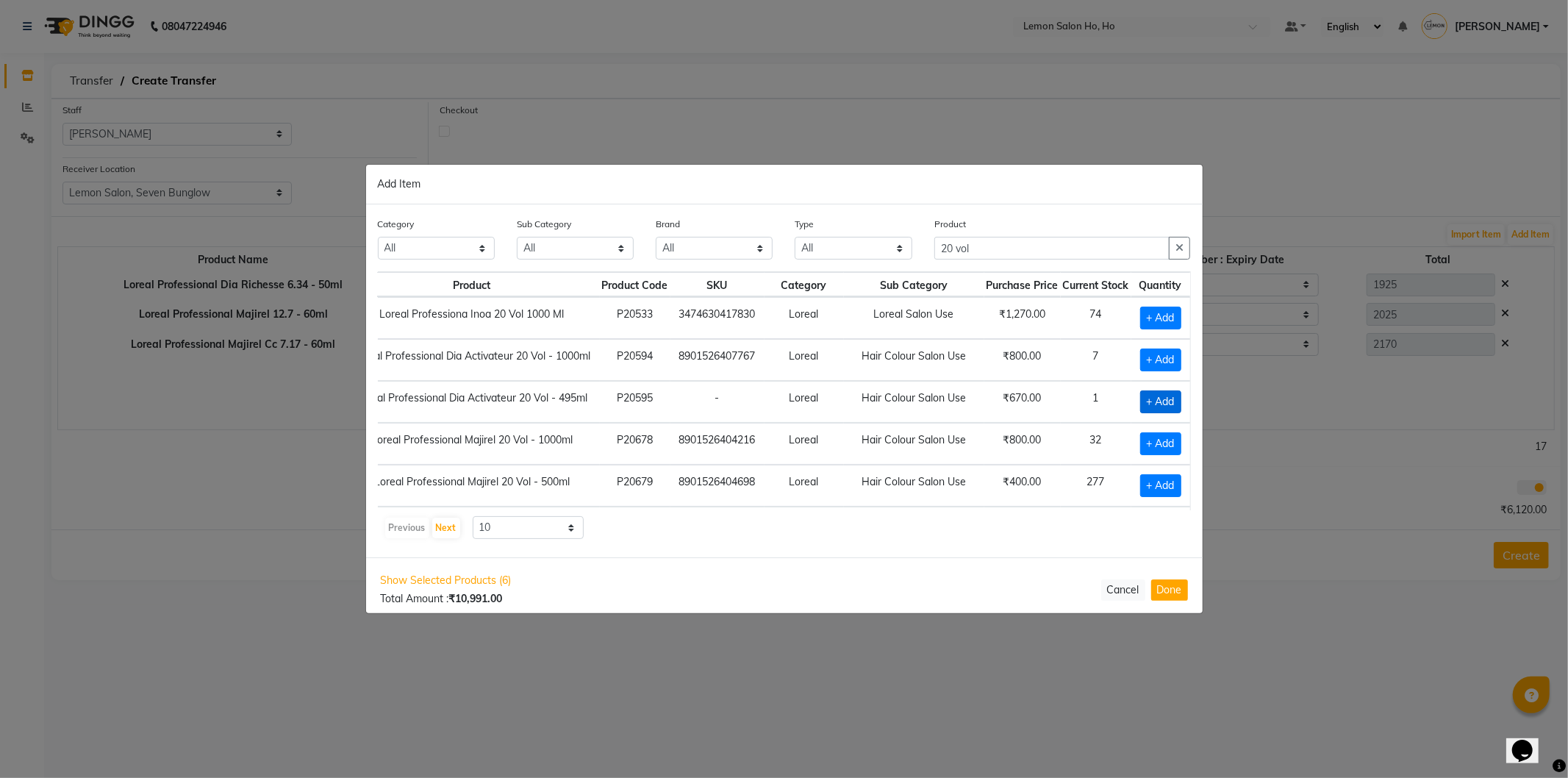
click at [1141, 394] on span "+ Add" at bounding box center [1161, 402] width 42 height 23
checkbox input "true"
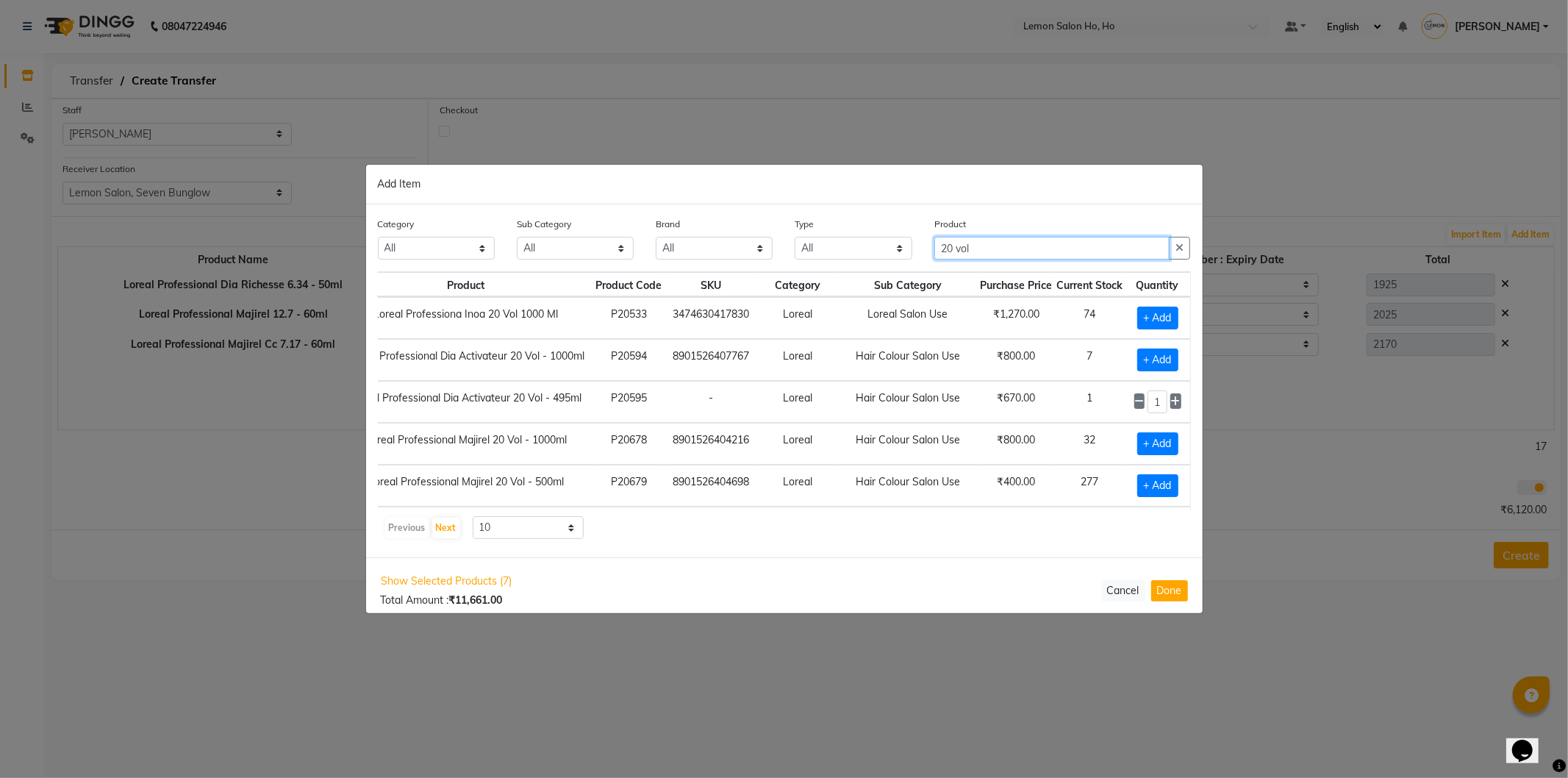
drag, startPoint x: 1036, startPoint y: 238, endPoint x: 919, endPoint y: 267, distance: 120.5
click at [919, 267] on div "Category All Hair Skin Makeup Personal Care Appliances Beard Waxing Disposable …" at bounding box center [785, 244] width 835 height 55
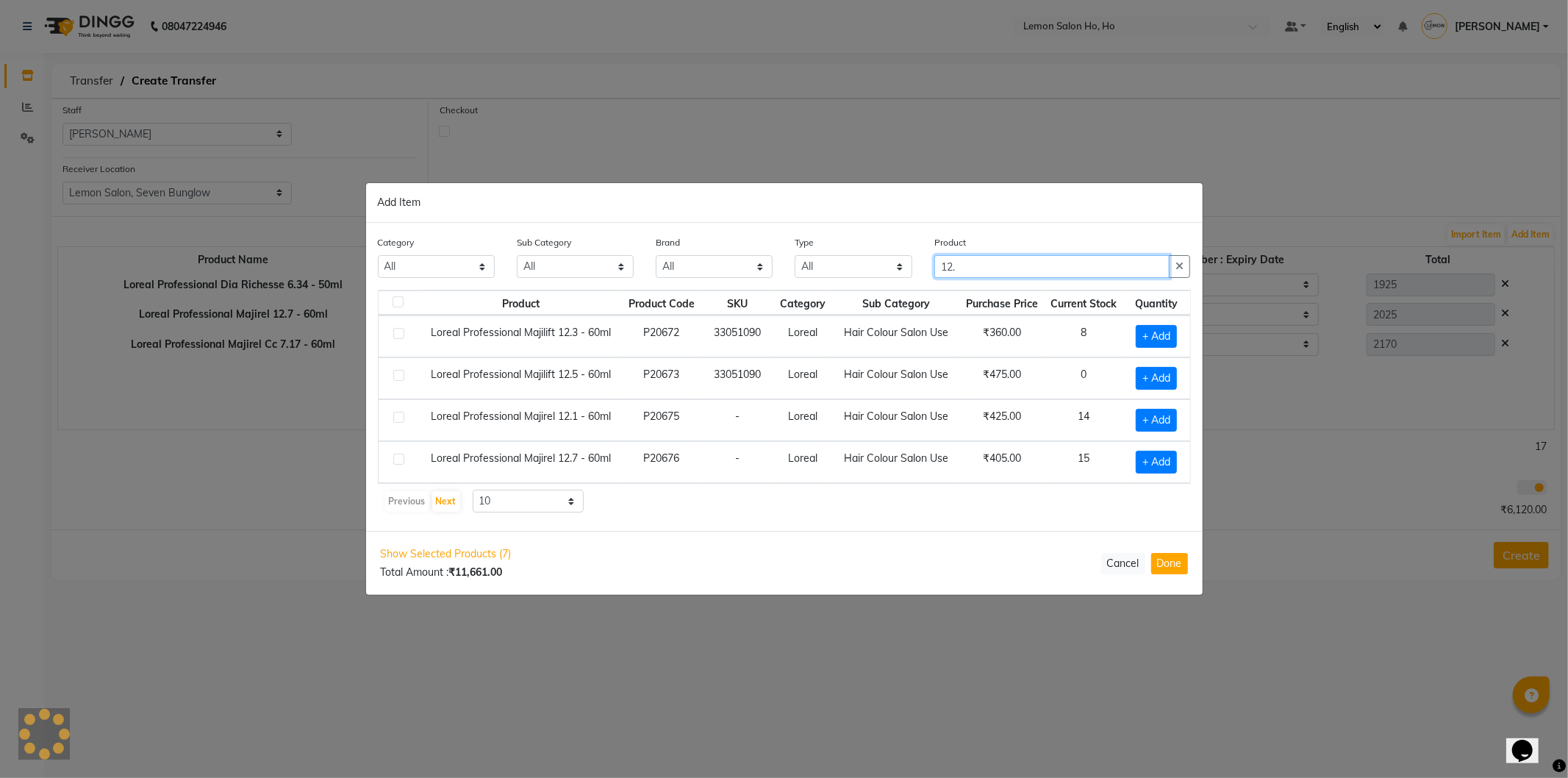
scroll to position [0, 0]
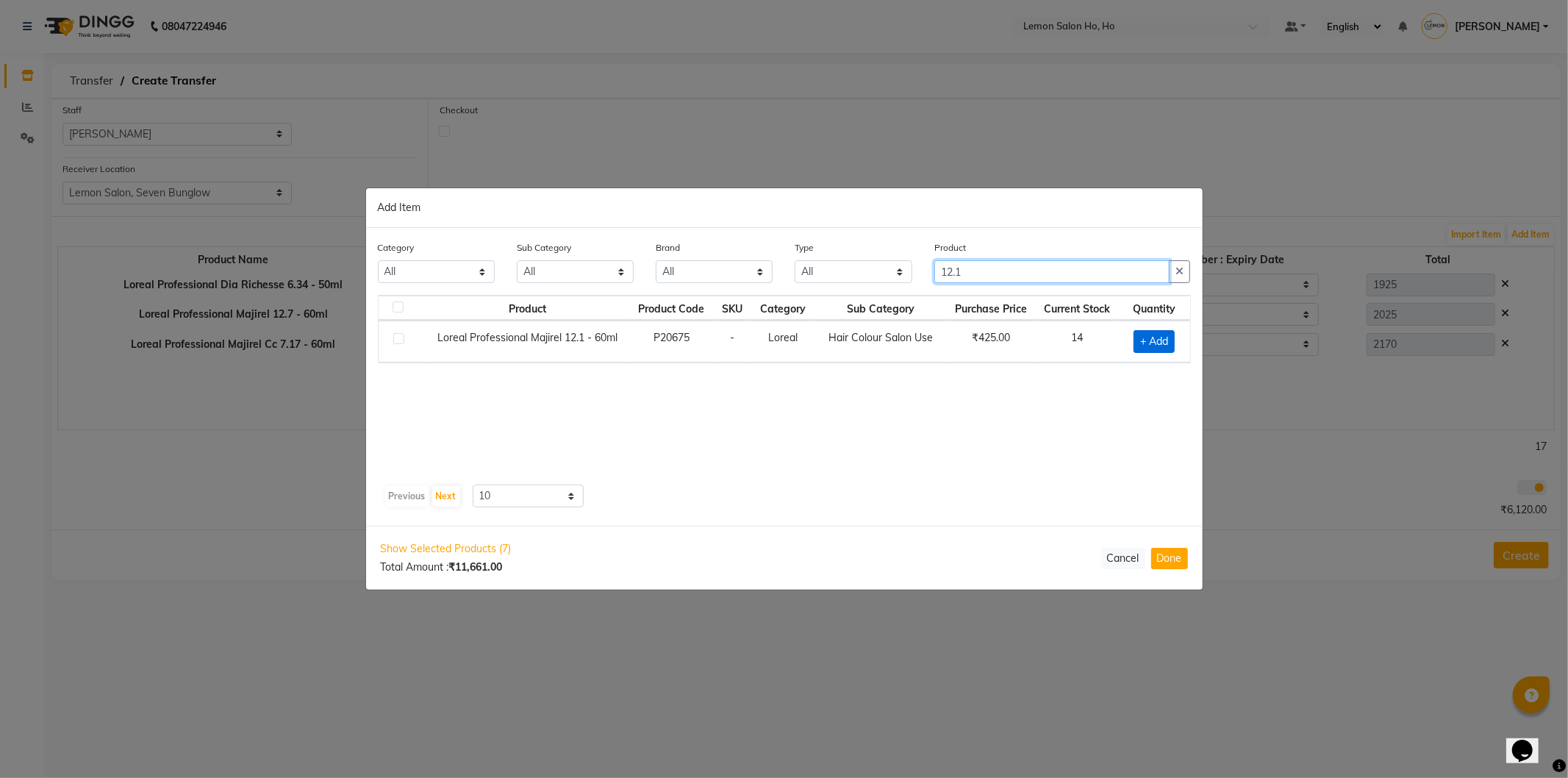
type input "12.1"
click at [1160, 341] on span "+ Add" at bounding box center [1154, 342] width 42 height 23
checkbox input "true"
drag, startPoint x: 1028, startPoint y: 271, endPoint x: 874, endPoint y: 287, distance: 154.8
click at [877, 287] on div "Category All Hair Skin Makeup Personal Care Appliances Beard Waxing Disposable …" at bounding box center [785, 267] width 835 height 55
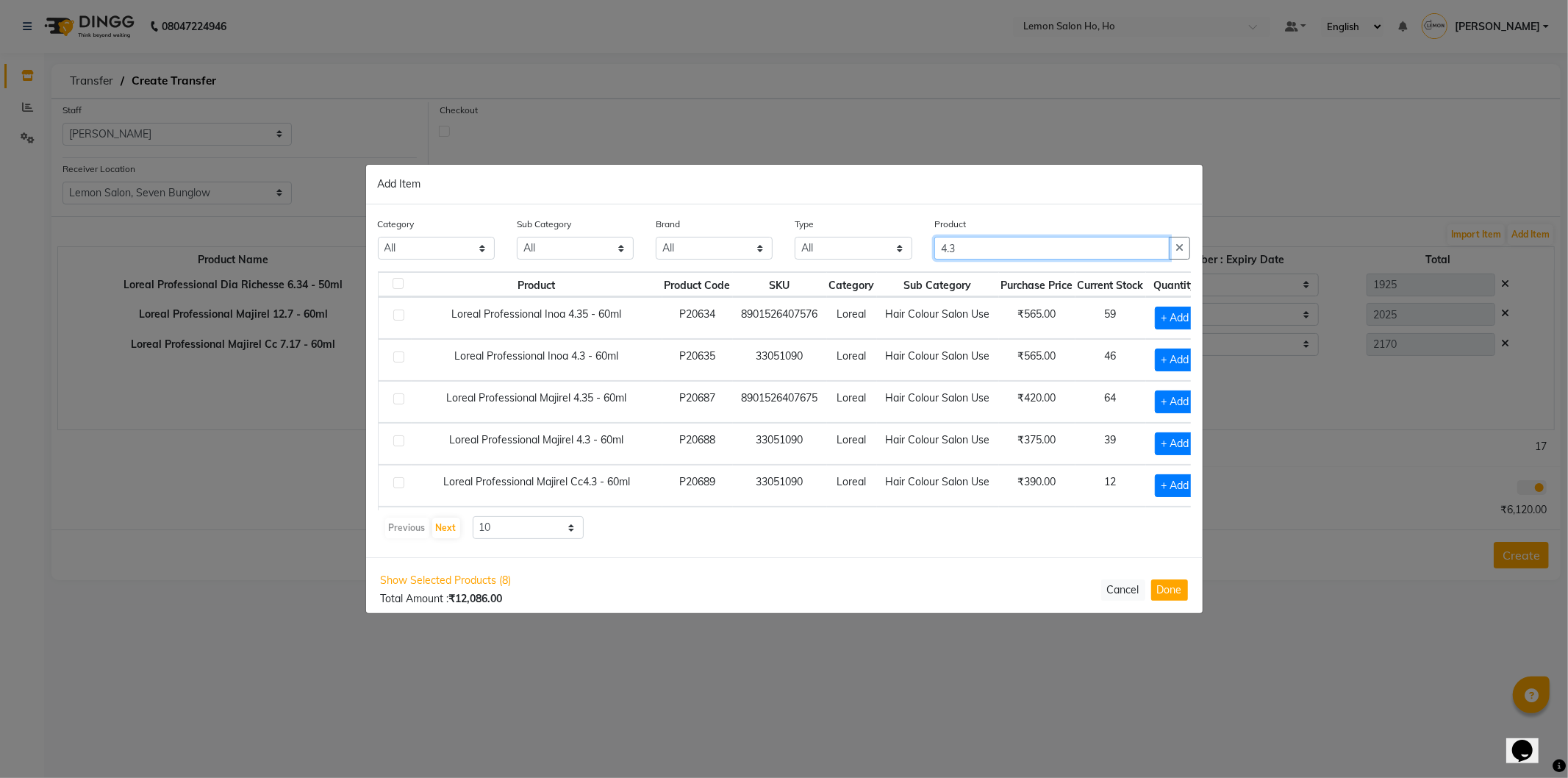
type input "4.3"
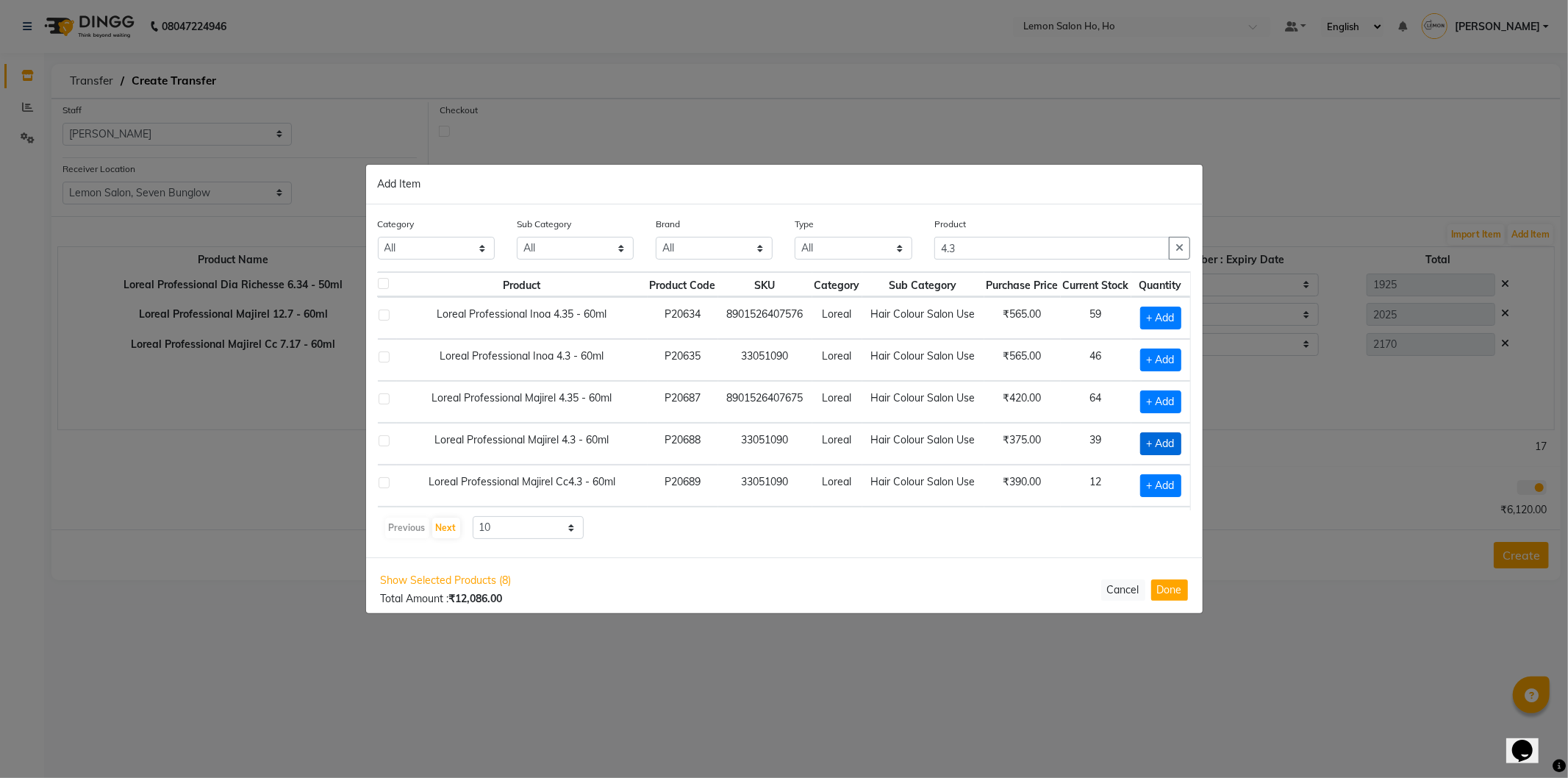
click at [1147, 442] on span "+ Add" at bounding box center [1161, 444] width 42 height 23
checkbox input "true"
drag, startPoint x: 991, startPoint y: 255, endPoint x: 912, endPoint y: 255, distance: 79.0
click at [912, 255] on div "Category All Hair Skin Makeup Personal Care Appliances Beard Waxing Disposable …" at bounding box center [785, 244] width 835 height 55
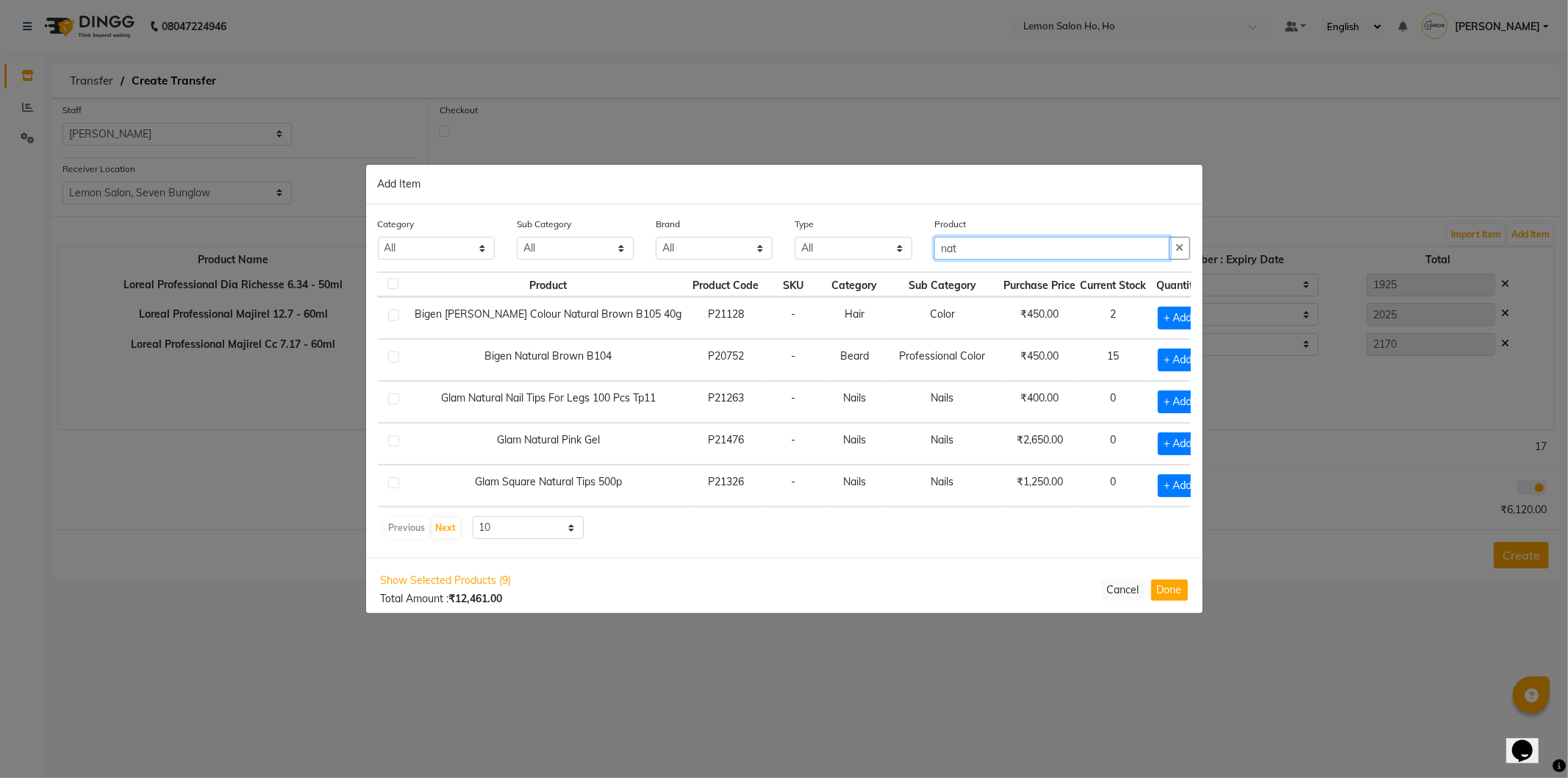
scroll to position [0, 0]
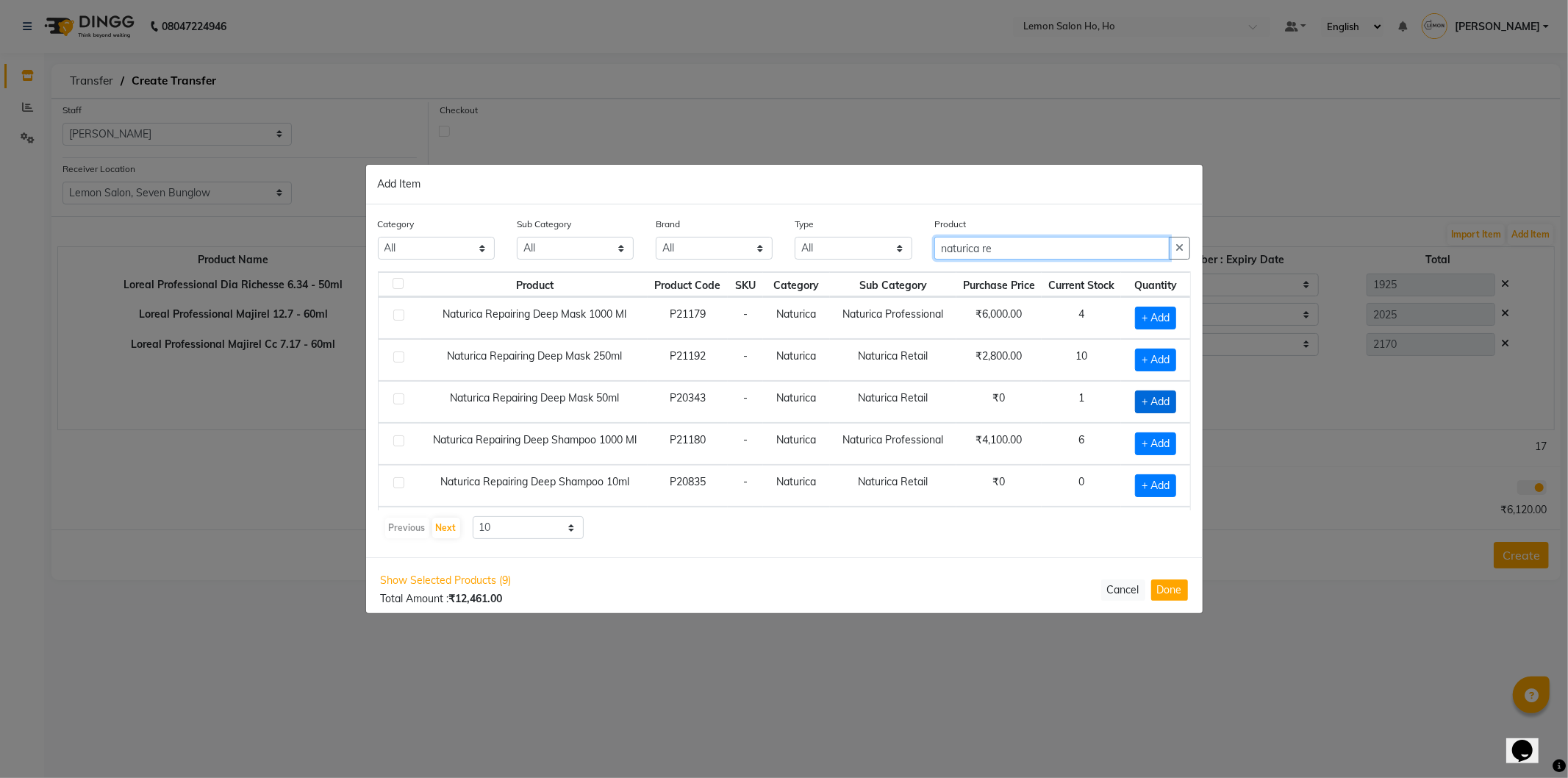
type input "naturica re"
click at [1137, 398] on span "+ Add" at bounding box center [1155, 402] width 42 height 23
checkbox input "true"
click at [1174, 593] on button "Done" at bounding box center [1170, 591] width 37 height 21
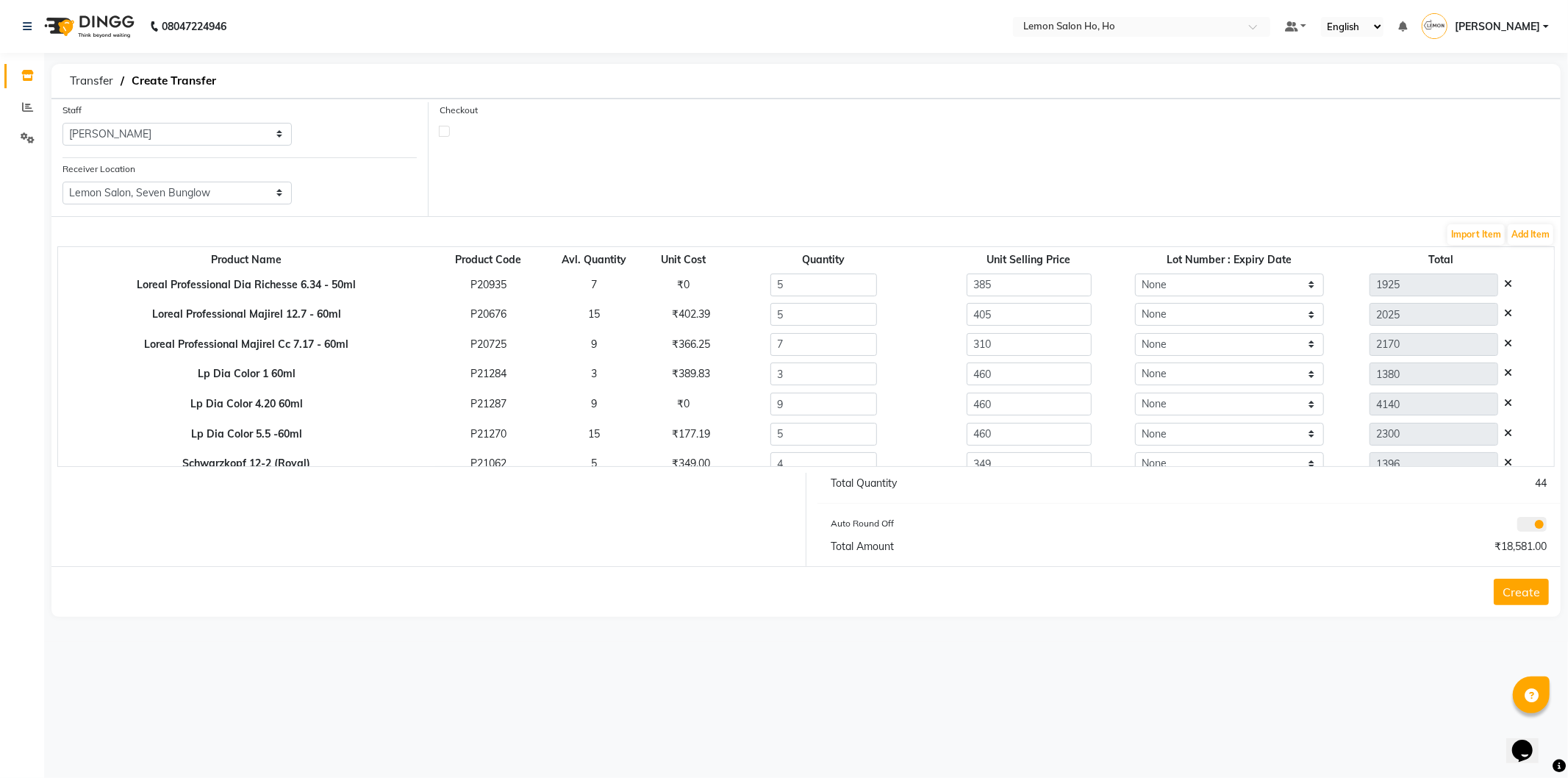
click at [1522, 591] on button "Create" at bounding box center [1521, 591] width 55 height 26
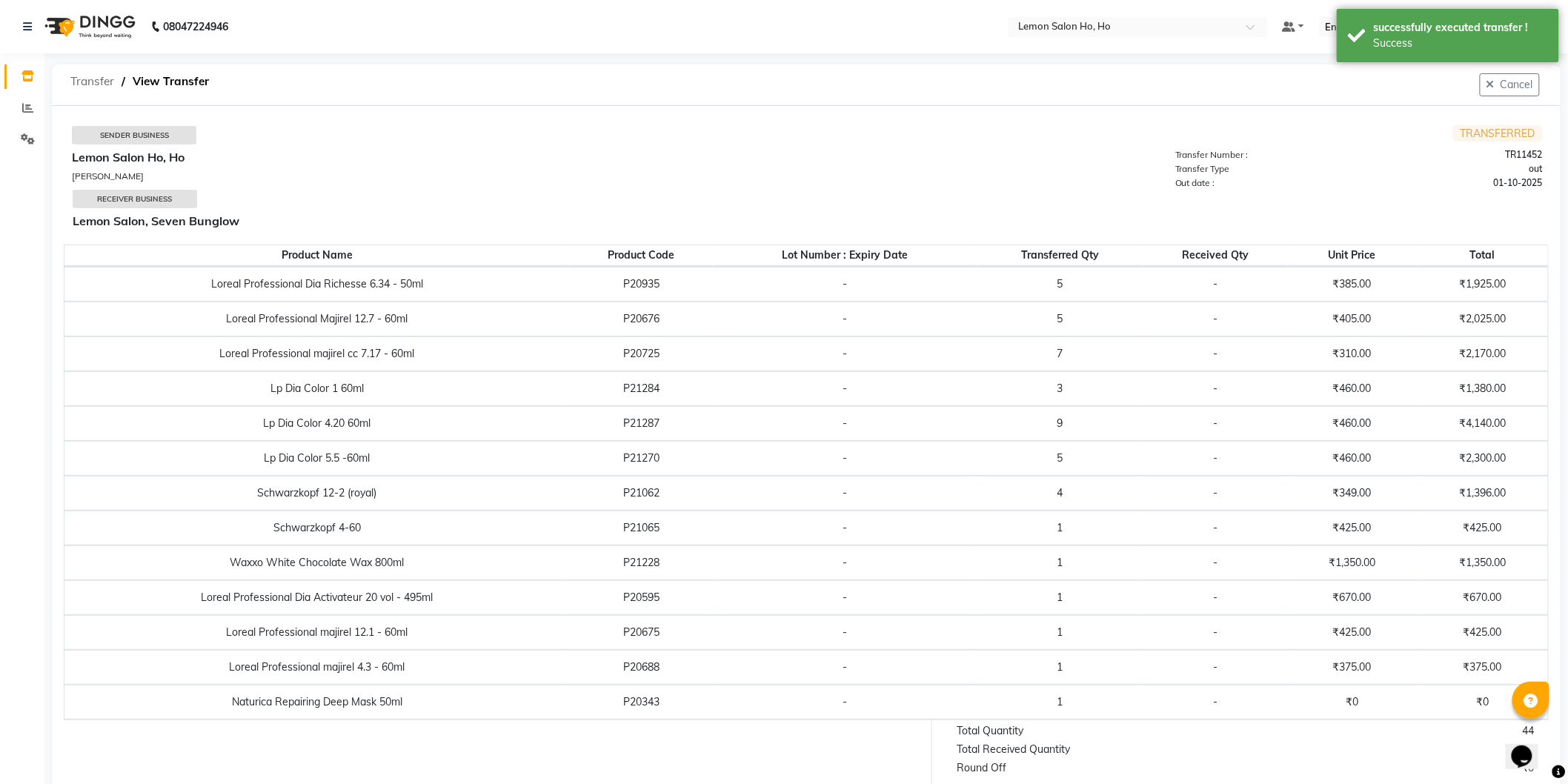
click at [110, 83] on span "Transfer" at bounding box center [93, 81] width 58 height 26
select select "sender"
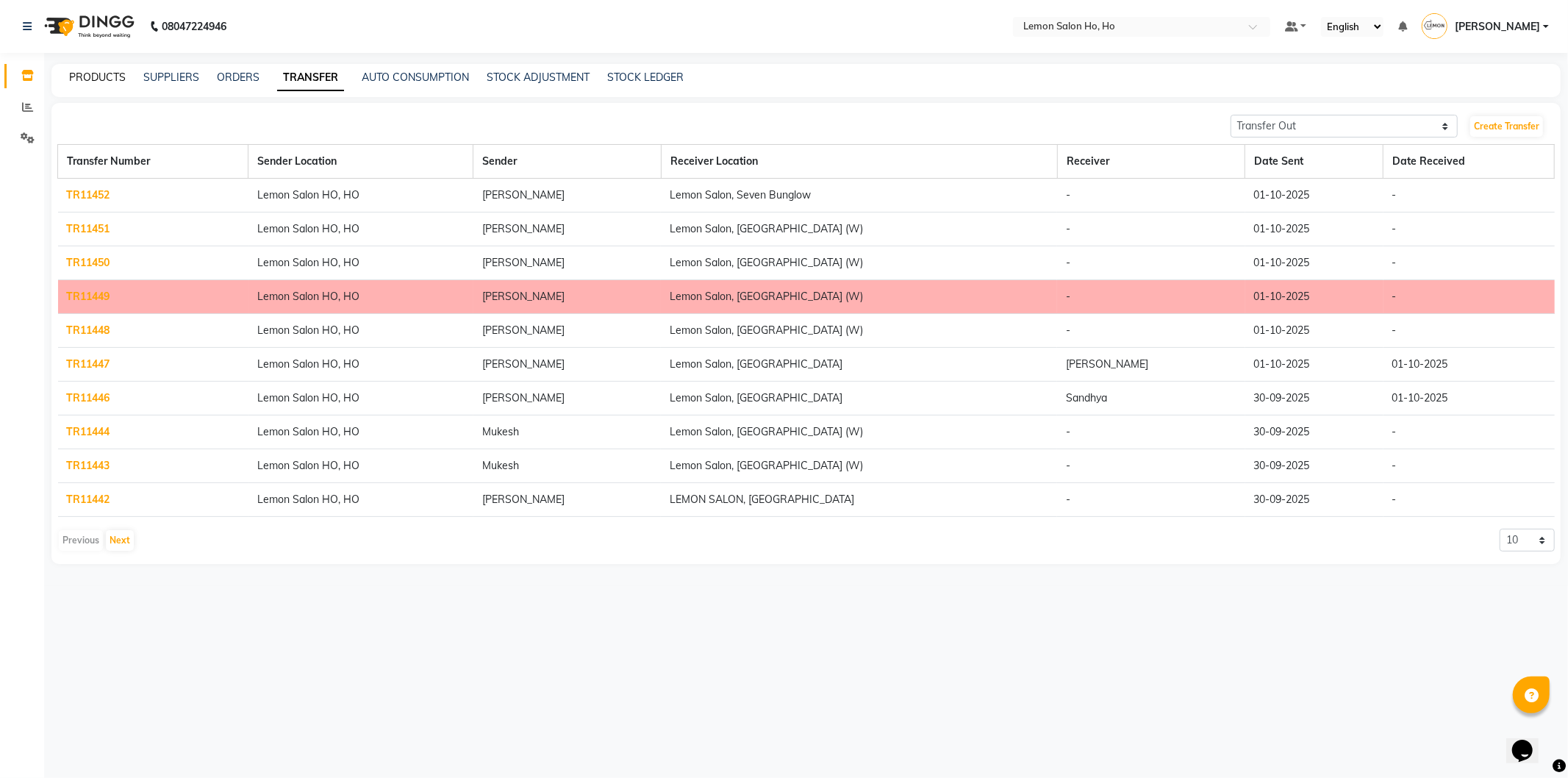
click at [86, 75] on link "PRODUCTS" at bounding box center [97, 77] width 57 height 14
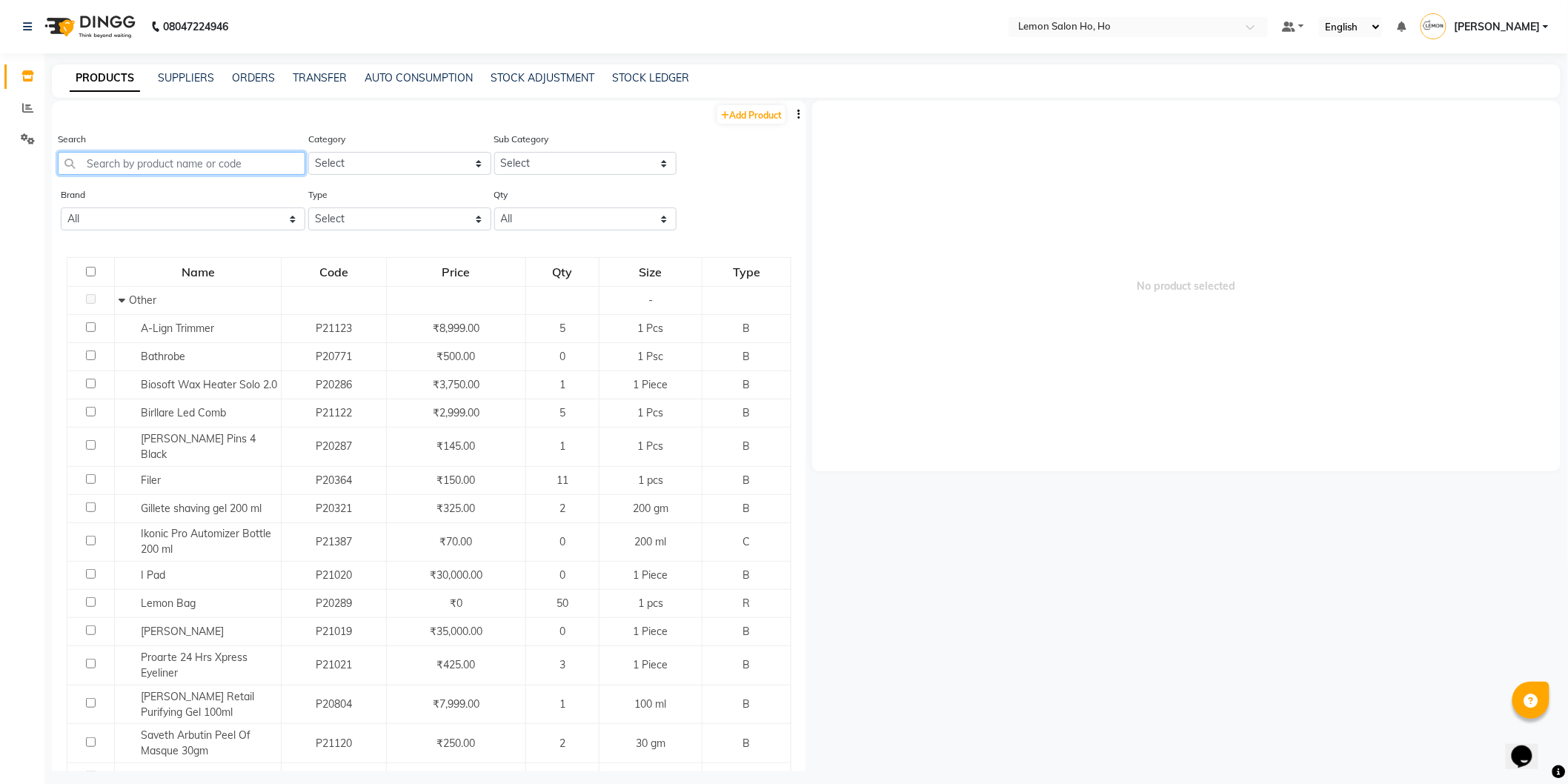
click at [215, 171] on input "text" at bounding box center [181, 164] width 248 height 23
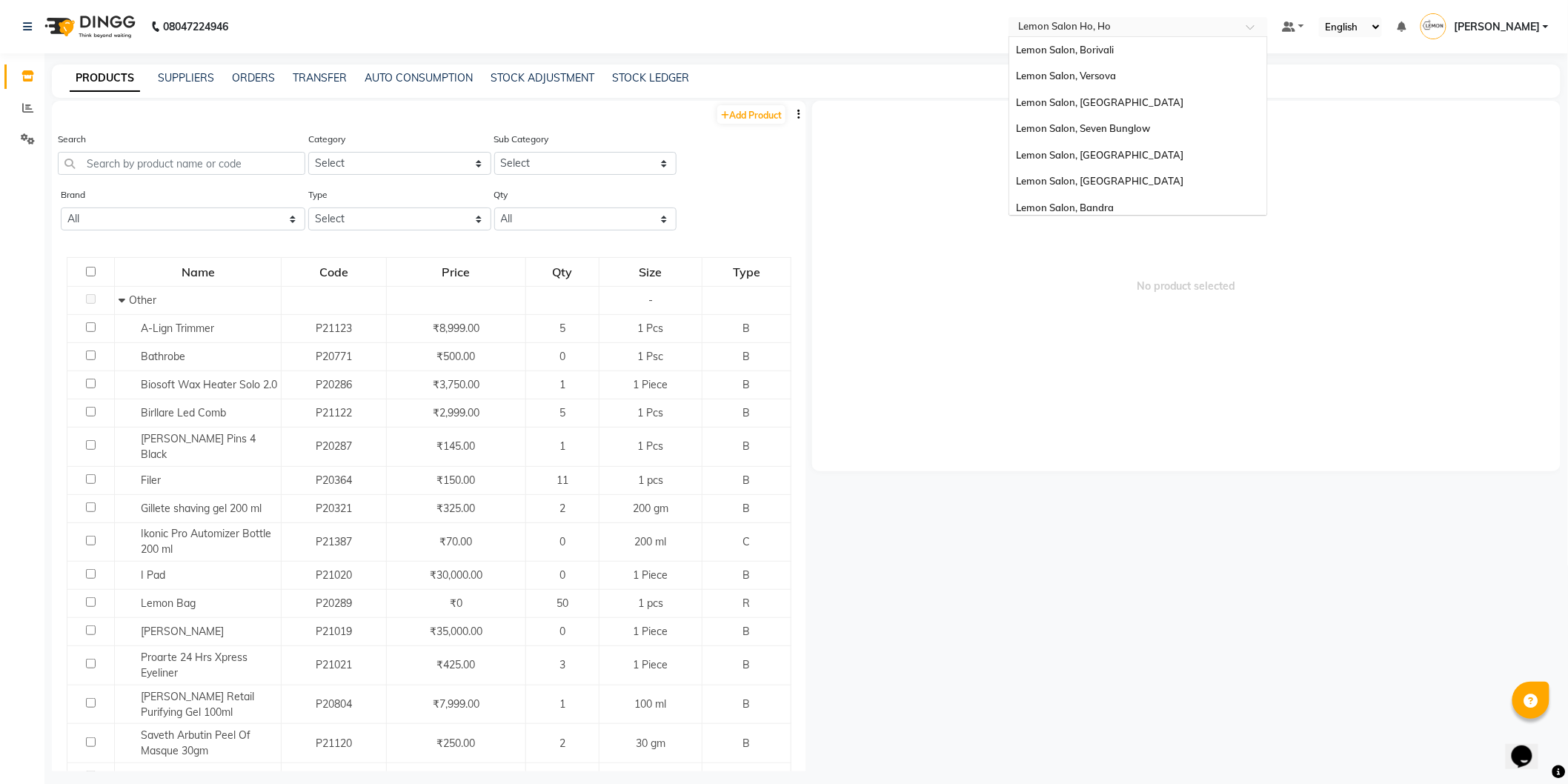
click at [1089, 20] on input "text" at bounding box center [1124, 27] width 215 height 15
click at [1127, 129] on span "Lemon Salon, Seven Bunglow" at bounding box center [1085, 128] width 134 height 12
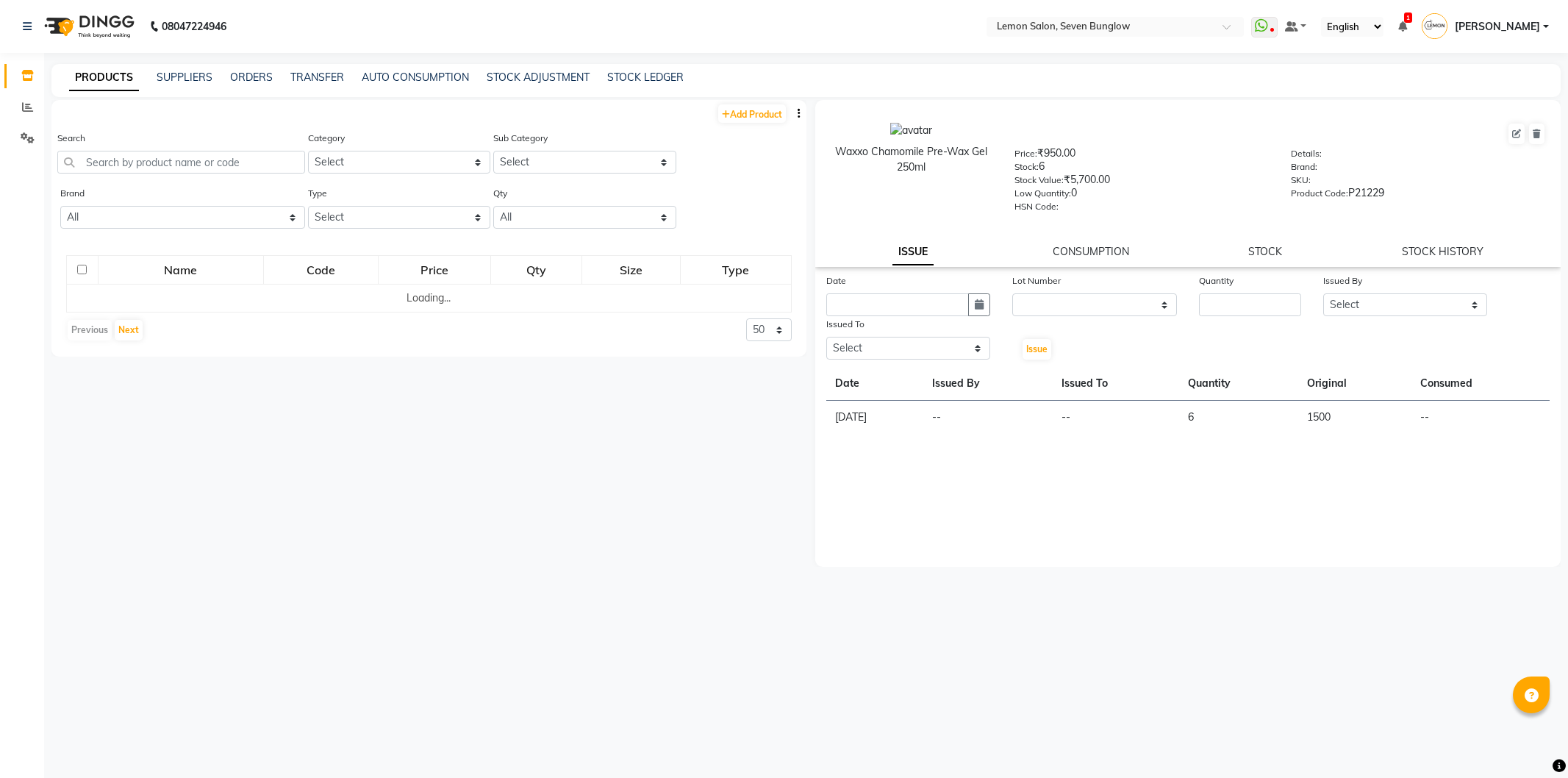
select select
click at [202, 159] on input "text" at bounding box center [181, 162] width 247 height 23
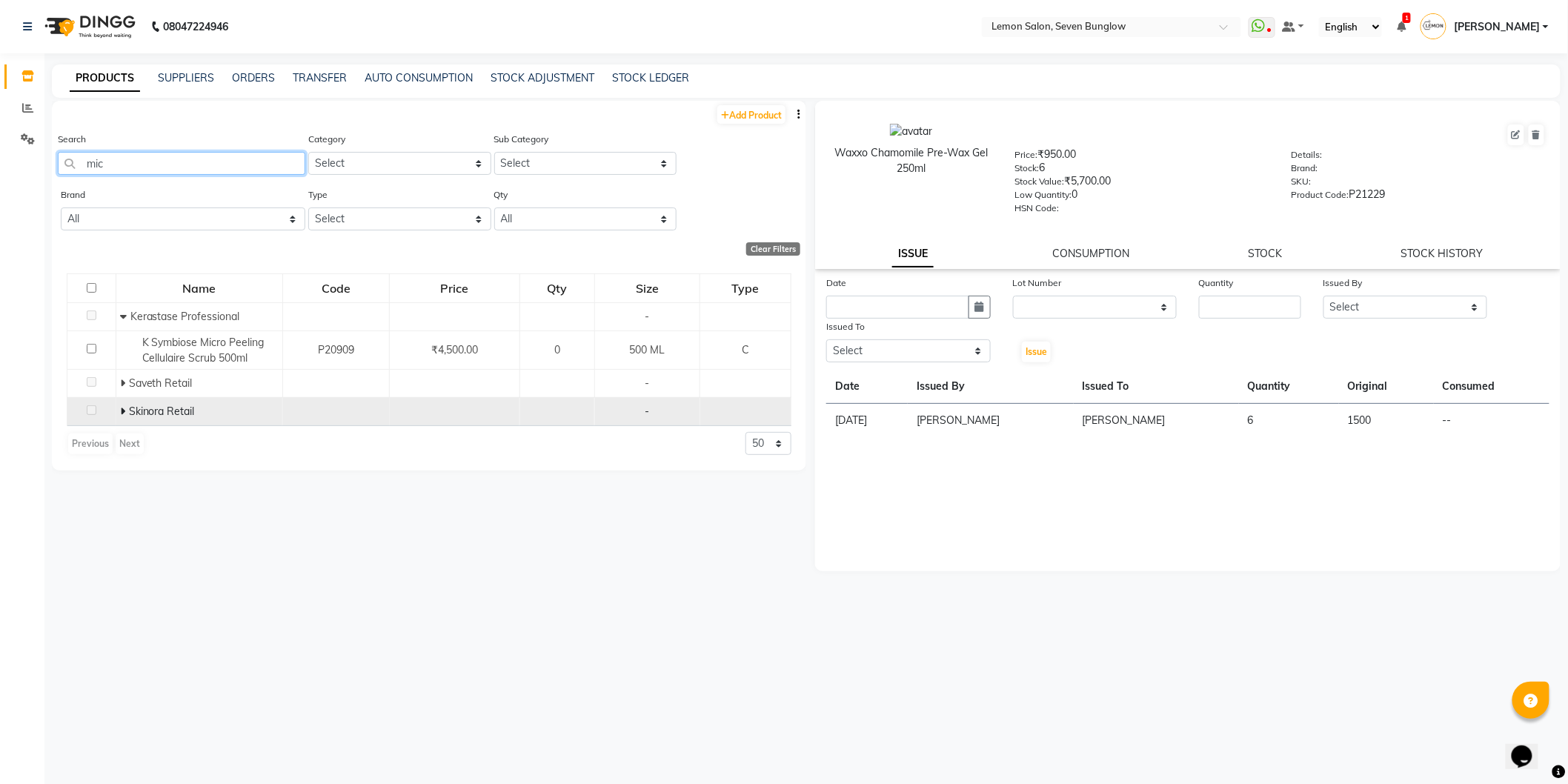
type input "mic"
click at [122, 410] on icon at bounding box center [122, 411] width 5 height 11
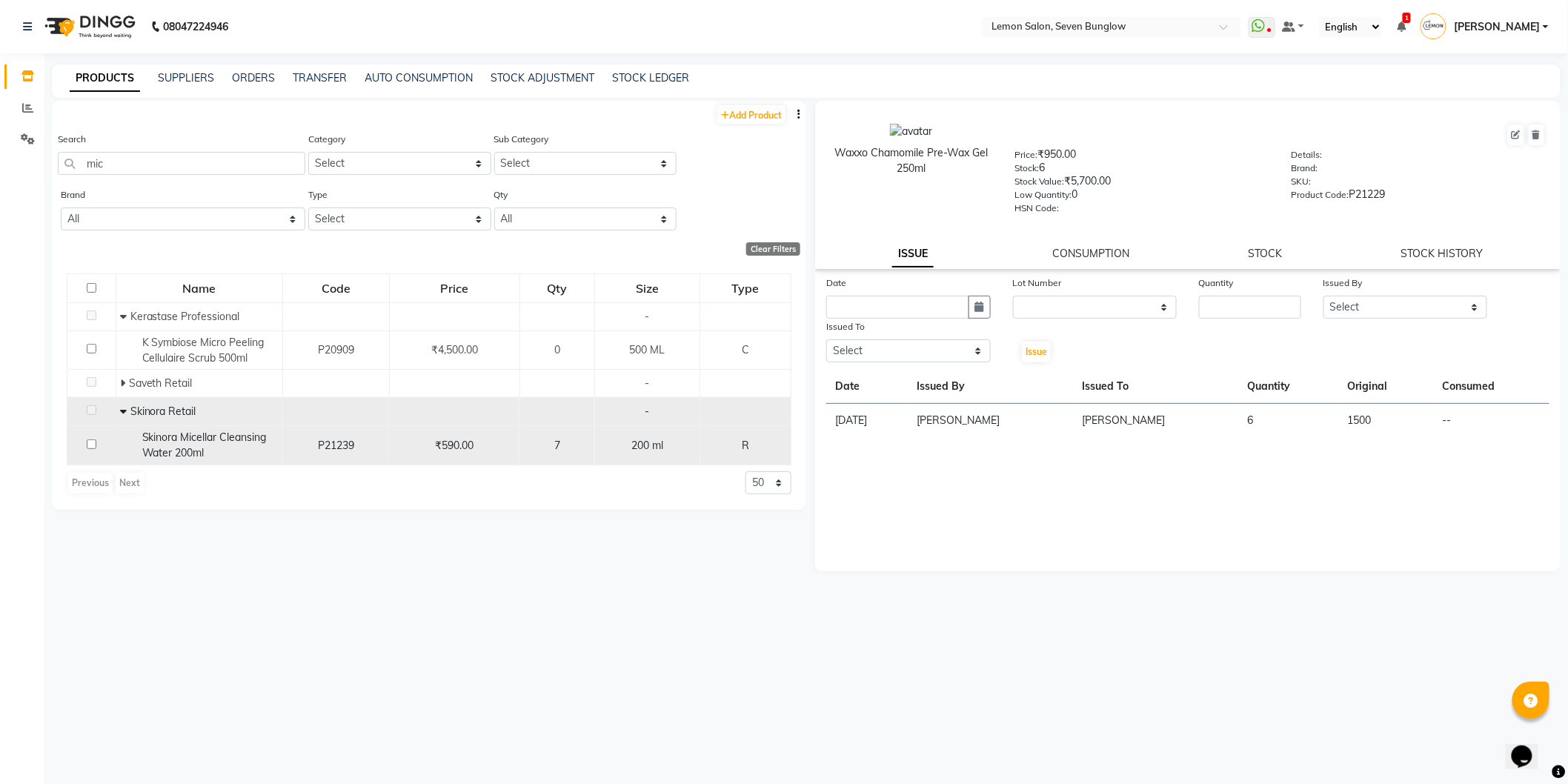
click at [178, 453] on span "Skinora Micellar Cleansing Water 200ml" at bounding box center [205, 445] width 125 height 29
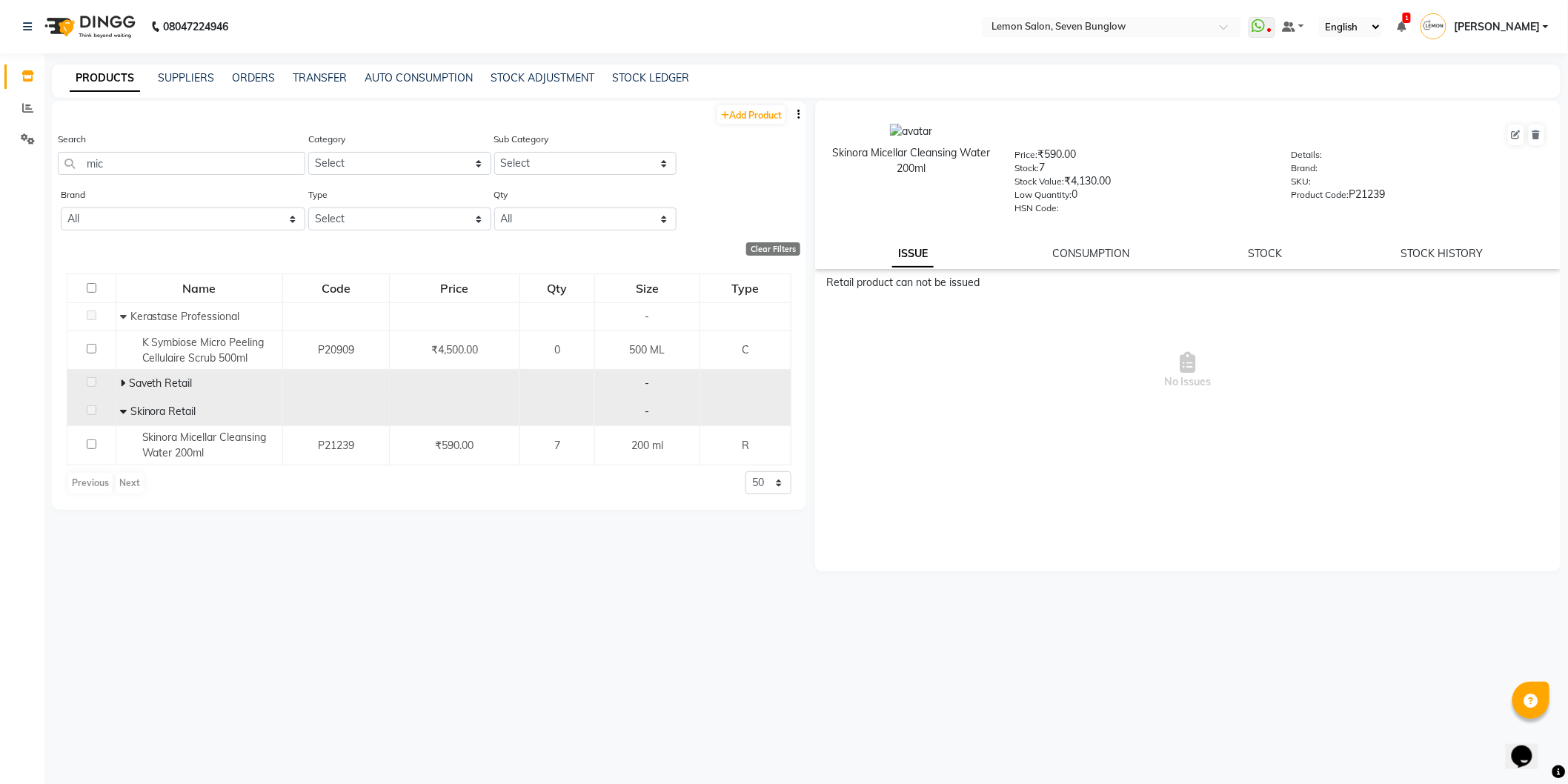
click at [123, 382] on icon at bounding box center [122, 383] width 5 height 11
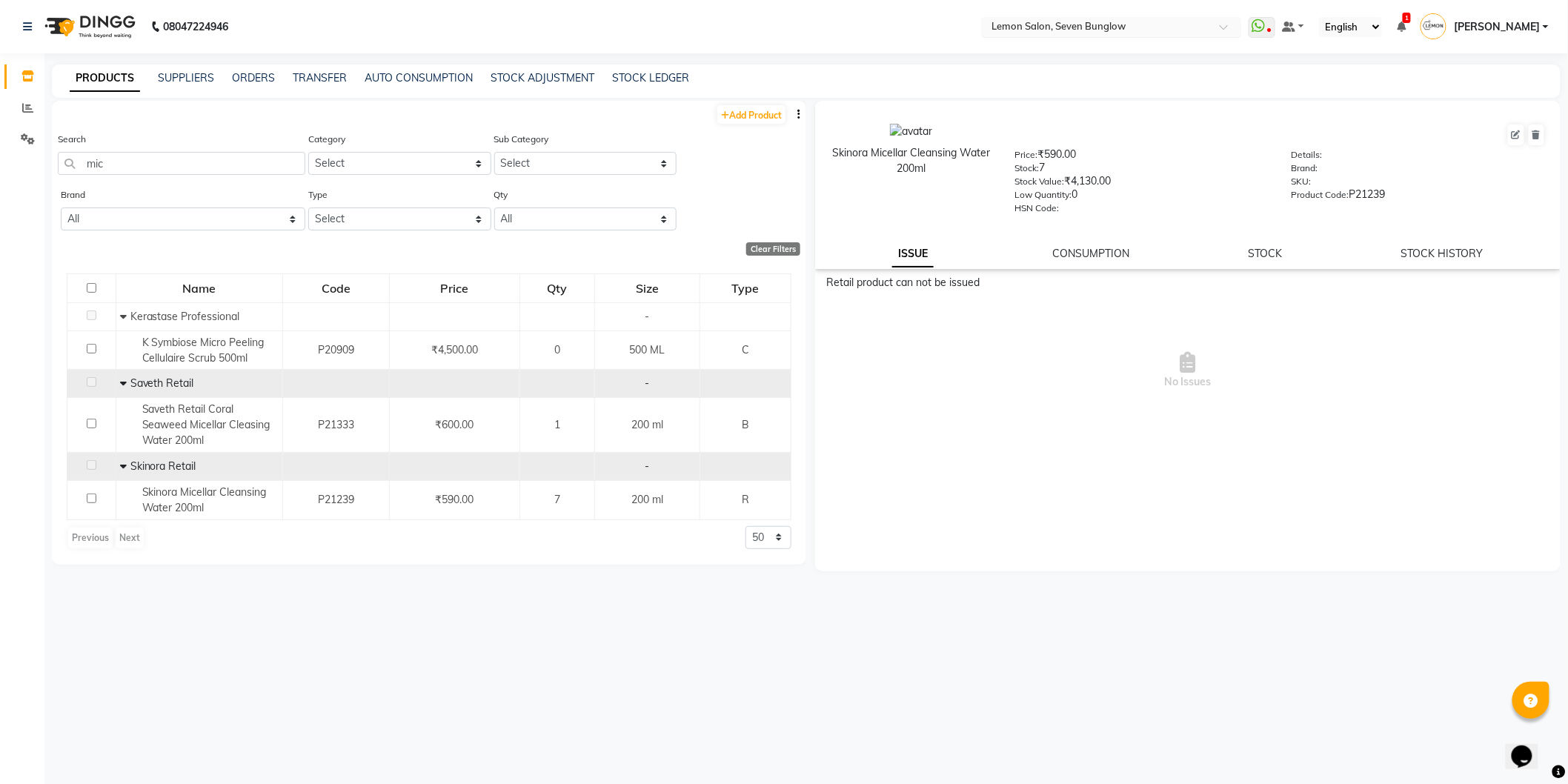
click at [1150, 30] on input "text" at bounding box center [1096, 27] width 215 height 15
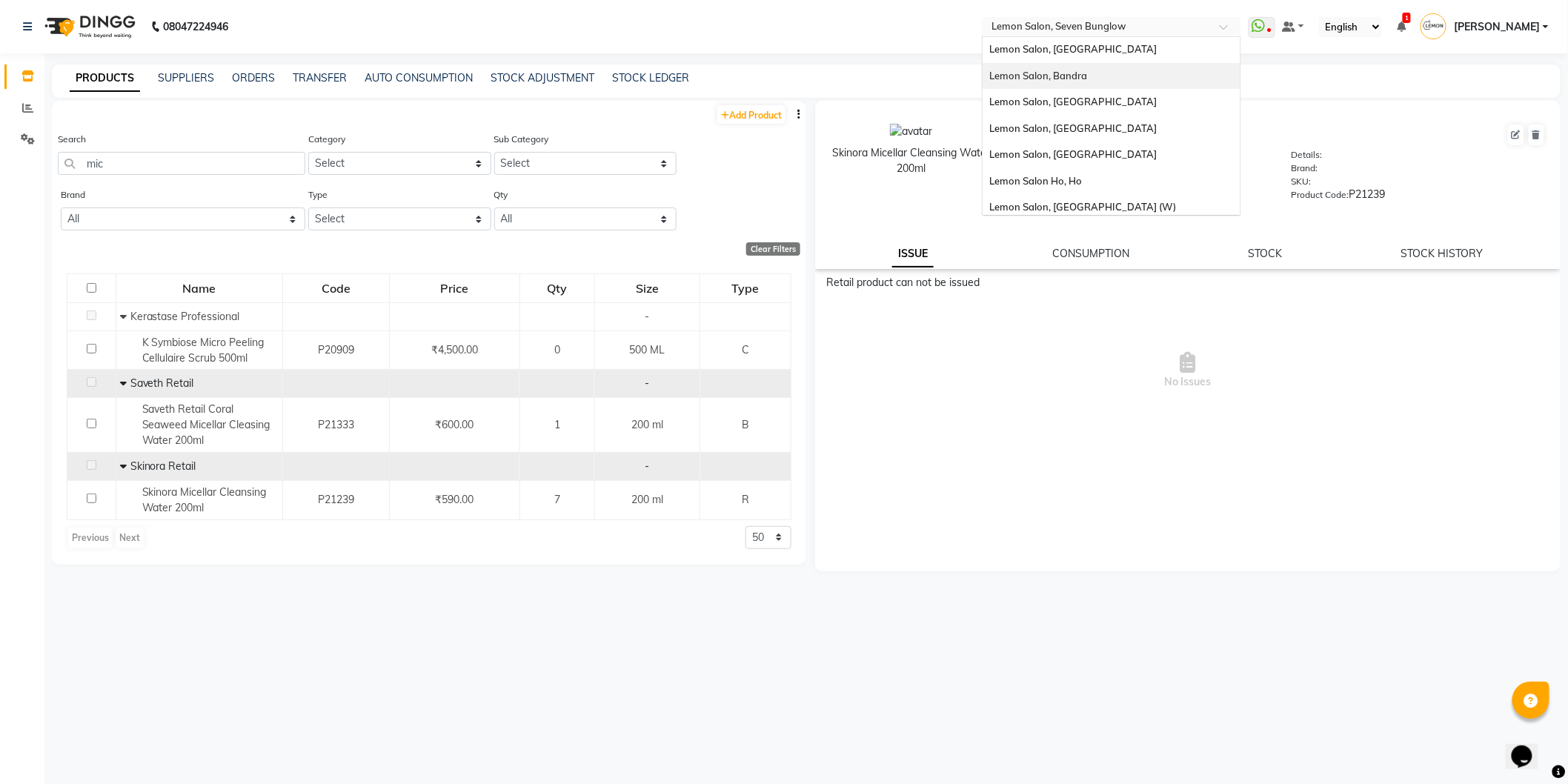
scroll to position [137, 0]
click at [1100, 172] on div "Lemon Salon Ho, Ho" at bounding box center [1112, 175] width 258 height 26
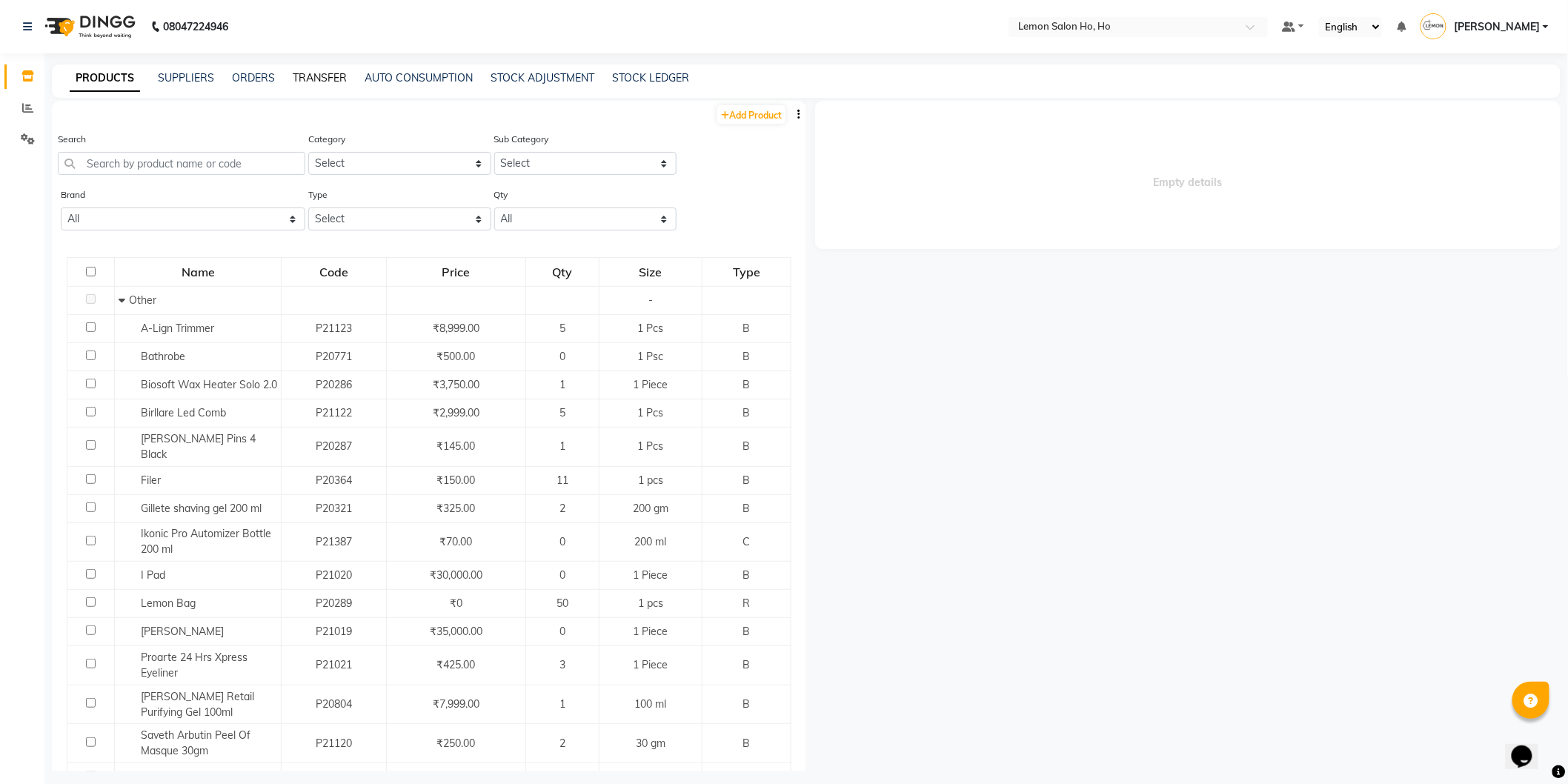
click at [320, 71] on link "TRANSFER" at bounding box center [320, 78] width 55 height 14
select select "sender"
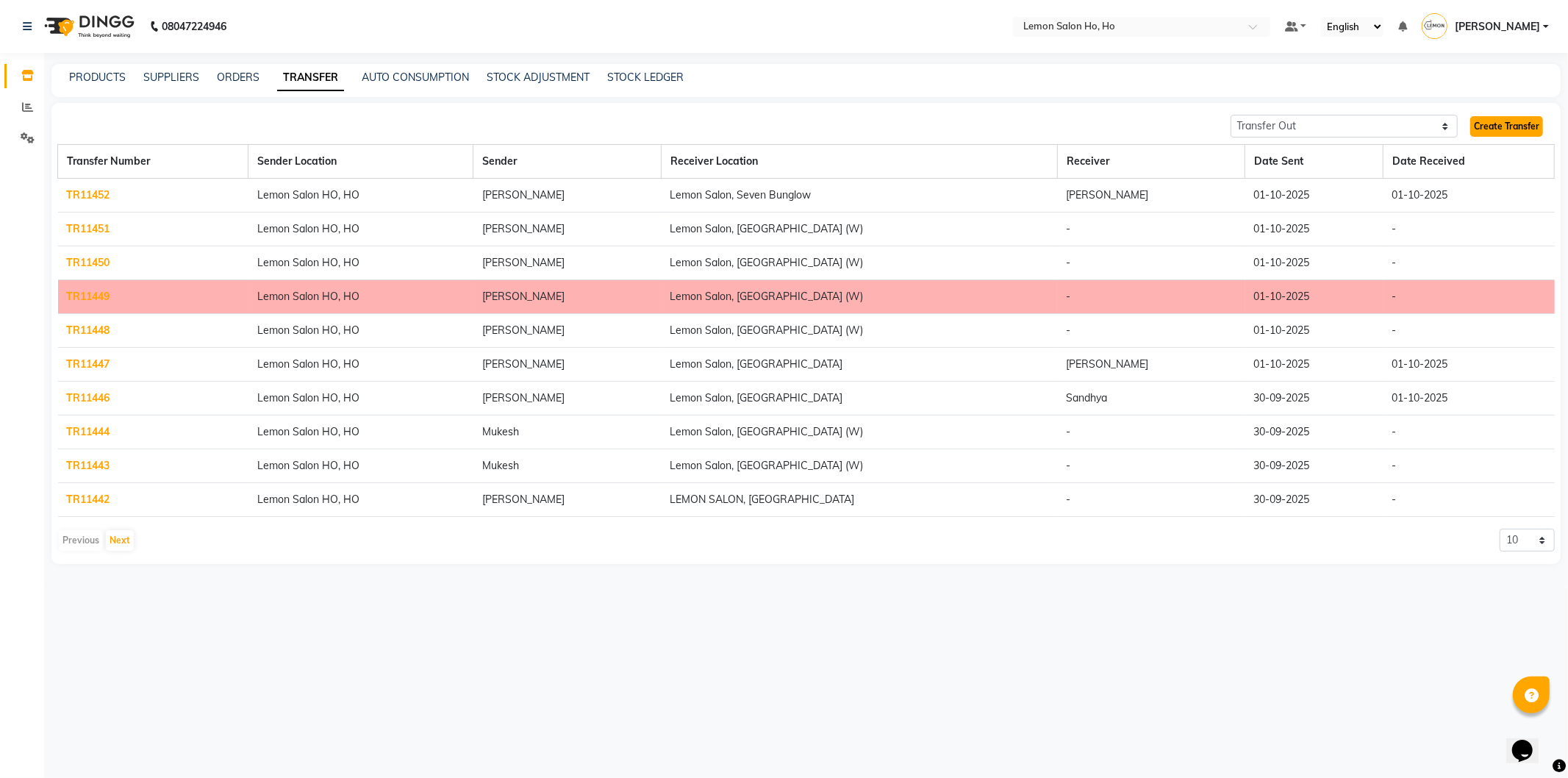
click at [1502, 132] on link "Create Transfer" at bounding box center [1506, 126] width 73 height 20
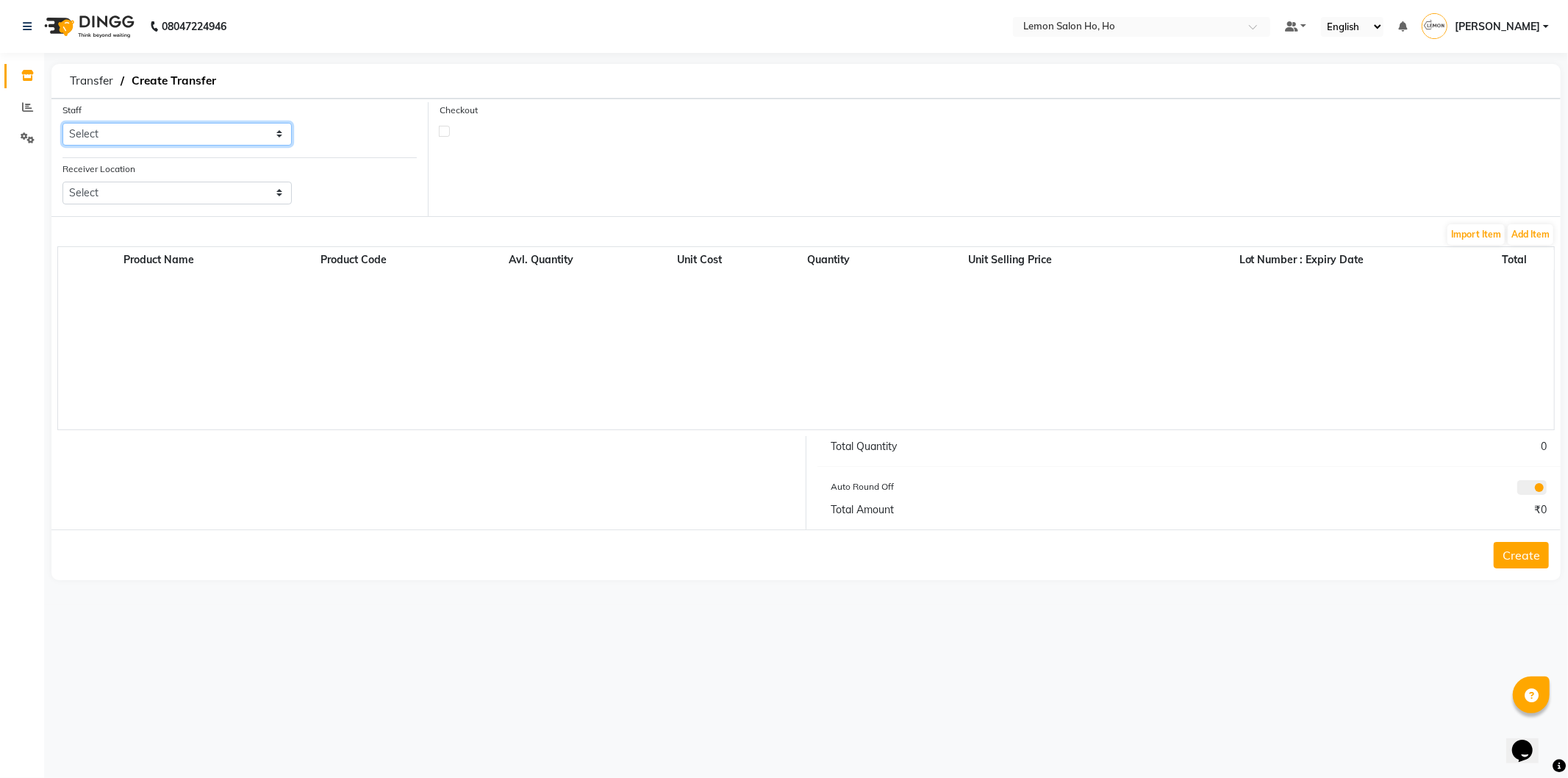
click at [164, 133] on select "Select [PERSON_NAME] [PERSON_NAME] DC DINGG Support [PERSON_NAME] [PERSON_NAME]…" at bounding box center [177, 134] width 229 height 23
select select "34406"
click at [63, 123] on select "Select [PERSON_NAME] [PERSON_NAME] DC DINGG Support [PERSON_NAME] [PERSON_NAME]…" at bounding box center [177, 134] width 229 height 23
click at [160, 191] on select "Select Lemon Salon, Lokhandwala [GEOGRAPHIC_DATA], [GEOGRAPHIC_DATA], Seven Bun…" at bounding box center [177, 193] width 229 height 23
click at [189, 198] on select "Select Lemon Salon, Lokhandwala [GEOGRAPHIC_DATA], [GEOGRAPHIC_DATA], Seven Bun…" at bounding box center [177, 193] width 229 height 23
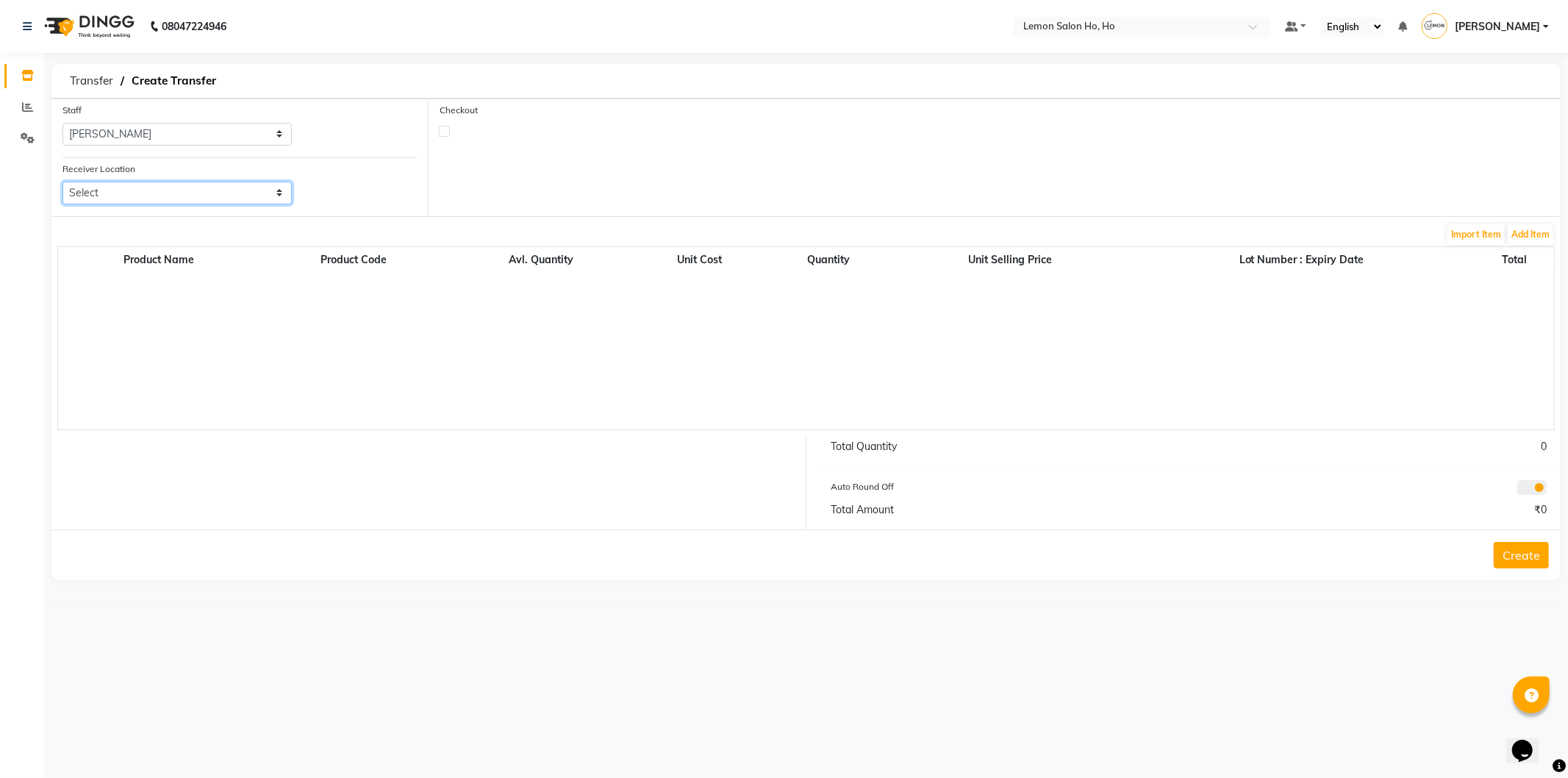
select select "941"
click at [63, 182] on select "Select Lemon Salon, Lokhandwala [GEOGRAPHIC_DATA], [GEOGRAPHIC_DATA], Seven Bun…" at bounding box center [177, 193] width 229 height 23
click at [444, 130] on label at bounding box center [444, 130] width 11 height 11
click at [444, 130] on input "checkbox" at bounding box center [445, 130] width 10 height 10
checkbox input "true"
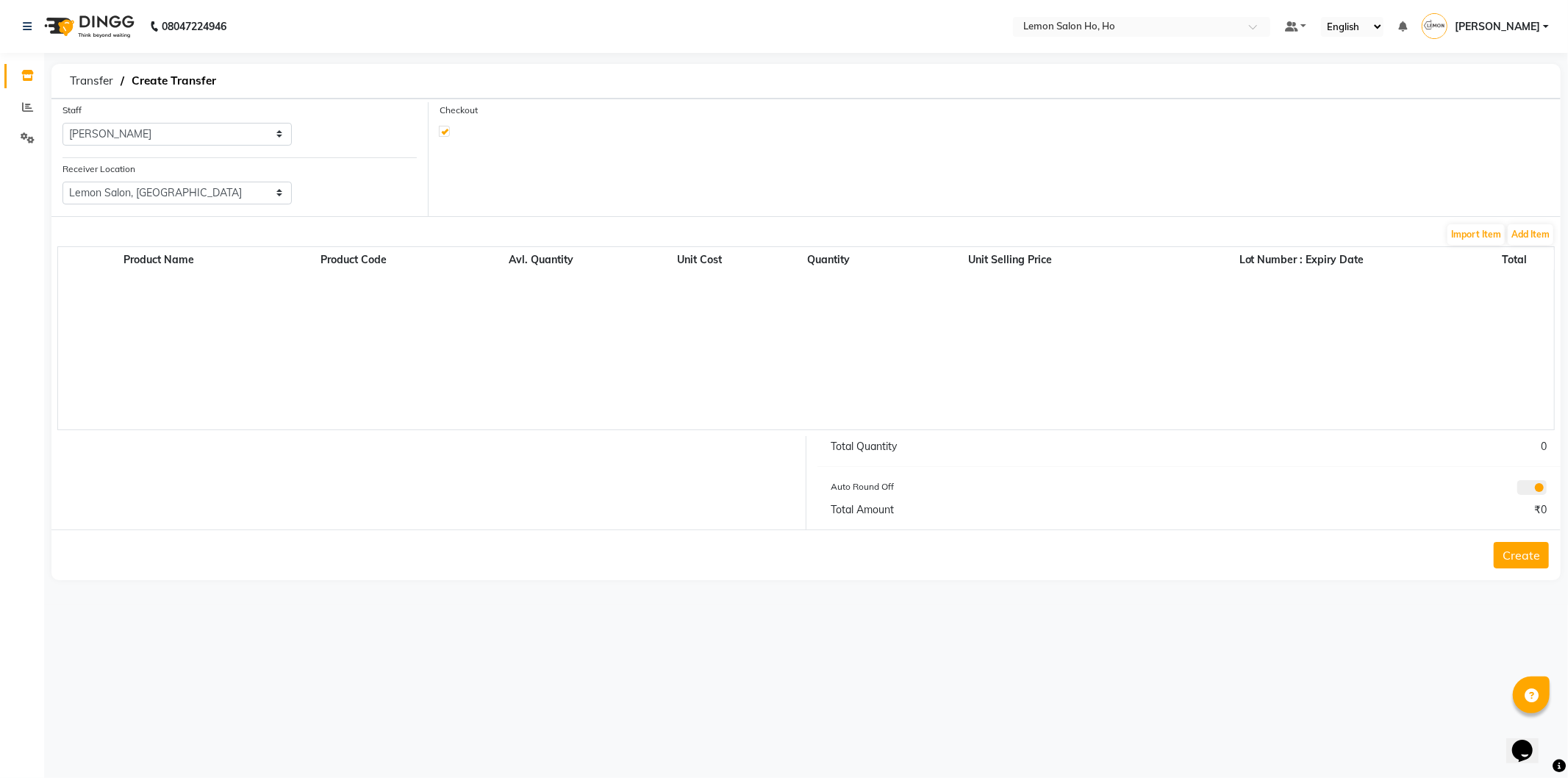
select select "true"
select select "2069"
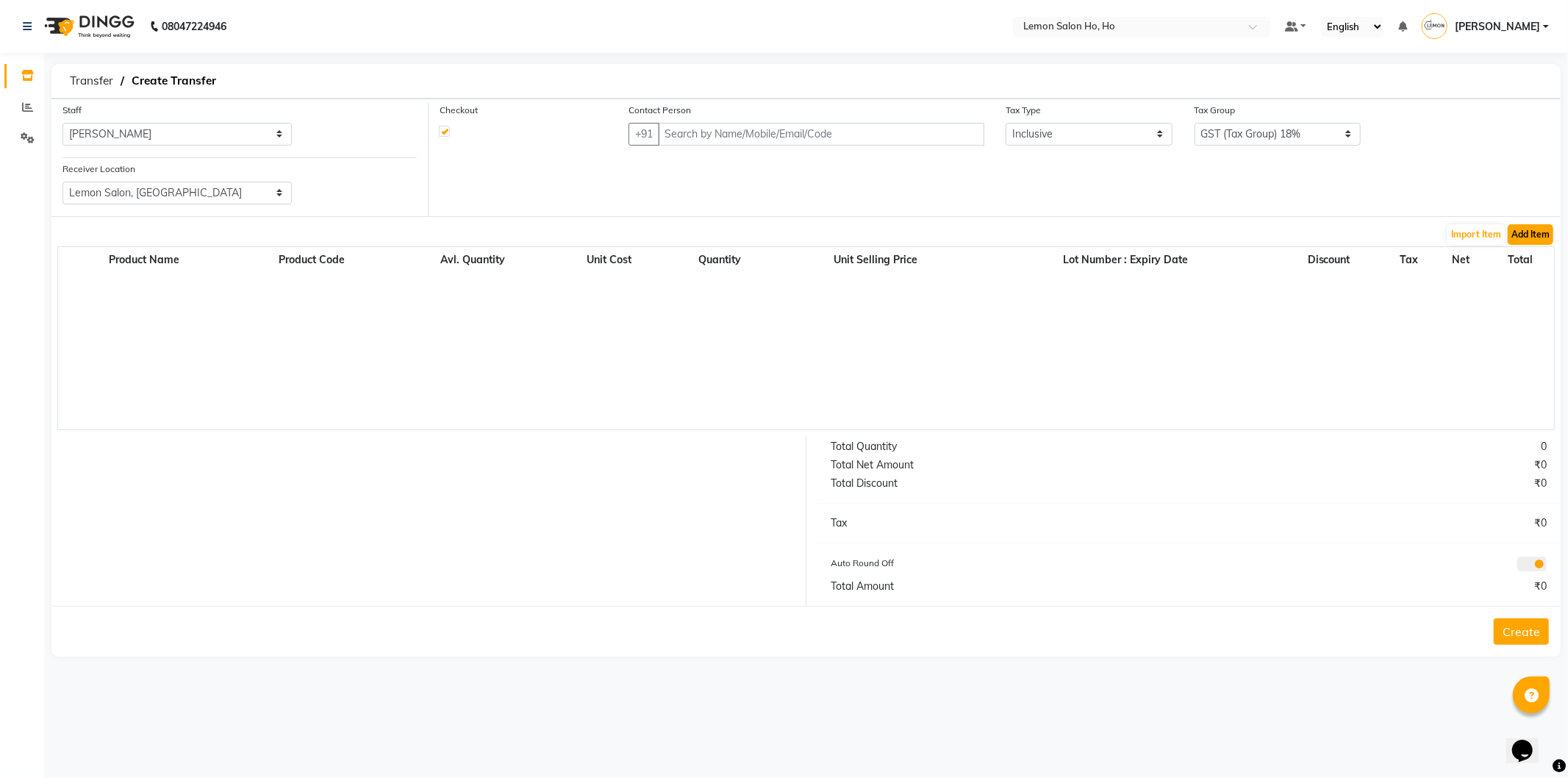
click at [1519, 231] on button "Add Item" at bounding box center [1530, 234] width 45 height 20
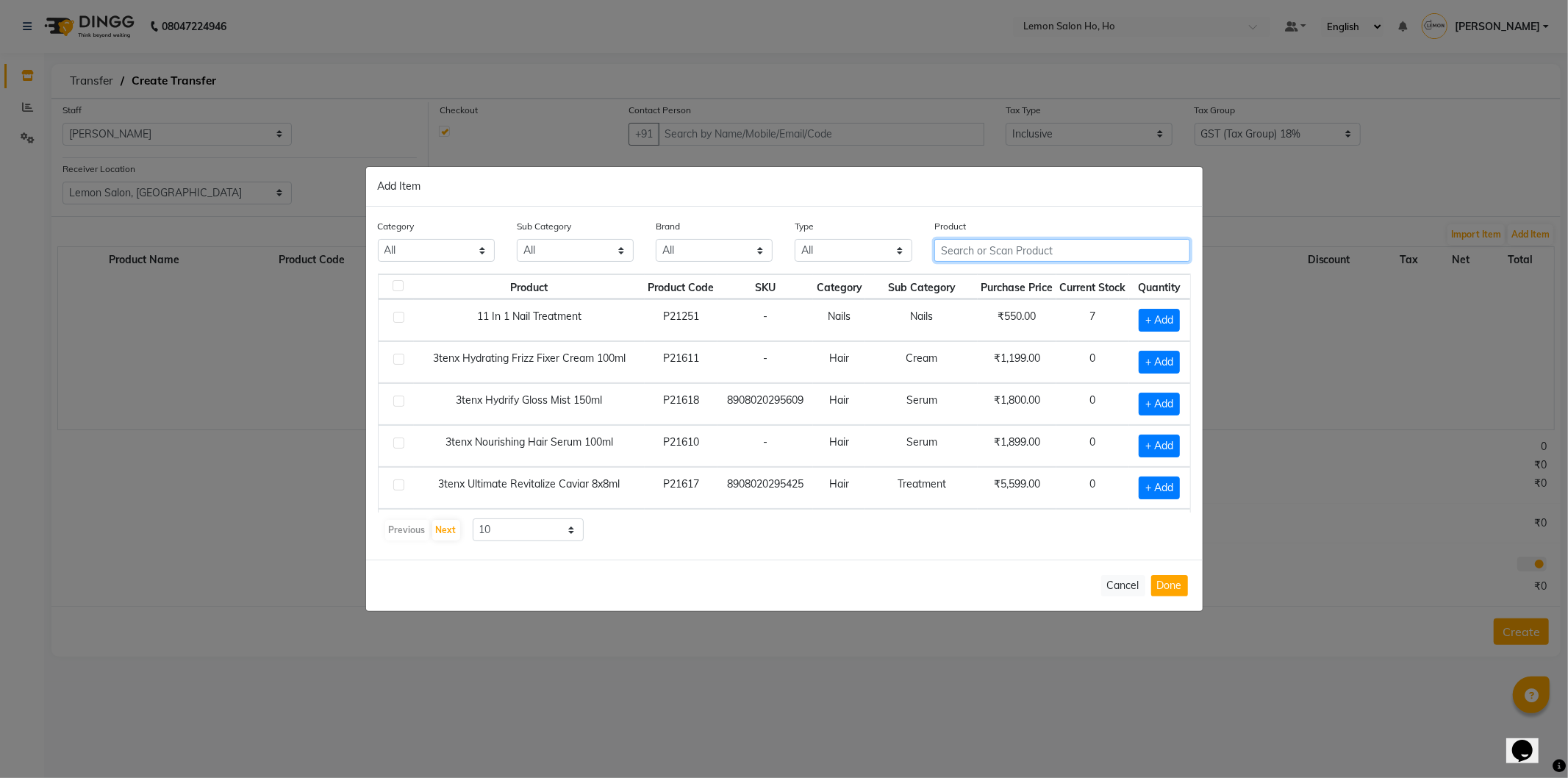
click at [1035, 248] on input "text" at bounding box center [1062, 250] width 256 height 23
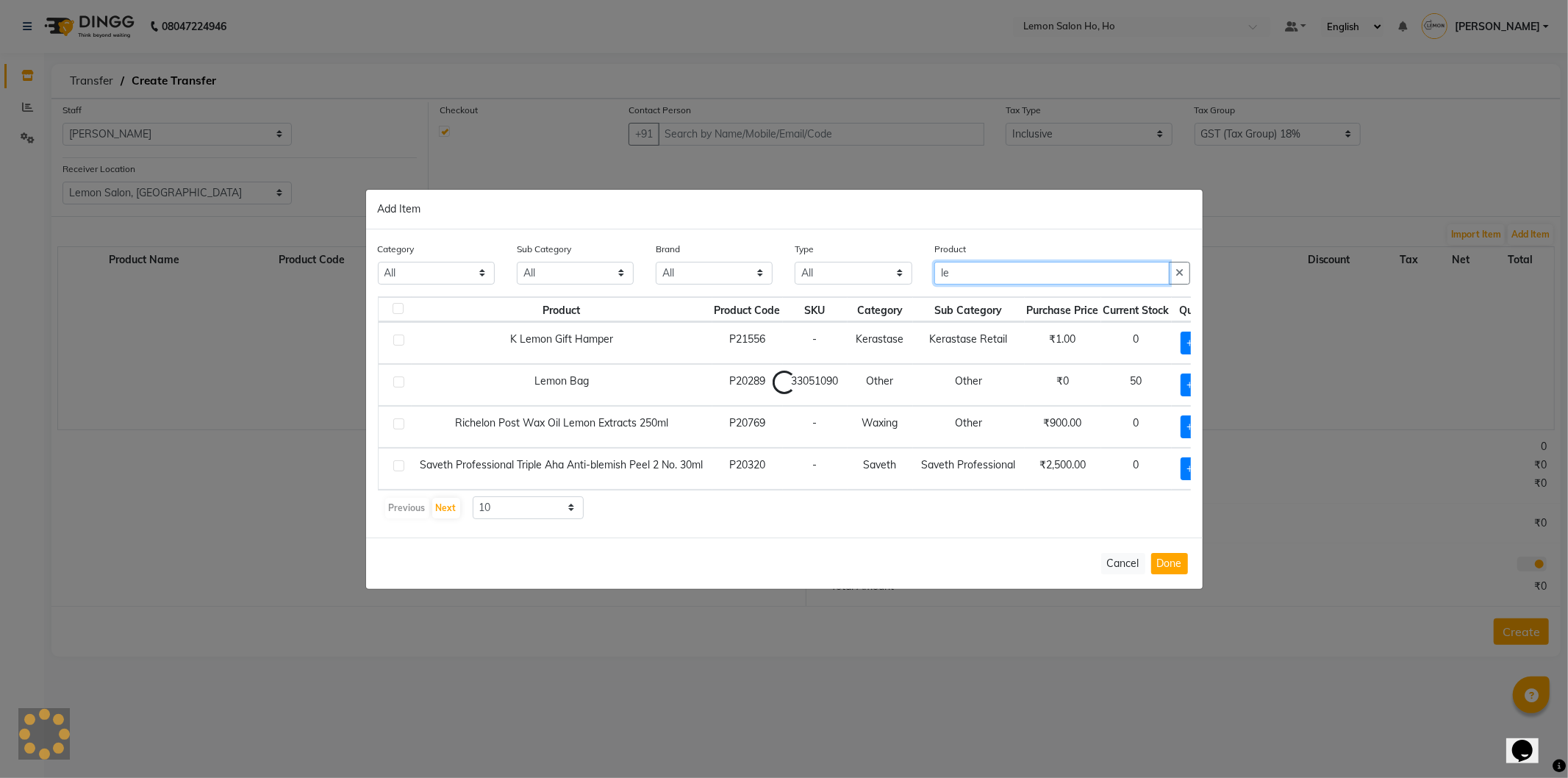
type input "l"
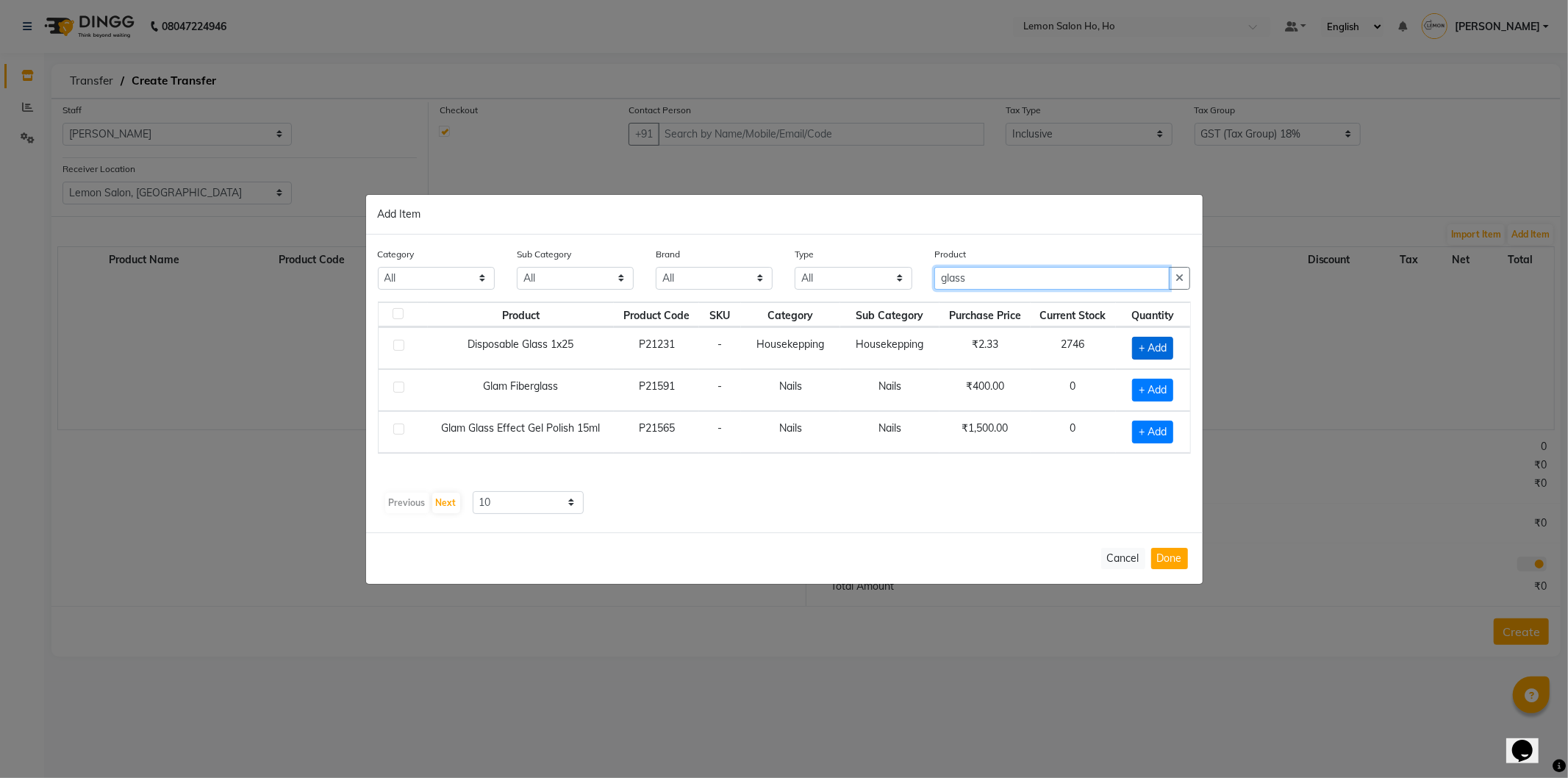
type input "glass"
click at [1146, 342] on span "+ Add" at bounding box center [1152, 348] width 42 height 23
checkbox input "true"
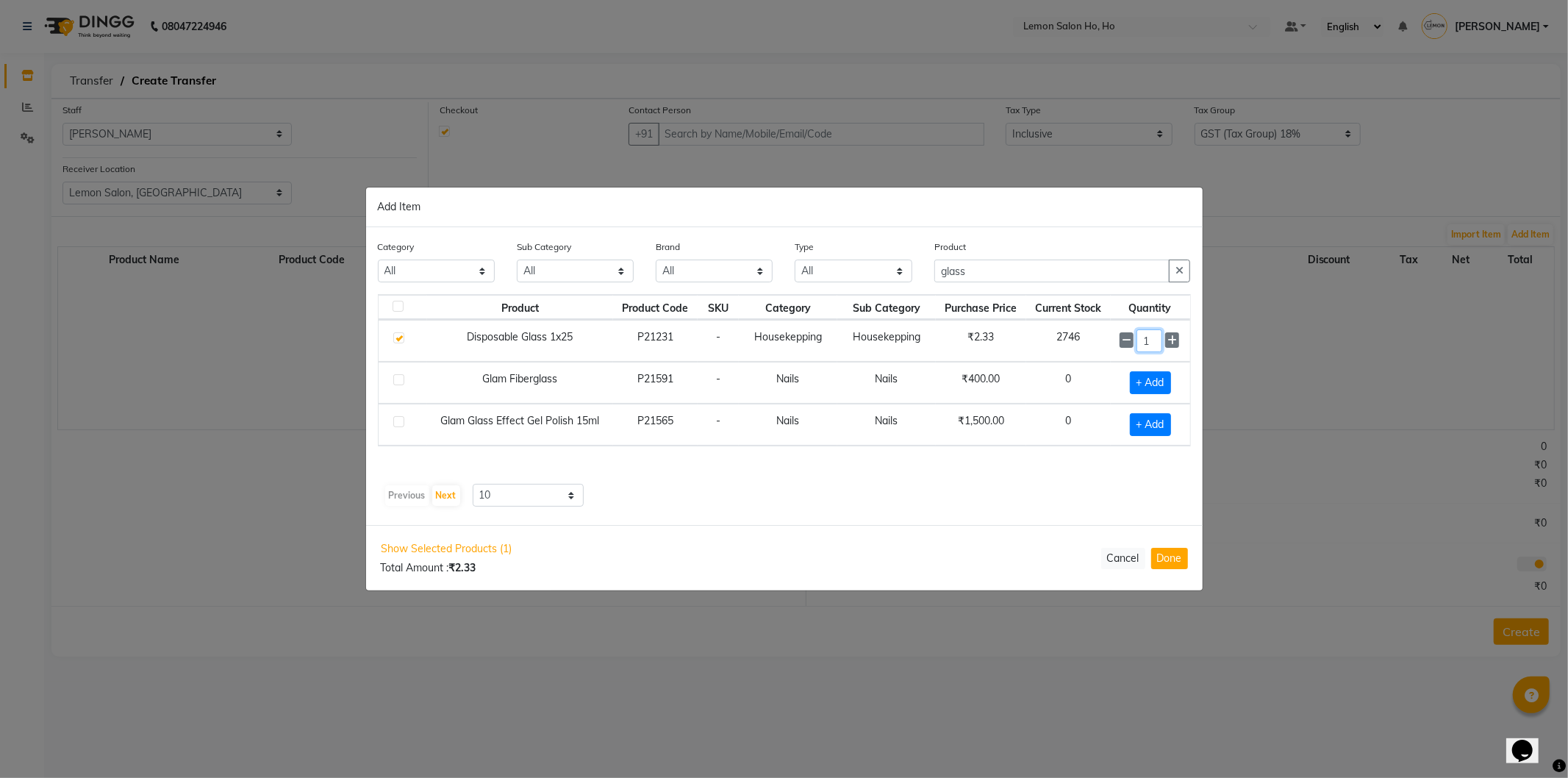
click at [1152, 342] on input "1" at bounding box center [1149, 341] width 26 height 23
type input "75"
click at [1031, 280] on input "glass" at bounding box center [1053, 272] width 236 height 23
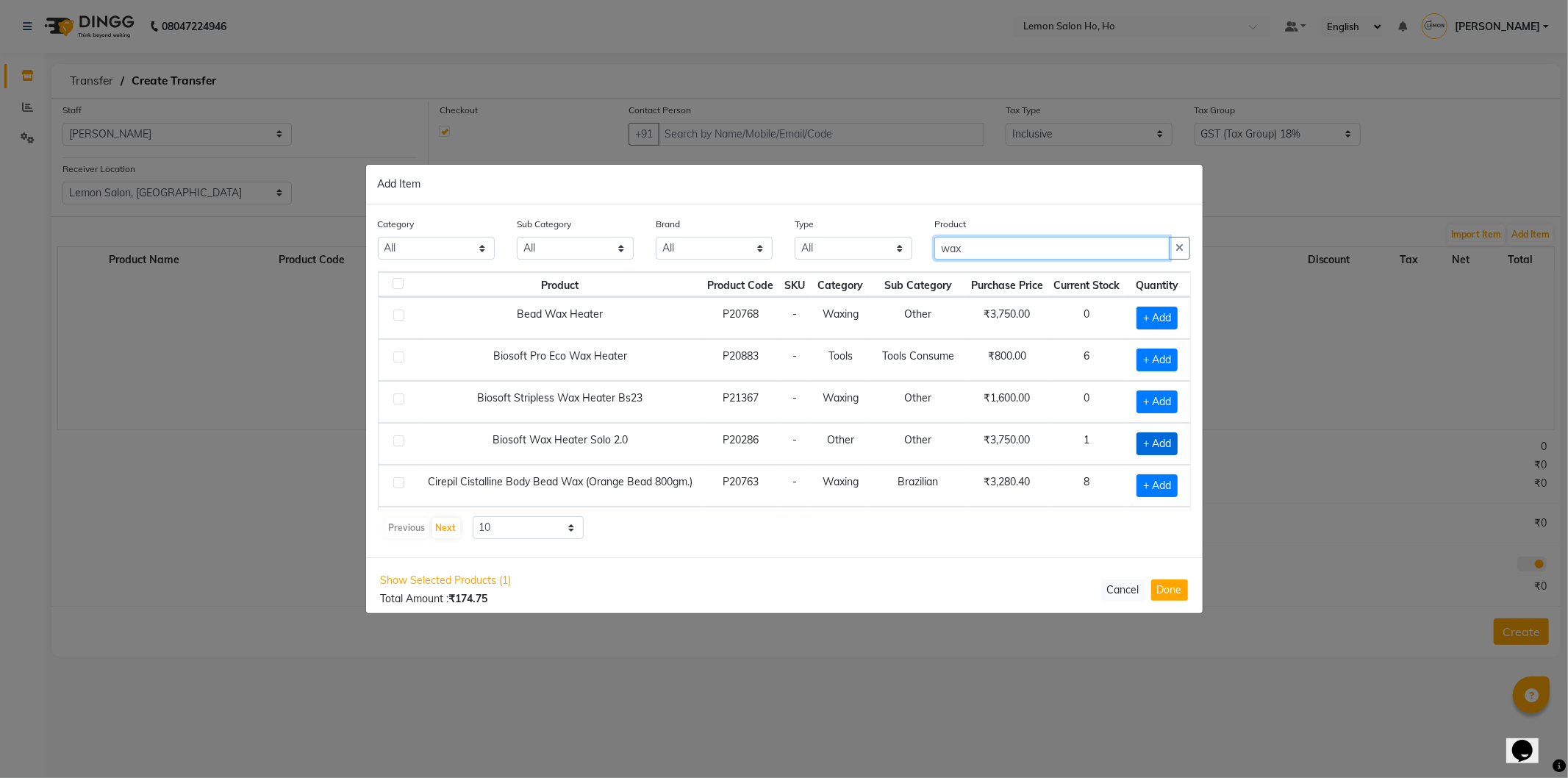
type input "wax"
click at [1156, 437] on span "+ Add" at bounding box center [1157, 444] width 42 height 23
checkbox input "true"
click at [1144, 355] on span "+ Add" at bounding box center [1155, 360] width 42 height 23
checkbox input "true"
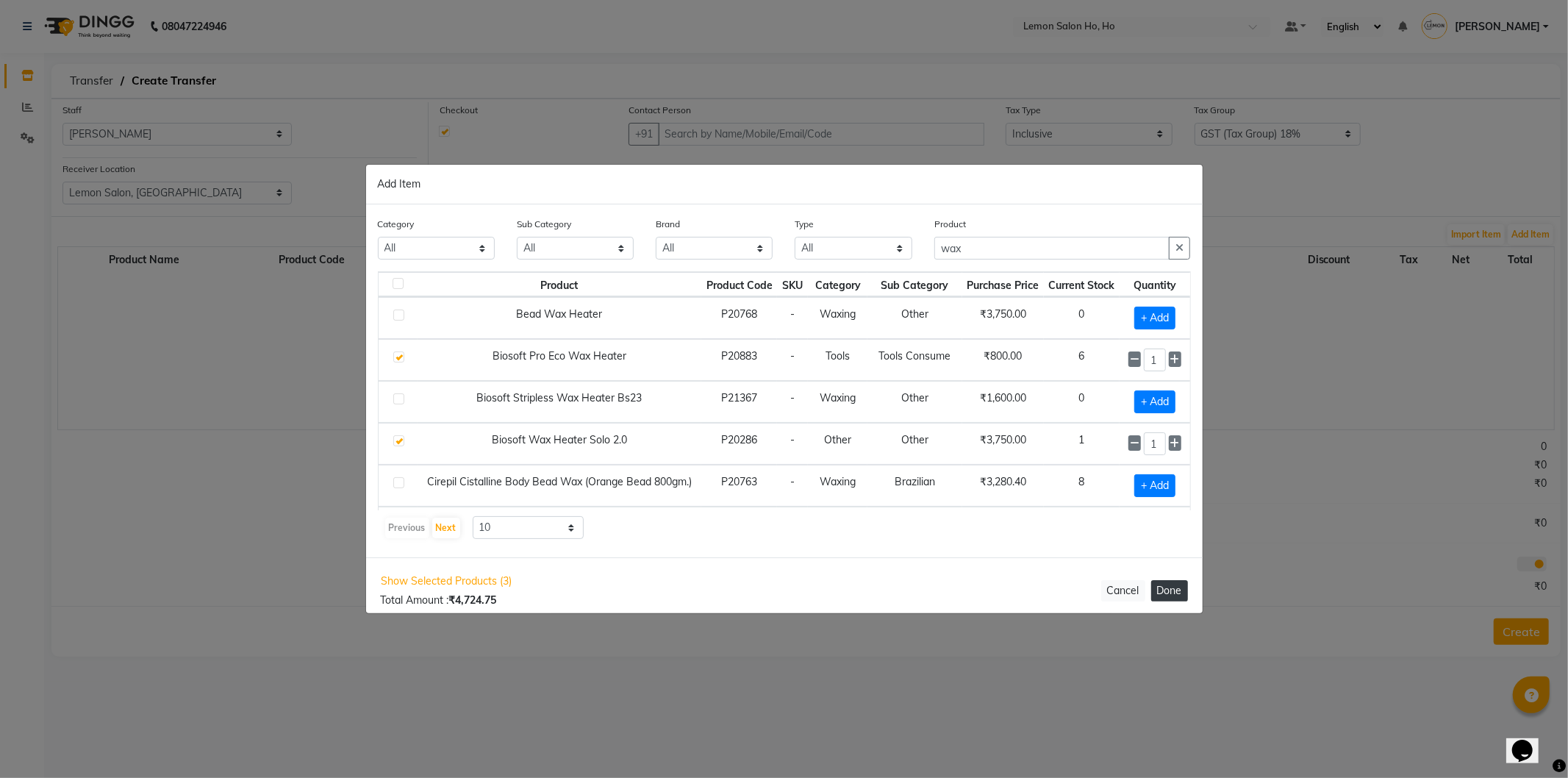
click at [1181, 588] on button "Done" at bounding box center [1170, 591] width 37 height 21
select select "2069"
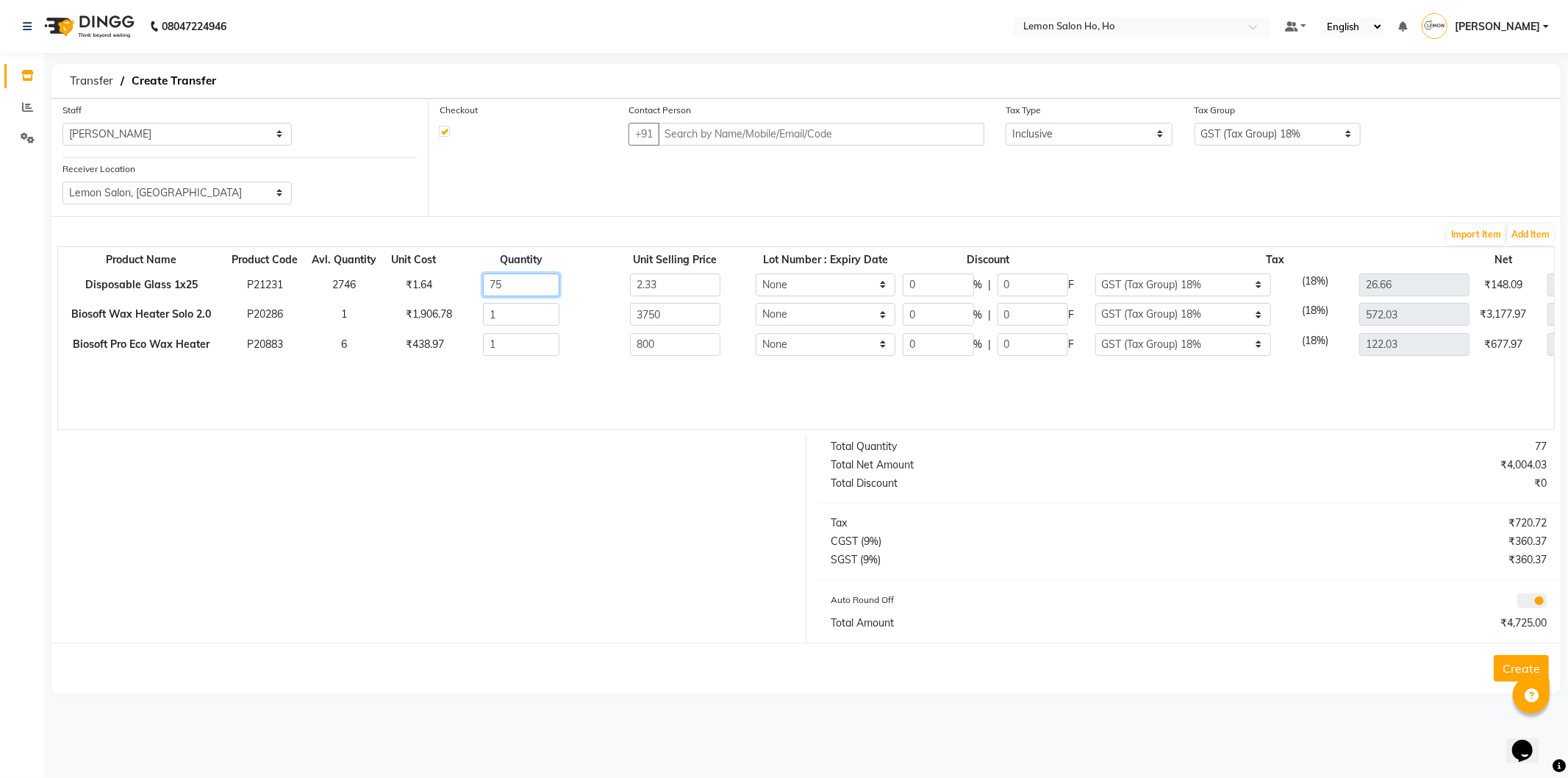
click at [516, 284] on input "75" at bounding box center [521, 285] width 76 height 23
type input "30"
type input "1125"
type input "400.42"
type input "2625"
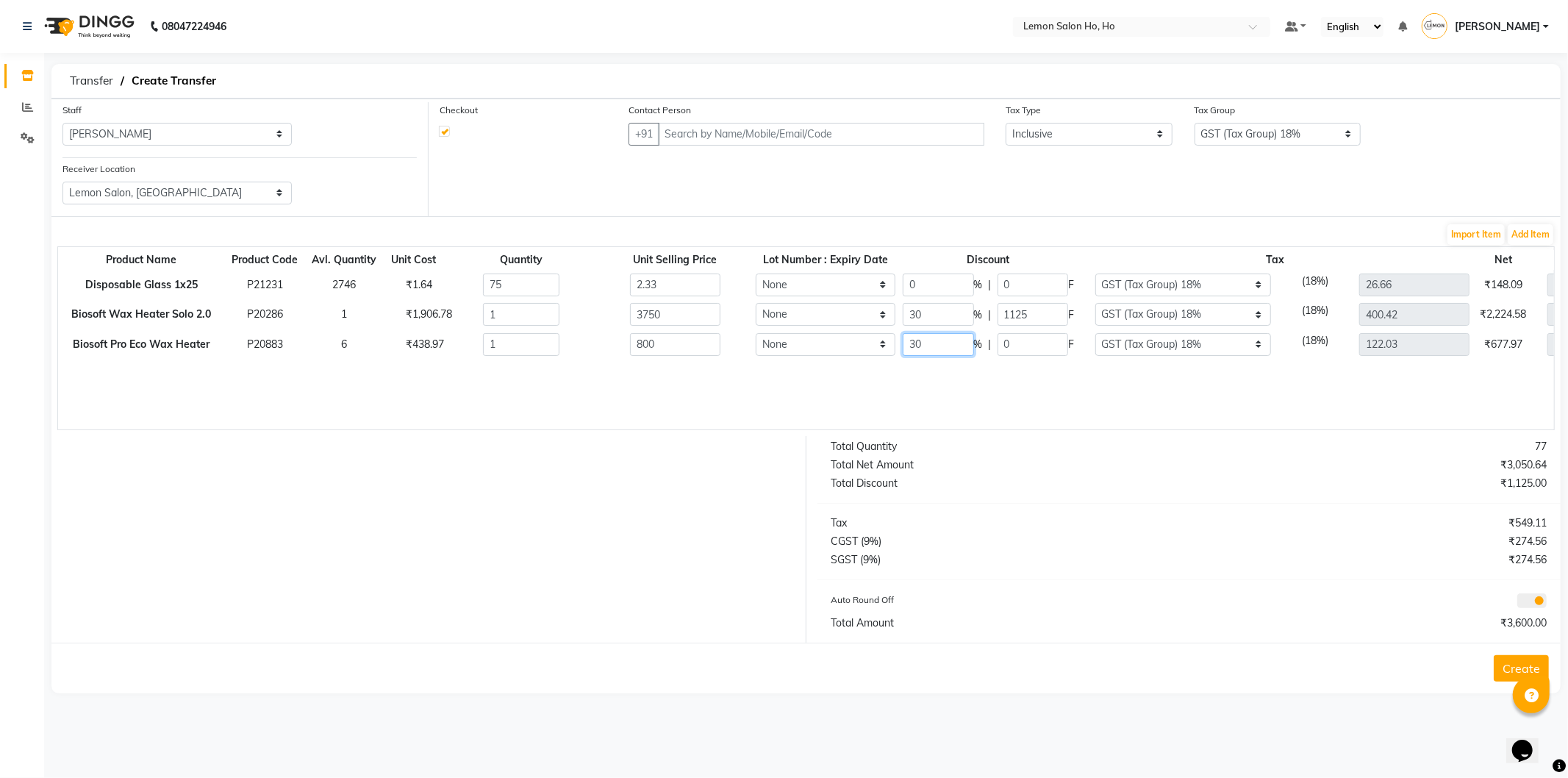
type input "30"
type input "240"
type input "85.42"
type input "560"
click at [759, 127] on input "text" at bounding box center [822, 134] width 327 height 23
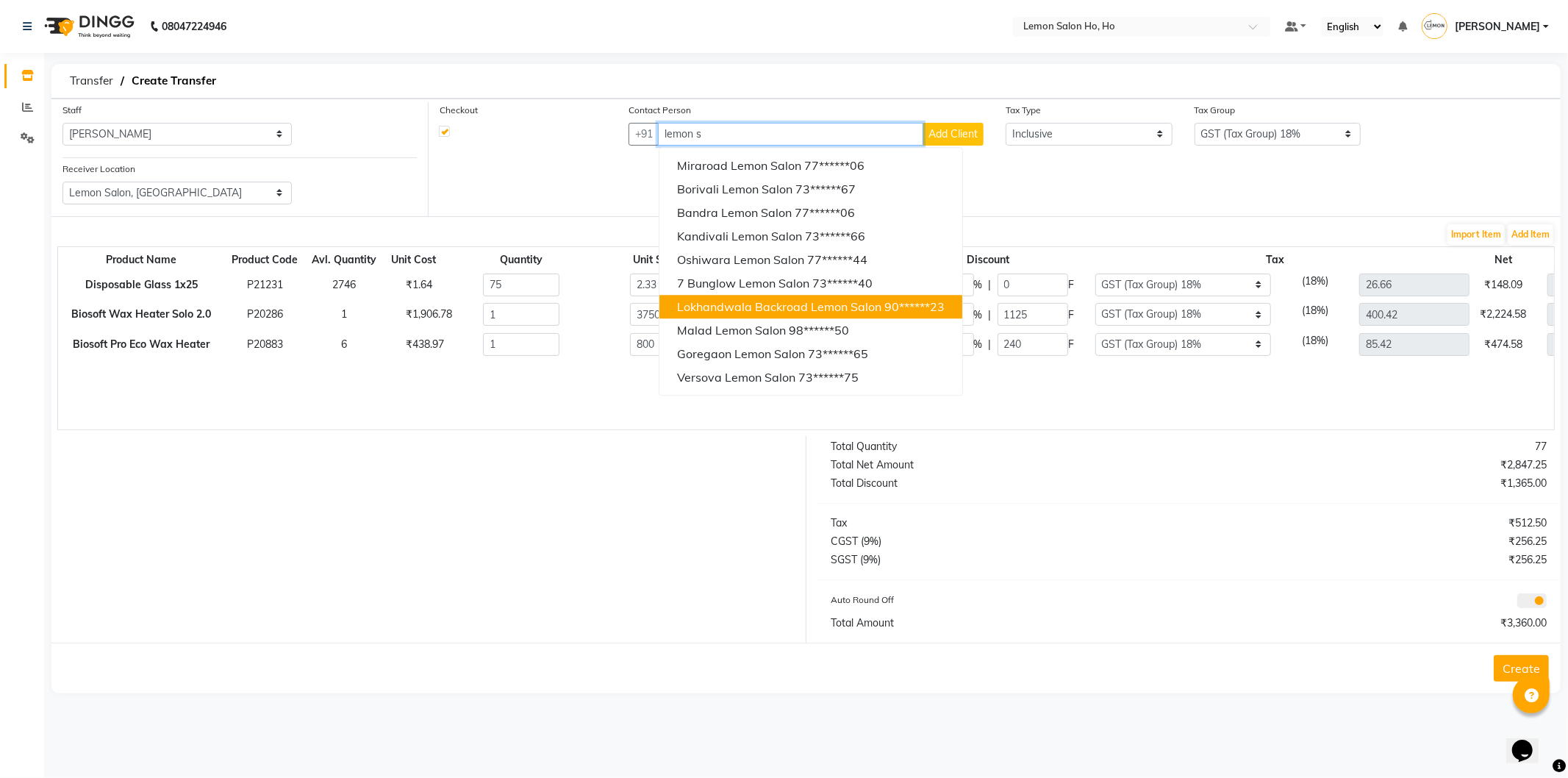
click at [781, 309] on span "Lokhandwala Backroad Lemon Salon" at bounding box center [778, 306] width 204 height 14
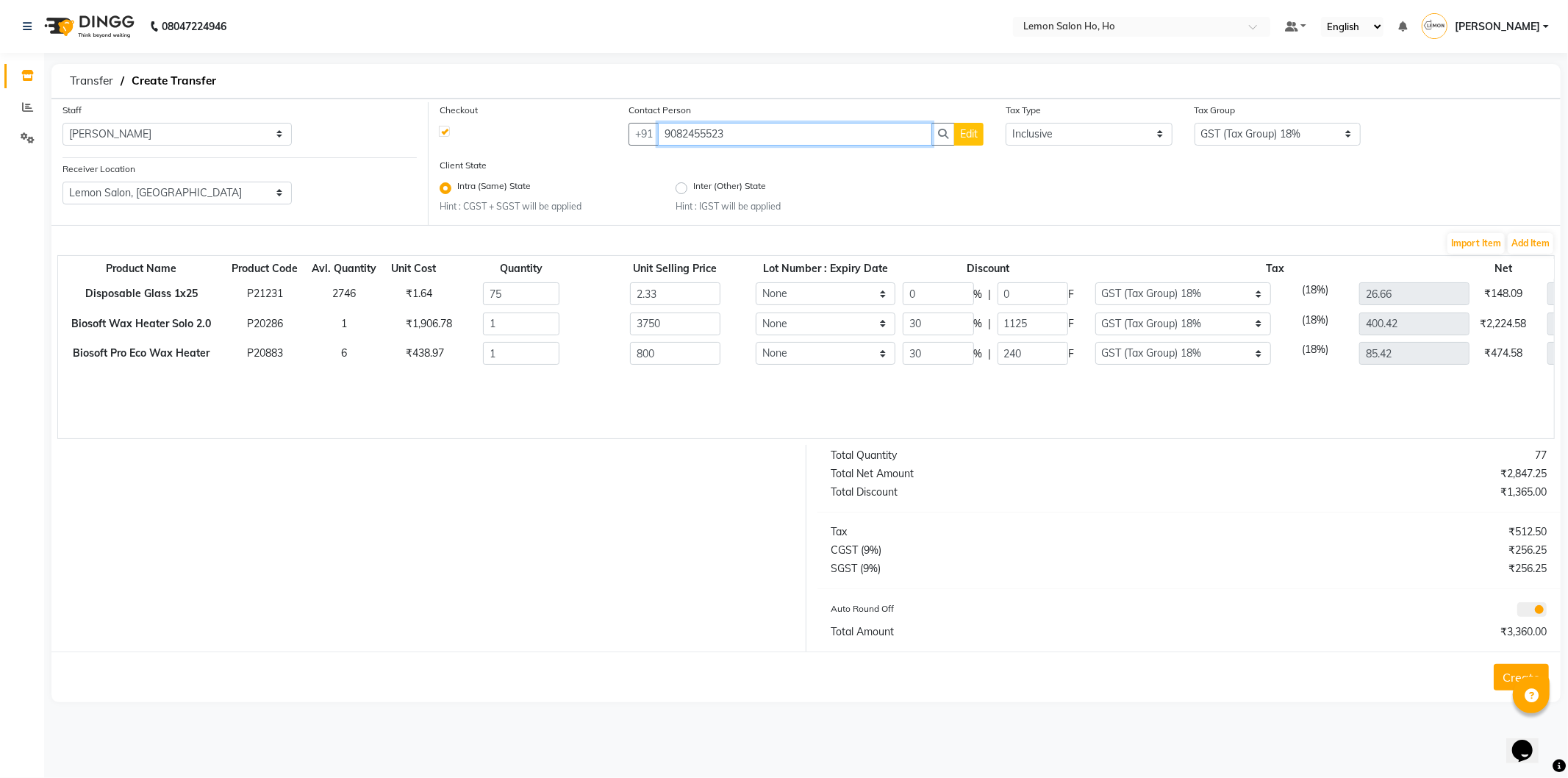
type input "9082455523"
click at [1503, 673] on button "Create" at bounding box center [1521, 677] width 55 height 26
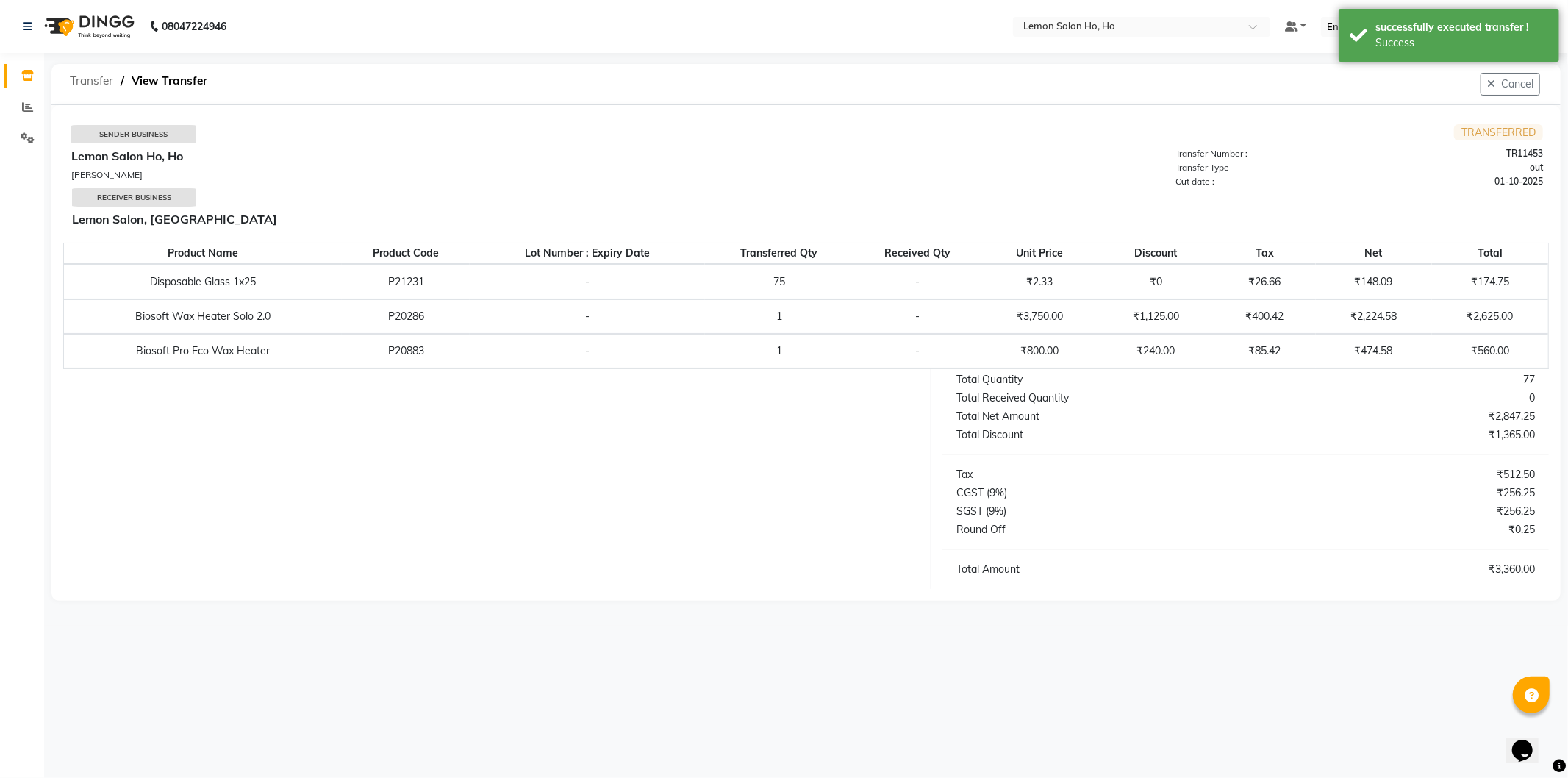
click at [86, 79] on span "Transfer" at bounding box center [92, 80] width 58 height 26
select select "sender"
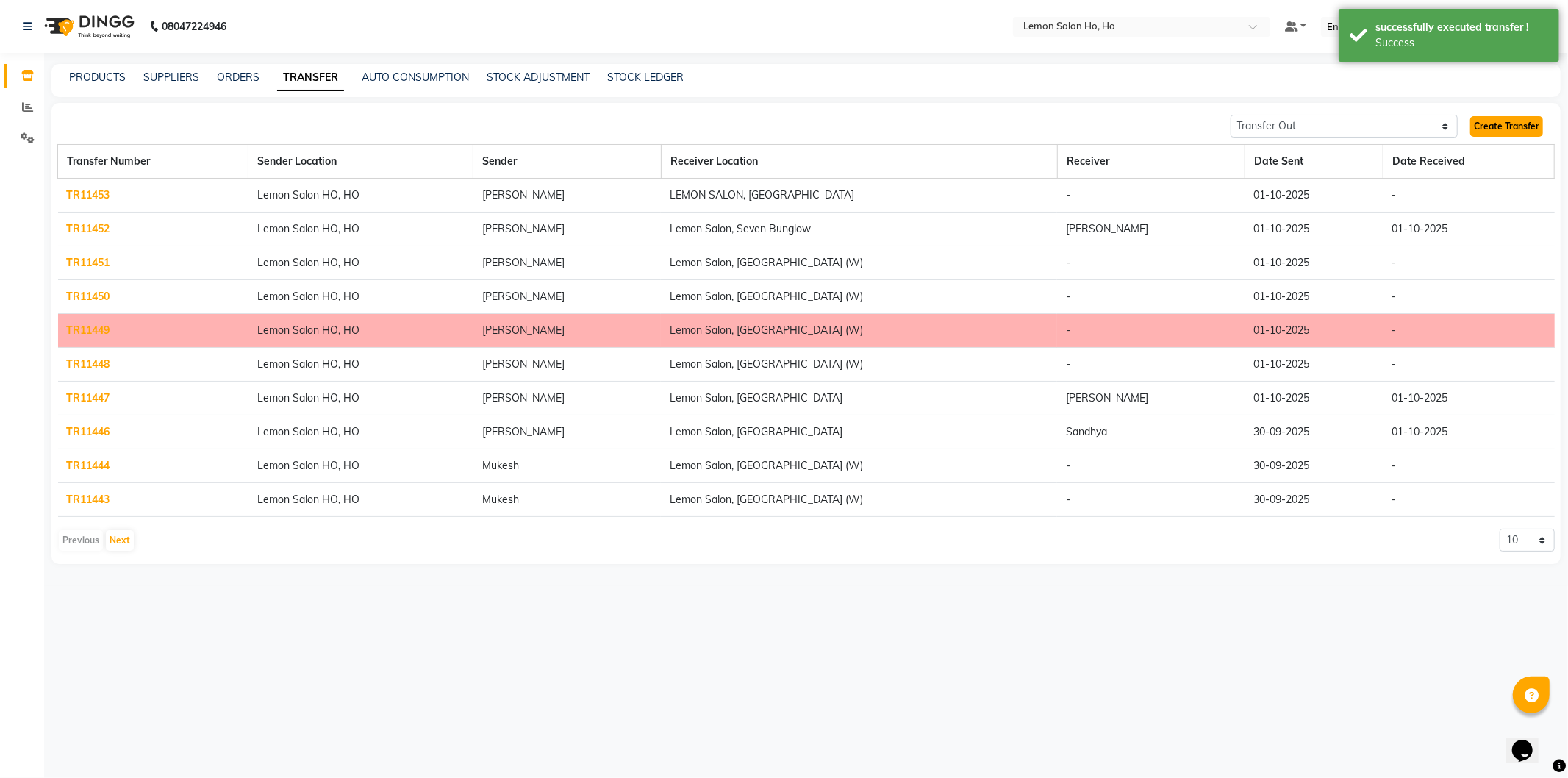
click at [1491, 124] on link "Create Transfer" at bounding box center [1506, 126] width 73 height 20
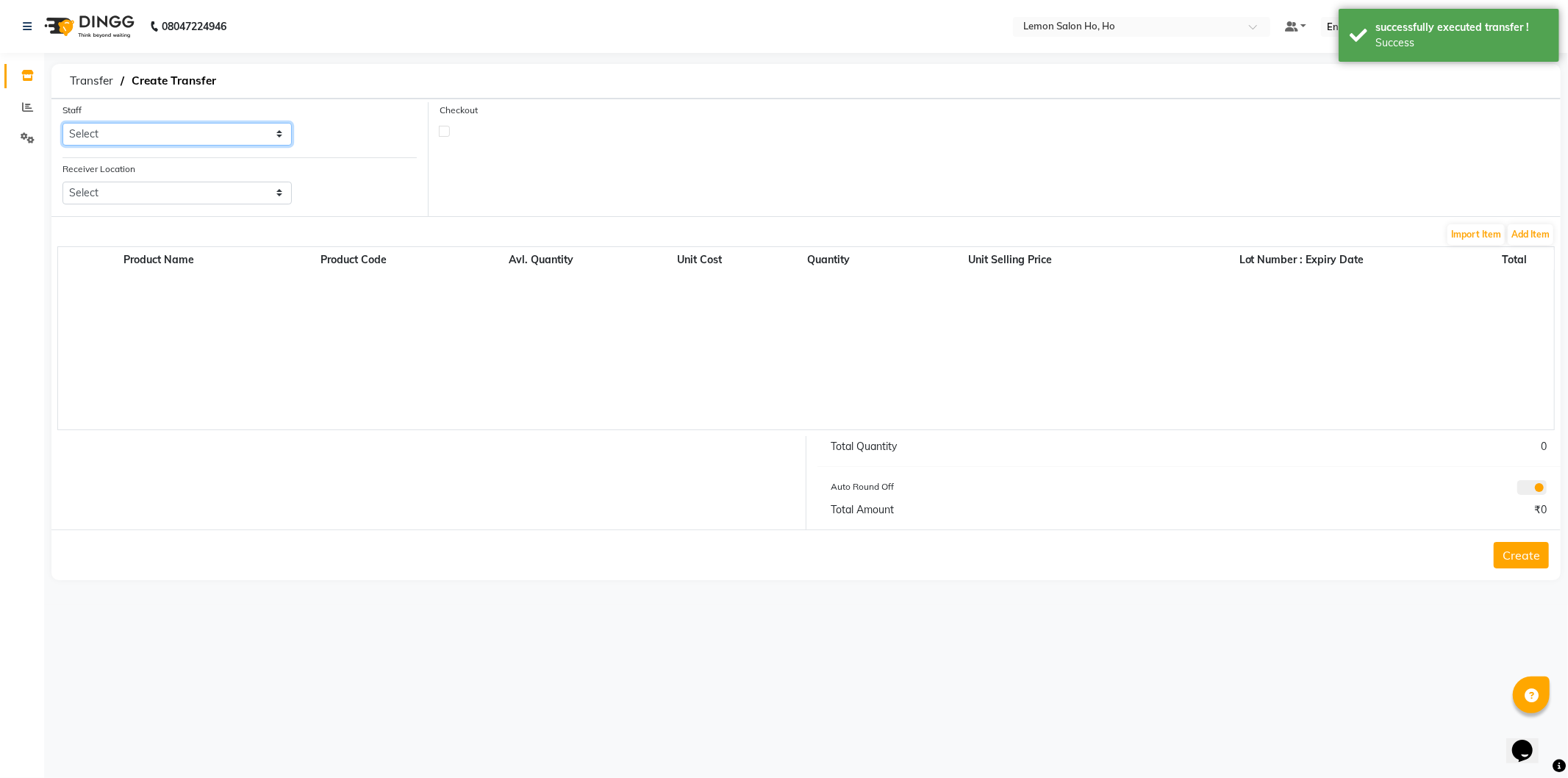
click at [124, 132] on select "Select Annie Aquib Khan DC DINGG Support Farheen Ansari Kalpesh Kumavat Mohamme…" at bounding box center [177, 134] width 229 height 23
select select "34406"
click at [63, 123] on select "Select Annie Aquib Khan DC DINGG Support Farheen Ansari Kalpesh Kumavat Mohamme…" at bounding box center [177, 134] width 229 height 23
click at [191, 191] on select "Select Lemon Salon, Lokhandwala Lemon Salon, Malad Lemon Salon, Seven Bunglow L…" at bounding box center [177, 193] width 229 height 23
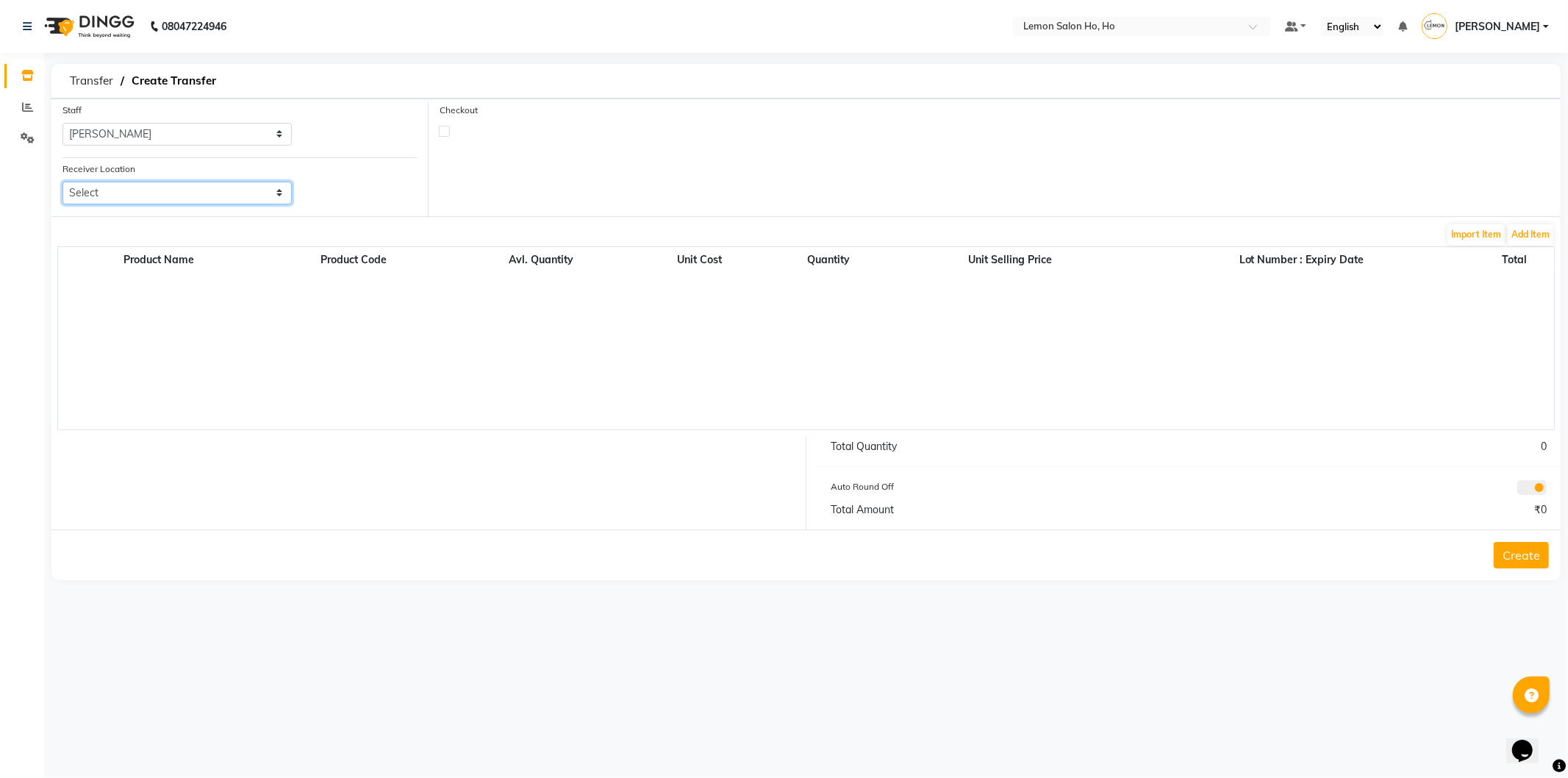
select select "941"
click at [63, 182] on select "Select Lemon Salon, Lokhandwala Lemon Salon, Malad Lemon Salon, Seven Bunglow L…" at bounding box center [177, 193] width 229 height 23
click at [444, 130] on label at bounding box center [444, 130] width 11 height 11
click at [444, 130] on input "checkbox" at bounding box center [445, 130] width 10 height 10
checkbox input "true"
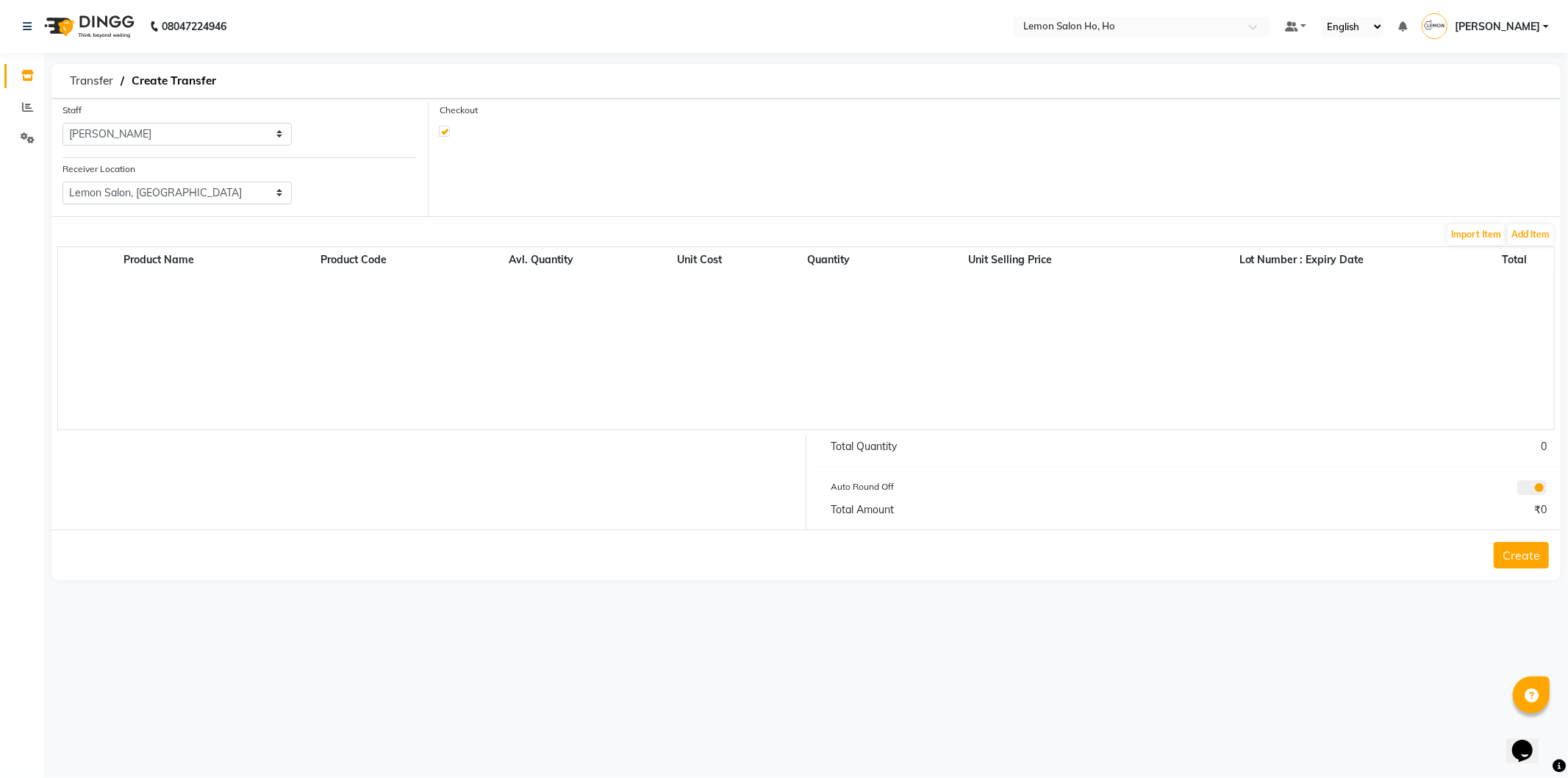
select select "true"
select select "2069"
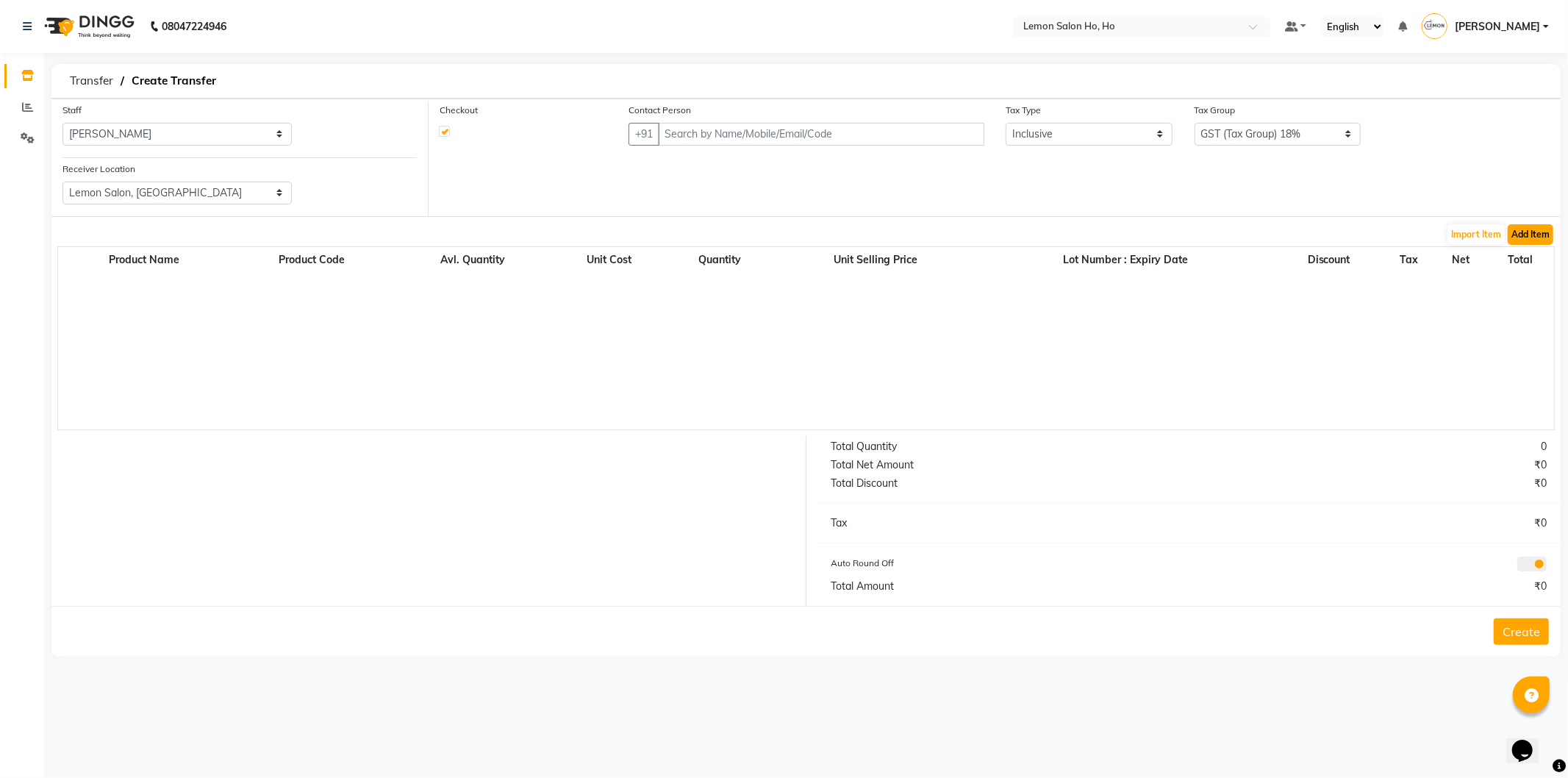
click at [1526, 233] on button "Add Item" at bounding box center [1530, 234] width 45 height 20
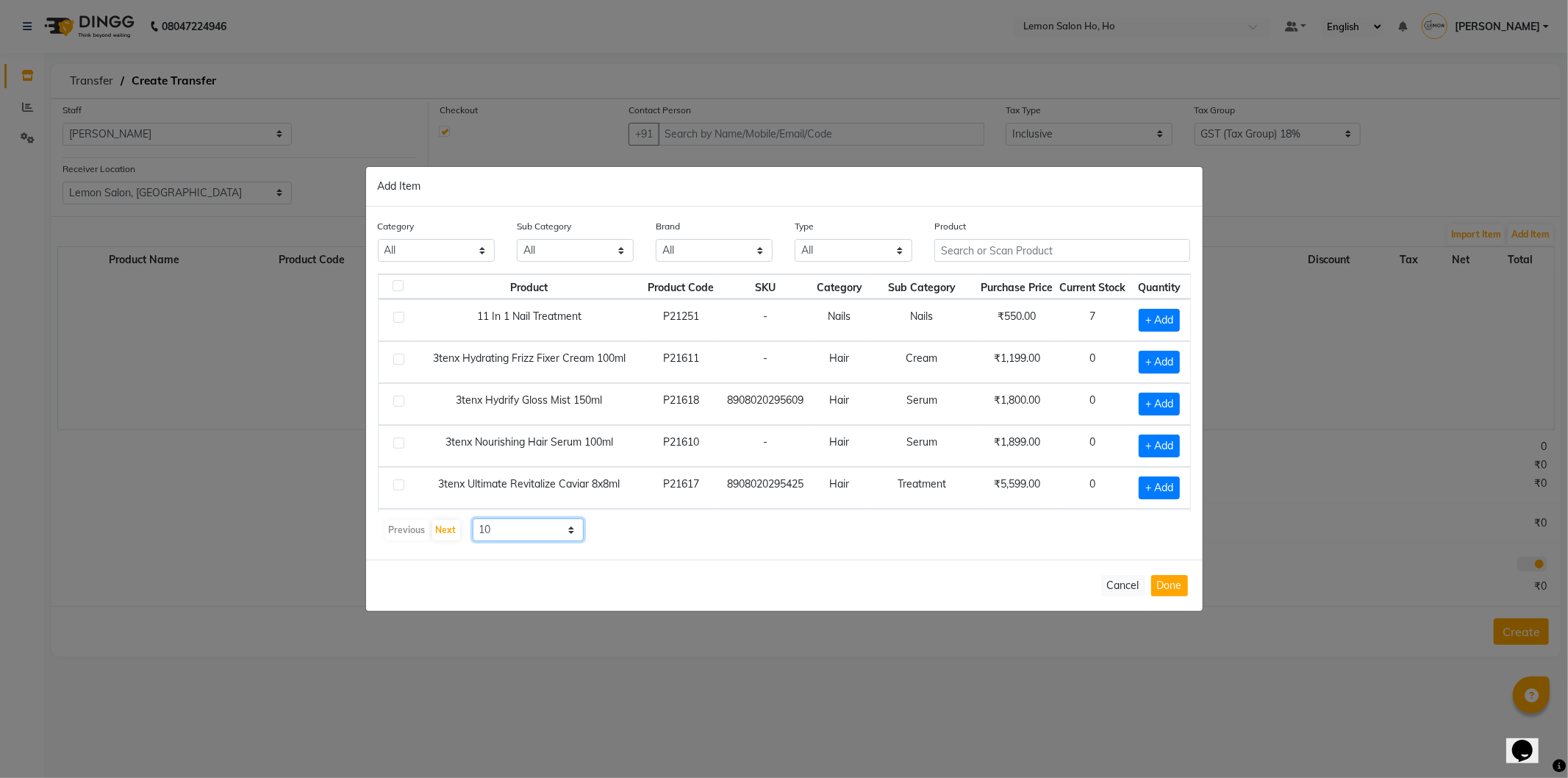
click at [491, 530] on select "10 50 100" at bounding box center [529, 530] width 112 height 23
select select "50"
click at [473, 518] on select "10 50 100" at bounding box center [529, 530] width 112 height 23
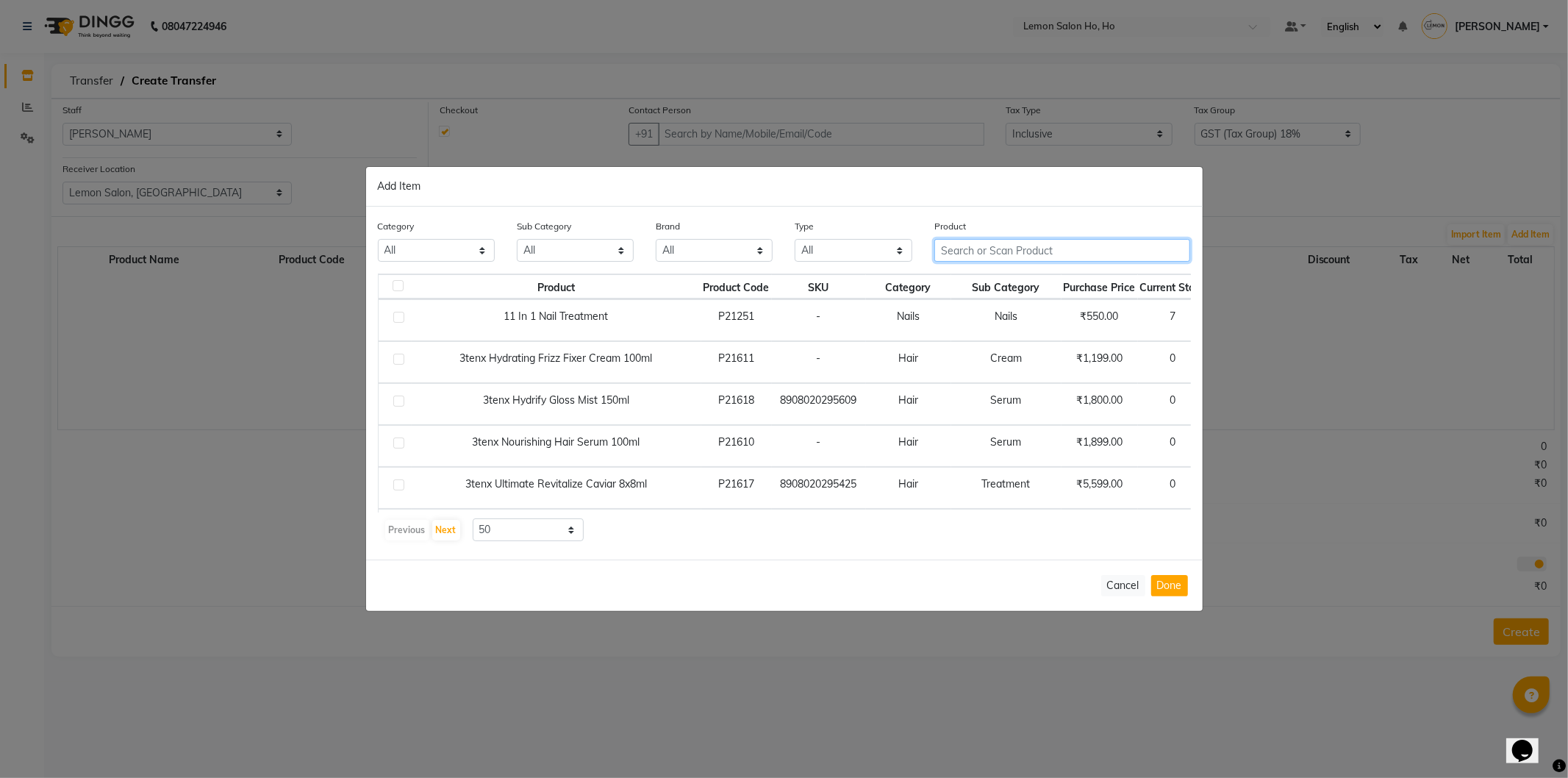
click at [978, 251] on input "text" at bounding box center [1062, 250] width 256 height 23
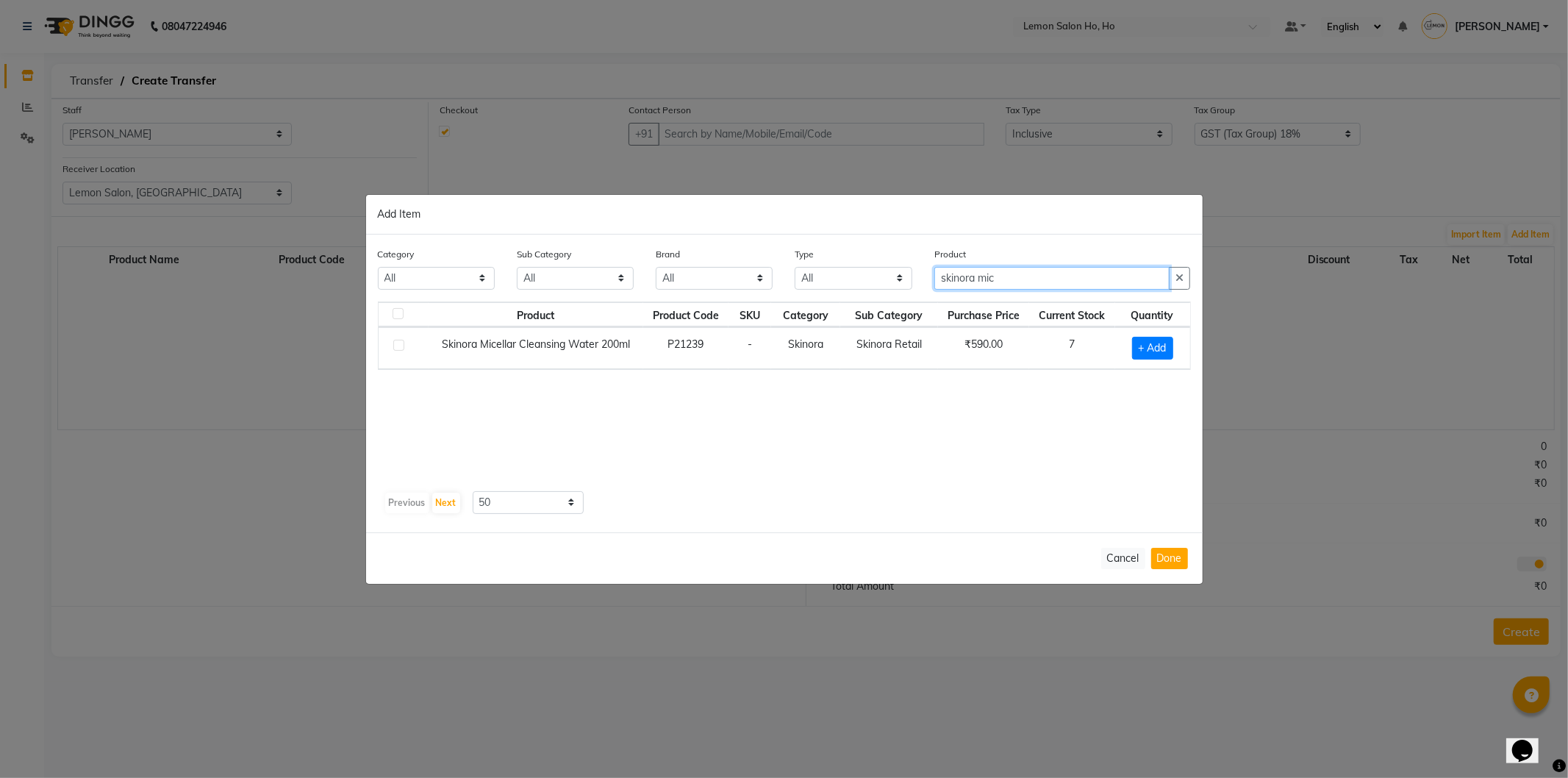
type input "skinora mic"
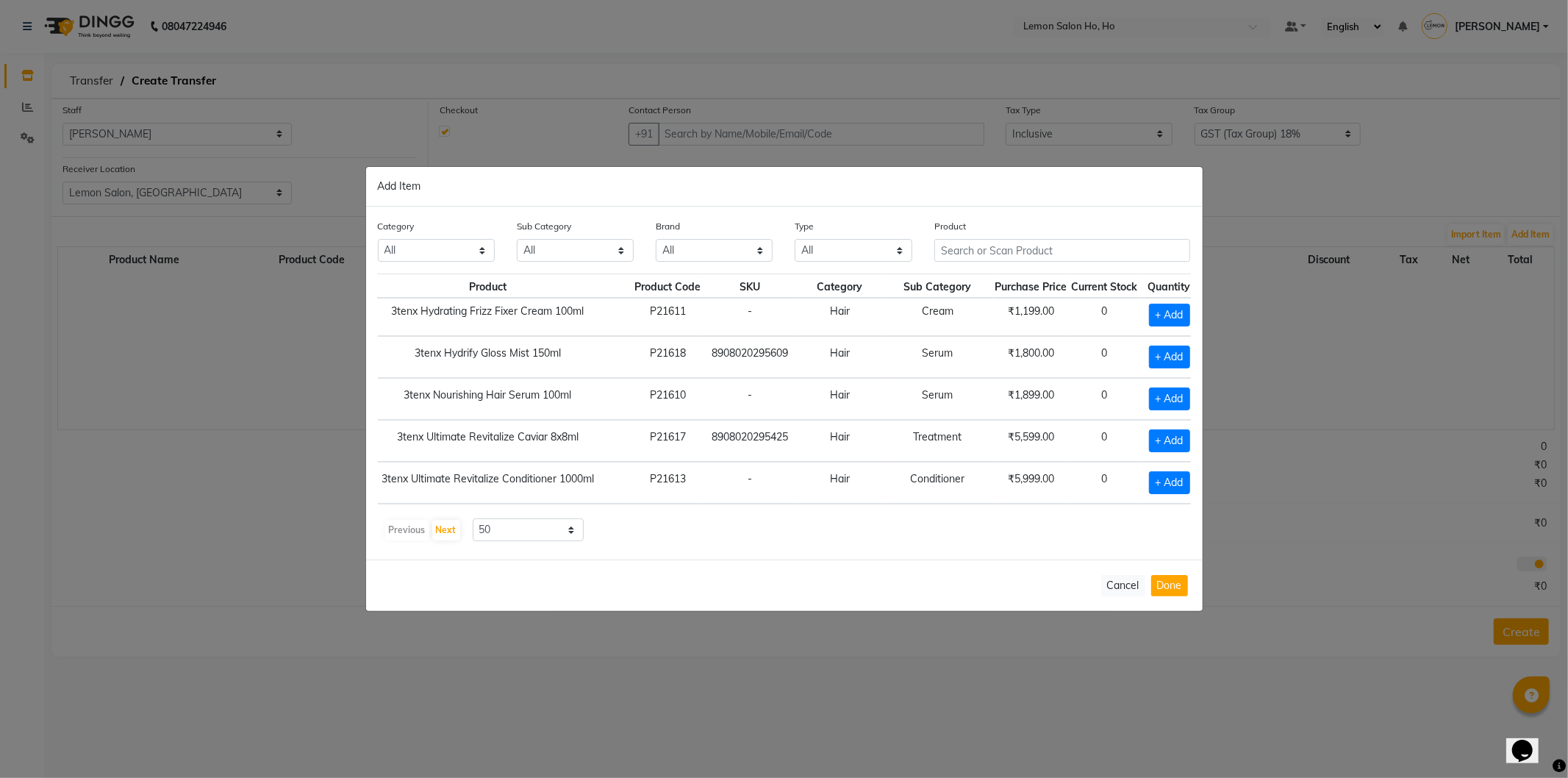
scroll to position [0, 69]
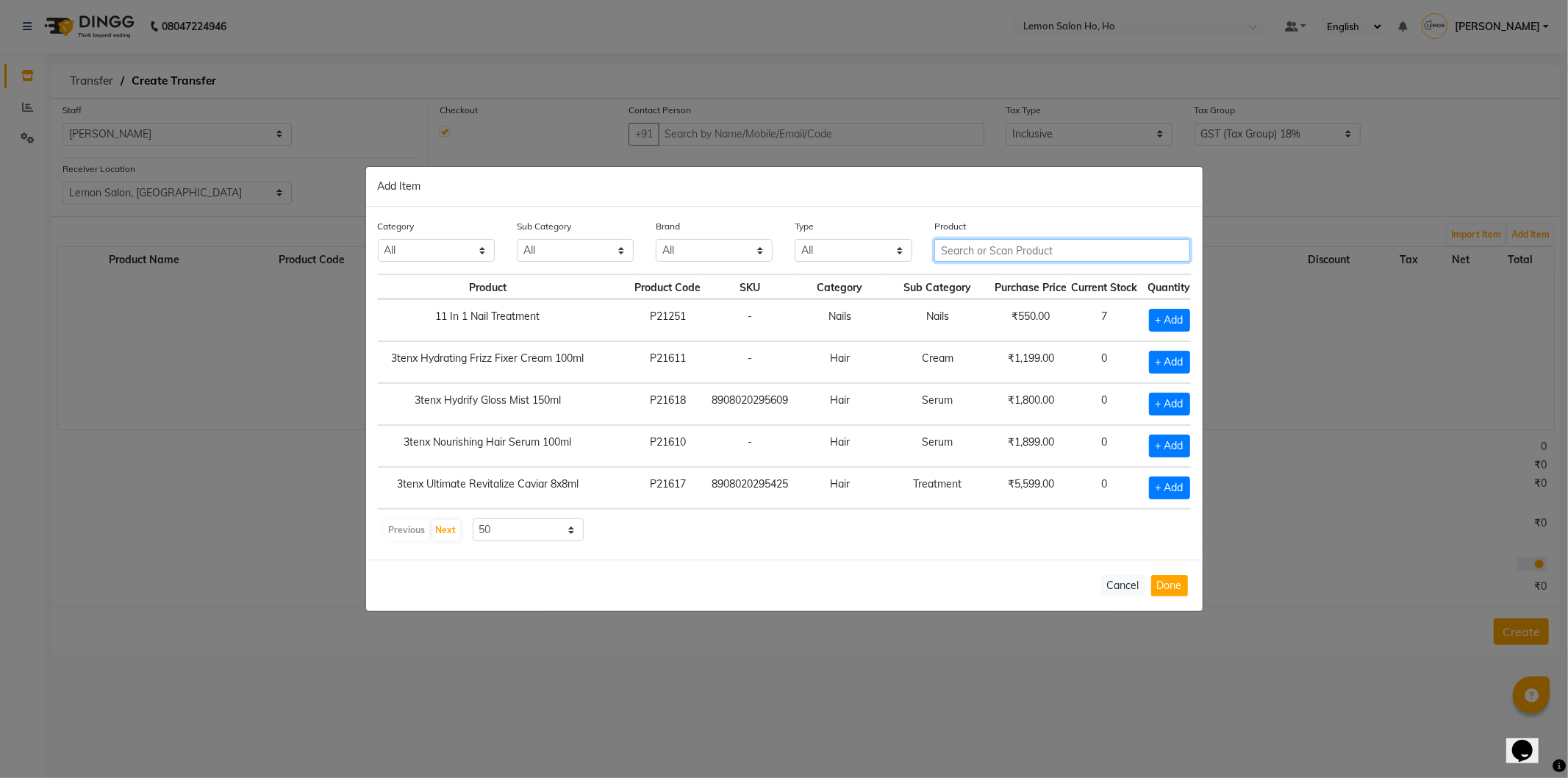
click at [1070, 250] on input "text" at bounding box center [1062, 250] width 256 height 23
click at [1149, 363] on span "+ Add" at bounding box center [1170, 362] width 42 height 23
checkbox input "true"
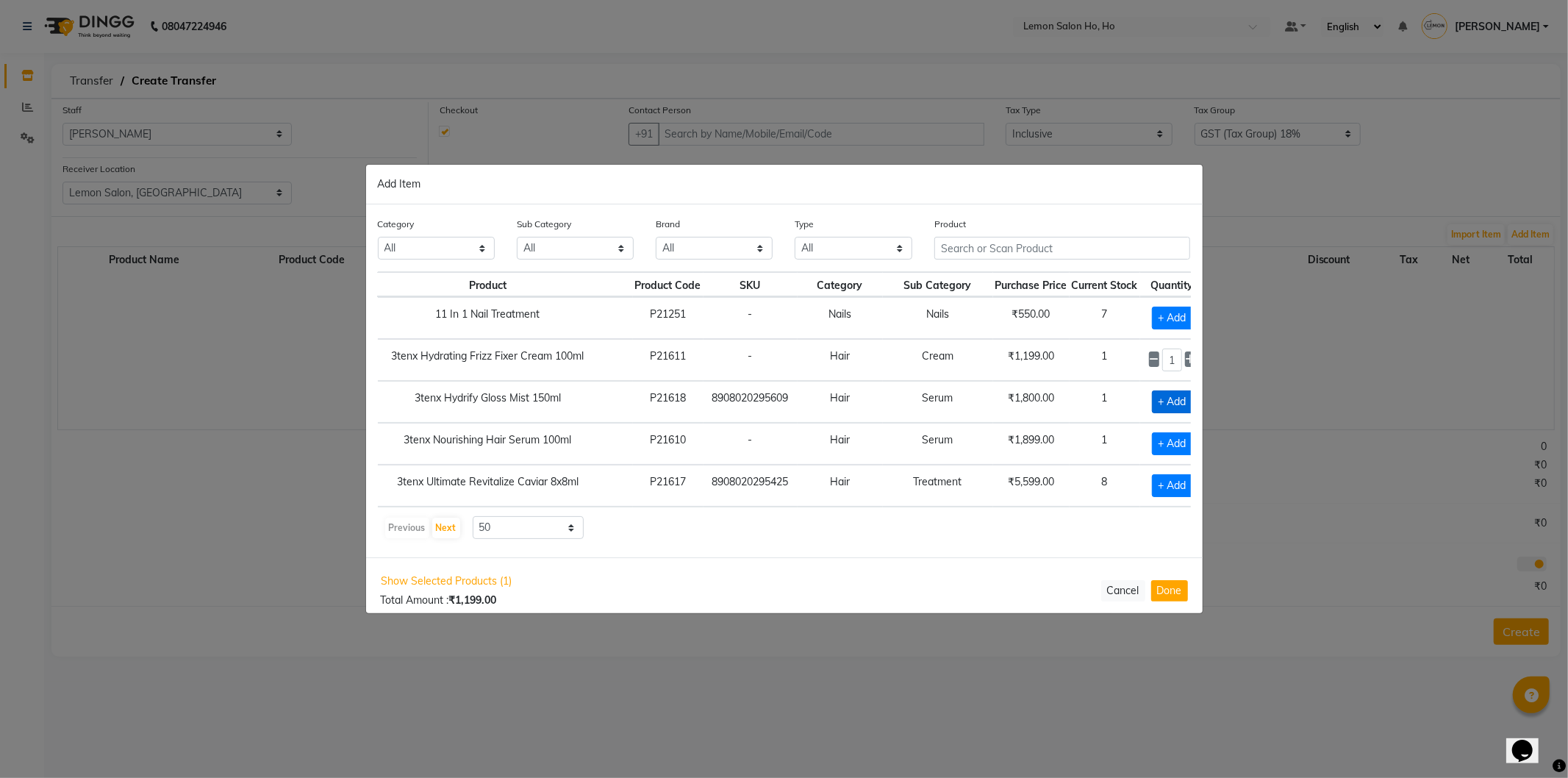
click at [1152, 397] on span "+ Add" at bounding box center [1173, 402] width 42 height 23
checkbox input "true"
drag, startPoint x: 1145, startPoint y: 440, endPoint x: 1147, endPoint y: 447, distance: 7.3
click at [1152, 447] on span "+ Add" at bounding box center [1173, 444] width 42 height 23
checkbox input "true"
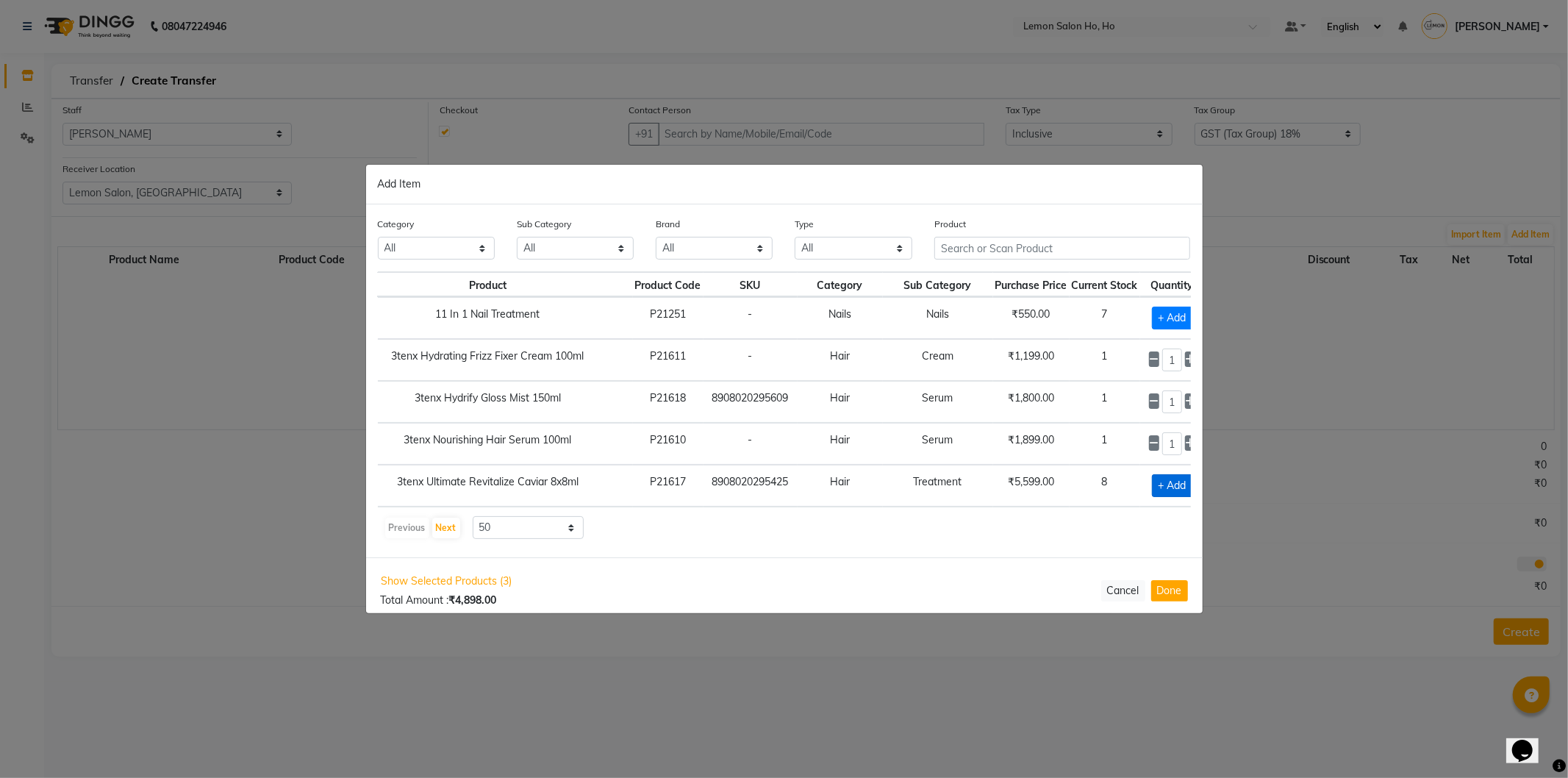
click at [1153, 486] on span "+ Add" at bounding box center [1173, 486] width 42 height 23
checkbox input "true"
click at [1186, 480] on icon at bounding box center [1191, 485] width 10 height 11
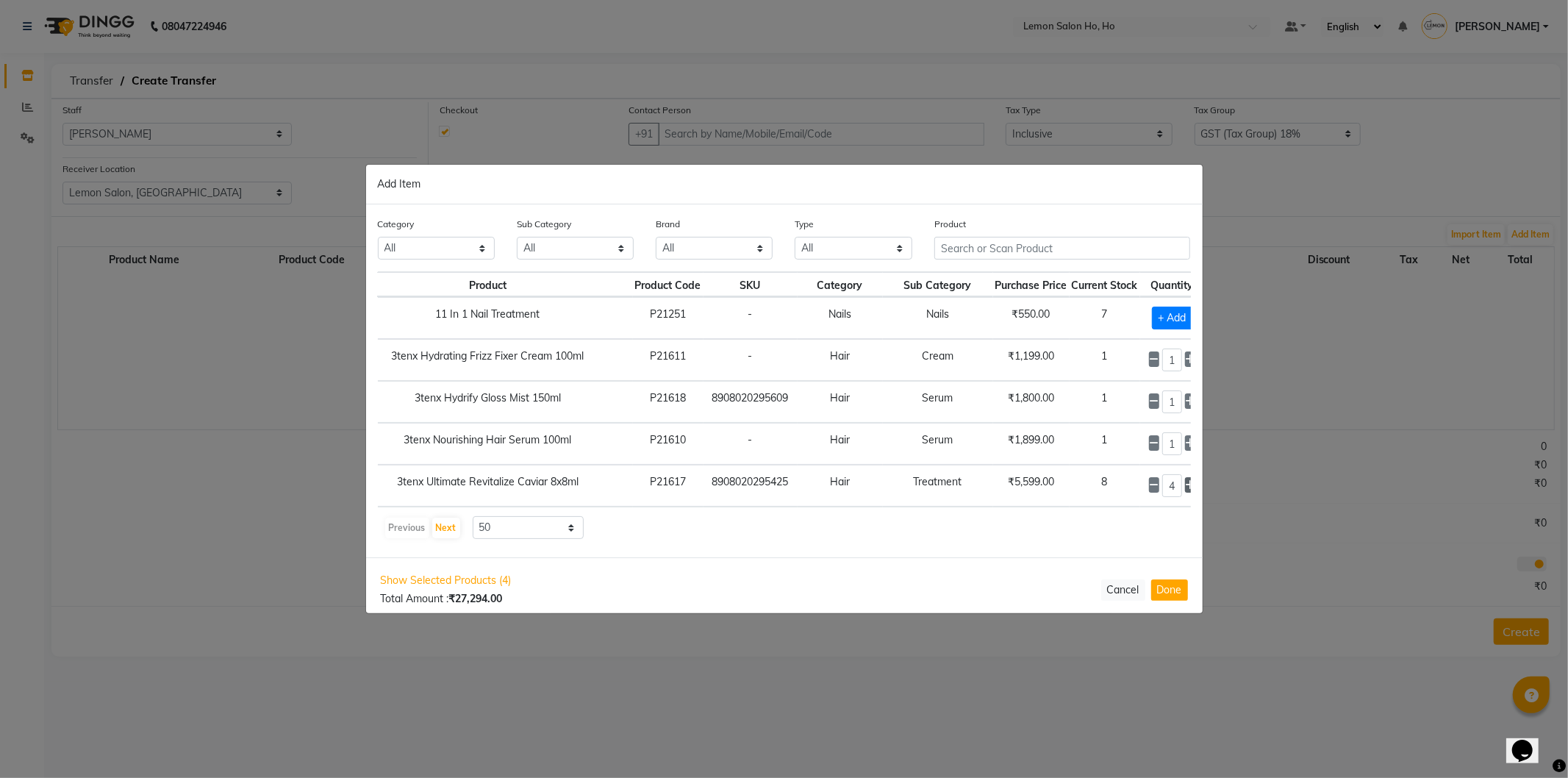
click at [1186, 480] on icon at bounding box center [1191, 485] width 10 height 11
type input "8"
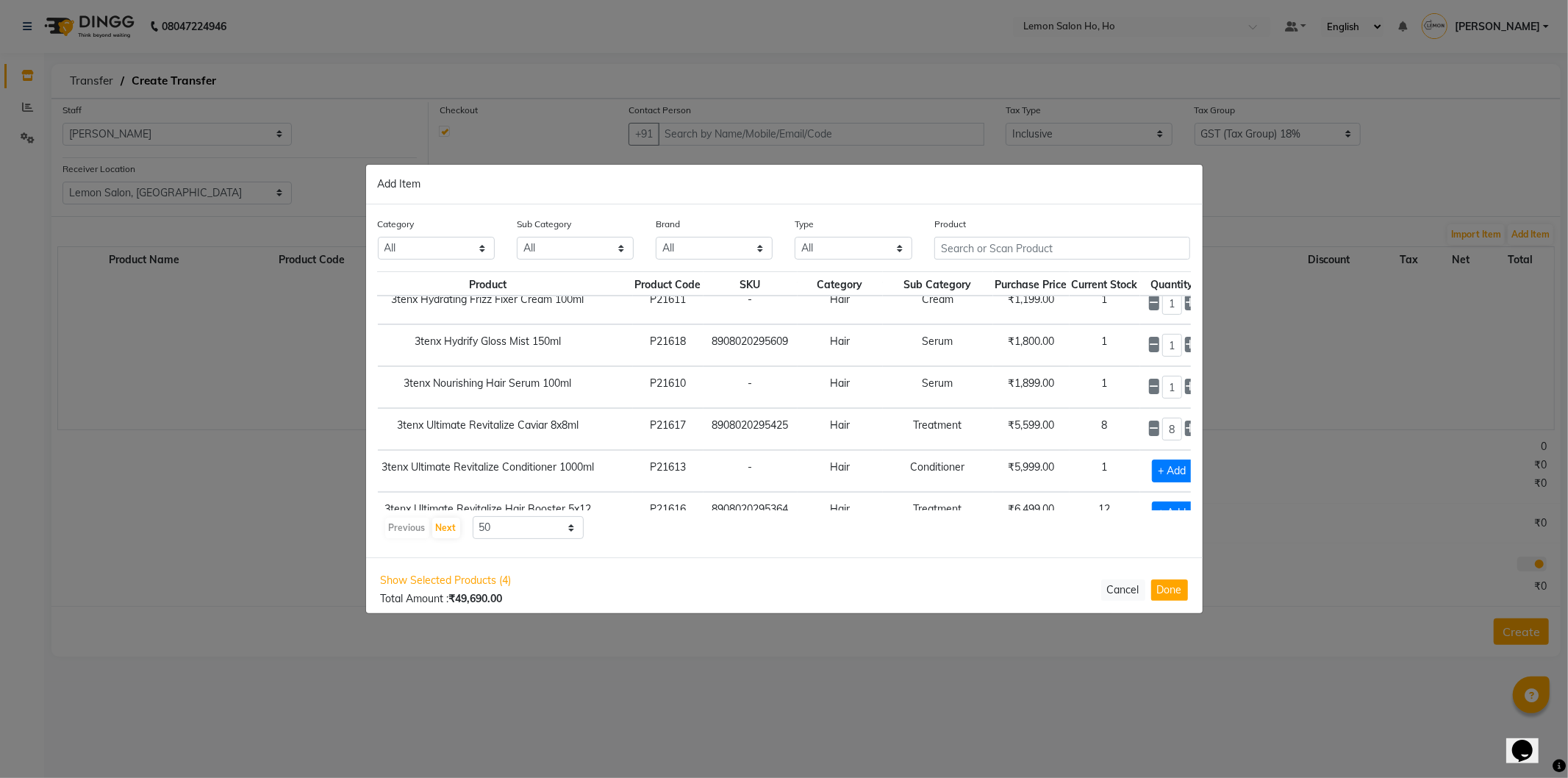
scroll to position [108, 69]
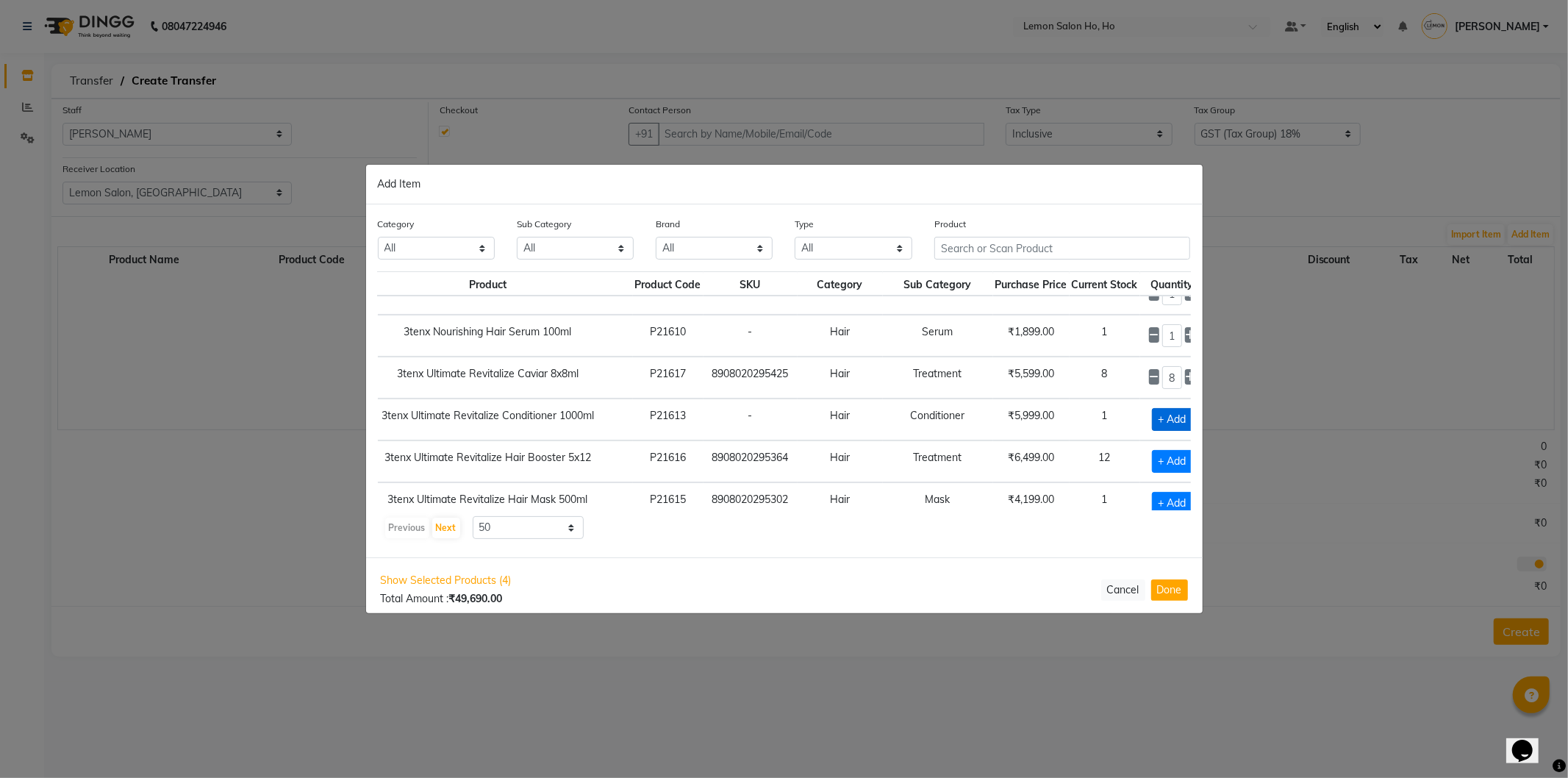
drag, startPoint x: 1151, startPoint y: 410, endPoint x: 1150, endPoint y: 438, distance: 28.0
click at [1152, 410] on span "+ Add" at bounding box center [1173, 419] width 42 height 23
checkbox input "true"
click at [1152, 465] on span "+ Add" at bounding box center [1173, 461] width 42 height 23
checkbox input "true"
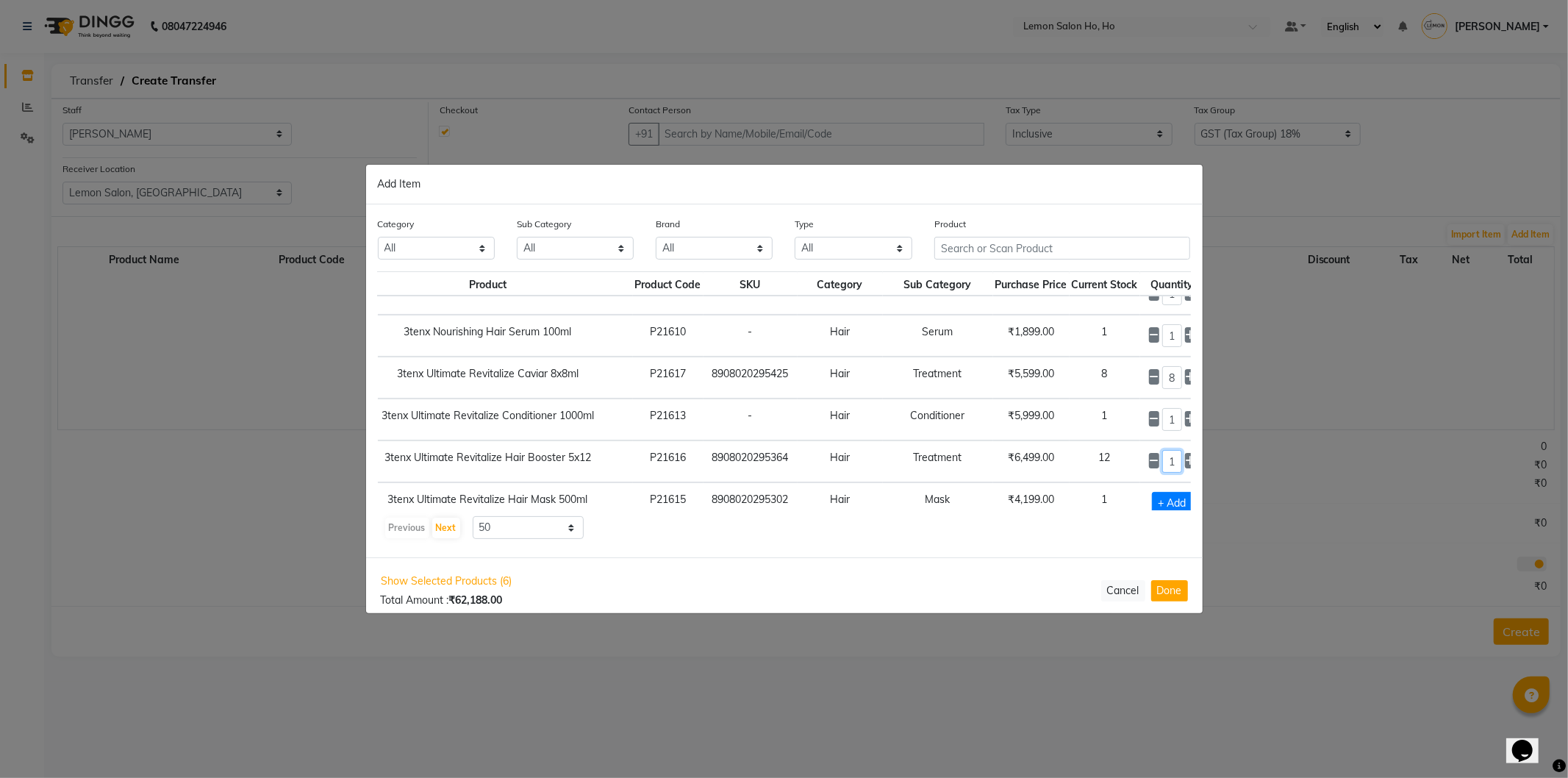
click at [1162, 459] on input "1" at bounding box center [1172, 461] width 20 height 23
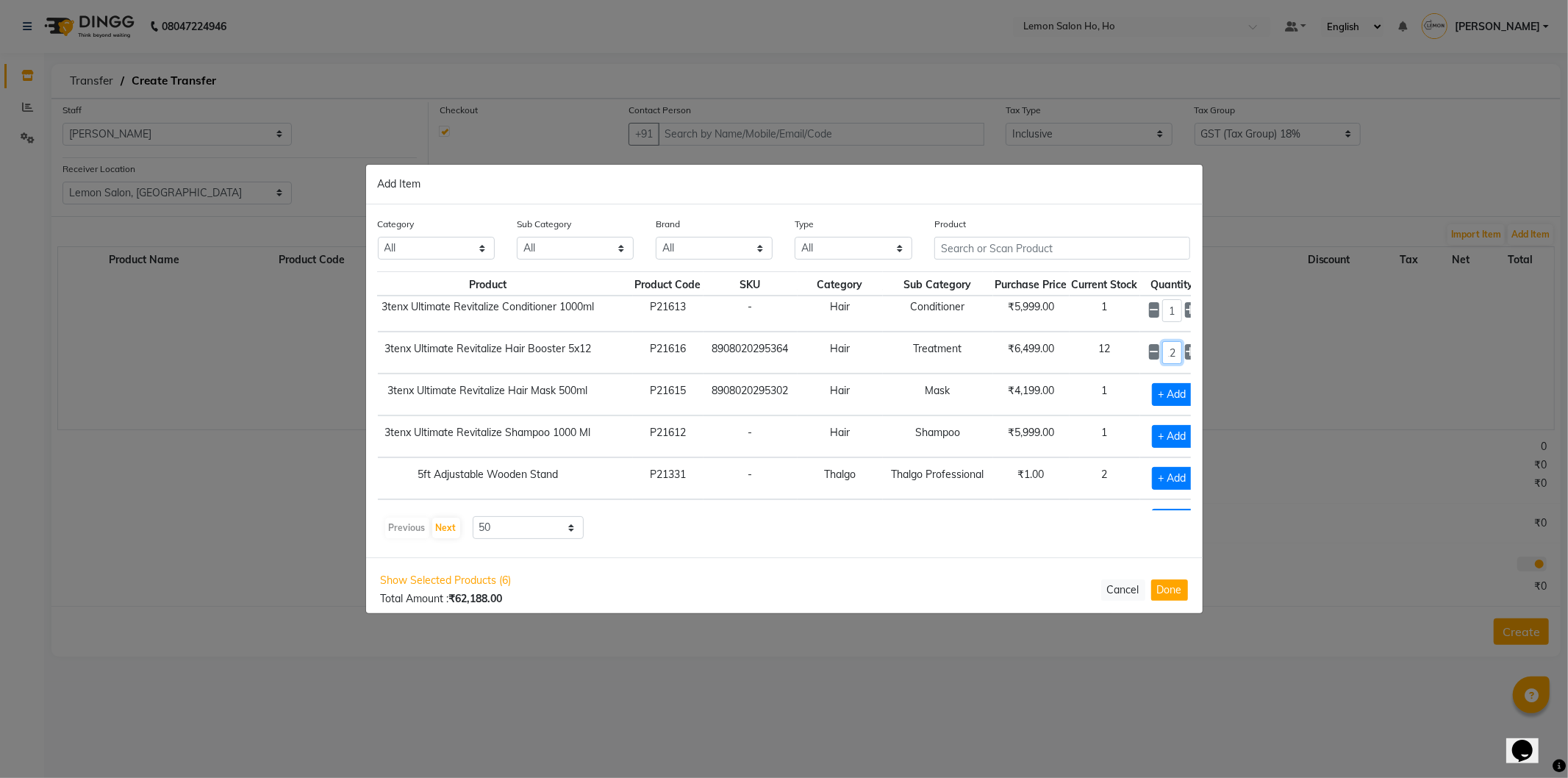
scroll to position [217, 69]
type input "12"
drag, startPoint x: 1148, startPoint y: 389, endPoint x: 1147, endPoint y: 420, distance: 31.0
click at [1152, 395] on span "+ Add" at bounding box center [1173, 394] width 42 height 23
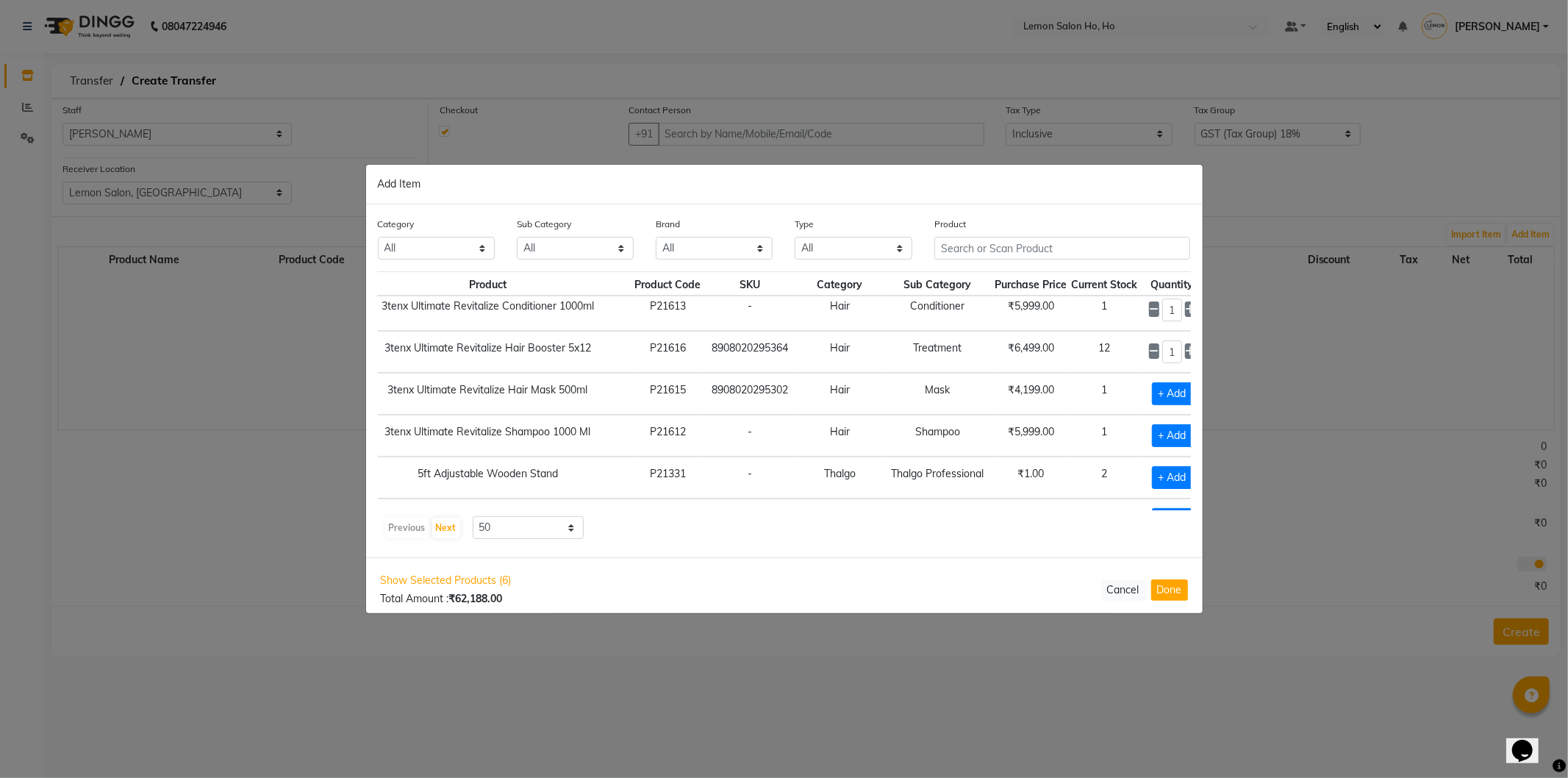
checkbox input "true"
drag, startPoint x: 1146, startPoint y: 432, endPoint x: 1150, endPoint y: 459, distance: 27.3
click at [1152, 438] on span "+ Add" at bounding box center [1173, 436] width 42 height 23
checkbox input "true"
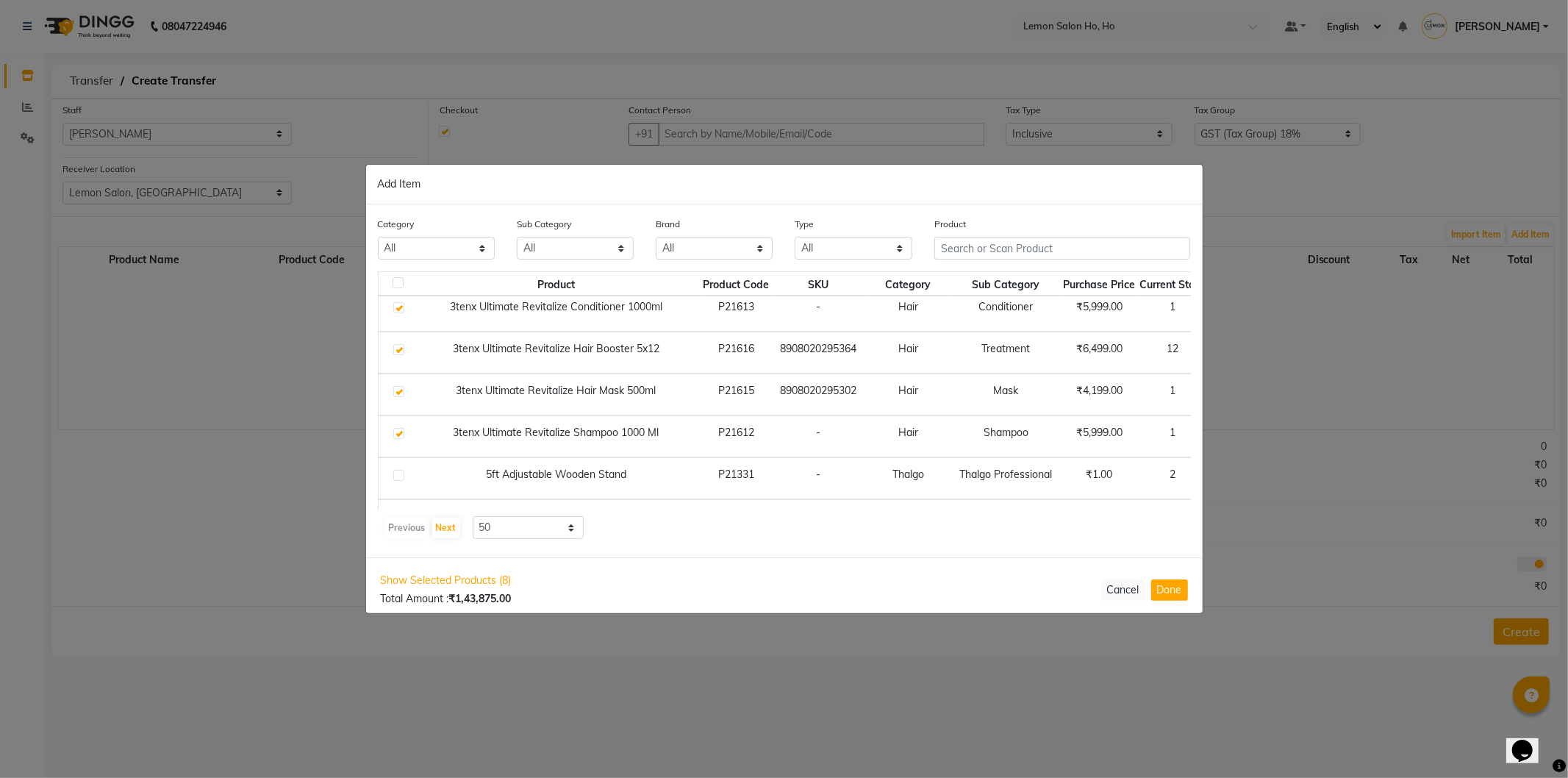
scroll to position [217, 0]
click at [987, 248] on input "text" at bounding box center [1062, 248] width 256 height 23
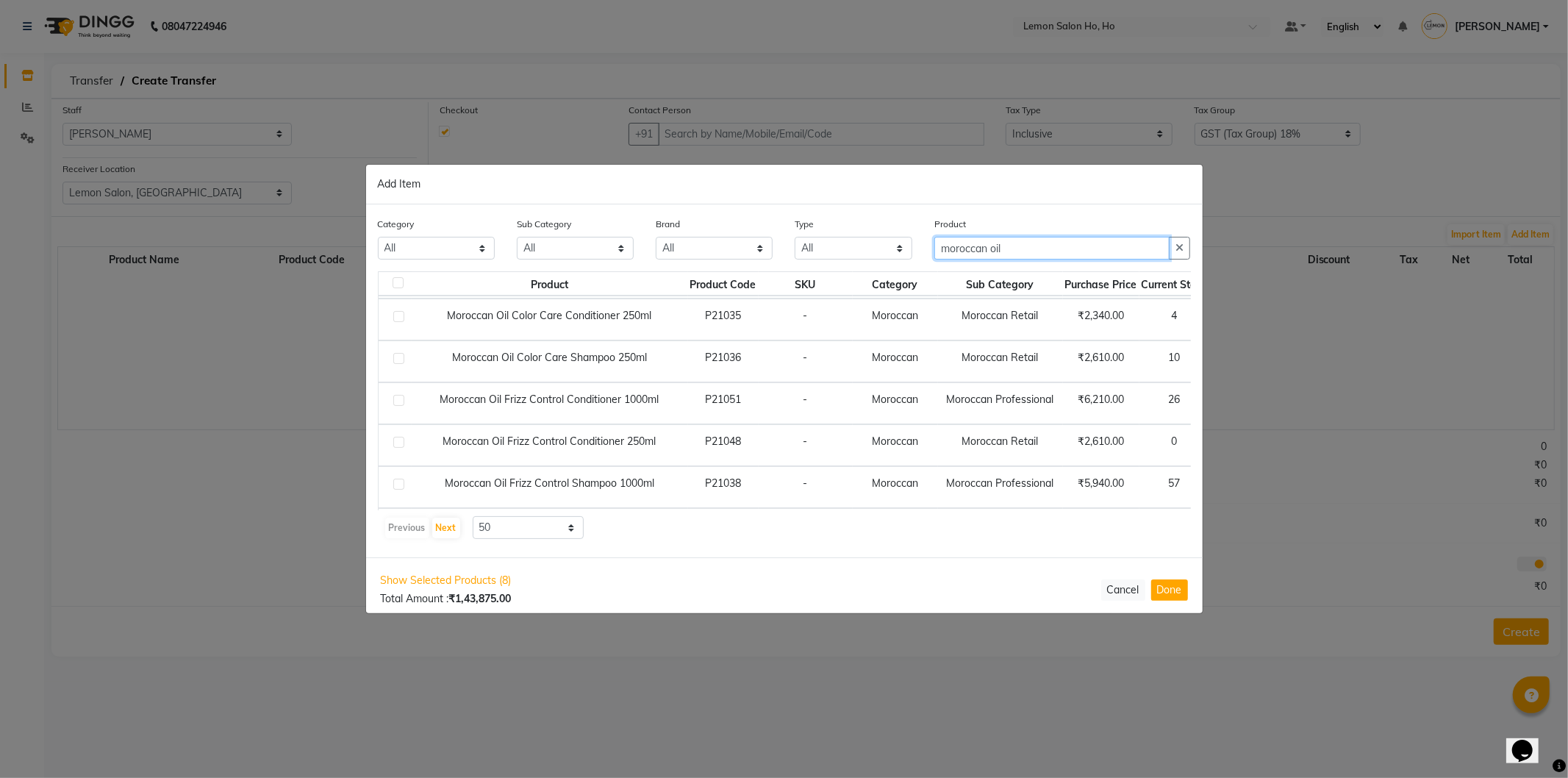
scroll to position [0, 0]
type input "moroccan oil"
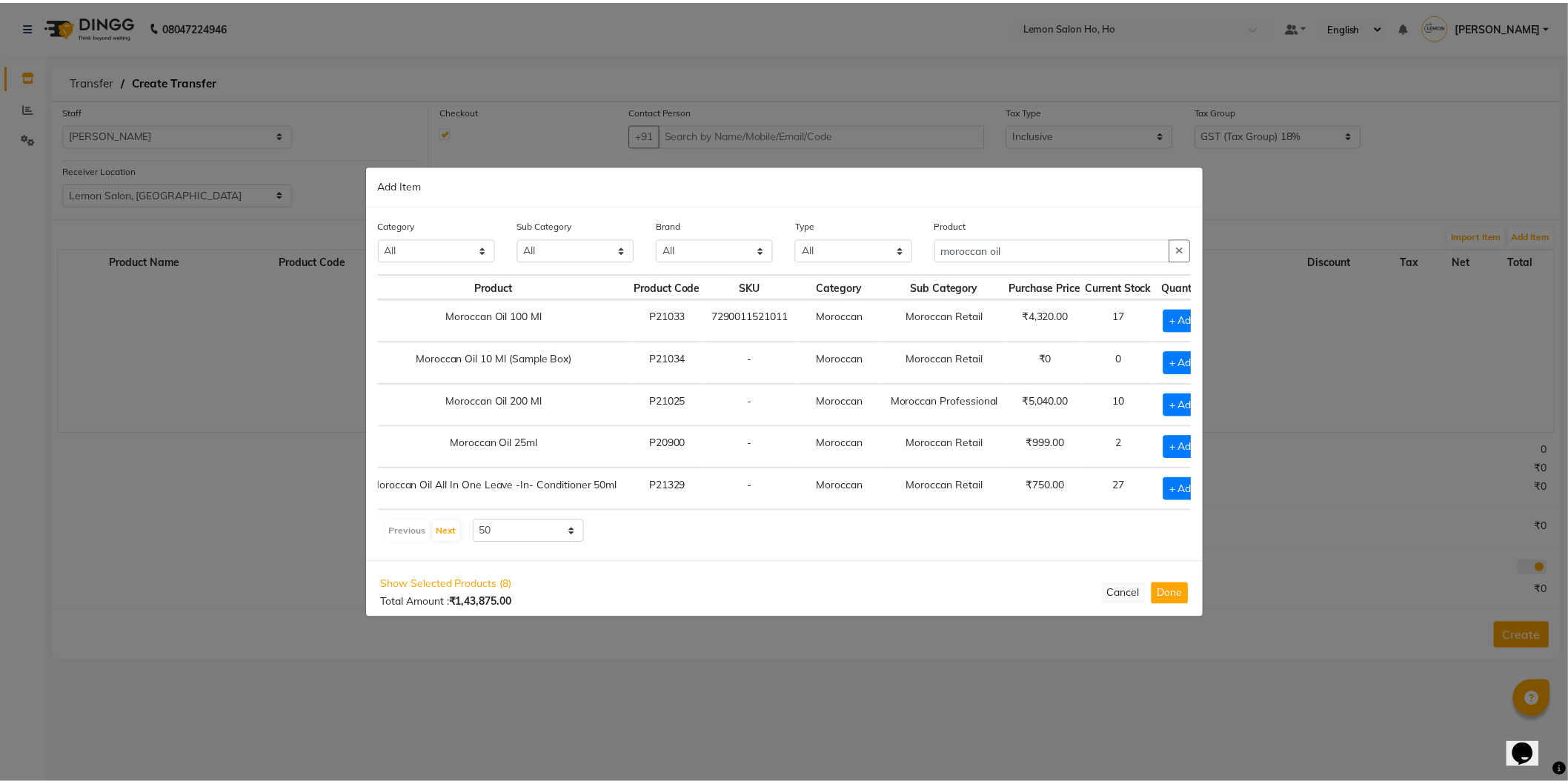
scroll to position [0, 98]
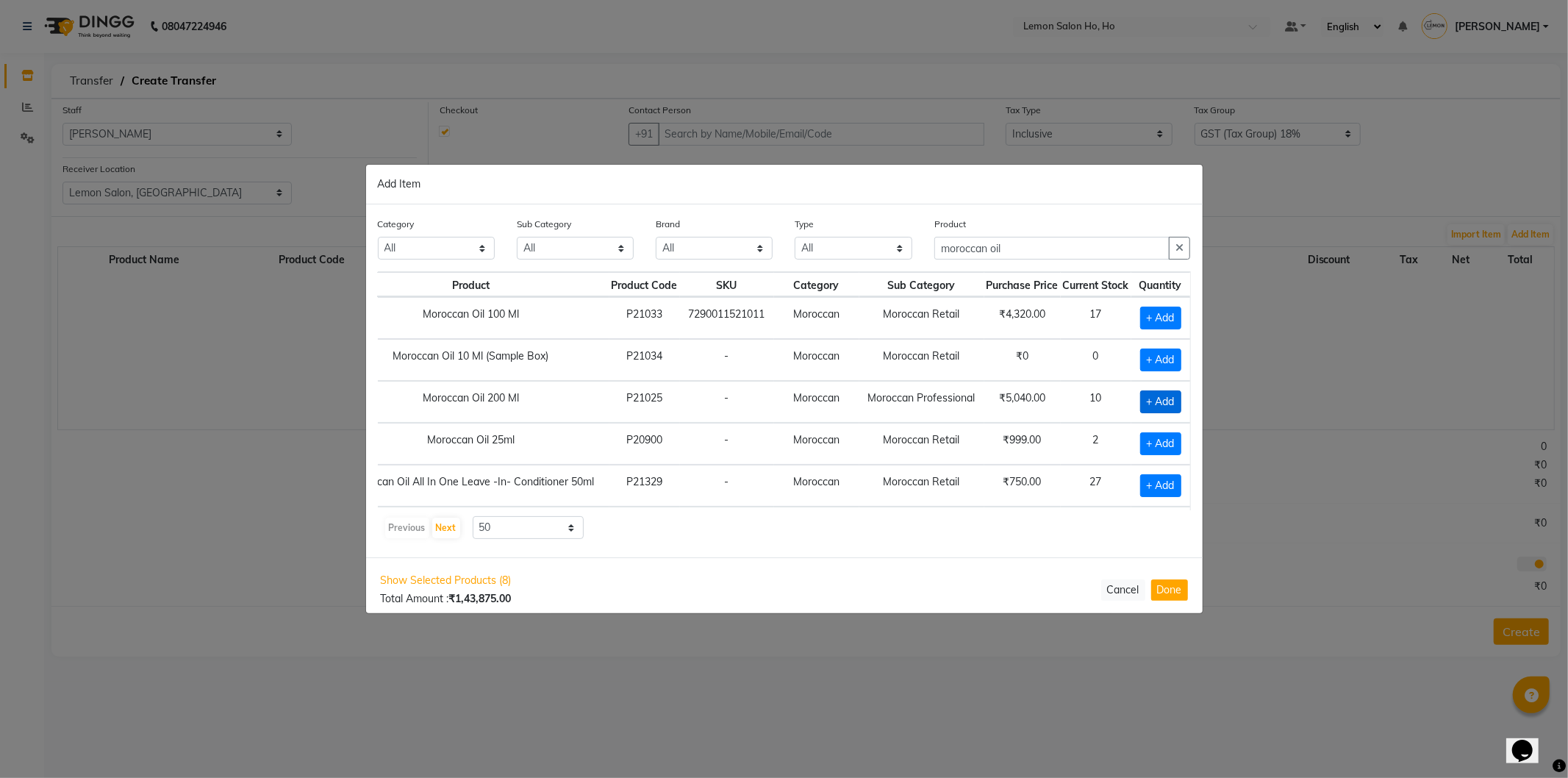
click at [1150, 403] on span "+ Add" at bounding box center [1161, 402] width 42 height 23
checkbox input "true"
drag, startPoint x: 1039, startPoint y: 245, endPoint x: 910, endPoint y: 238, distance: 129.2
click at [910, 238] on div "Category All Hair Skin Makeup Personal Care Appliances Beard Waxing Disposable …" at bounding box center [785, 244] width 835 height 55
click at [1165, 594] on button "Done" at bounding box center [1170, 590] width 37 height 21
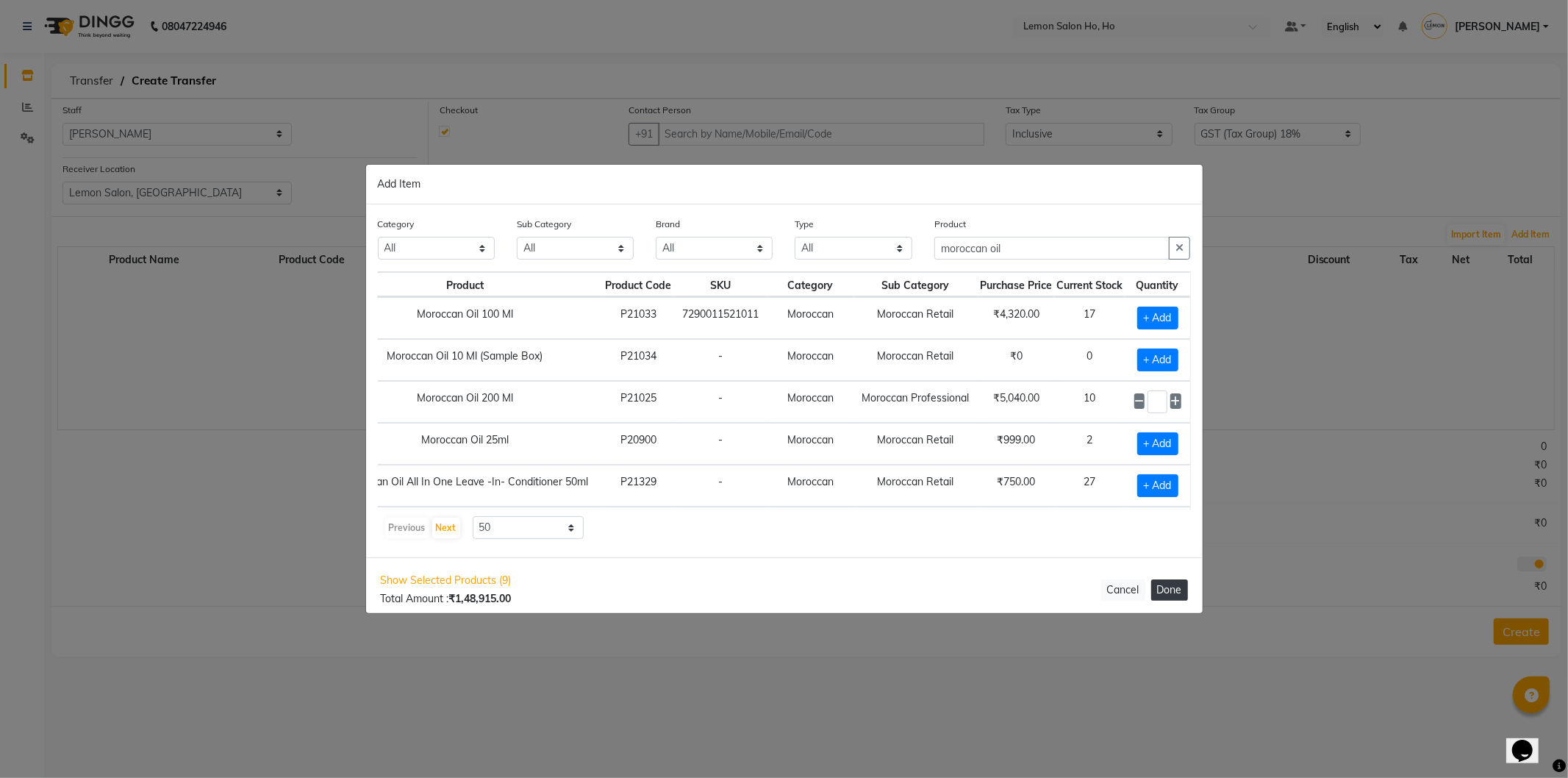
select select "2069"
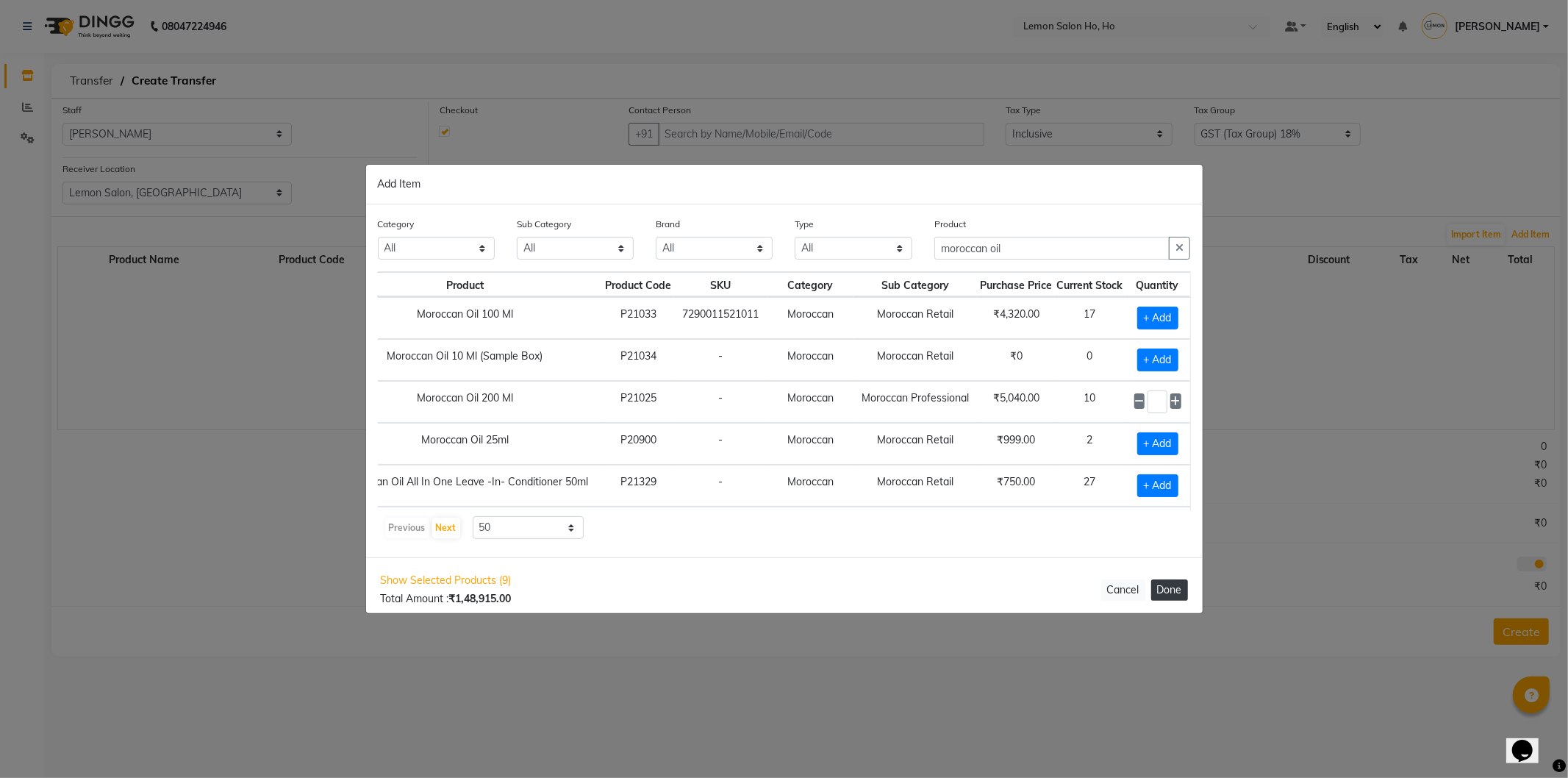
select select "2069"
select select "6811"
select select "2069"
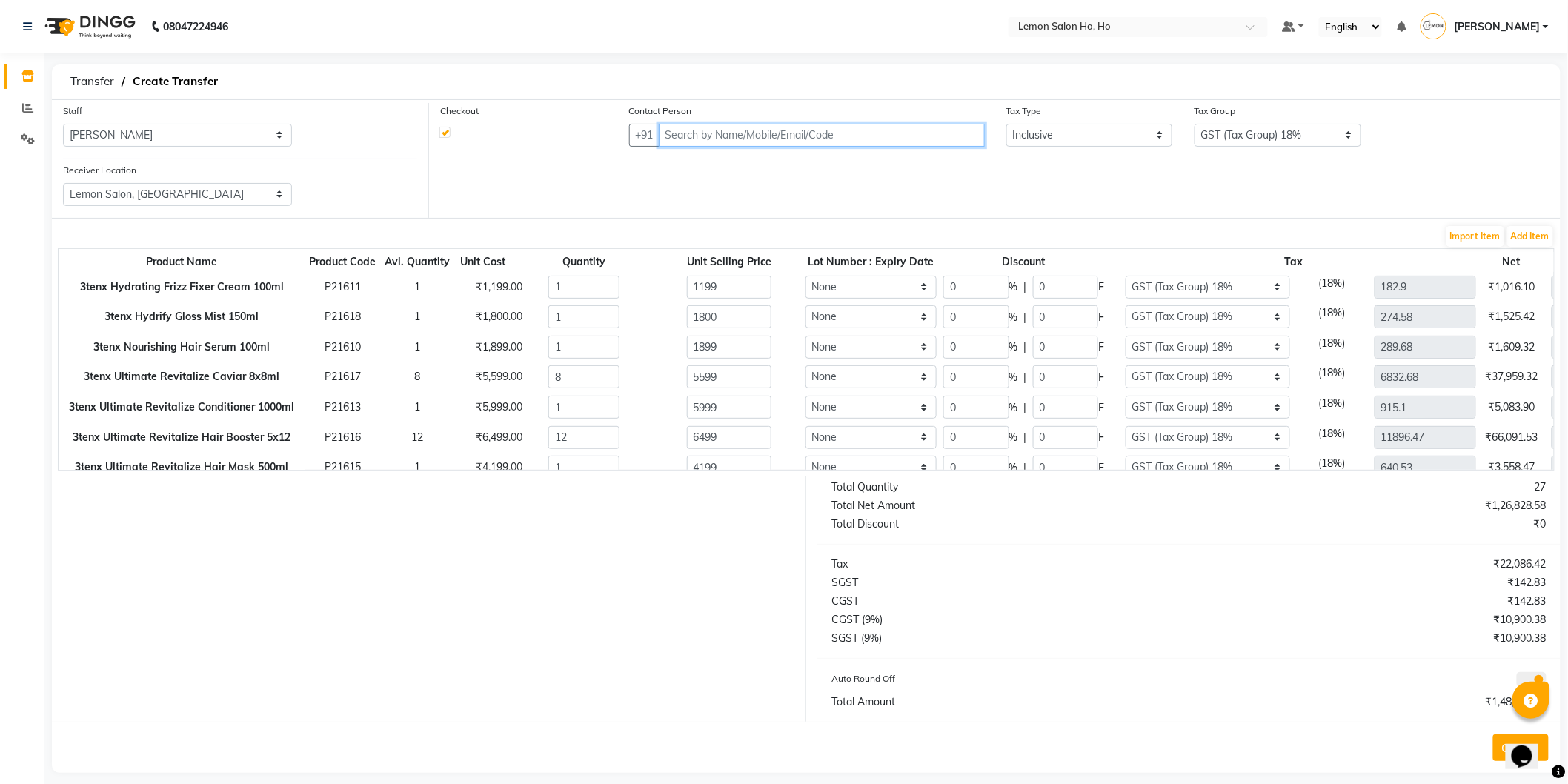
click at [872, 131] on input "text" at bounding box center [822, 135] width 326 height 23
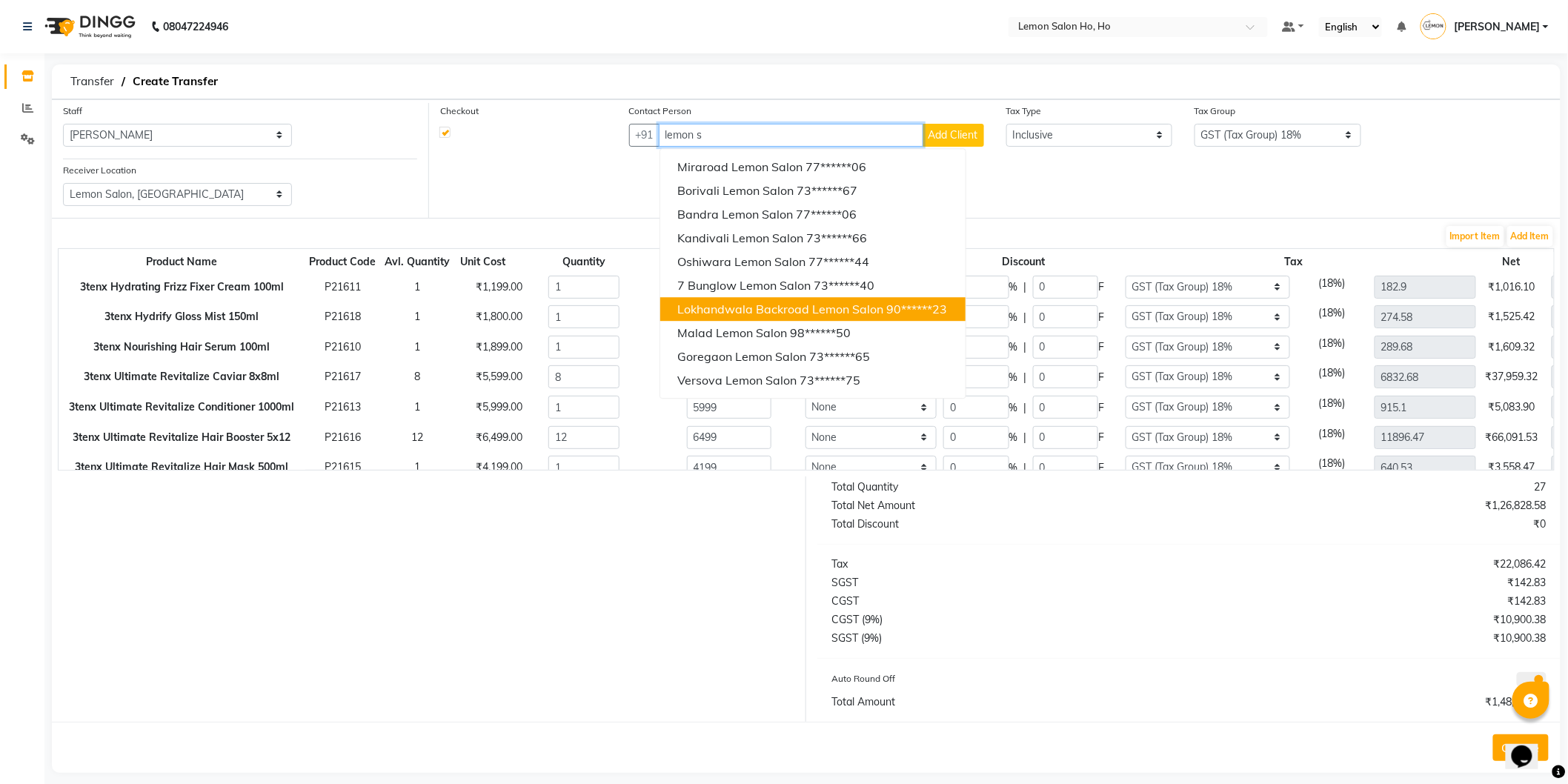
click at [805, 302] on span "Lokhandwala Backroad Lemon Salon" at bounding box center [781, 309] width 206 height 15
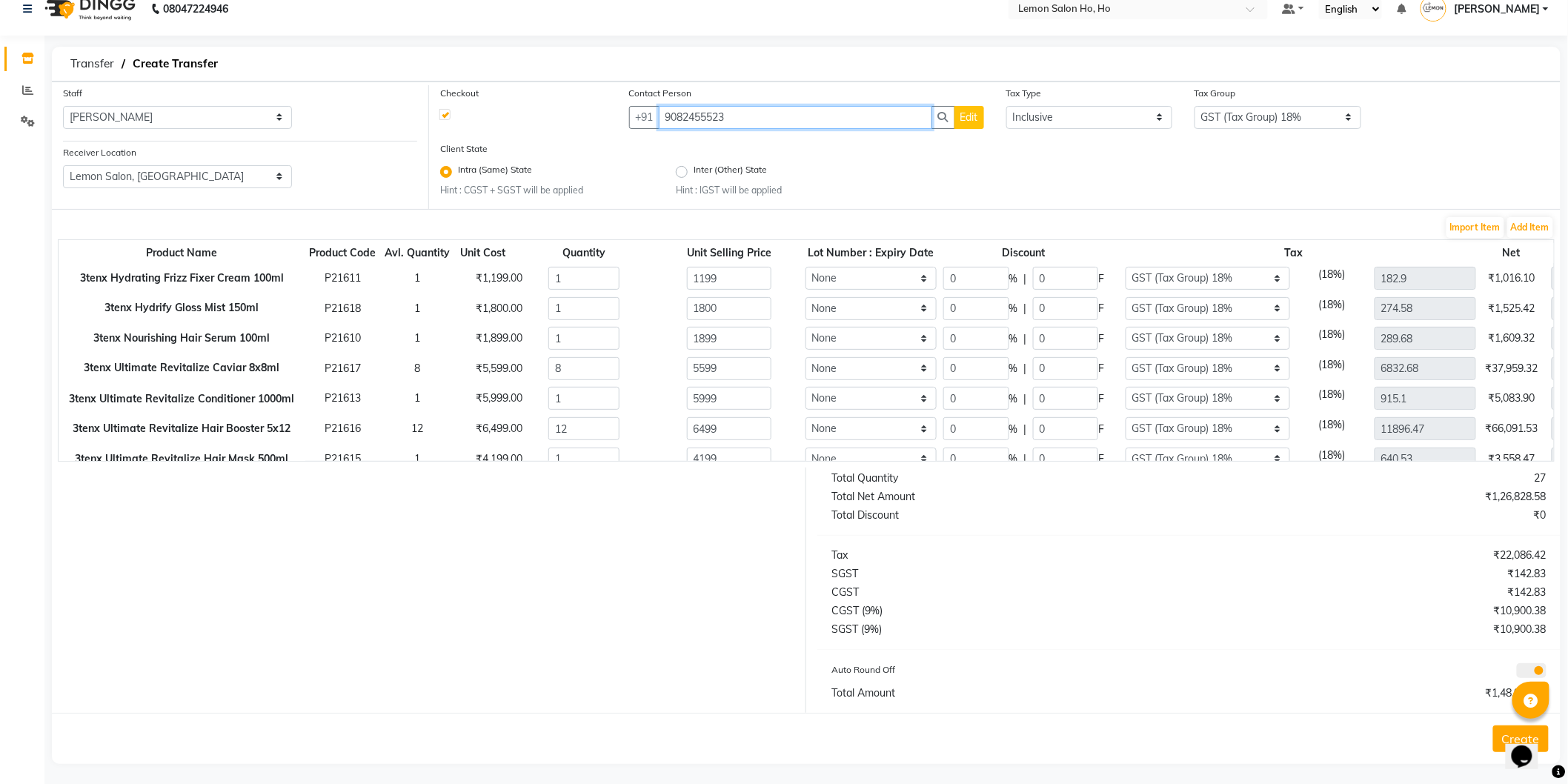
scroll to position [23, 0]
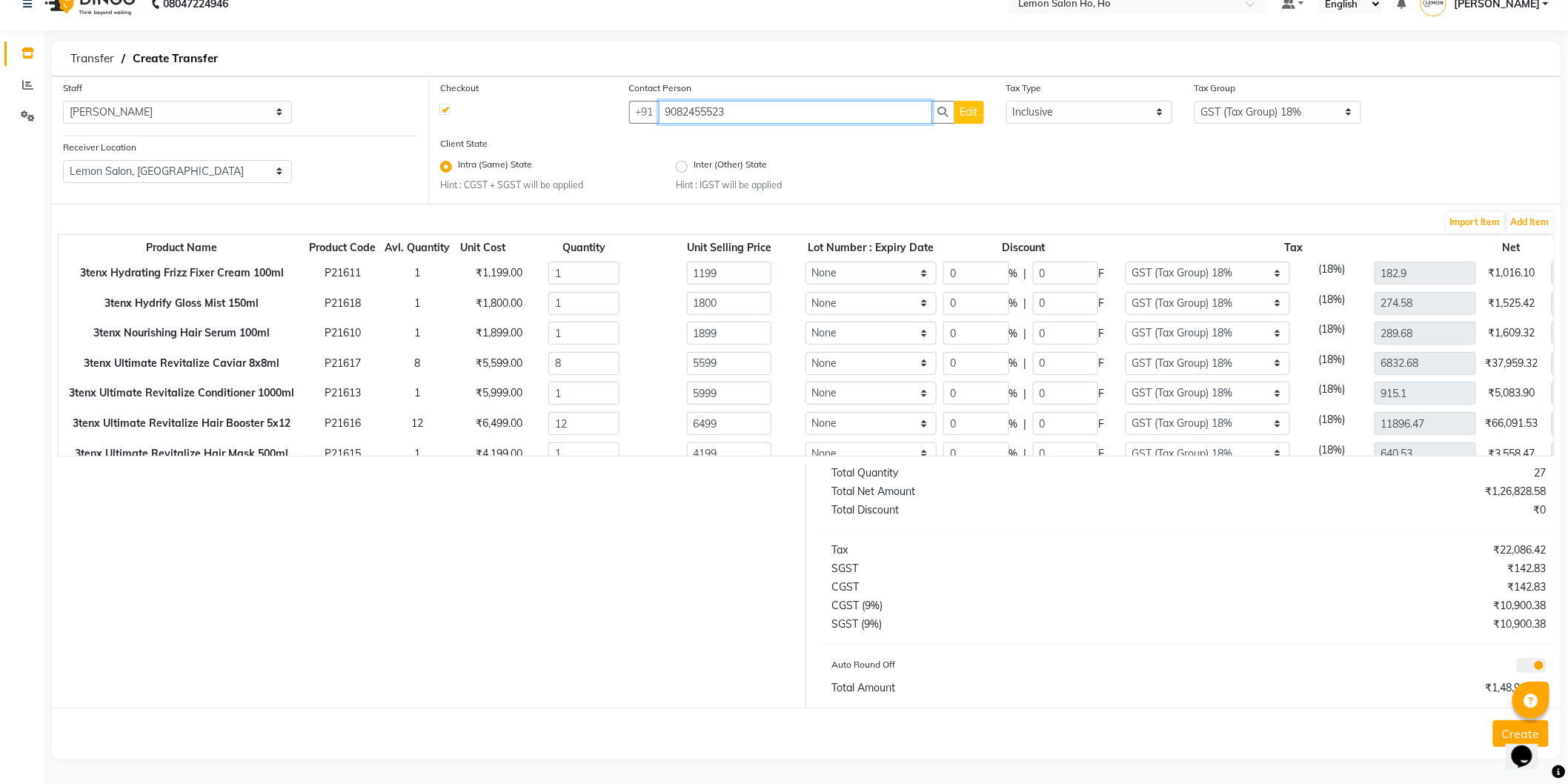
type input "9082455523"
click at [957, 275] on input "0" at bounding box center [975, 273] width 65 height 23
click at [442, 112] on label at bounding box center [444, 108] width 11 height 11
click at [442, 112] on input "checkbox" at bounding box center [445, 108] width 10 height 10
checkbox input "false"
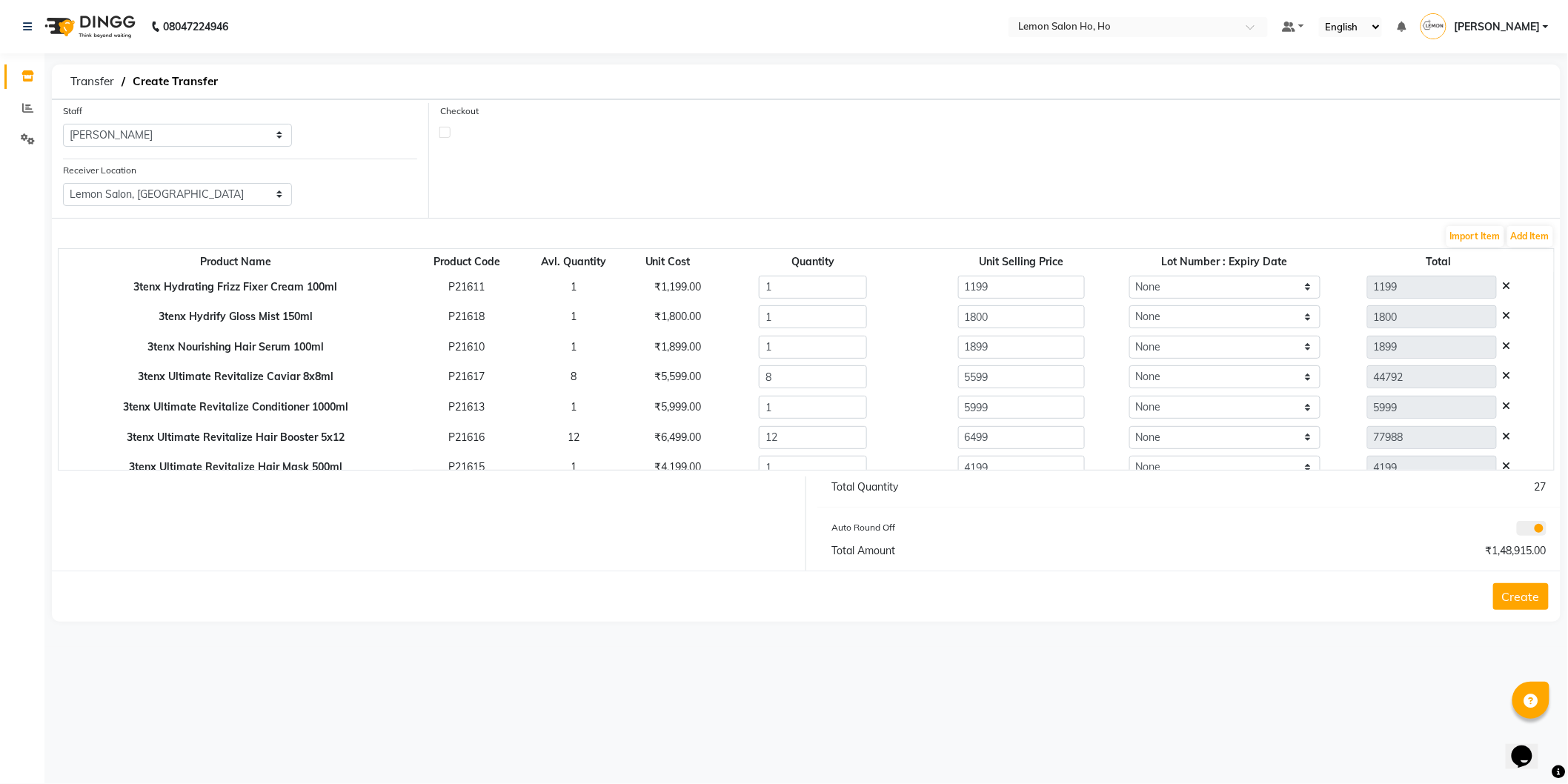
scroll to position [0, 0]
click at [1542, 604] on button "Create" at bounding box center [1533, 596] width 56 height 26
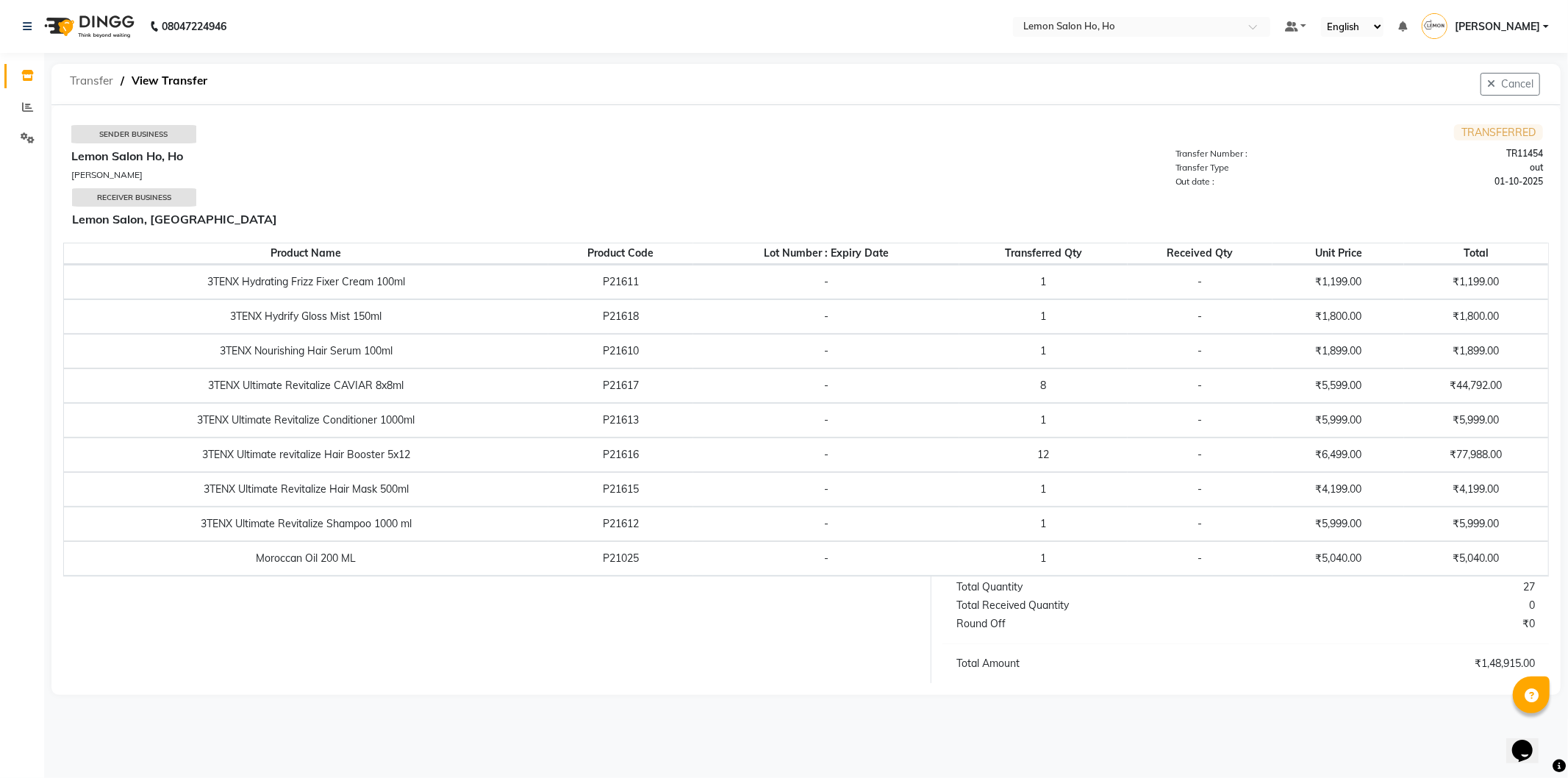
click at [91, 83] on span "Transfer" at bounding box center [92, 80] width 58 height 26
select select "sender"
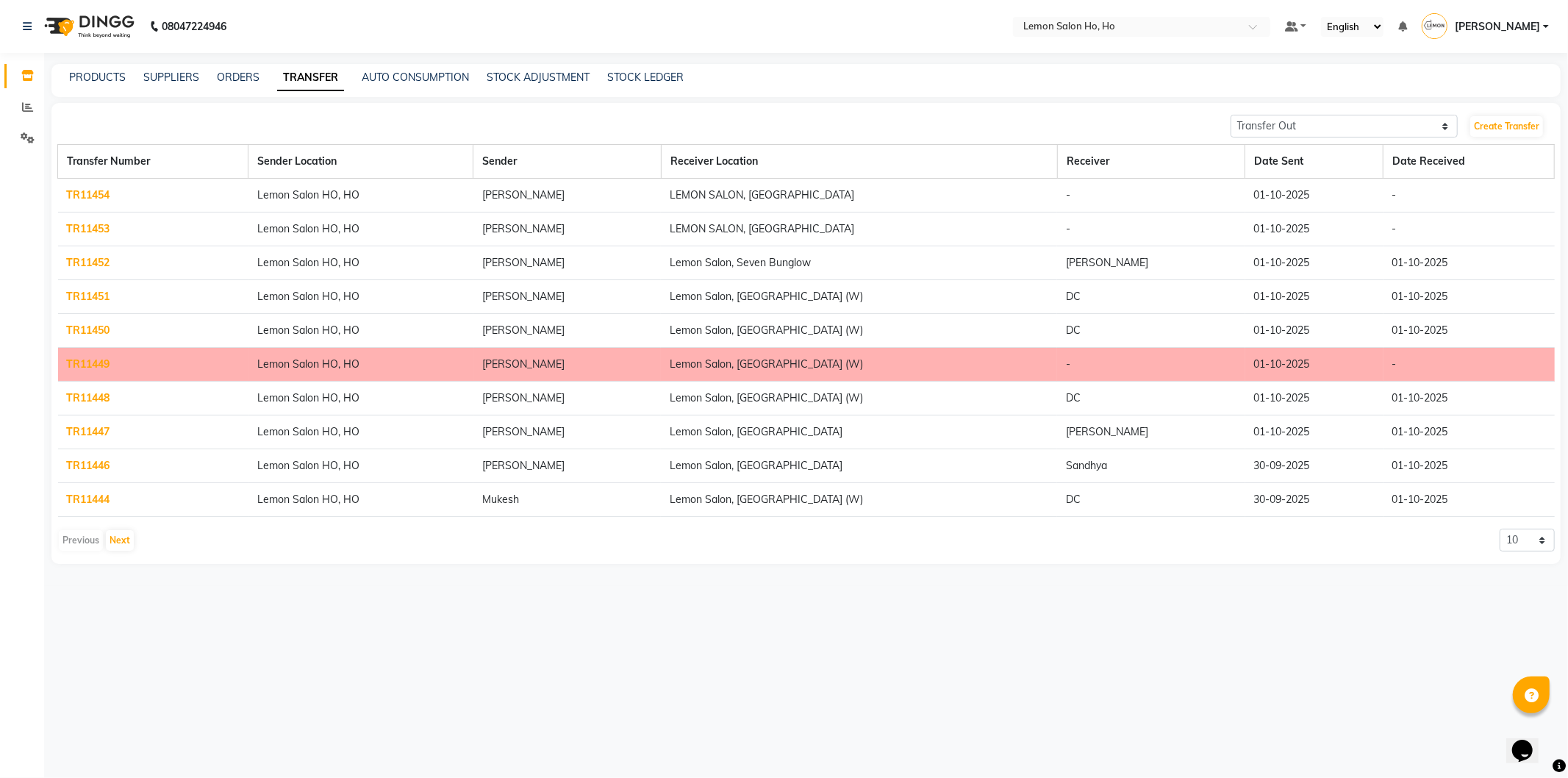
click at [88, 364] on link "TR11449" at bounding box center [88, 364] width 44 height 14
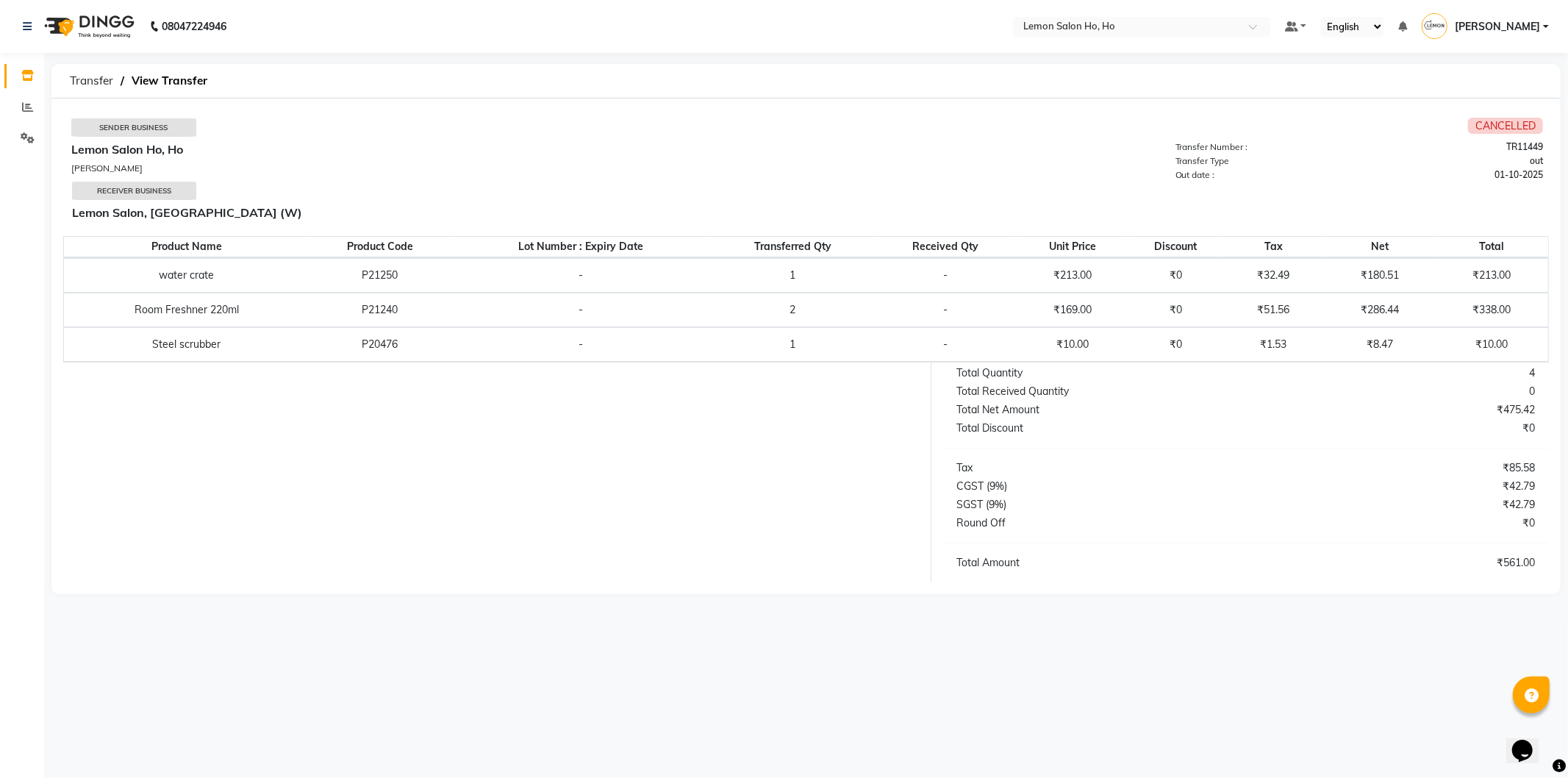
select select "sender"
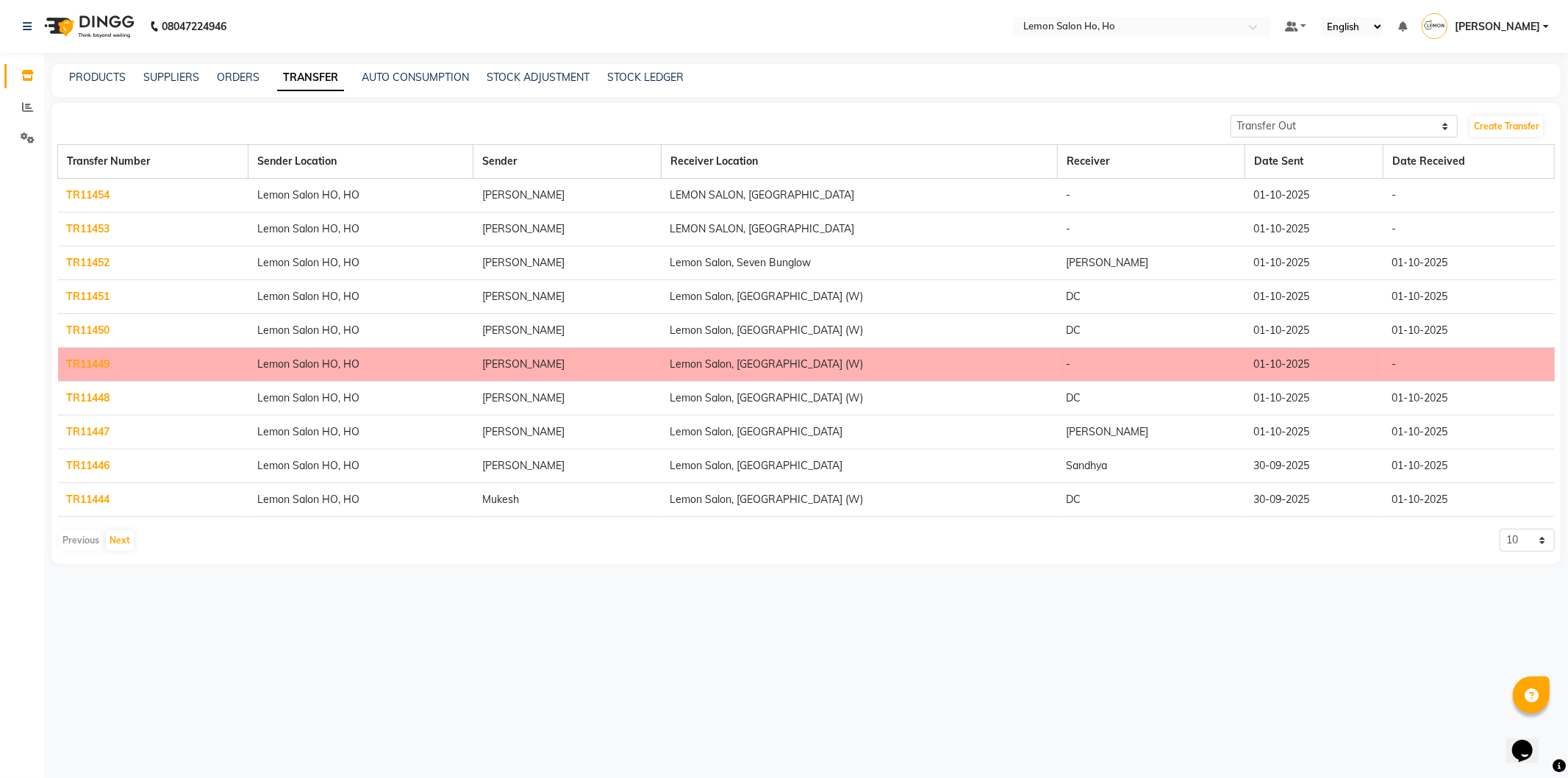
click at [91, 394] on link "TR11448" at bounding box center [88, 398] width 44 height 14
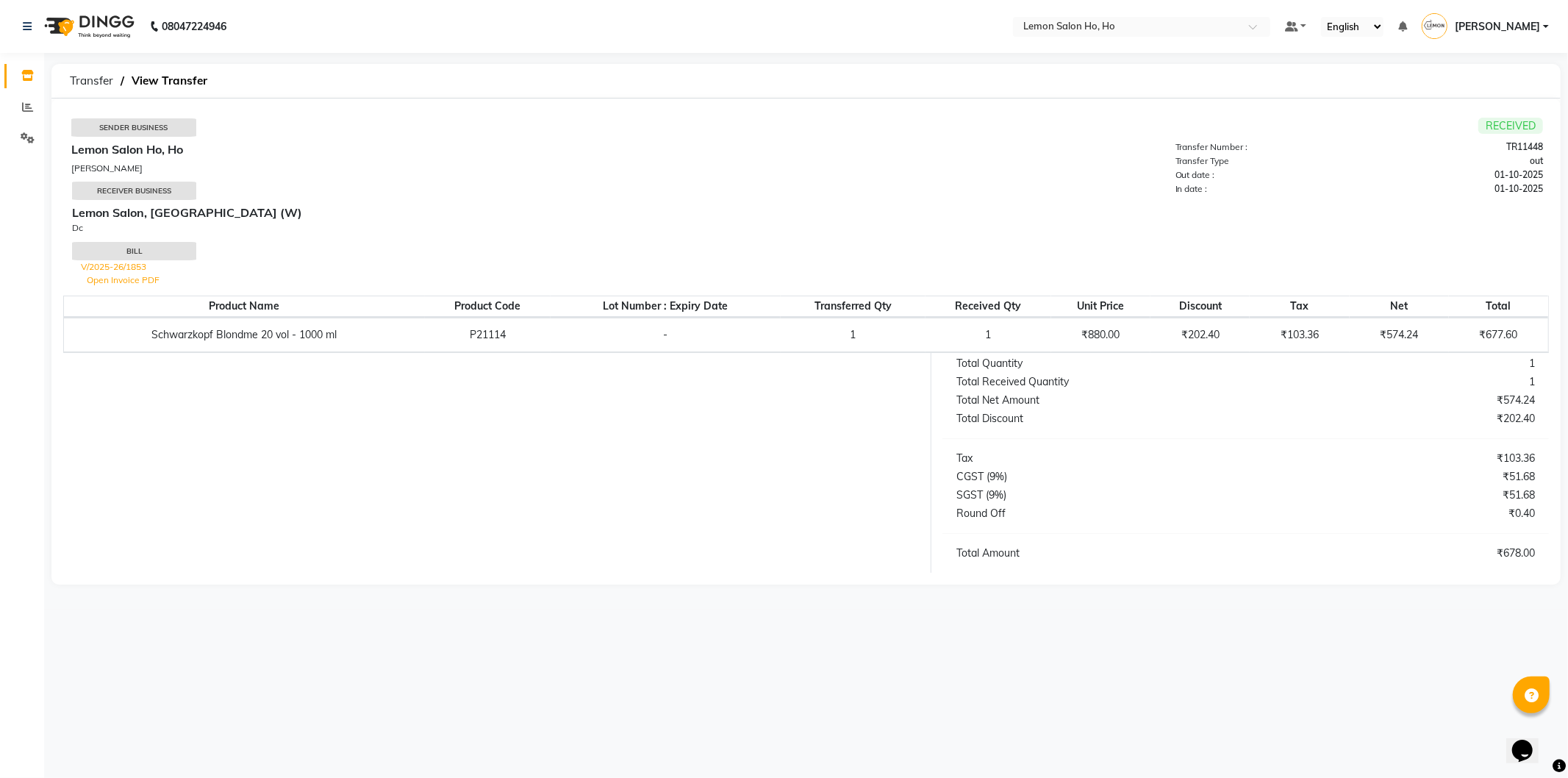
select select "sender"
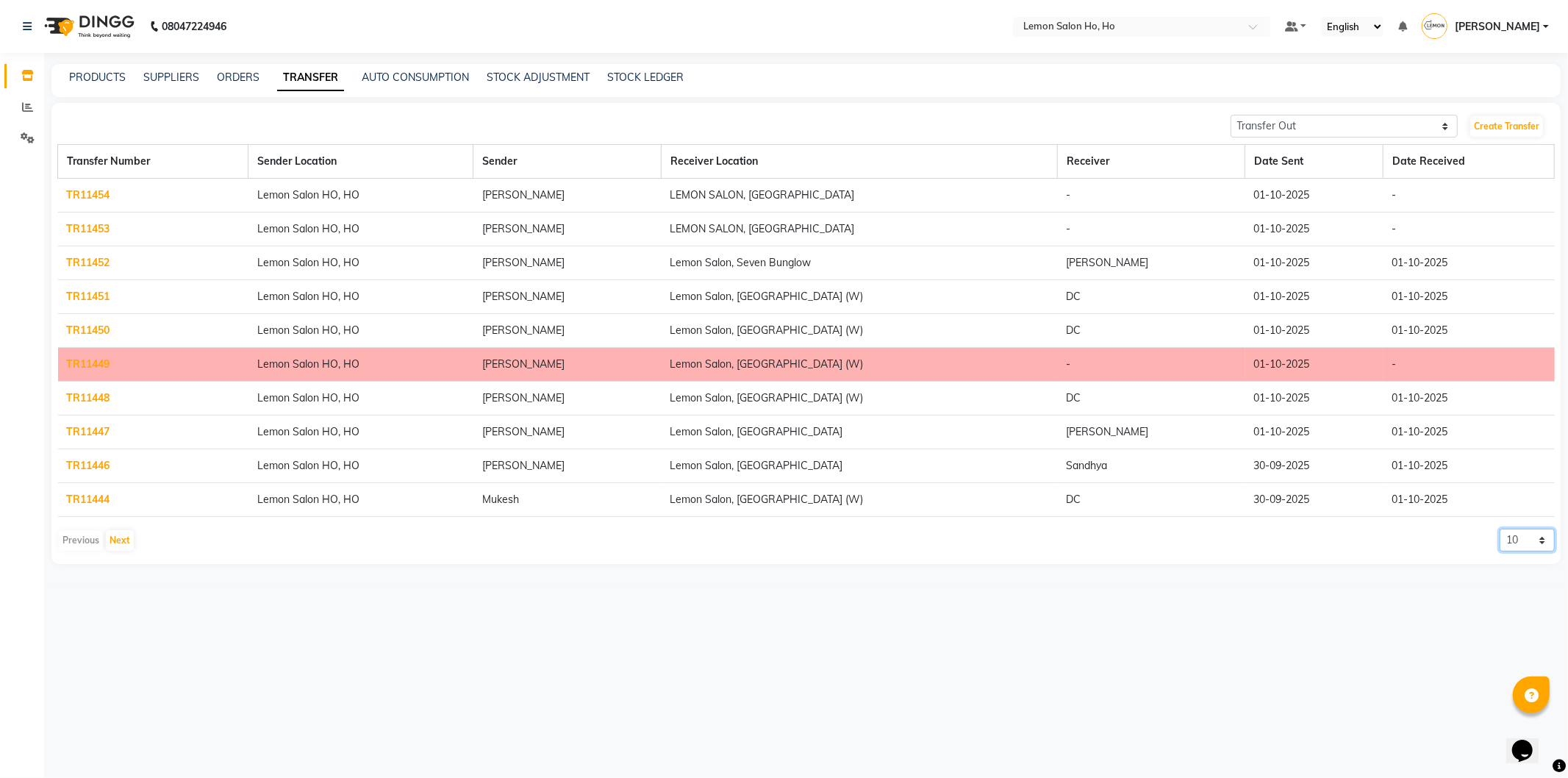
click at [1546, 541] on select "10 20 50 100" at bounding box center [1527, 540] width 55 height 23
select select "20"
click at [1500, 529] on select "10 20 50 100" at bounding box center [1527, 540] width 55 height 23
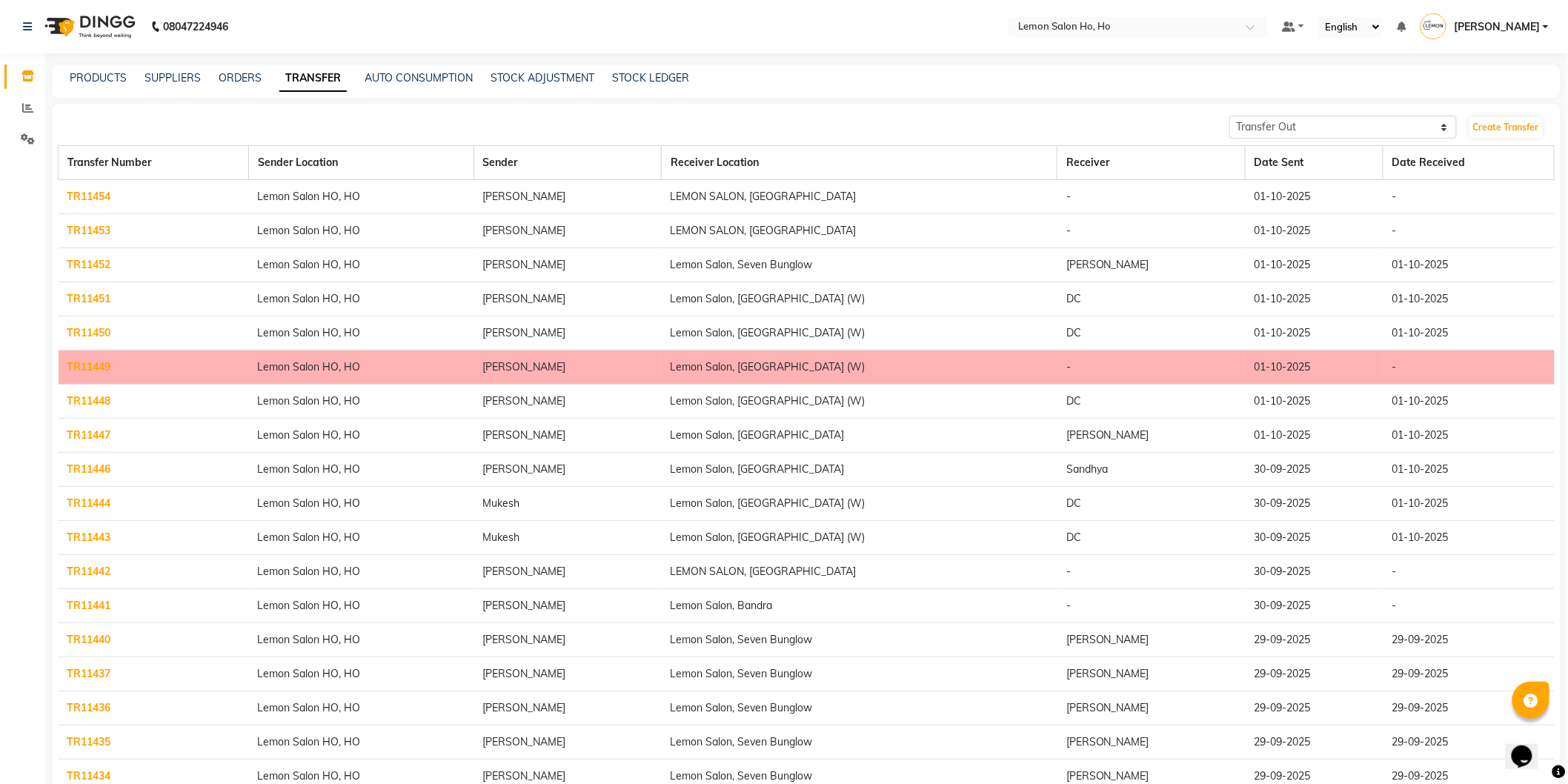
click at [87, 434] on link "TR11447" at bounding box center [89, 435] width 44 height 14
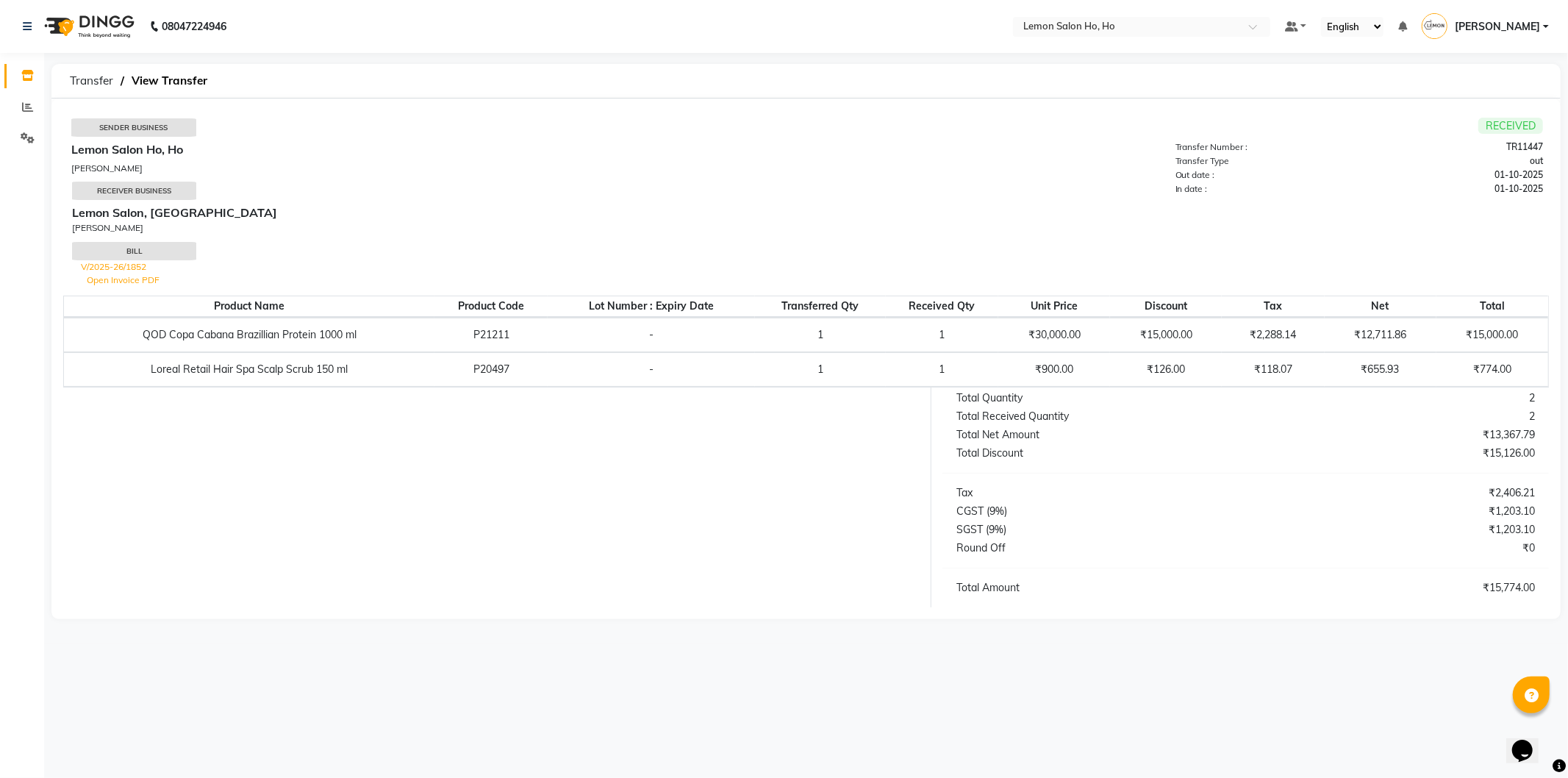
select select "sender"
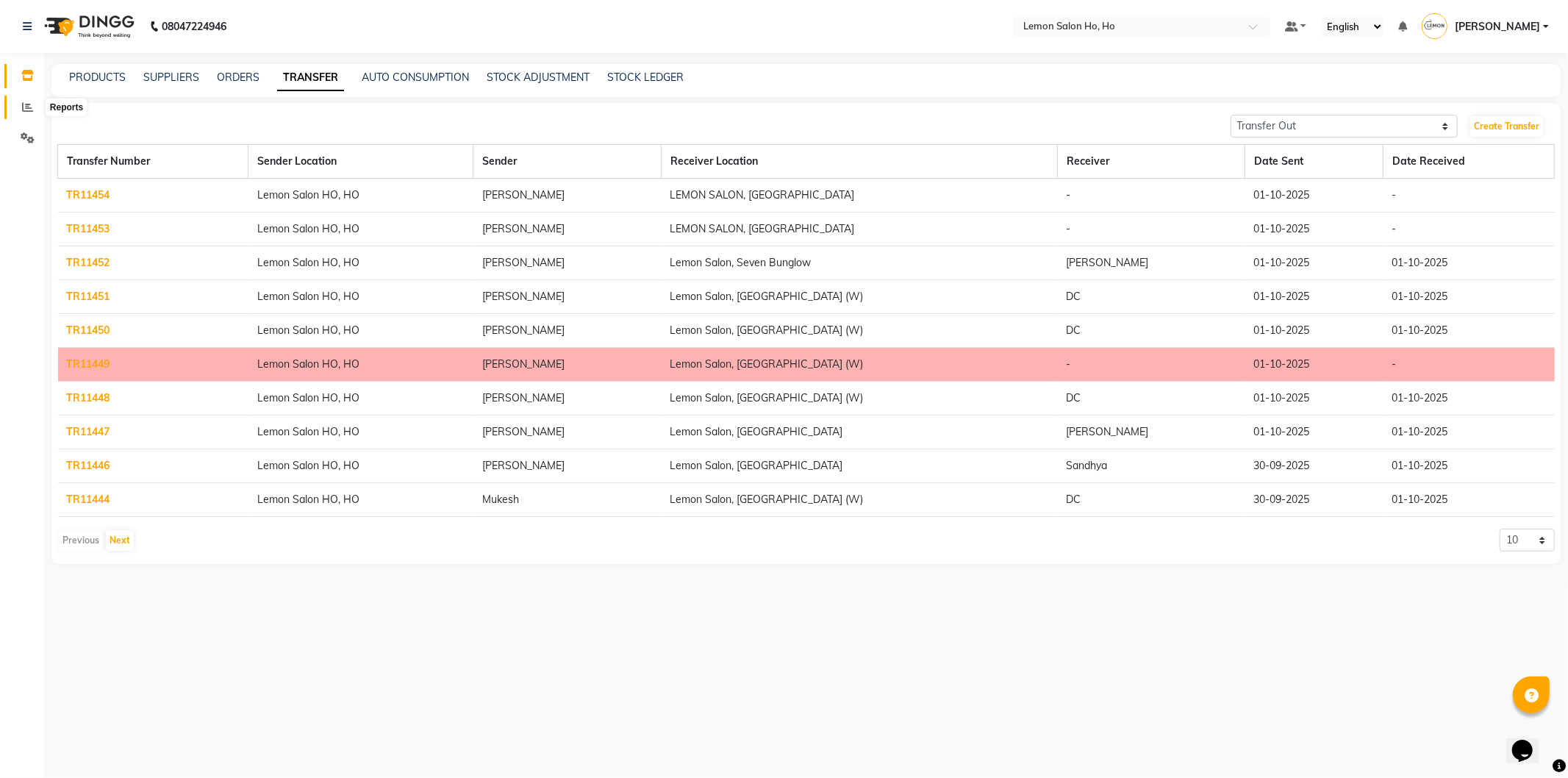
click at [23, 103] on icon at bounding box center [27, 106] width 11 height 11
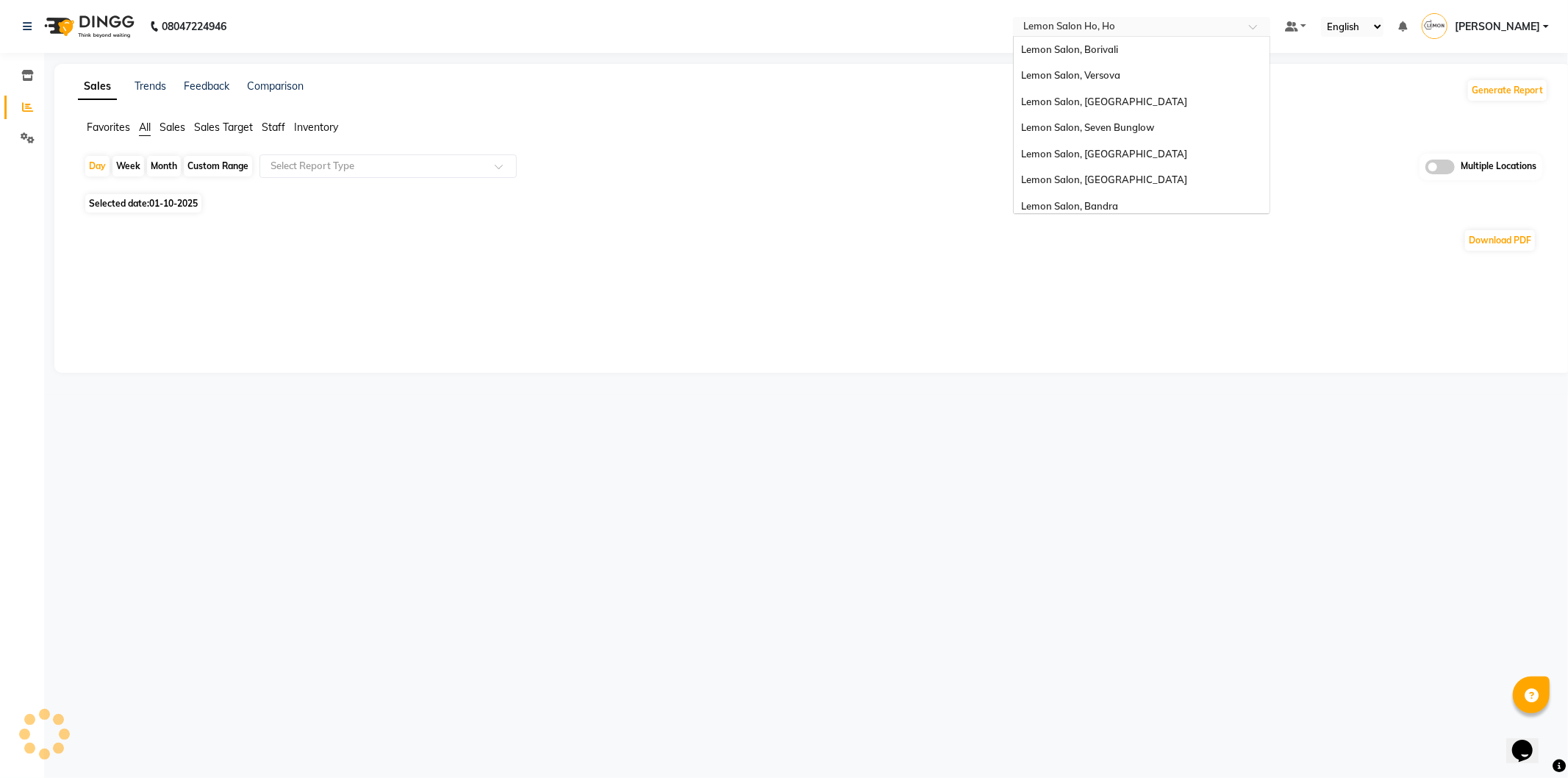
click at [1256, 23] on span at bounding box center [1258, 30] width 18 height 14
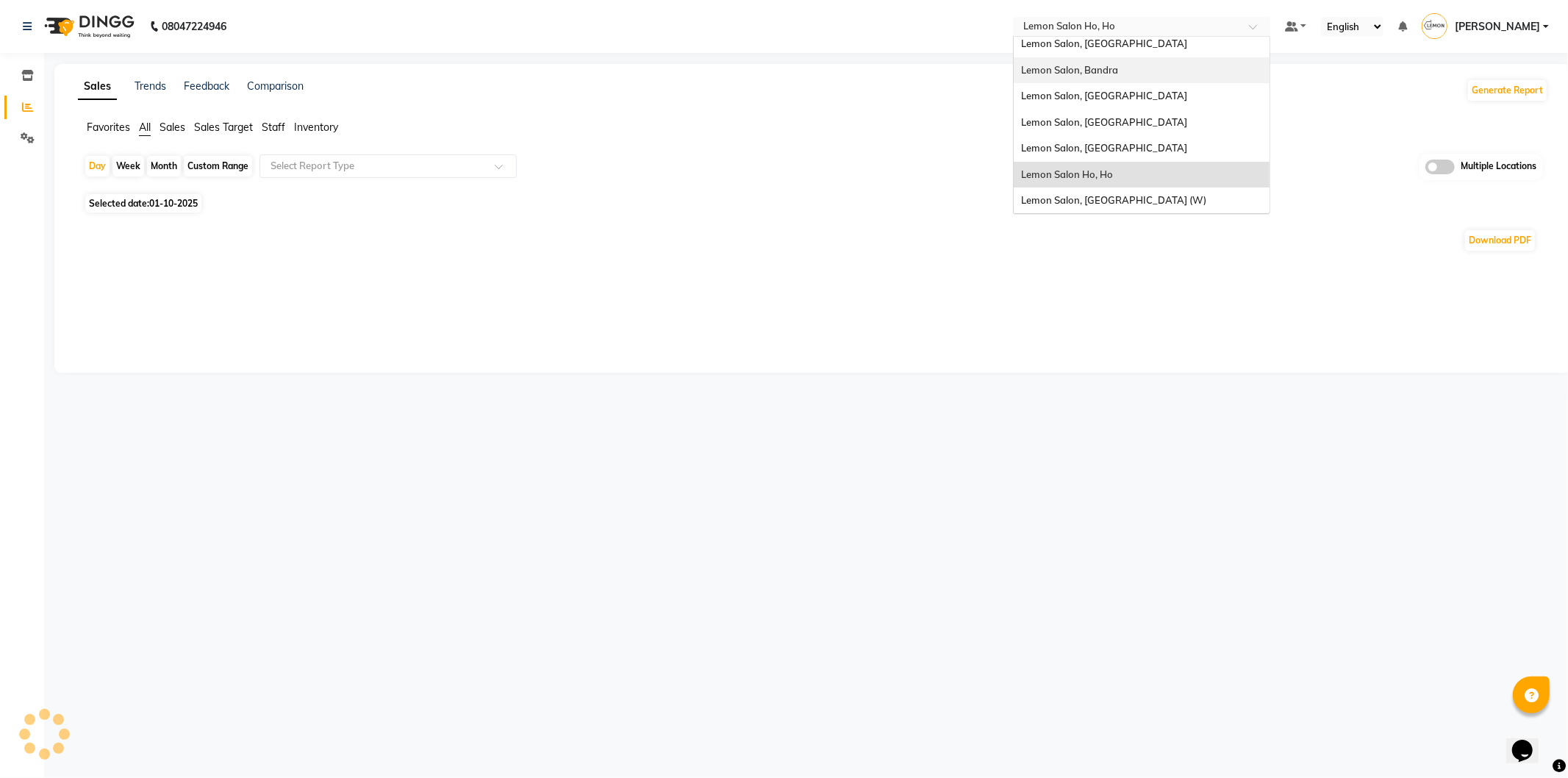
click at [1128, 68] on div "Lemon Salon, Bandra" at bounding box center [1142, 70] width 256 height 26
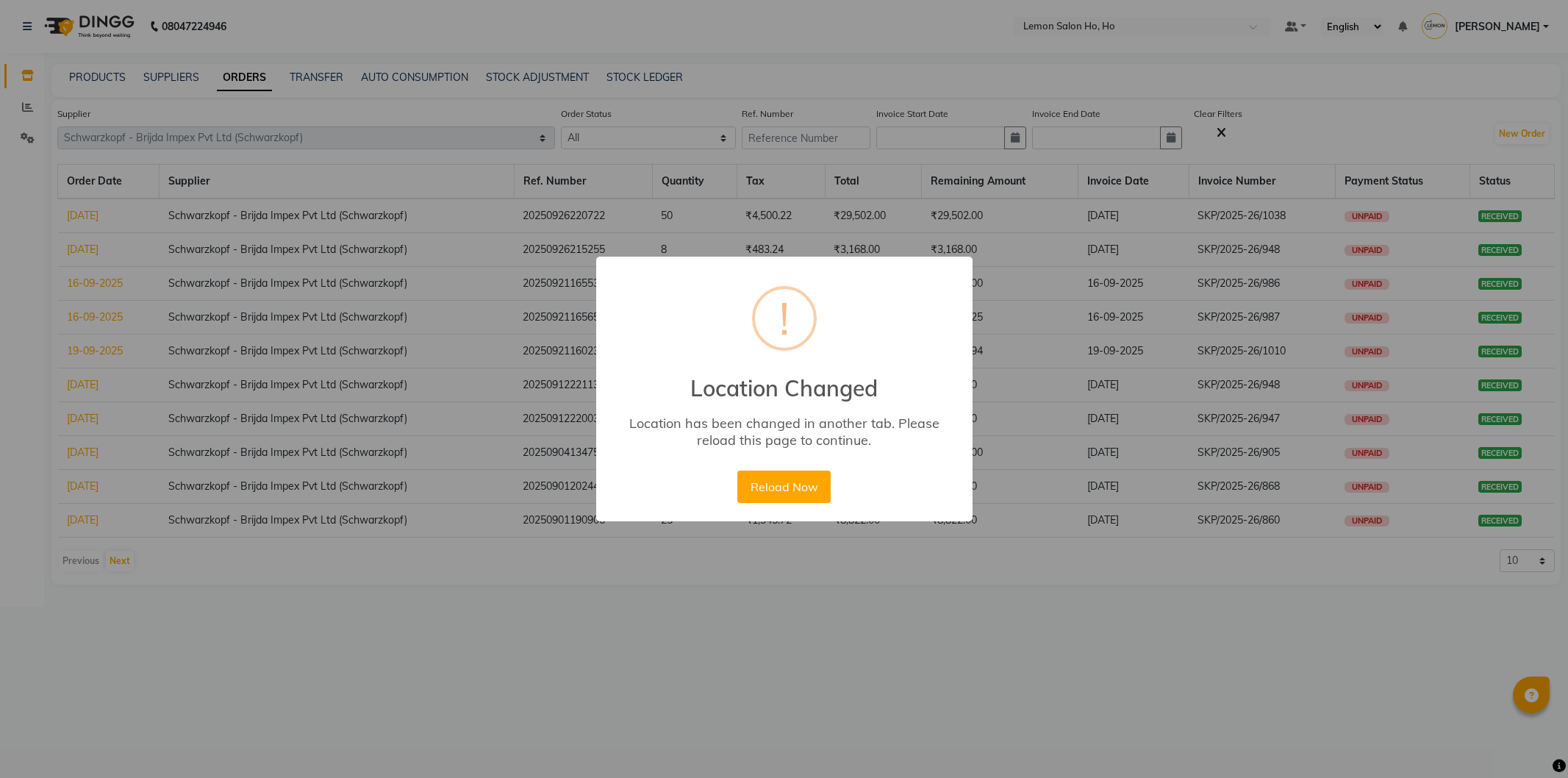
select select "4513"
drag, startPoint x: 794, startPoint y: 490, endPoint x: 784, endPoint y: 487, distance: 10.4
click at [793, 490] on button "Reload Now" at bounding box center [784, 486] width 94 height 32
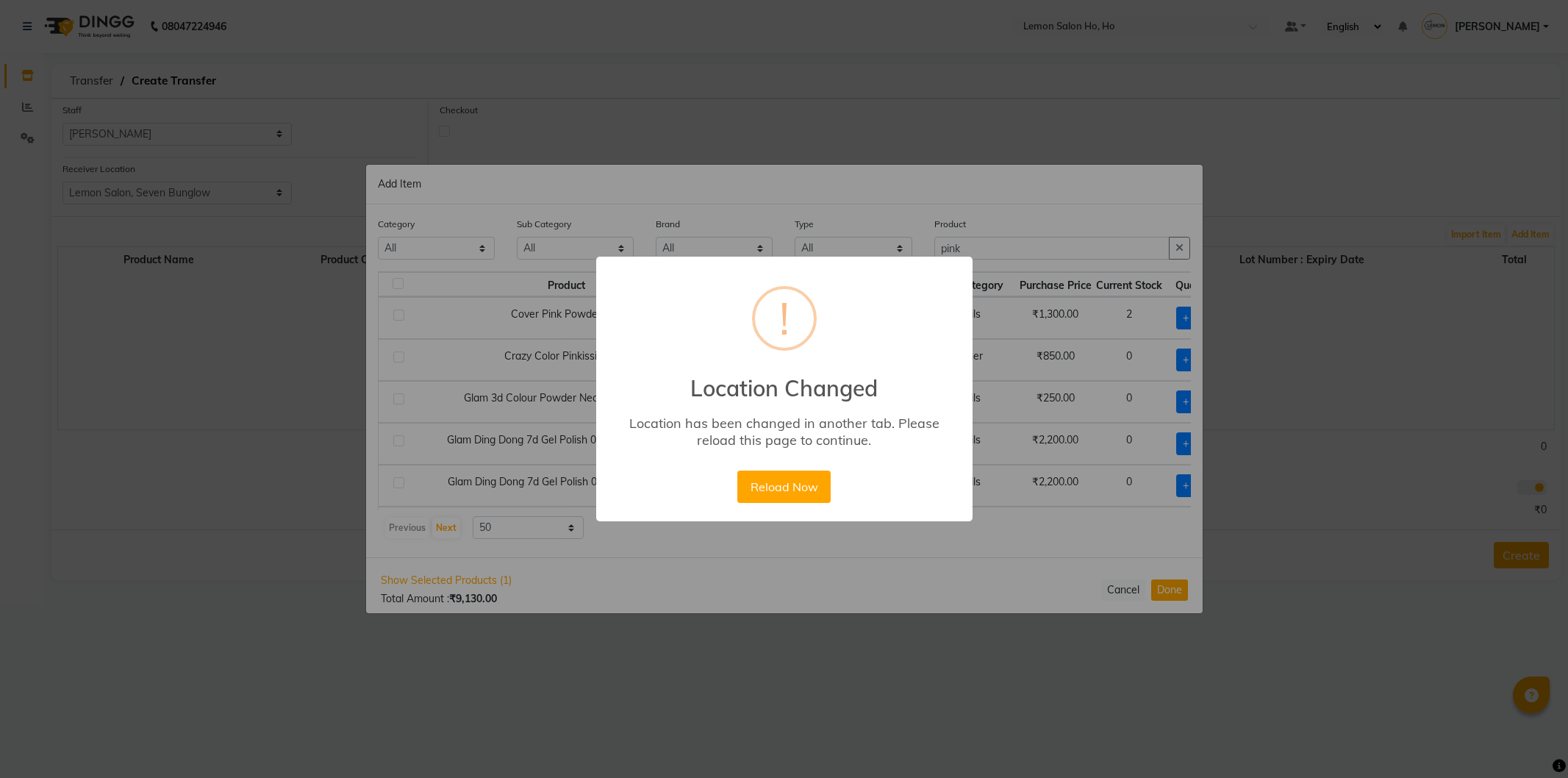
select select "34406"
select select "954"
select select "50"
click at [761, 475] on button "Reload Now" at bounding box center [784, 486] width 94 height 32
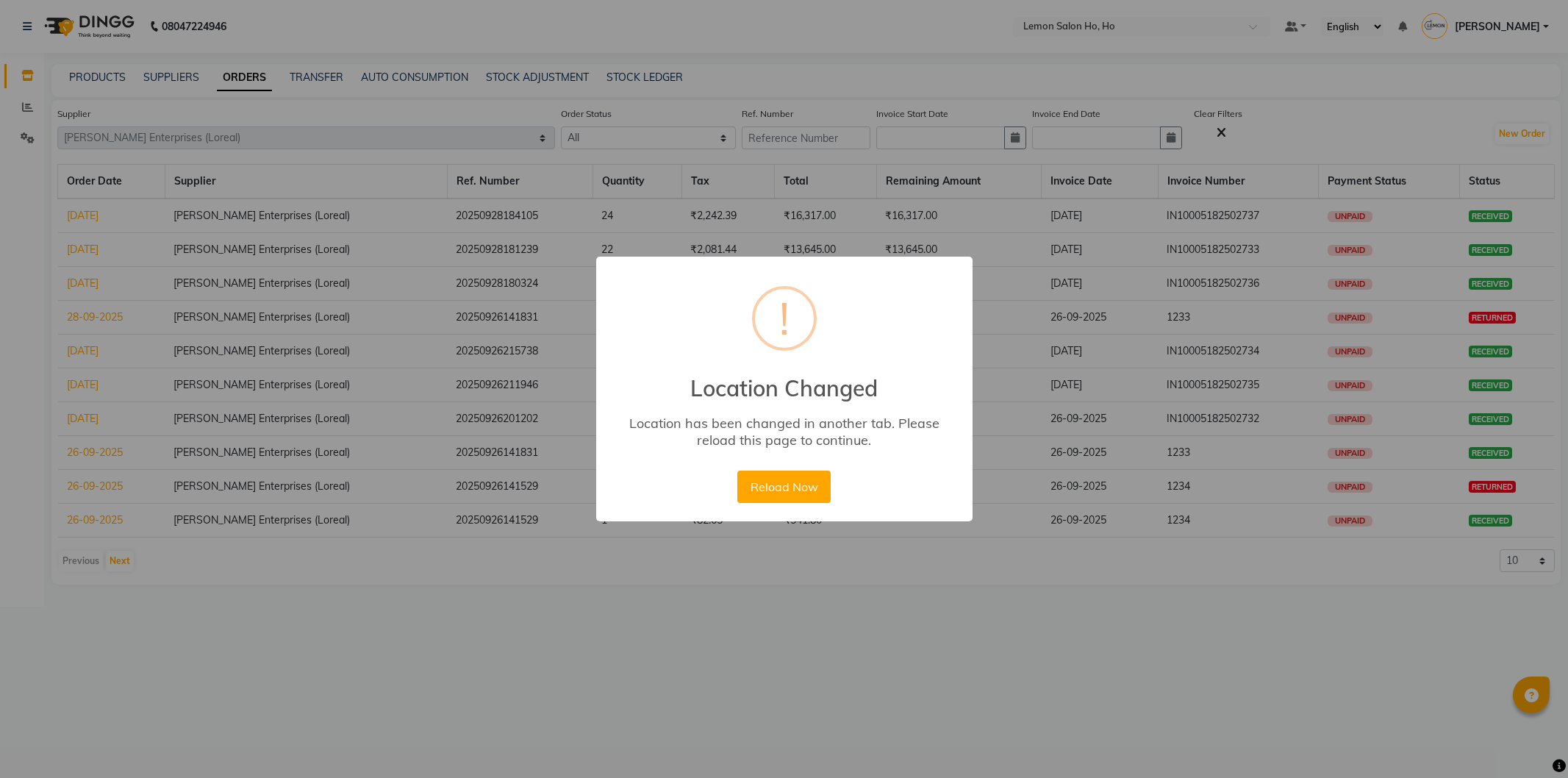
select select "128"
click at [776, 489] on button "Reload Now" at bounding box center [784, 486] width 94 height 32
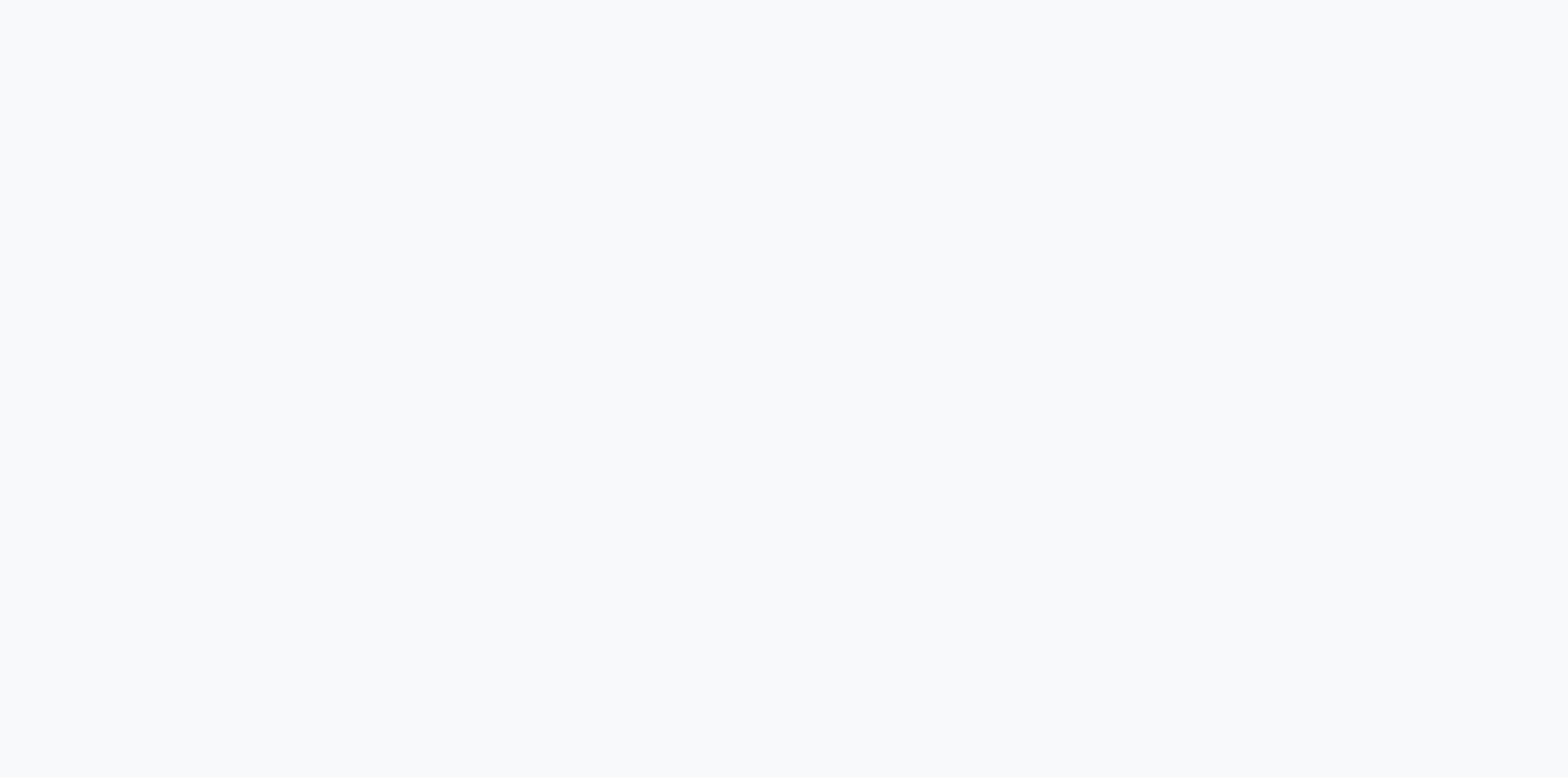
select select "128"
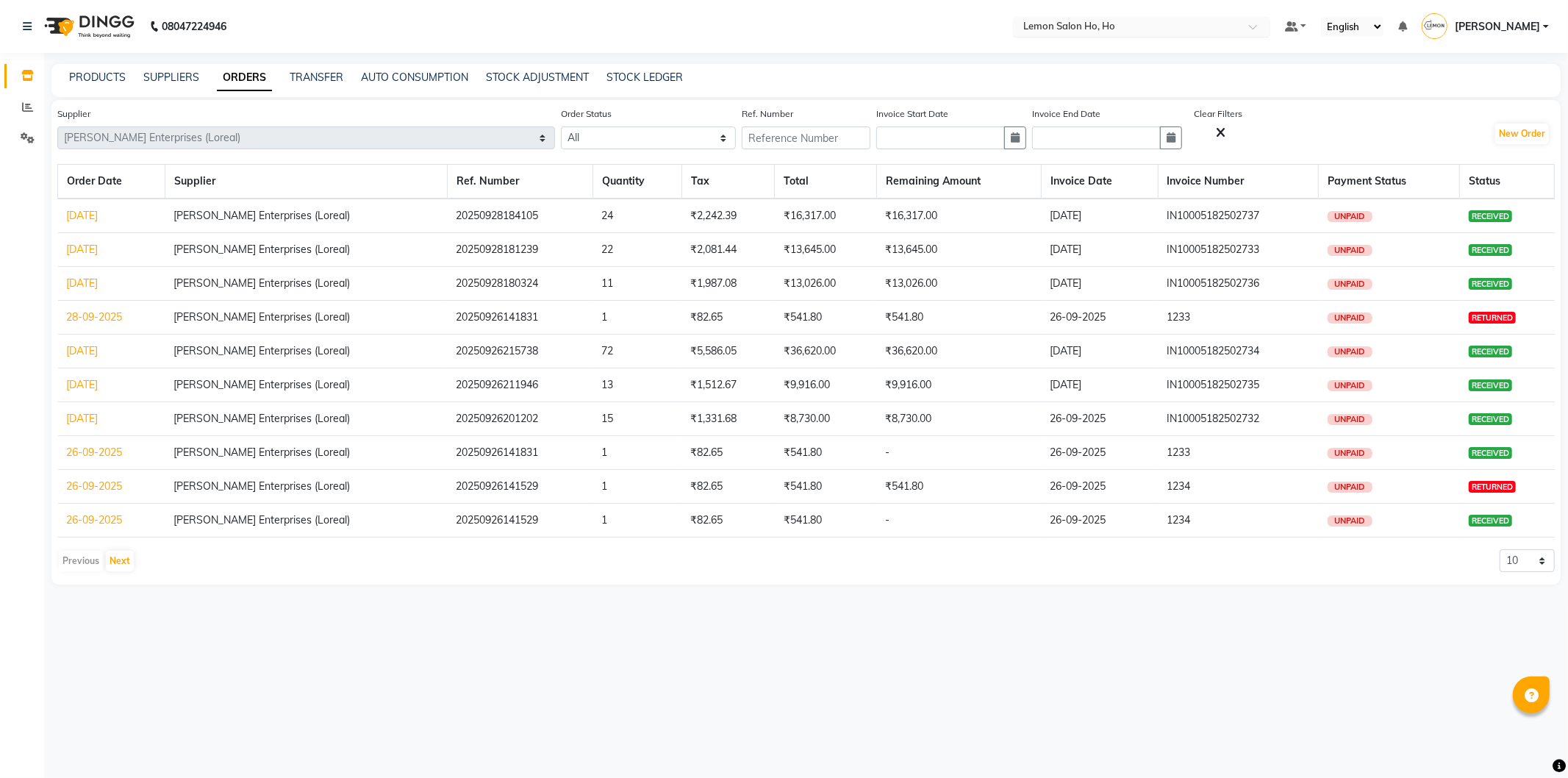
click at [1149, 35] on ng-select "Select Location × [GEOGRAPHIC_DATA], [GEOGRAPHIC_DATA]" at bounding box center [1142, 26] width 257 height 20
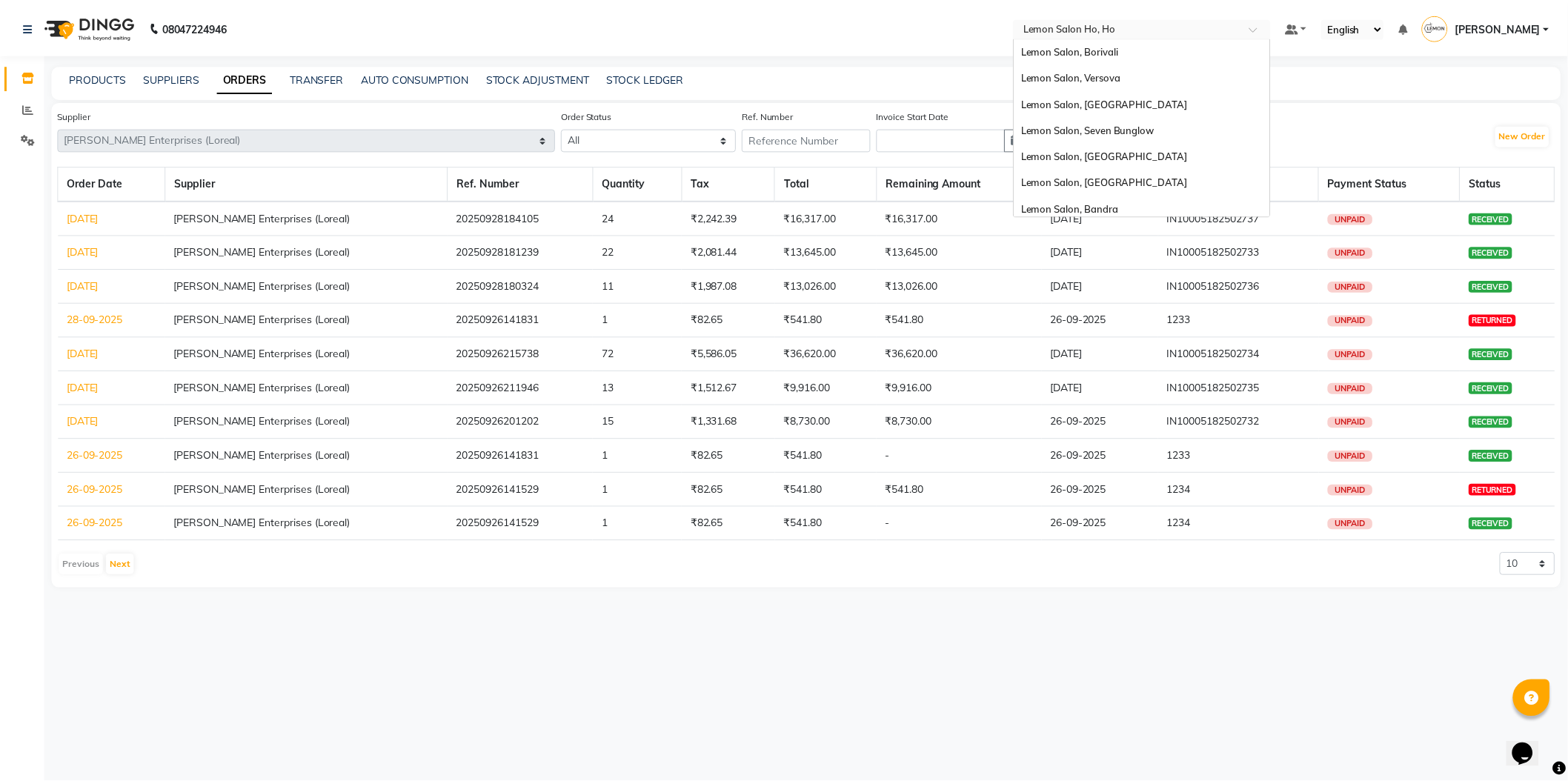
scroll to position [137, 0]
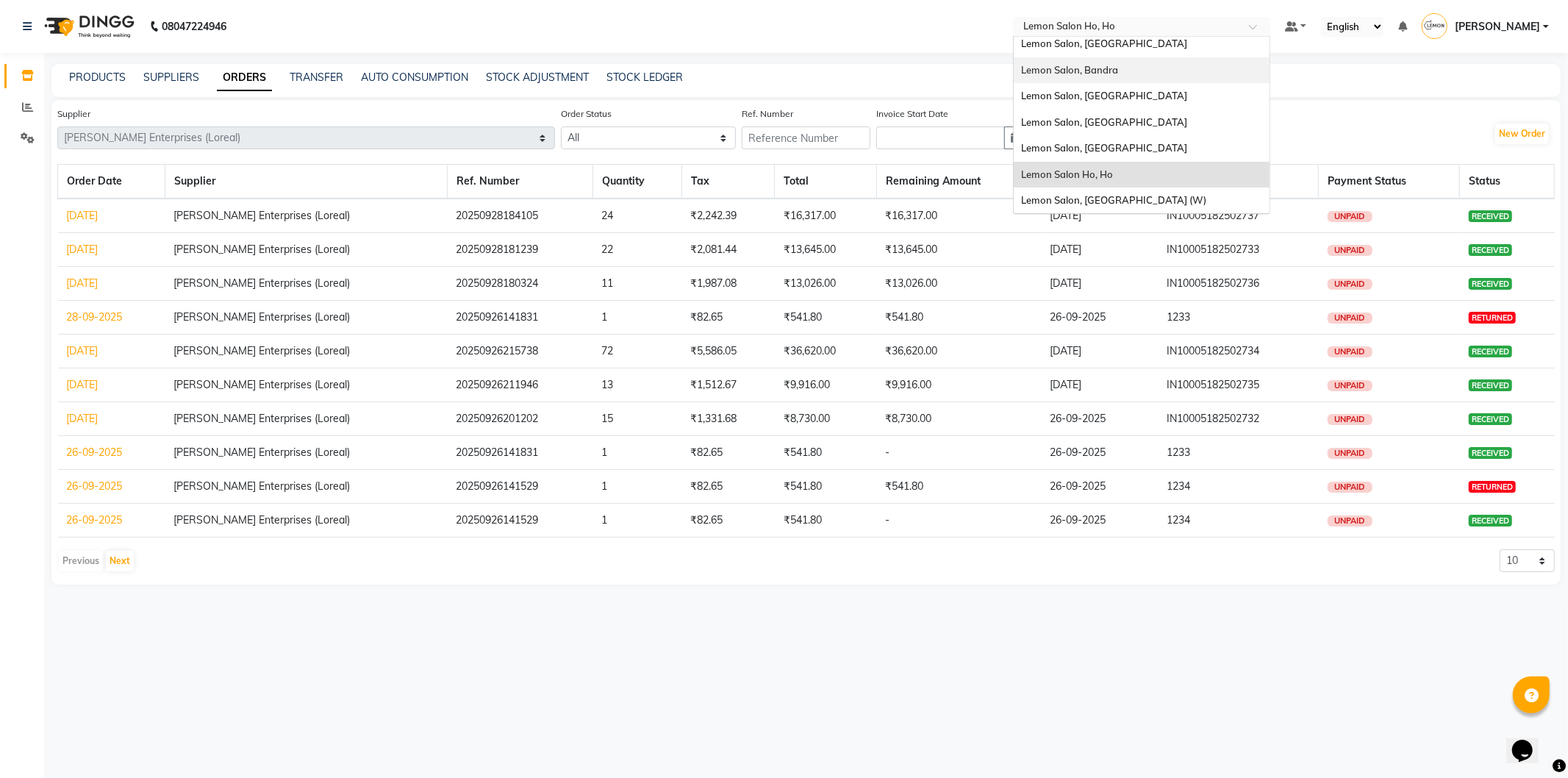
click at [352, 290] on td "[PERSON_NAME] Enterprises (Loreal)" at bounding box center [305, 283] width 282 height 34
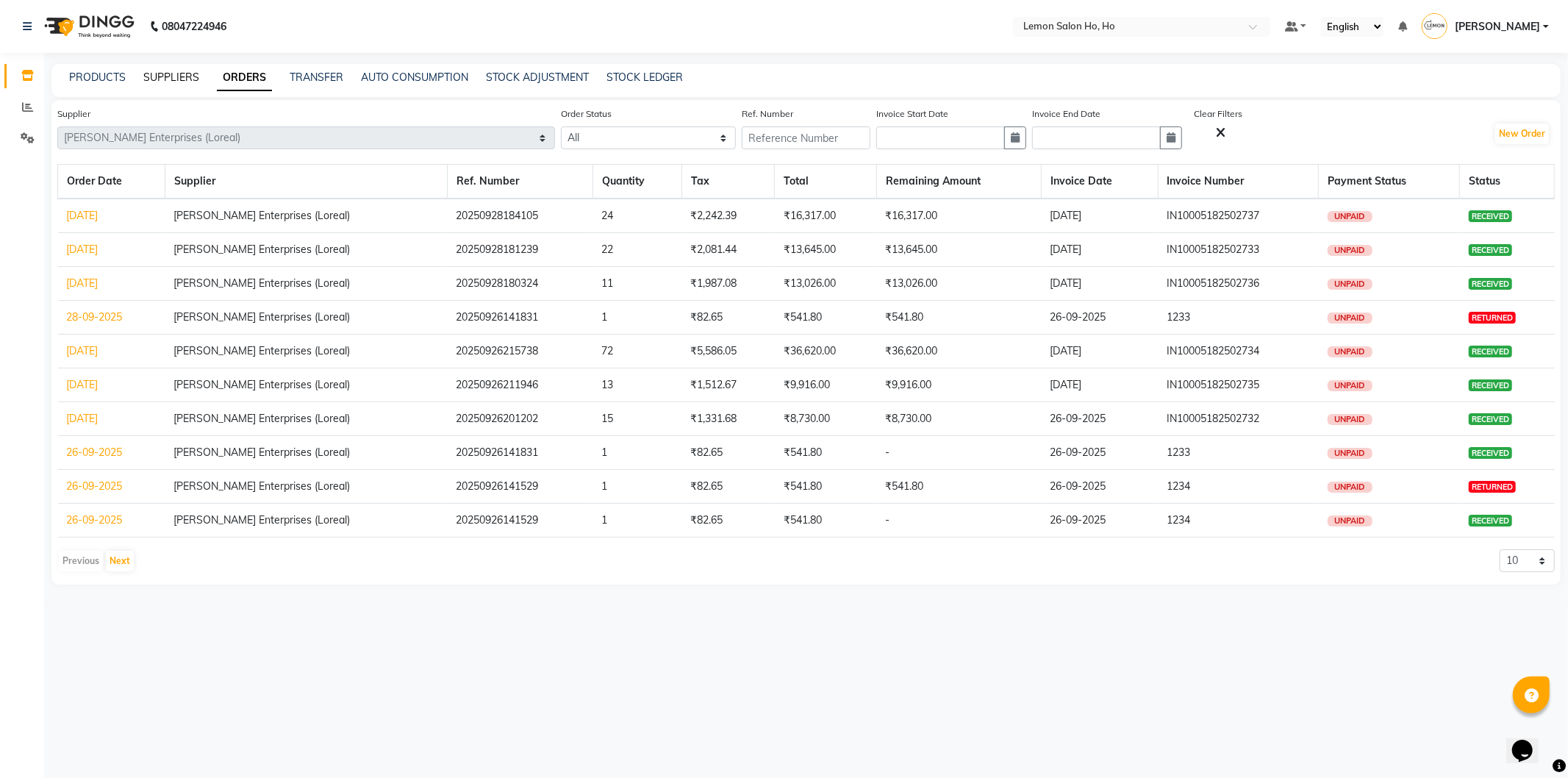
click at [177, 71] on link "SUPPLIERS" at bounding box center [171, 77] width 56 height 14
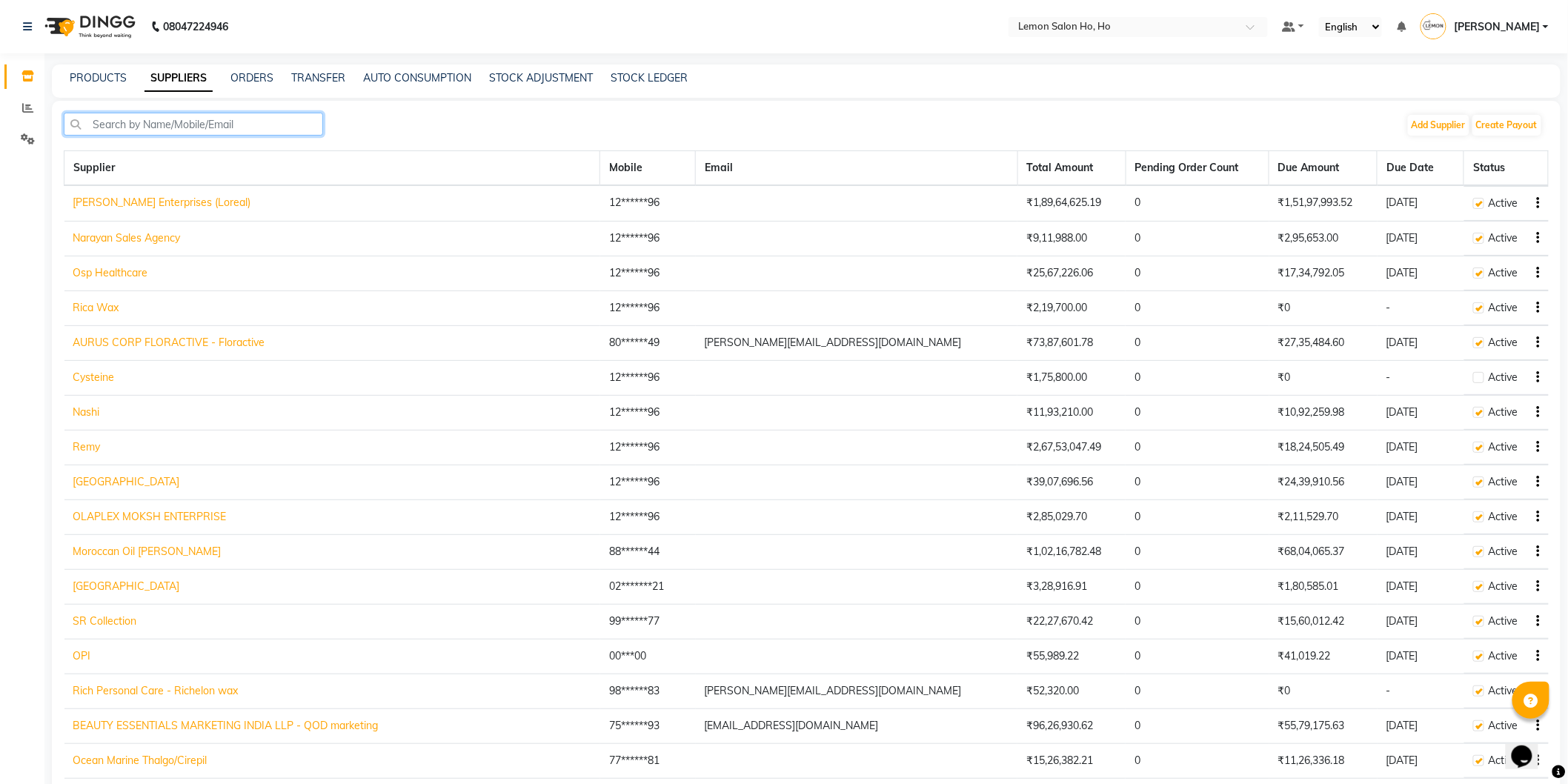
click at [212, 121] on input "text" at bounding box center [193, 125] width 259 height 23
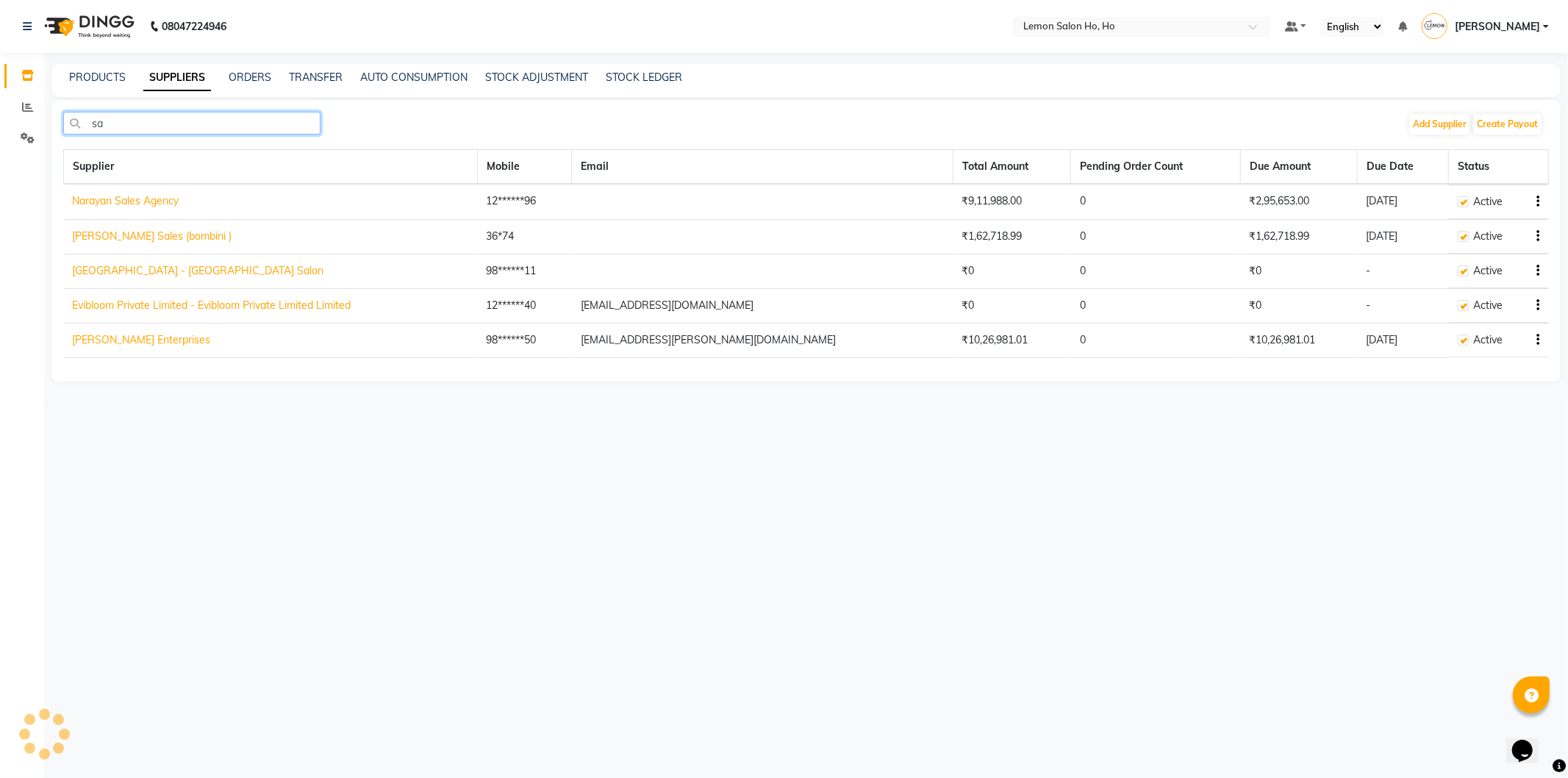
type input "s"
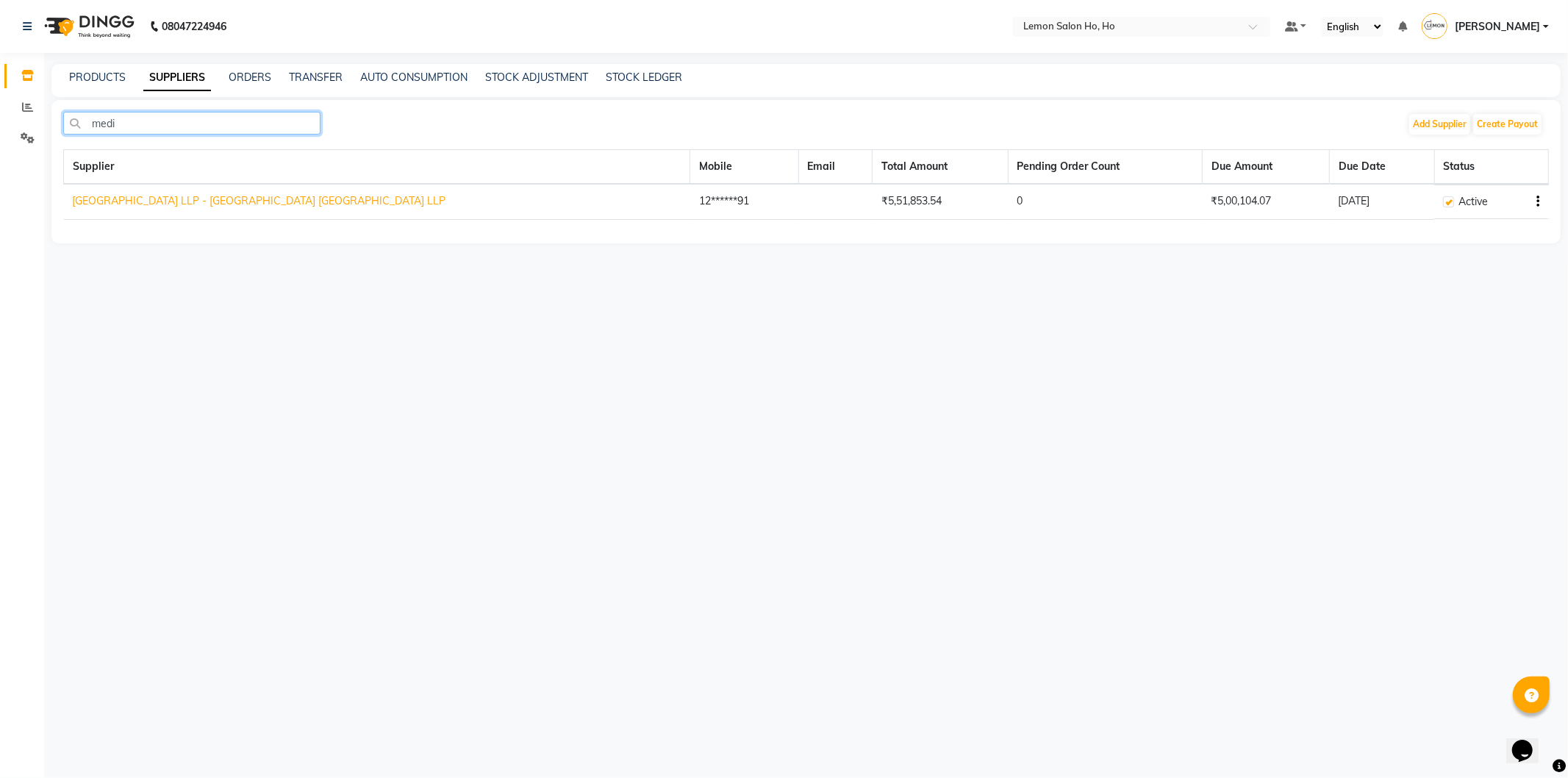
type input "medi"
click at [444, 195] on link "Medigo Research Centre LLP - Medigo Research Centre LLP Medigo Research Centre …" at bounding box center [259, 201] width 373 height 14
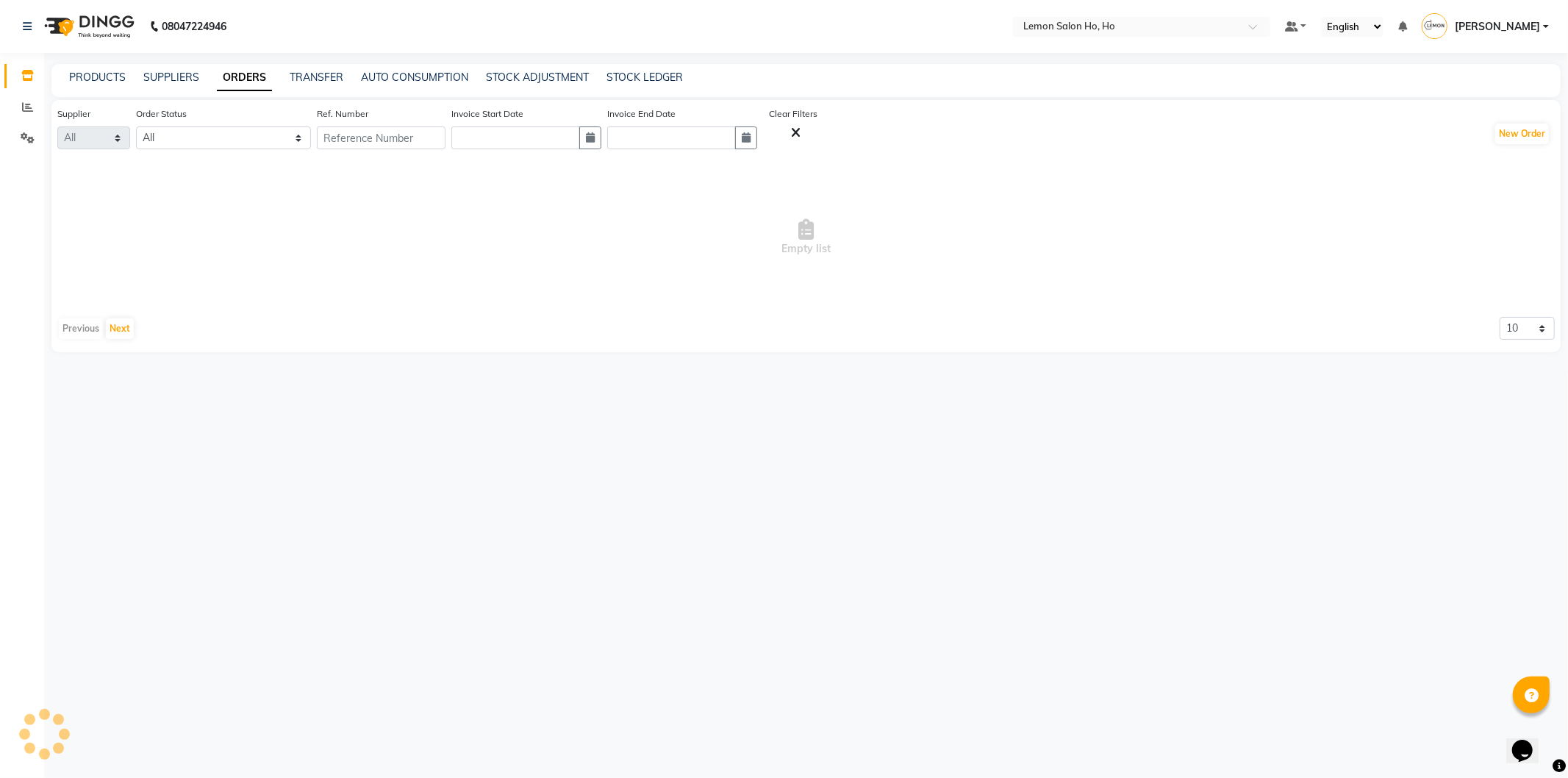
select select "2959"
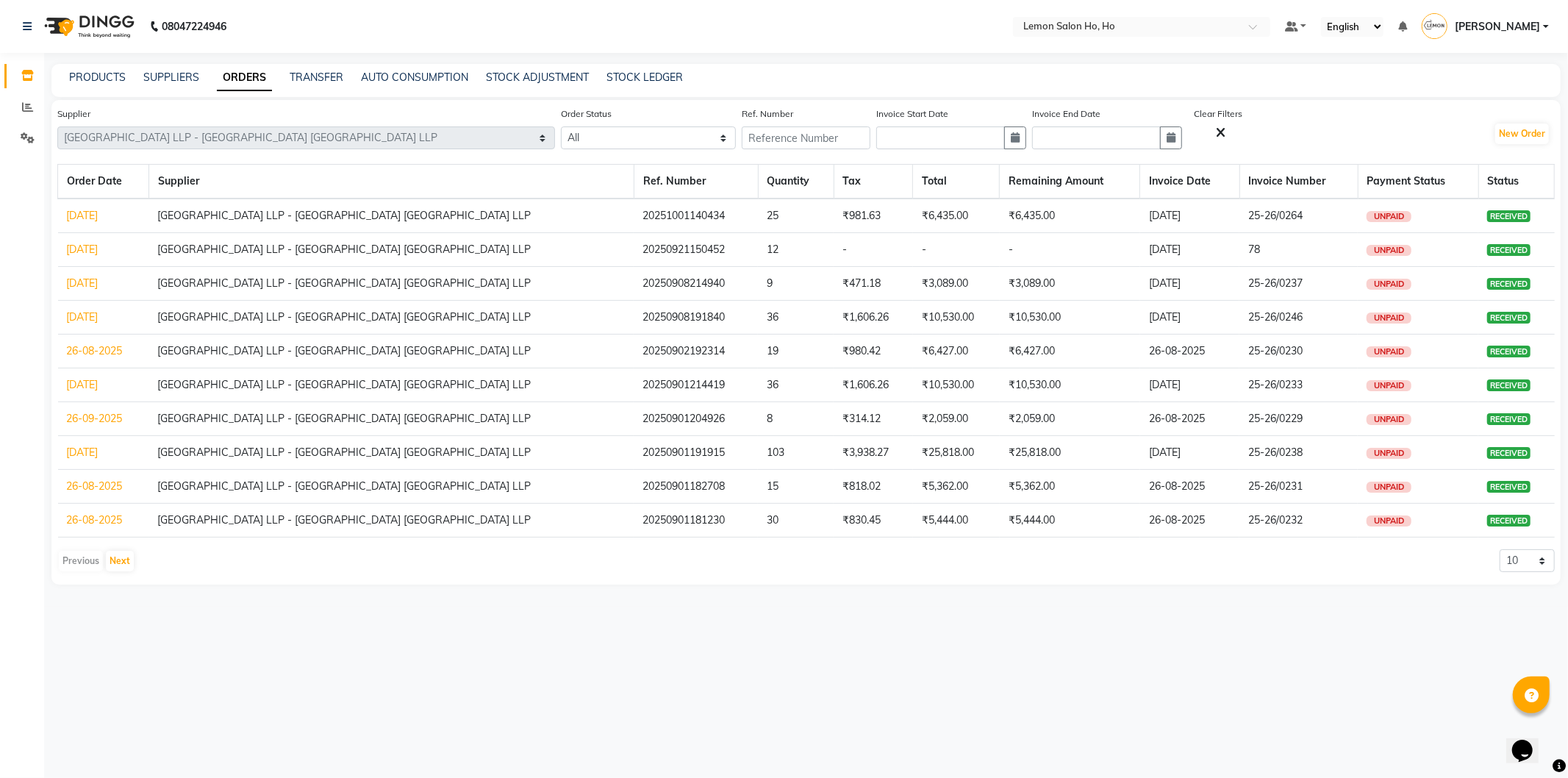
click at [99, 214] on link "22-09-2025" at bounding box center [82, 216] width 32 height 14
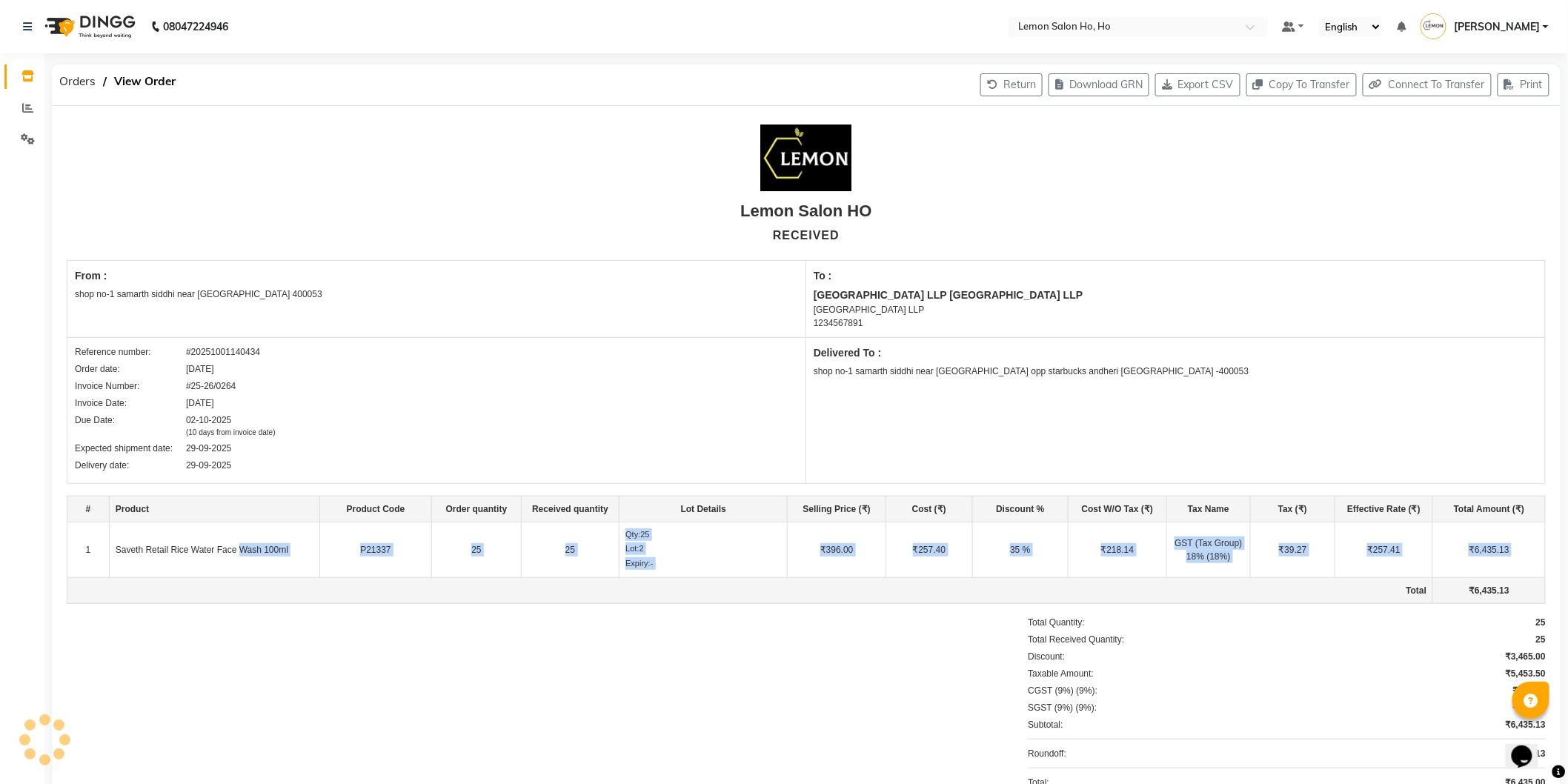
drag, startPoint x: 381, startPoint y: 538, endPoint x: 1184, endPoint y: 586, distance: 804.4
click at [1166, 589] on tbody "1 Saveth Retail Rice Water Face Wash 100ml P21337 25 25 Qty: 25 Lot: 2 Expiry: …" at bounding box center [806, 562] width 1478 height 82
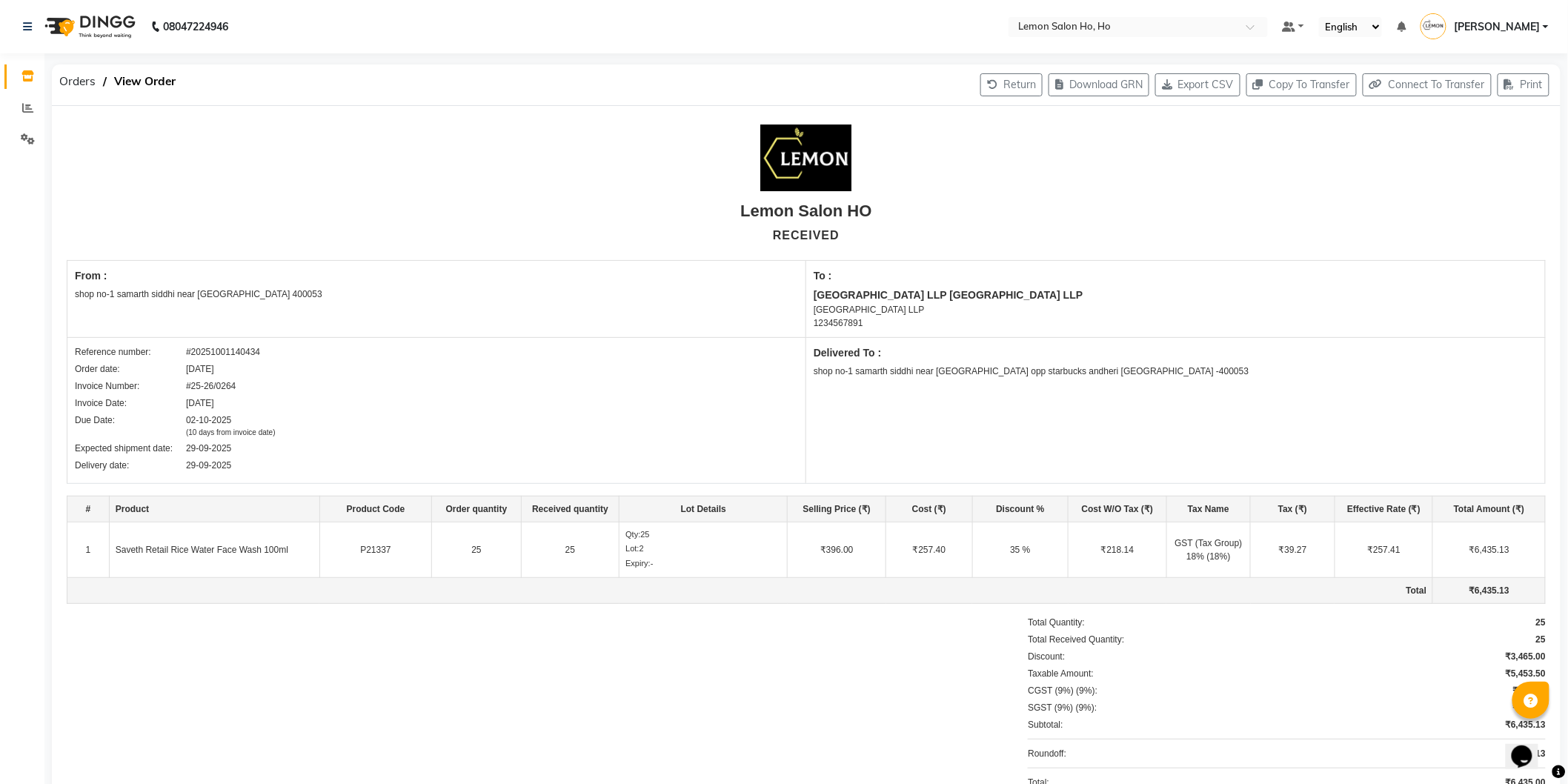
click at [887, 665] on div at bounding box center [510, 712] width 888 height 194
drag, startPoint x: 576, startPoint y: 542, endPoint x: 545, endPoint y: 545, distance: 31.1
click at [545, 545] on td "25" at bounding box center [570, 549] width 98 height 56
drag, startPoint x: 649, startPoint y: 555, endPoint x: 692, endPoint y: 558, distance: 43.1
click at [692, 558] on div "Expiry: -" at bounding box center [704, 563] width 156 height 13
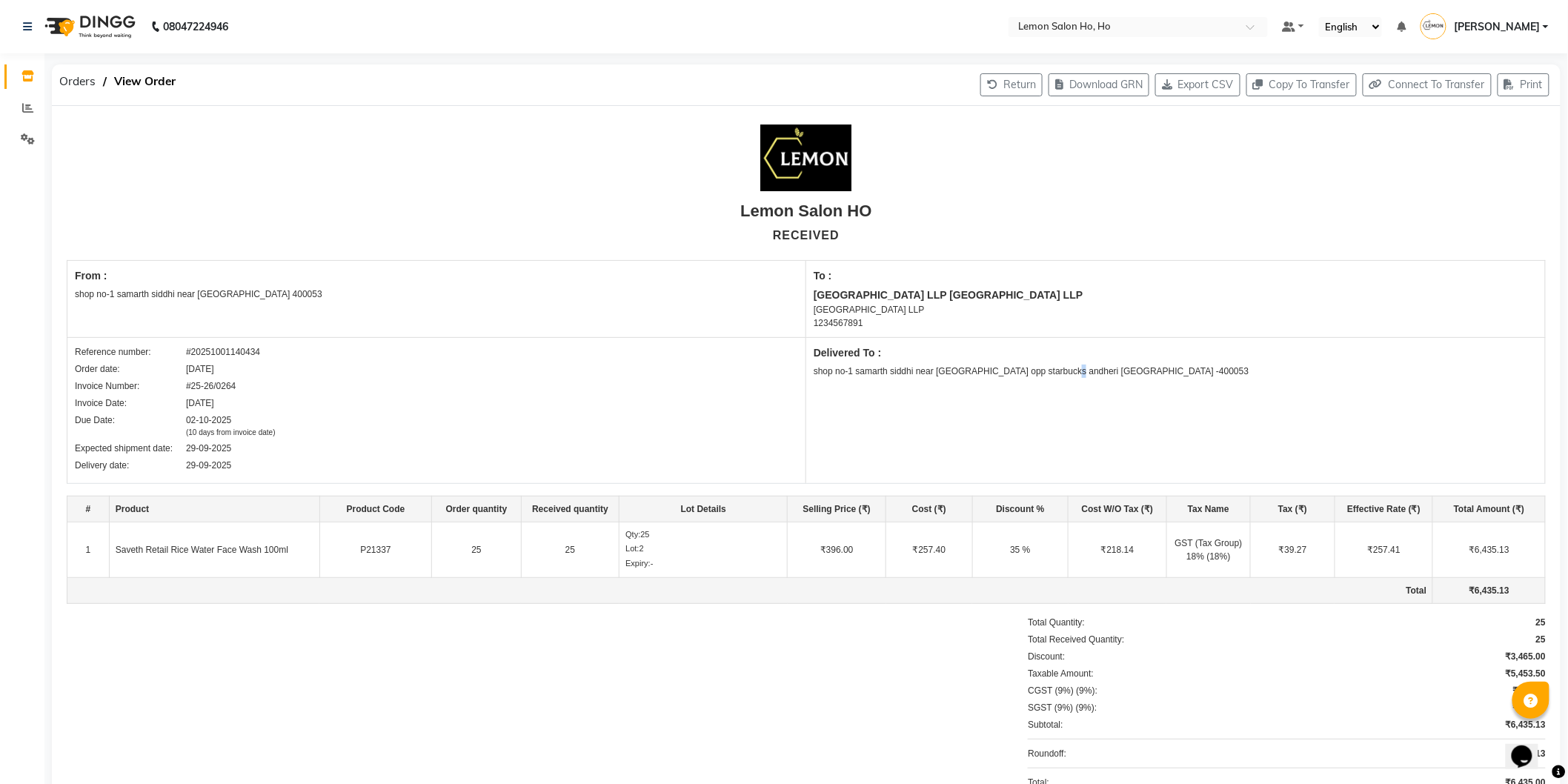
click at [1057, 408] on div "Delivered To : shop no-1 samarth siddhi near joggers park opp starbucks andheri…" at bounding box center [1176, 410] width 739 height 145
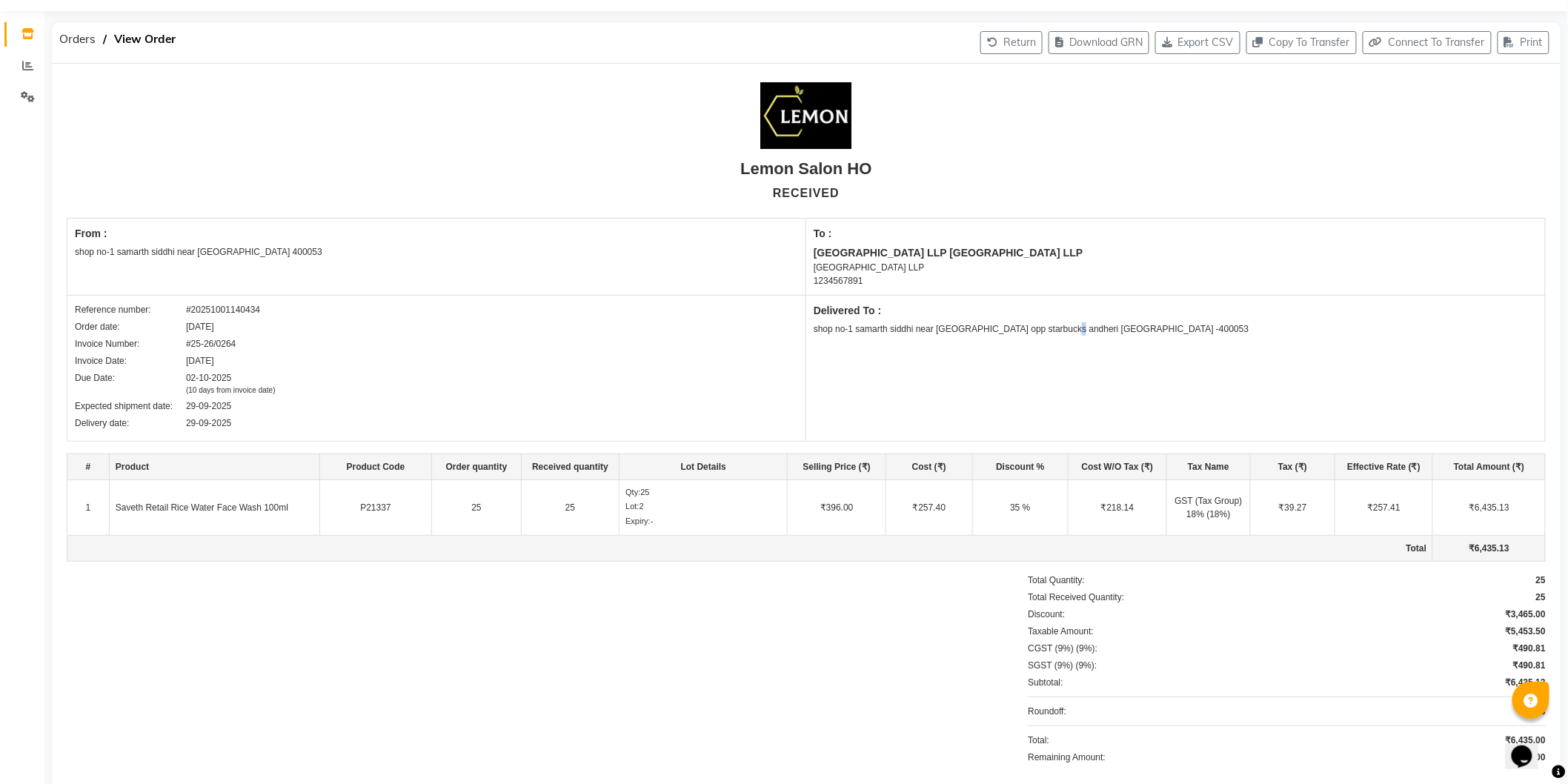
scroll to position [80, 0]
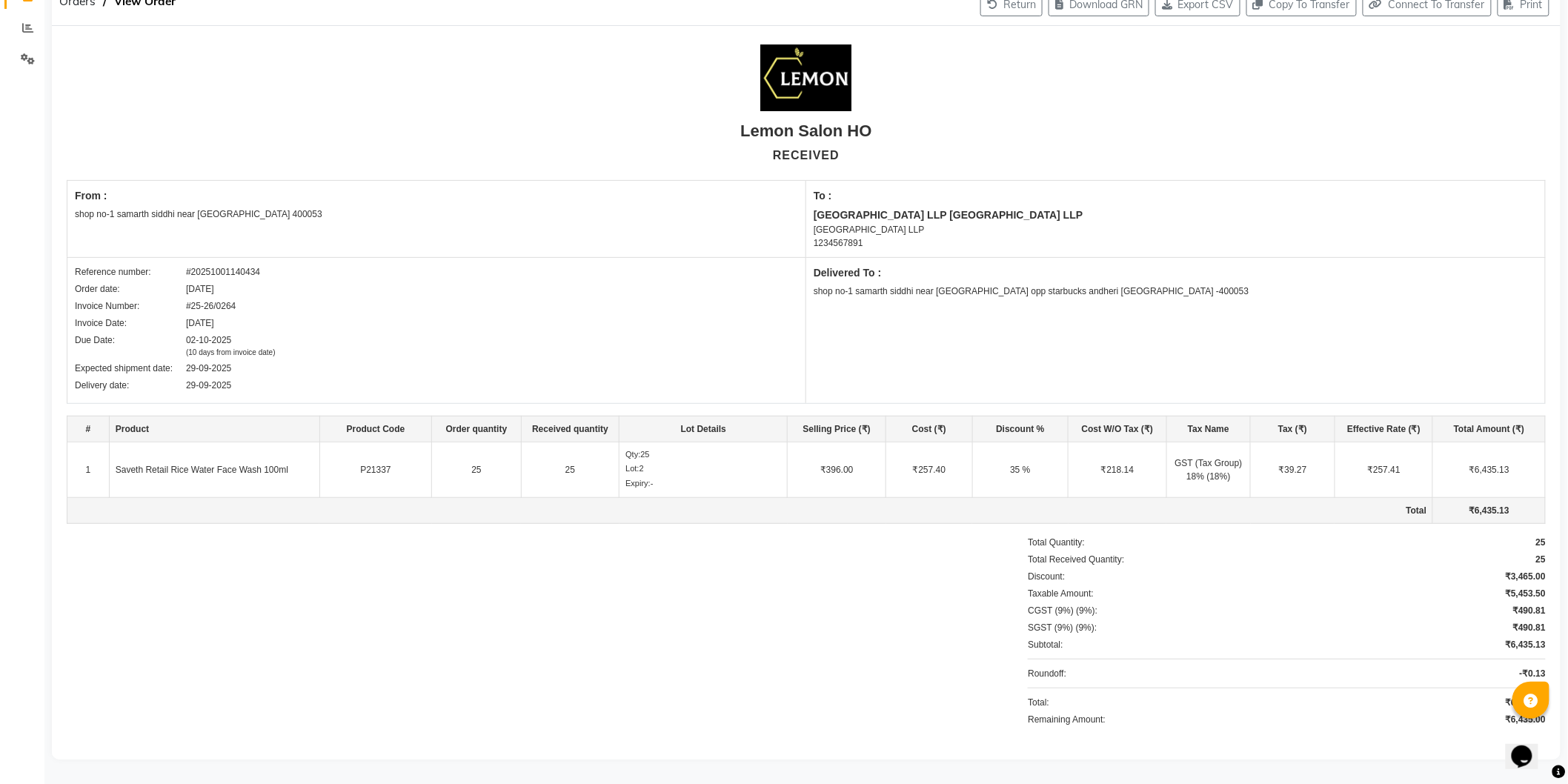
click at [1044, 349] on div "Delivered To : shop no-1 samarth siddhi near joggers park opp starbucks andheri…" at bounding box center [1176, 330] width 739 height 145
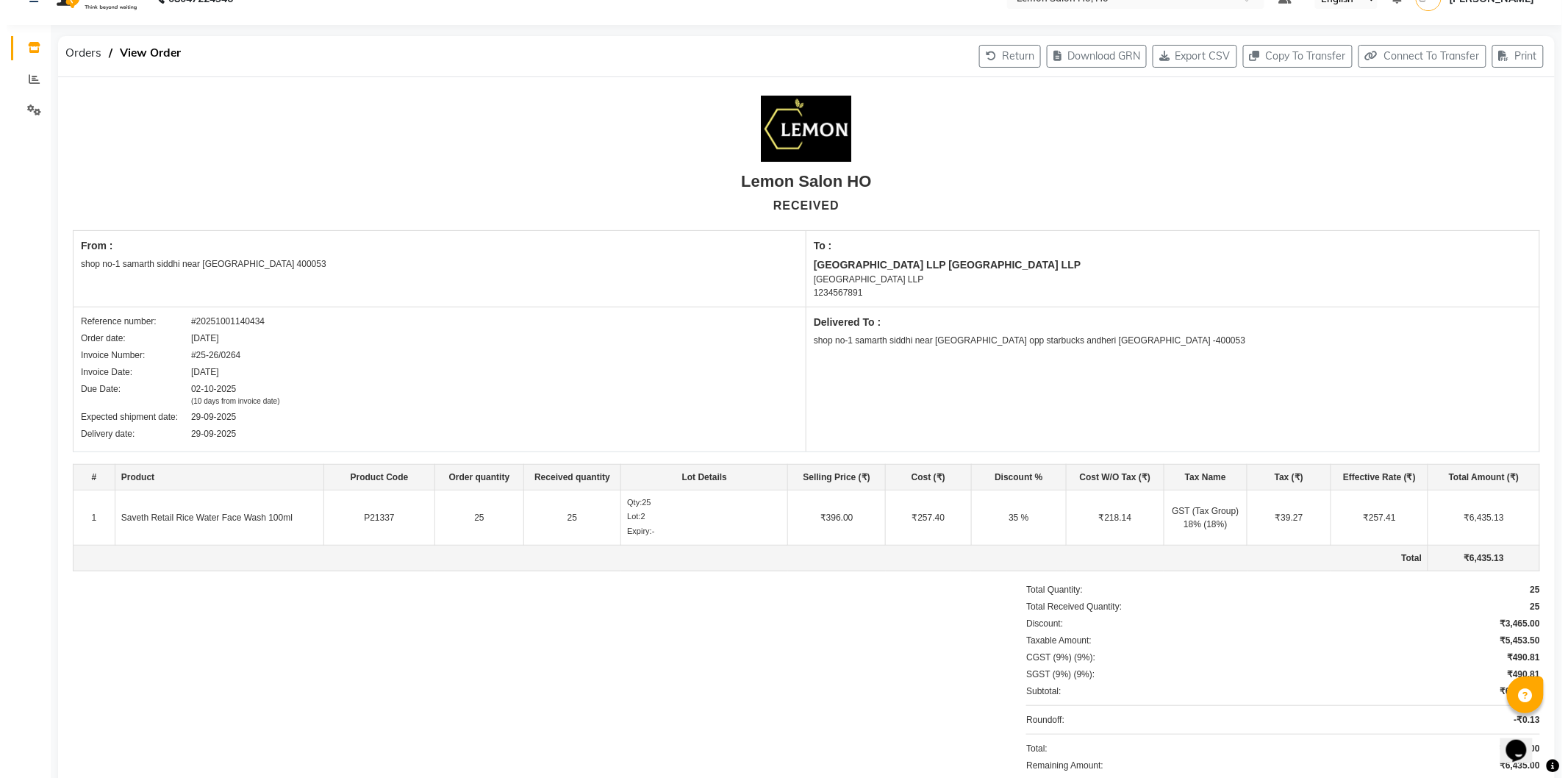
scroll to position [0, 0]
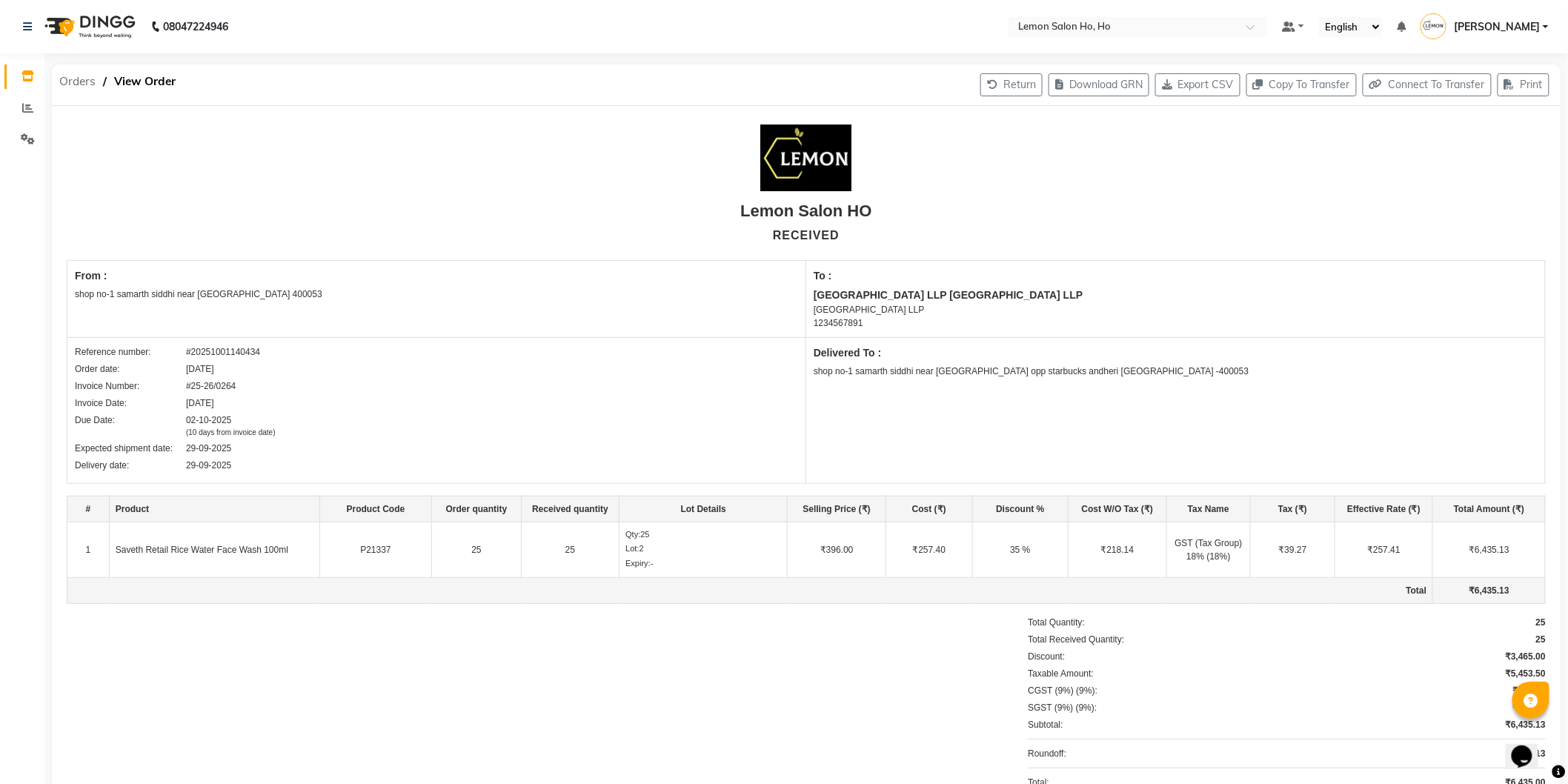
click at [72, 77] on span "Orders" at bounding box center [77, 81] width 51 height 26
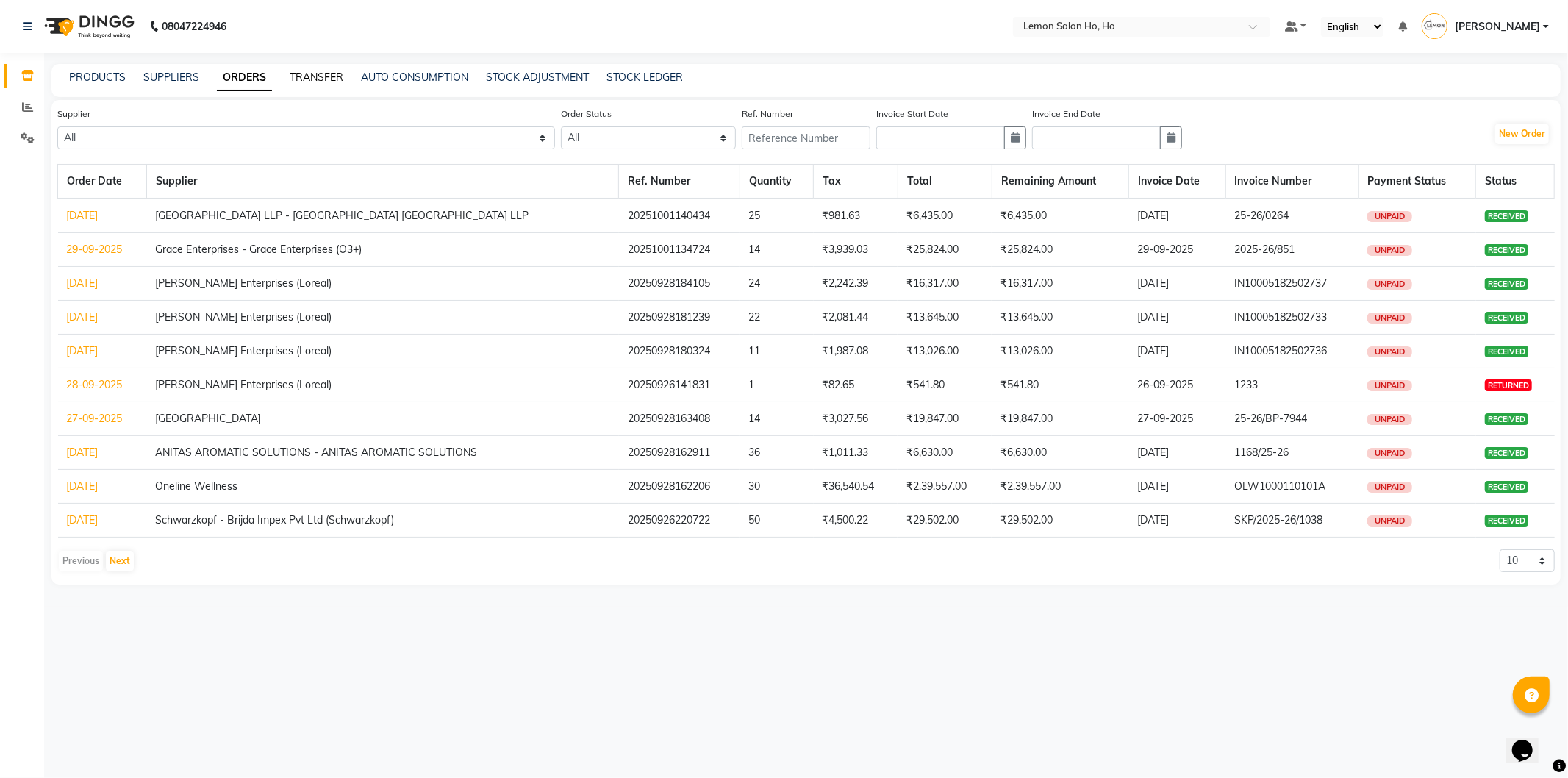
click at [319, 77] on link "TRANSFER" at bounding box center [317, 77] width 54 height 14
select select "sender"
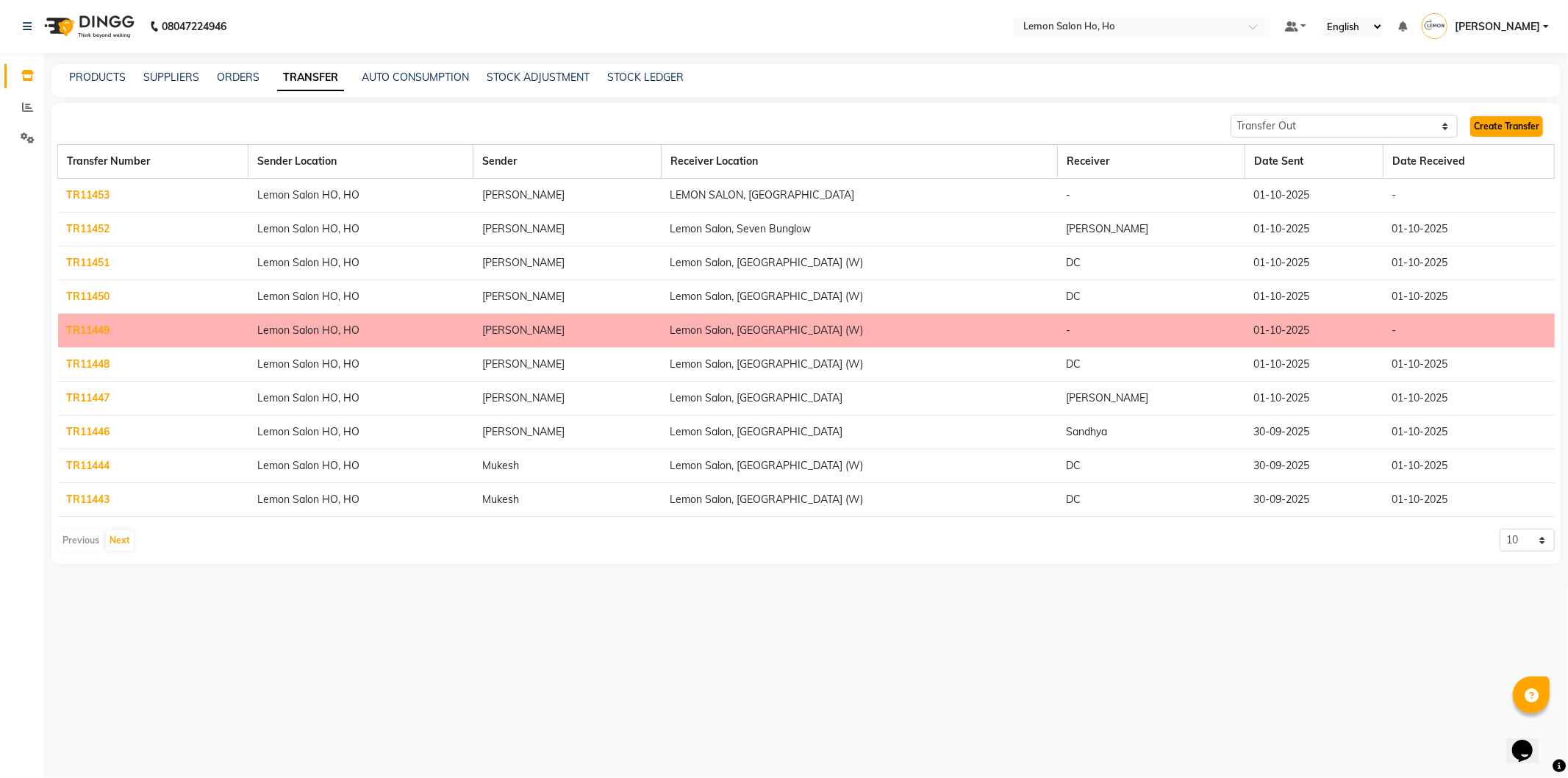
click at [1535, 130] on link "Create Transfer" at bounding box center [1506, 126] width 73 height 20
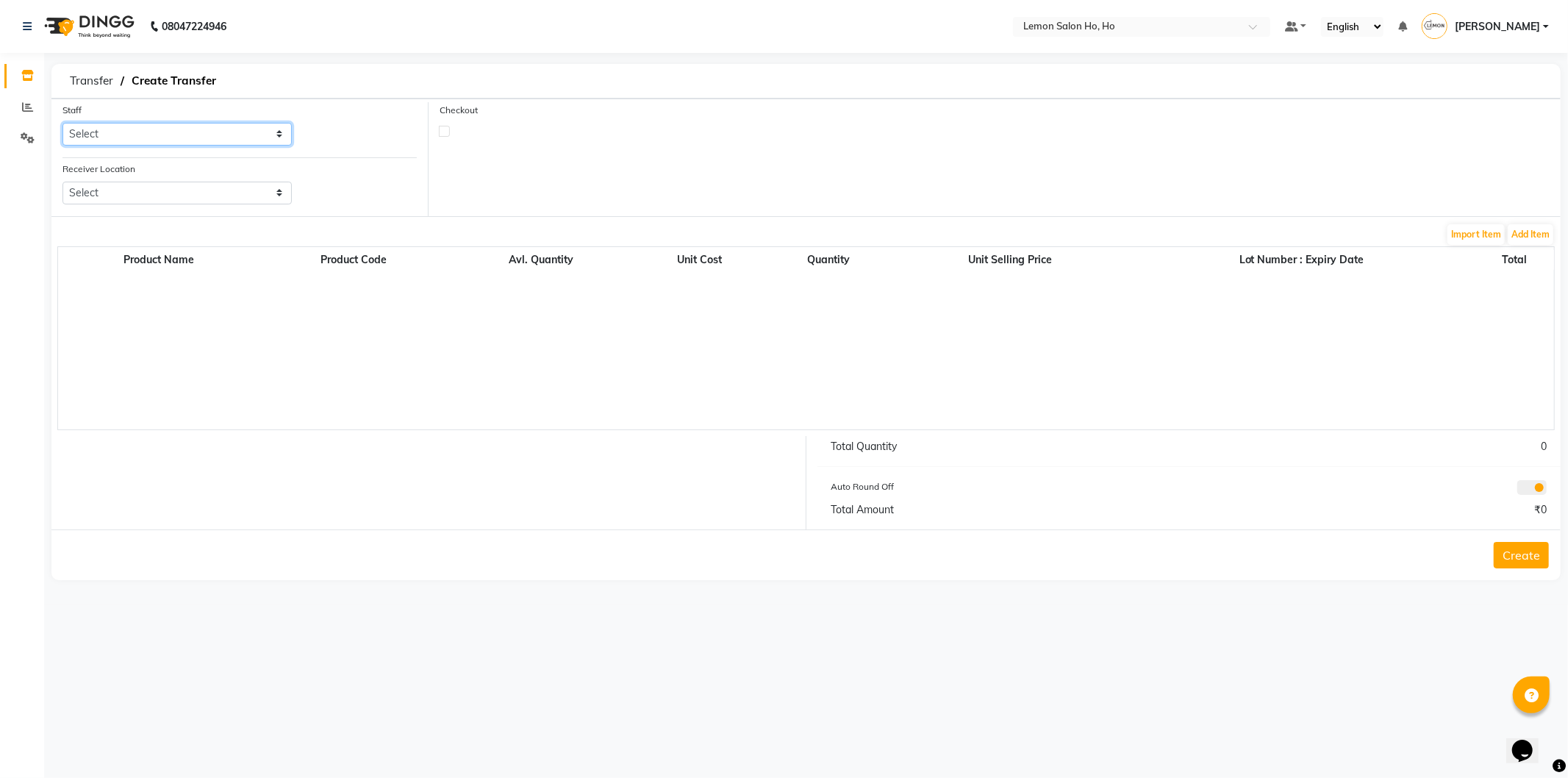
click at [112, 142] on select "Select [PERSON_NAME] [PERSON_NAME] DC DINGG Support [PERSON_NAME] [PERSON_NAME]…" at bounding box center [177, 134] width 229 height 23
select select "34406"
click at [63, 123] on select "Select [PERSON_NAME] [PERSON_NAME] DC DINGG Support [PERSON_NAME] [PERSON_NAME]…" at bounding box center [177, 134] width 229 height 23
click at [173, 198] on select "Select Lemon Salon, Lokhandwala [GEOGRAPHIC_DATA], [GEOGRAPHIC_DATA], Seven Bun…" at bounding box center [177, 193] width 229 height 23
select select "941"
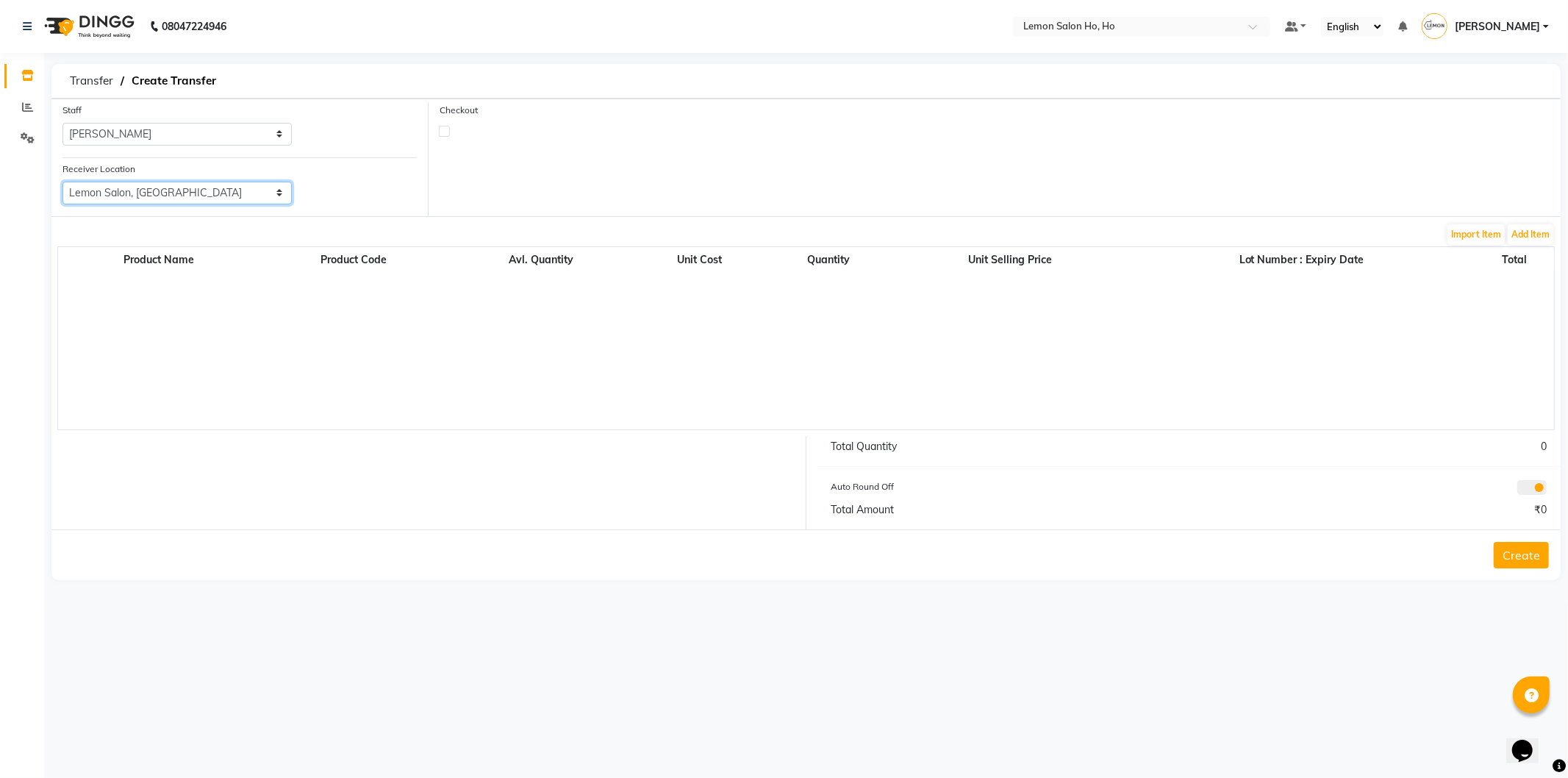
click at [63, 182] on select "Select Lemon Salon, Lokhandwala [GEOGRAPHIC_DATA], [GEOGRAPHIC_DATA], Seven Bun…" at bounding box center [177, 193] width 229 height 23
click at [446, 133] on label at bounding box center [444, 130] width 11 height 11
click at [446, 133] on input "checkbox" at bounding box center [445, 130] width 10 height 10
checkbox input "true"
select select "true"
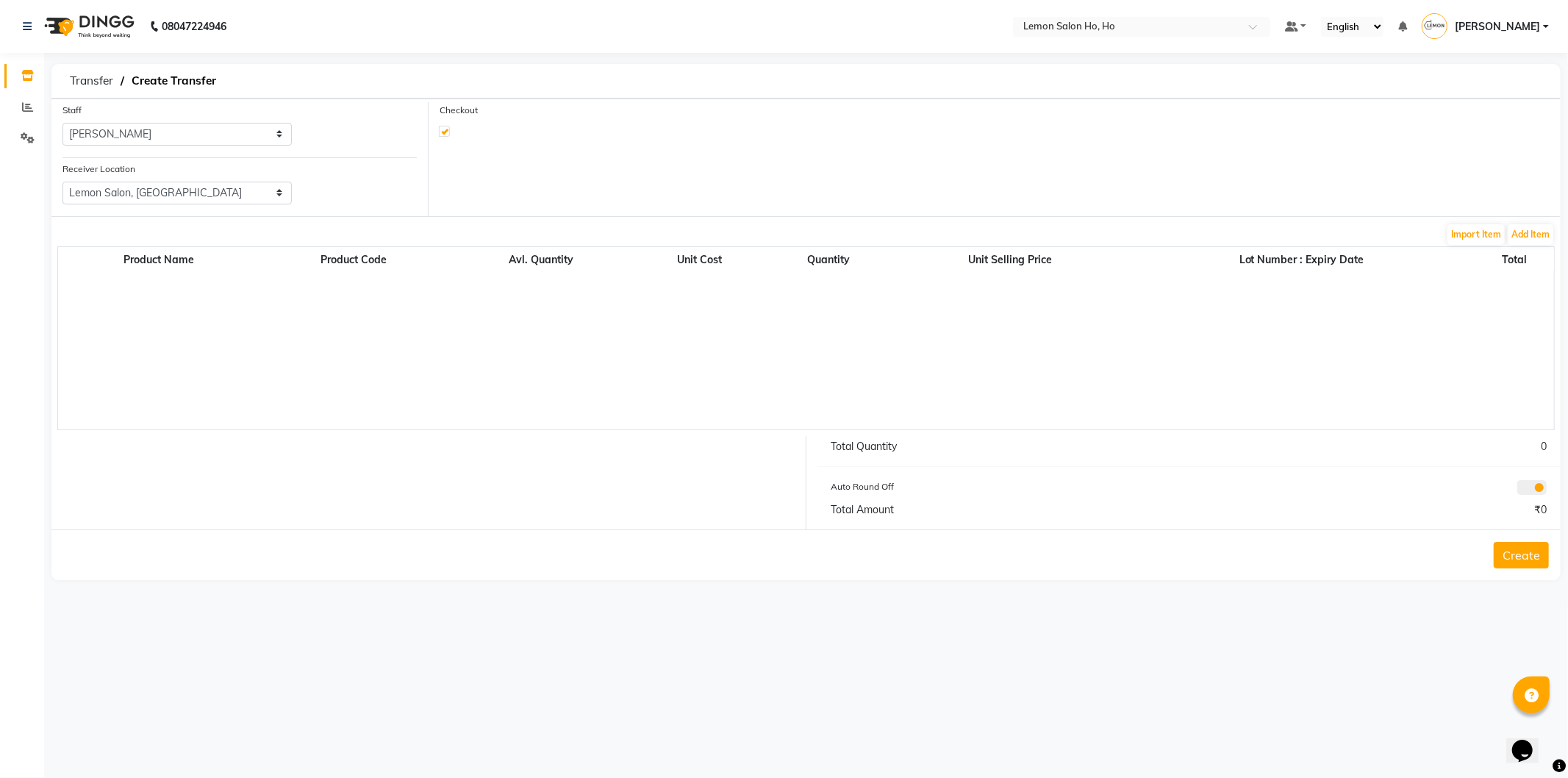
select select "2069"
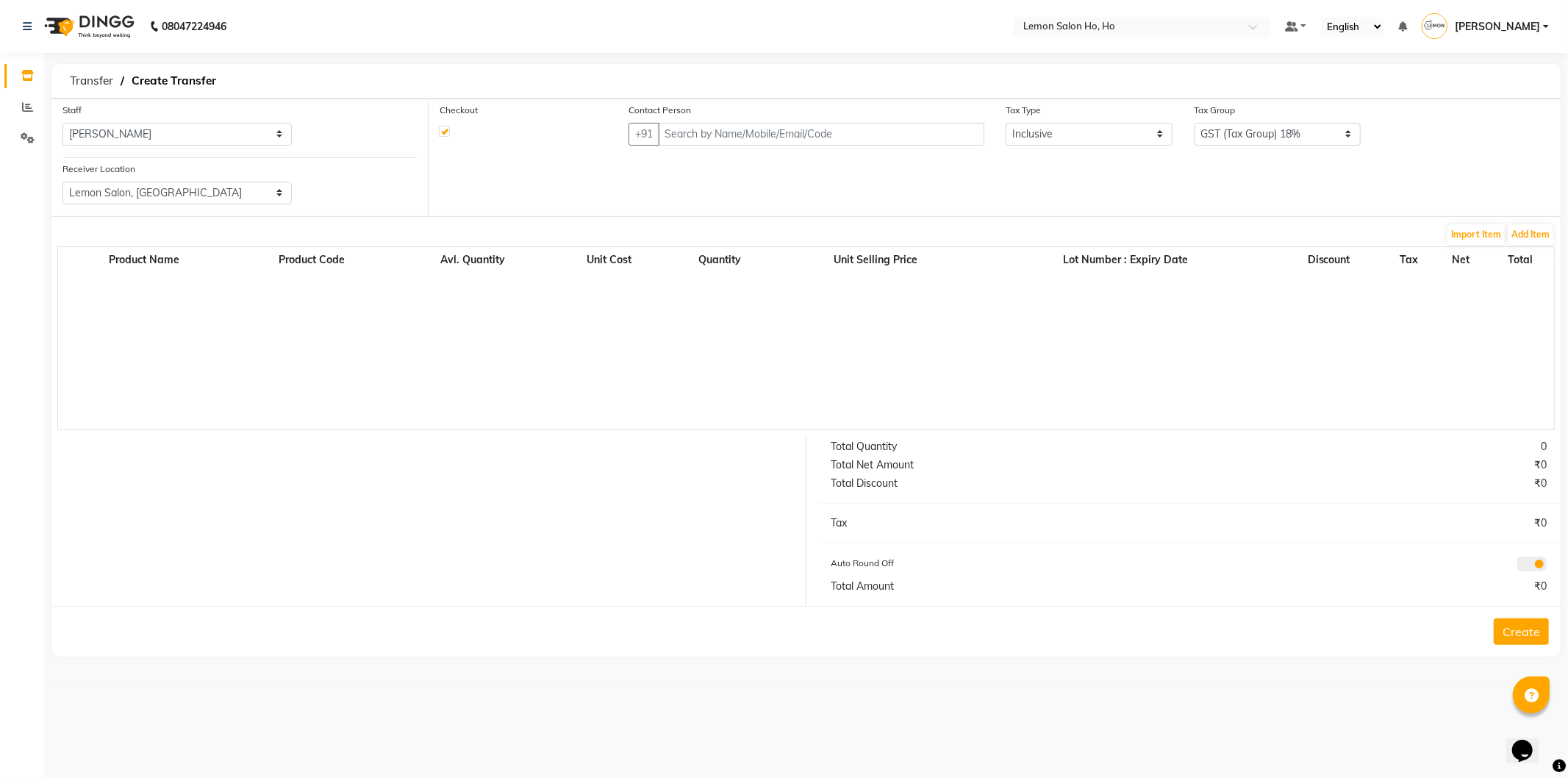
click at [814, 124] on div "Contact Person +91" at bounding box center [805, 124] width 355 height 43
click at [813, 130] on input "text" at bounding box center [822, 134] width 327 height 23
type input "v"
click at [1540, 239] on button "Add Item" at bounding box center [1530, 234] width 45 height 20
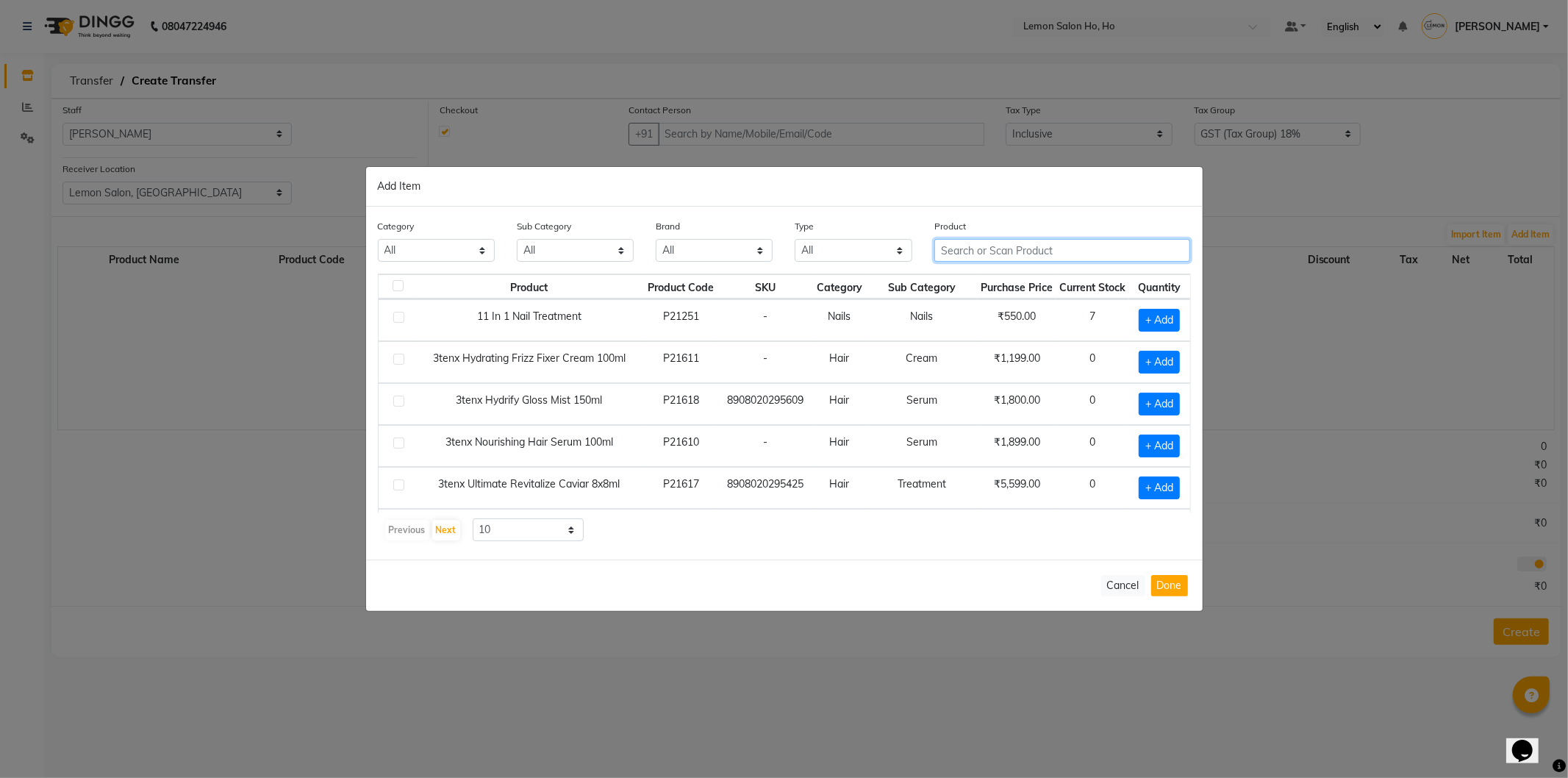
click at [1055, 252] on input "text" at bounding box center [1062, 250] width 256 height 23
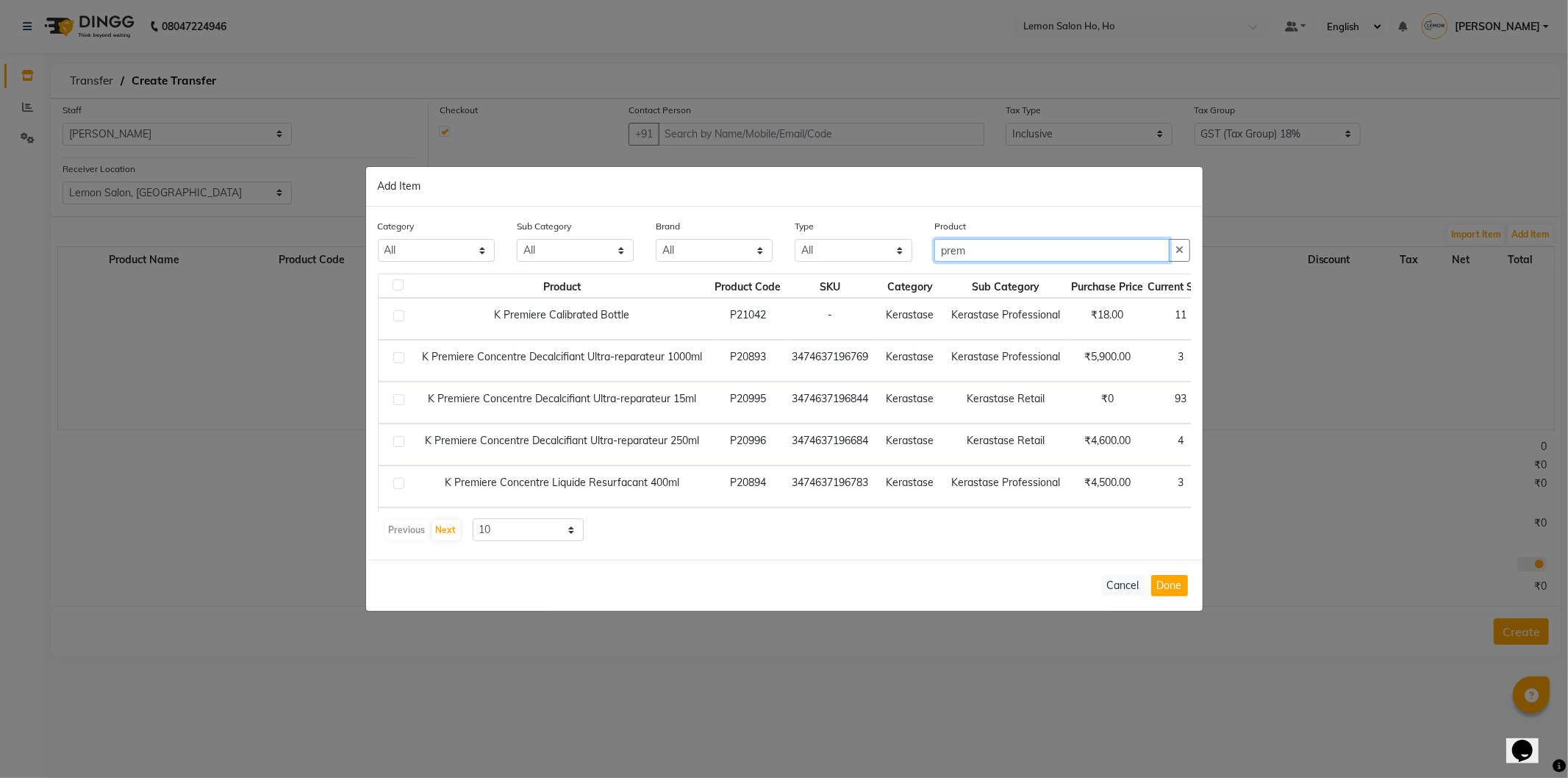
scroll to position [221, 0]
type input "prem"
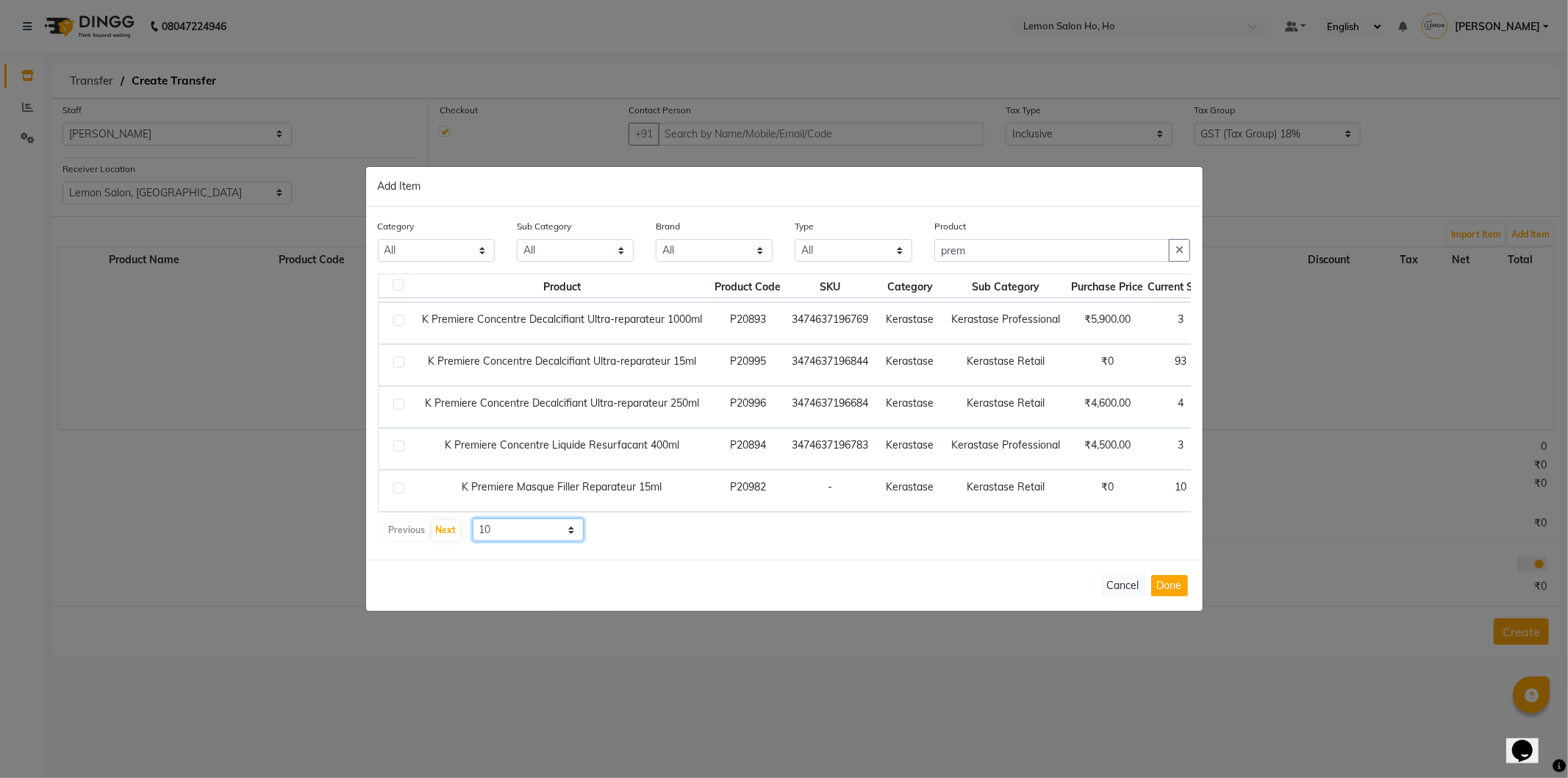
click at [546, 526] on select "10 50 100" at bounding box center [529, 530] width 112 height 23
select select "50"
click at [473, 518] on select "10 50 100" at bounding box center [529, 530] width 112 height 23
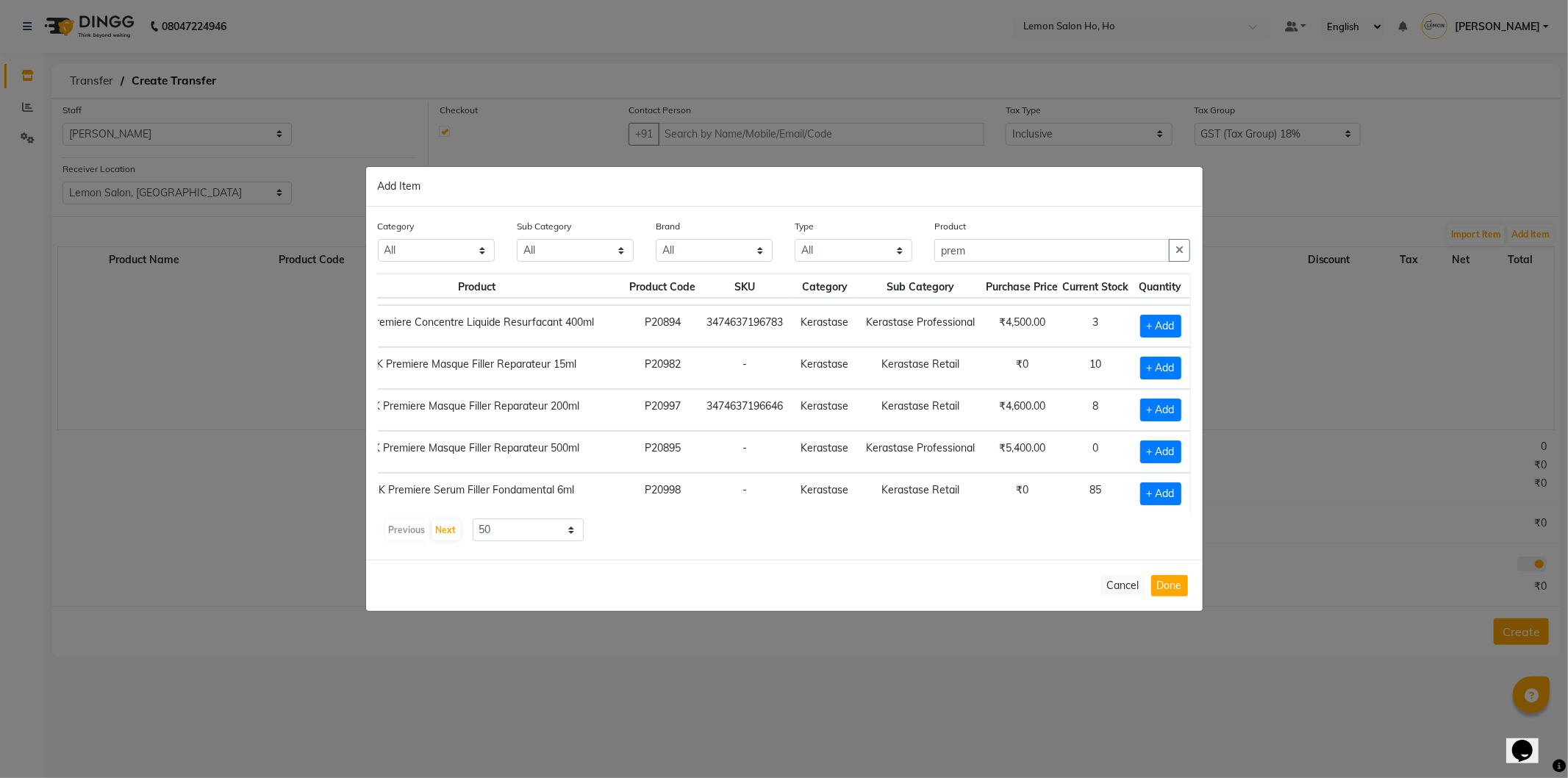
scroll to position [330, 0]
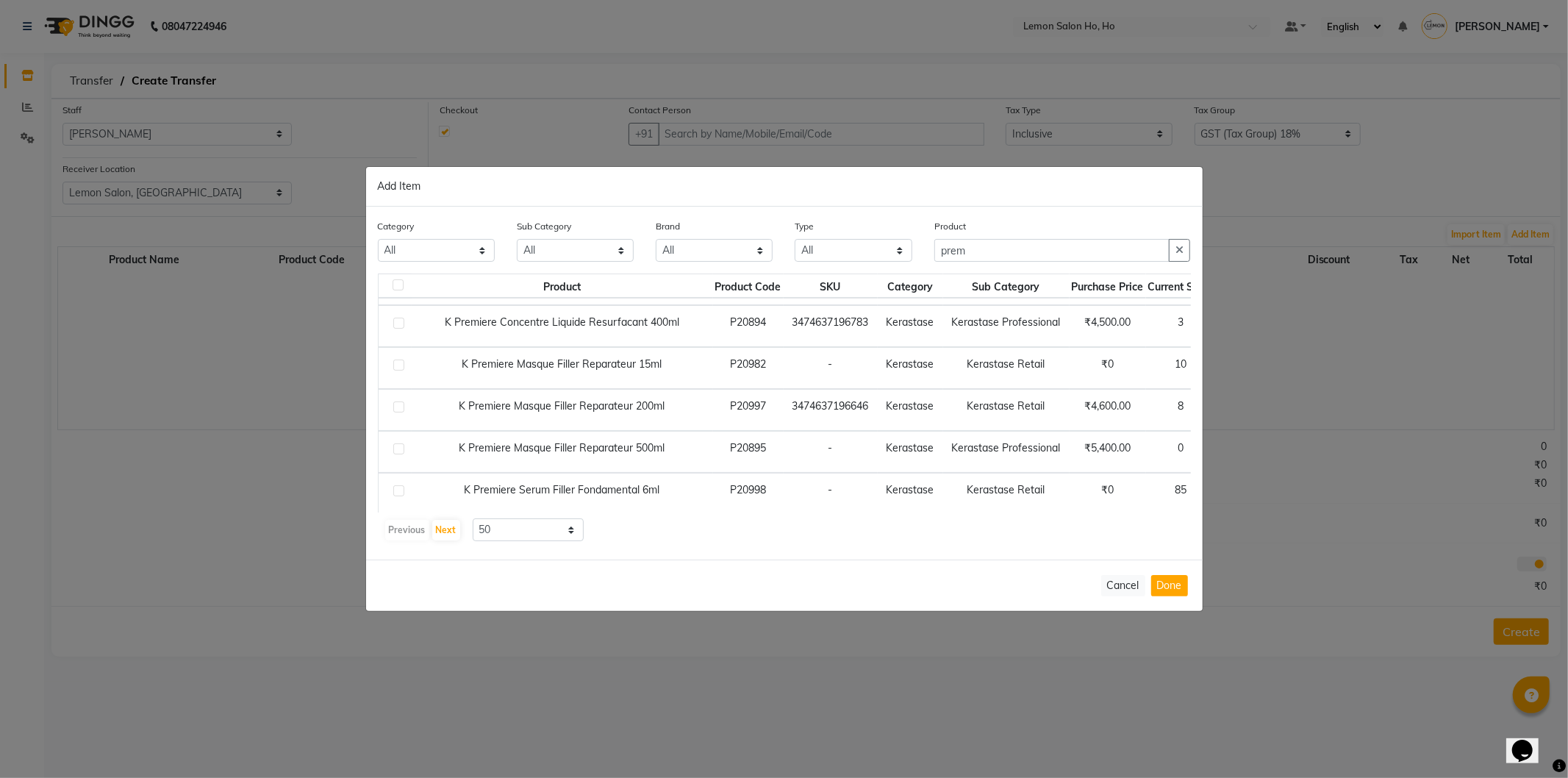
drag, startPoint x: 453, startPoint y: 445, endPoint x: 668, endPoint y: 449, distance: 215.0
click at [668, 449] on td "K Premiere Masque Filler Reparateur 500ml" at bounding box center [563, 451] width 302 height 42
copy td "K Premiere Masque Filler Reparateur 500ml"
click at [1052, 245] on input "prem" at bounding box center [1053, 250] width 236 height 23
type input "prem"
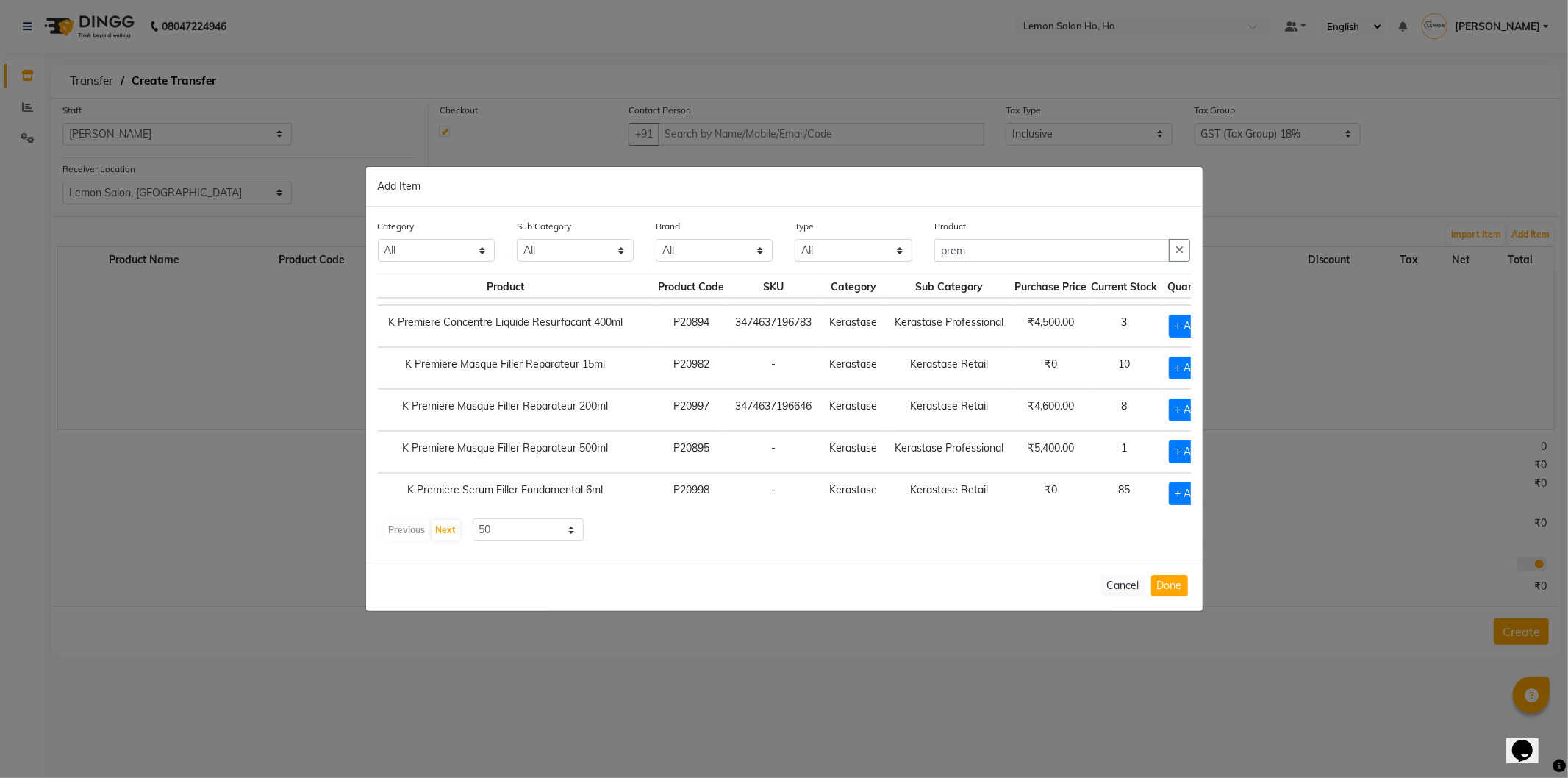
scroll to position [330, 100]
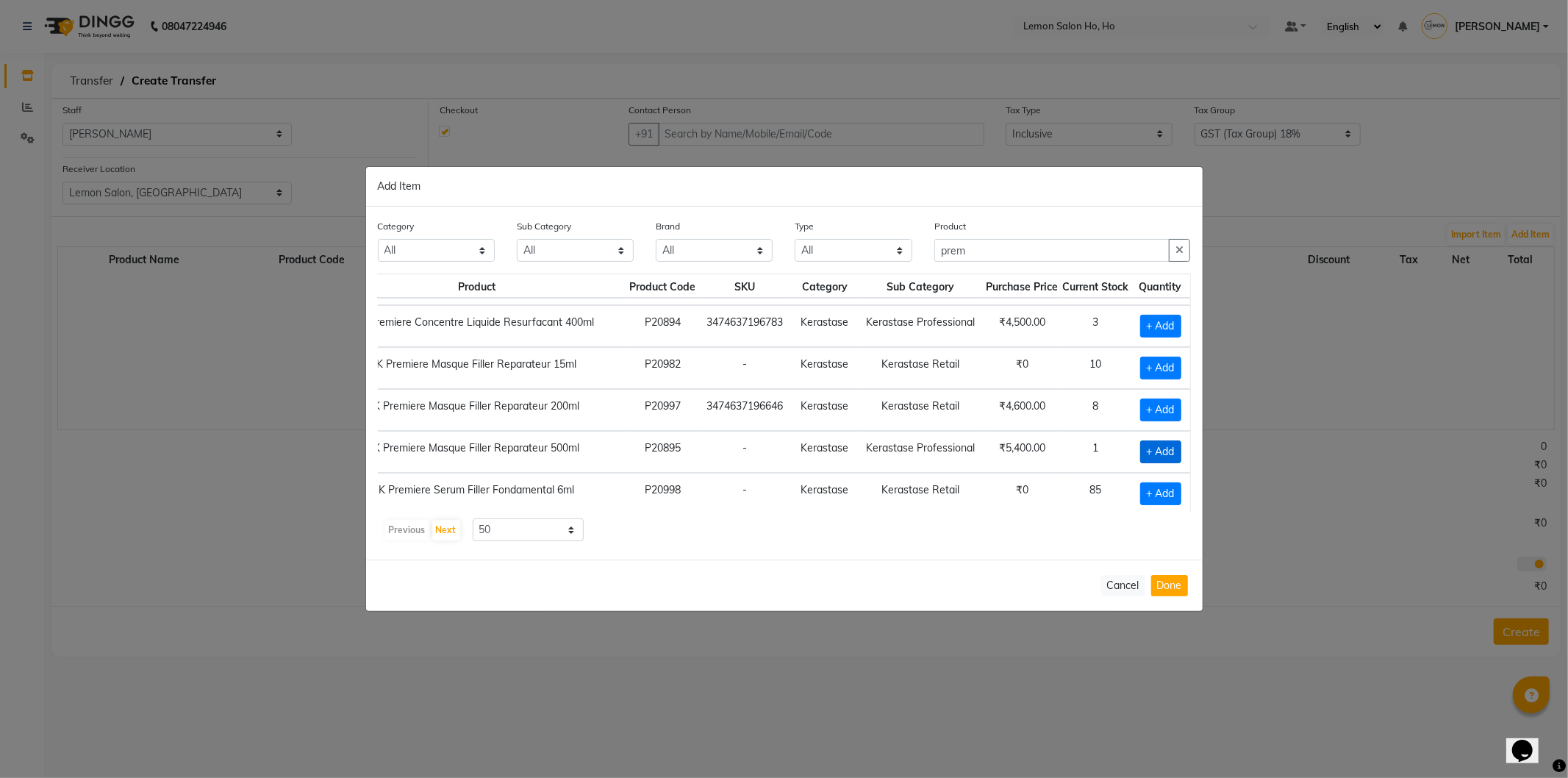
click at [1146, 451] on span "+ Add" at bounding box center [1161, 452] width 42 height 23
checkbox input "true"
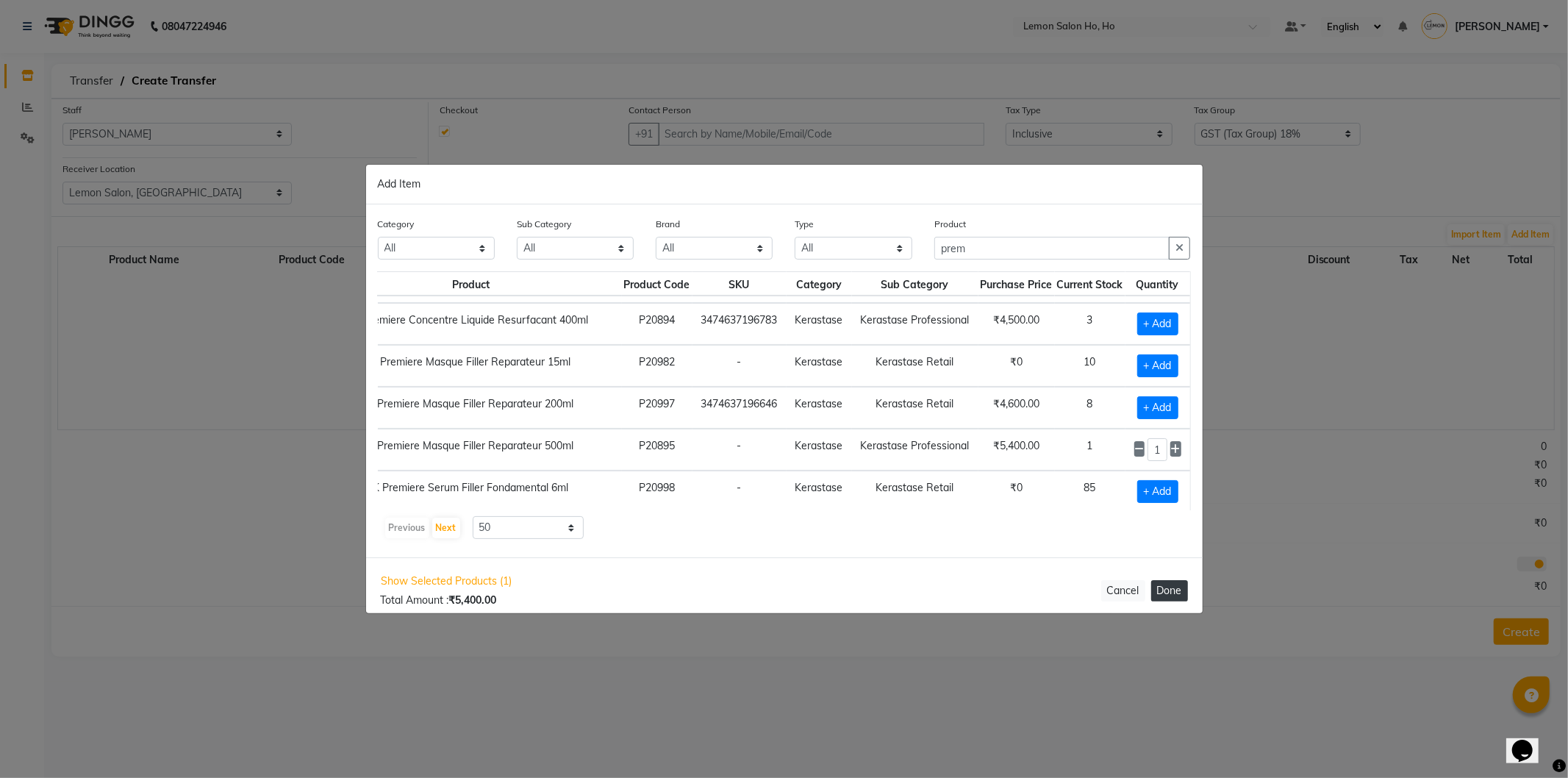
click at [1169, 593] on button "Done" at bounding box center [1170, 591] width 37 height 21
select select "2069"
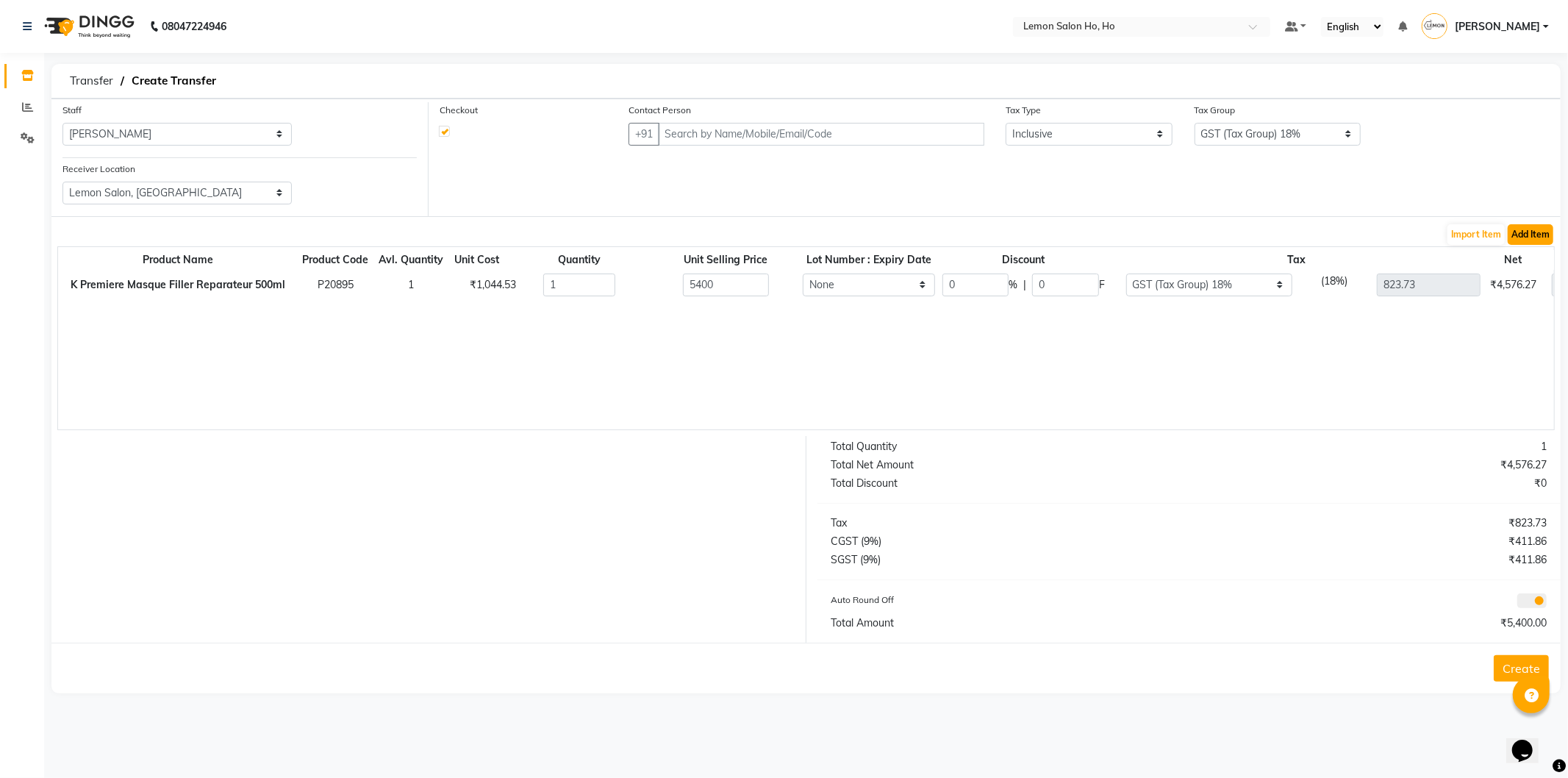
click at [1544, 238] on button "Add Item" at bounding box center [1530, 234] width 45 height 20
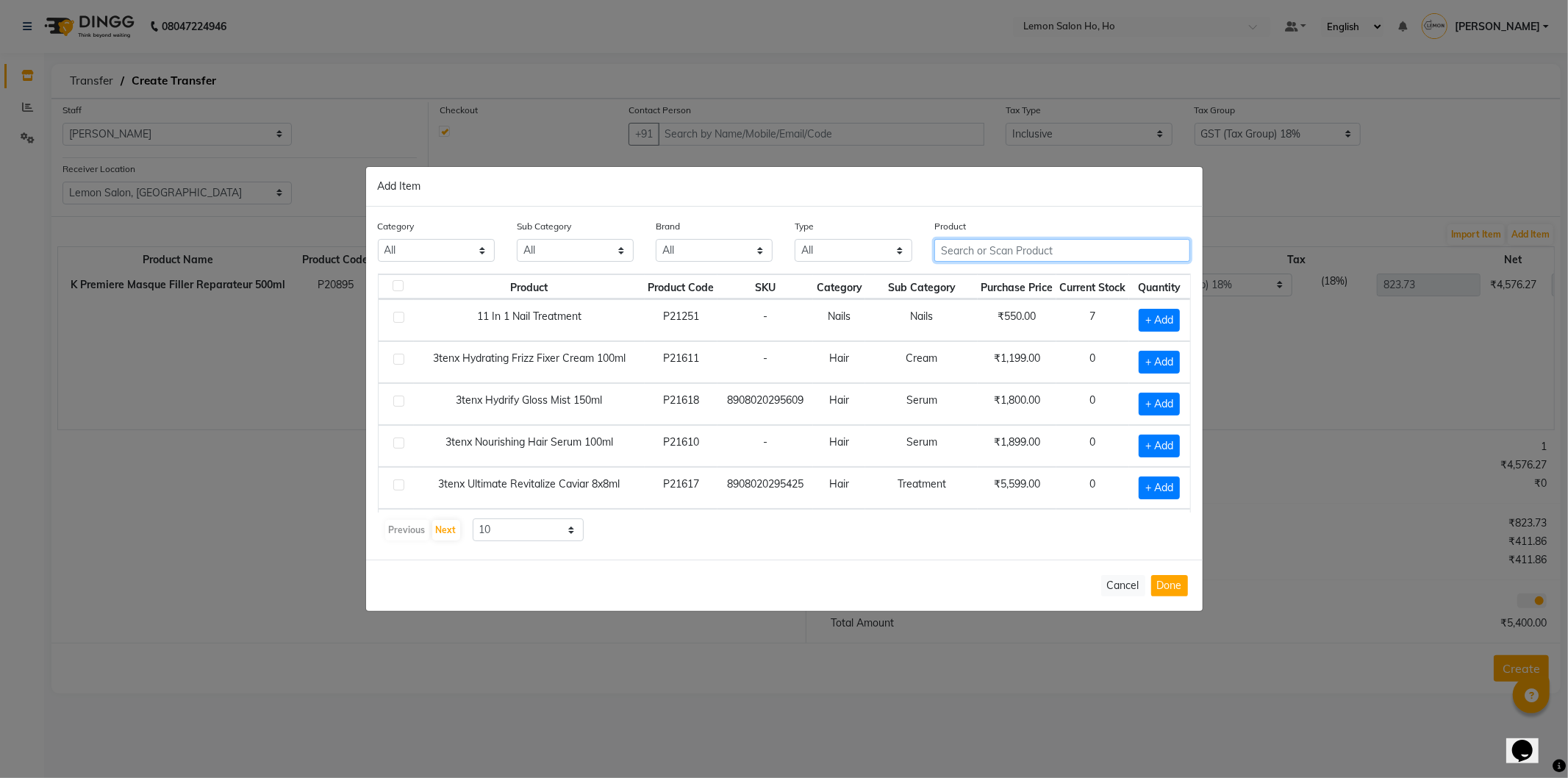
click at [1090, 259] on input "text" at bounding box center [1062, 250] width 256 height 23
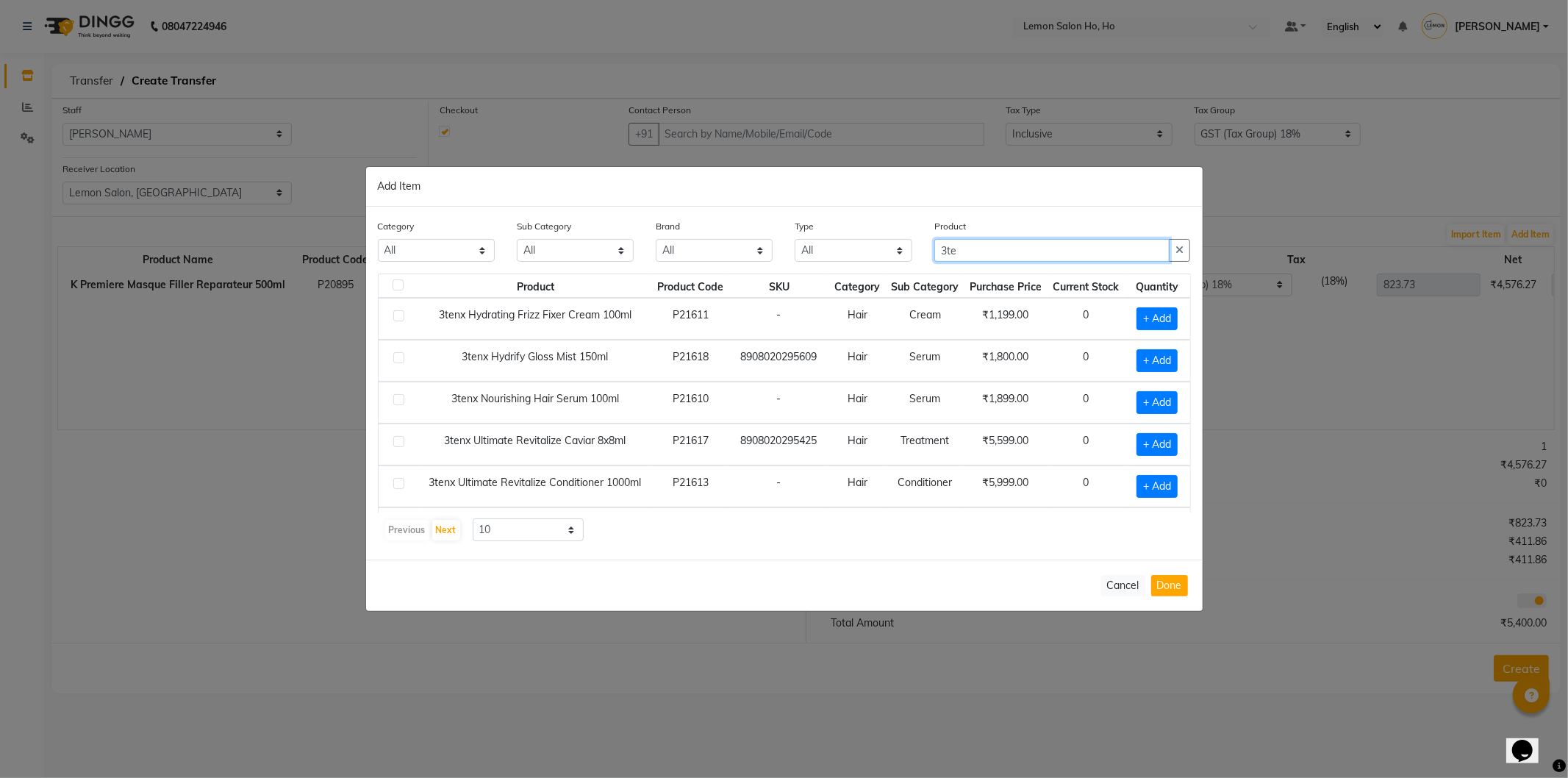
scroll to position [0, 0]
type input "3te"
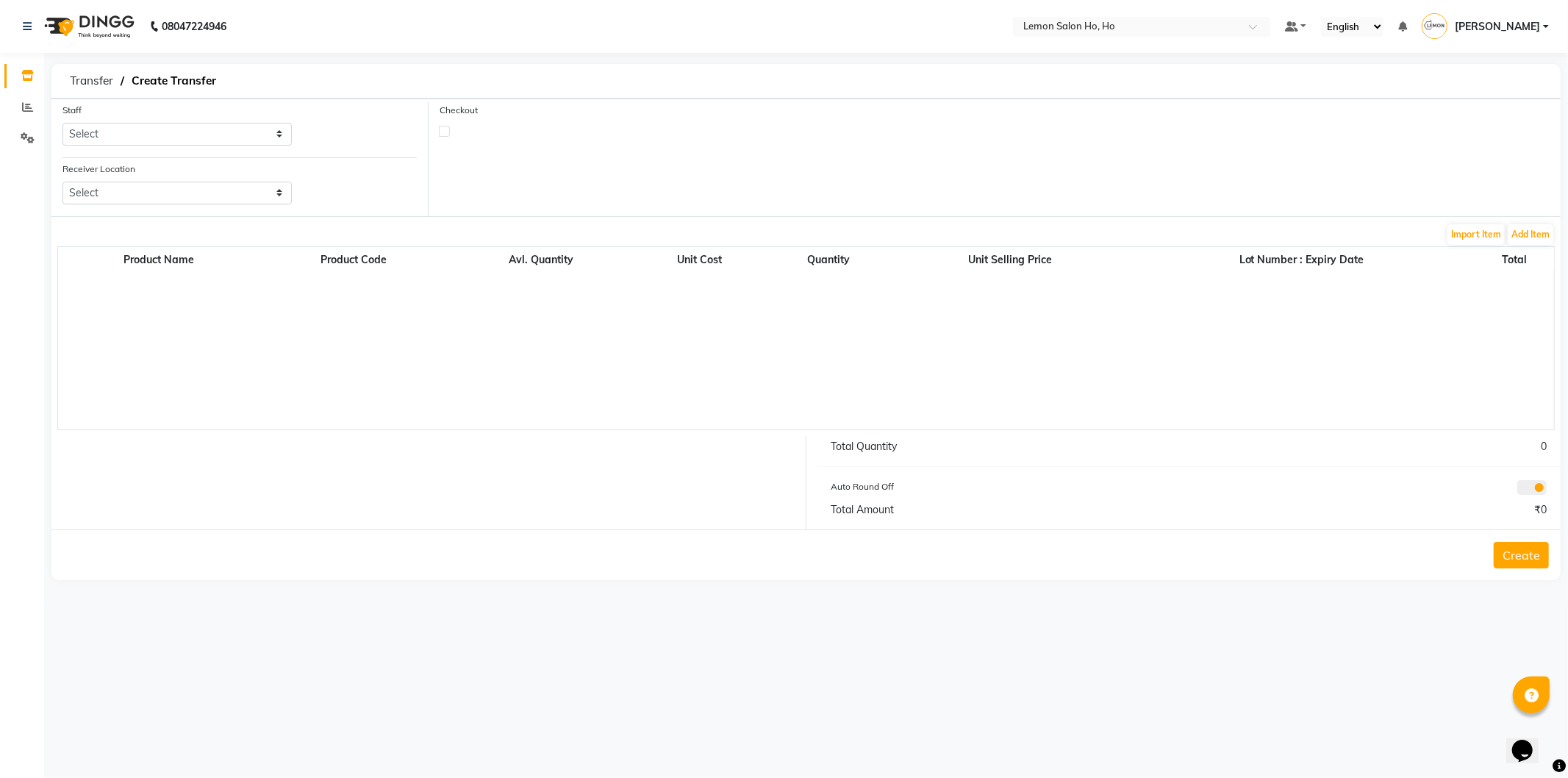
click at [160, 118] on div "Staff Select [PERSON_NAME] [PERSON_NAME] DC DINGG Support [PERSON_NAME] [PERSON…" at bounding box center [177, 124] width 229 height 43
click at [160, 133] on select "Select [PERSON_NAME] [PERSON_NAME] DC DINGG Support [PERSON_NAME] [PERSON_NAME]…" at bounding box center [177, 134] width 229 height 23
select select "49424"
click at [63, 123] on select "Select [PERSON_NAME] [PERSON_NAME] DC DINGG Support [PERSON_NAME] [PERSON_NAME]…" at bounding box center [177, 134] width 229 height 23
click at [187, 196] on select "Select Lemon Salon, Lokhandwala [GEOGRAPHIC_DATA], [GEOGRAPHIC_DATA], Seven Bun…" at bounding box center [177, 193] width 229 height 23
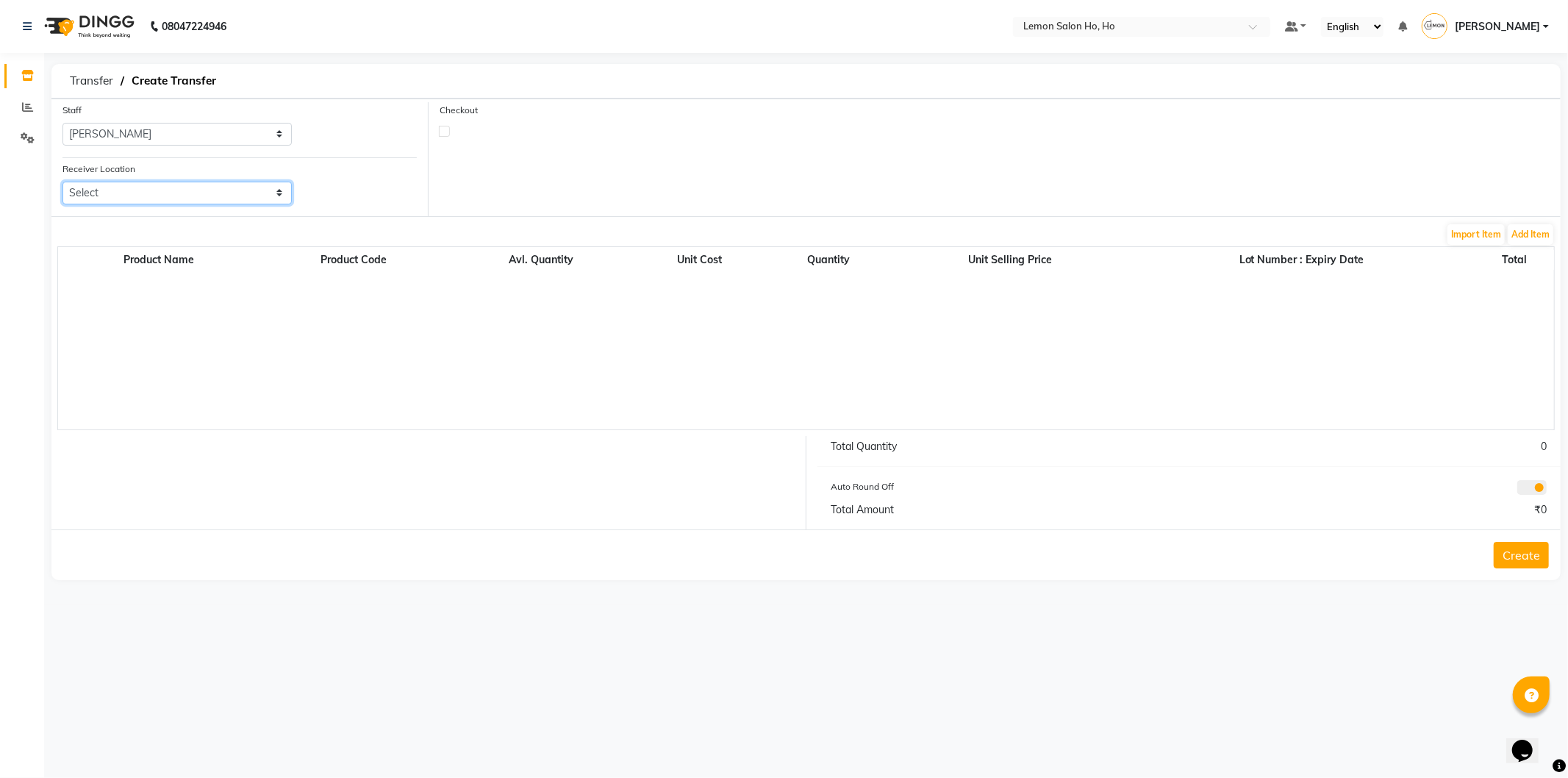
select select "954"
click at [63, 182] on select "Select Lemon Salon, Lokhandwala [GEOGRAPHIC_DATA], [GEOGRAPHIC_DATA], Seven Bun…" at bounding box center [177, 193] width 229 height 23
click at [443, 135] on label at bounding box center [444, 130] width 11 height 11
click at [443, 135] on input "checkbox" at bounding box center [445, 130] width 10 height 10
checkbox input "true"
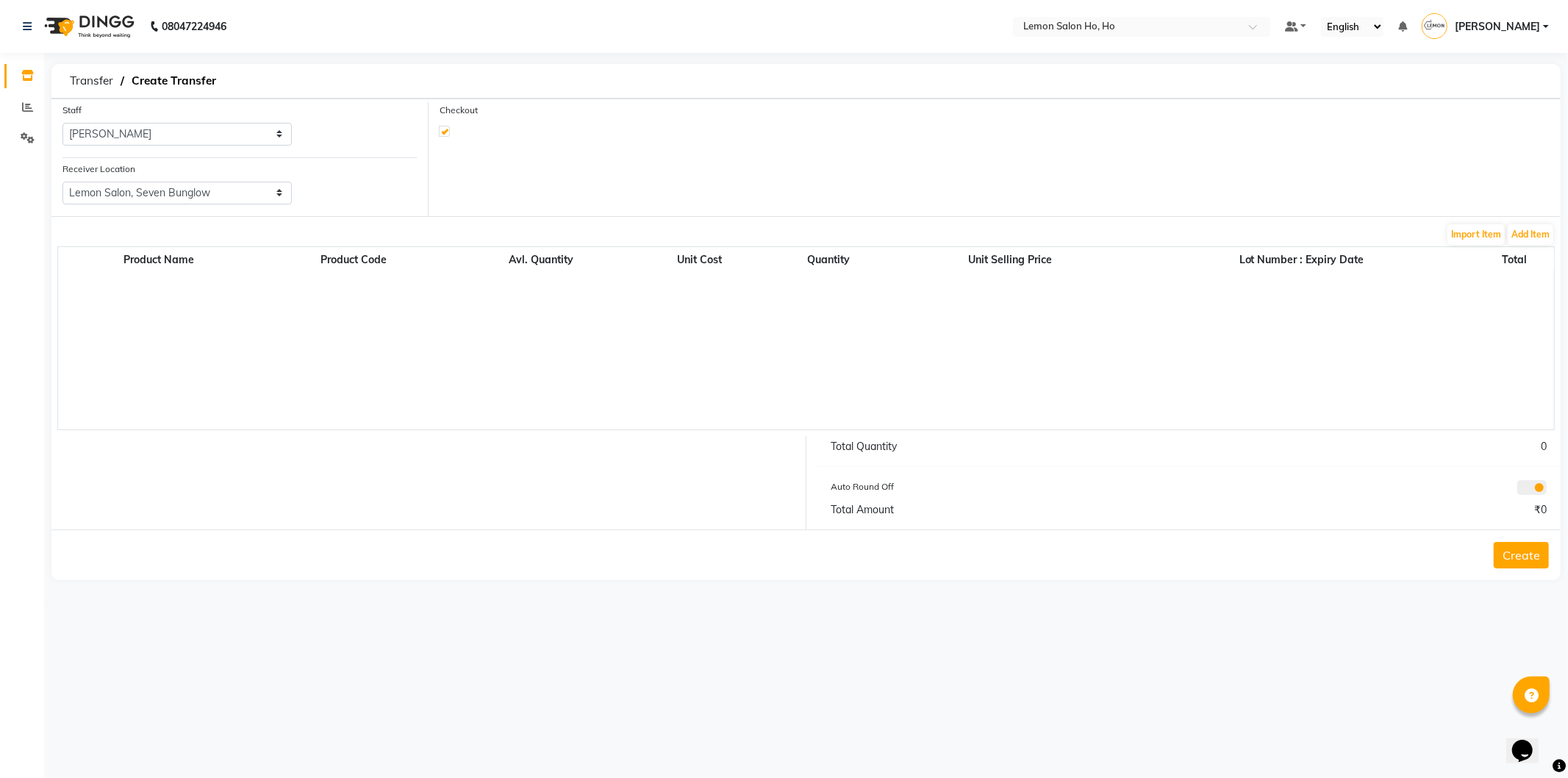
select select "true"
select select "2069"
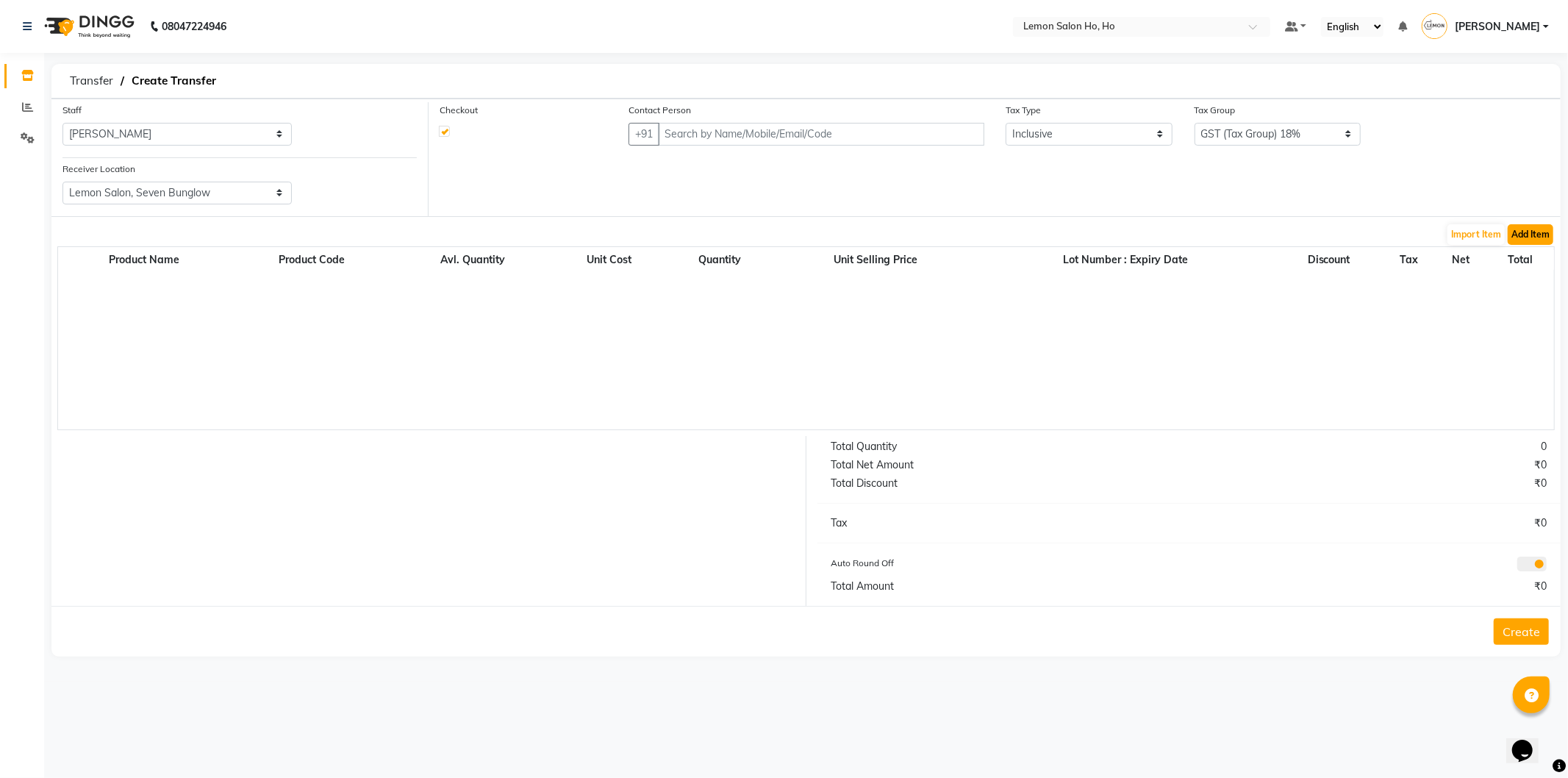
click at [1539, 238] on button "Add Item" at bounding box center [1530, 234] width 45 height 20
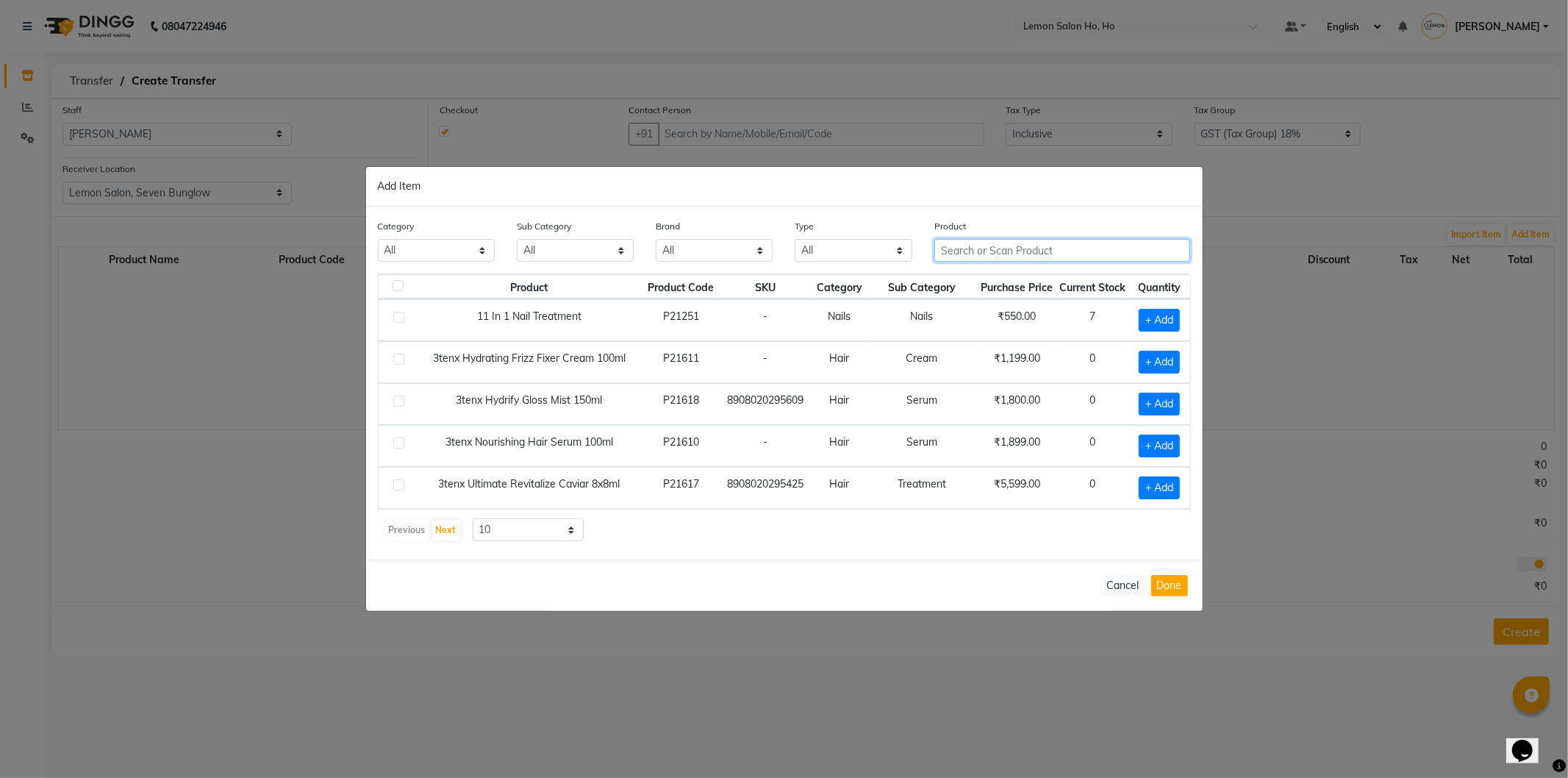
click at [1022, 250] on input "text" at bounding box center [1062, 250] width 256 height 23
drag, startPoint x: 1178, startPoint y: 592, endPoint x: 1116, endPoint y: 515, distance: 98.9
click at [1177, 592] on button "Done" at bounding box center [1170, 586] width 37 height 21
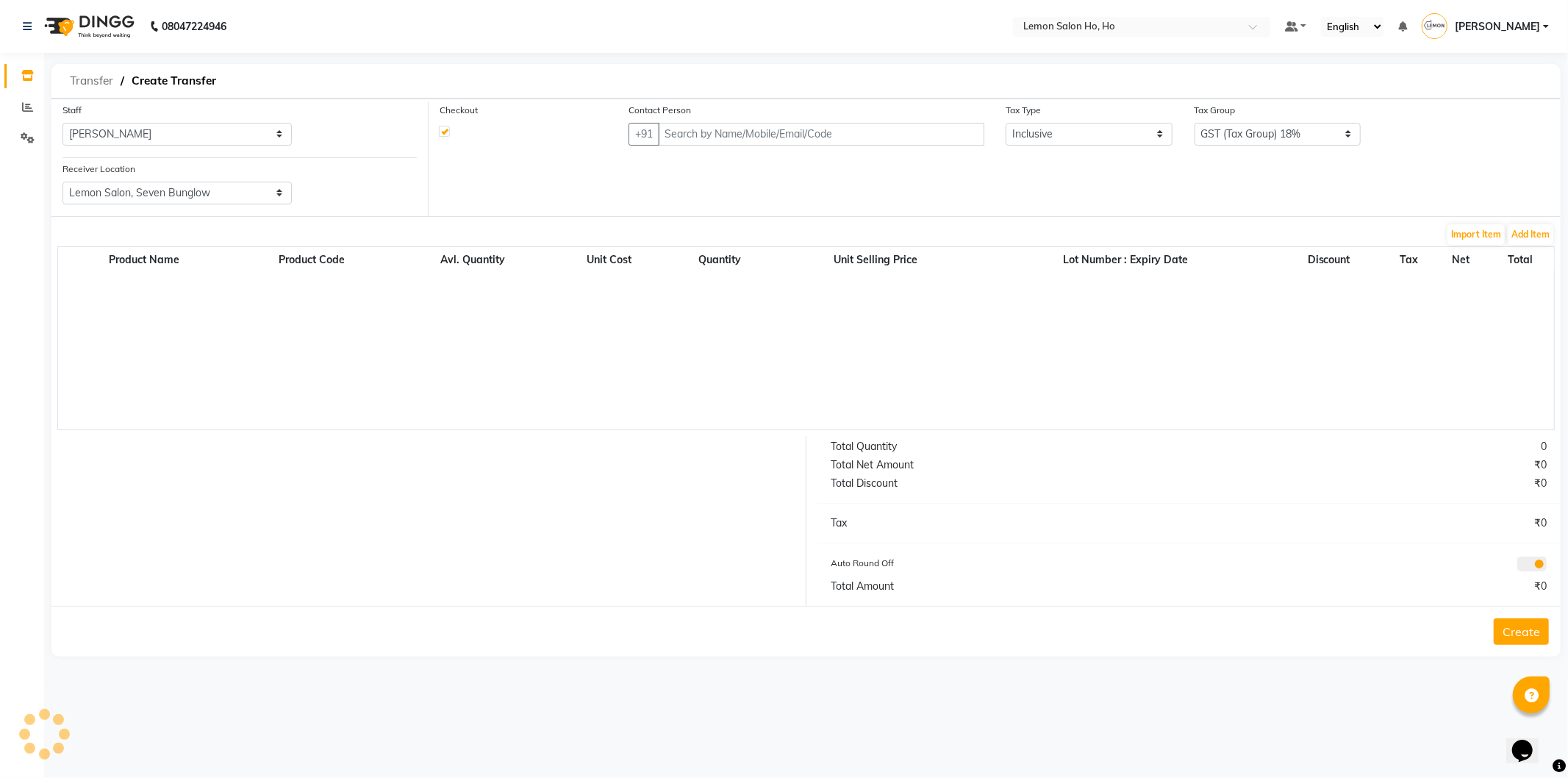
click at [91, 78] on span "Transfer" at bounding box center [92, 80] width 58 height 26
select select "sender"
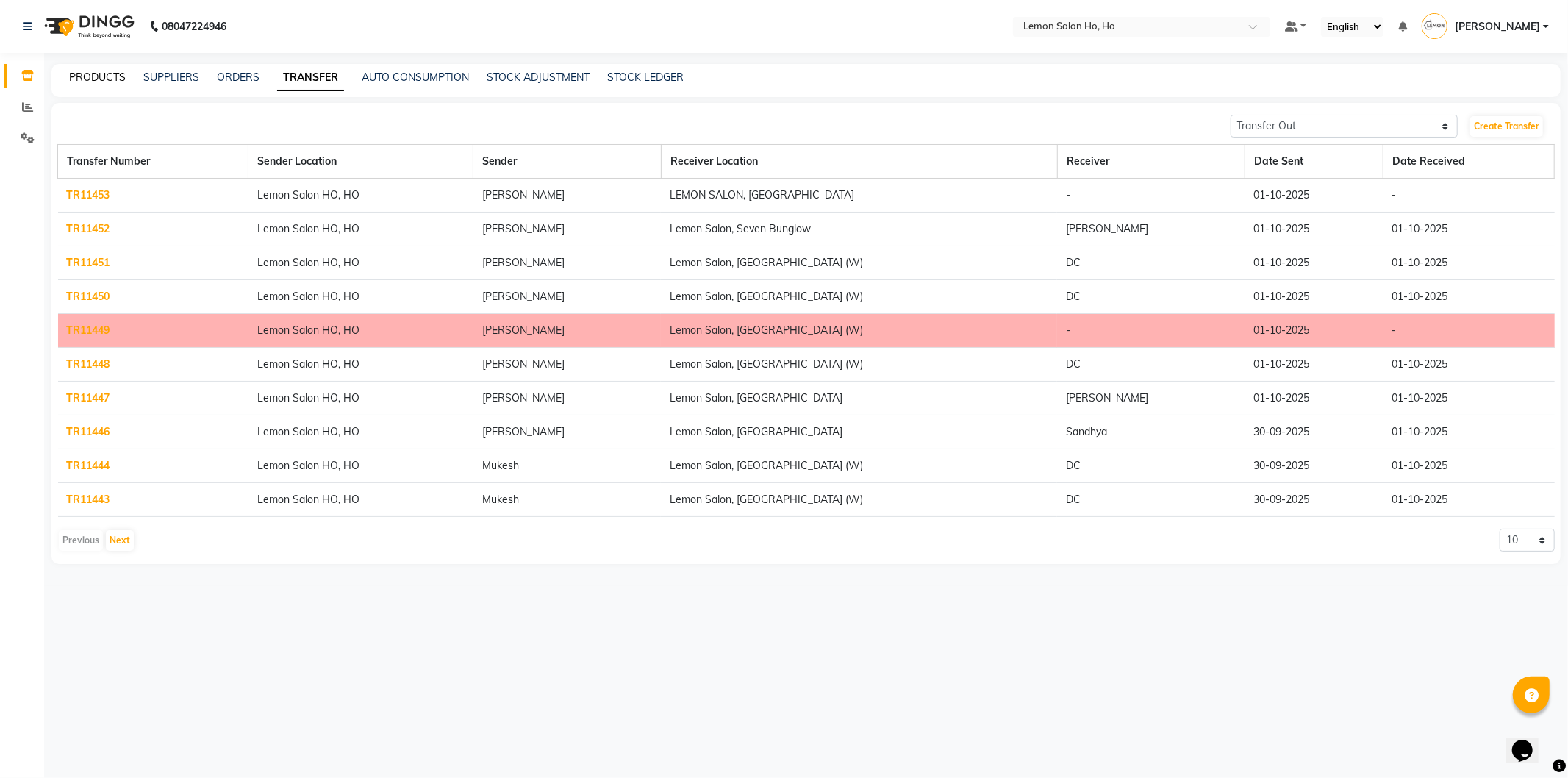
click at [88, 79] on link "PRODUCTS" at bounding box center [97, 77] width 57 height 14
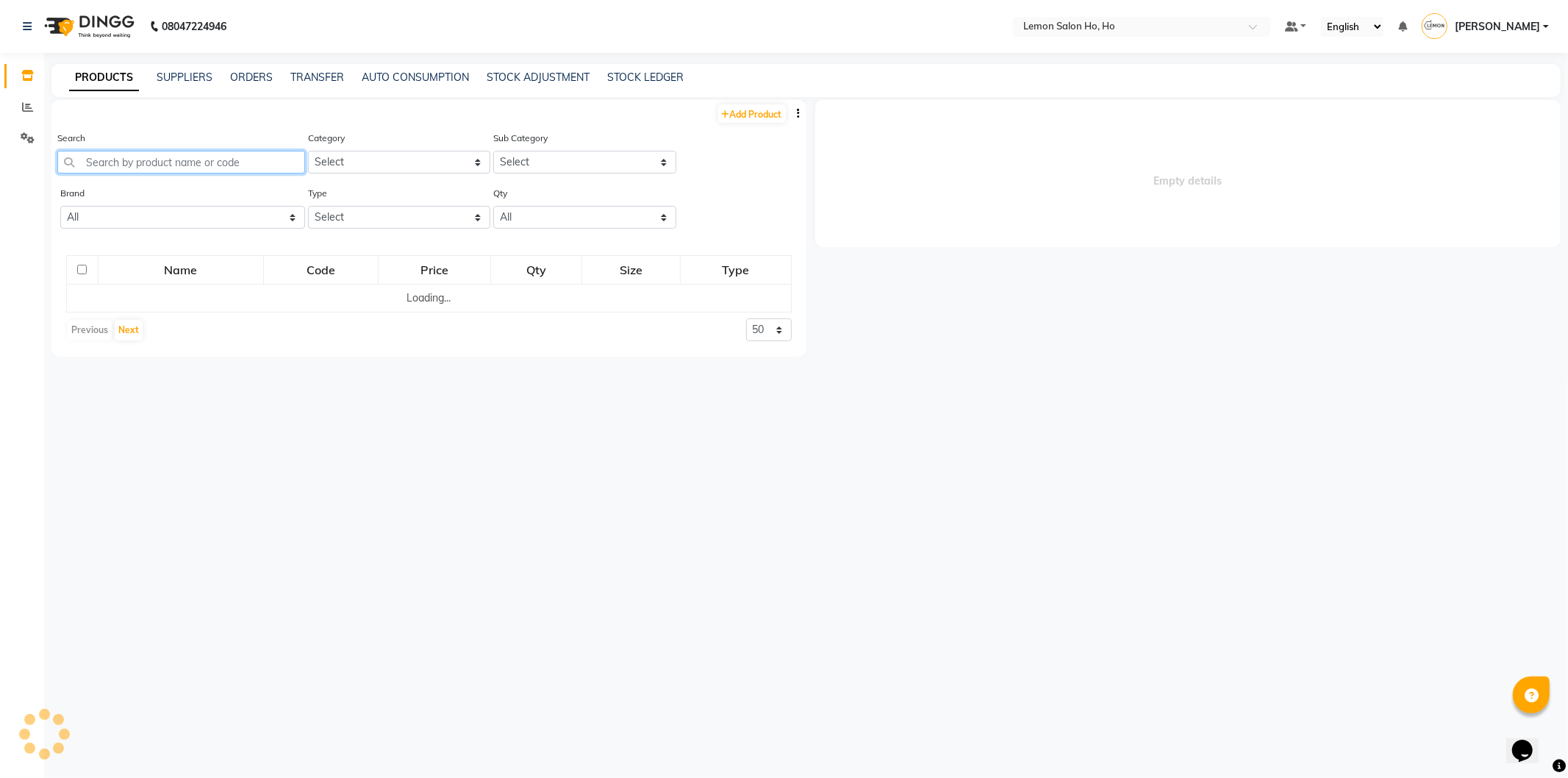
click at [148, 164] on input "text" at bounding box center [181, 162] width 247 height 23
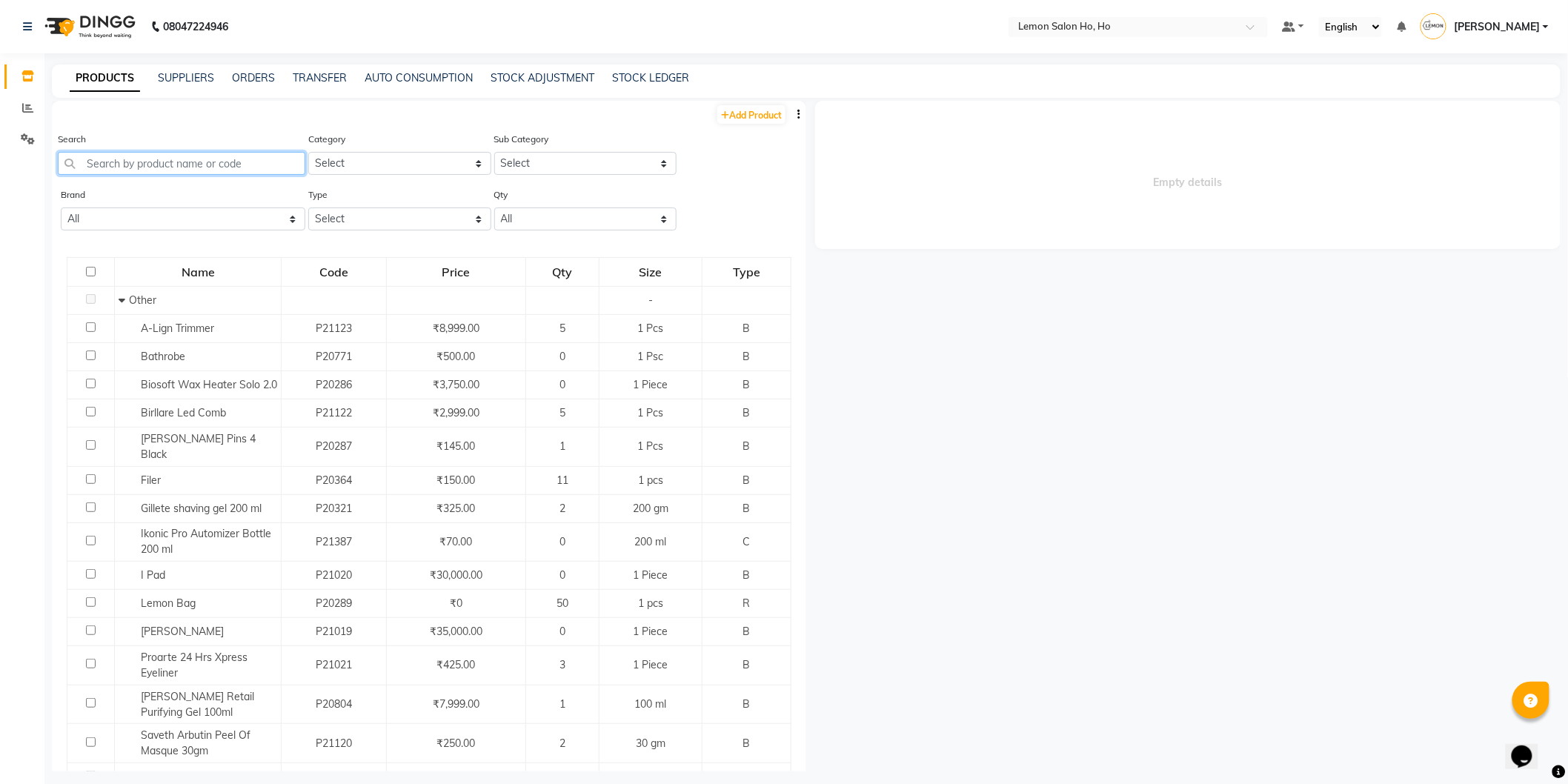
paste input "K Premiere Masque Filler Reparateur 500ml"
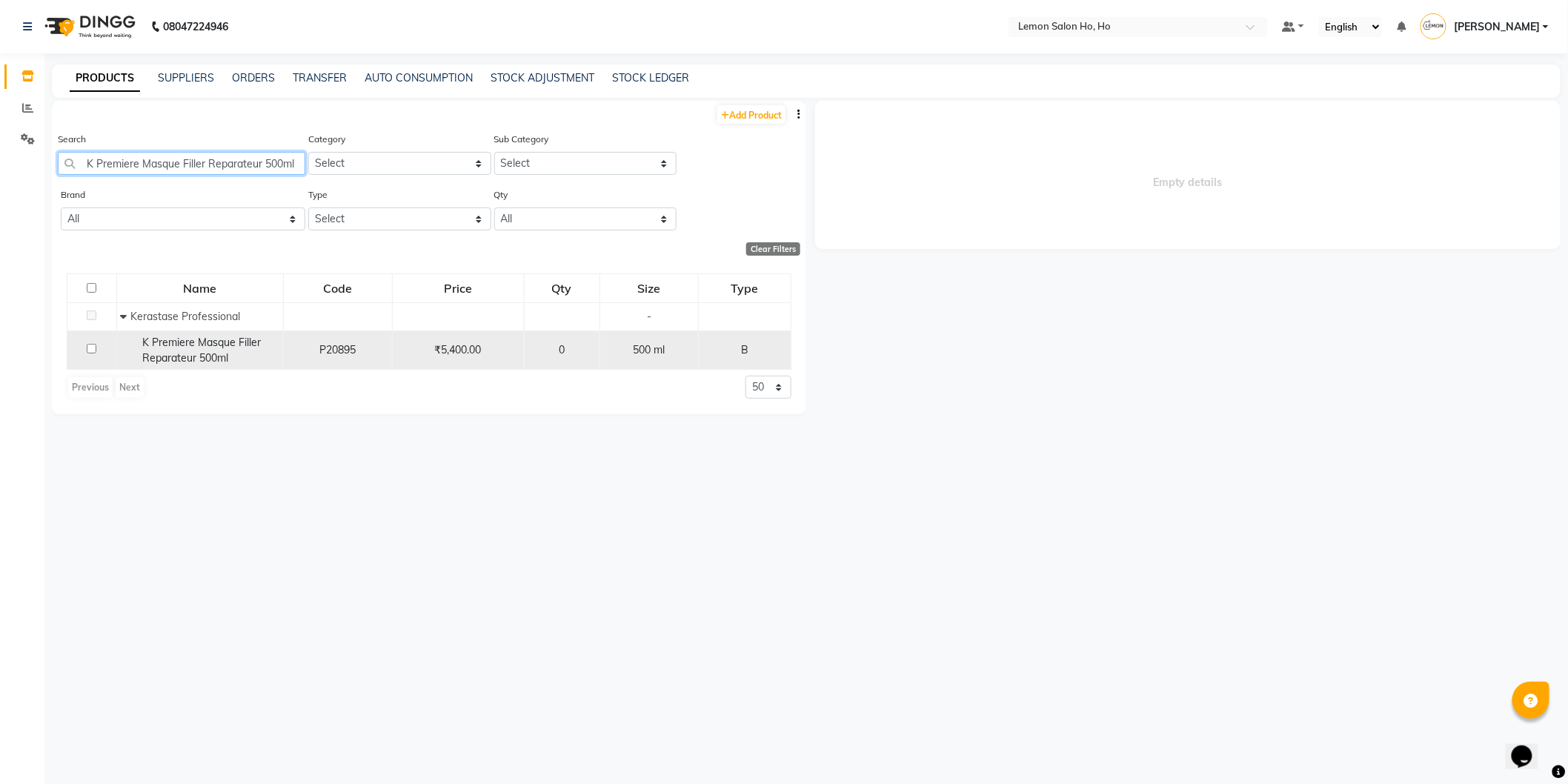
type input "K Premiere Masque Filler Reparateur 500ml"
click at [196, 345] on span "K Premiere Masque Filler Reparateur 500ml" at bounding box center [203, 351] width 119 height 29
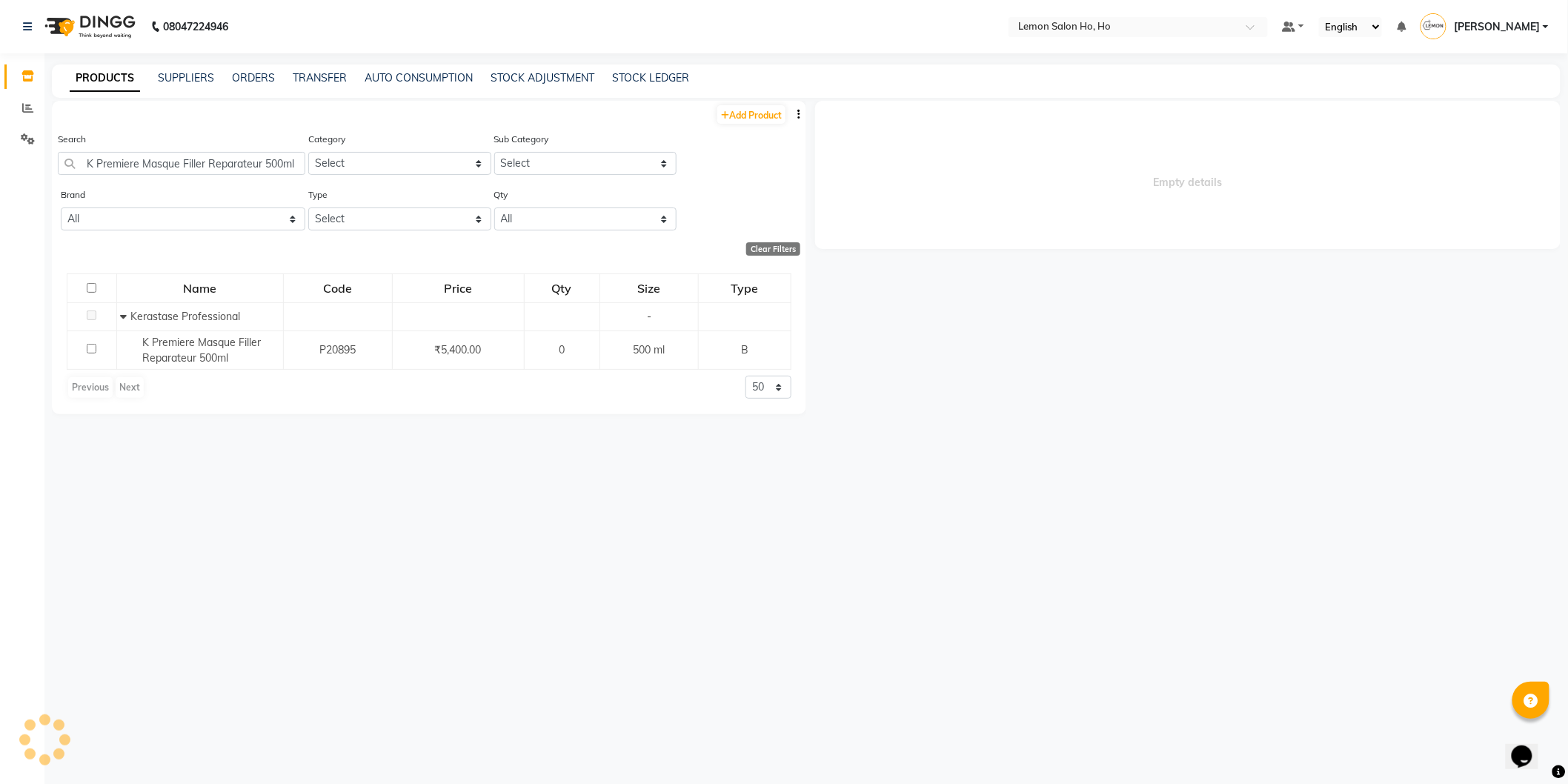
select select
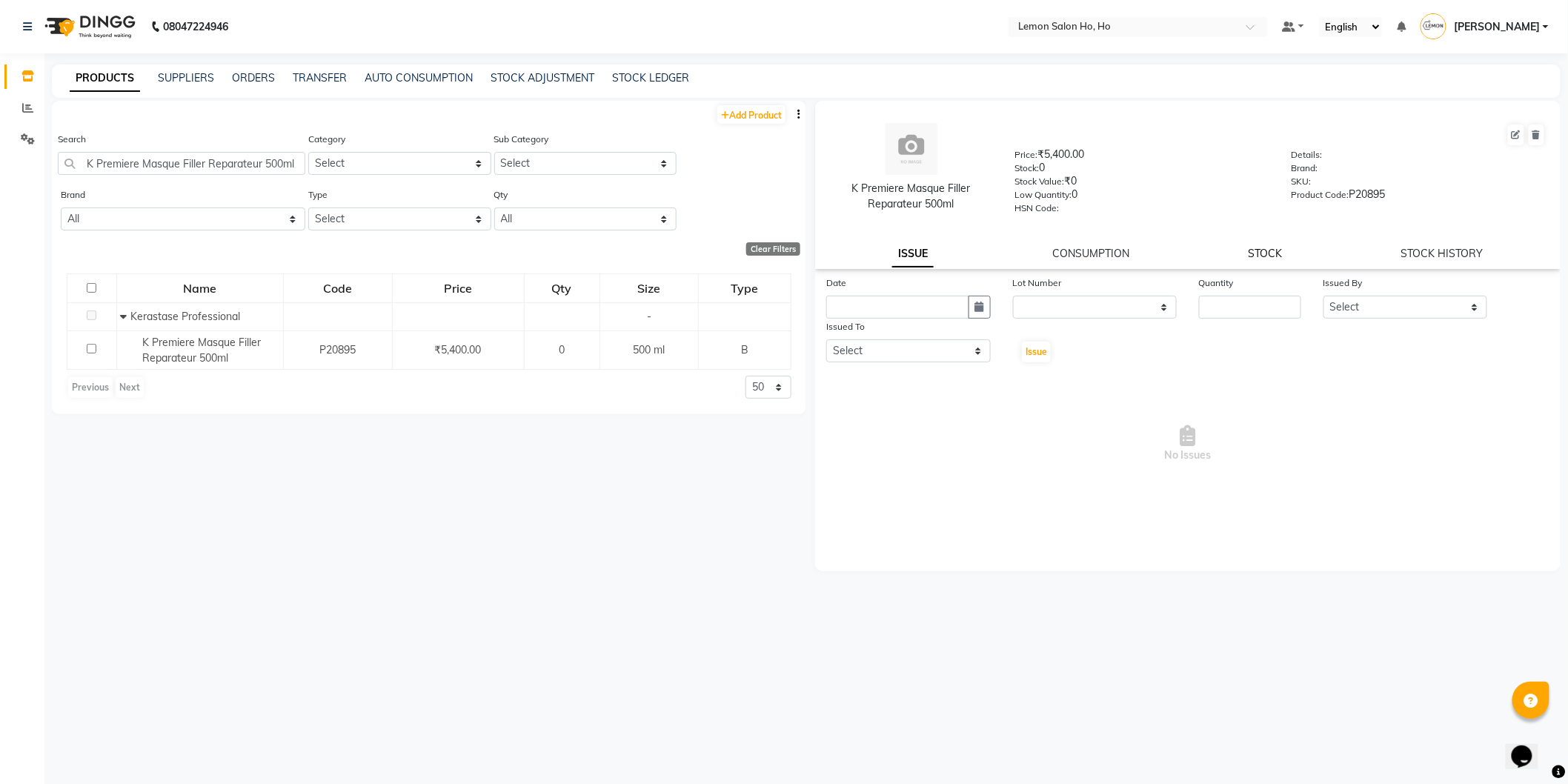
click at [1268, 254] on link "STOCK" at bounding box center [1266, 253] width 34 height 14
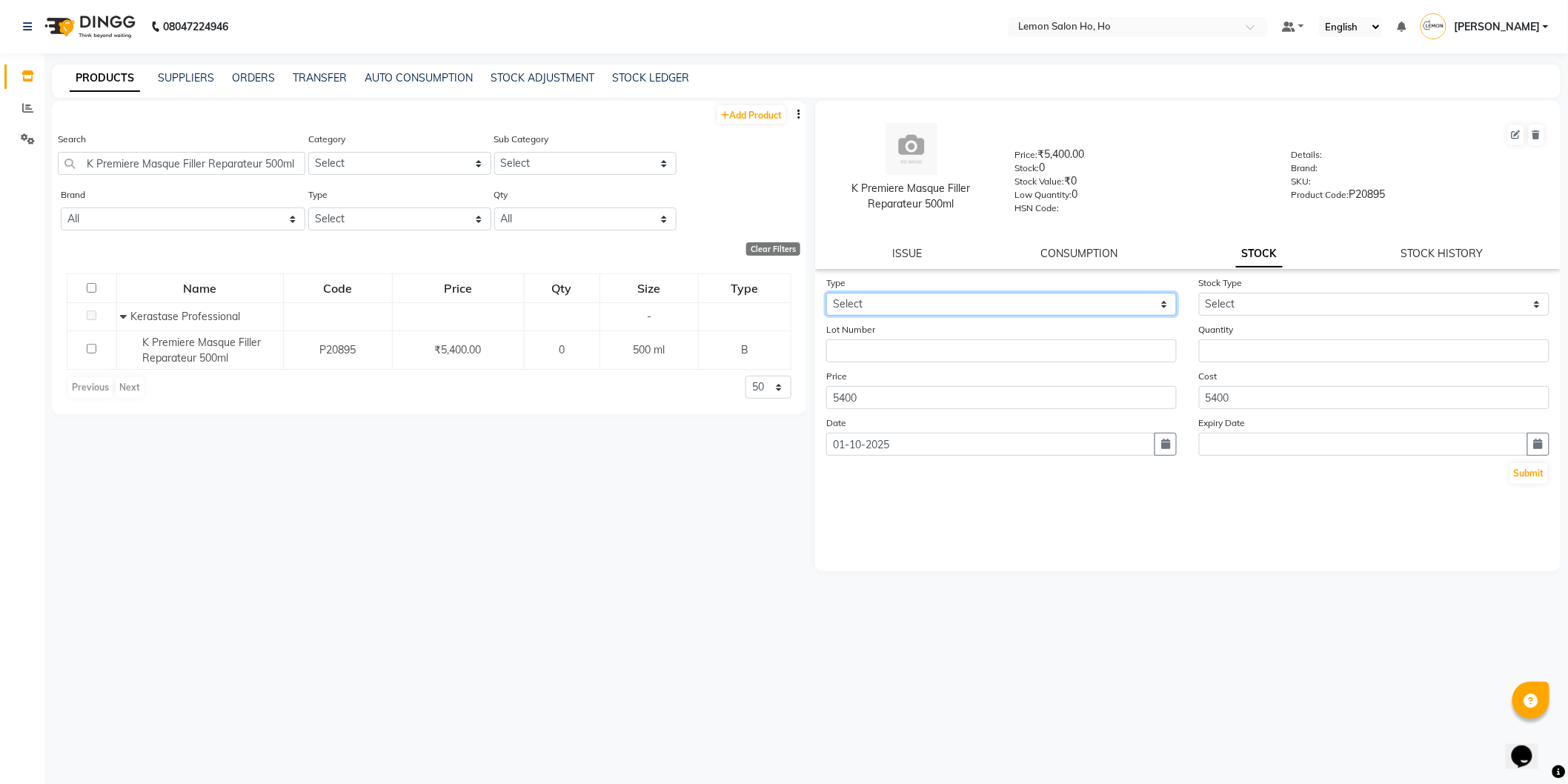
click at [1017, 306] on select "Select In Out" at bounding box center [1002, 304] width 351 height 23
select select "in"
click at [826, 293] on select "Select In Out" at bounding box center [1002, 304] width 351 height 23
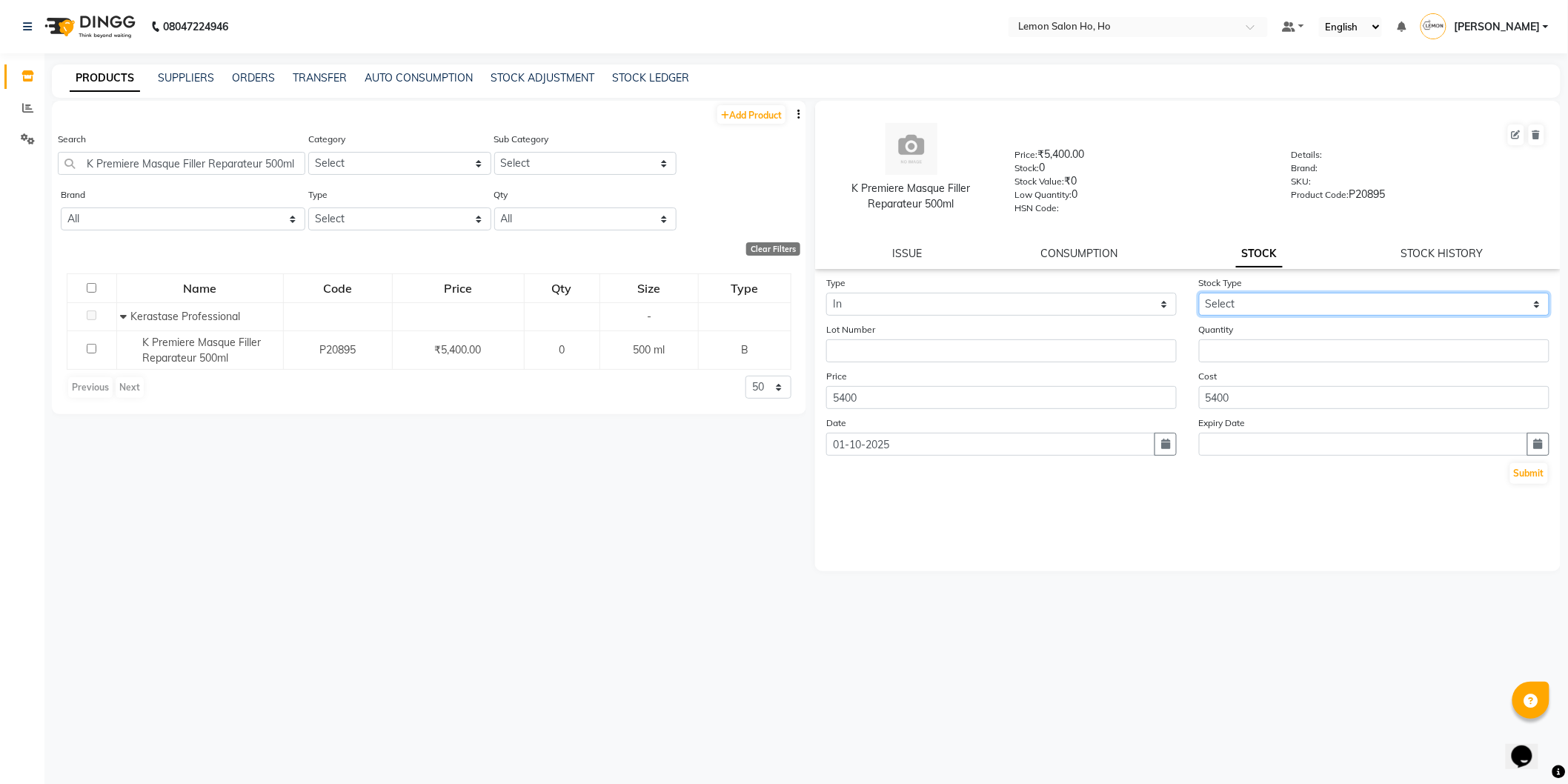
click at [1241, 307] on select "Select New Stock Adjustment Return Other" at bounding box center [1375, 304] width 351 height 23
select select "return"
click at [1200, 293] on select "Select New Stock Adjustment Return Other" at bounding box center [1375, 304] width 351 height 23
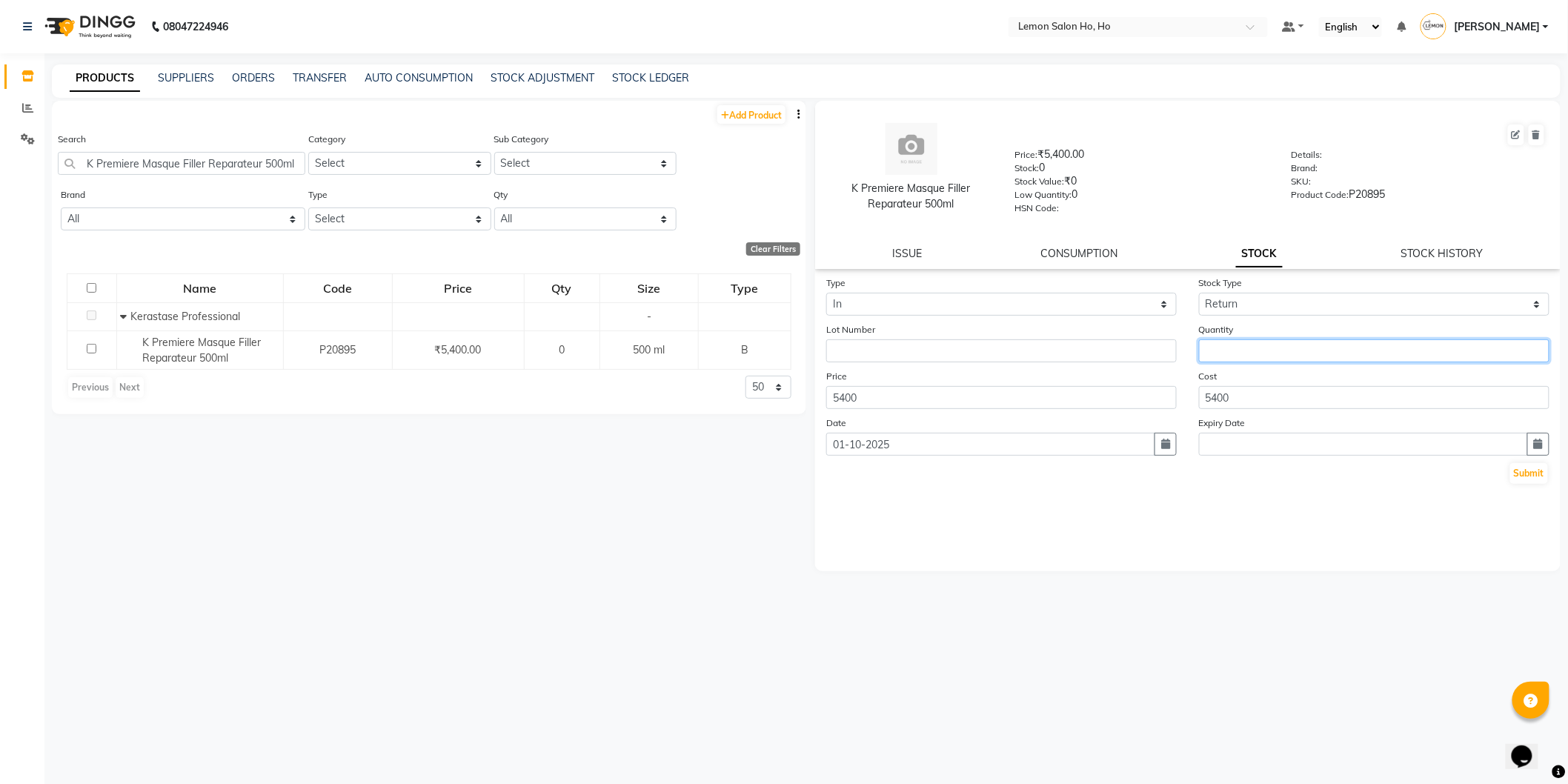
click at [1245, 347] on input "number" at bounding box center [1375, 351] width 351 height 23
type input "1"
click at [1513, 474] on button "Submit" at bounding box center [1529, 472] width 38 height 20
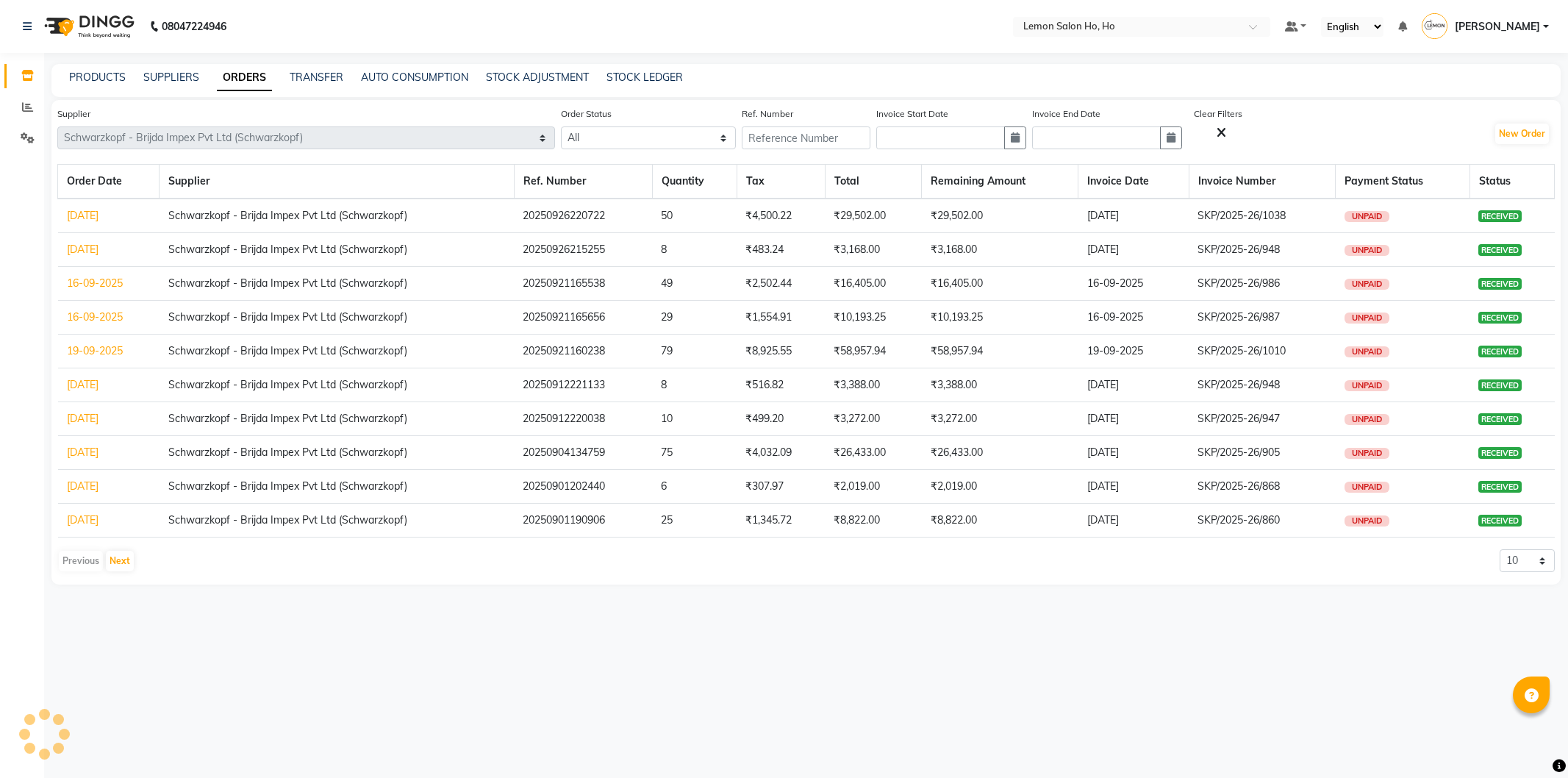
select select "4513"
click at [99, 75] on link "PRODUCTS" at bounding box center [97, 77] width 57 height 14
select select
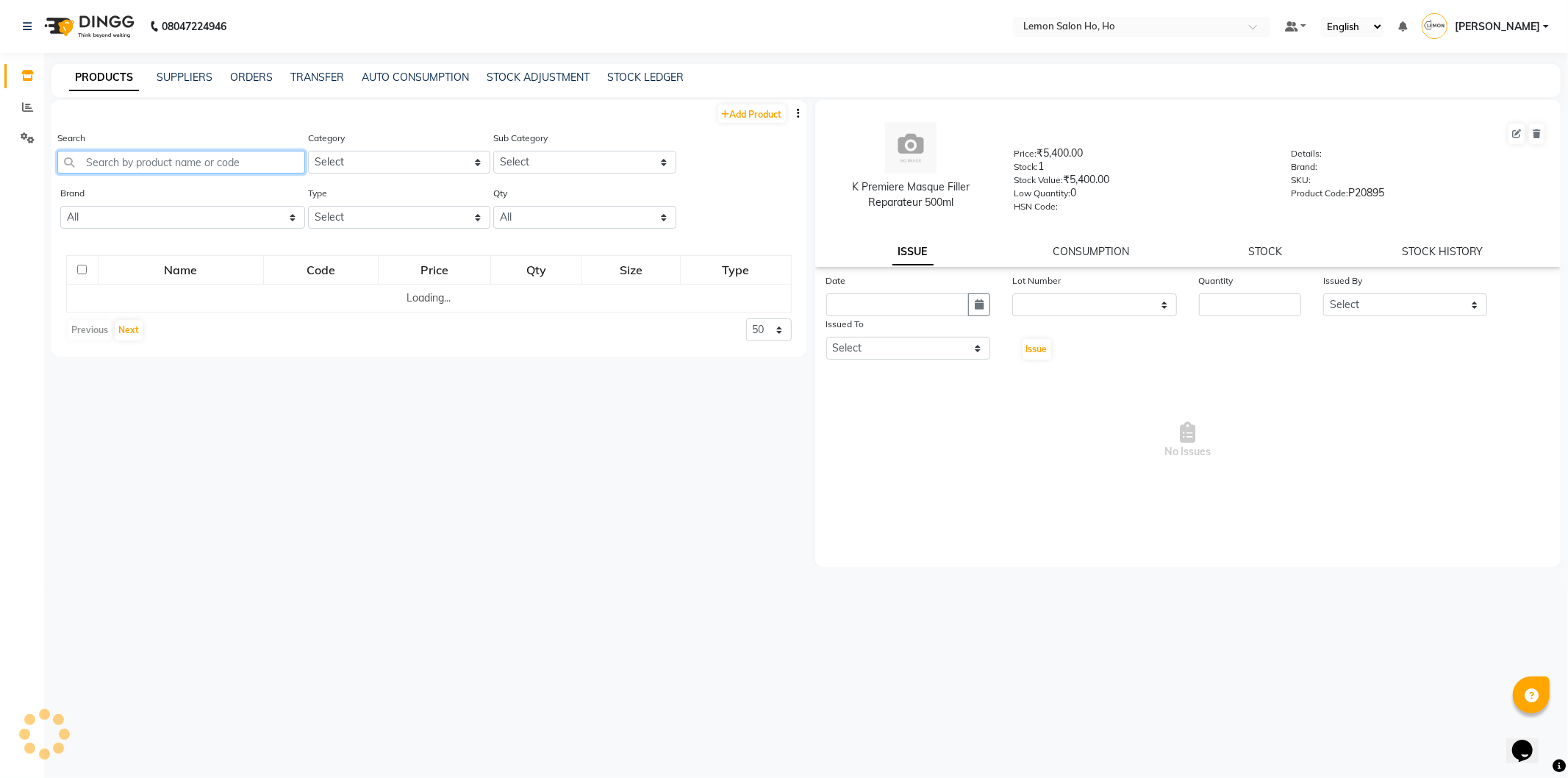
click at [162, 161] on input "text" at bounding box center [181, 162] width 247 height 23
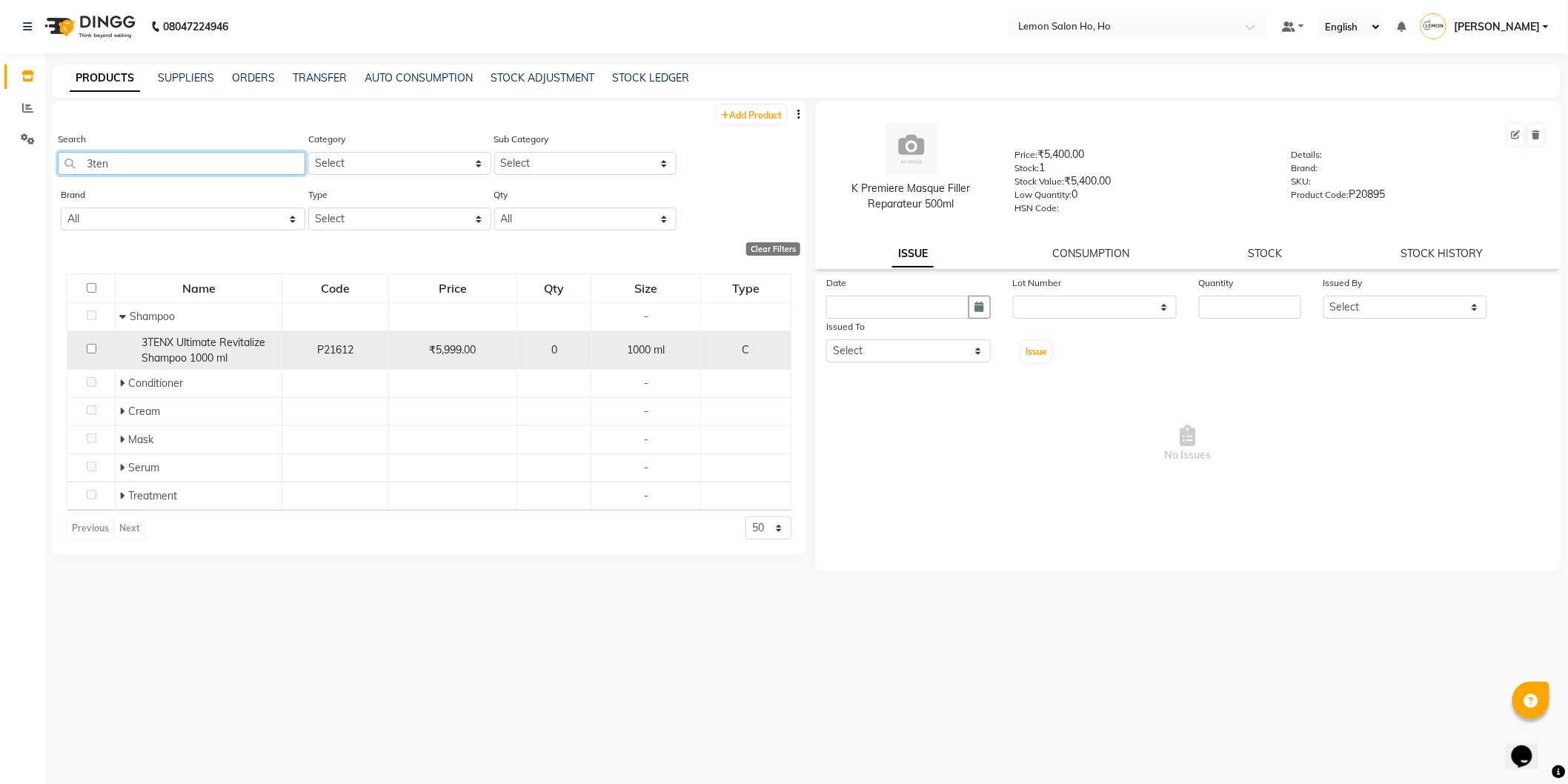
type input "3ten"
click at [180, 352] on span "3TENX Ultimate Revitalize Shampoo 1000 ml" at bounding box center [203, 351] width 124 height 29
select select
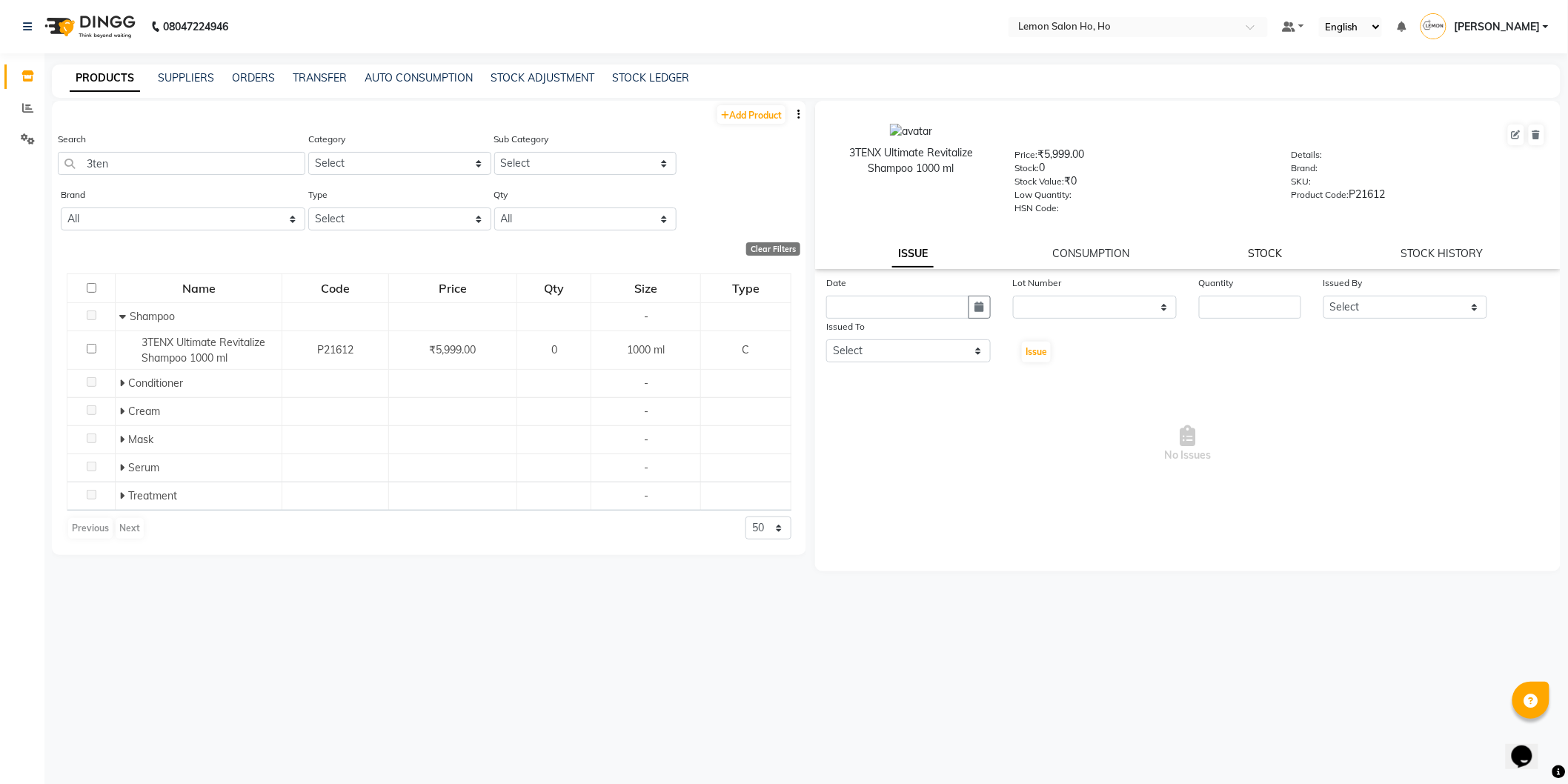
click at [1273, 255] on link "STOCK" at bounding box center [1266, 253] width 34 height 14
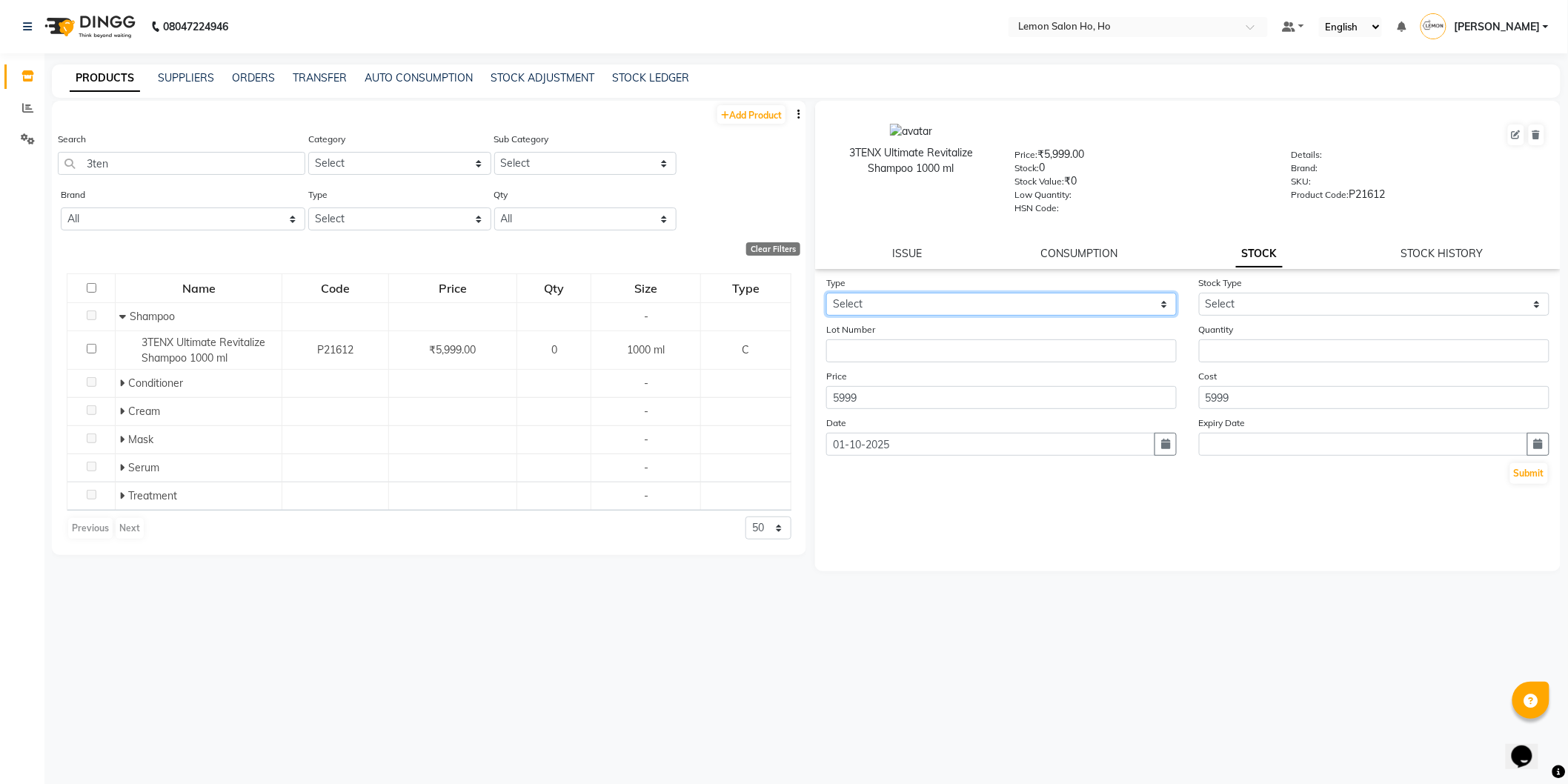
click at [1085, 310] on select "Select In Out" at bounding box center [1002, 304] width 351 height 23
select select "in"
click at [826, 293] on select "Select In Out" at bounding box center [1002, 304] width 351 height 23
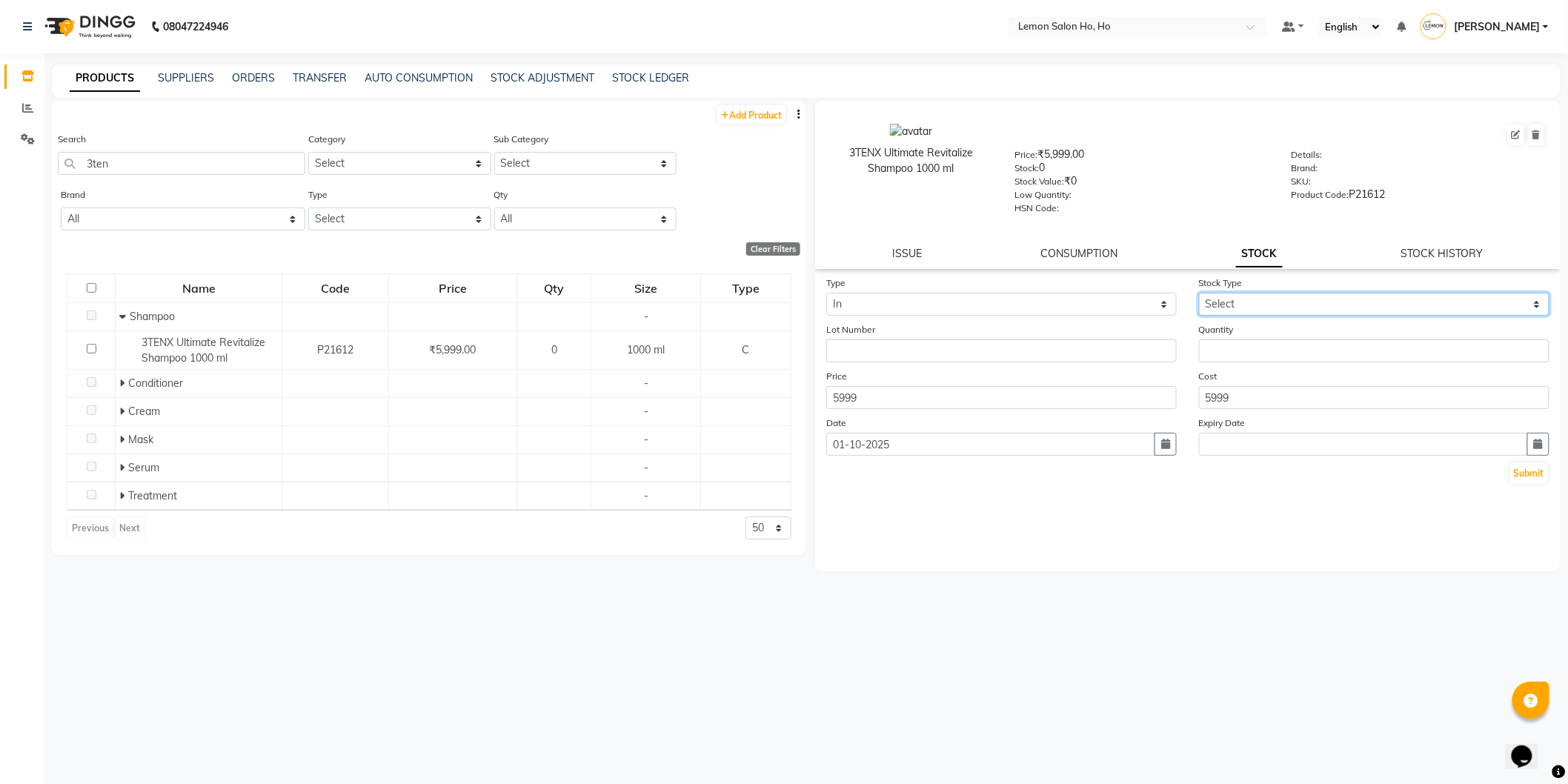
drag, startPoint x: 1288, startPoint y: 293, endPoint x: 1283, endPoint y: 300, distance: 8.6
click at [1287, 293] on select "Select New Stock Adjustment Return Other" at bounding box center [1375, 304] width 351 height 23
select select "new stock"
click at [1200, 293] on select "Select New Stock Adjustment Return Other" at bounding box center [1375, 304] width 351 height 23
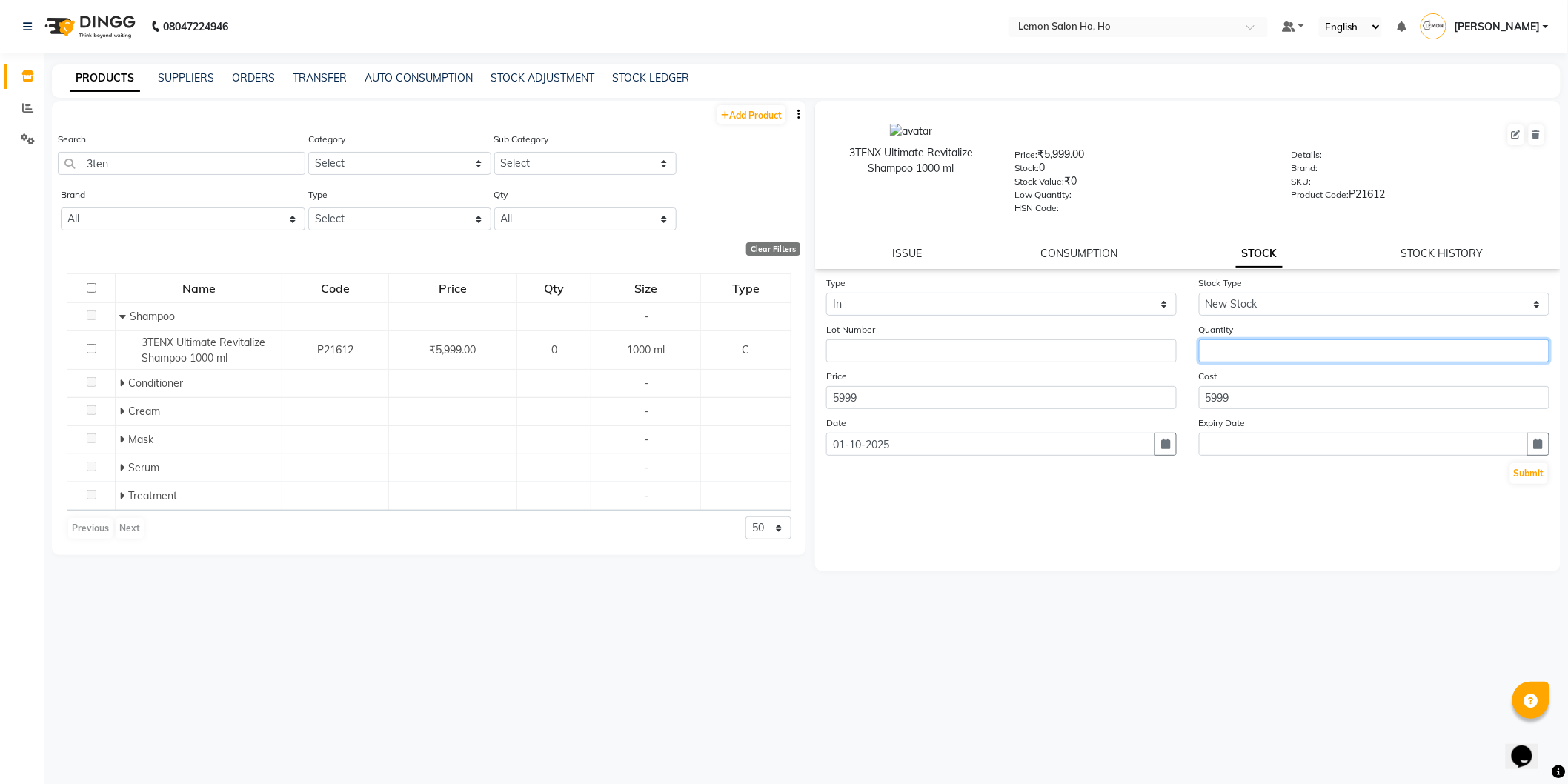
click at [1286, 345] on input "number" at bounding box center [1375, 351] width 351 height 23
type input "1"
click at [1523, 474] on button "Submit" at bounding box center [1529, 472] width 38 height 20
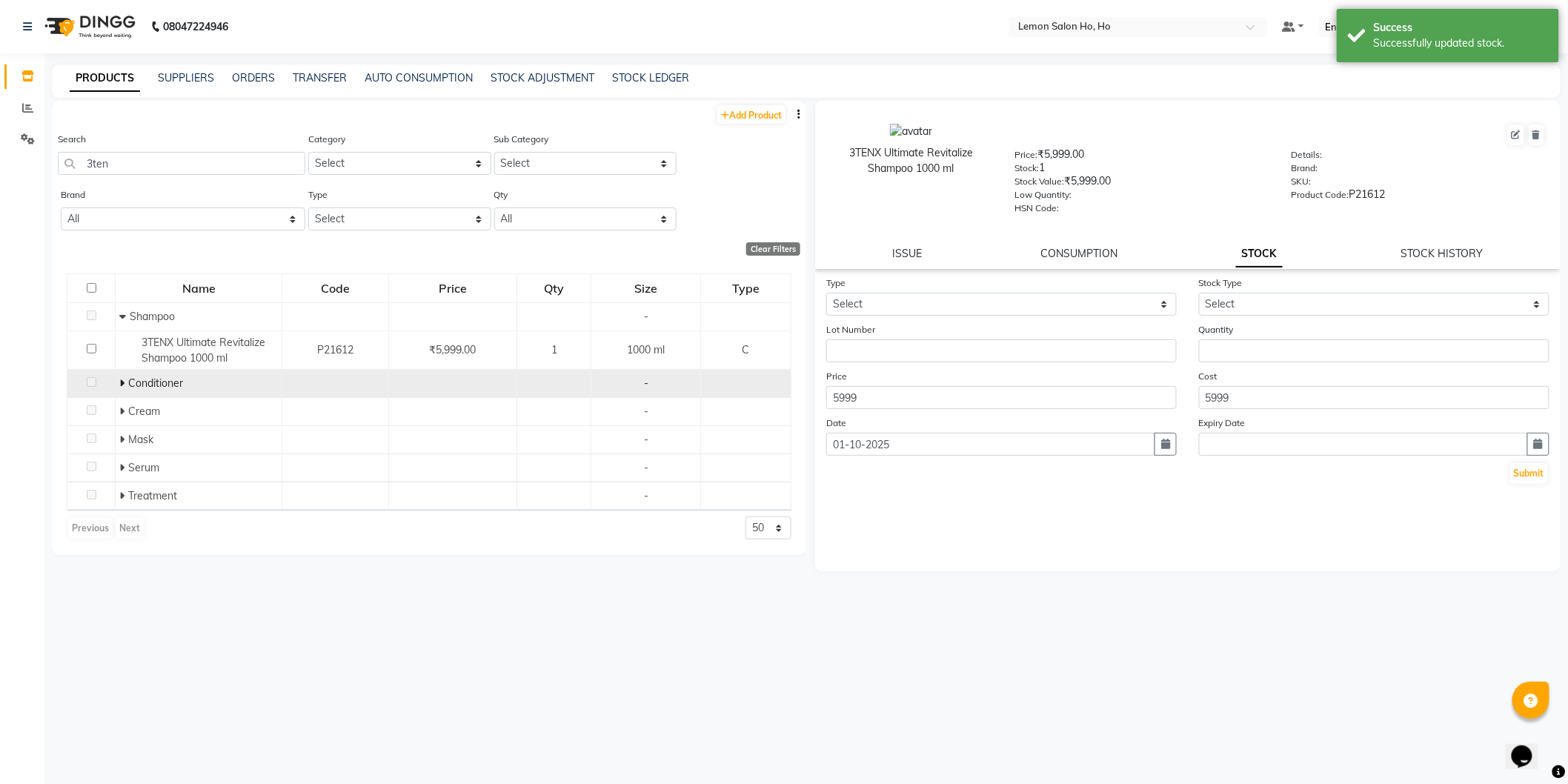
click at [119, 381] on icon at bounding box center [121, 383] width 5 height 11
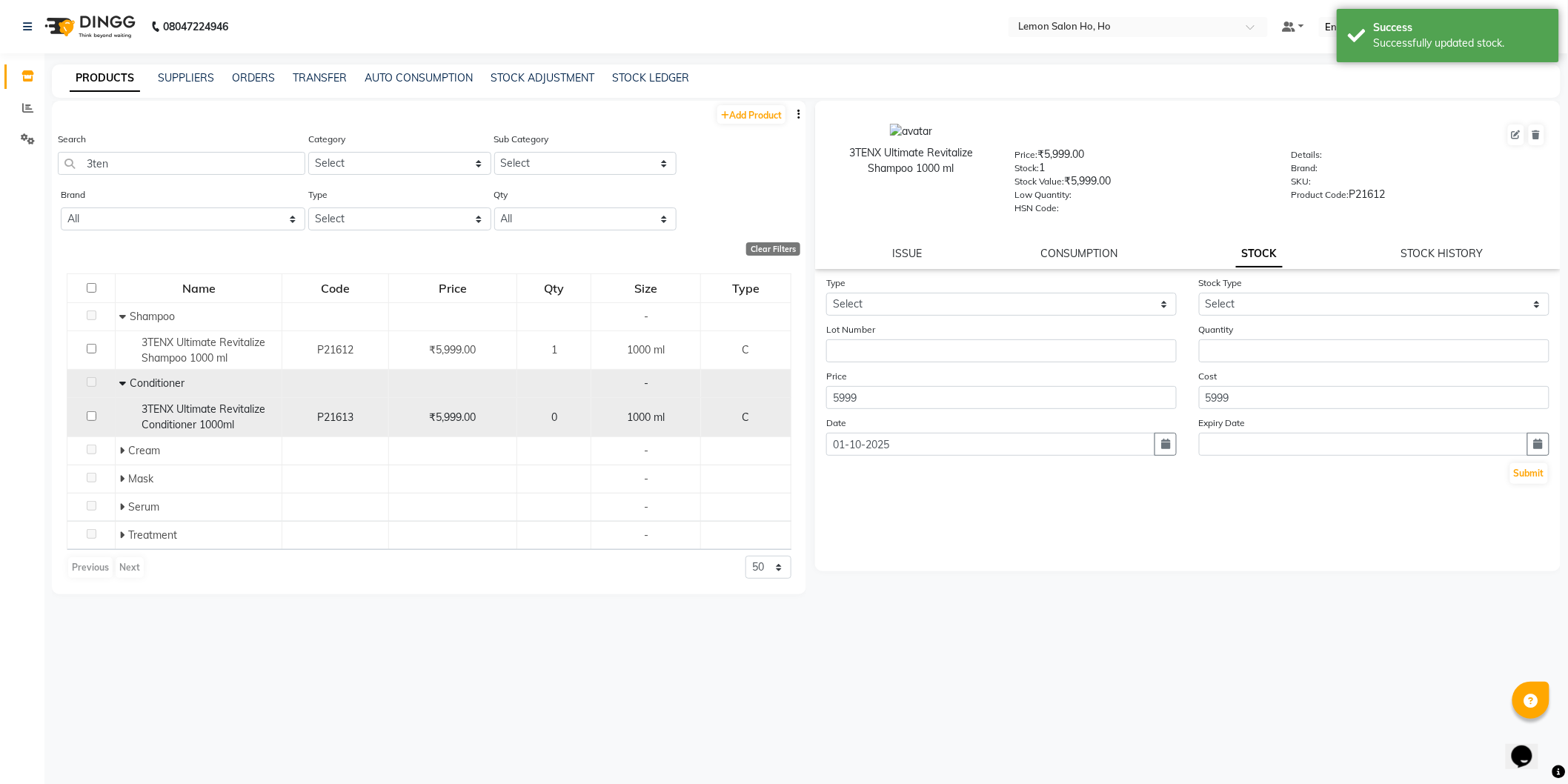
drag, startPoint x: 174, startPoint y: 407, endPoint x: 243, endPoint y: 408, distance: 69.0
click at [174, 408] on span "3TENX Ultimate Revitalize Conditioner 1000ml" at bounding box center [203, 417] width 124 height 29
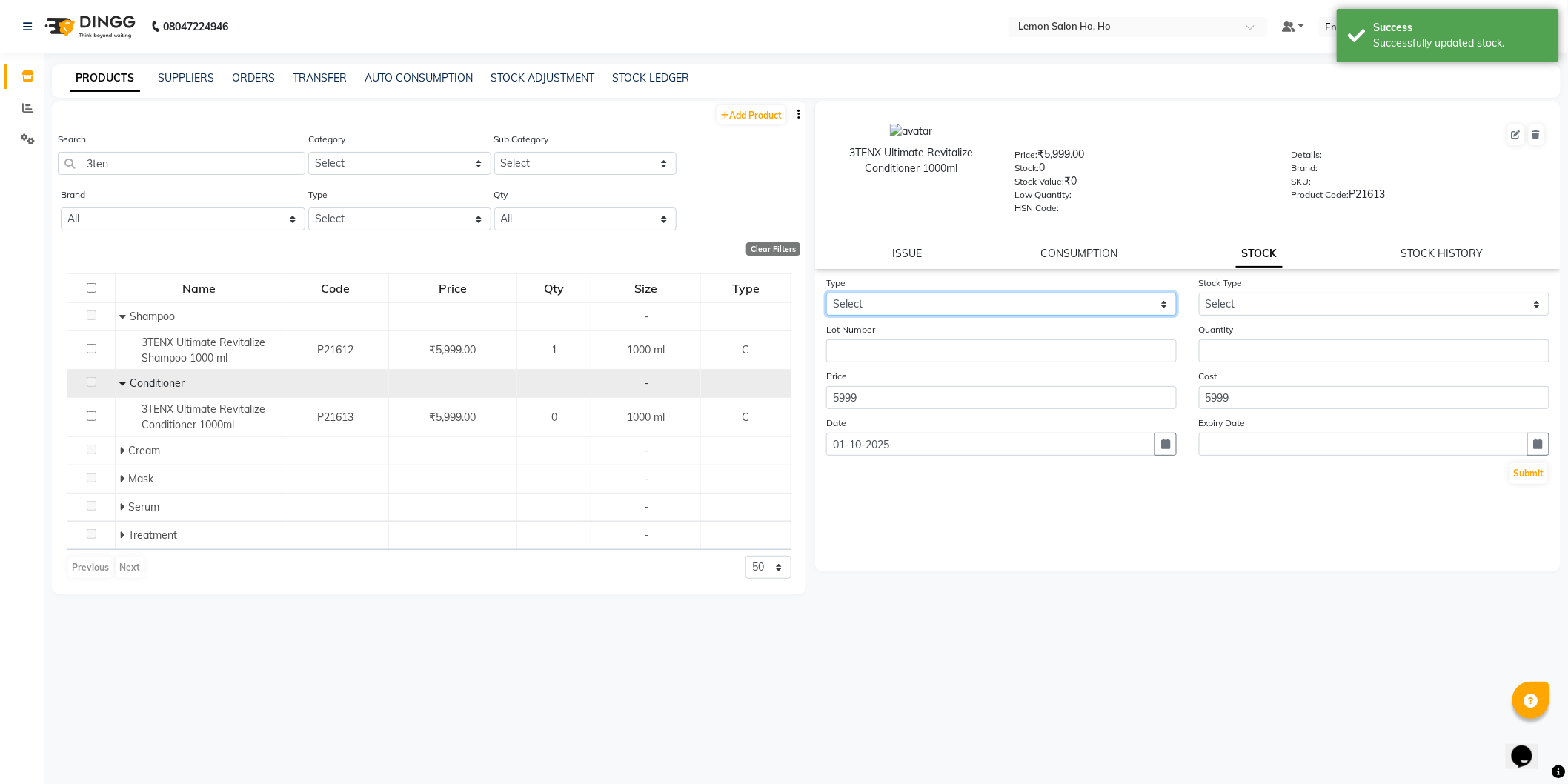
click at [1045, 306] on select "Select In Out" at bounding box center [1002, 304] width 351 height 23
select select "in"
click at [826, 293] on select "Select In Out" at bounding box center [1002, 304] width 351 height 23
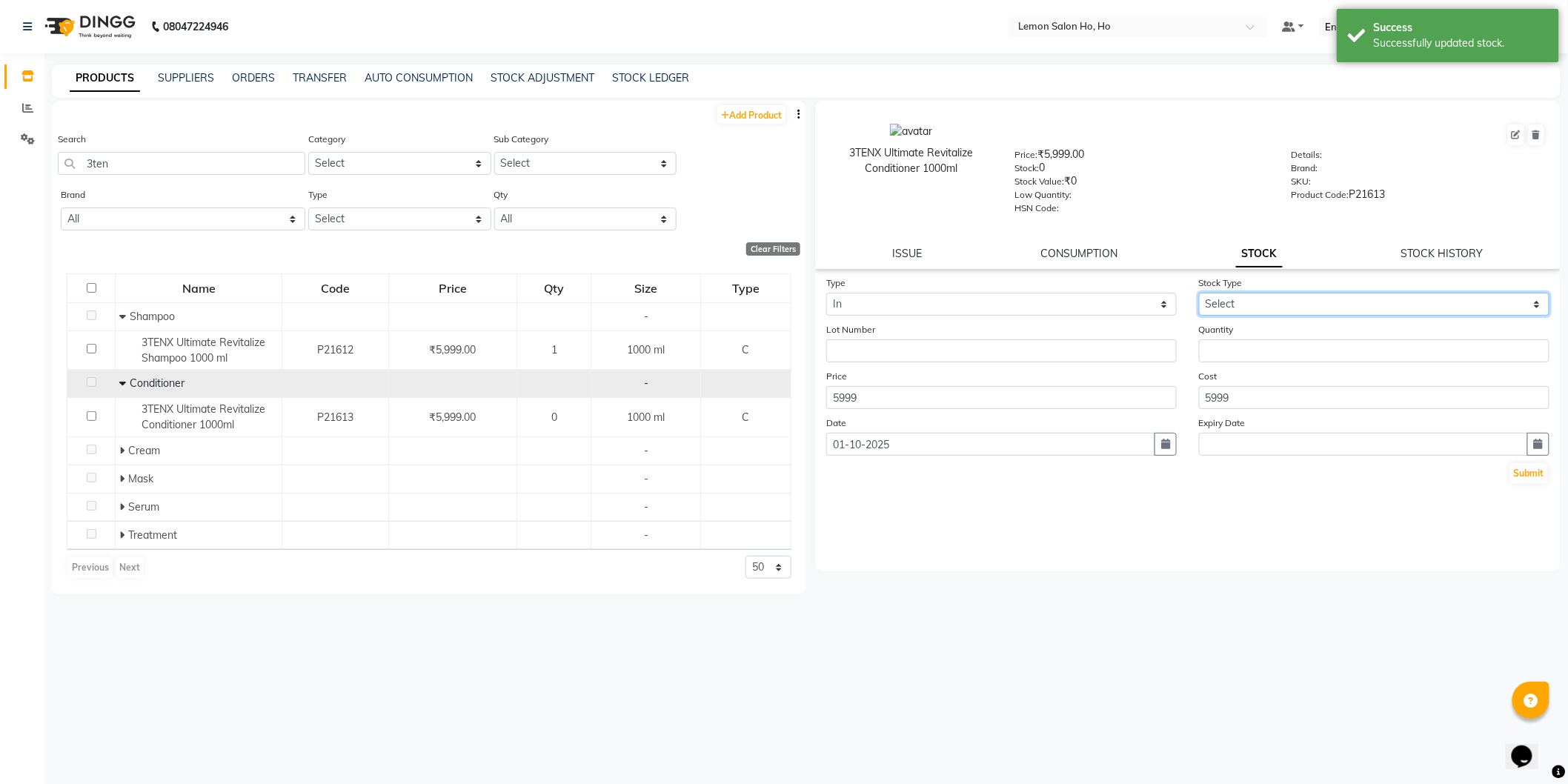
click at [1316, 308] on select "Select New Stock Adjustment Return Other" at bounding box center [1375, 304] width 351 height 23
select select "new stock"
click at [1200, 293] on select "Select New Stock Adjustment Return Other" at bounding box center [1375, 304] width 351 height 23
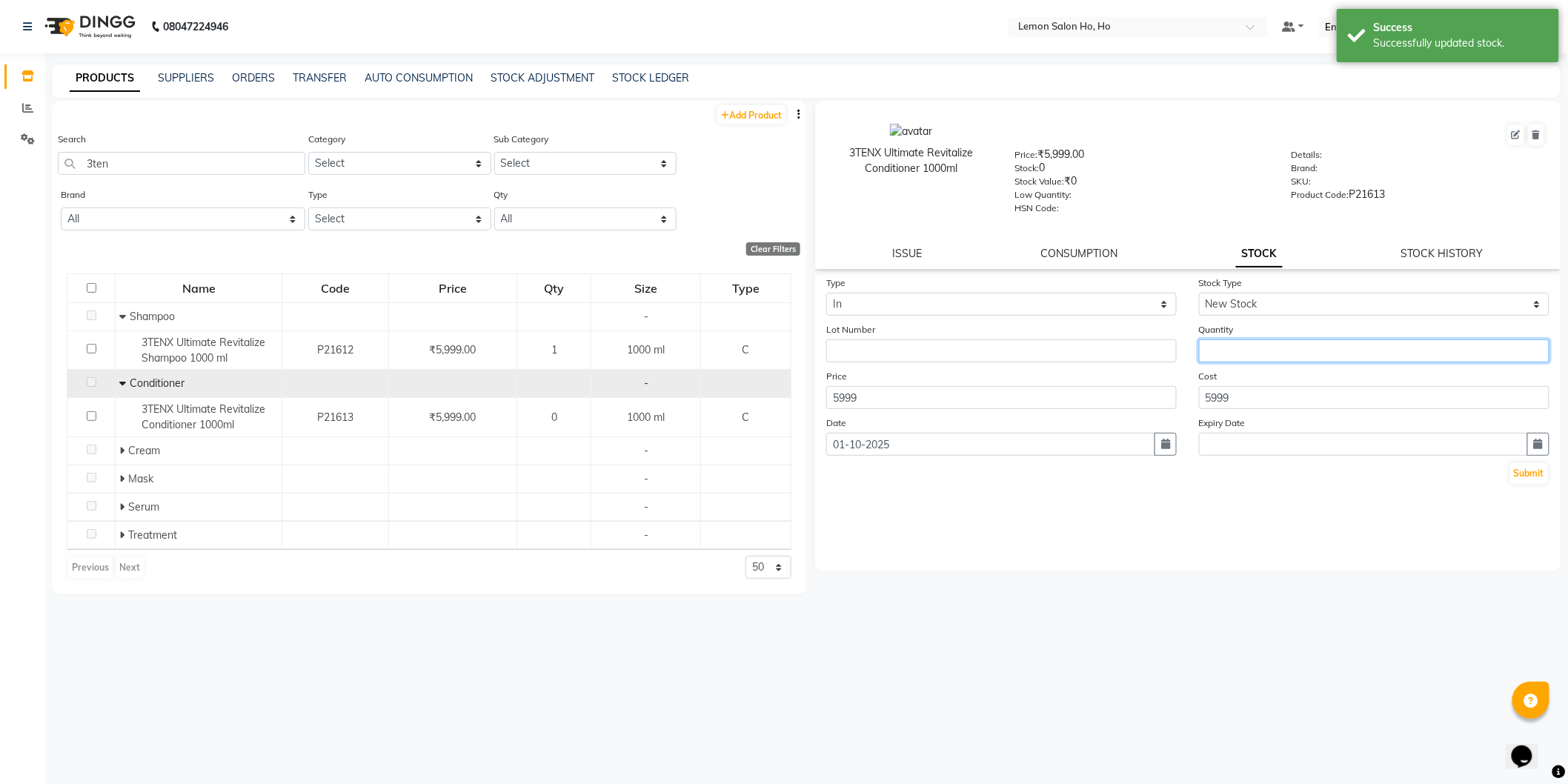
click at [1320, 352] on input "number" at bounding box center [1375, 351] width 351 height 23
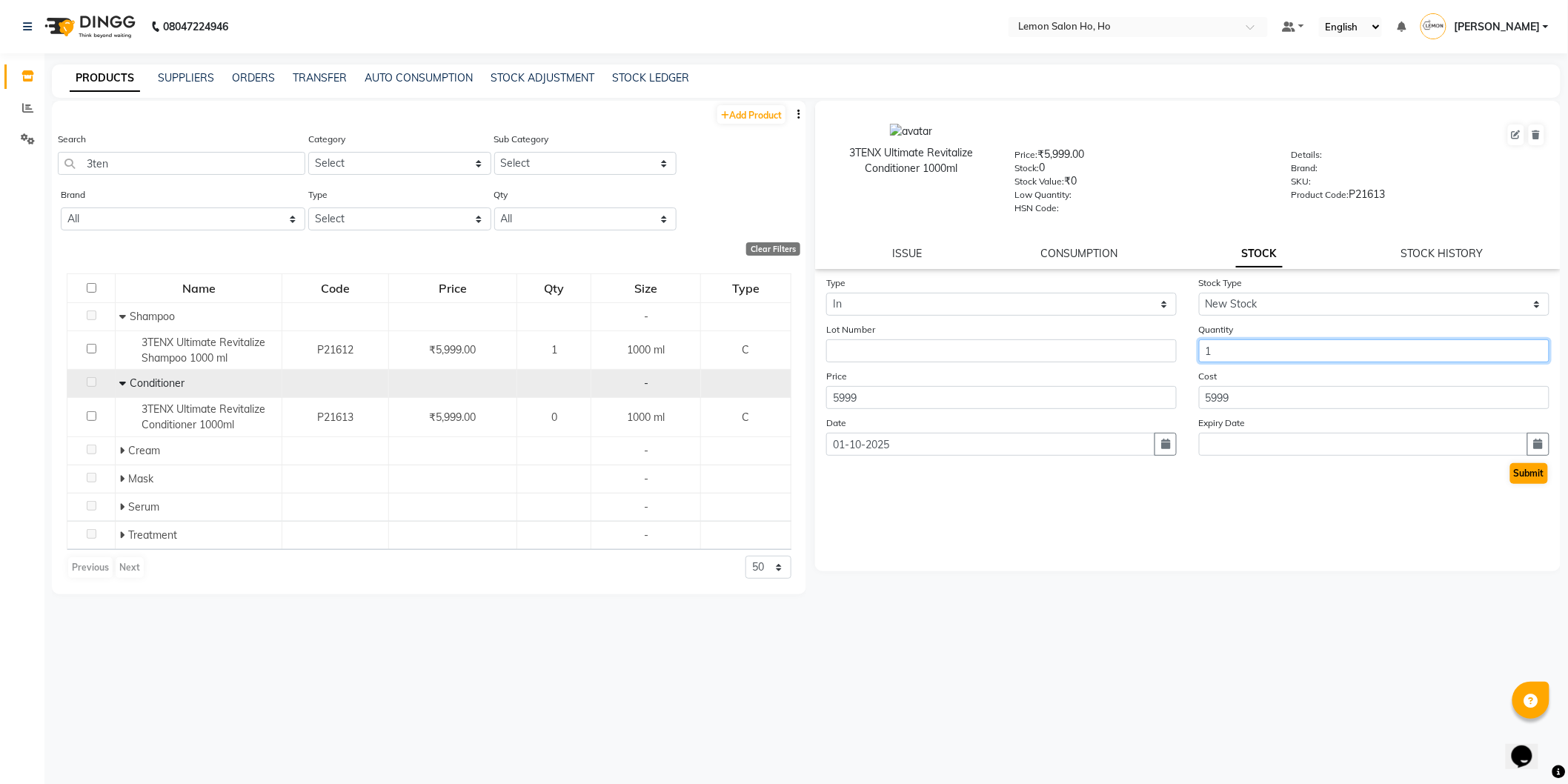
type input "1"
click at [1520, 470] on button "Submit" at bounding box center [1529, 472] width 38 height 20
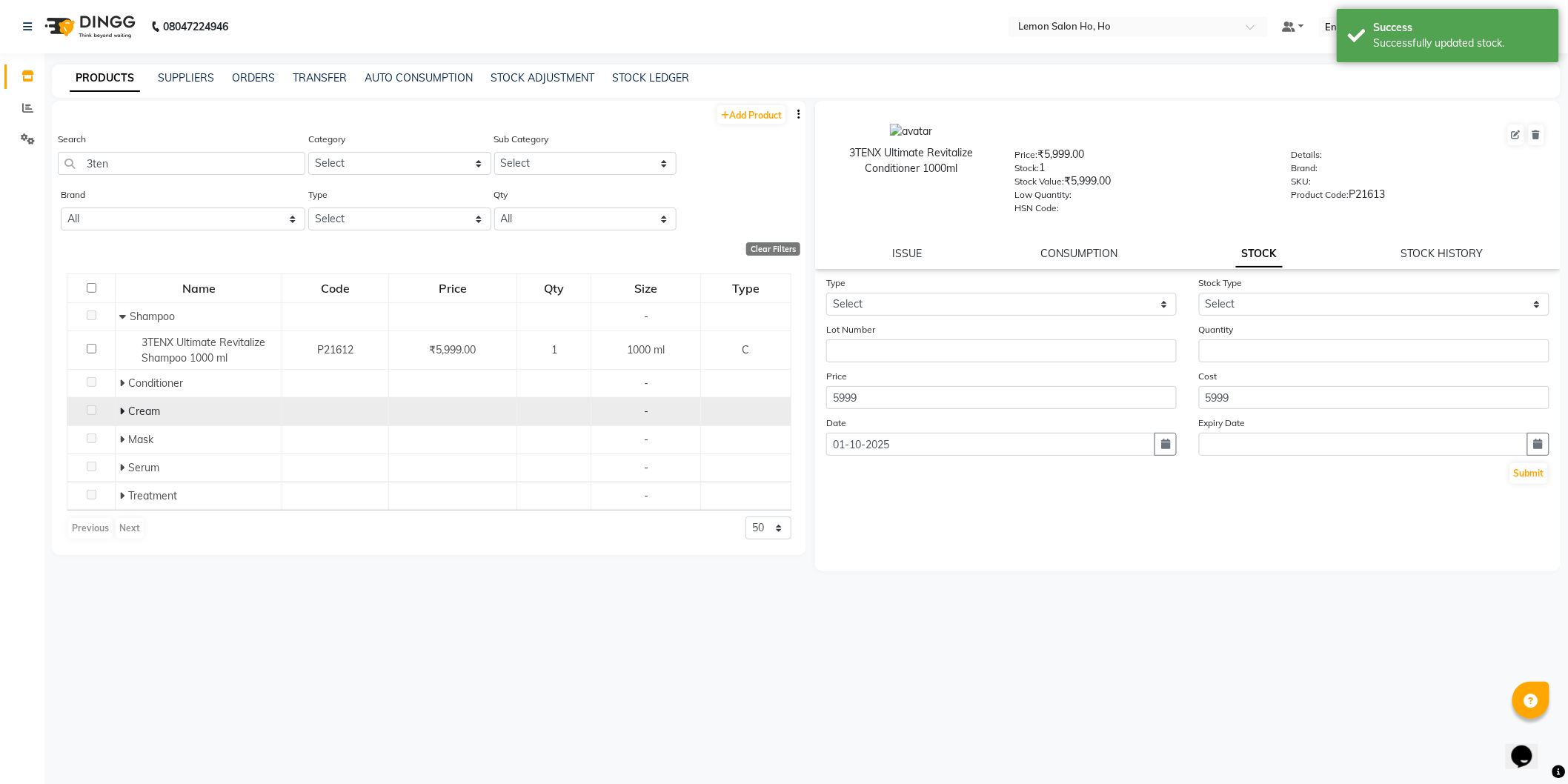
click at [120, 412] on icon at bounding box center [121, 411] width 5 height 11
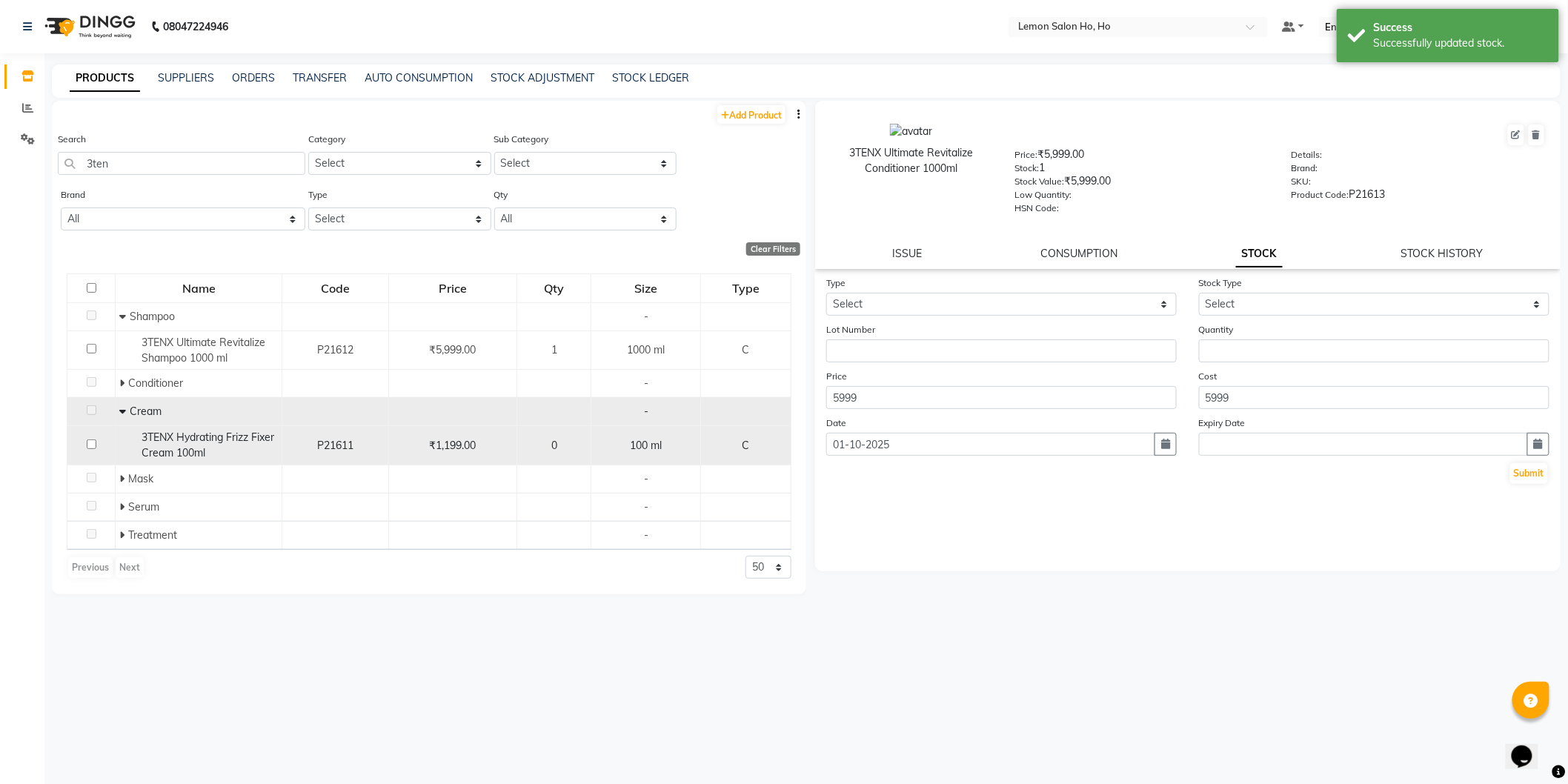
click at [162, 439] on span "3TENX Hydrating Frizz Fixer Cream 100ml" at bounding box center [208, 445] width 133 height 29
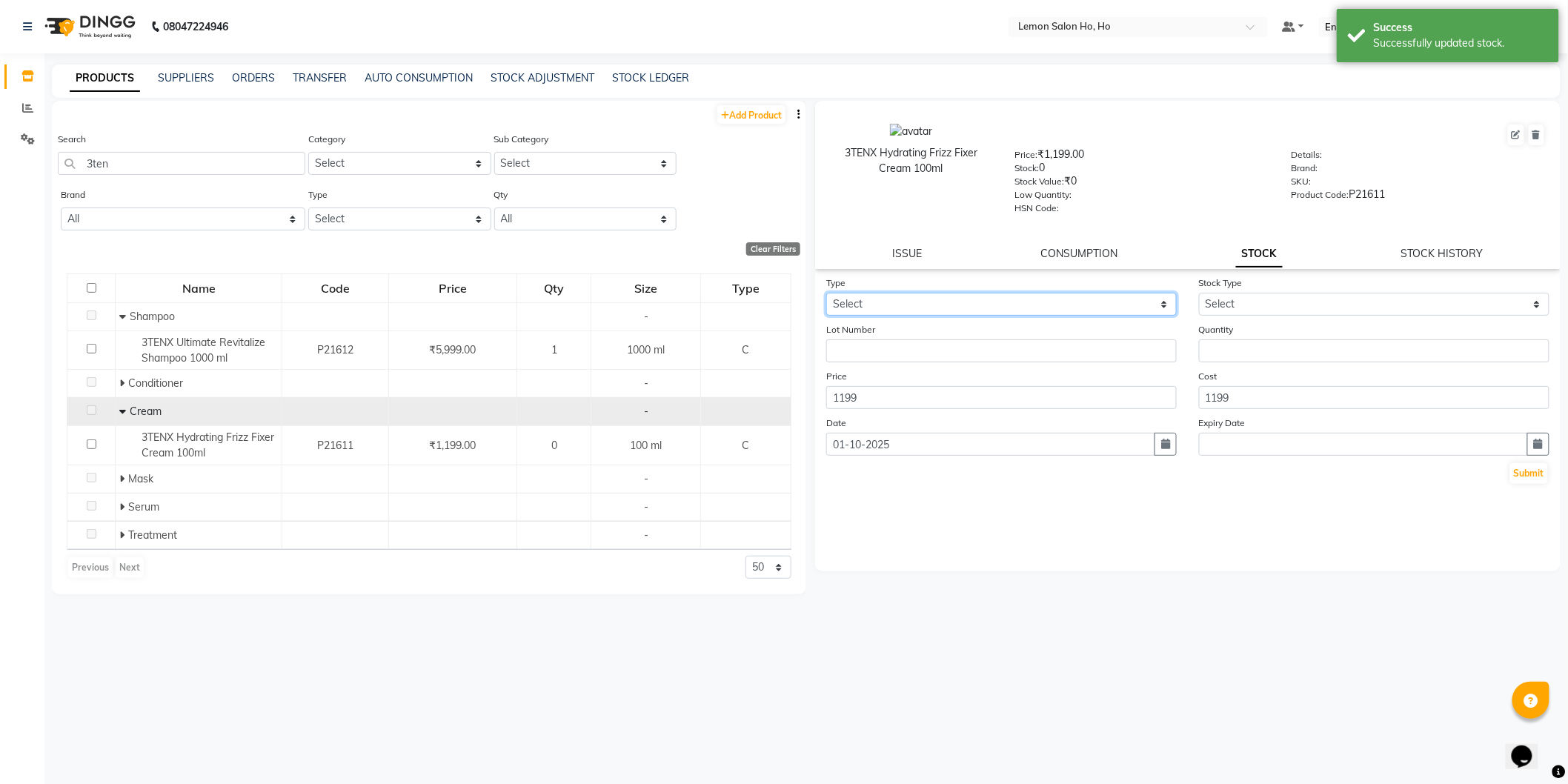
click at [979, 306] on select "Select In Out" at bounding box center [1002, 304] width 351 height 23
select select "in"
click at [826, 293] on select "Select In Out" at bounding box center [1002, 304] width 351 height 23
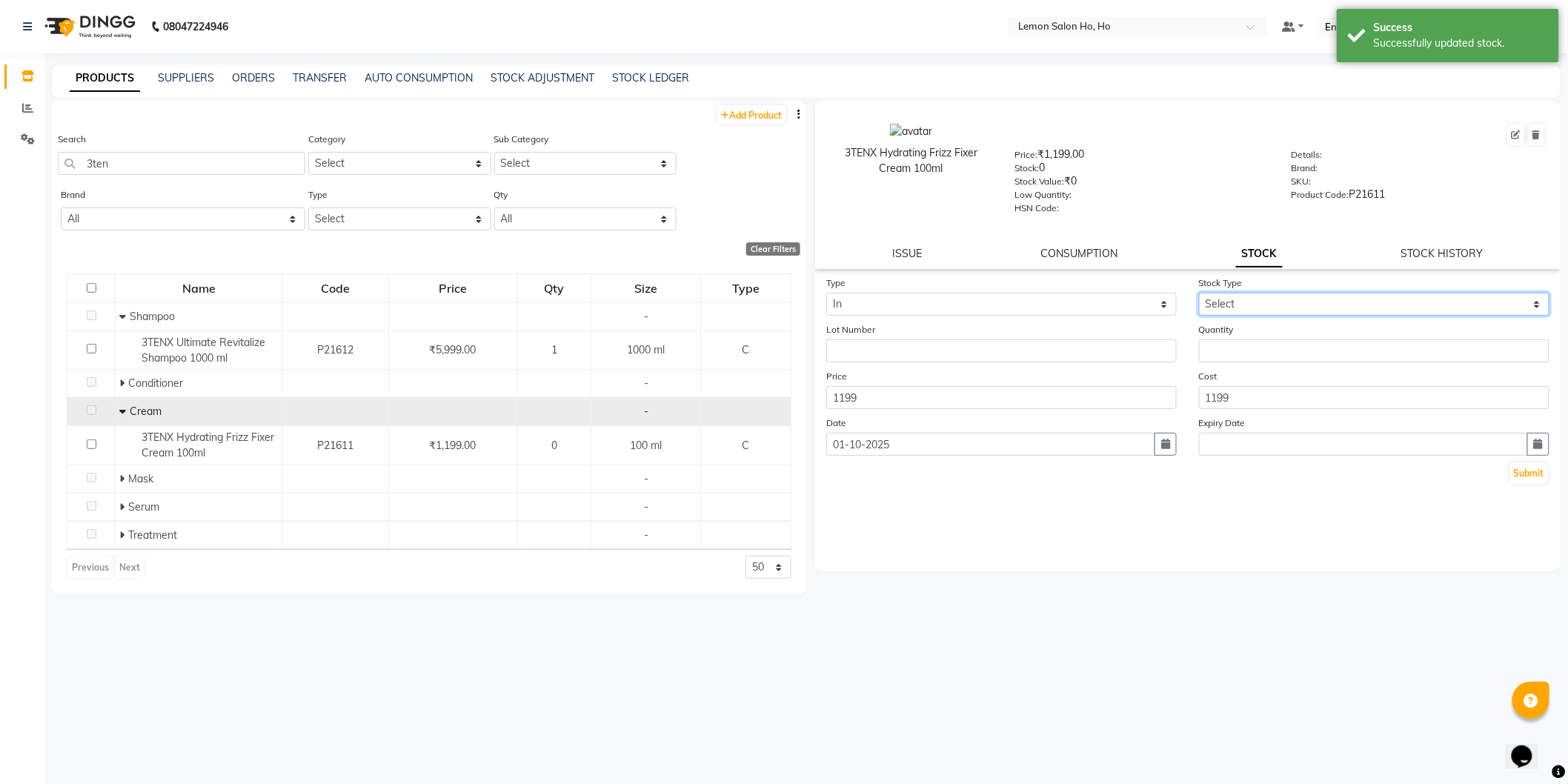
click at [1262, 304] on select "Select New Stock Adjustment Return Other" at bounding box center [1375, 304] width 351 height 23
select select "new stock"
click at [1200, 293] on select "Select New Stock Adjustment Return Other" at bounding box center [1375, 304] width 351 height 23
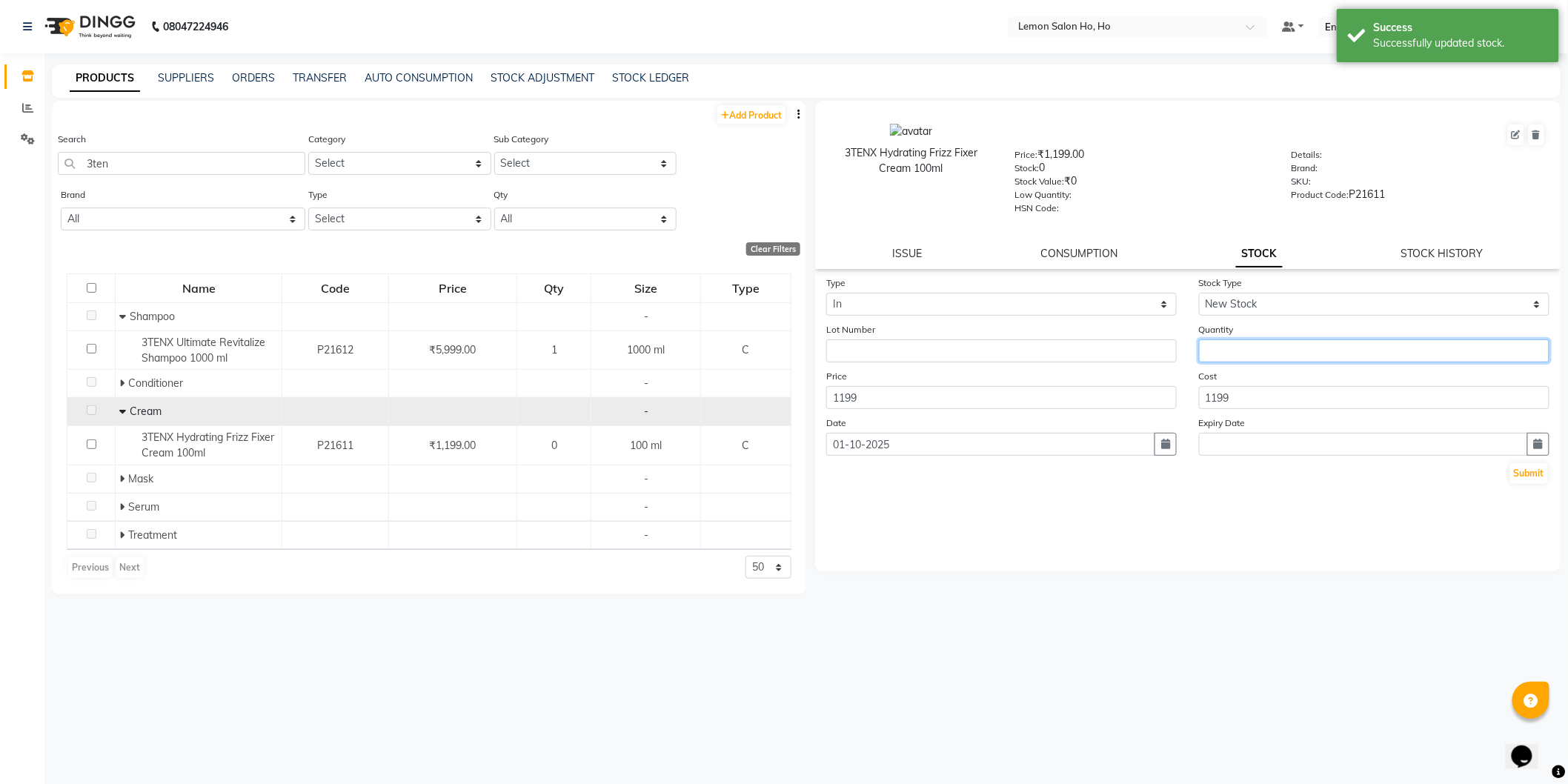
click at [1255, 344] on input "number" at bounding box center [1375, 351] width 351 height 23
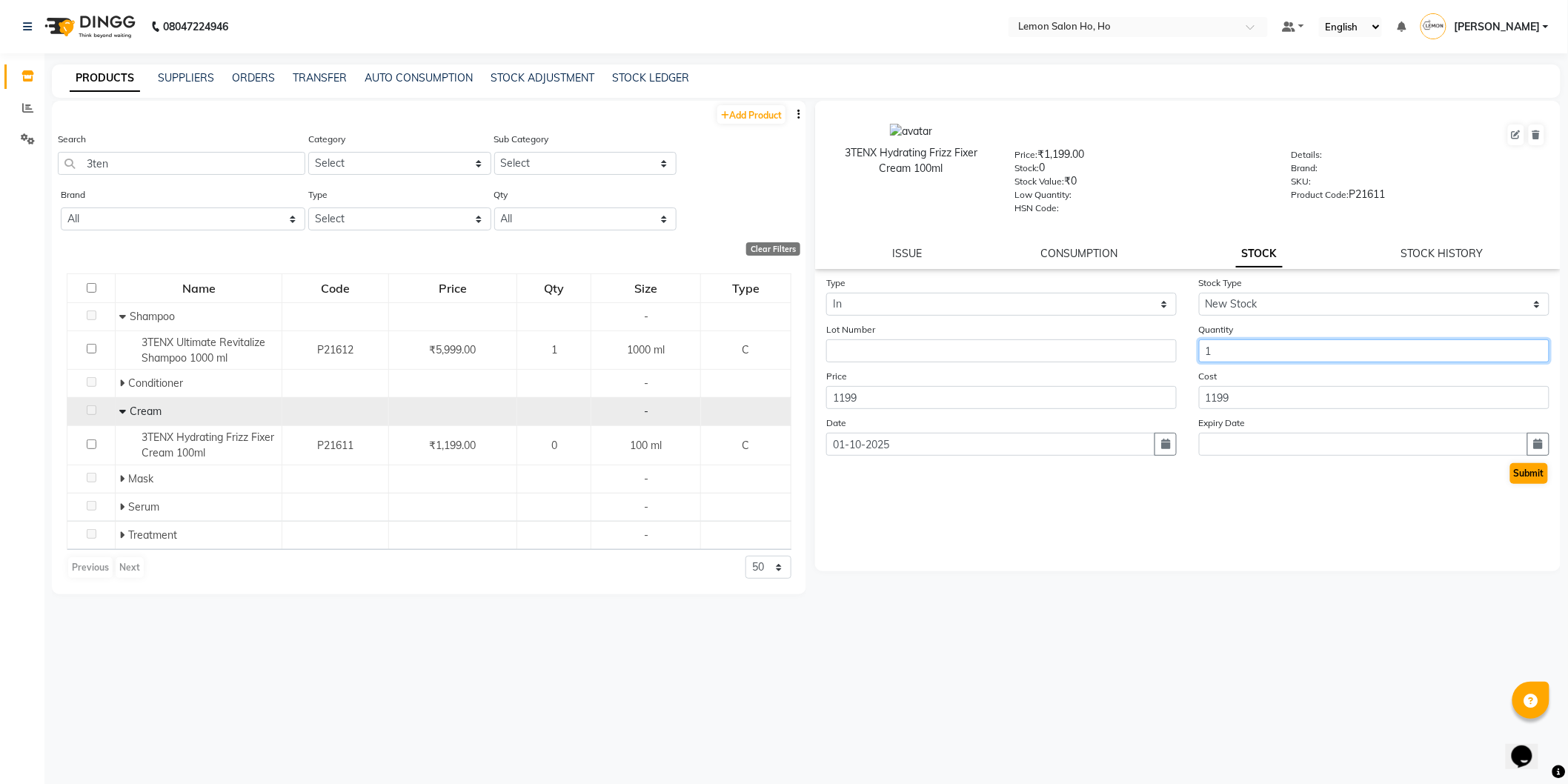
type input "1"
click at [1525, 470] on button "Submit" at bounding box center [1529, 472] width 38 height 20
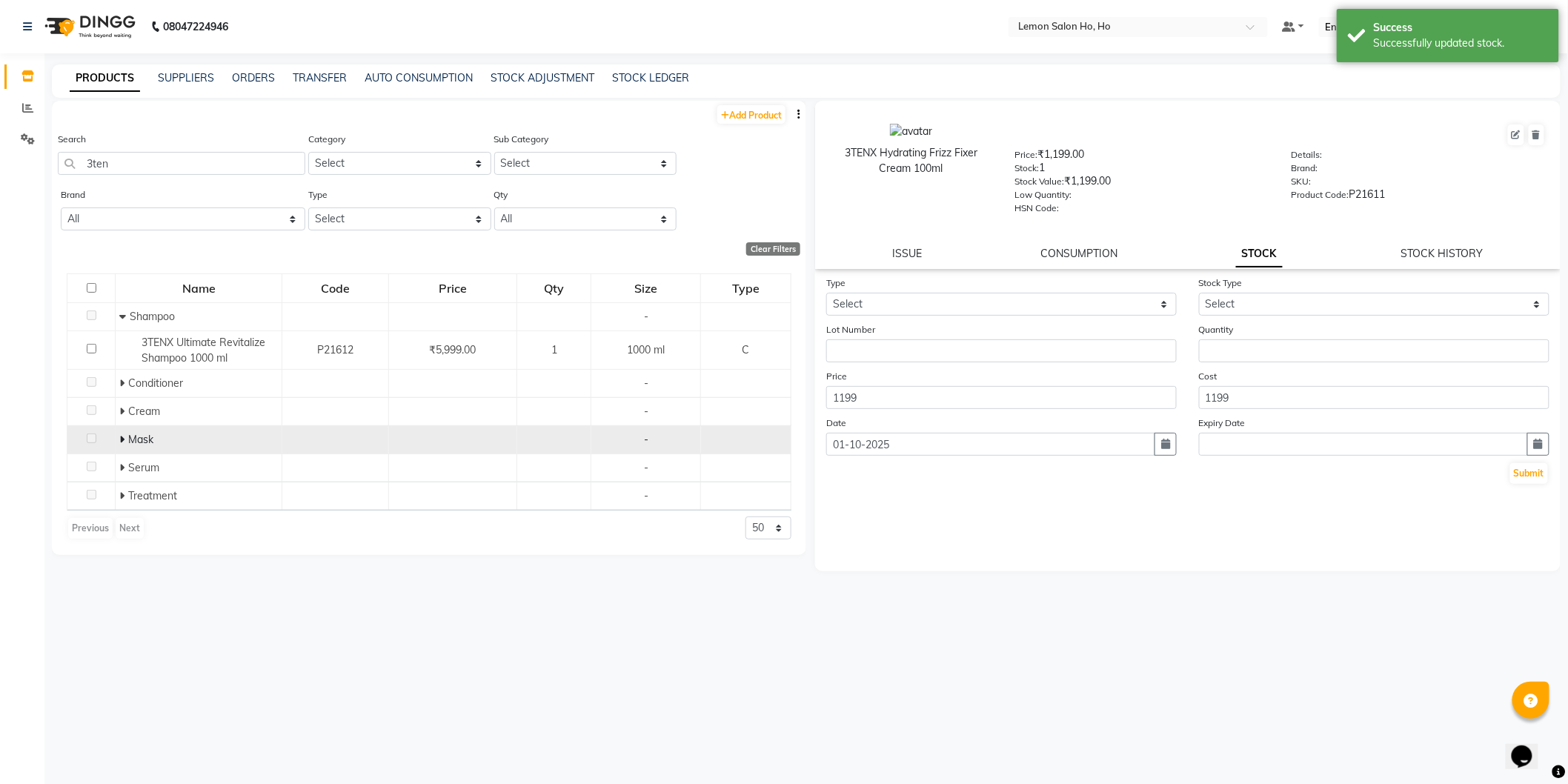
click at [122, 440] on icon at bounding box center [121, 439] width 5 height 11
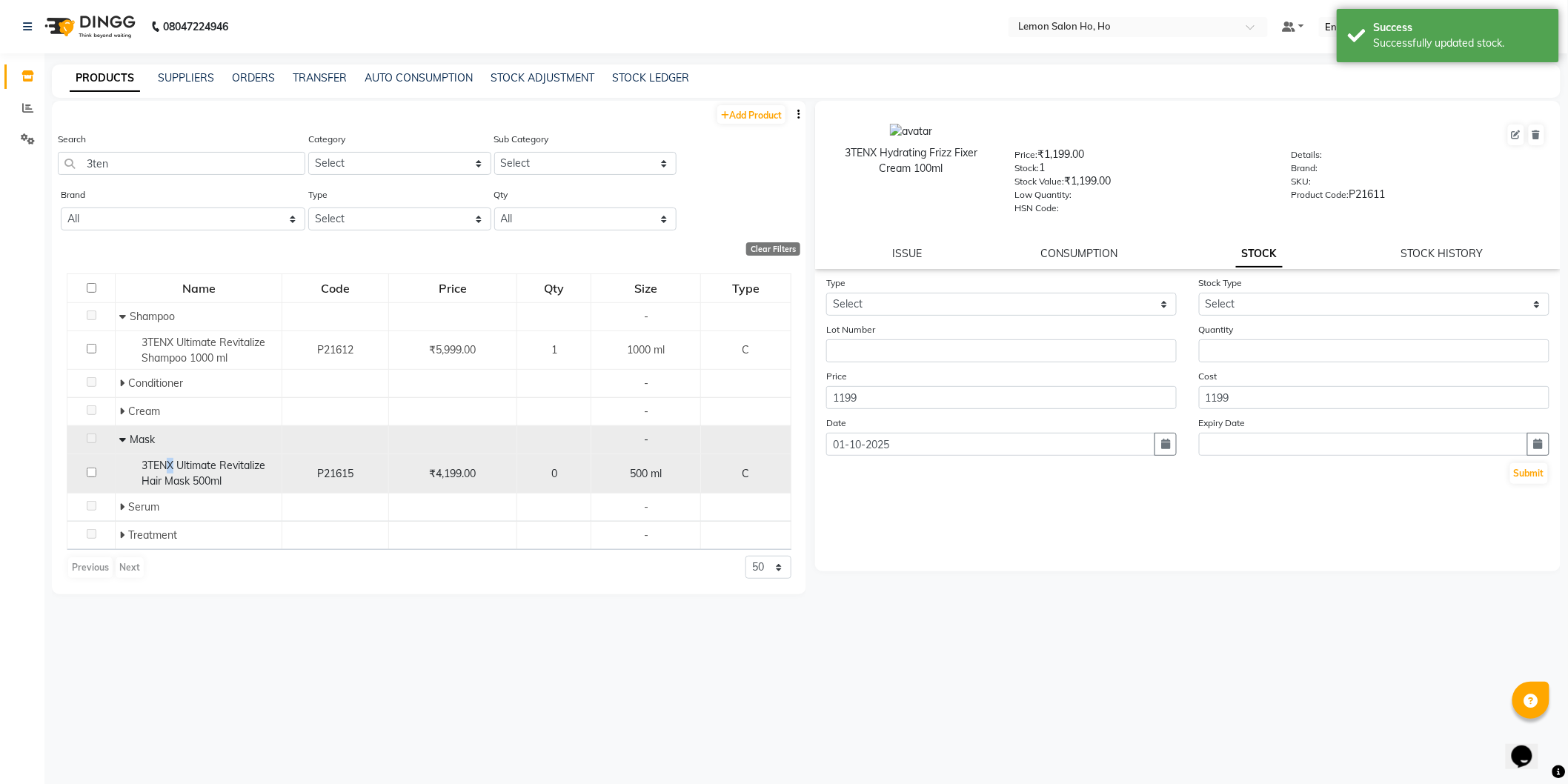
drag, startPoint x: 171, startPoint y: 470, endPoint x: 268, endPoint y: 476, distance: 97.2
click at [172, 471] on span "3TENX Ultimate Revitalize Hair Mask 500ml" at bounding box center [203, 473] width 124 height 29
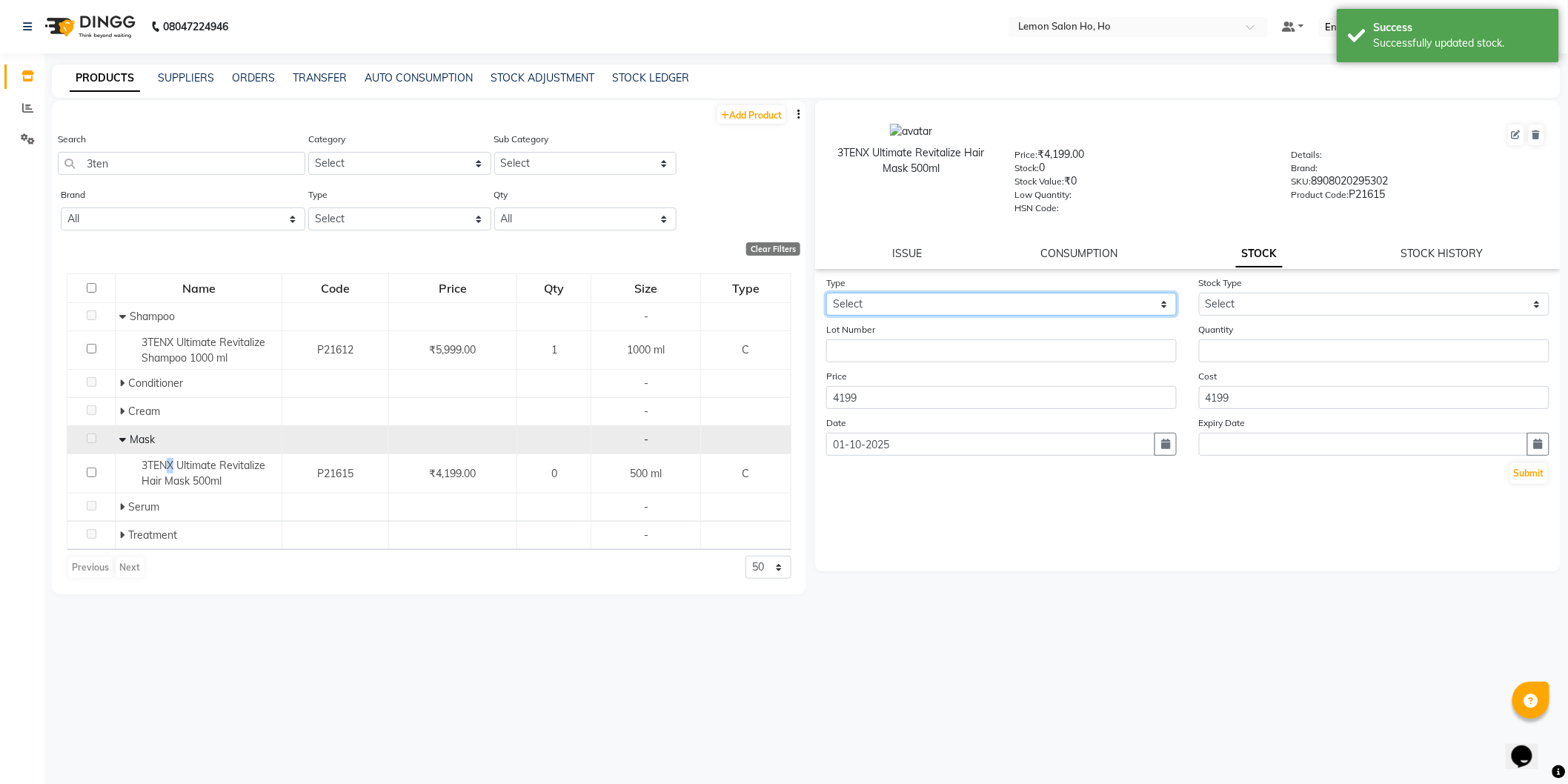
click at [1093, 299] on select "Select In Out" at bounding box center [1002, 304] width 351 height 23
select select "in"
click at [826, 293] on select "Select In Out" at bounding box center [1002, 304] width 351 height 23
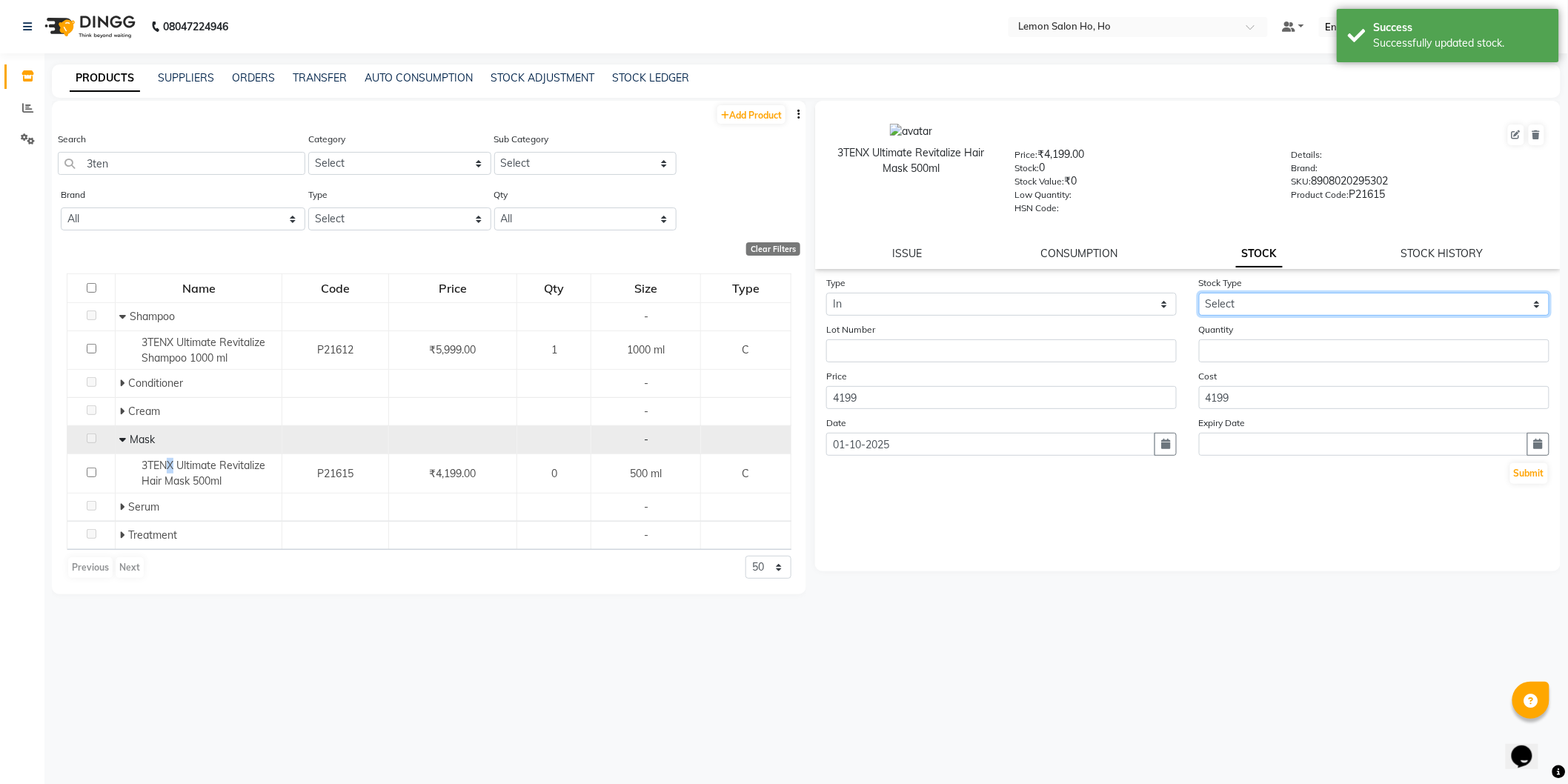
click at [1295, 313] on select "Select New Stock Adjustment Return Other" at bounding box center [1375, 304] width 351 height 23
click at [1200, 293] on select "Select New Stock Adjustment Return Other" at bounding box center [1375, 304] width 351 height 23
click at [1277, 301] on select "Select New Stock Adjustment Return Other" at bounding box center [1375, 304] width 351 height 23
select select "new stock"
click at [1200, 293] on select "Select New Stock Adjustment Return Other" at bounding box center [1375, 304] width 351 height 23
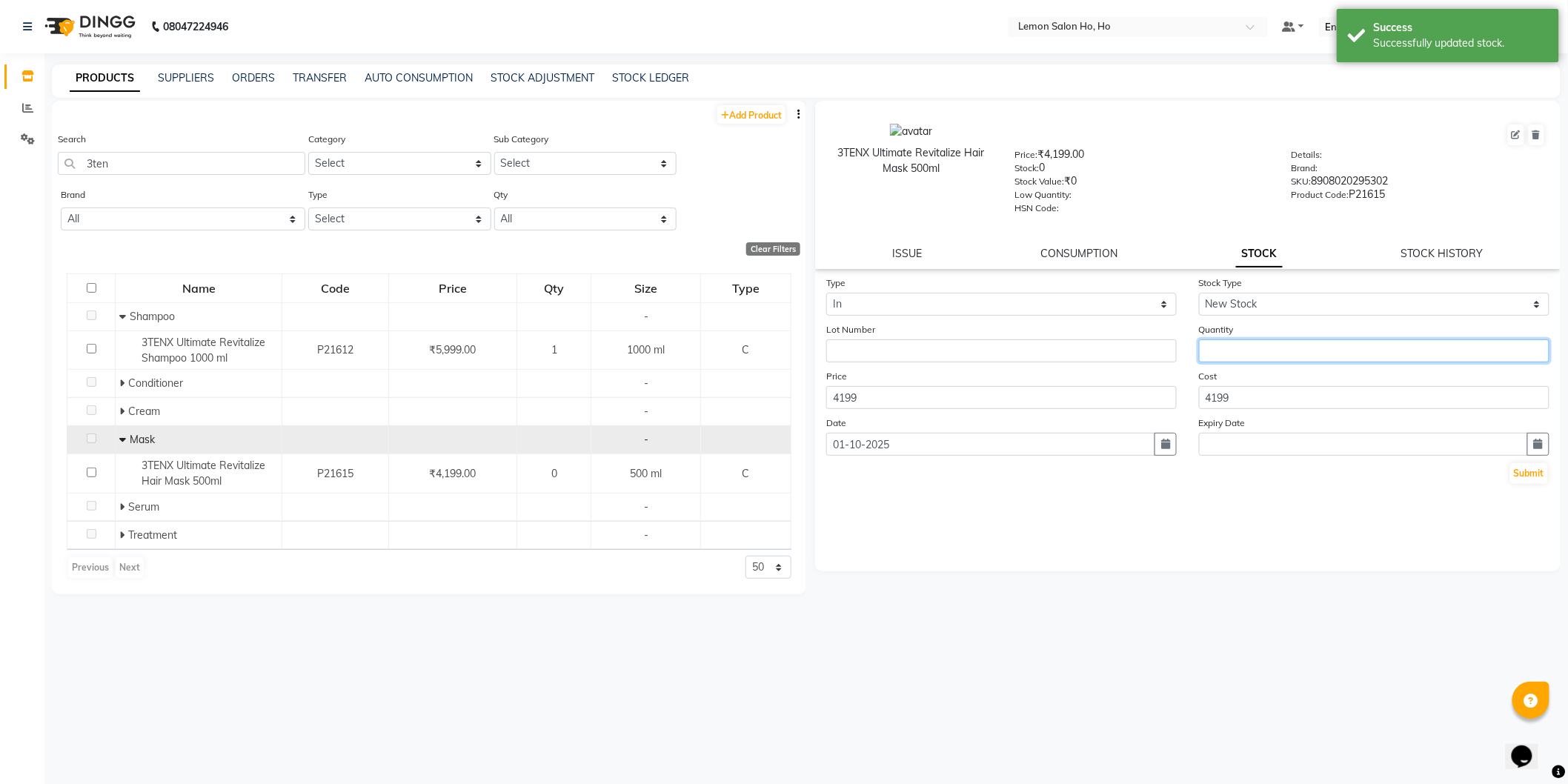
click at [1283, 352] on input "number" at bounding box center [1375, 351] width 351 height 23
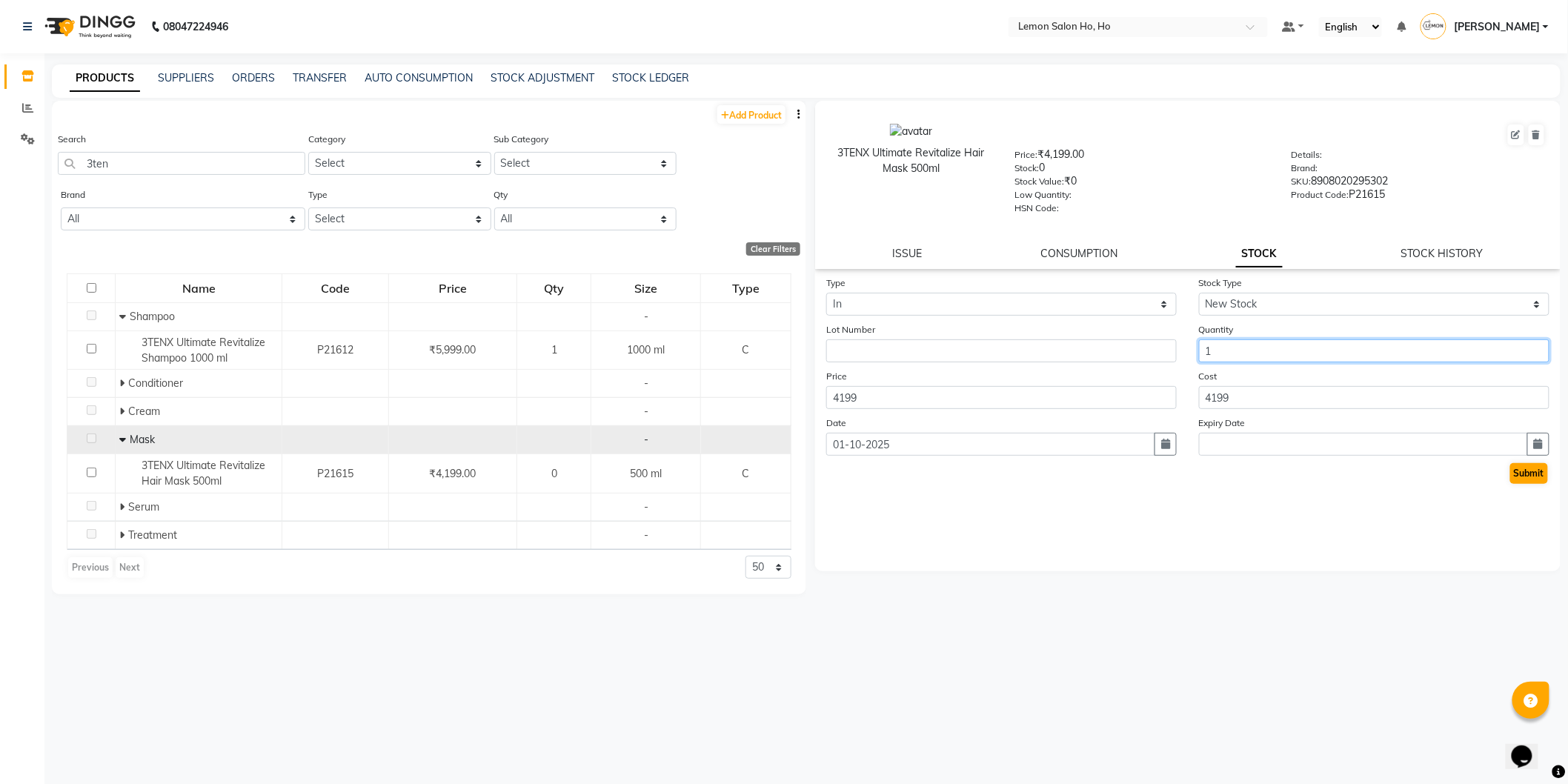
type input "1"
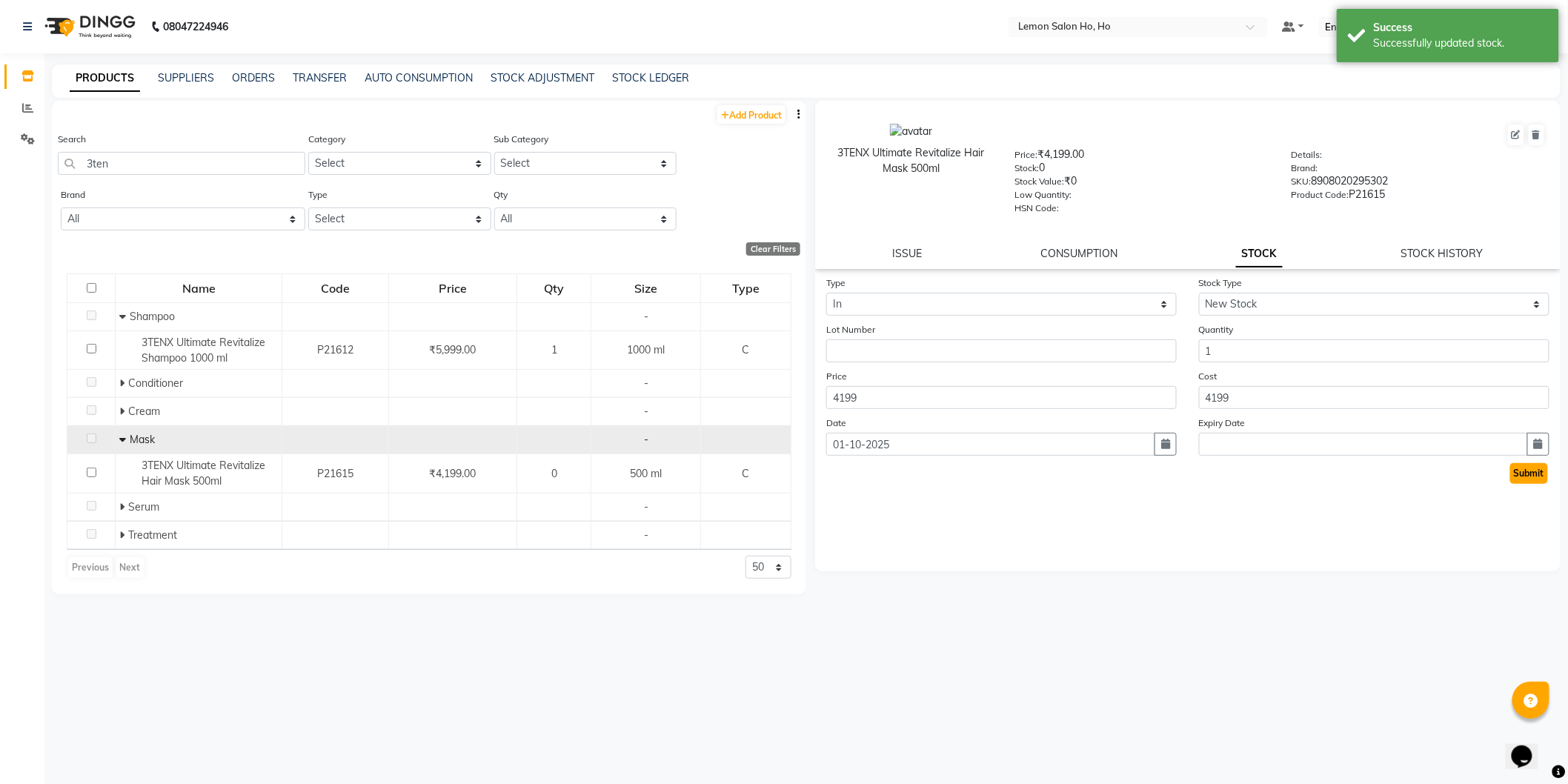
click at [1521, 474] on button "Submit" at bounding box center [1529, 472] width 38 height 20
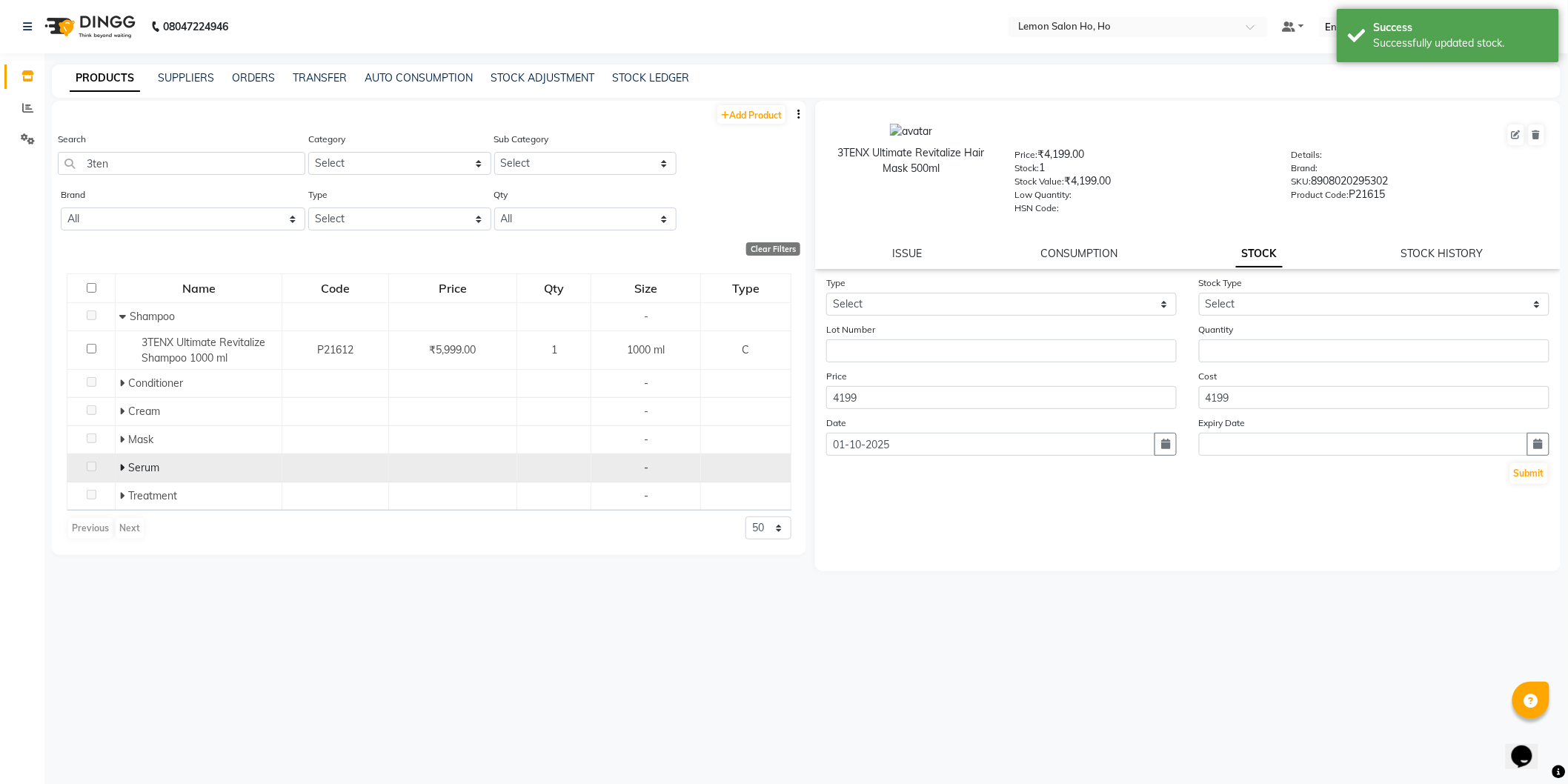
click at [124, 467] on span at bounding box center [123, 467] width 9 height 14
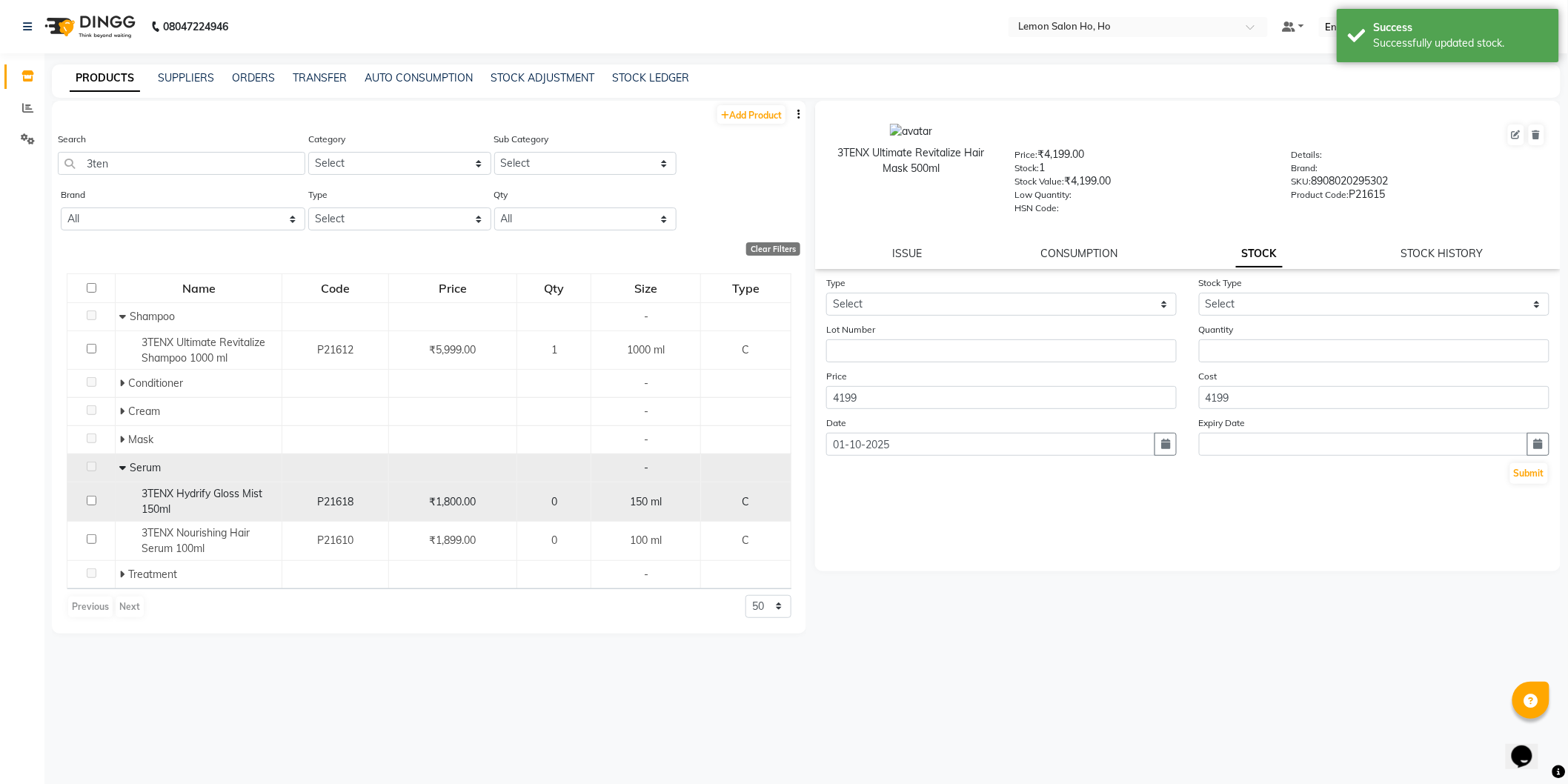
click at [211, 502] on div "3TENX Hydrify Gloss Mist 150ml" at bounding box center [198, 502] width 159 height 31
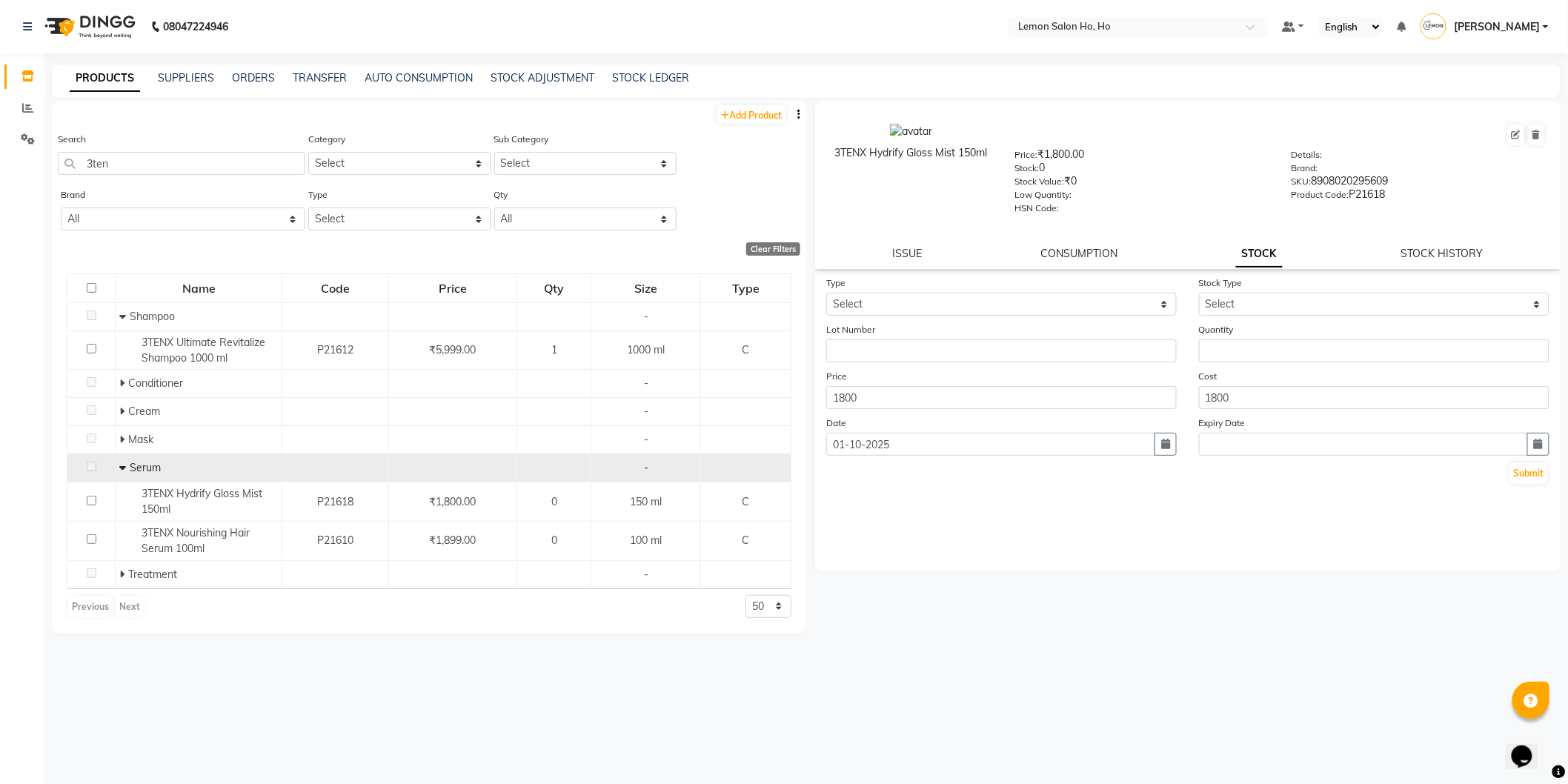
click at [974, 317] on form "Type Select In Out Stock Type Select New Stock Adjustment Return Other Lot Numb…" at bounding box center [1188, 380] width 723 height 210
click at [978, 300] on select "Select In Out" at bounding box center [1002, 304] width 351 height 23
select select "in"
click at [826, 293] on select "Select In Out" at bounding box center [1002, 304] width 351 height 23
click at [1357, 314] on select "Select New Stock Adjustment Return Other" at bounding box center [1375, 304] width 351 height 23
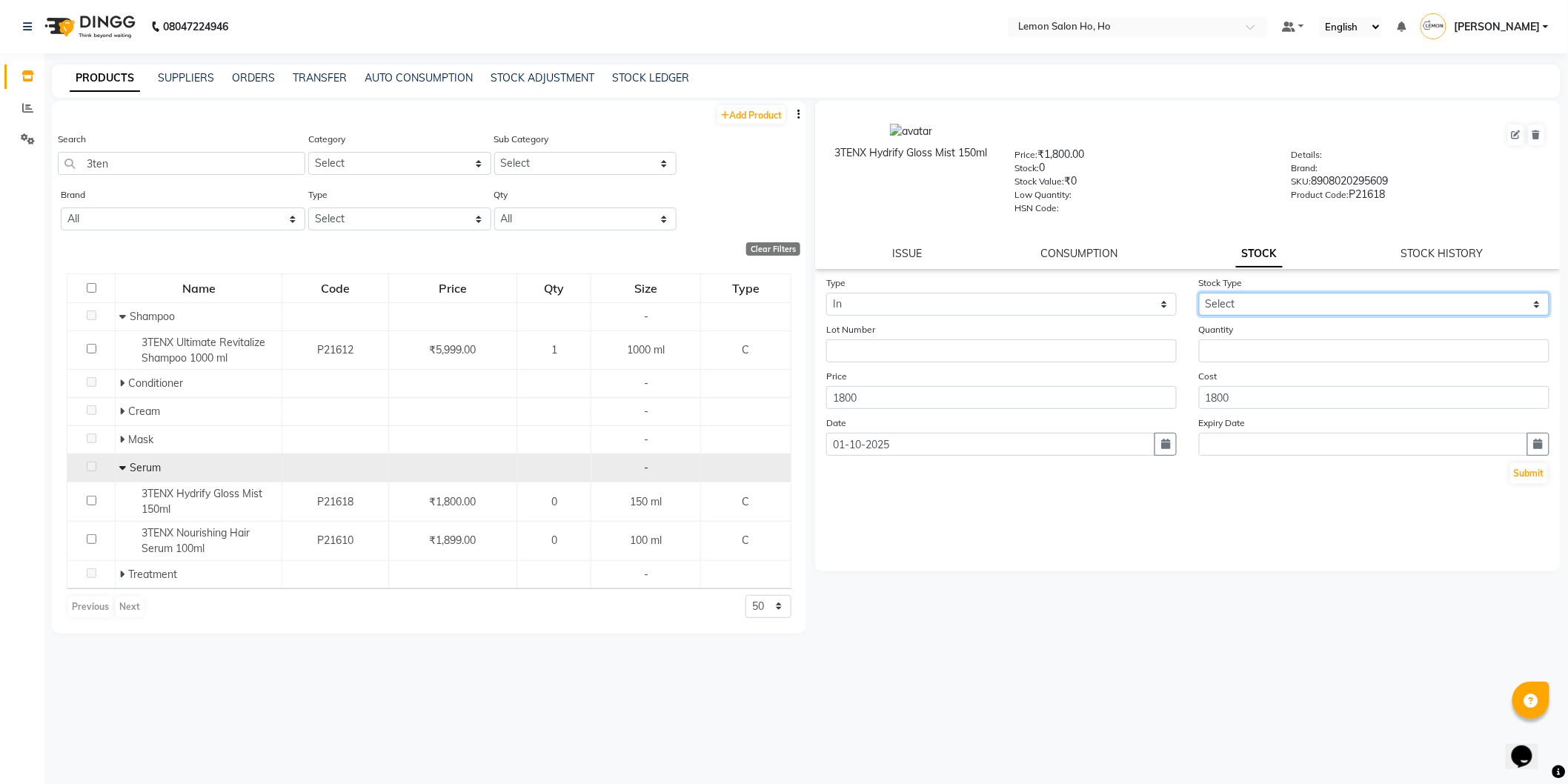
select select "new stock"
click at [1200, 293] on select "Select New Stock Adjustment Return Other" at bounding box center [1375, 304] width 351 height 23
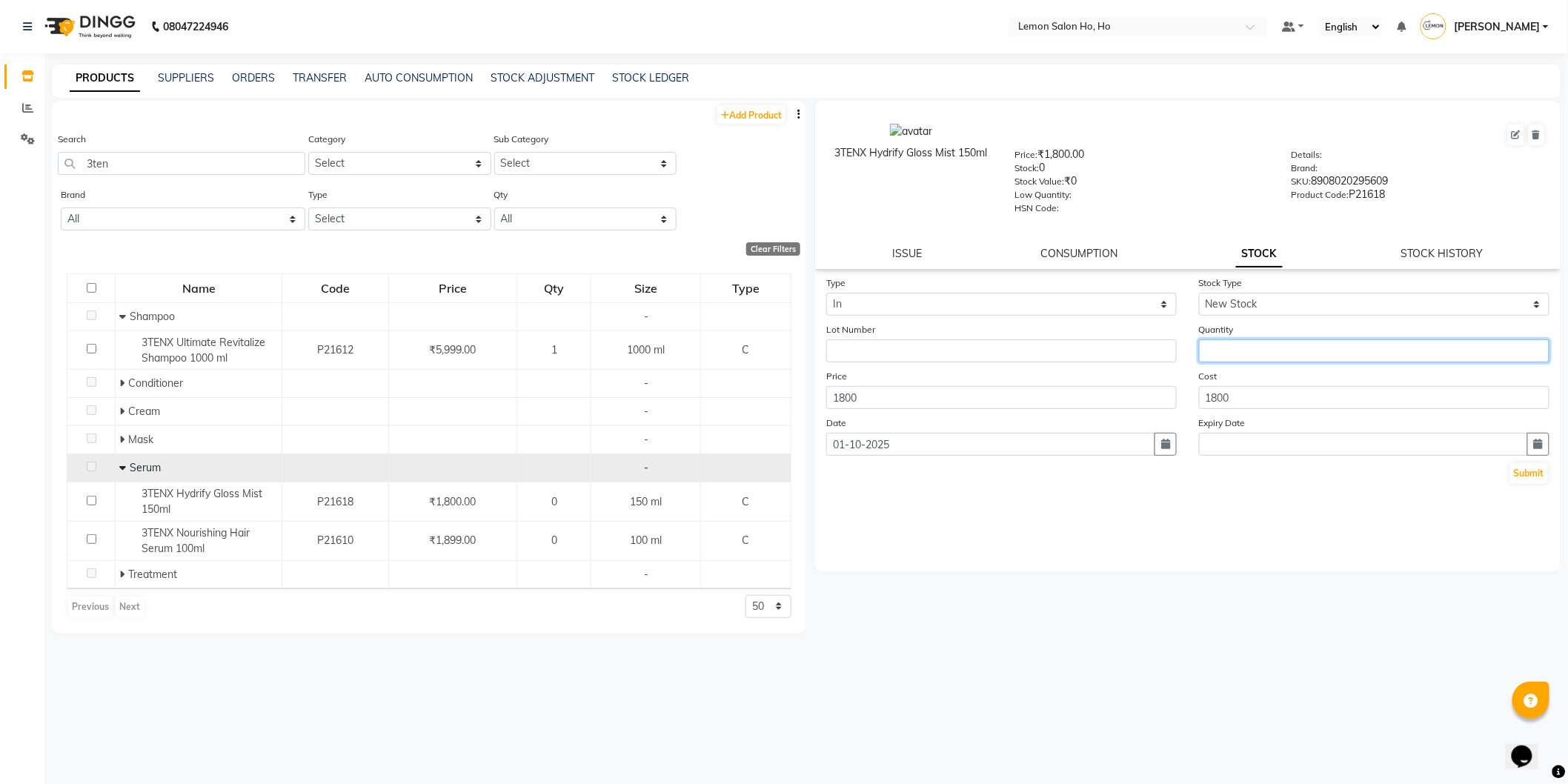
click at [1295, 343] on input "number" at bounding box center [1375, 351] width 351 height 23
type input "1"
click at [1540, 478] on button "Submit" at bounding box center [1529, 472] width 38 height 20
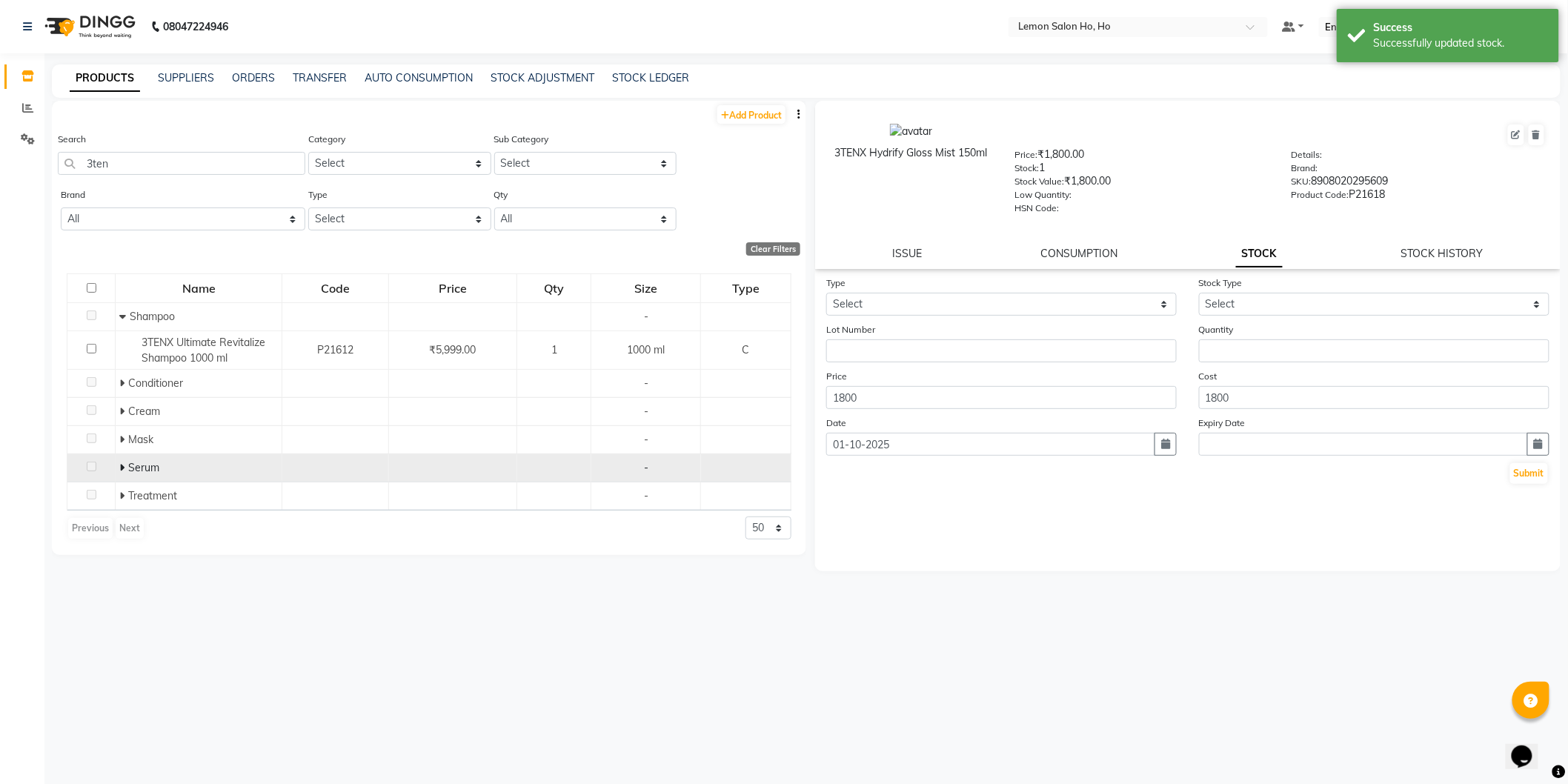
click at [121, 467] on icon at bounding box center [121, 467] width 5 height 11
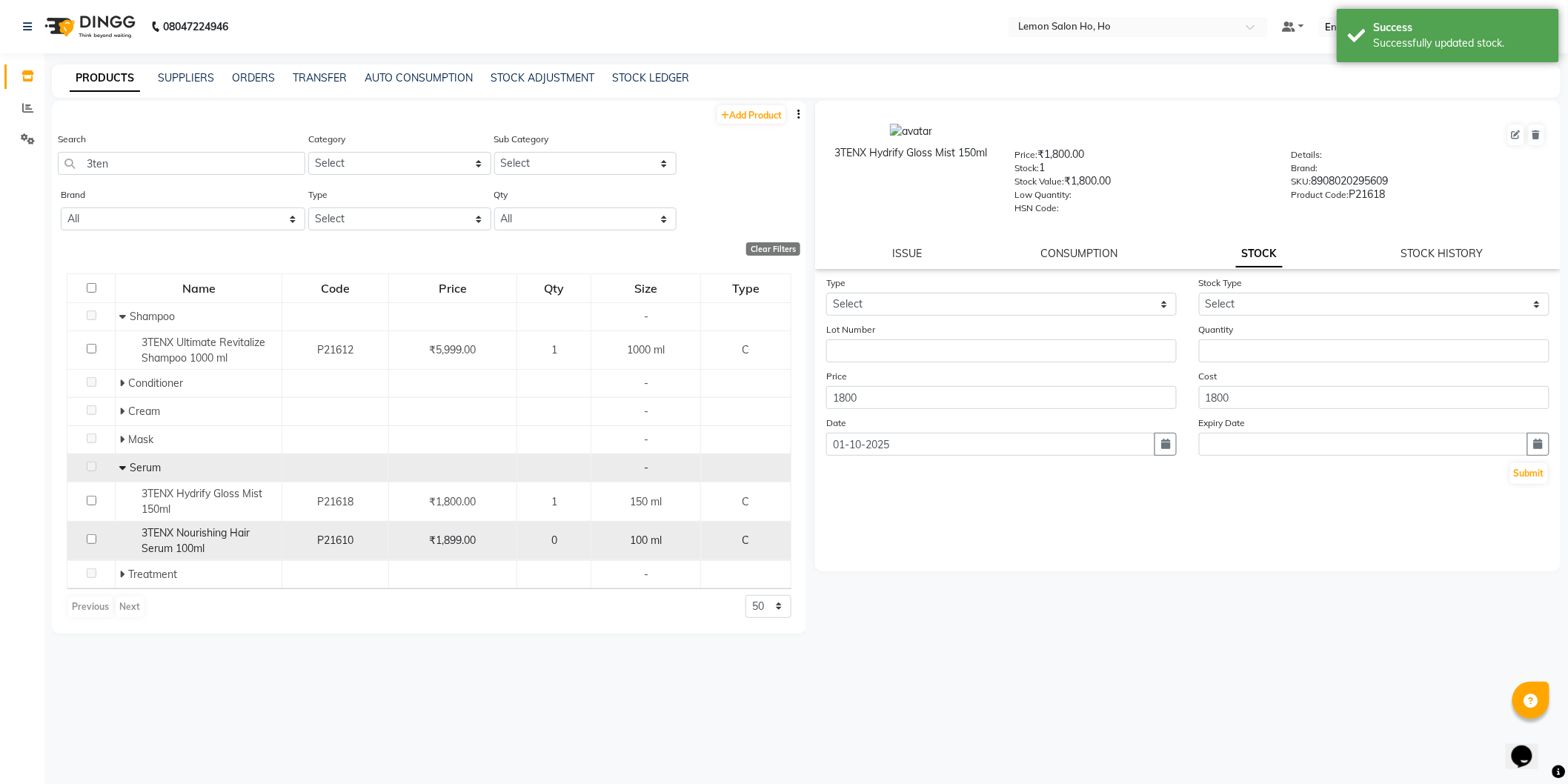
click at [171, 529] on span "3TENX Nourishing Hair Serum 100ml" at bounding box center [195, 541] width 108 height 29
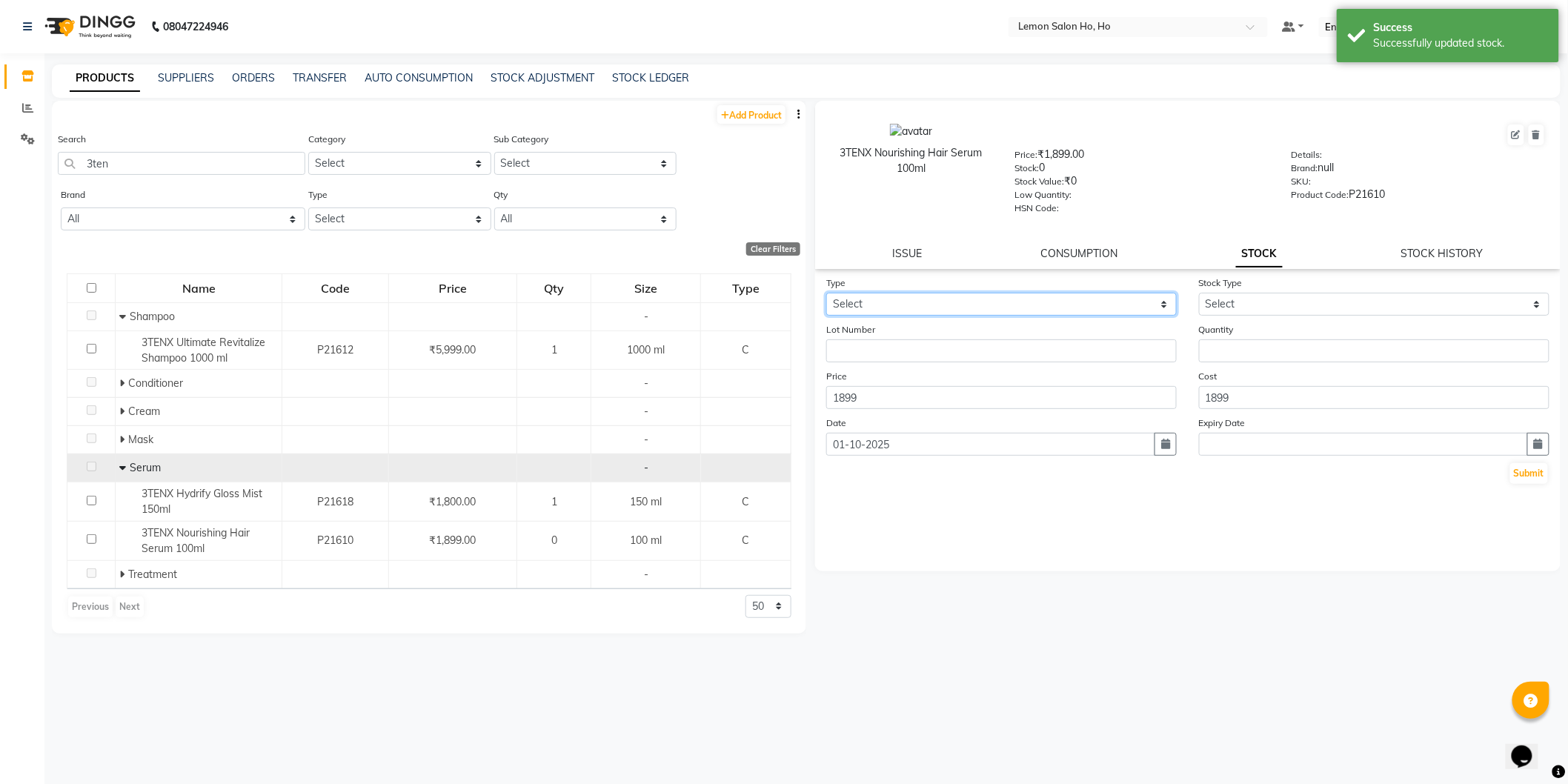
click at [1001, 306] on select "Select In Out" at bounding box center [1002, 304] width 351 height 23
select select "in"
click at [826, 293] on select "Select In Out" at bounding box center [1002, 304] width 351 height 23
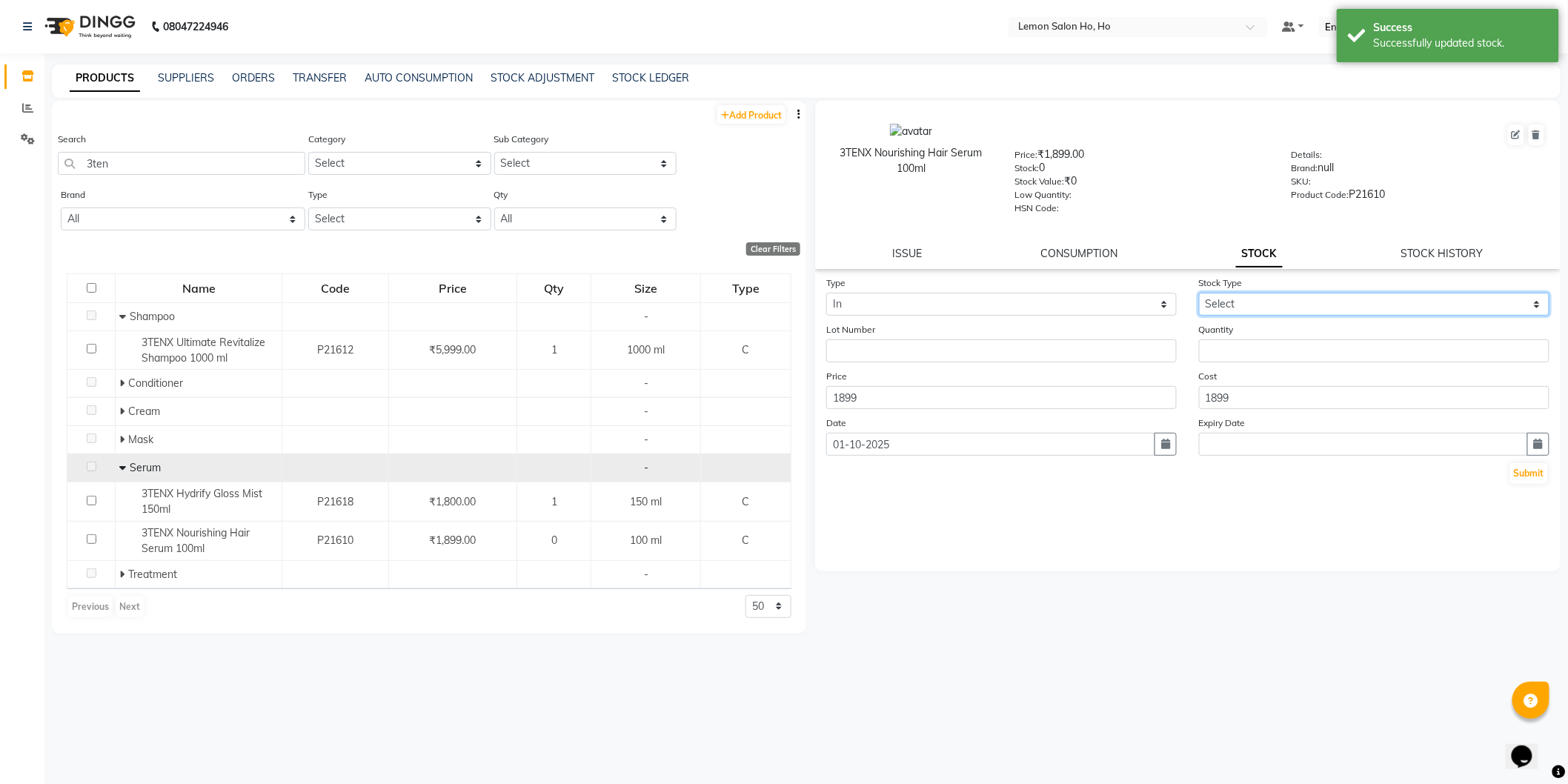
click at [1265, 305] on select "Select New Stock Adjustment Return Other" at bounding box center [1375, 304] width 351 height 23
select select "new stock"
click at [1200, 293] on select "Select New Stock Adjustment Return Other" at bounding box center [1375, 304] width 351 height 23
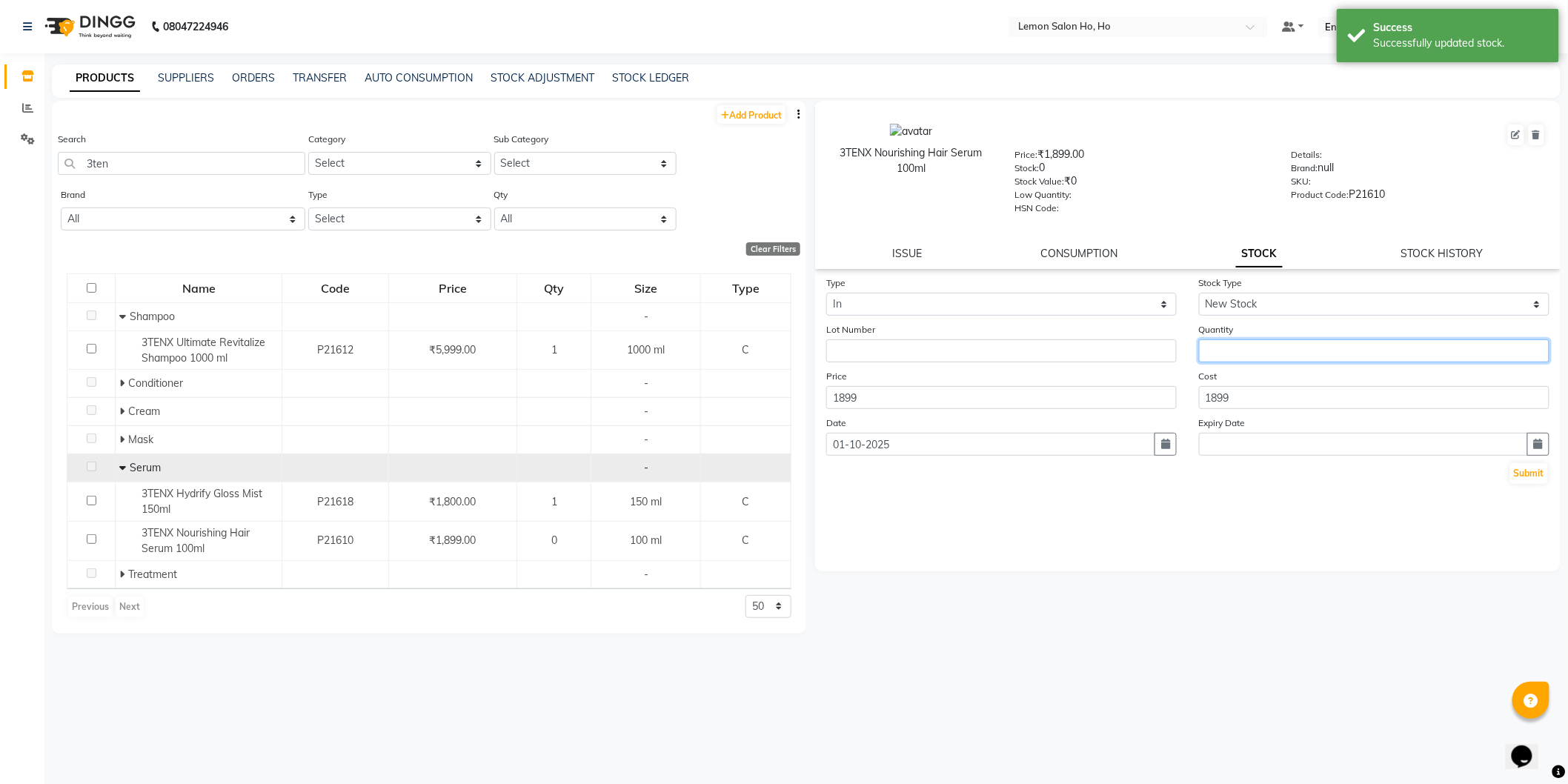
click at [1271, 352] on input "number" at bounding box center [1375, 351] width 351 height 23
type input "1"
click at [1550, 476] on div "Type Select In Out Stock Type Select New Stock Adjustment Return Other Lot Numb…" at bounding box center [1188, 380] width 746 height 210
click at [1540, 476] on button "Submit" at bounding box center [1529, 472] width 38 height 20
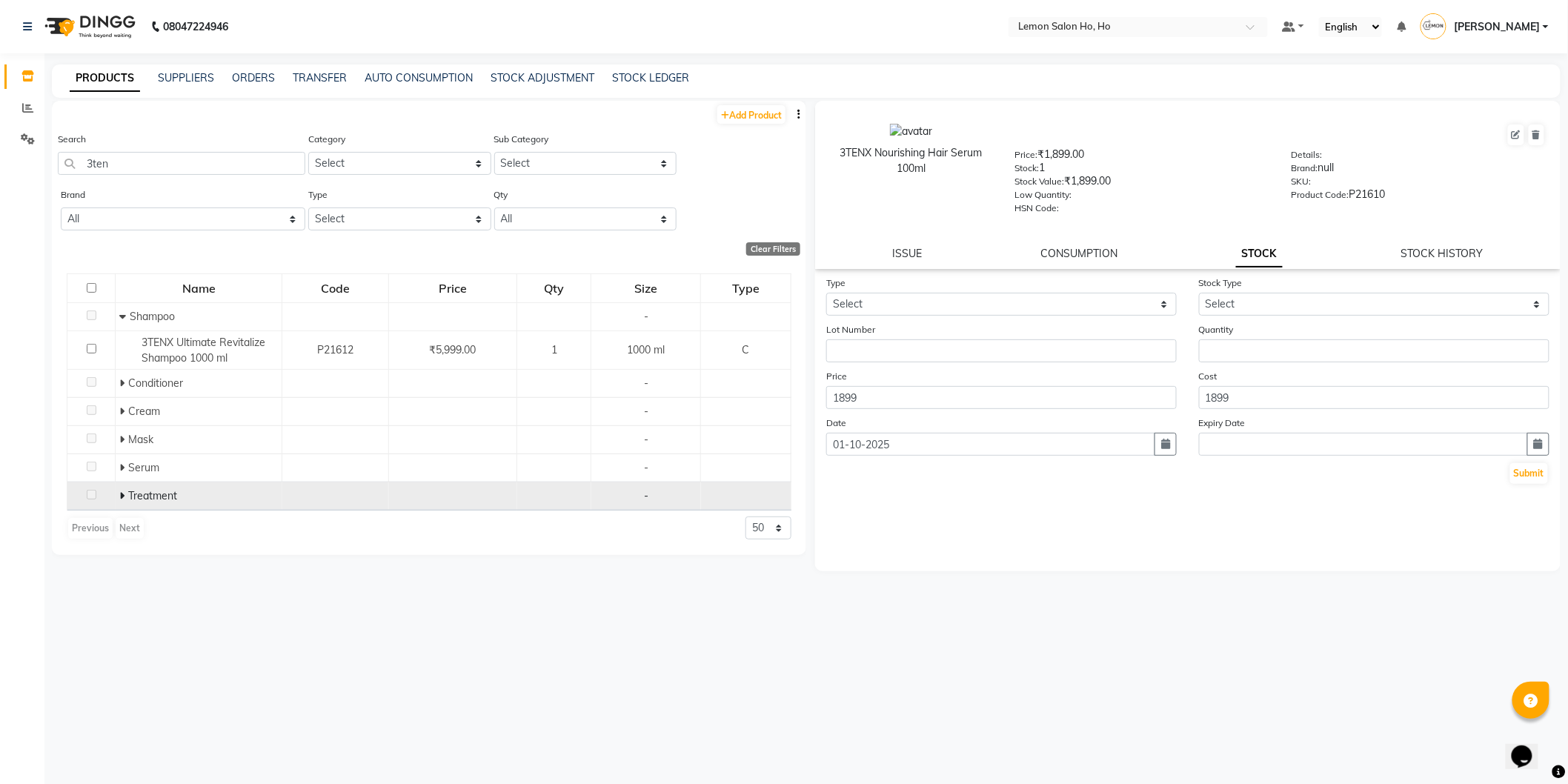
click at [122, 495] on icon at bounding box center [121, 496] width 5 height 11
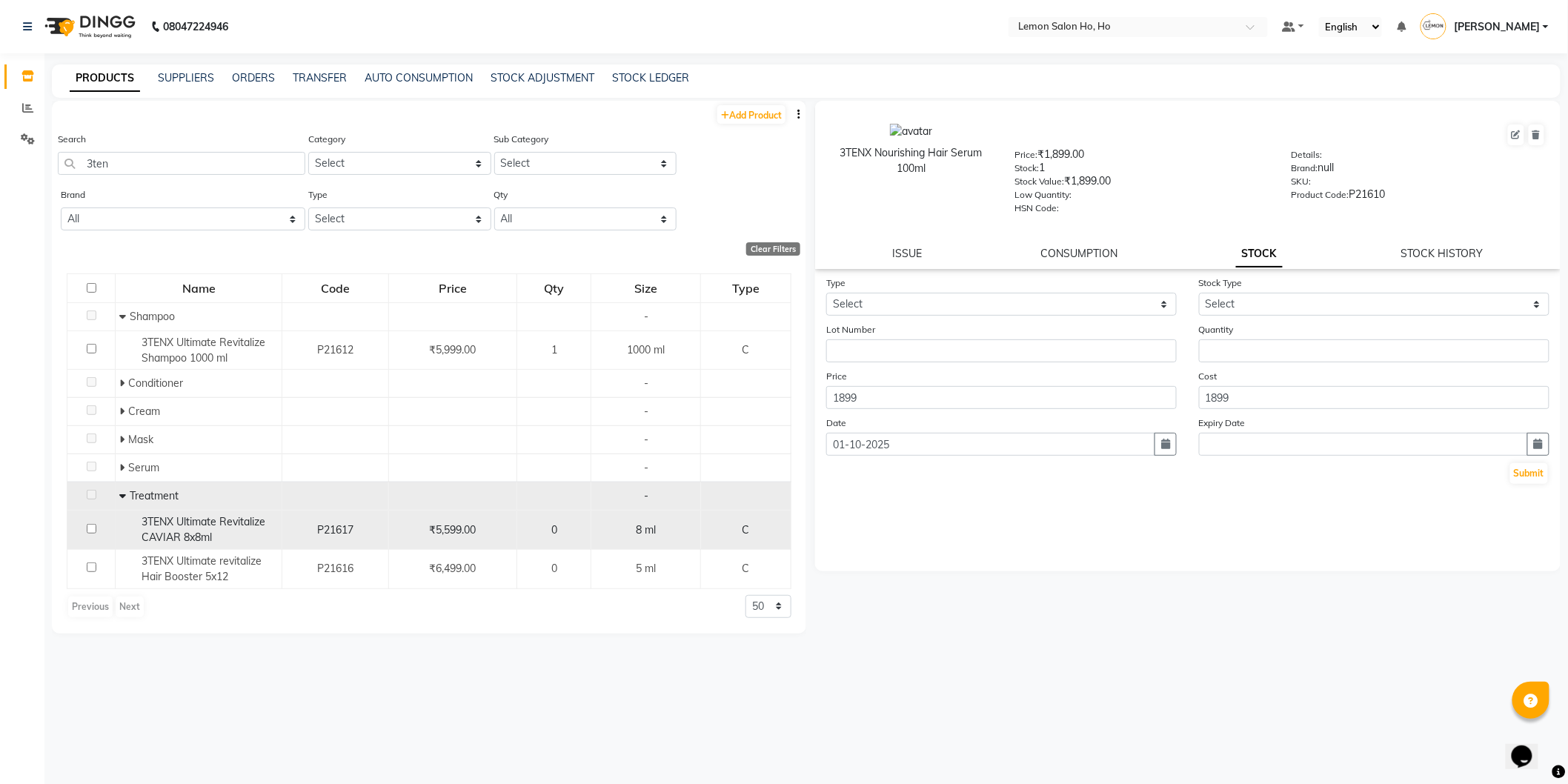
click at [164, 526] on span "3TENX Ultimate Revitalize CAVIAR 8x8ml" at bounding box center [203, 530] width 124 height 29
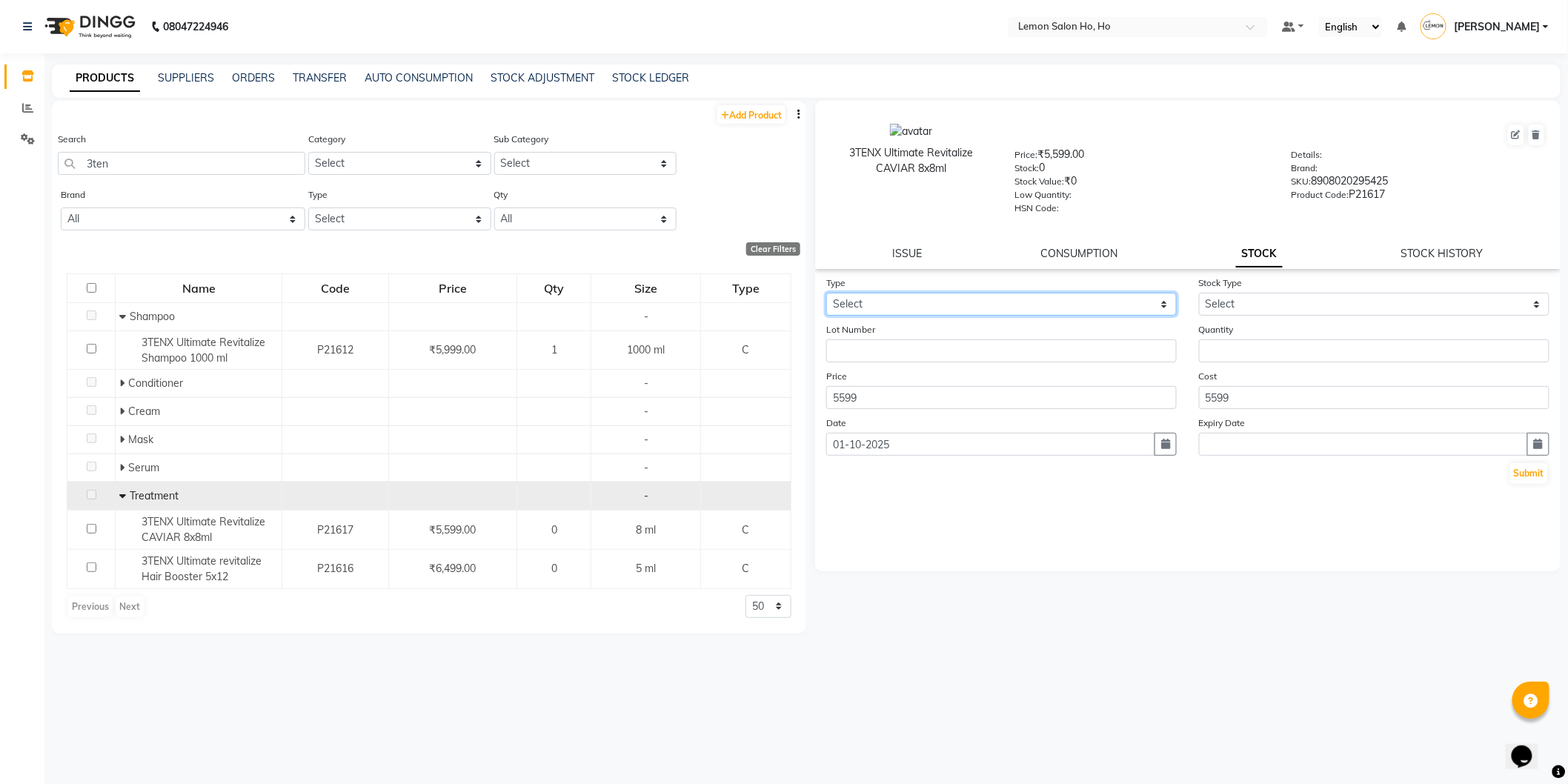
click at [905, 309] on select "Select In Out" at bounding box center [1002, 304] width 351 height 23
select select "in"
click at [826, 293] on select "Select In Out" at bounding box center [1002, 304] width 351 height 23
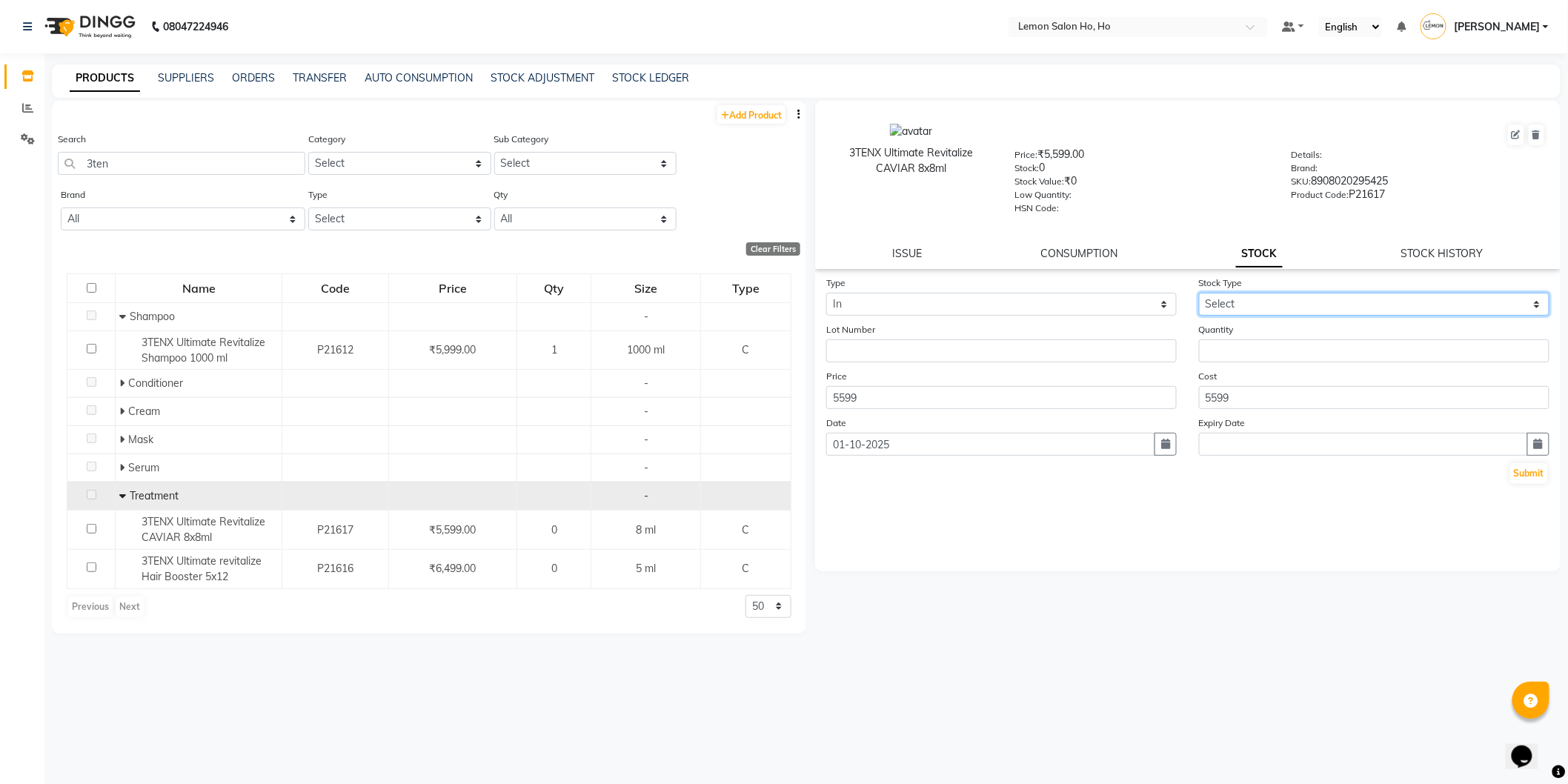
click at [1249, 292] on select "Select New Stock Adjustment Return Other" at bounding box center [1375, 304] width 351 height 23
select select "new stock"
click at [1200, 293] on select "Select New Stock Adjustment Return Other" at bounding box center [1375, 304] width 351 height 23
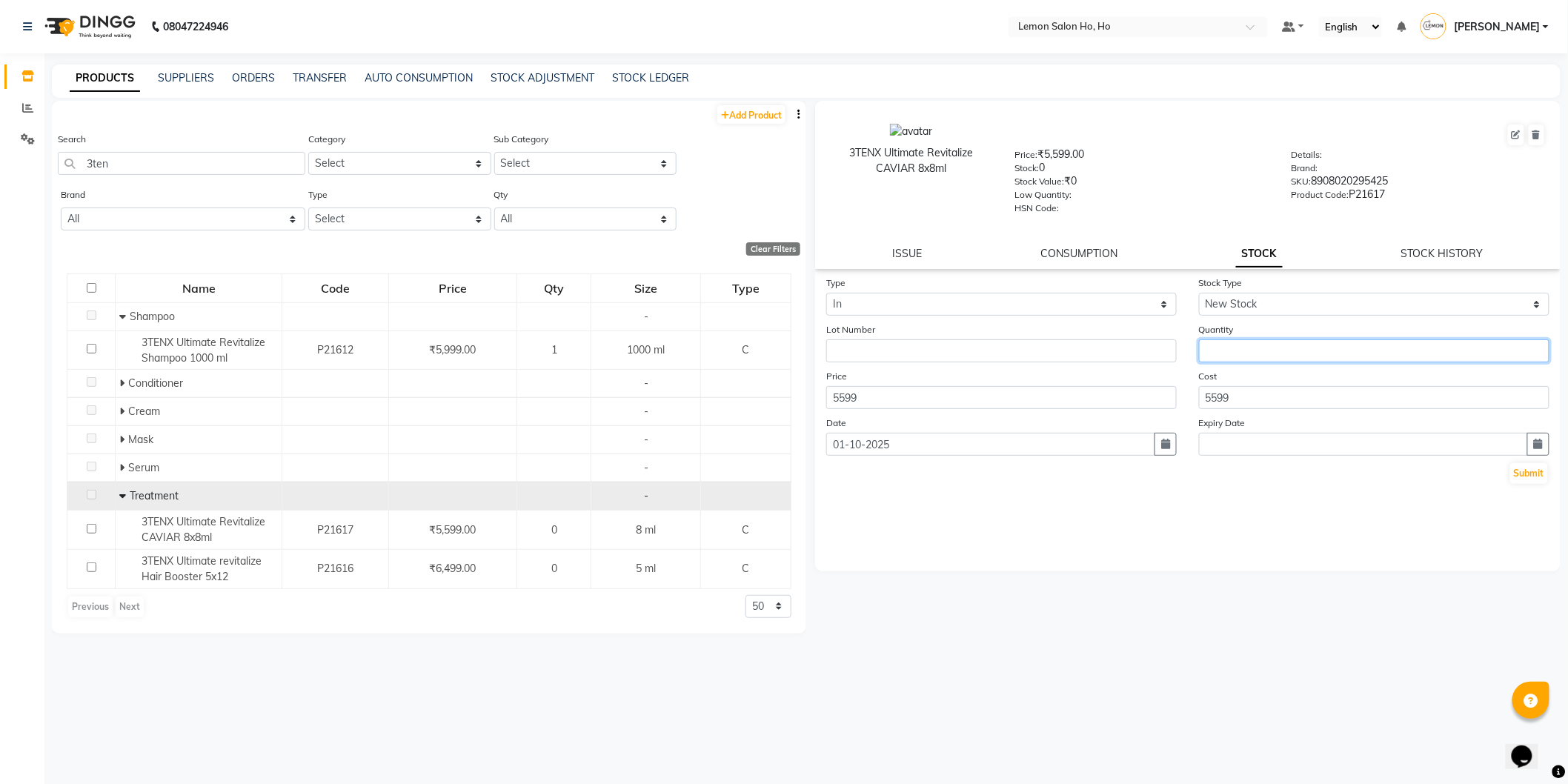
click at [1302, 352] on input "number" at bounding box center [1375, 351] width 351 height 23
type input "8"
click at [1536, 470] on button "Submit" at bounding box center [1529, 472] width 38 height 20
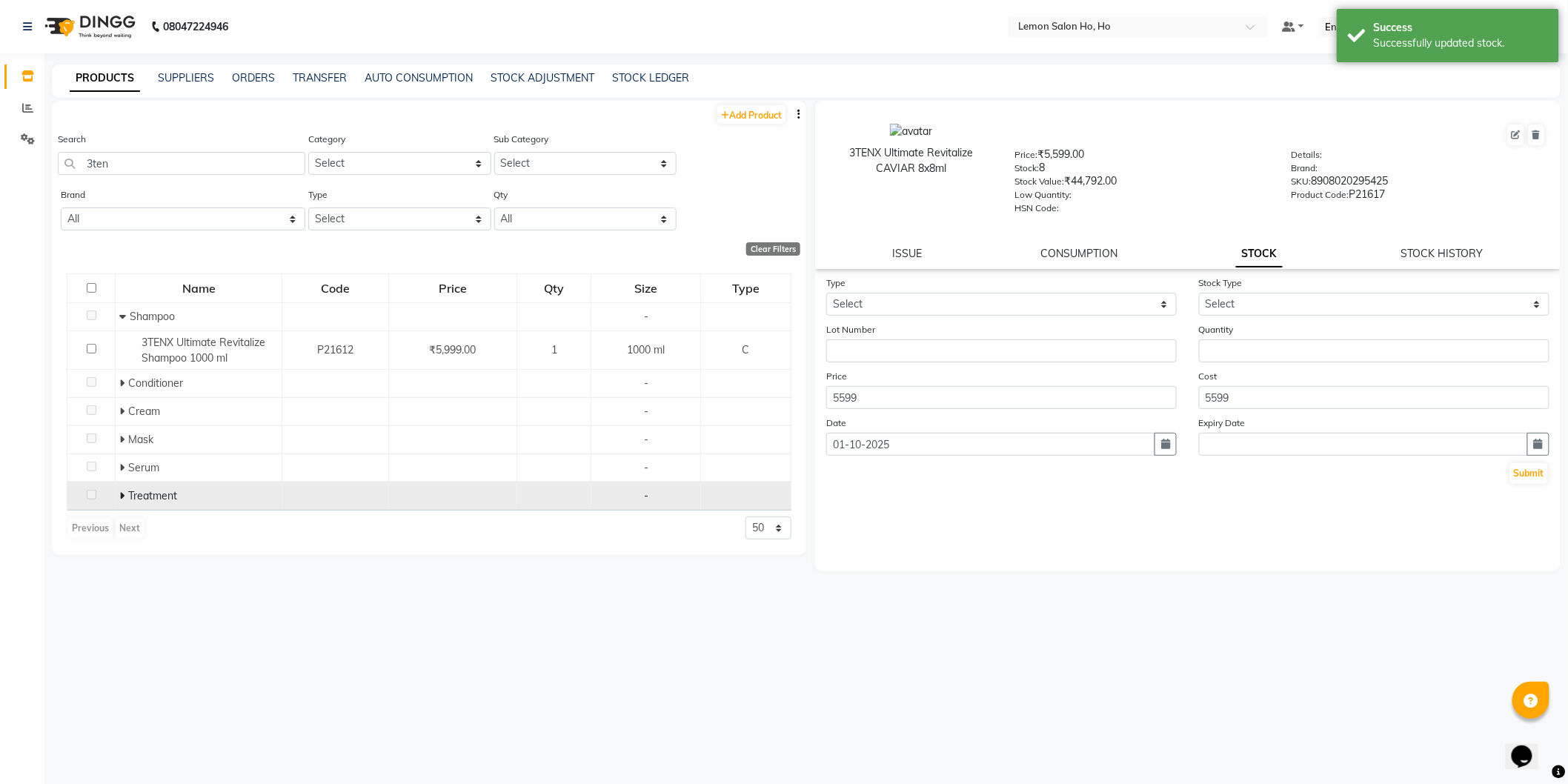
click at [126, 494] on span at bounding box center [123, 496] width 9 height 14
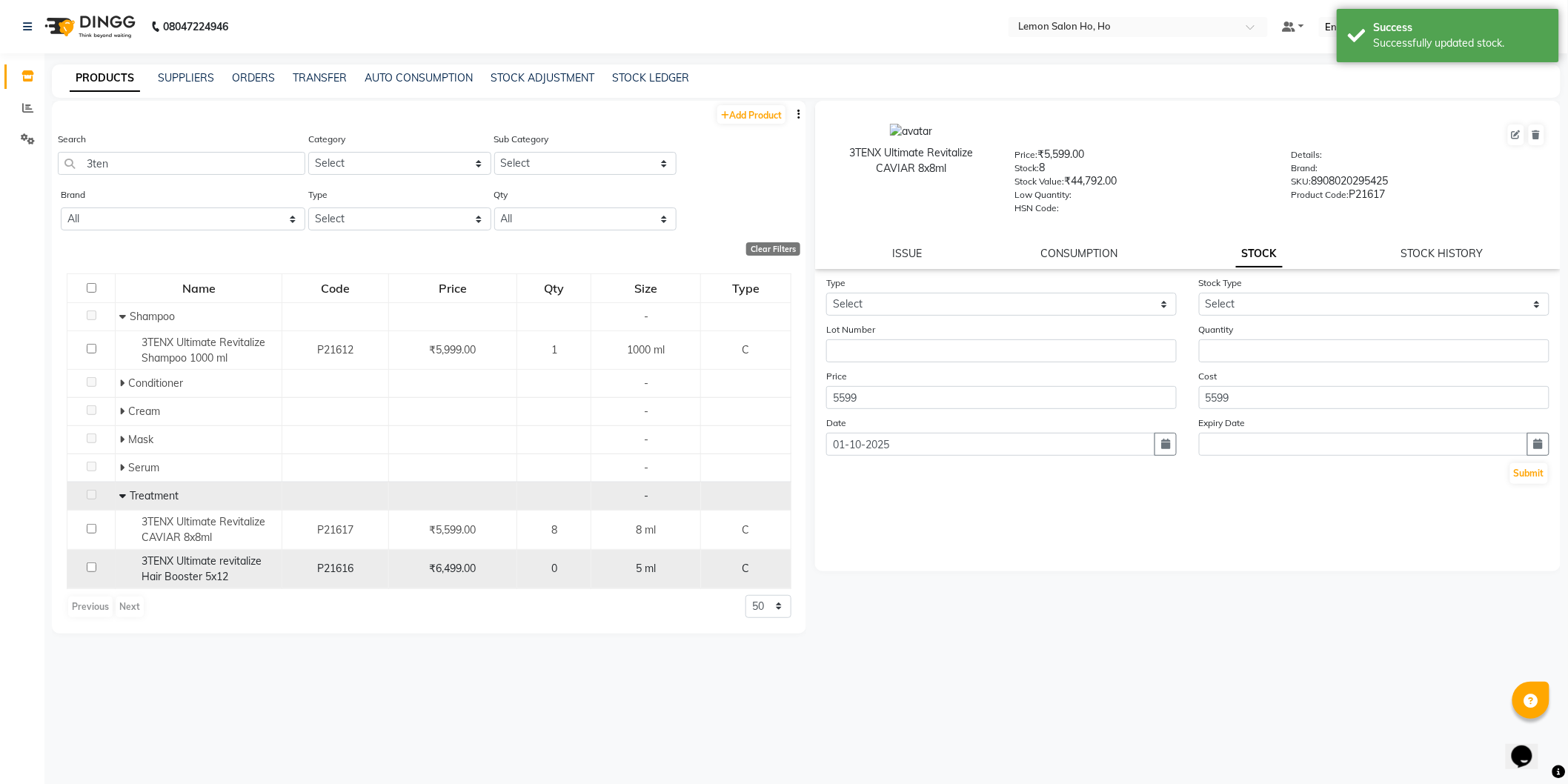
click at [200, 571] on span "3TENX Ultimate revitalize Hair Booster 5x12" at bounding box center [201, 569] width 120 height 29
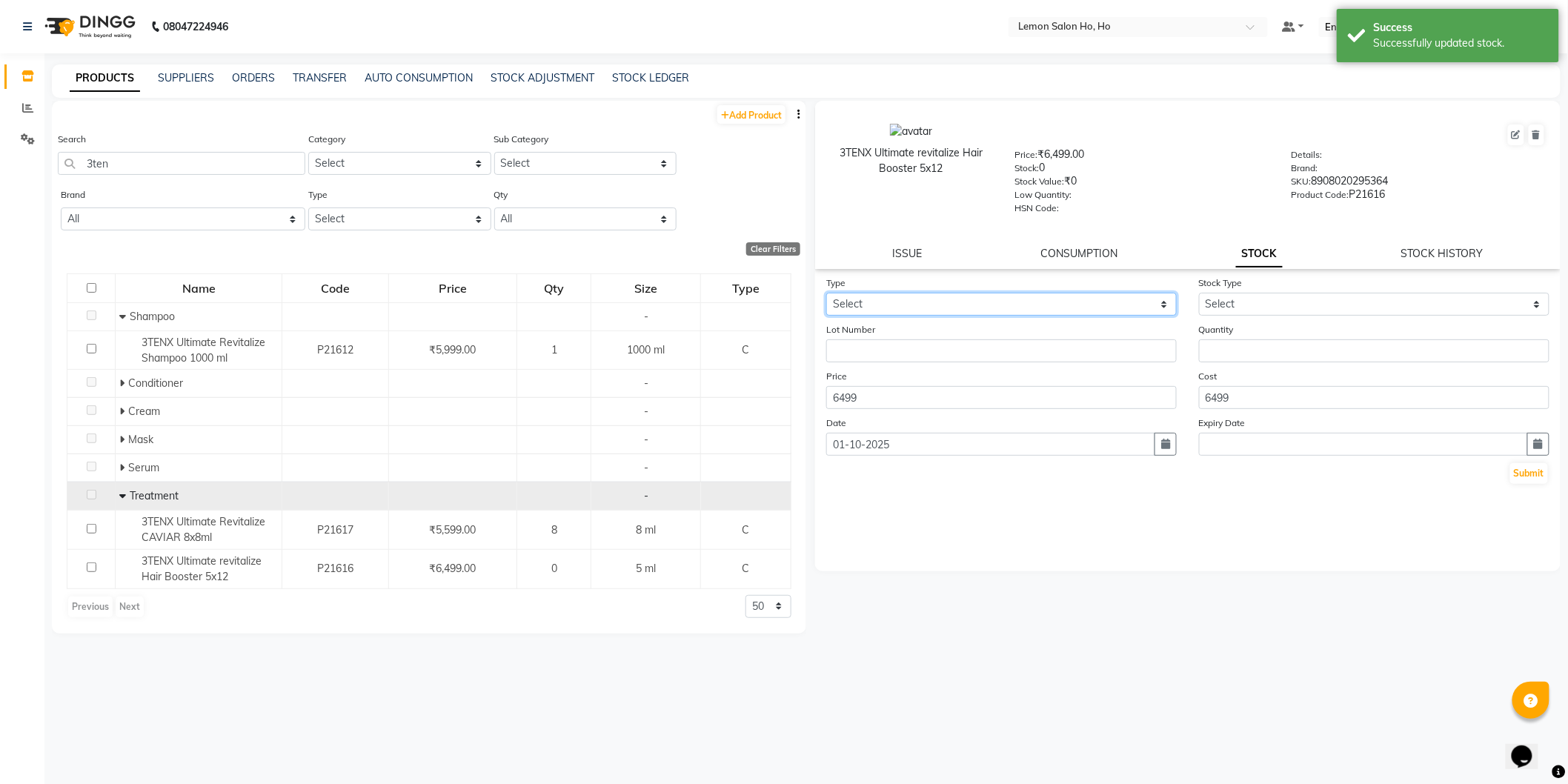
click at [905, 304] on select "Select In Out" at bounding box center [1002, 304] width 351 height 23
select select "in"
click at [826, 293] on select "Select In Out" at bounding box center [1002, 304] width 351 height 23
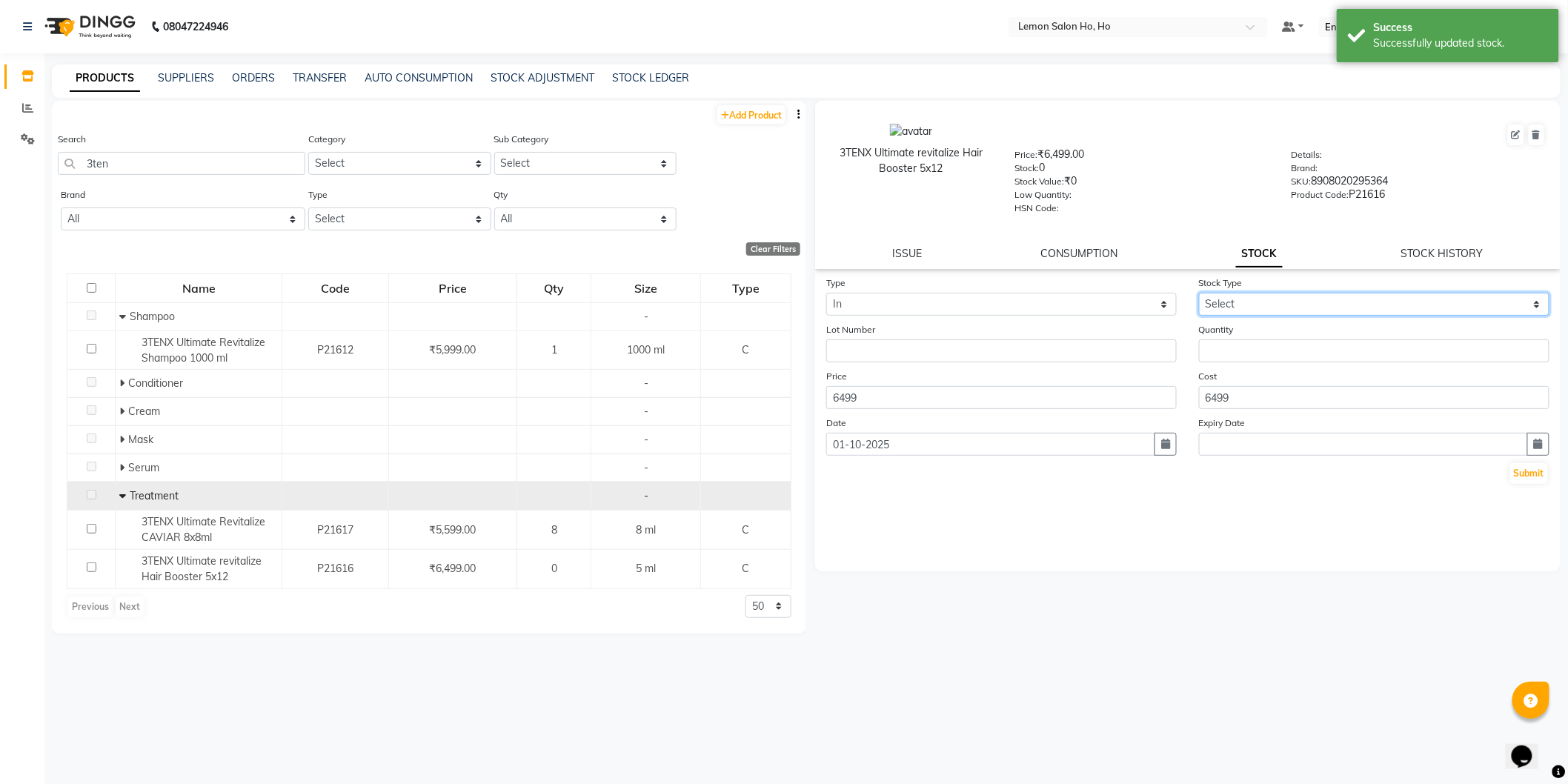
drag, startPoint x: 1265, startPoint y: 299, endPoint x: 1261, endPoint y: 310, distance: 11.7
click at [1265, 299] on select "Select New Stock Adjustment Return Other" at bounding box center [1375, 304] width 351 height 23
select select "new stock"
click at [1200, 293] on select "Select New Stock Adjustment Return Other" at bounding box center [1375, 304] width 351 height 23
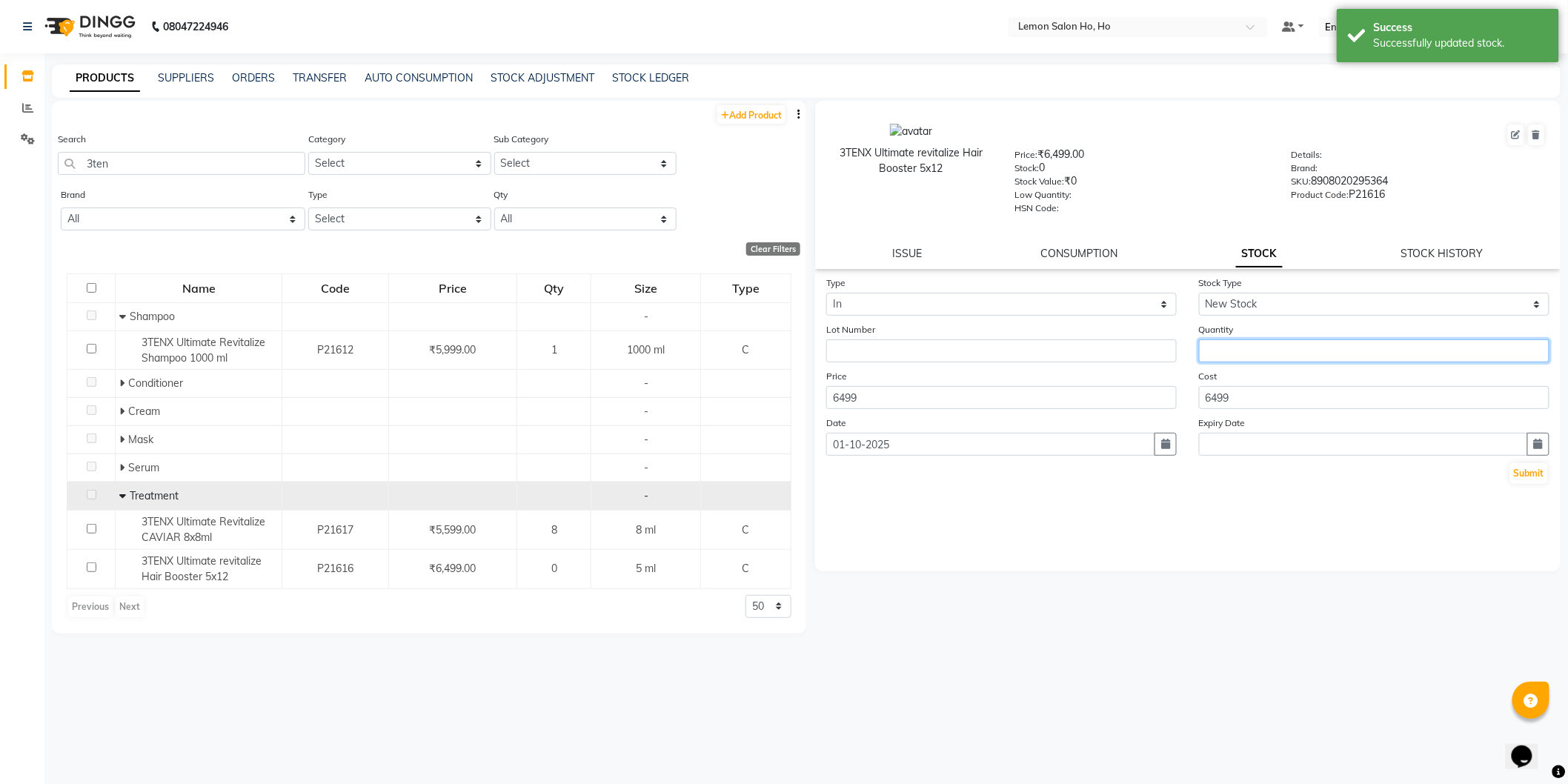
click at [1256, 353] on input "number" at bounding box center [1375, 351] width 351 height 23
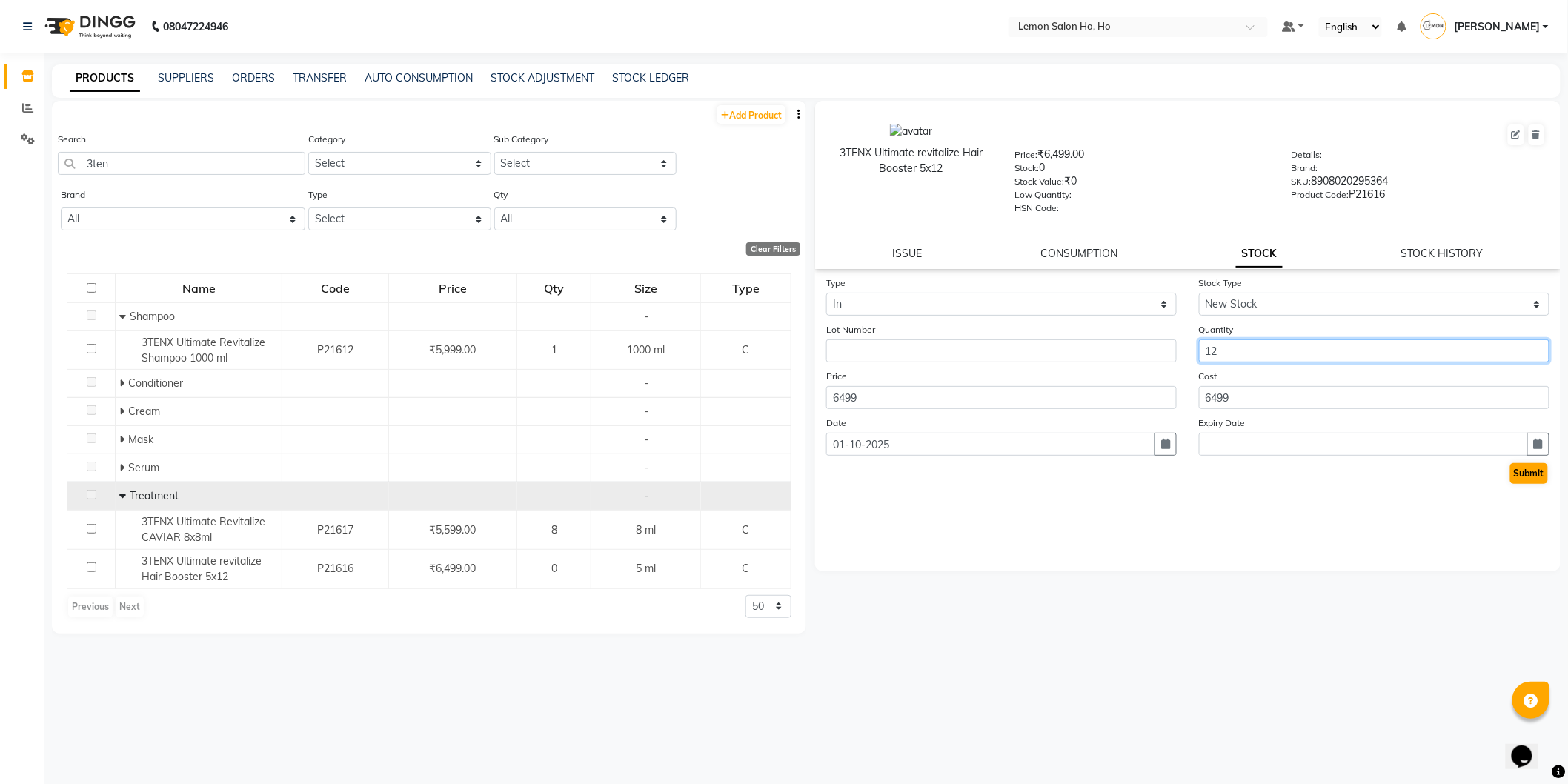
type input "12"
click at [1525, 471] on button "Submit" at bounding box center [1529, 472] width 38 height 20
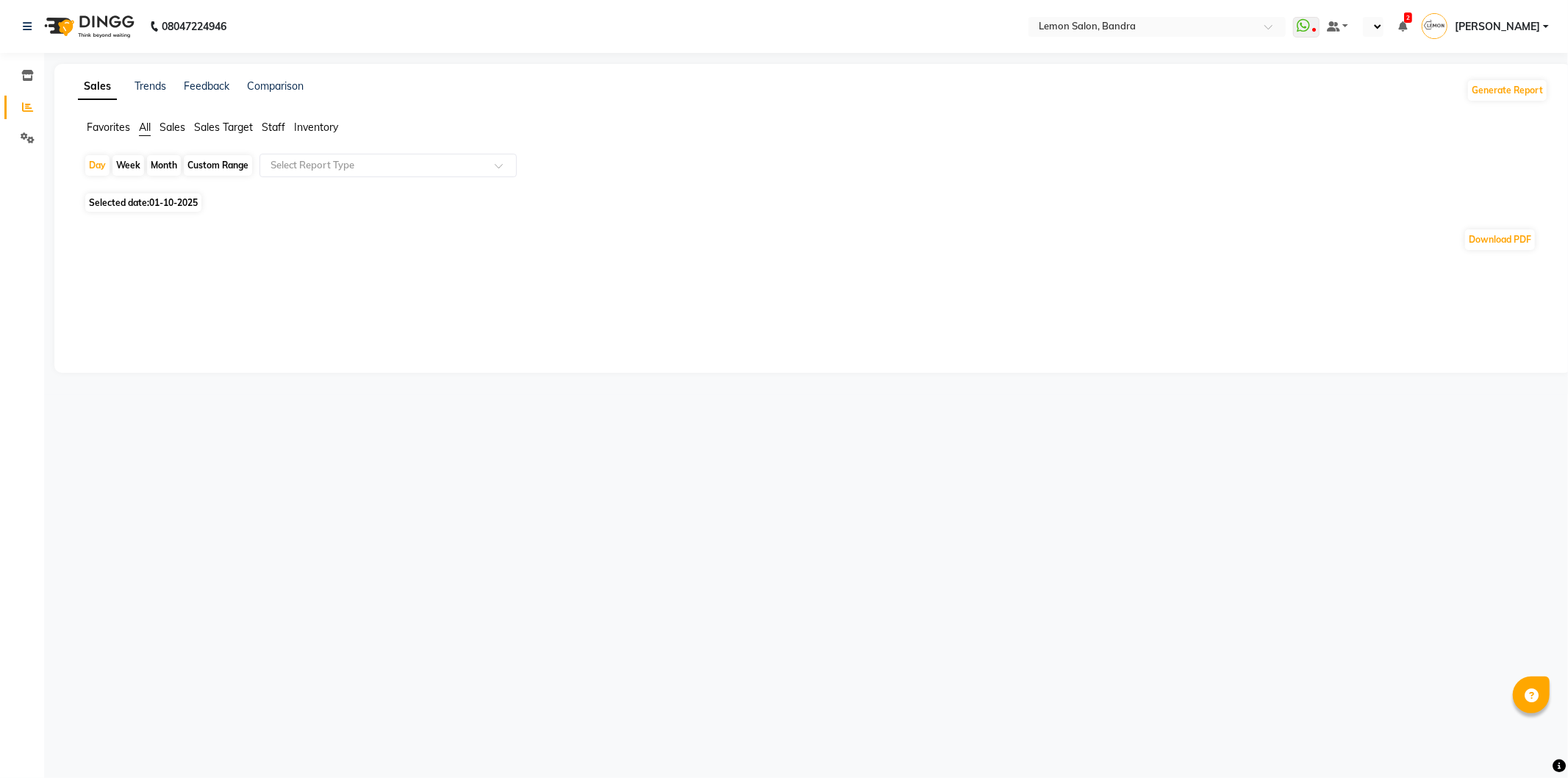
select select "en"
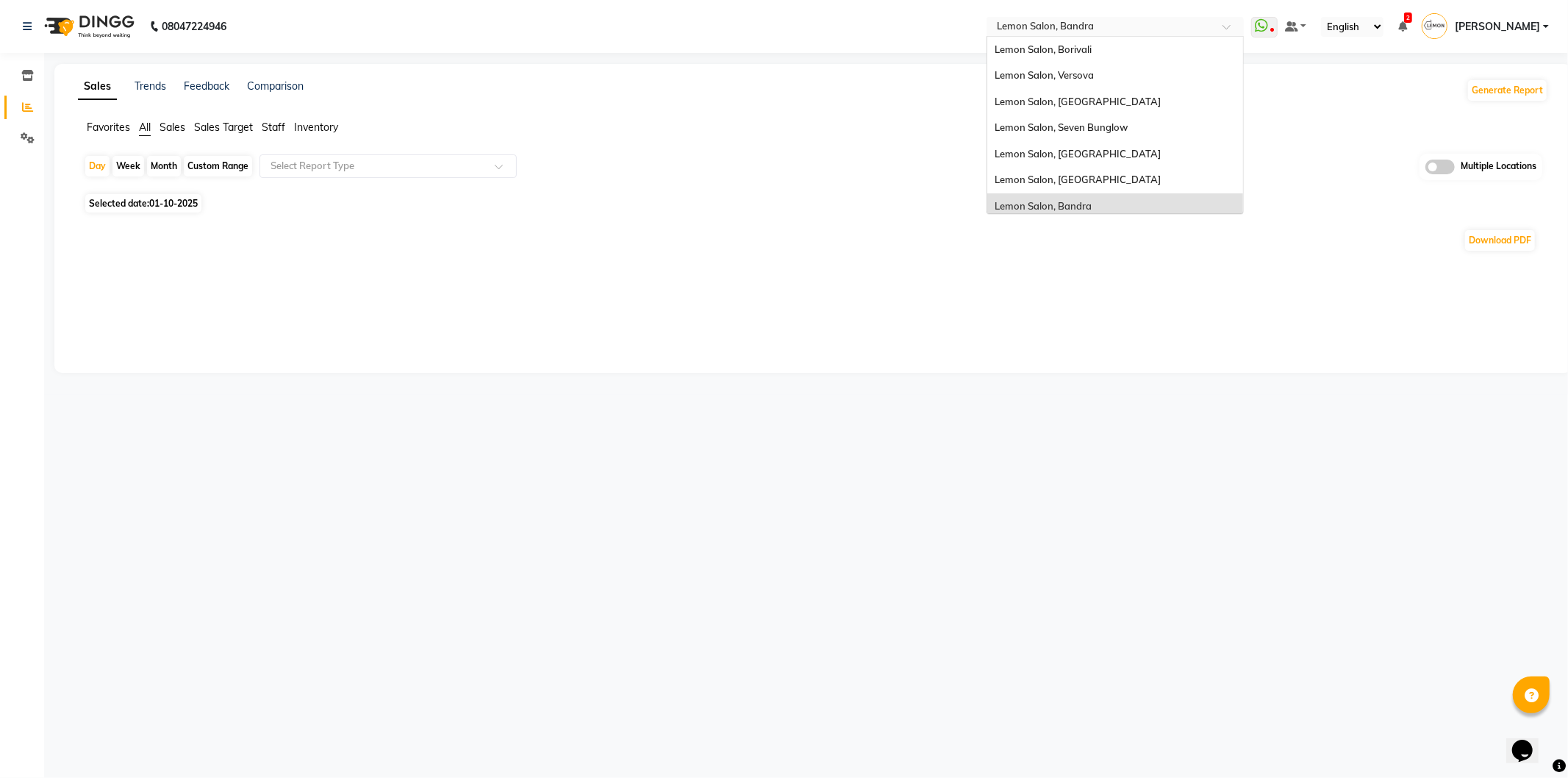
click at [1224, 25] on span at bounding box center [1232, 30] width 18 height 14
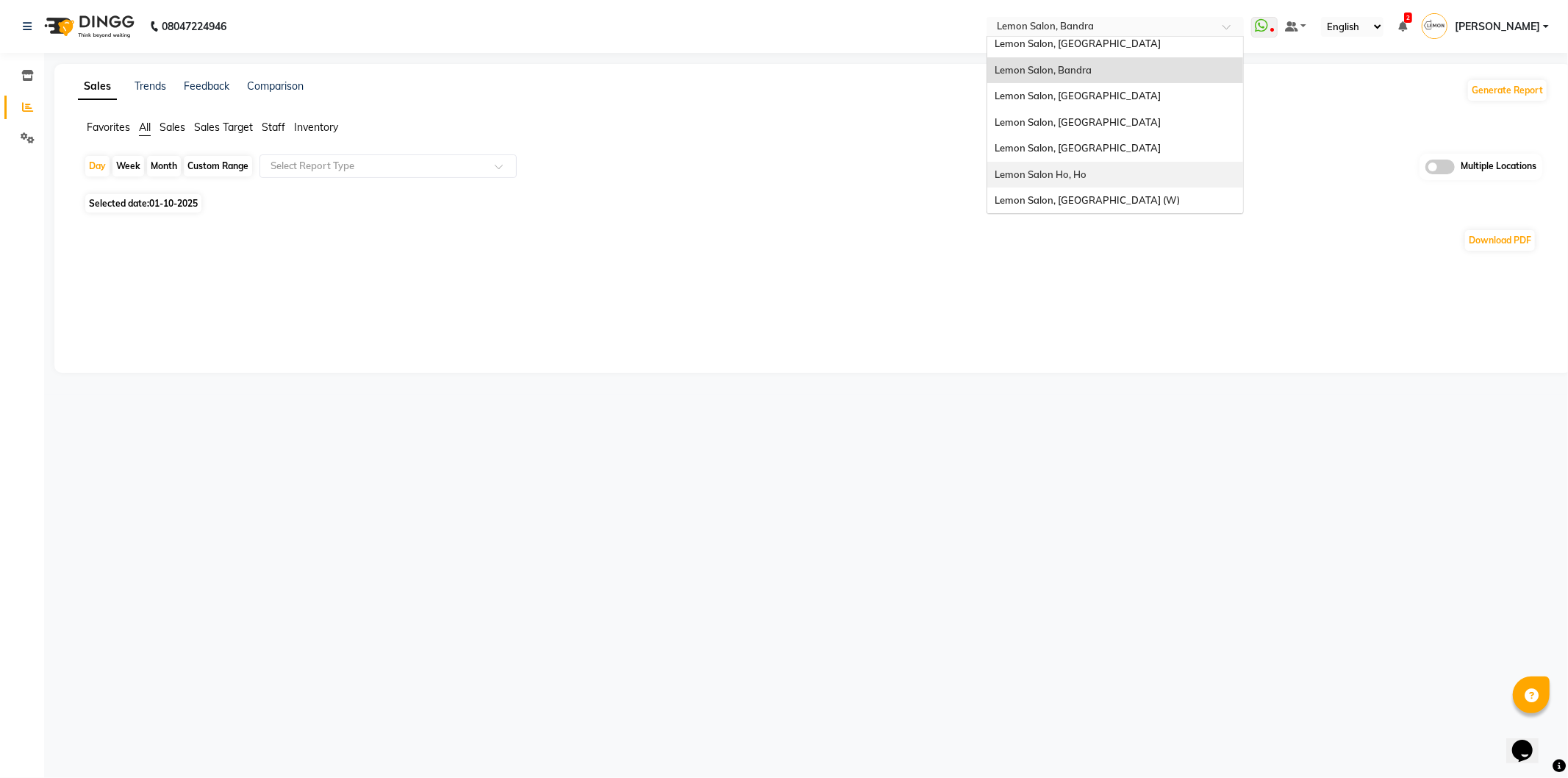
click at [1089, 177] on div "Lemon Salon Ho, Ho" at bounding box center [1115, 174] width 256 height 26
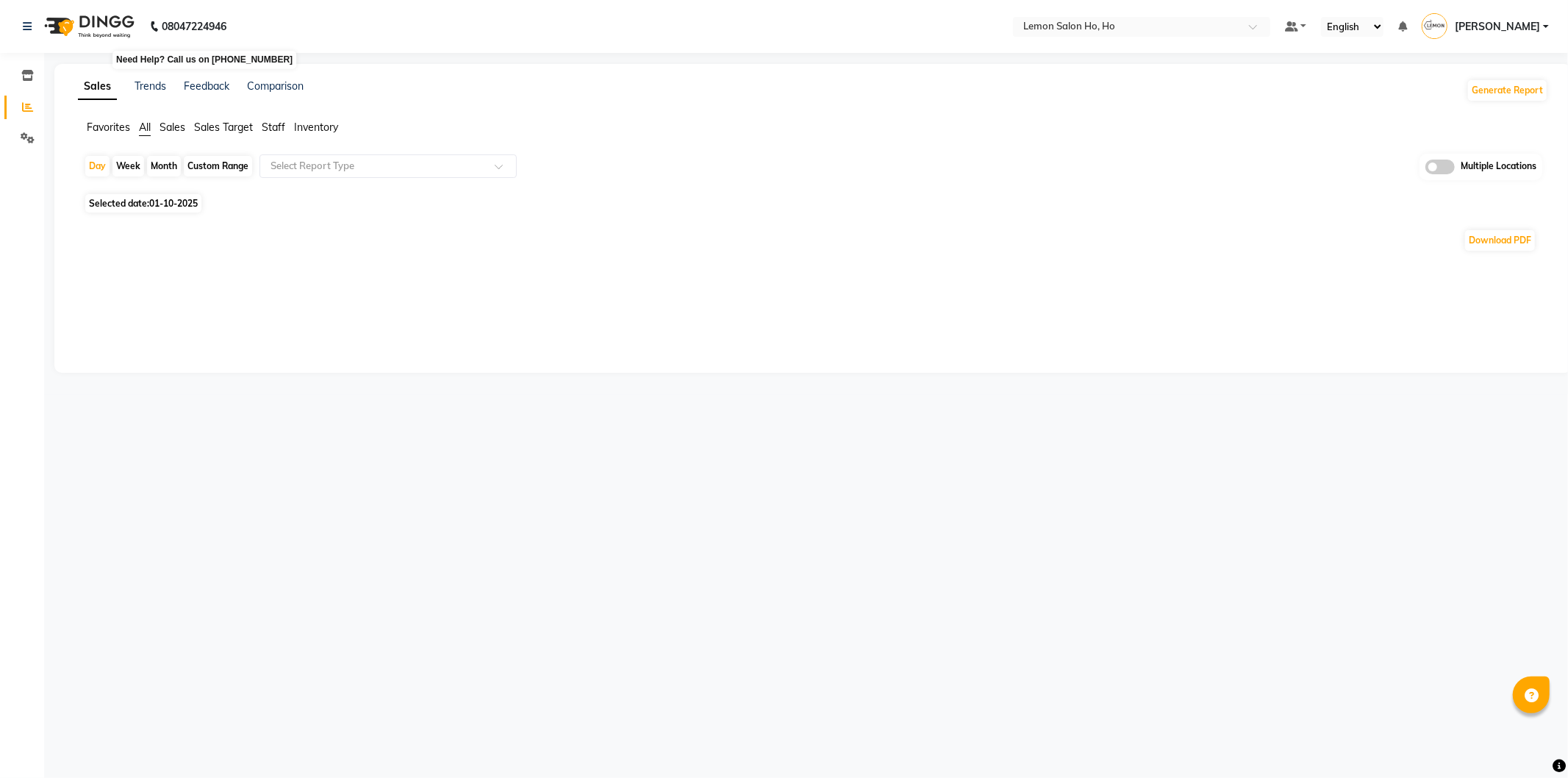
select select "en"
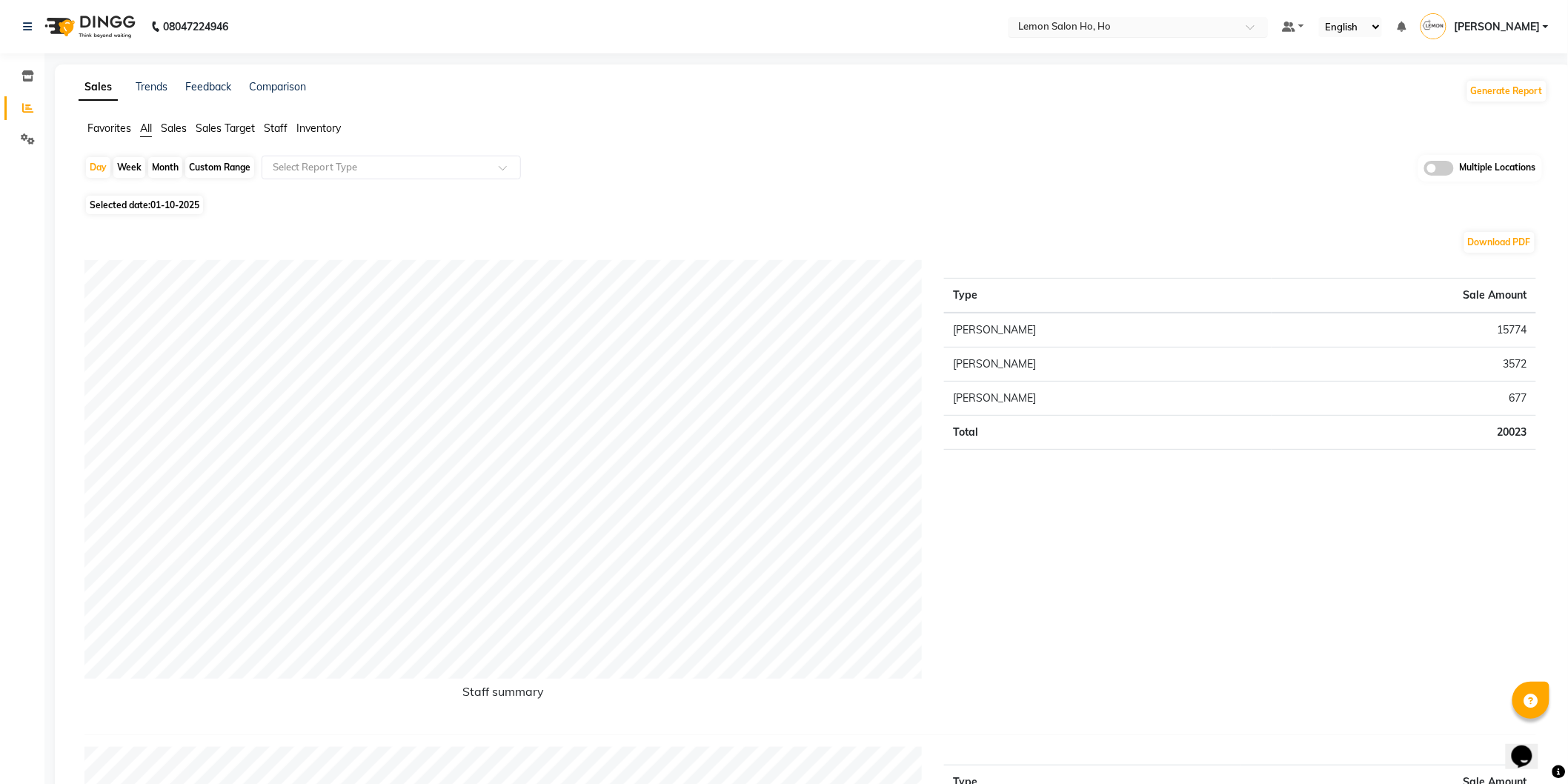
click at [1247, 26] on span at bounding box center [1255, 30] width 19 height 15
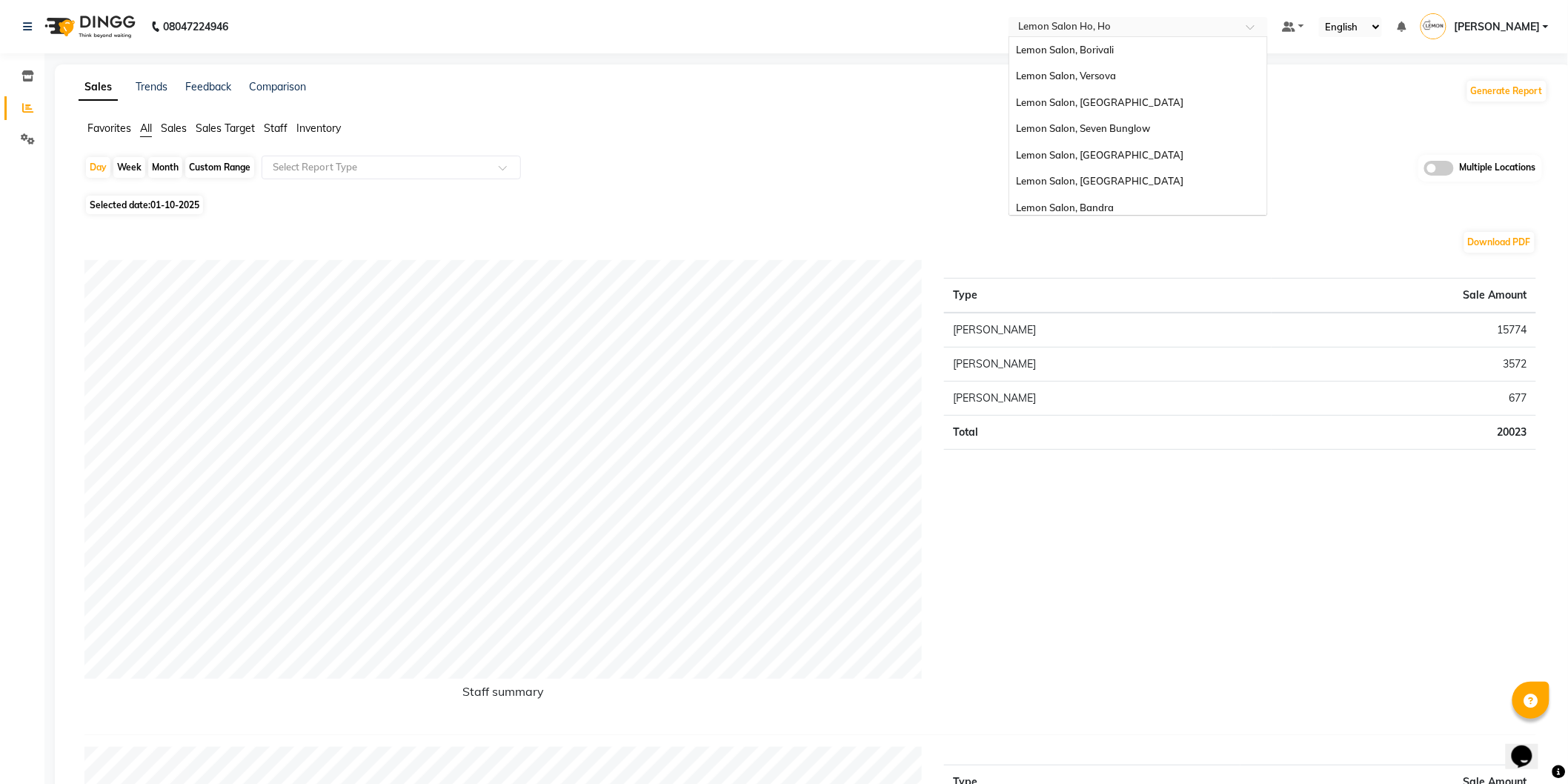
scroll to position [137, 0]
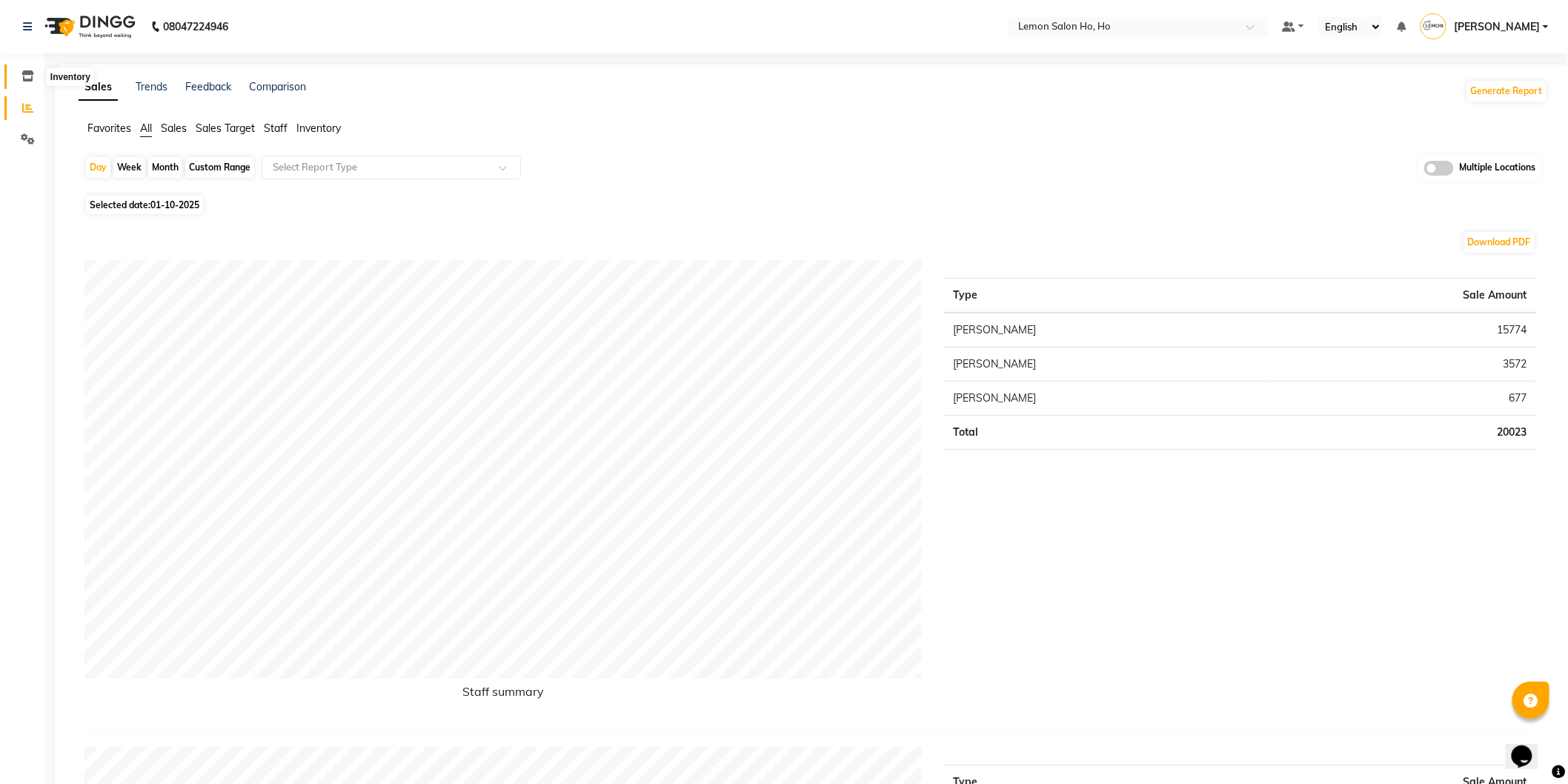
click at [27, 73] on icon at bounding box center [27, 75] width 13 height 11
select select
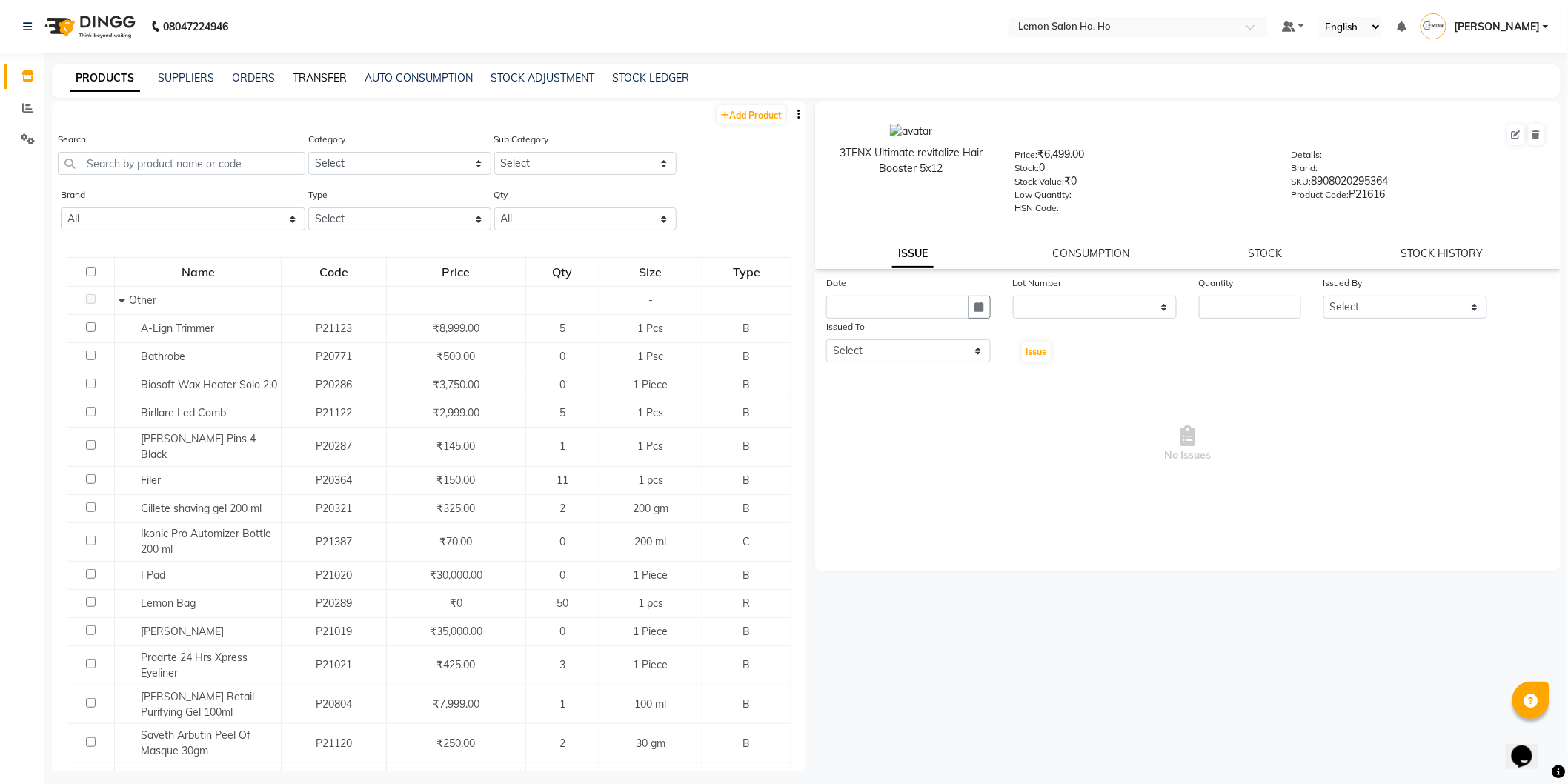
click at [314, 76] on link "TRANSFER" at bounding box center [320, 78] width 55 height 14
select select "sender"
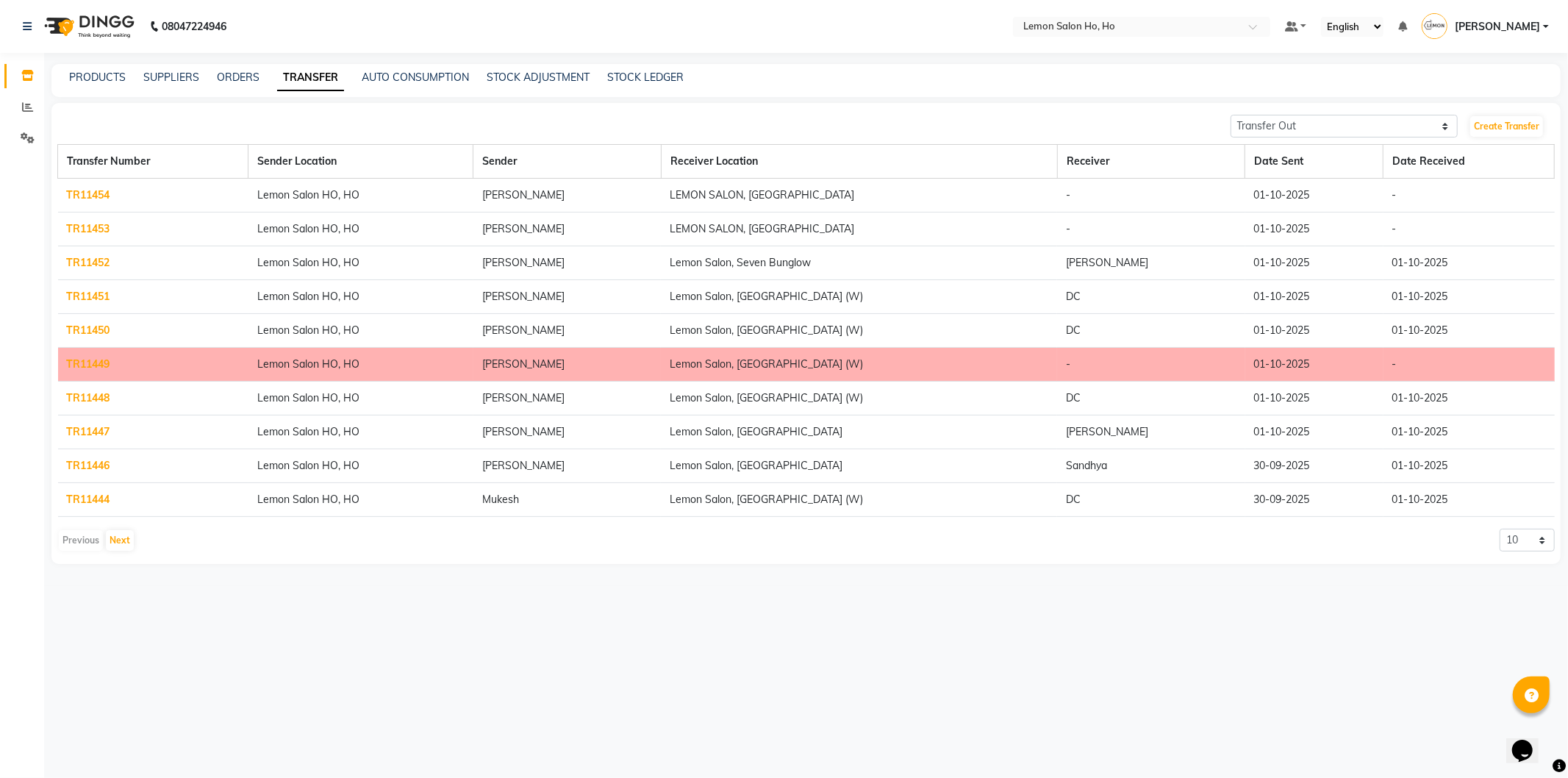
click at [90, 429] on link "TR11447" at bounding box center [88, 432] width 44 height 14
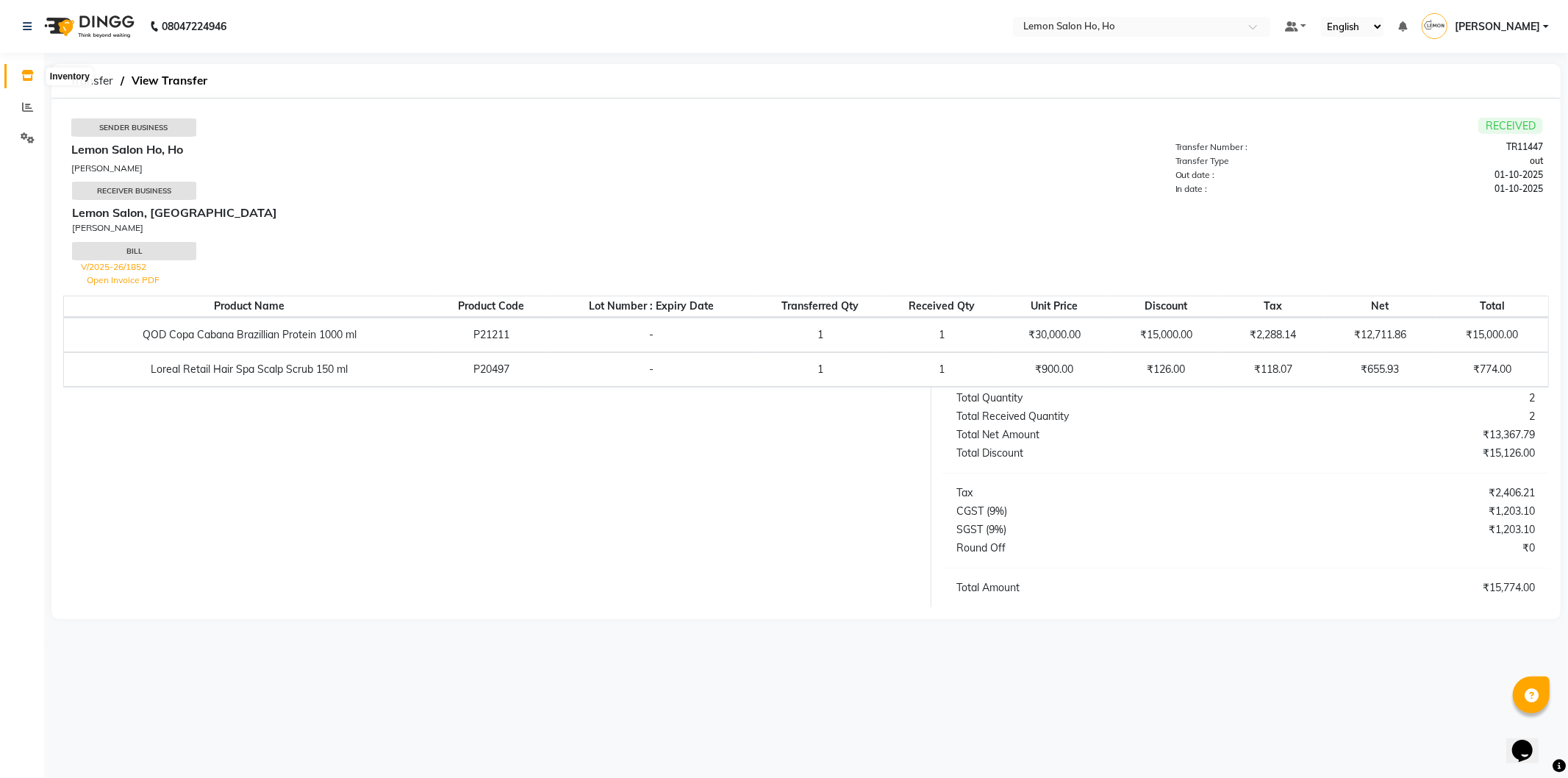
click at [23, 78] on icon at bounding box center [27, 74] width 13 height 11
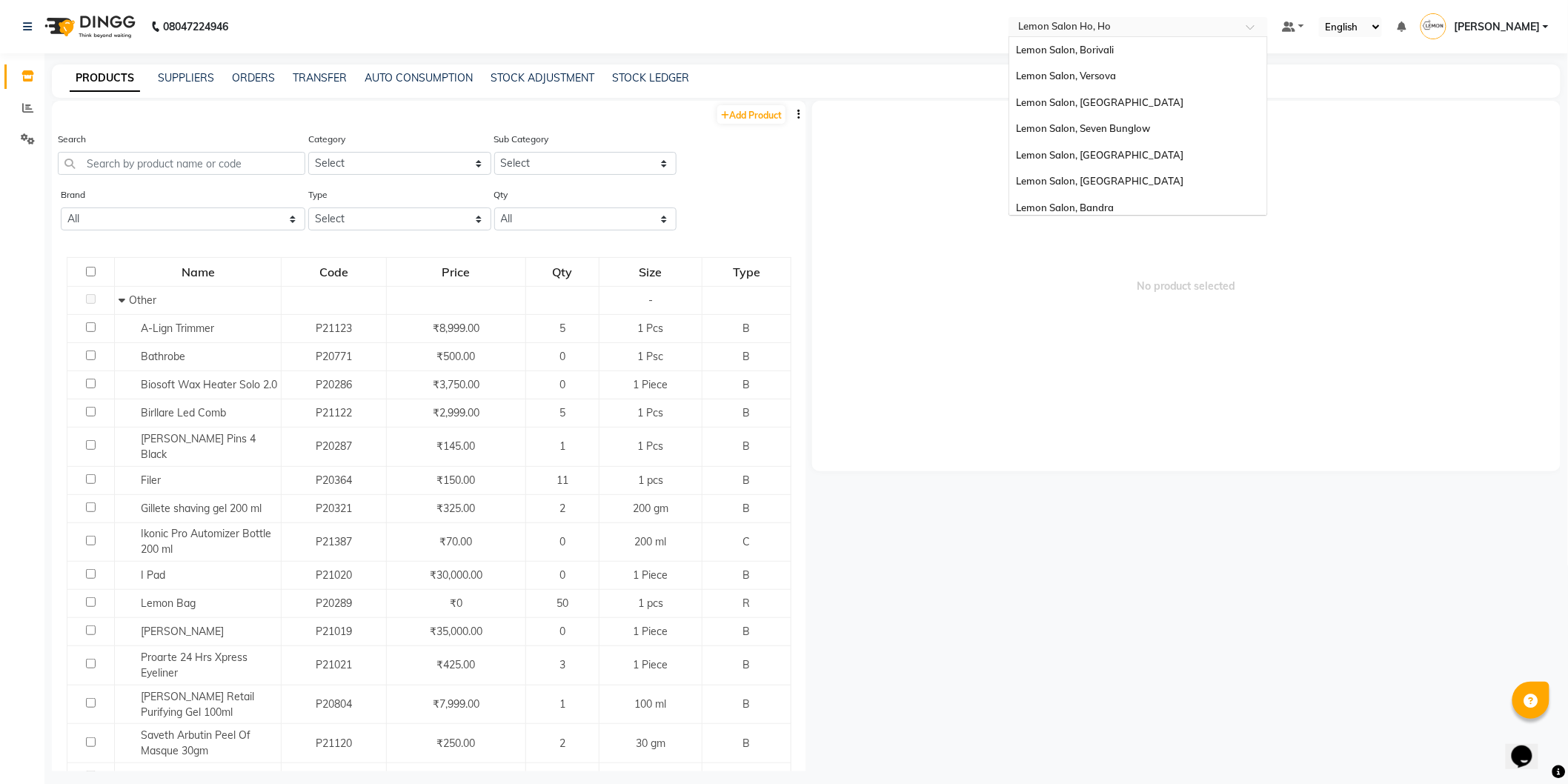
click at [1249, 26] on span at bounding box center [1255, 30] width 19 height 15
click at [1134, 130] on span "Lemon Salon, Seven Bunglow" at bounding box center [1085, 128] width 134 height 12
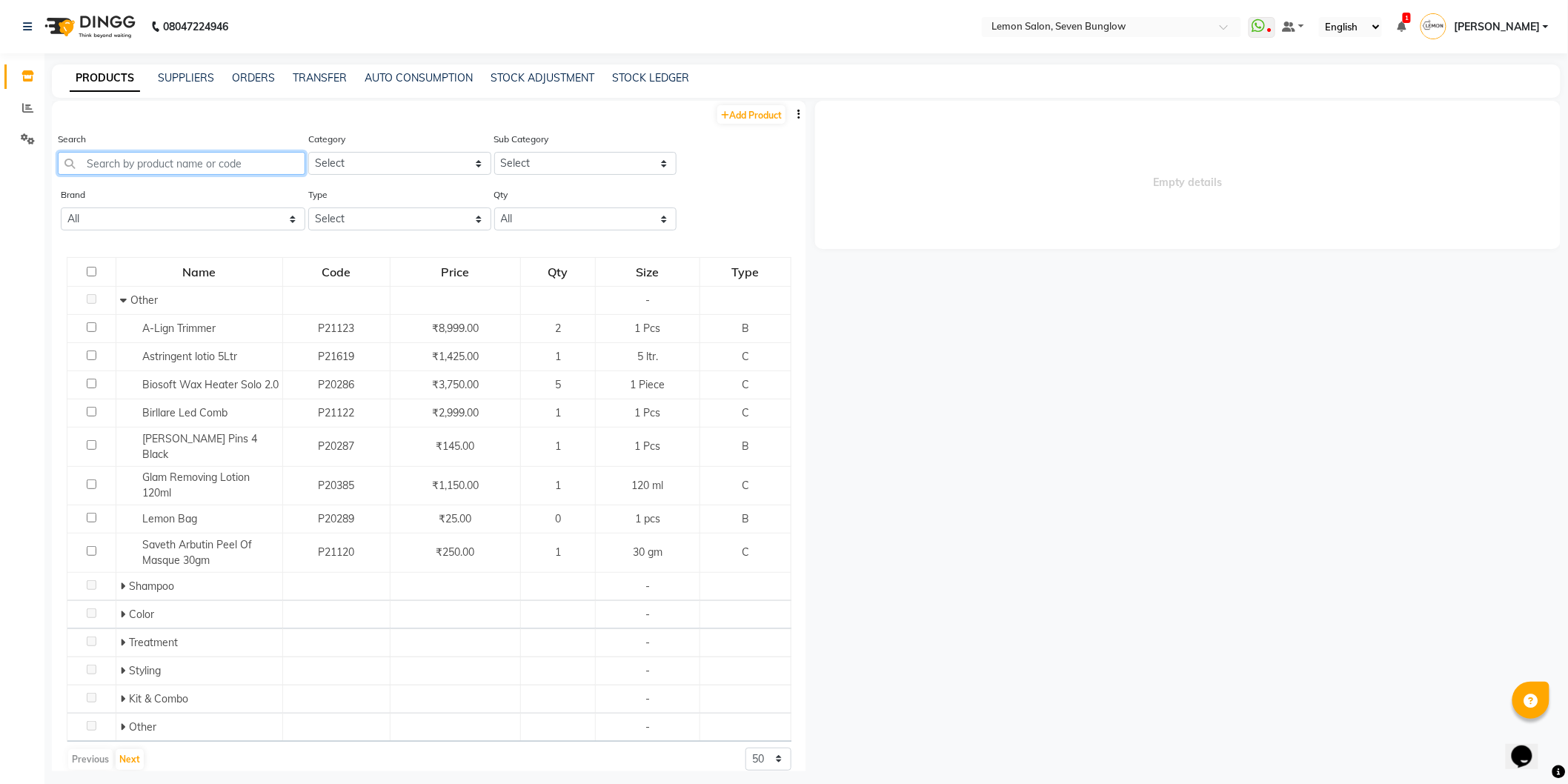
click at [134, 166] on input "text" at bounding box center [181, 164] width 248 height 23
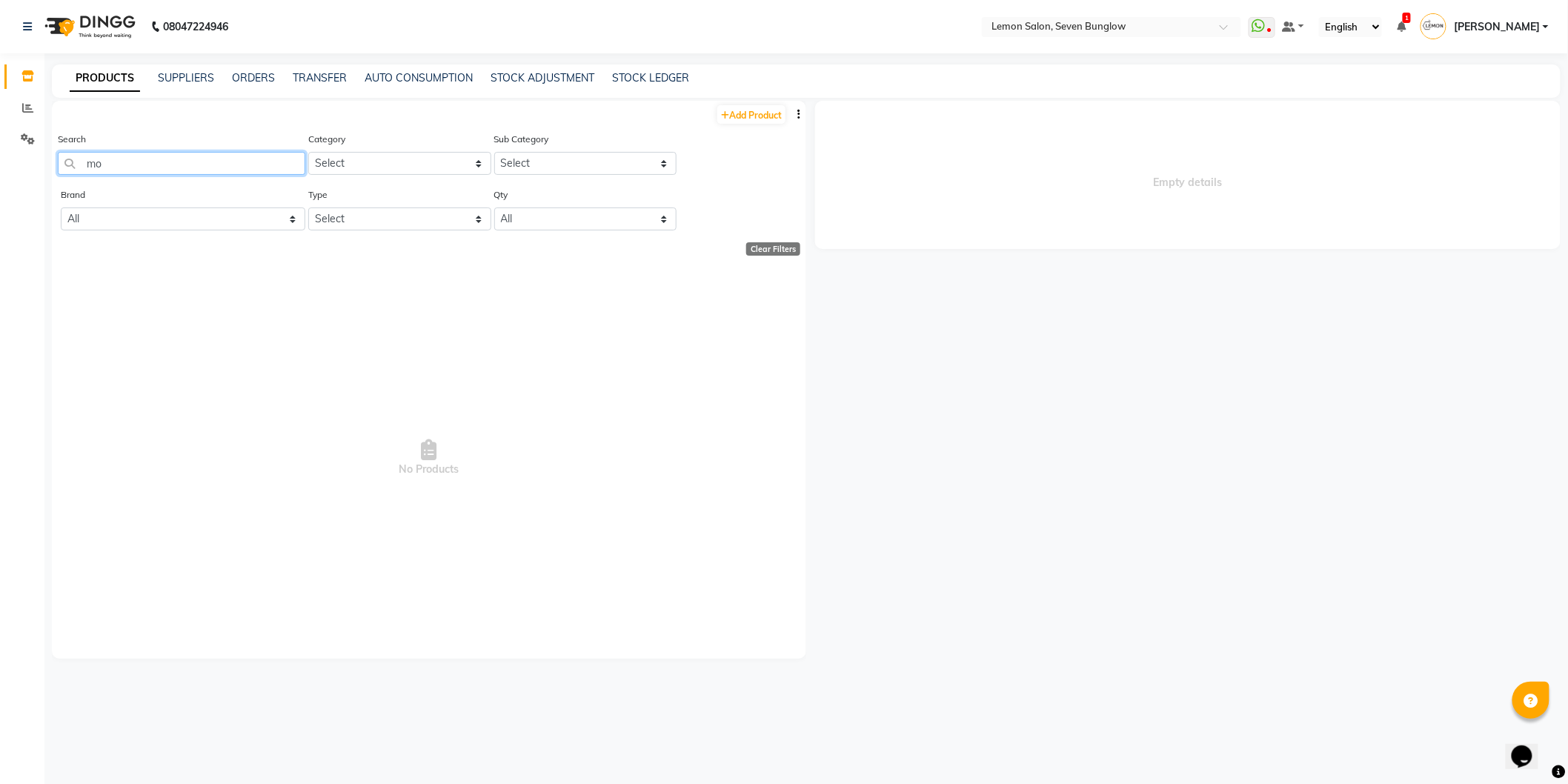
type input "m"
type input "f"
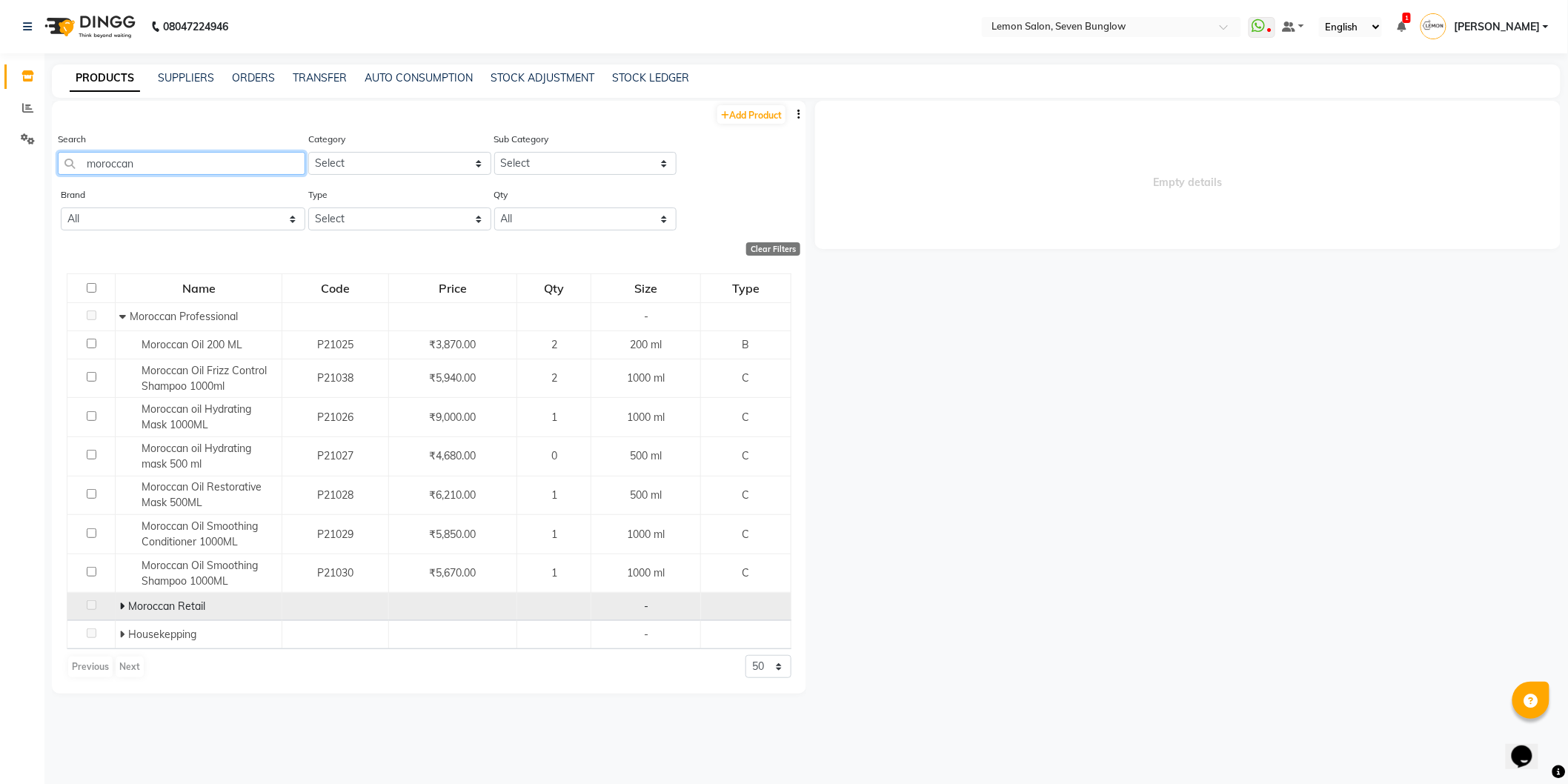
type input "moroccan"
click at [121, 608] on icon at bounding box center [121, 606] width 5 height 11
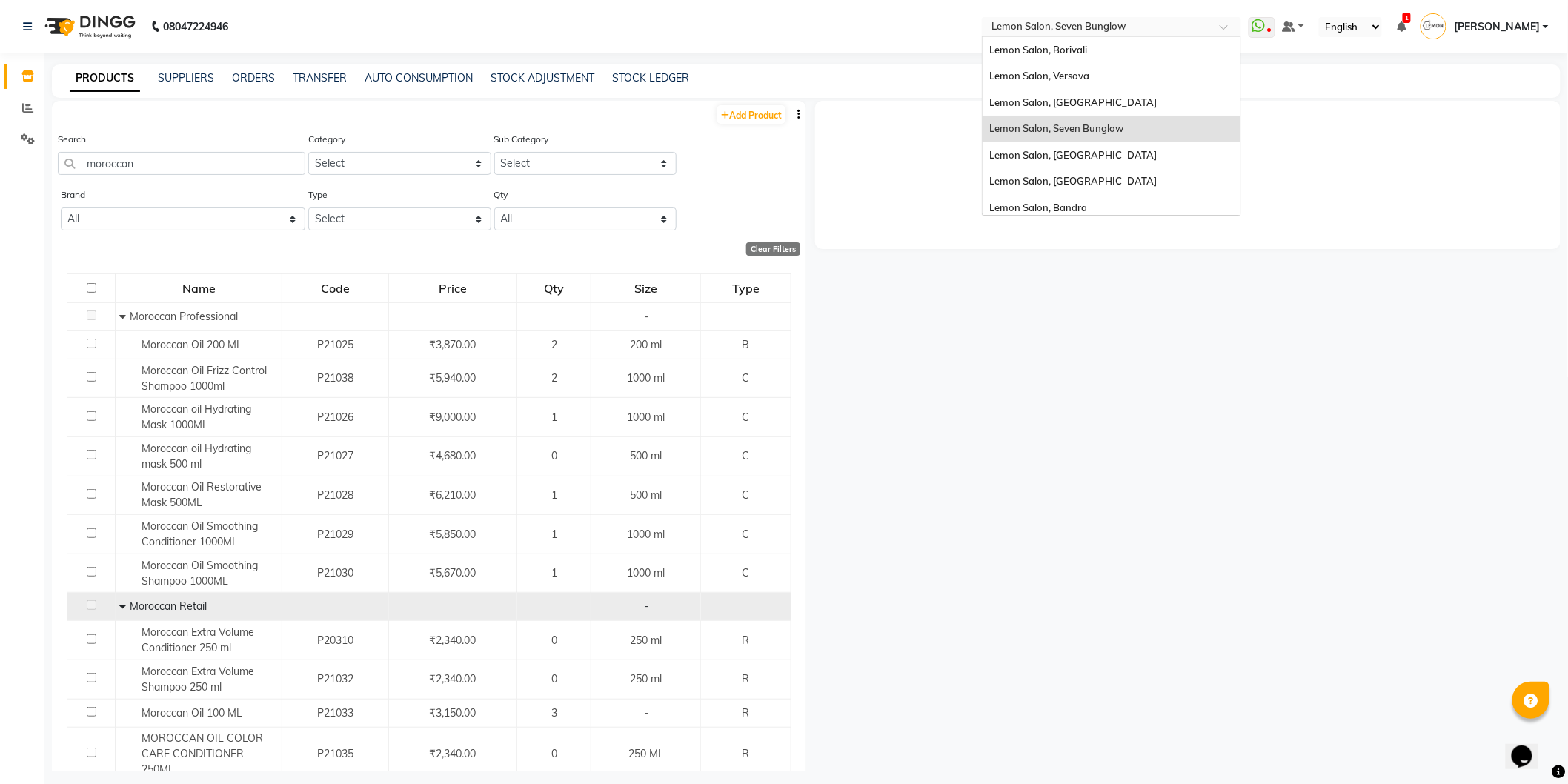
click at [1217, 26] on div at bounding box center [1112, 27] width 259 height 15
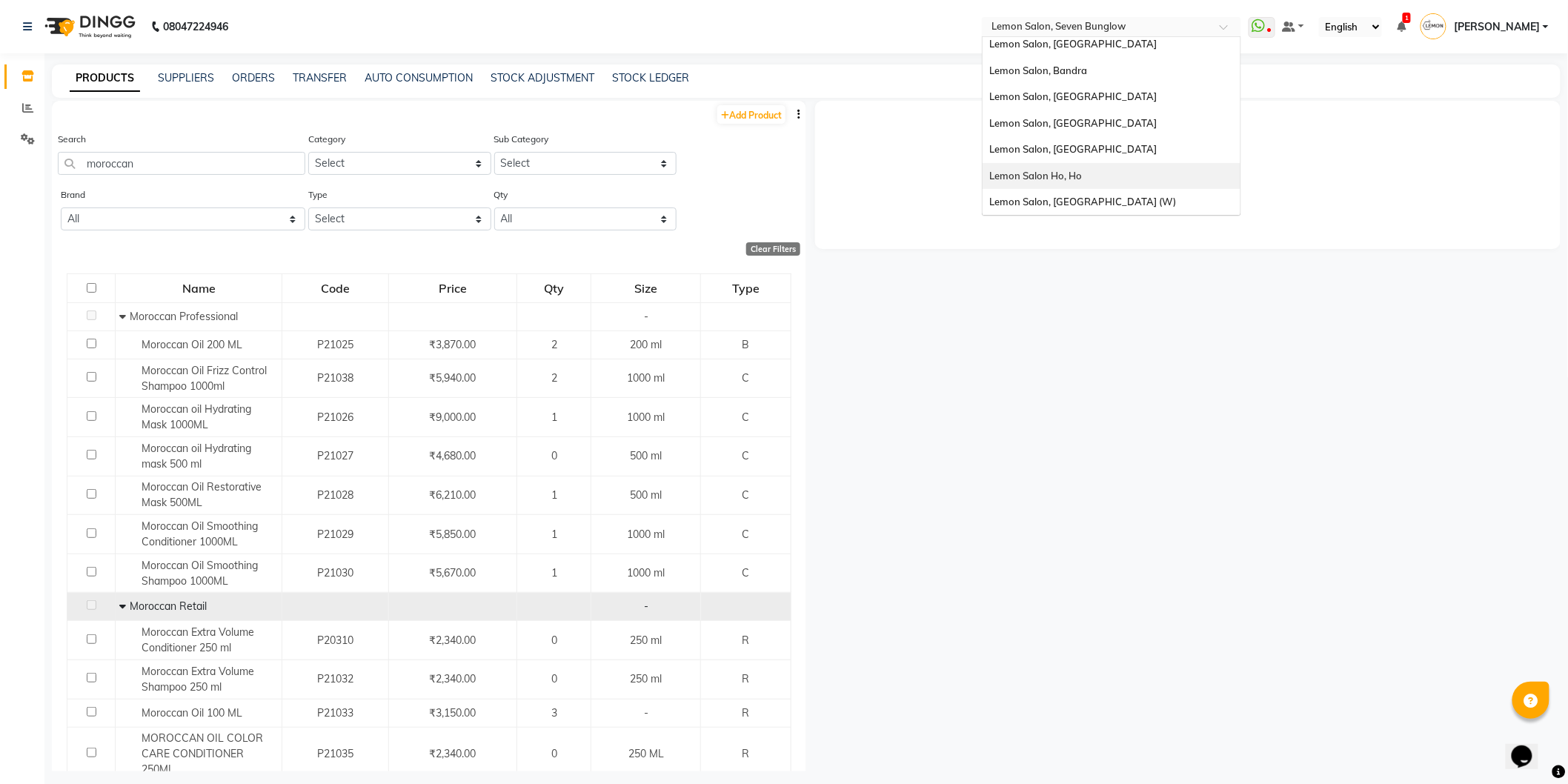
click at [1094, 174] on div "Lemon Salon Ho, Ho" at bounding box center [1112, 175] width 258 height 26
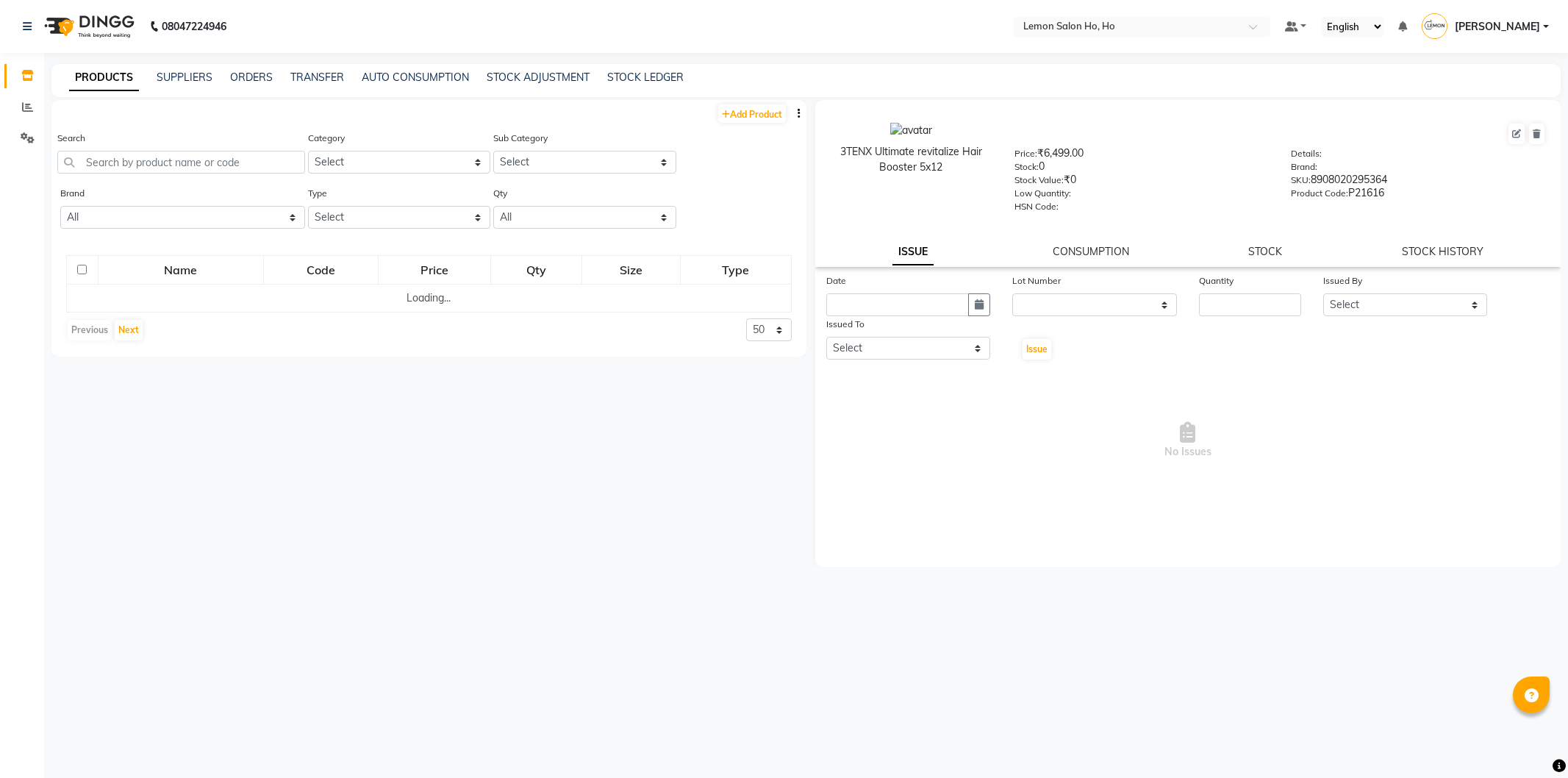
select select
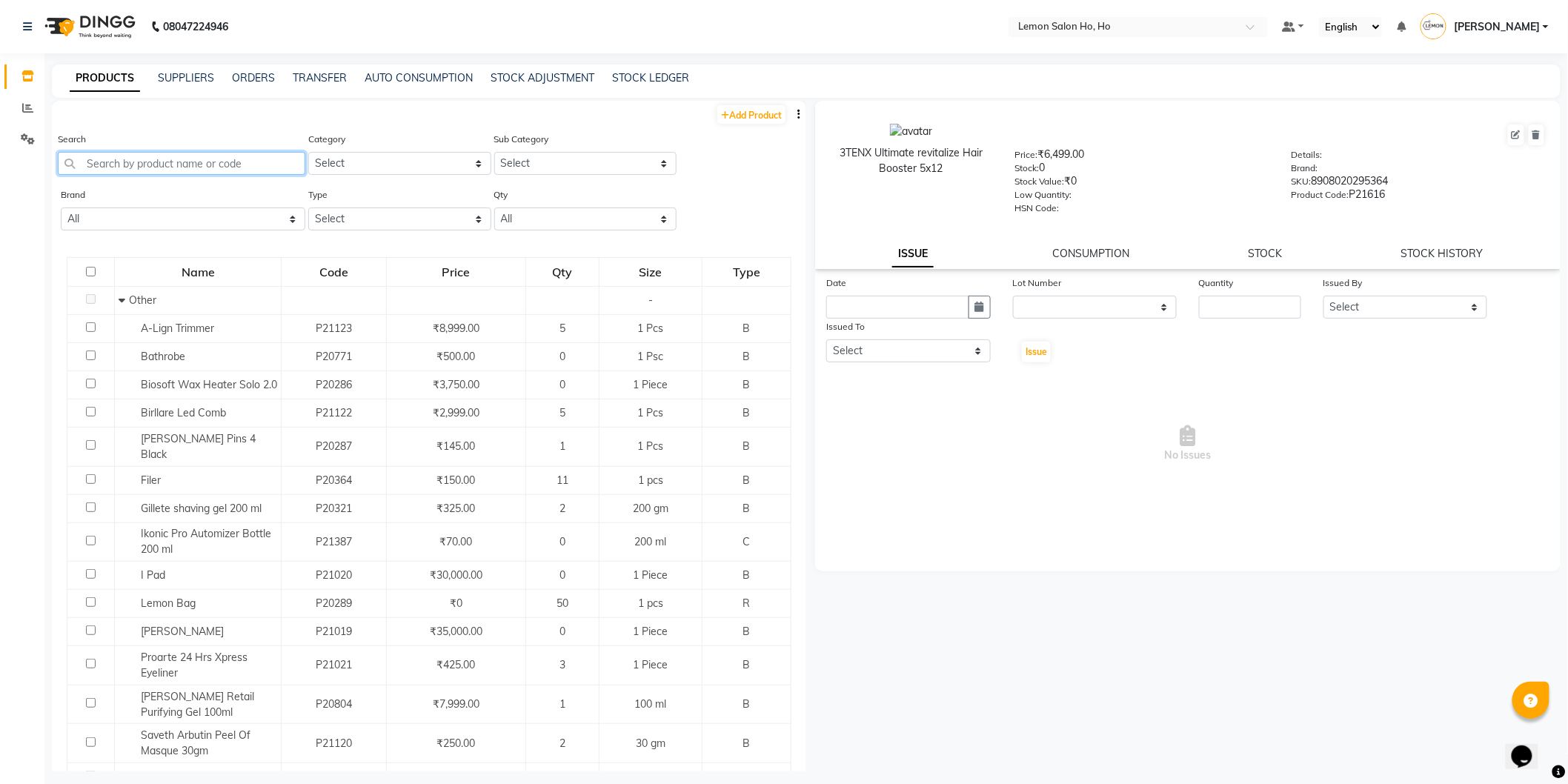
click at [212, 164] on input "text" at bounding box center [181, 164] width 248 height 23
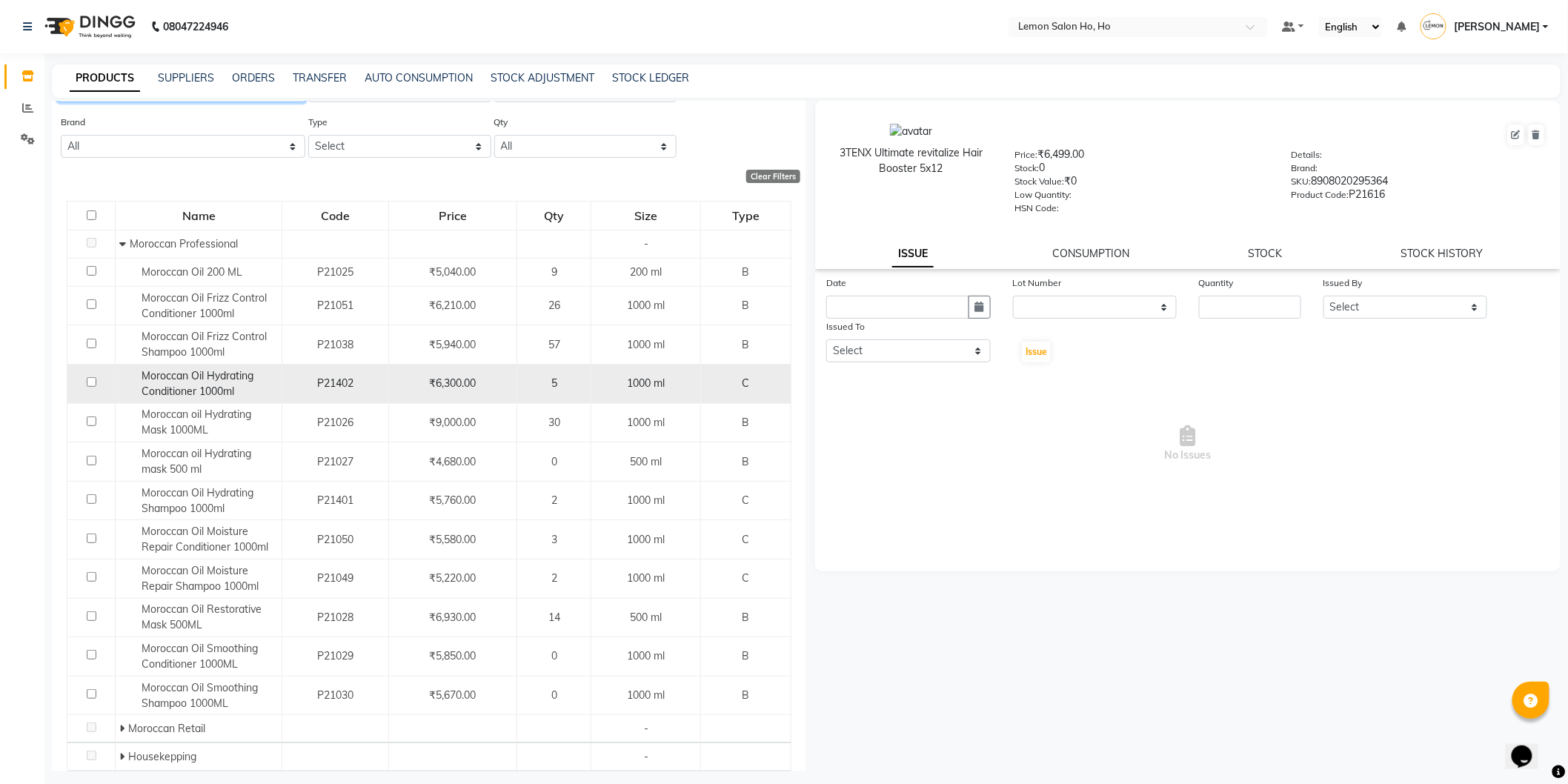
scroll to position [119, 0]
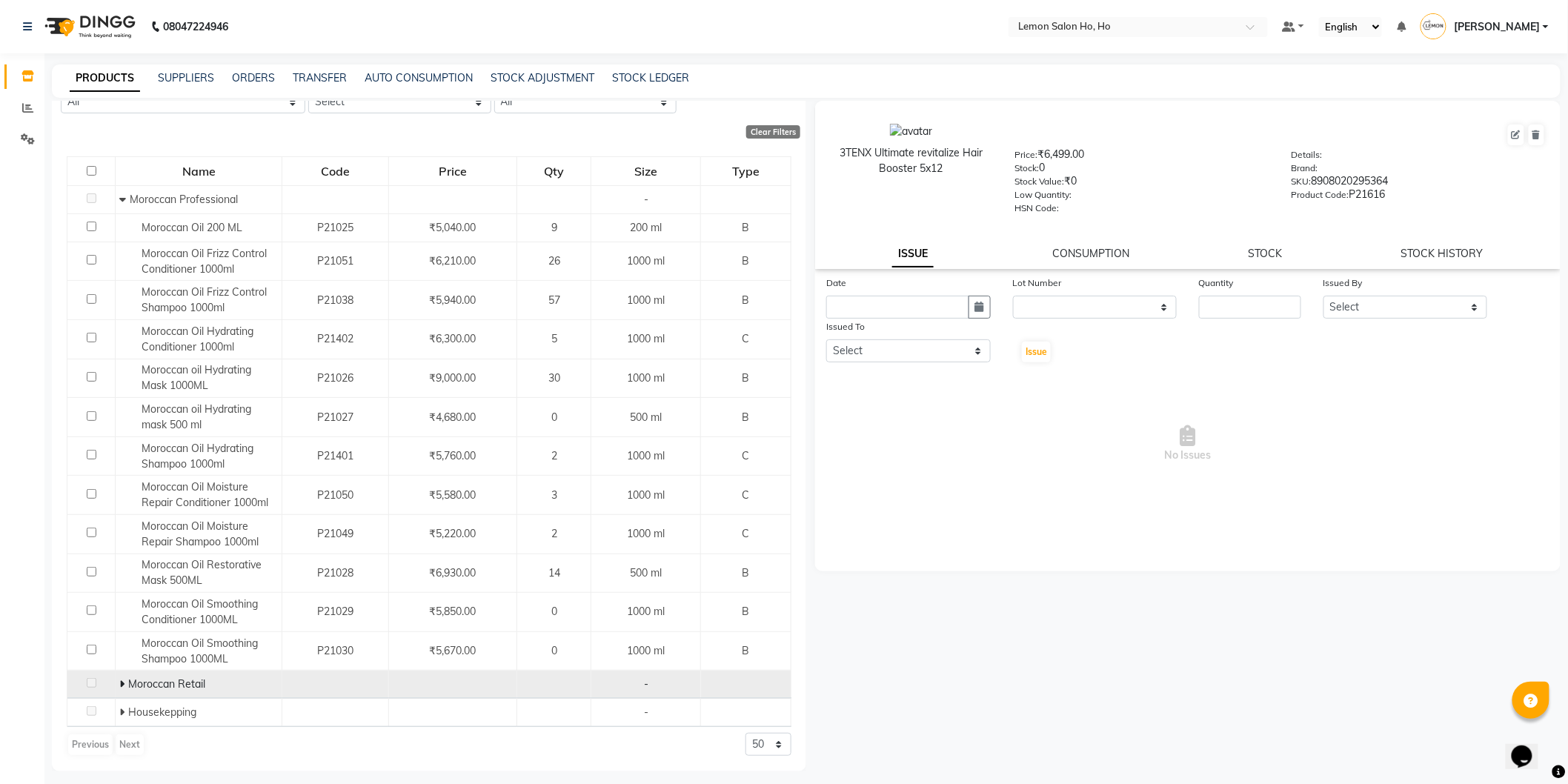
click at [119, 682] on icon at bounding box center [121, 684] width 5 height 11
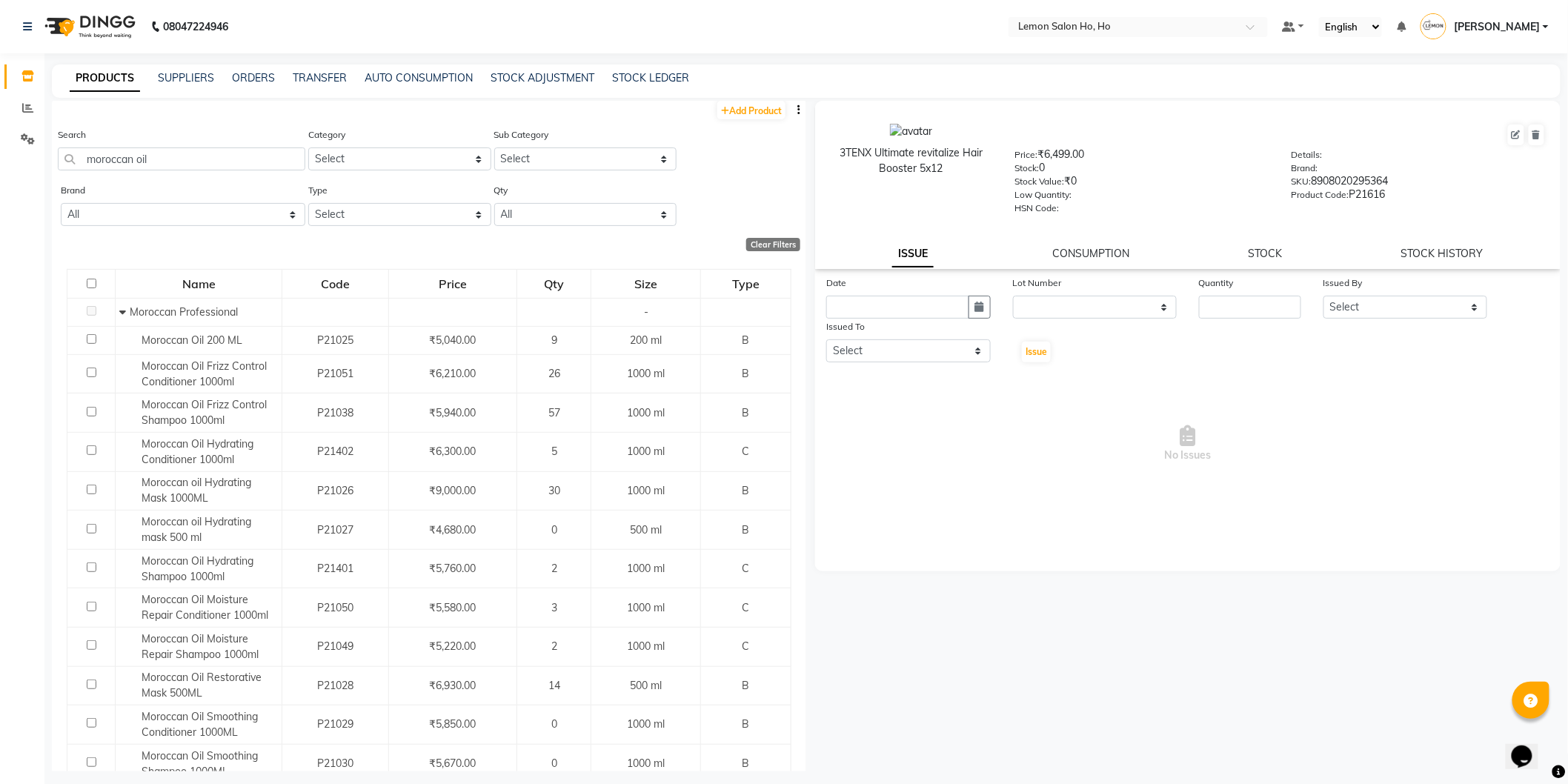
scroll to position [0, 0]
click at [173, 153] on input "moroccan oil" at bounding box center [181, 164] width 248 height 23
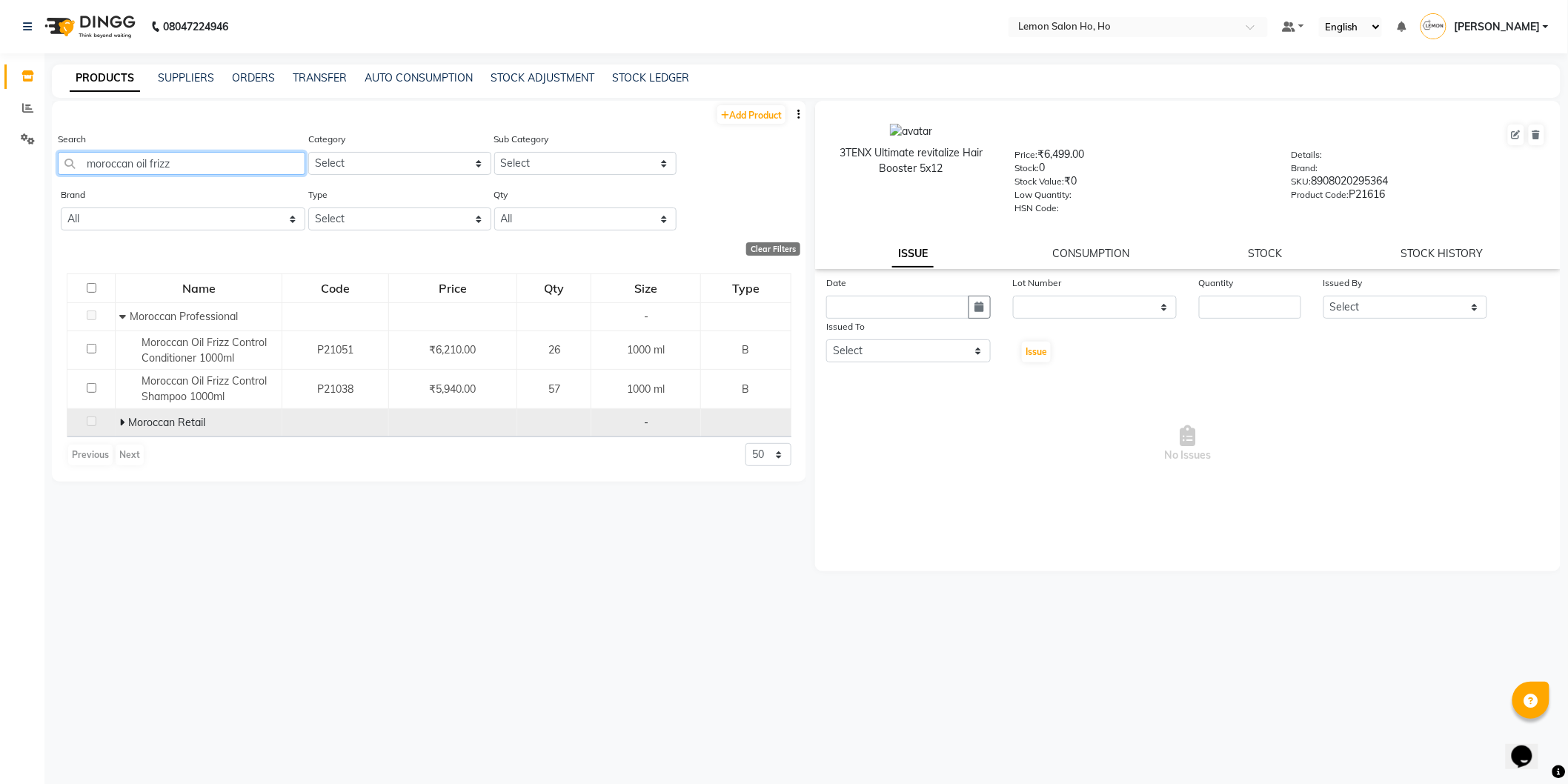
type input "moroccan oil frizz"
click at [120, 423] on icon at bounding box center [121, 422] width 5 height 11
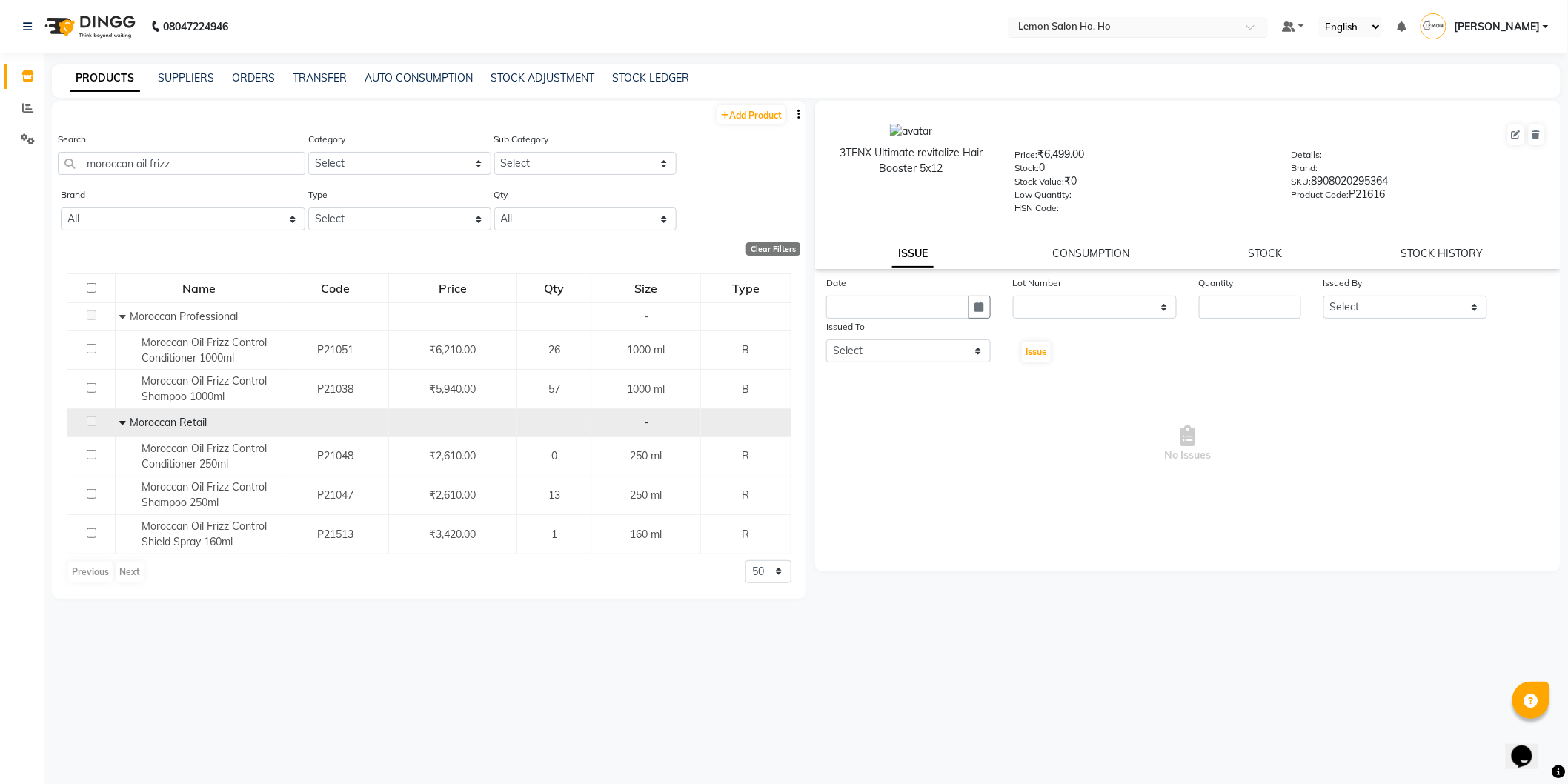
click at [1250, 28] on span at bounding box center [1255, 30] width 19 height 15
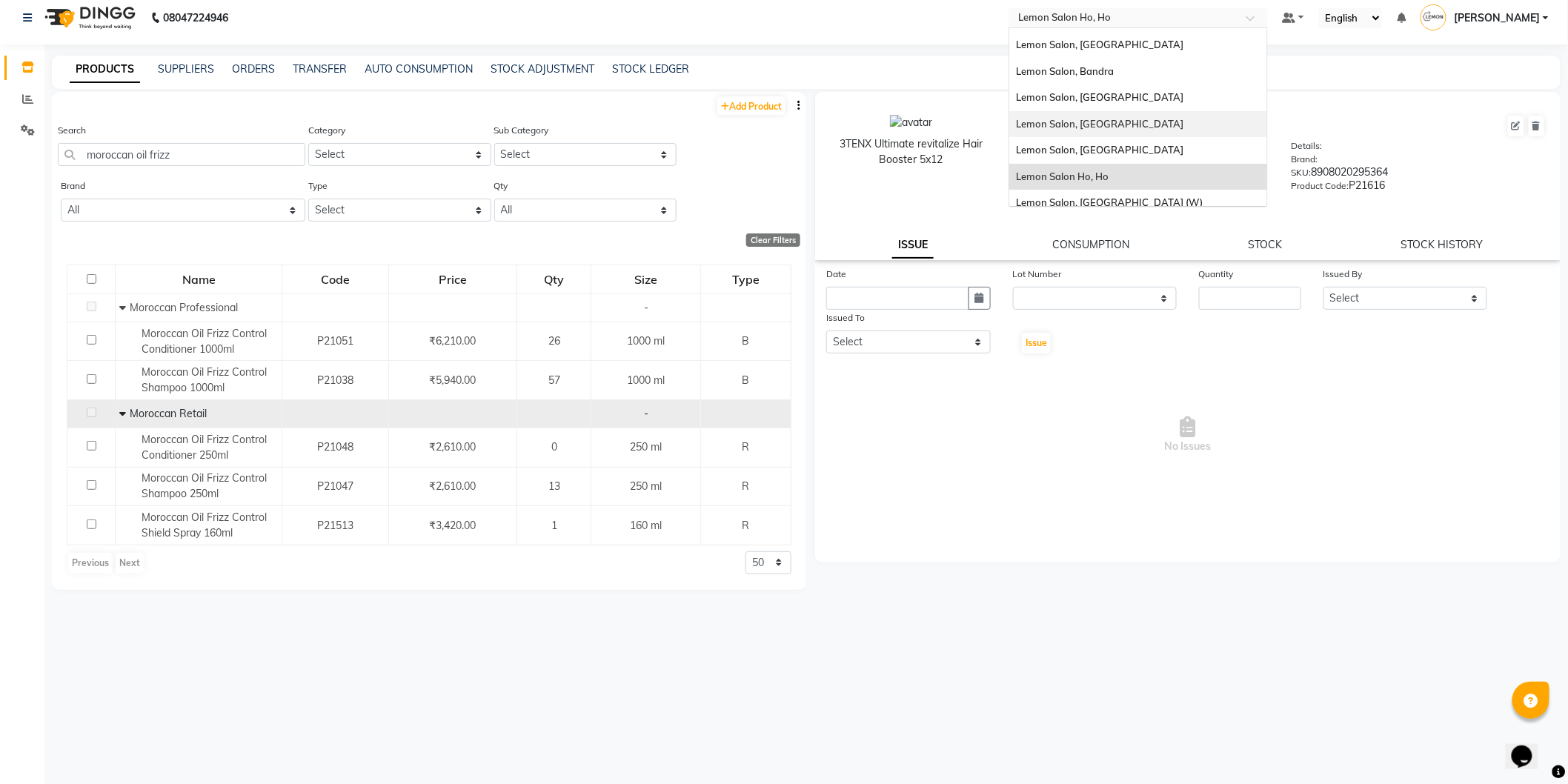
scroll to position [137, 0]
click at [1128, 141] on div "Lemon Salon, [GEOGRAPHIC_DATA]" at bounding box center [1138, 140] width 258 height 26
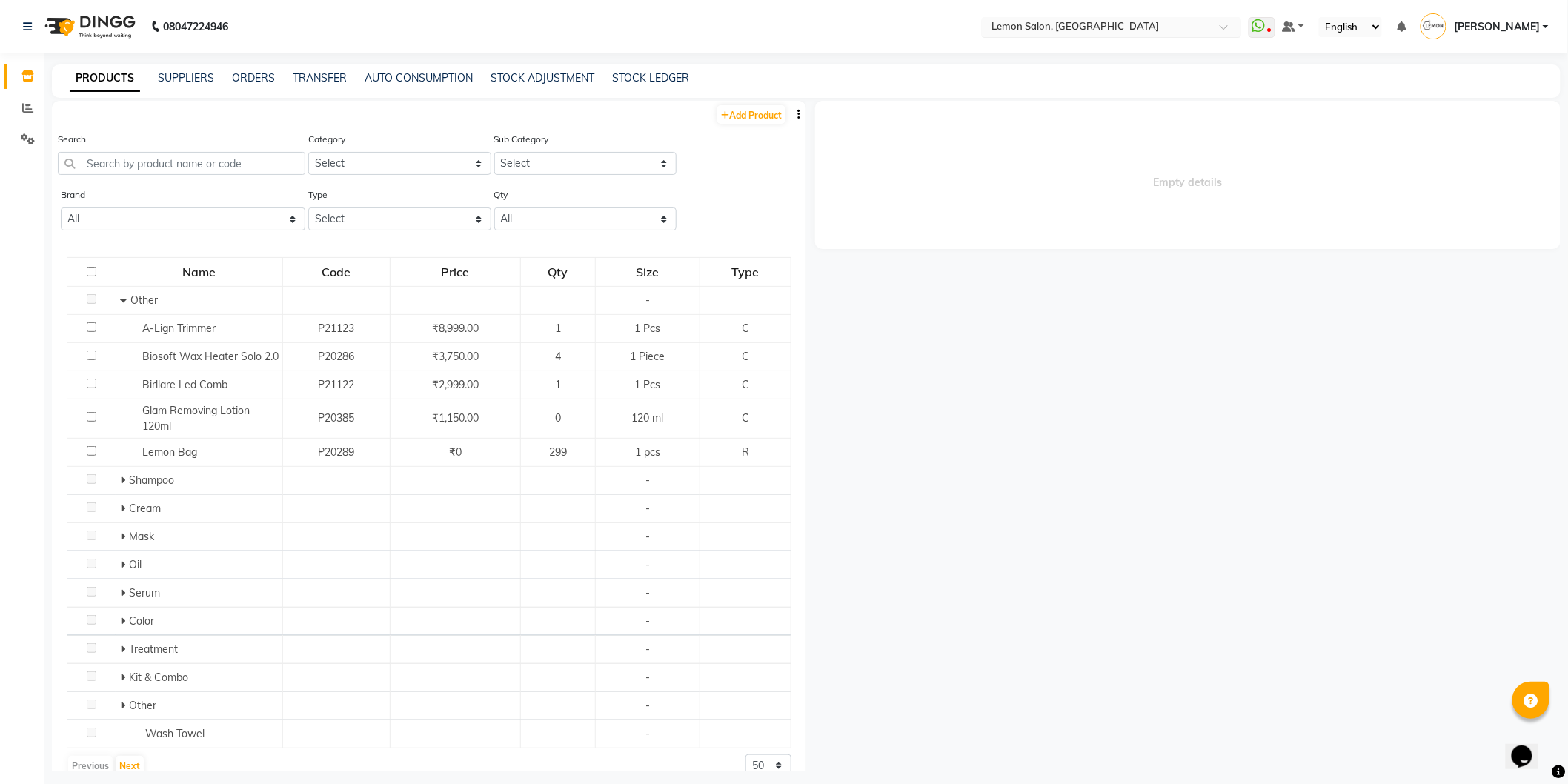
click at [1220, 24] on span at bounding box center [1229, 30] width 19 height 15
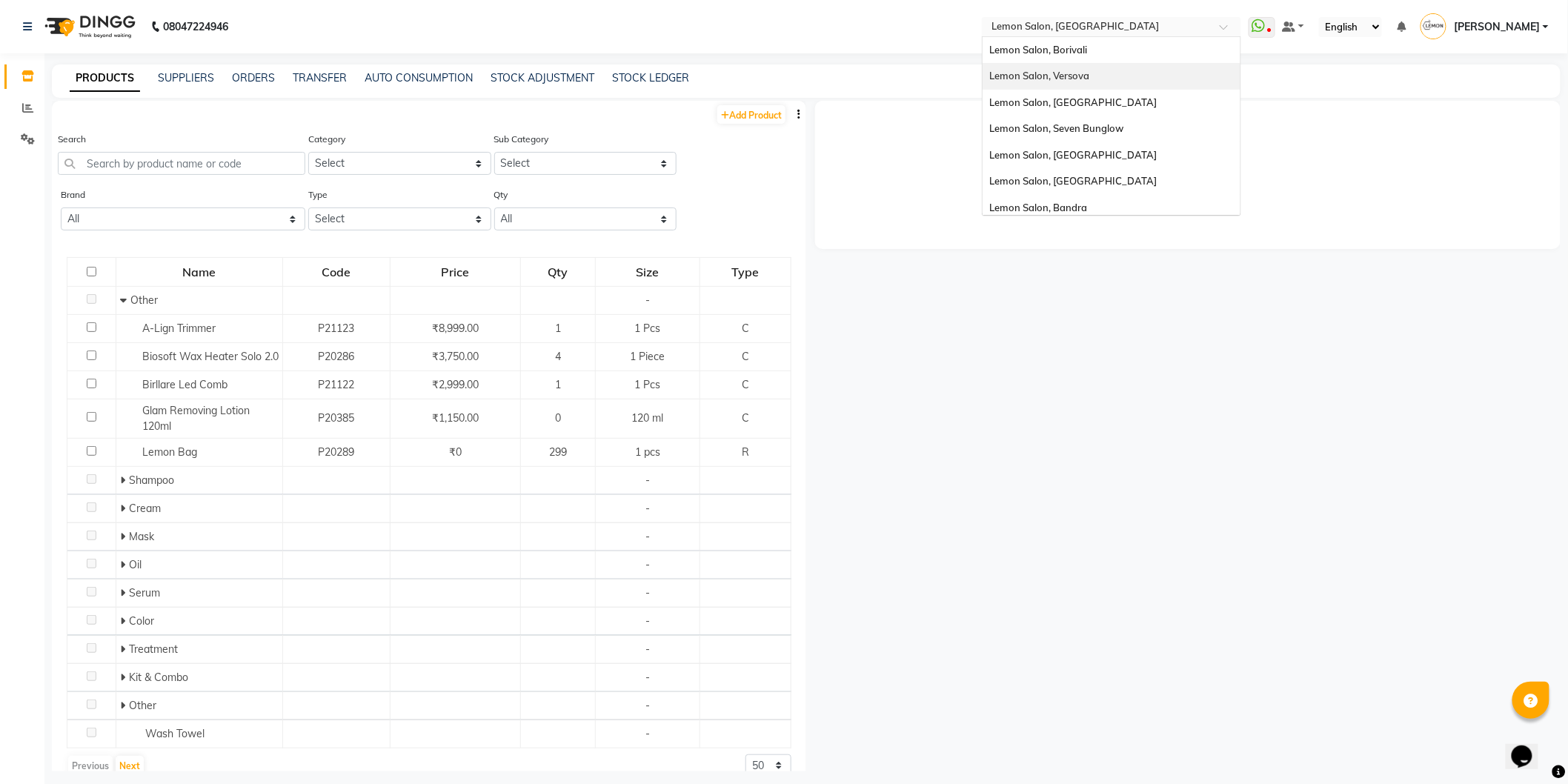
click at [1083, 73] on span "Lemon Salon, Versova" at bounding box center [1040, 75] width 100 height 12
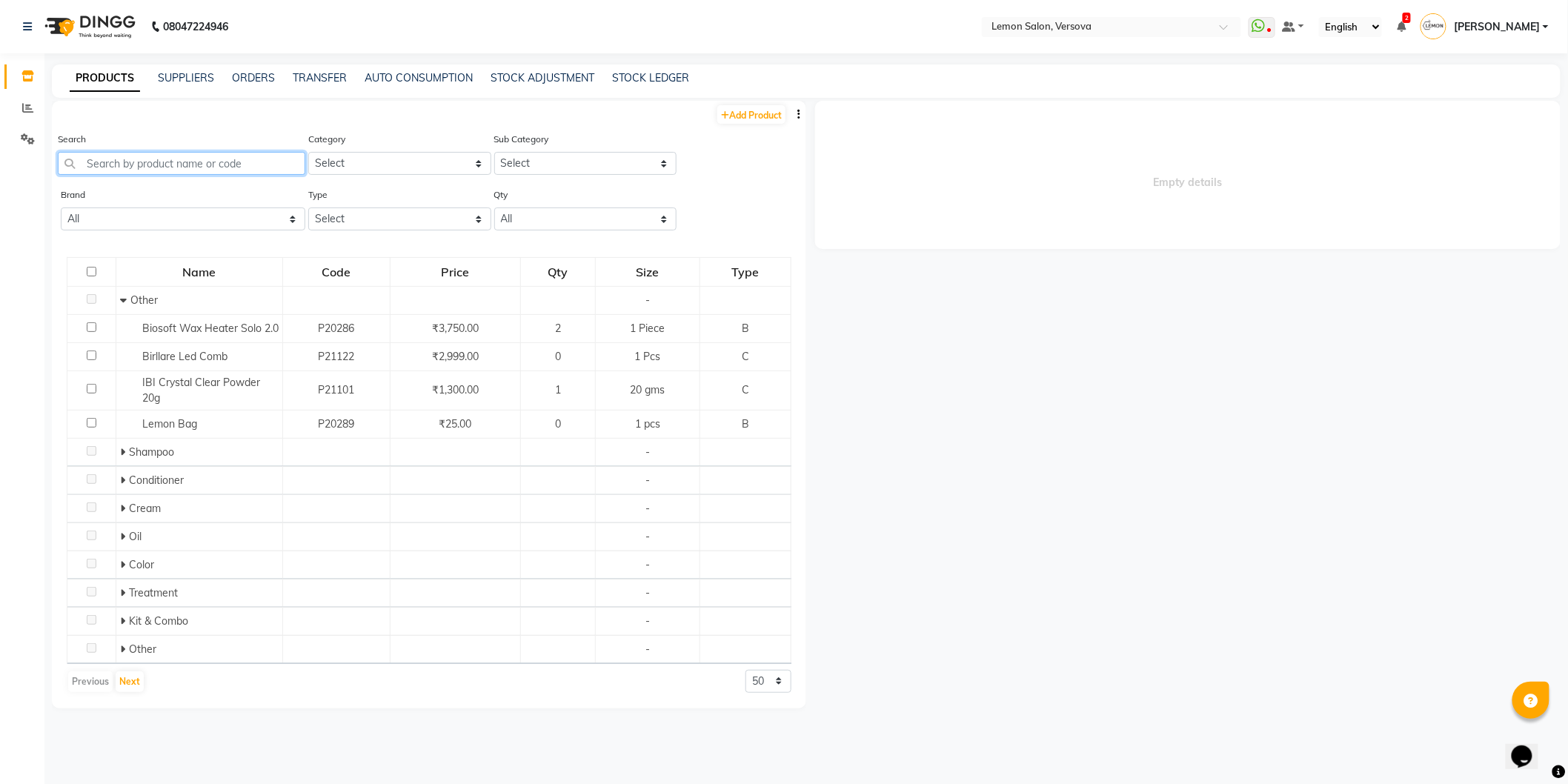
click at [156, 160] on input "text" at bounding box center [181, 164] width 248 height 23
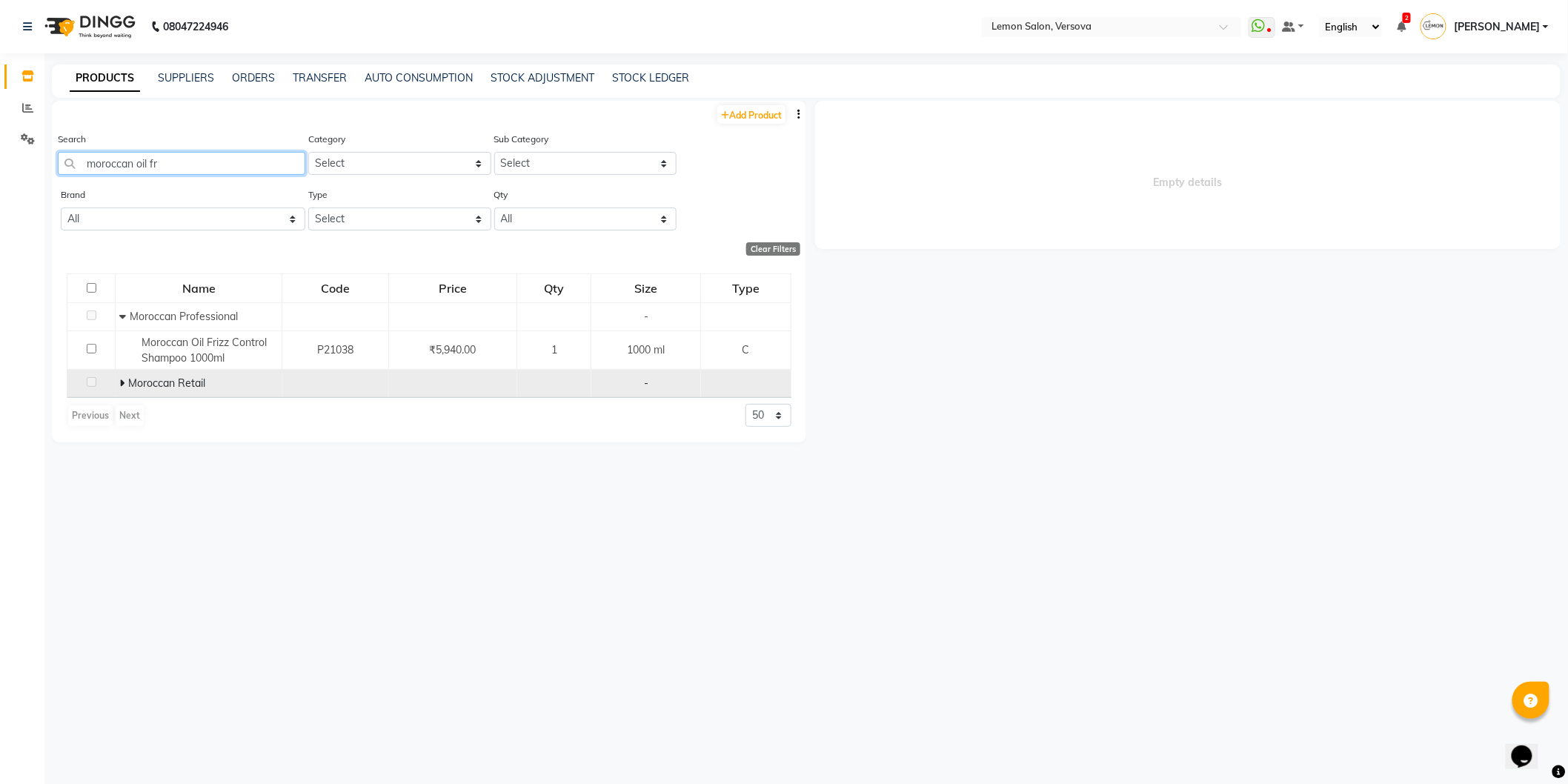
type input "moroccan oil fr"
click at [119, 384] on icon at bounding box center [121, 383] width 5 height 11
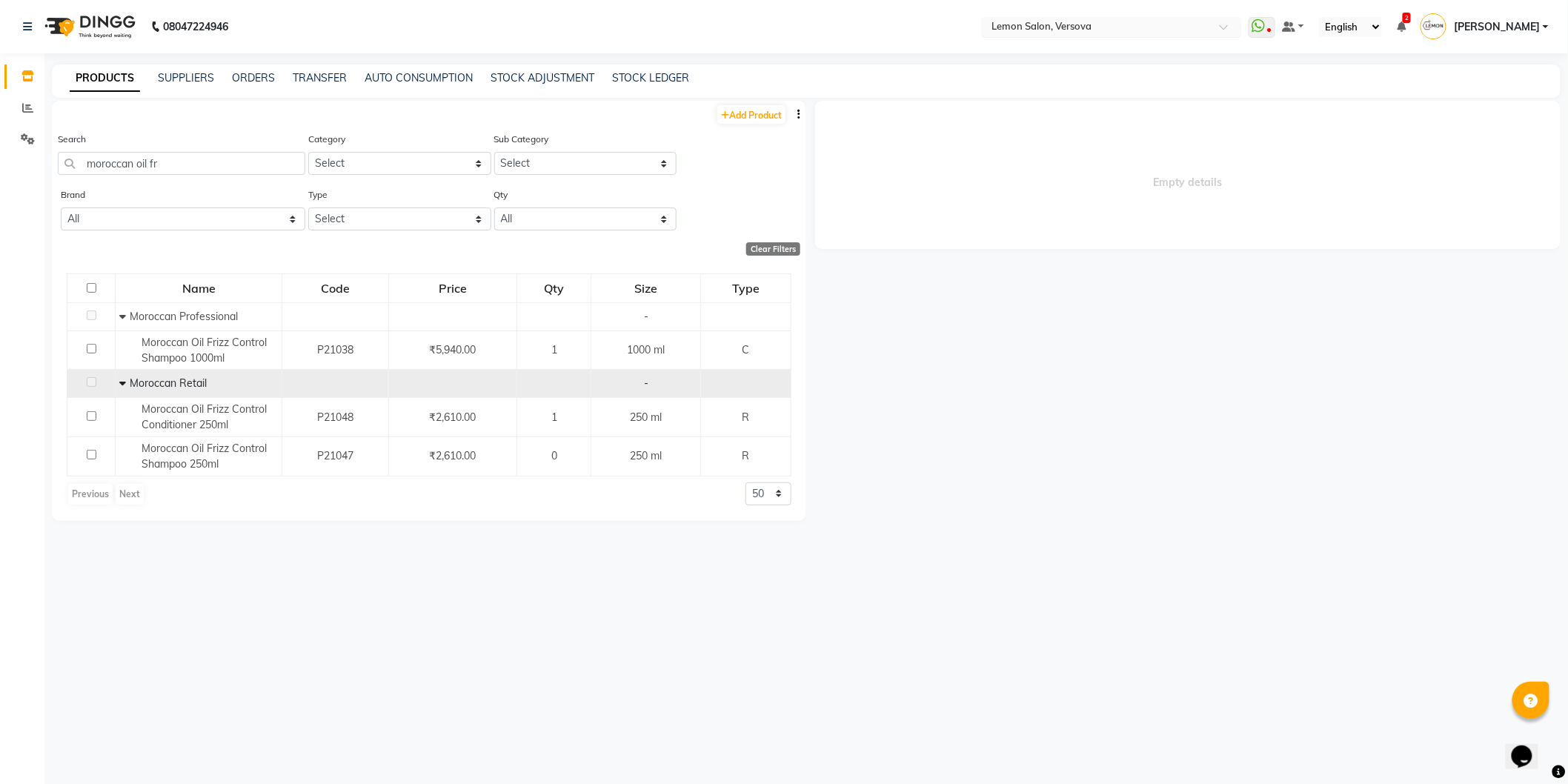
click at [1228, 25] on span at bounding box center [1229, 30] width 19 height 15
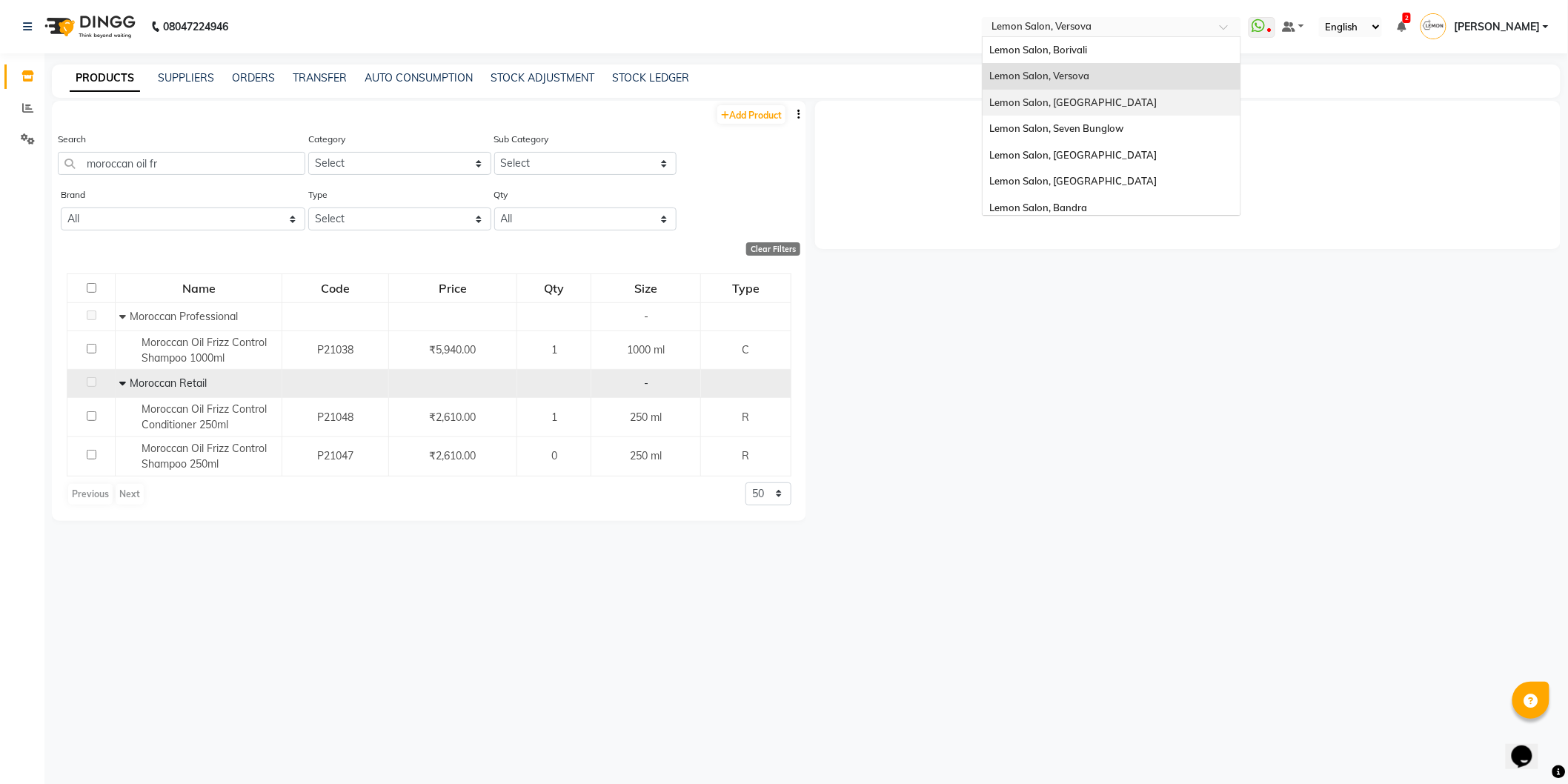
scroll to position [137, 0]
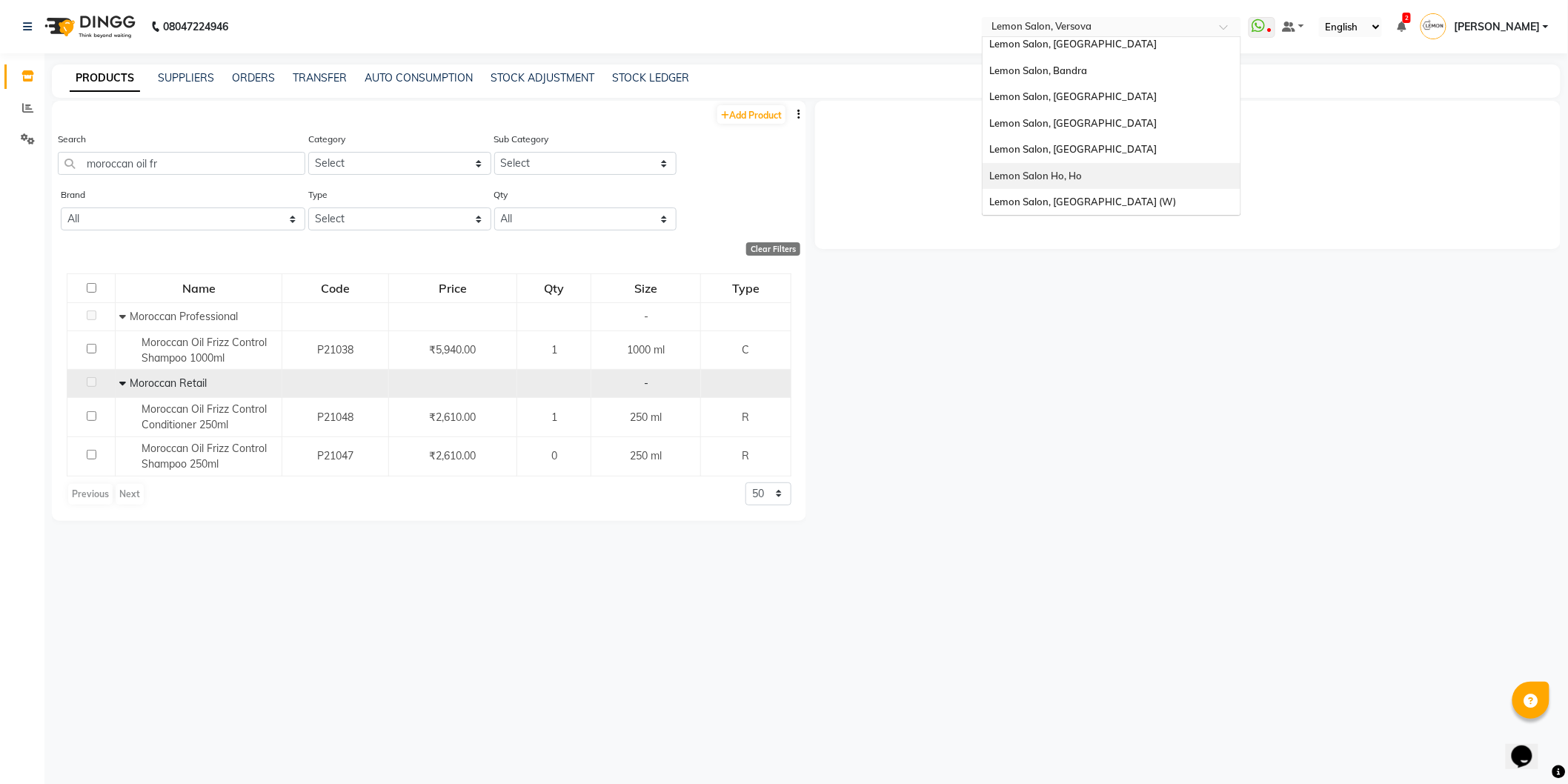
click at [1103, 171] on div "Lemon Salon Ho, Ho" at bounding box center [1112, 175] width 258 height 26
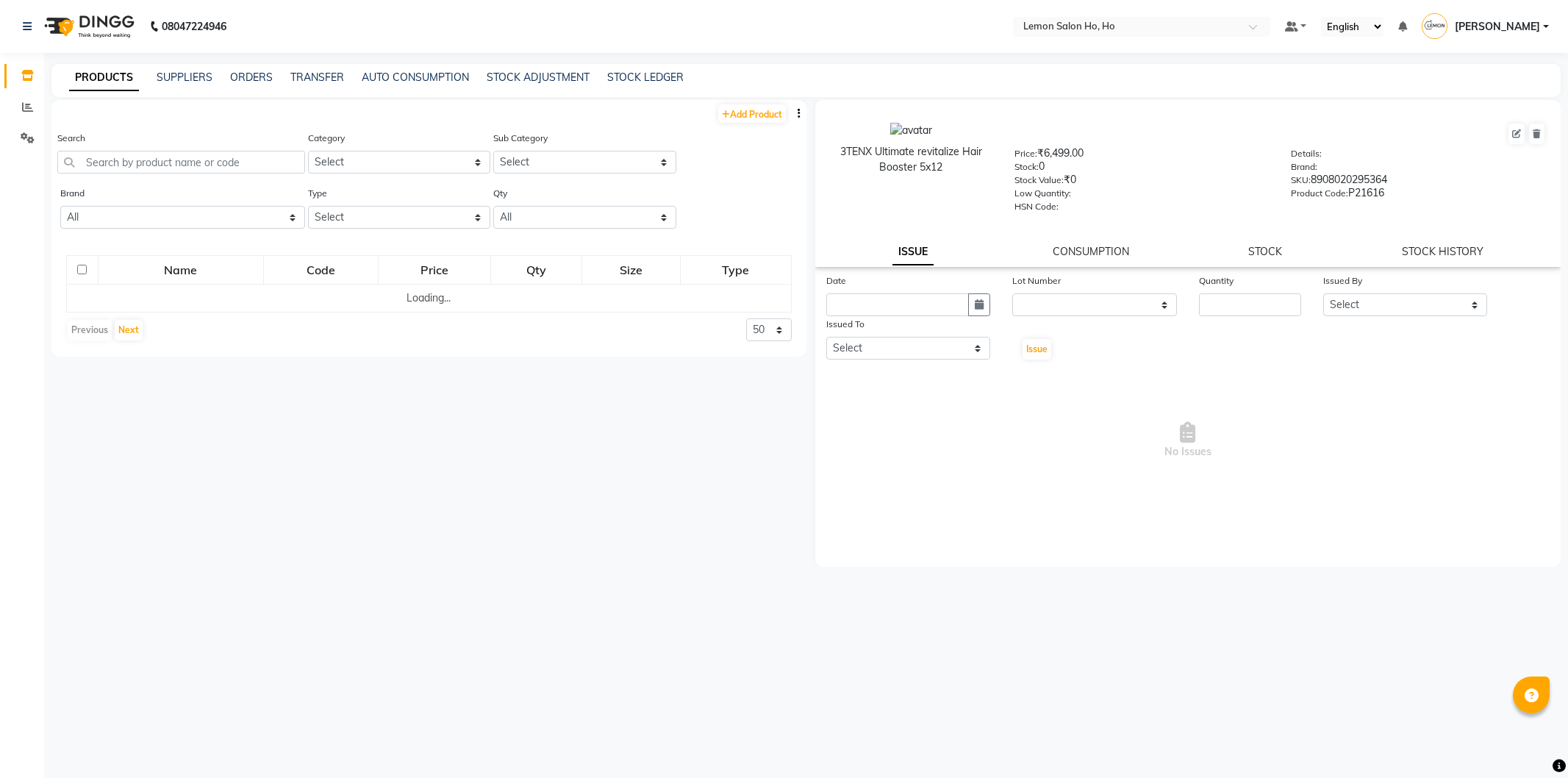
select select
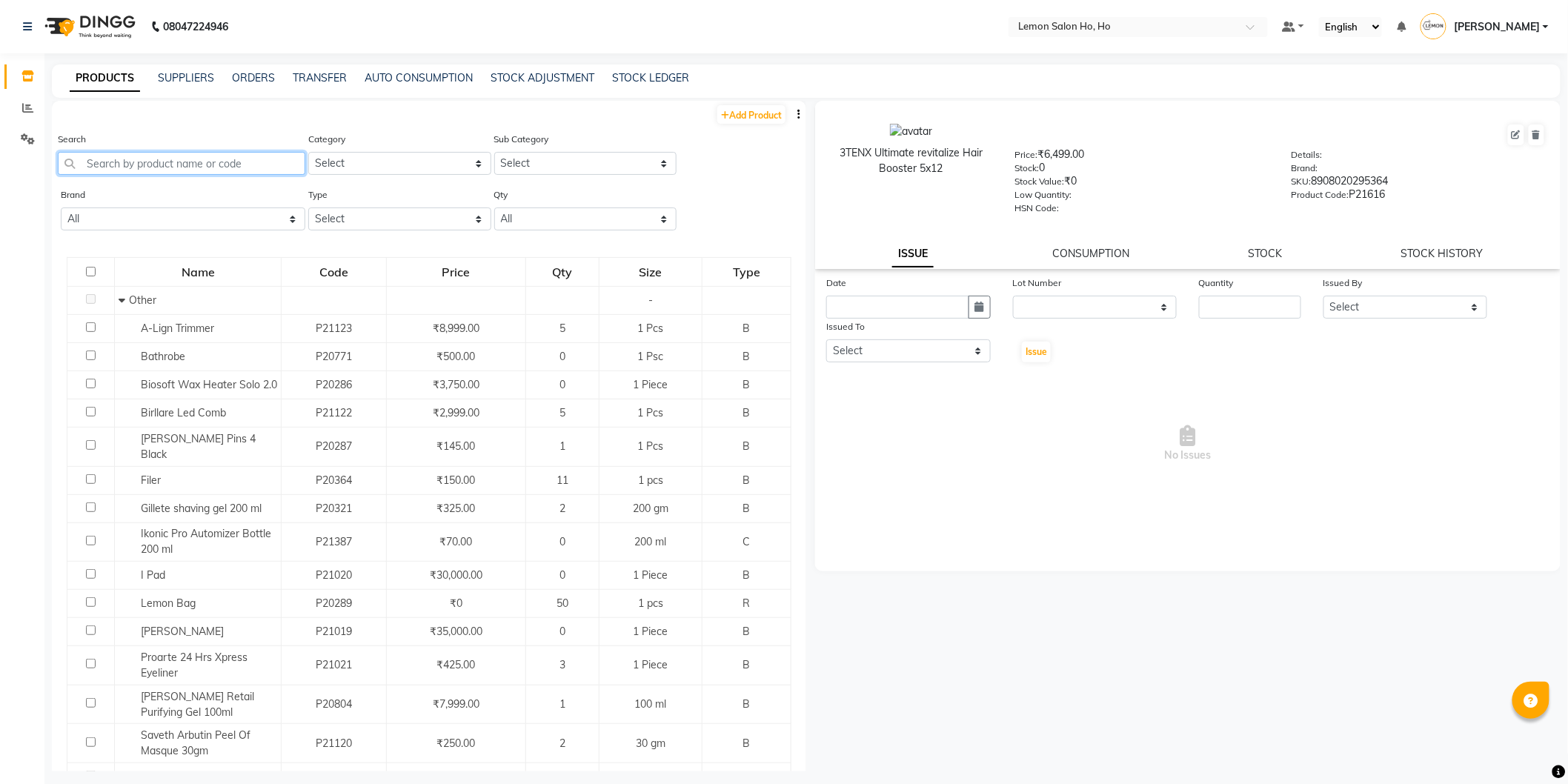
click at [125, 165] on input "text" at bounding box center [181, 164] width 248 height 23
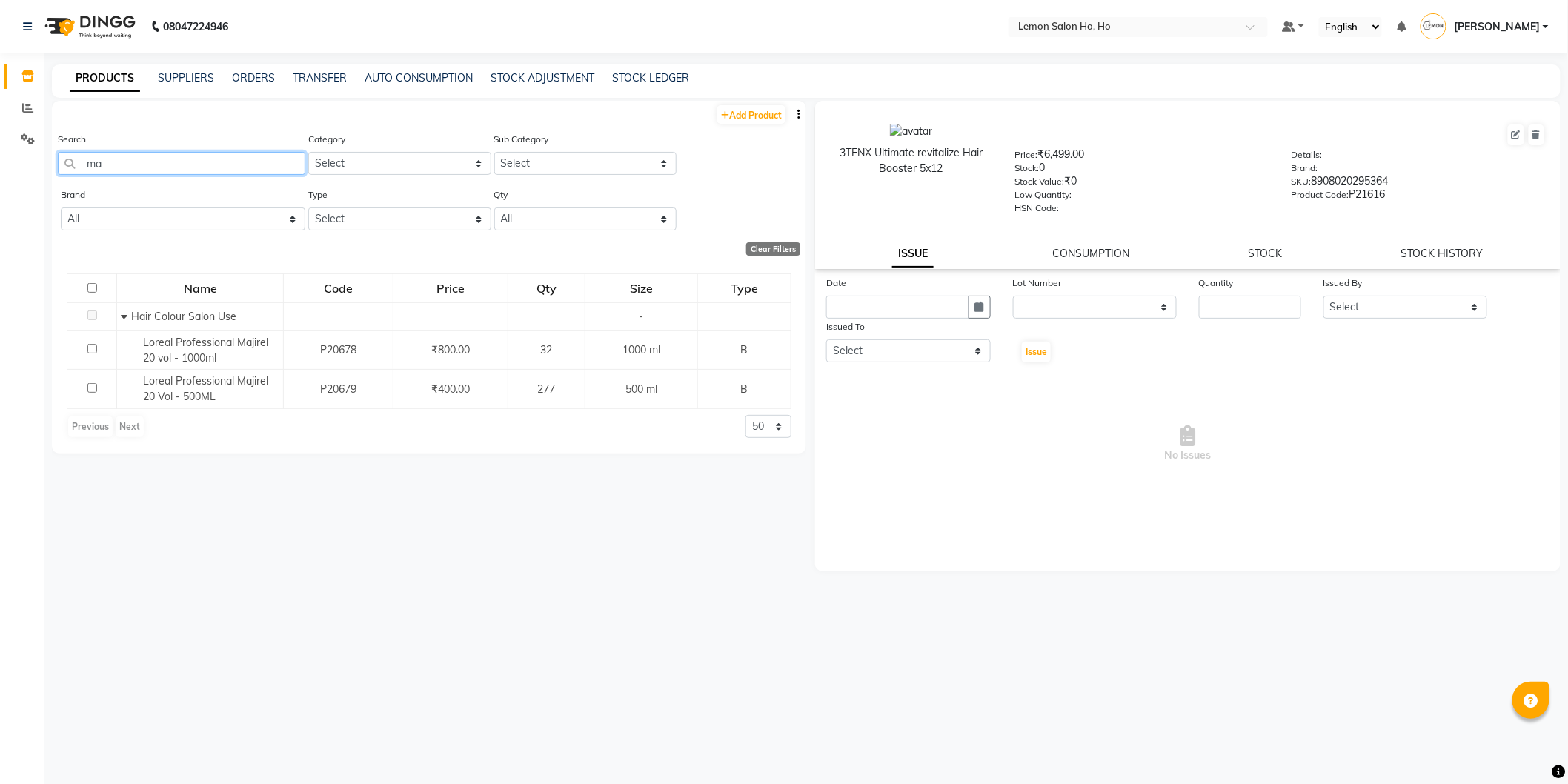
type input "m"
